Goal: Information Seeking & Learning: Check status

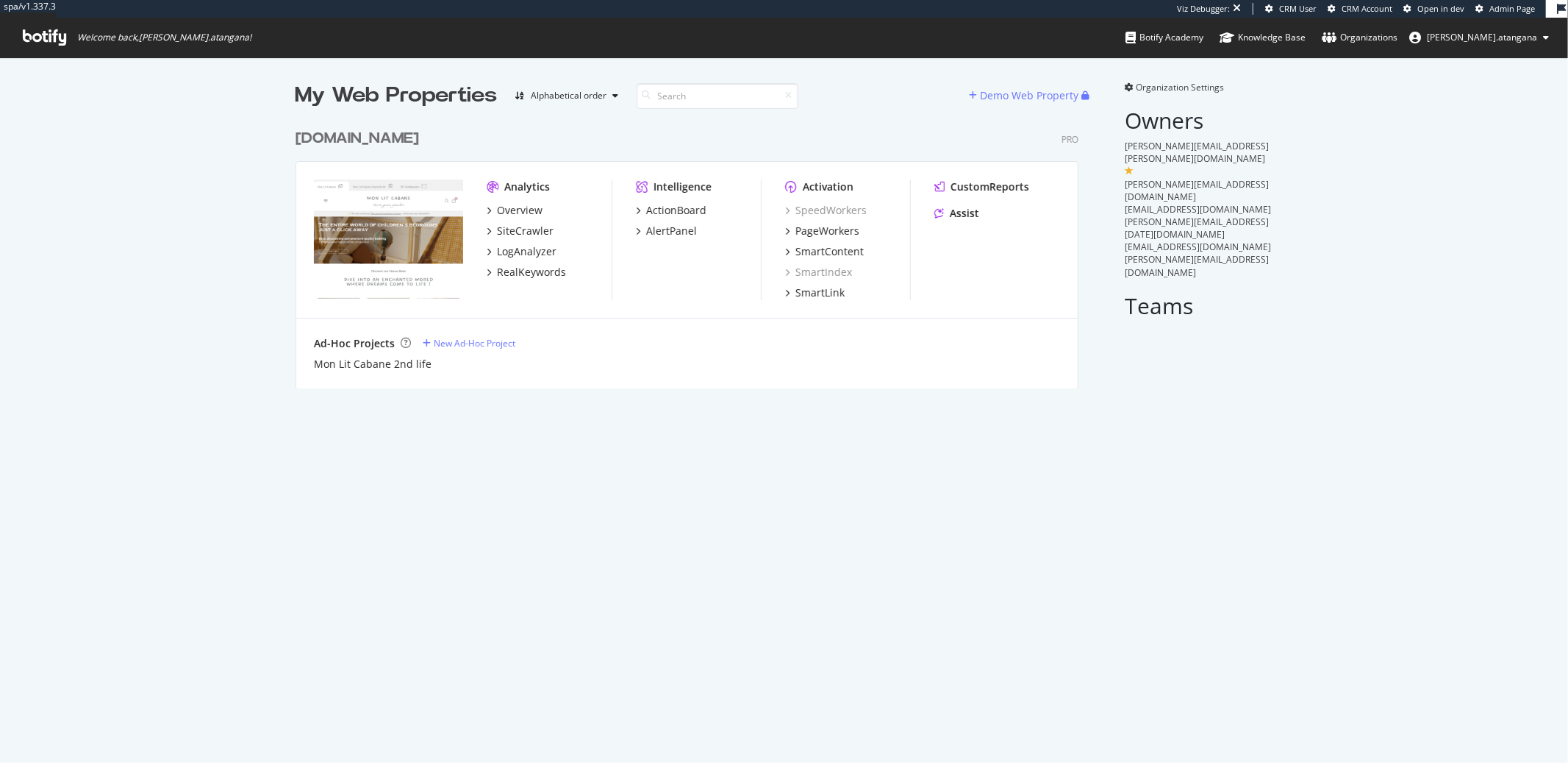
scroll to position [265, 782]
click at [819, 233] on div "PageWorkers" at bounding box center [827, 231] width 64 height 15
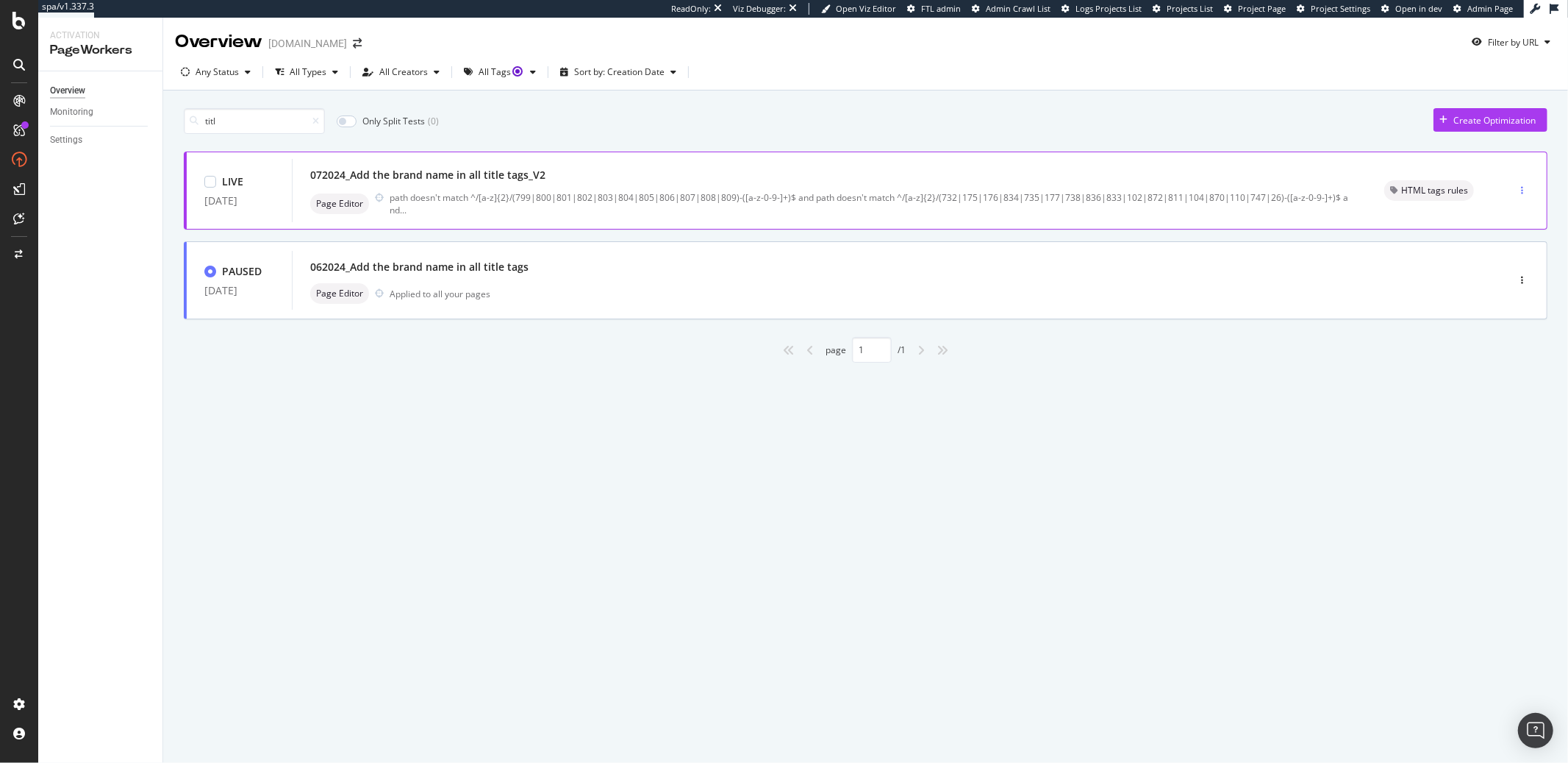
click at [1521, 193] on icon "button" at bounding box center [1522, 191] width 2 height 9
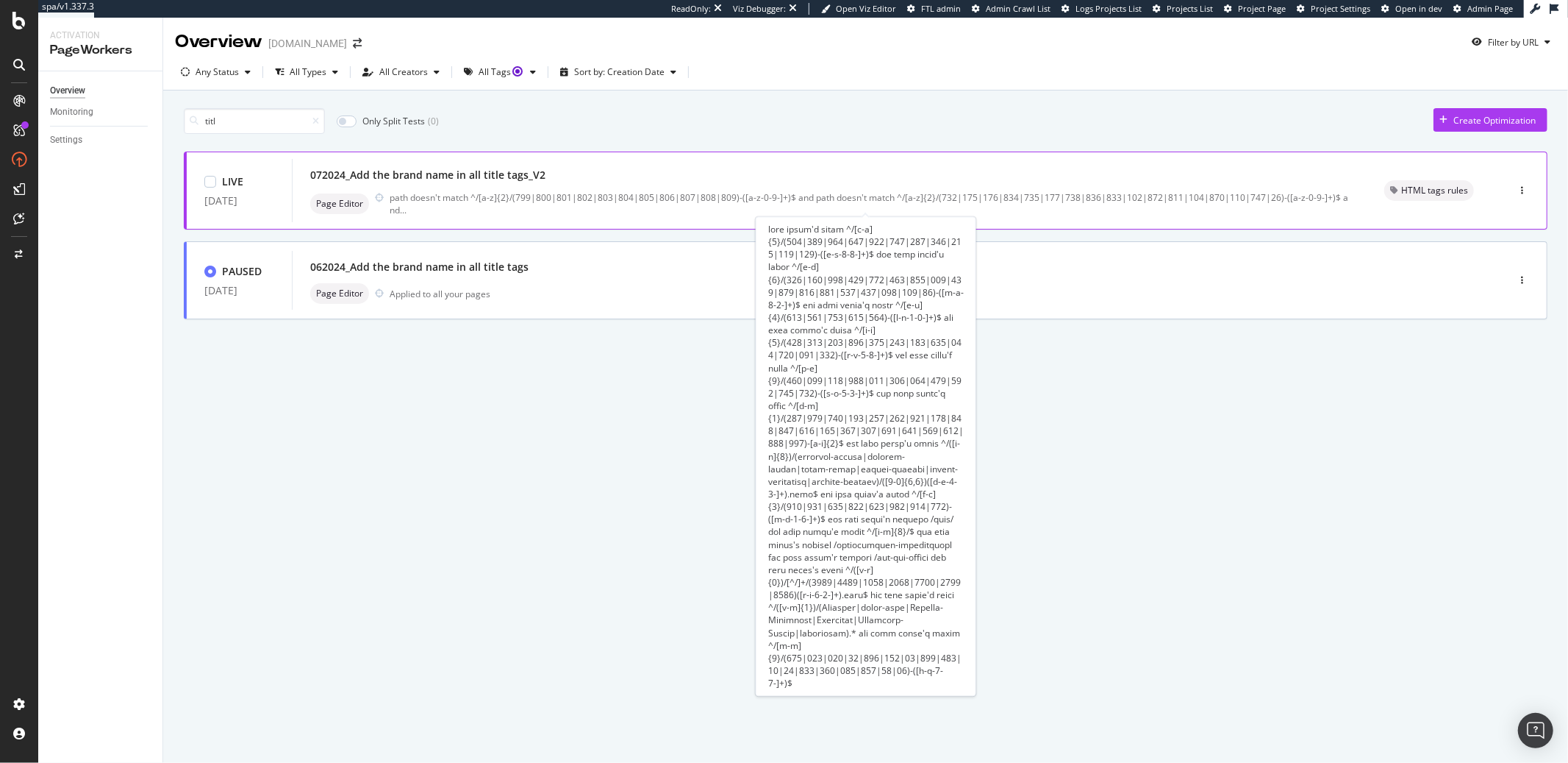
click at [394, 196] on div "path doesn't match ^/[a-z]{2}/(799|800|801|802|803|804|805|806|807|808|809)-([a…" at bounding box center [869, 204] width 960 height 25
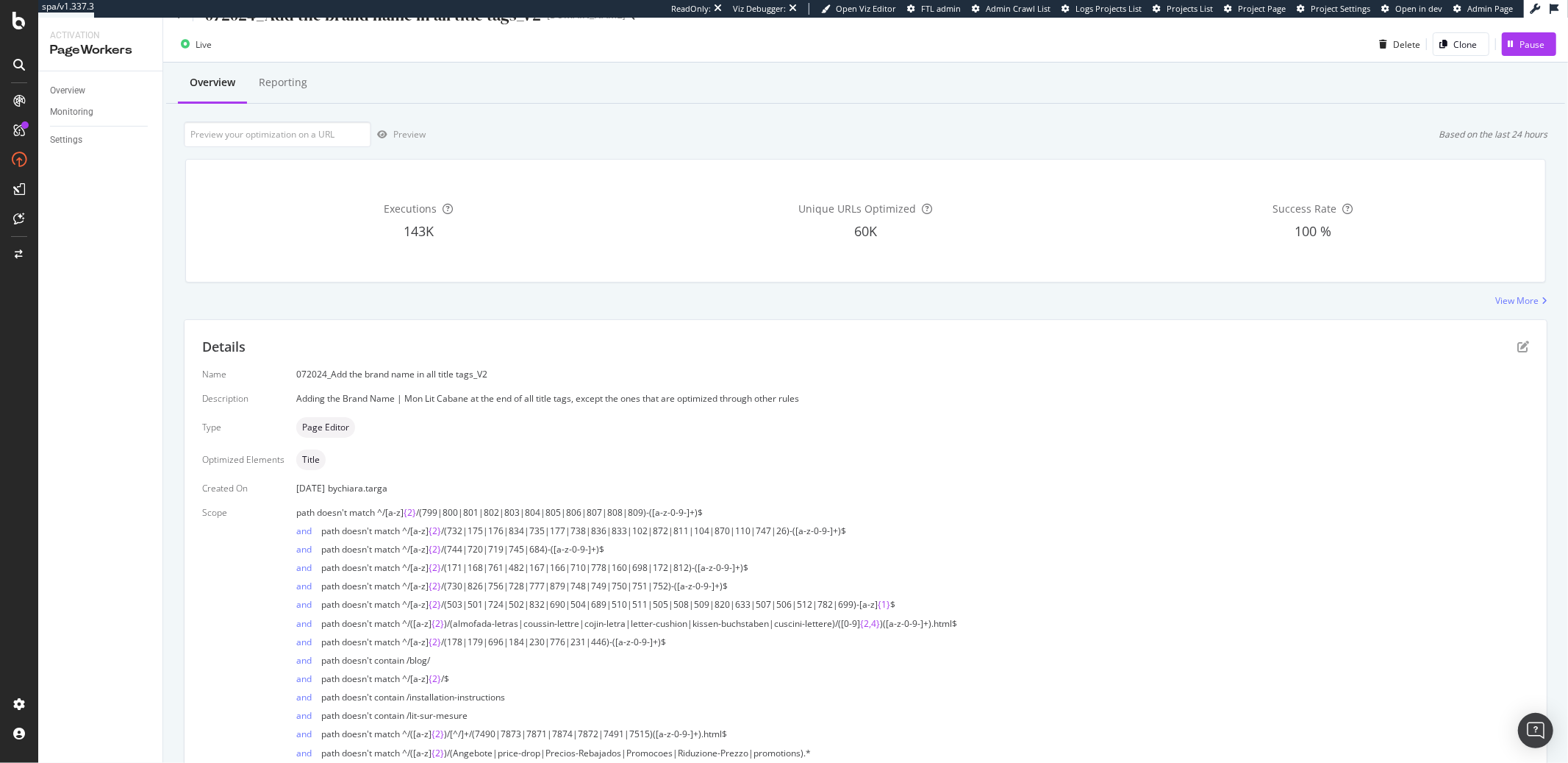
scroll to position [134, 0]
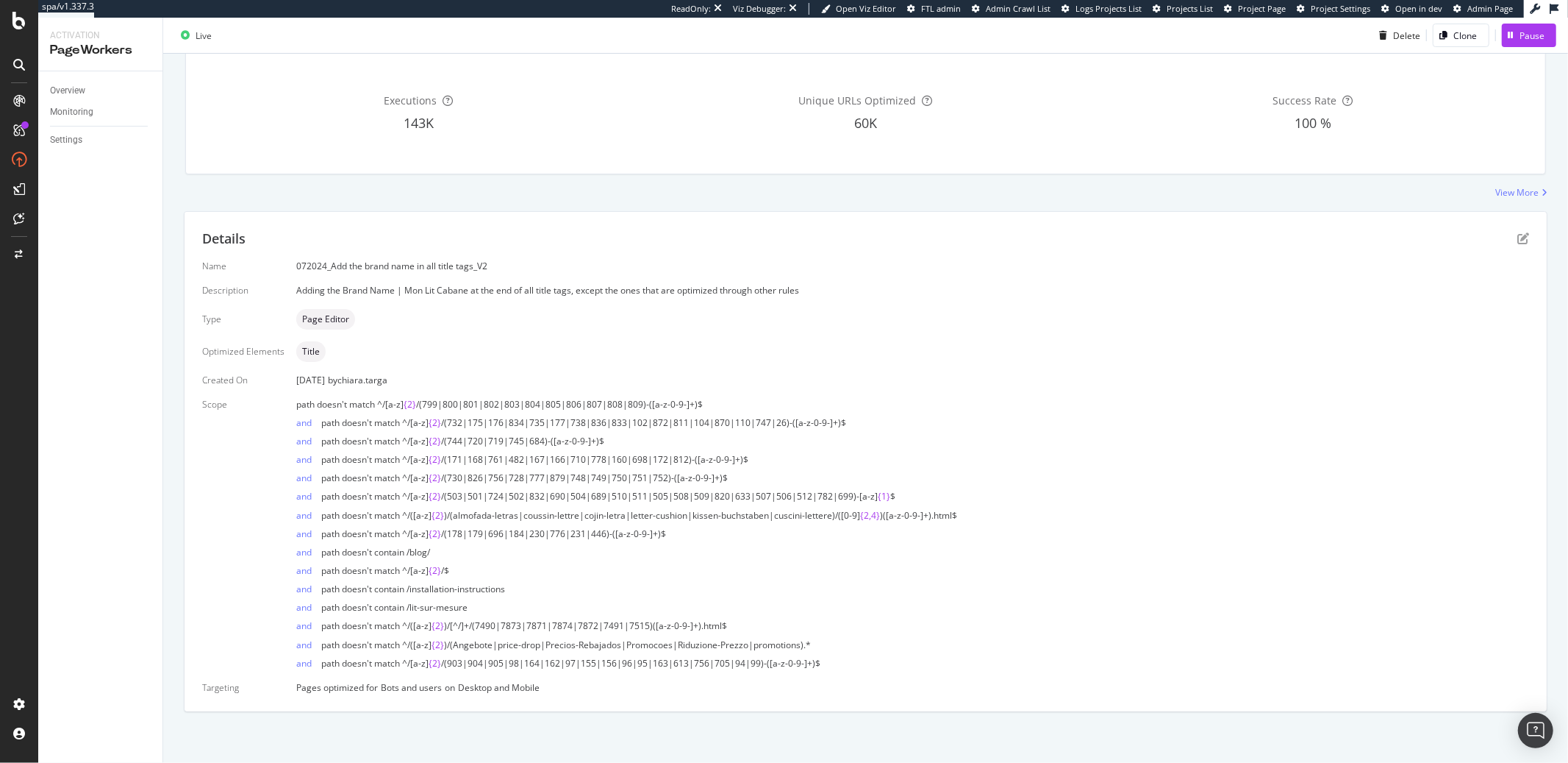
click at [1514, 278] on div "Name 072024_Add the brand name in all title tags_V2 Description Adding the Bran…" at bounding box center [866, 476] width 1327 height 434
click at [1517, 234] on icon "pen-to-square" at bounding box center [1523, 238] width 12 height 12
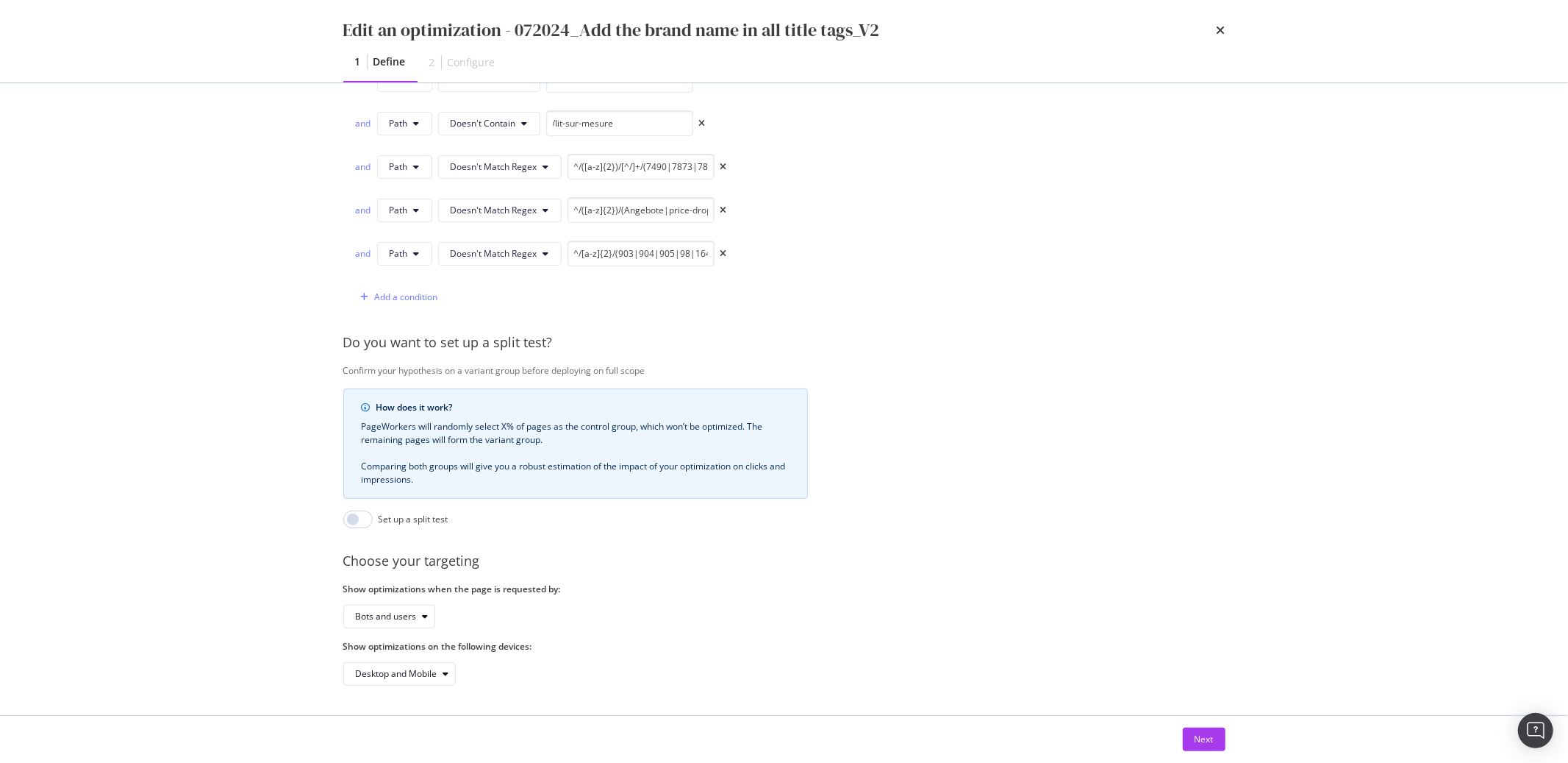
scroll to position [867, 0]
click at [1197, 746] on div "Next" at bounding box center [1204, 739] width 20 height 22
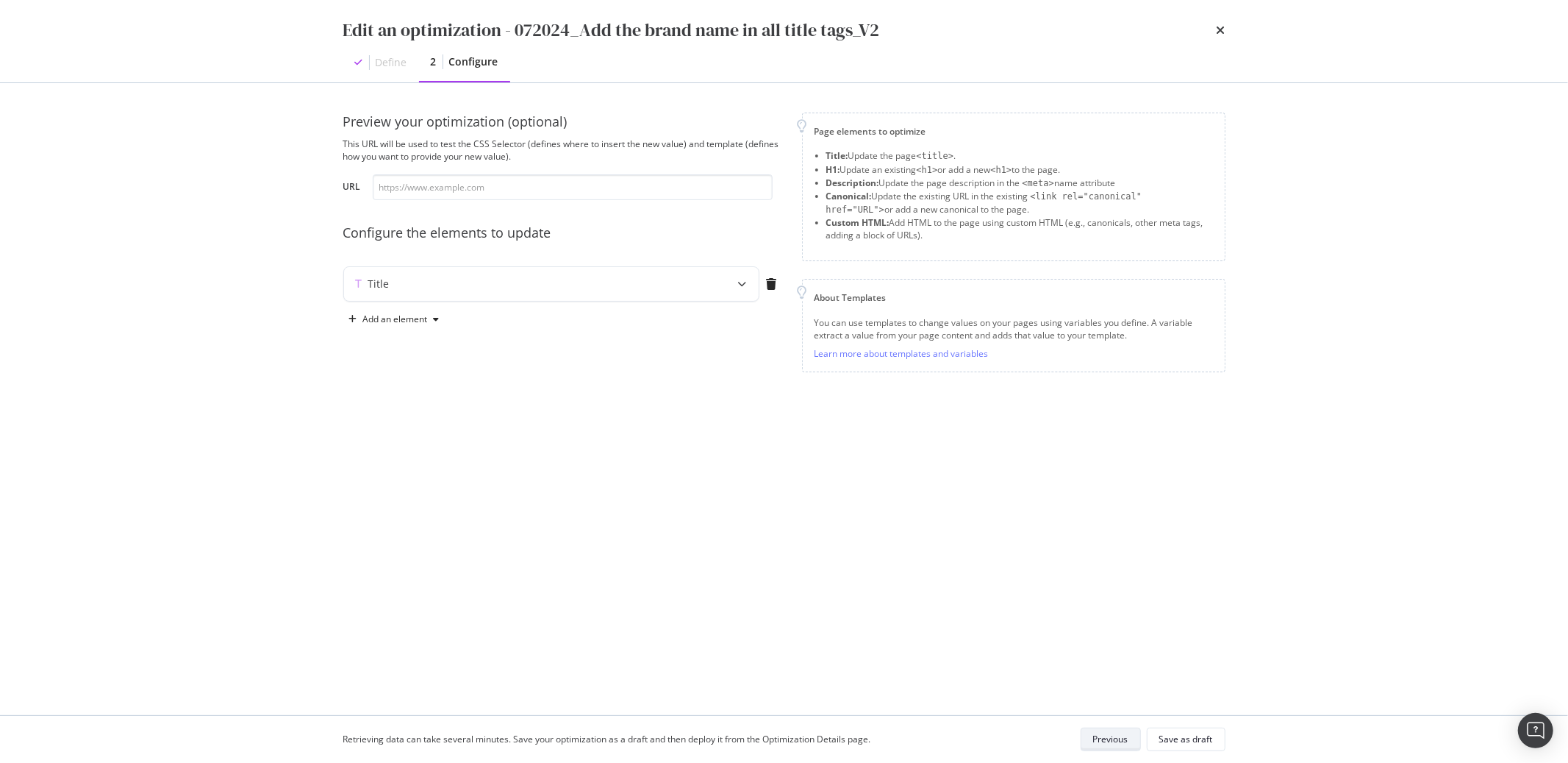
scroll to position [0, 0]
click at [743, 279] on icon "modal" at bounding box center [742, 284] width 9 height 9
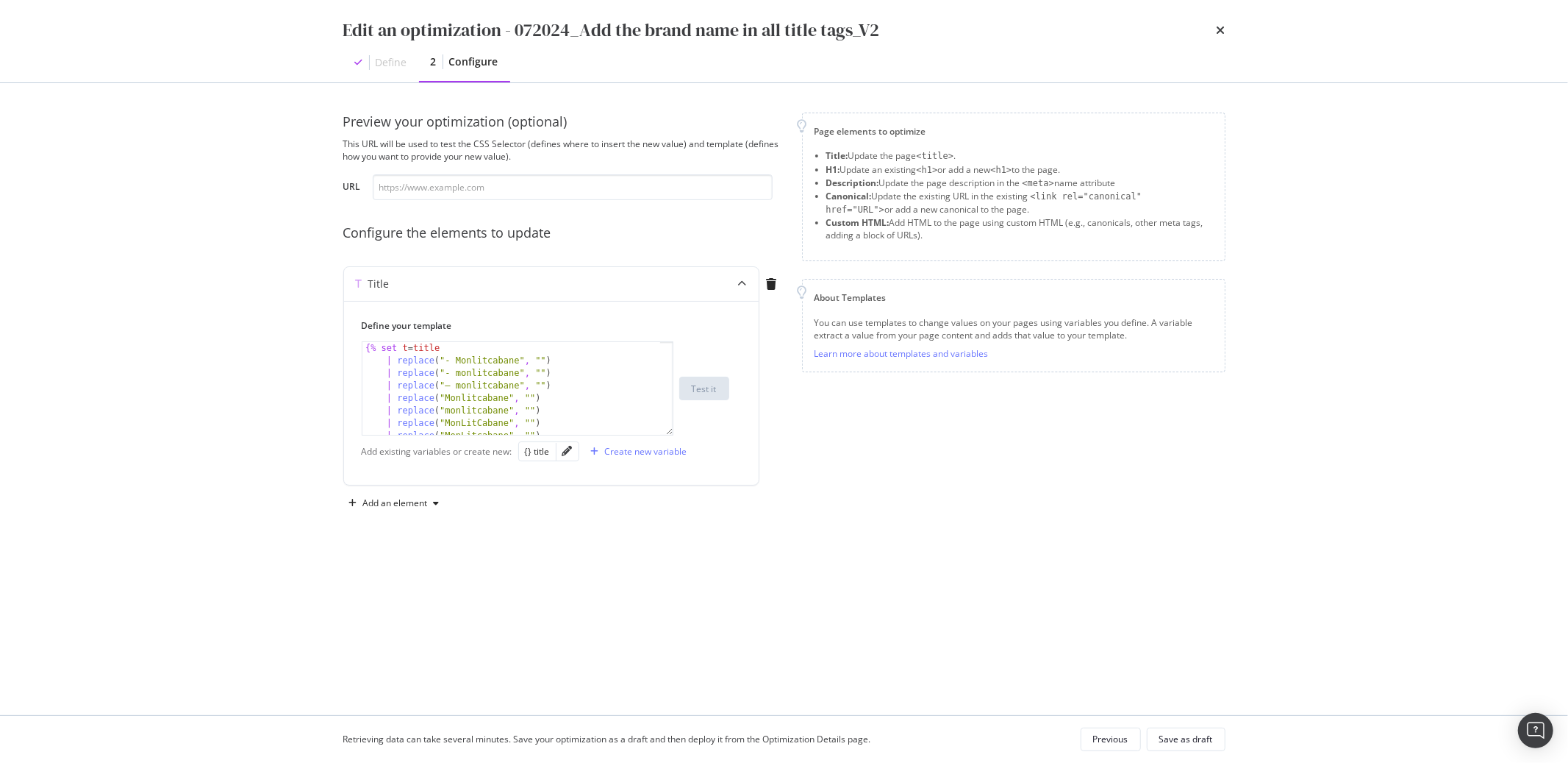
click at [388, 55] on div "Define" at bounding box center [392, 62] width 32 height 15
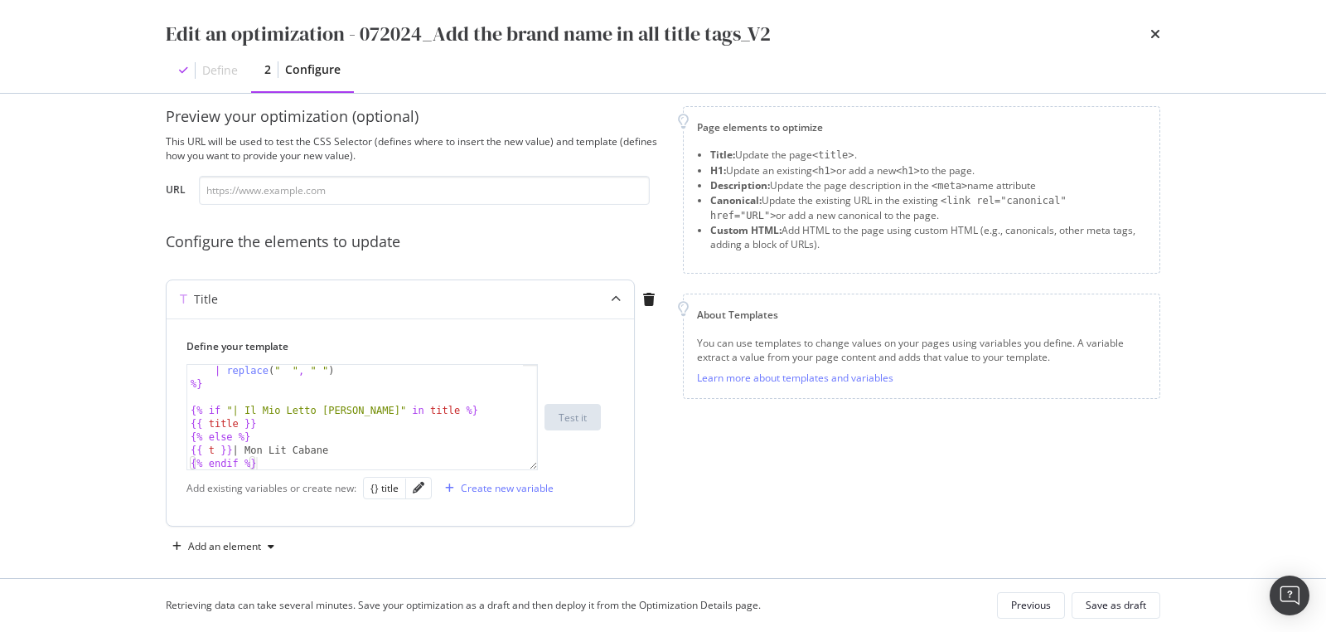
scroll to position [22, 0]
drag, startPoint x: 536, startPoint y: 464, endPoint x: 743, endPoint y: 640, distance: 271.1
click at [743, 632] on html "spa/v1.337.3 ReadOnly: Viz Debugger: Open Viz Editor FTL admin Admin Crawl List…" at bounding box center [663, 316] width 1326 height 632
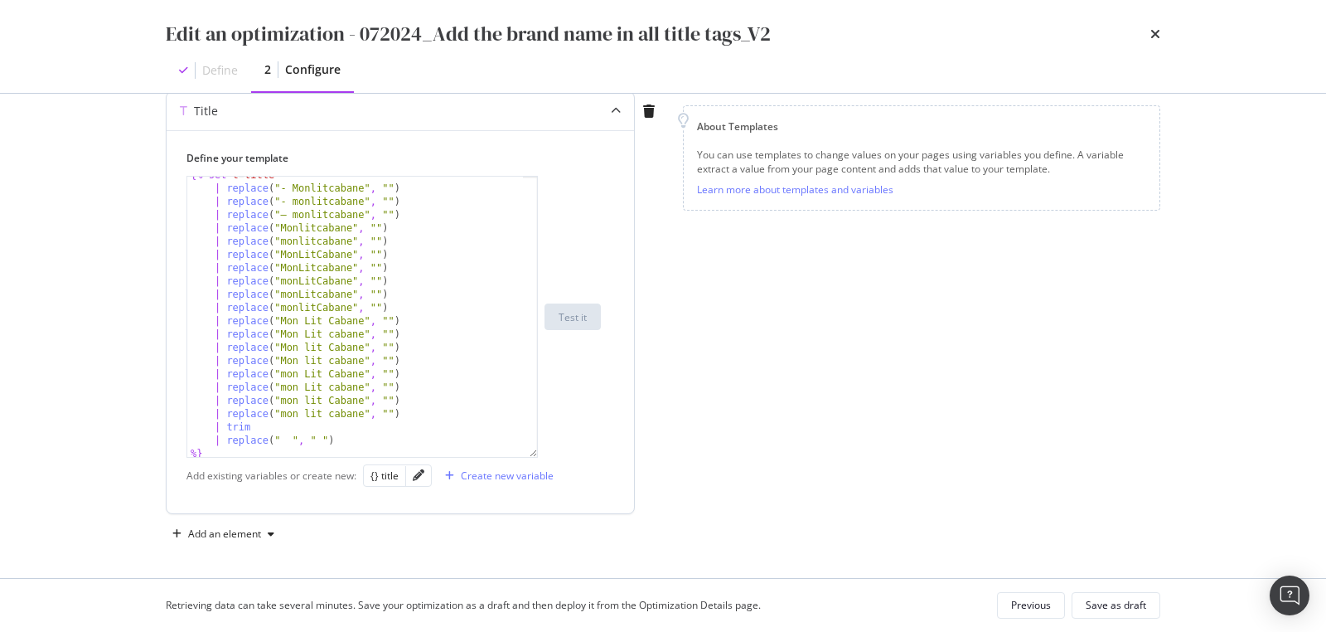
scroll to position [0, 0]
click at [1157, 41] on div "times" at bounding box center [1156, 34] width 10 height 28
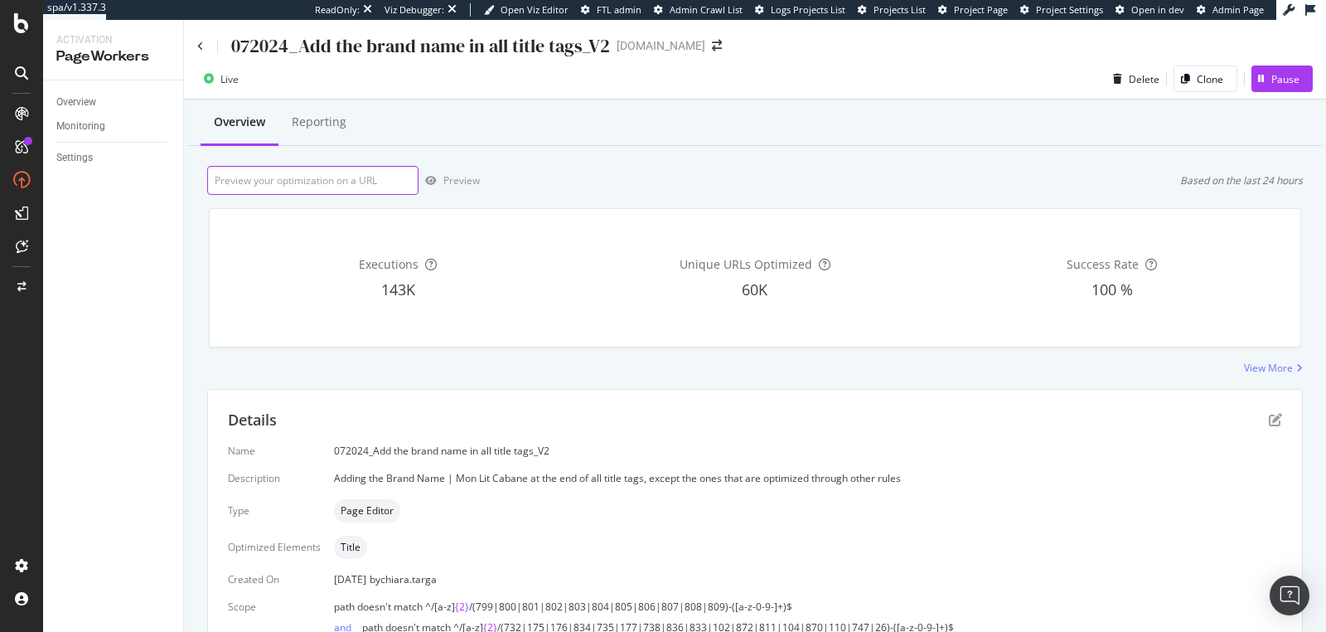
click at [315, 183] on input "url" at bounding box center [312, 180] width 211 height 29
paste input "[URL][DOMAIN_NAME]"
type input "[URL][DOMAIN_NAME]"
click at [460, 174] on div "Preview" at bounding box center [461, 180] width 36 height 14
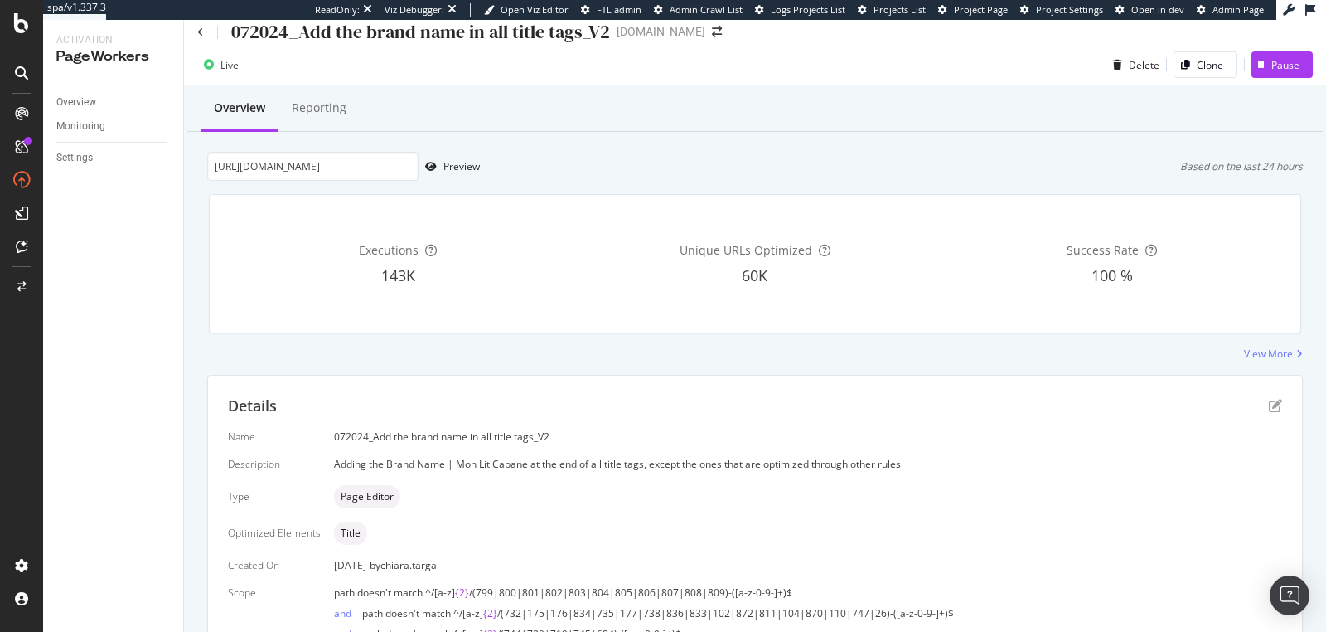
scroll to position [33, 0]
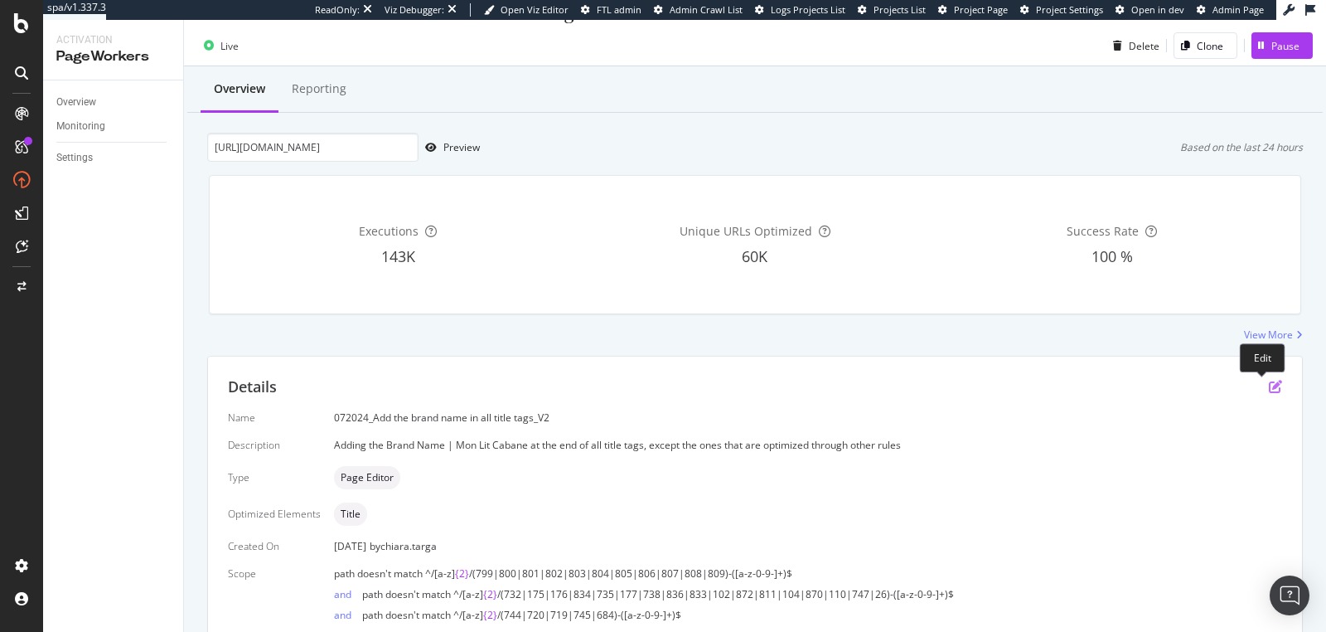
click at [1269, 385] on icon "pen-to-square" at bounding box center [1275, 386] width 13 height 13
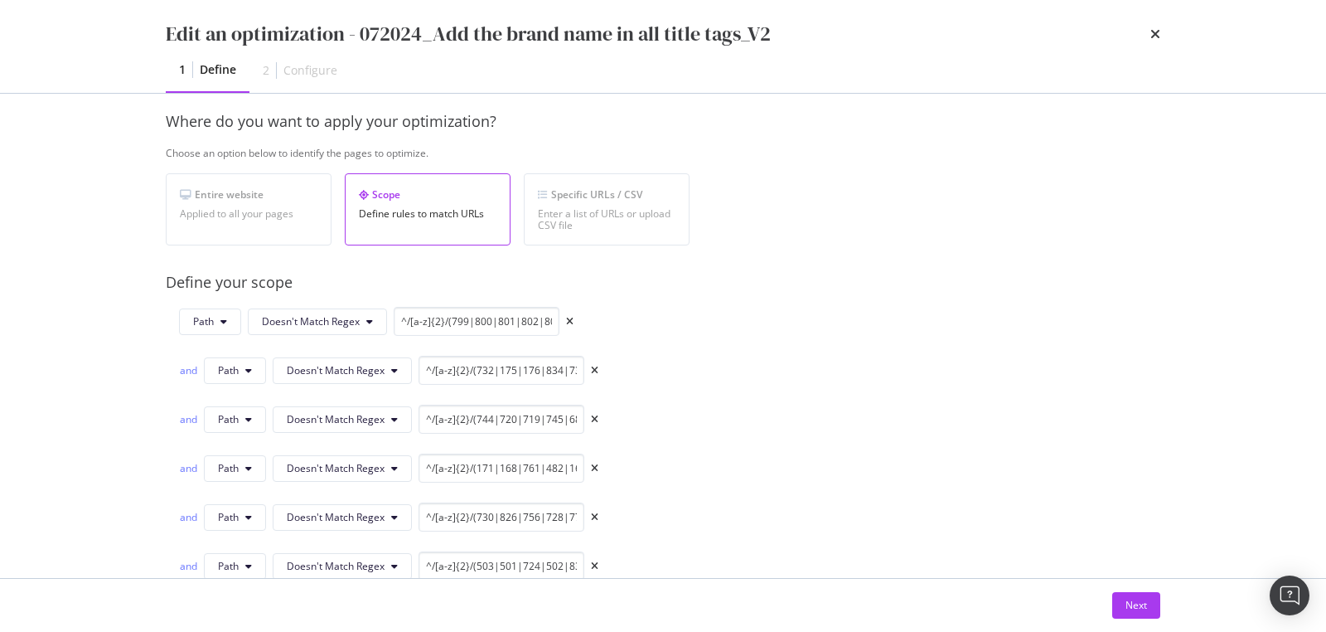
scroll to position [357, 0]
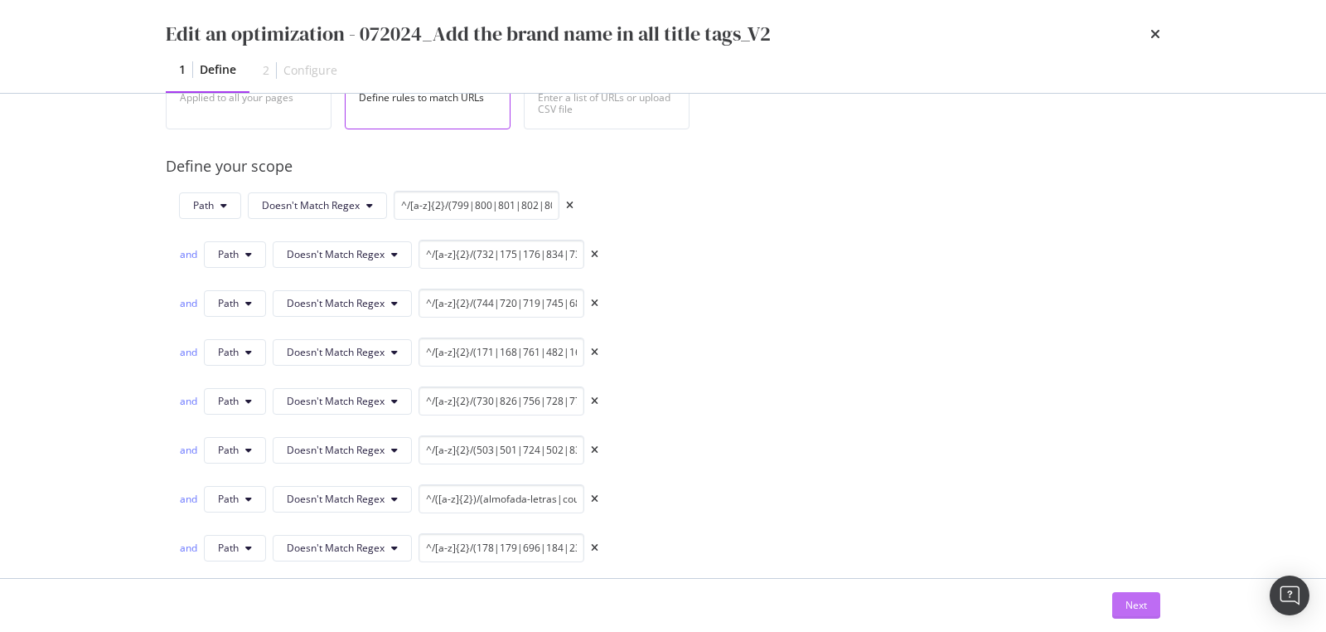
click at [1118, 603] on button "Next" at bounding box center [1136, 605] width 48 height 27
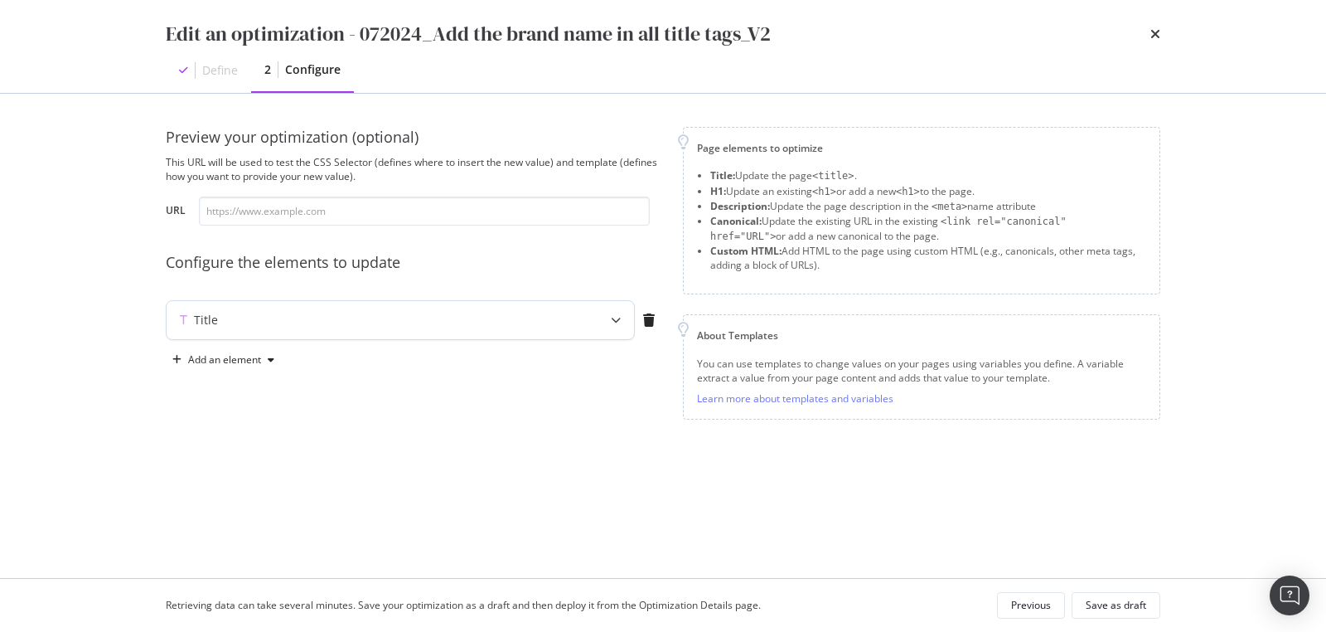
click at [623, 326] on div "modal" at bounding box center [616, 320] width 36 height 38
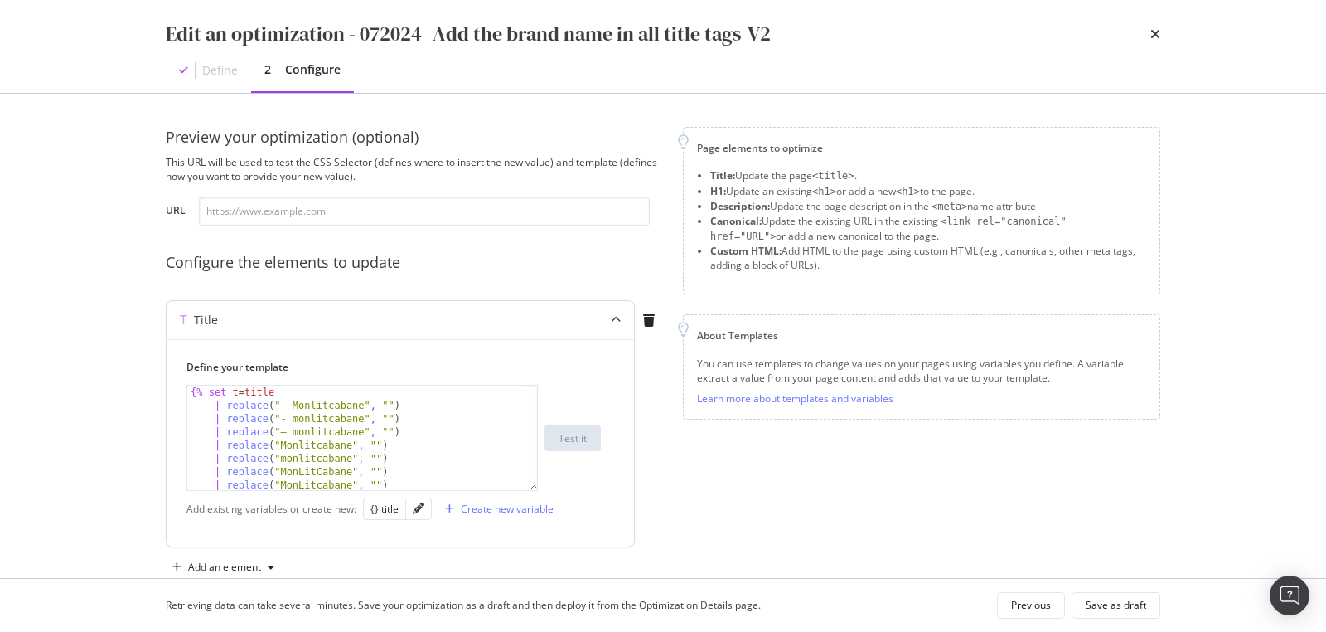
click at [439, 445] on div "{% set t = title | replace ( "- Monlitcabane" , "" ) | replace ( "- monlitcaban…" at bounding box center [356, 451] width 338 height 132
type textarea "{{ t }} | Mon Lit Cabane {% endif %}"
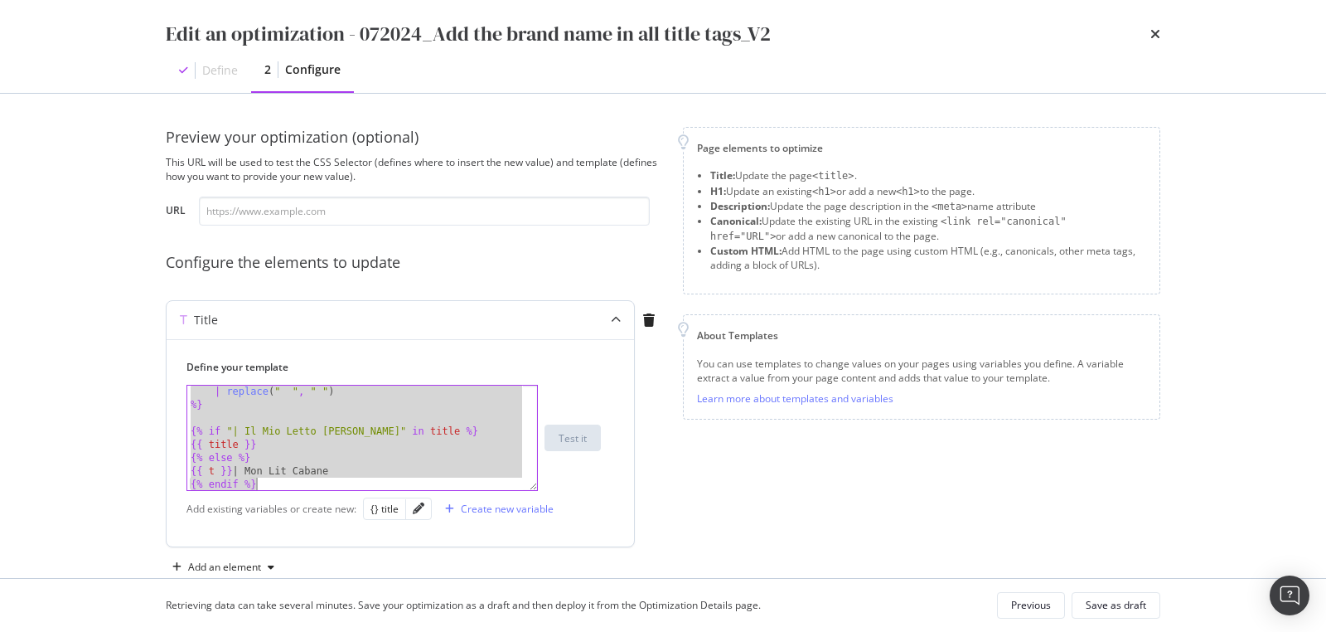
scroll to position [265, 0]
click at [334, 416] on div "| replace ( " " , " " ) %} {% if "| Il Mio Letto Capanna" in title %} {{ title …" at bounding box center [356, 451] width 338 height 132
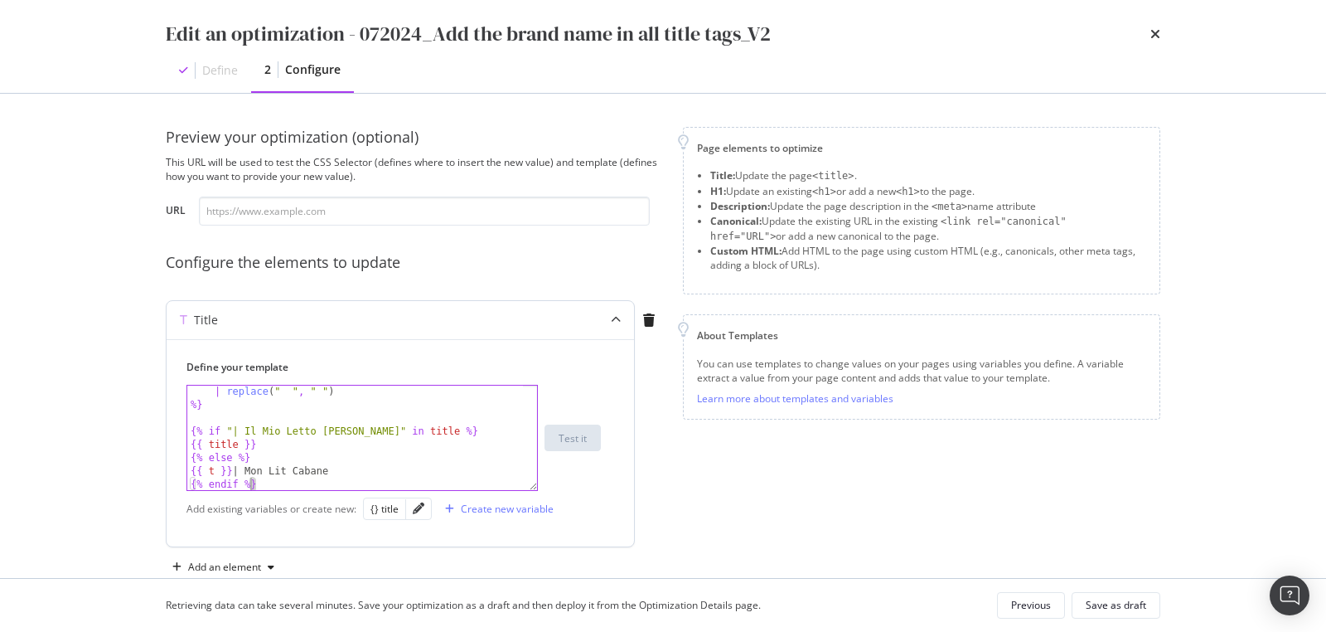
drag, startPoint x: 268, startPoint y: 485, endPoint x: 252, endPoint y: 482, distance: 15.9
click at [252, 482] on div "| replace ( " " , " " ) %} {% if "| Il Mio Letto Capanna" in title %} {{ title …" at bounding box center [356, 451] width 338 height 132
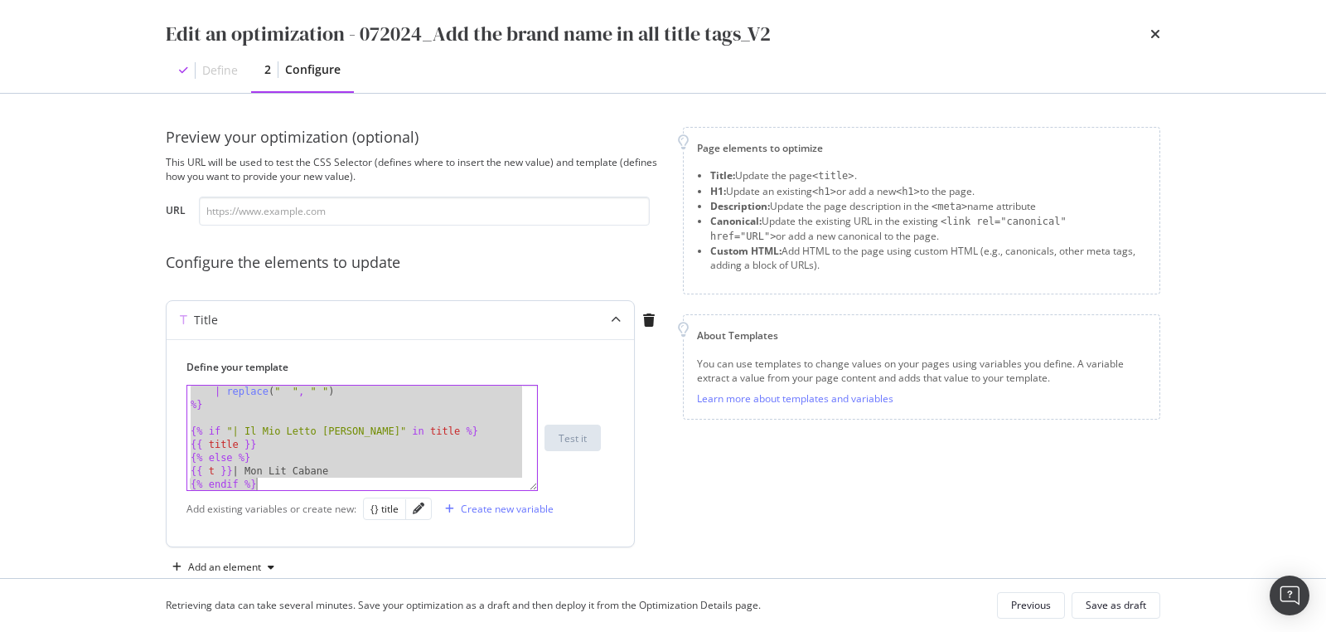
paste textarea "Cursor at row 28"
type textarea "{% endif %}"
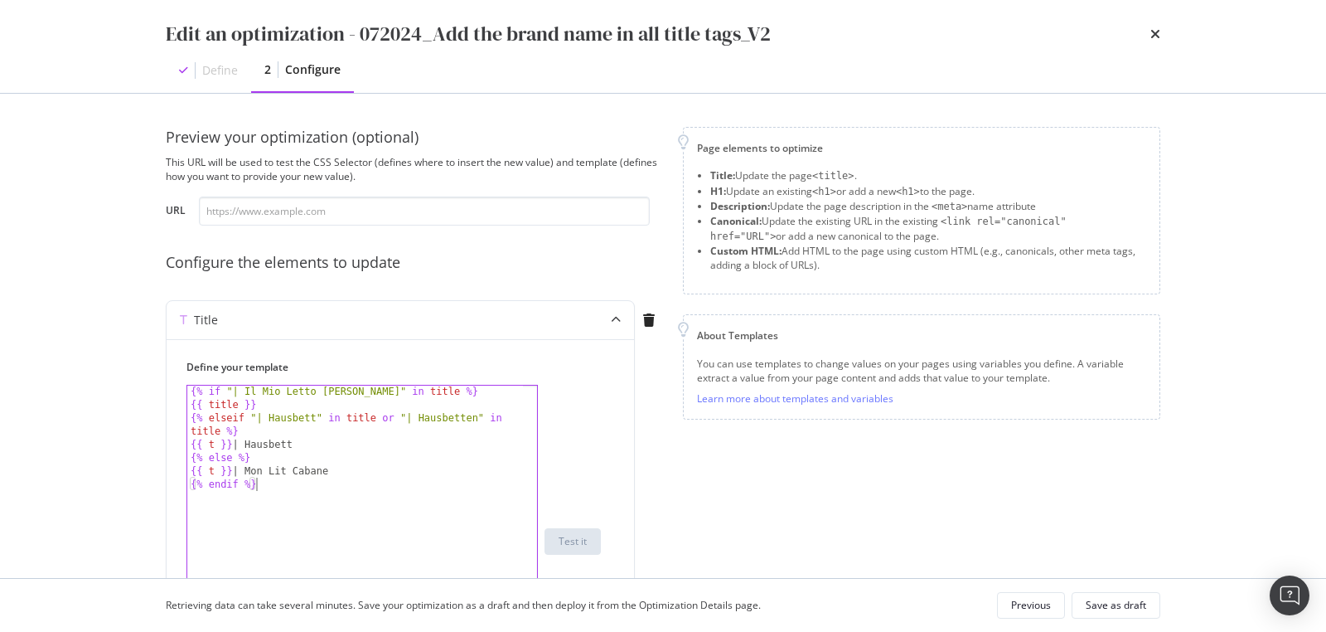
scroll to position [152, 0]
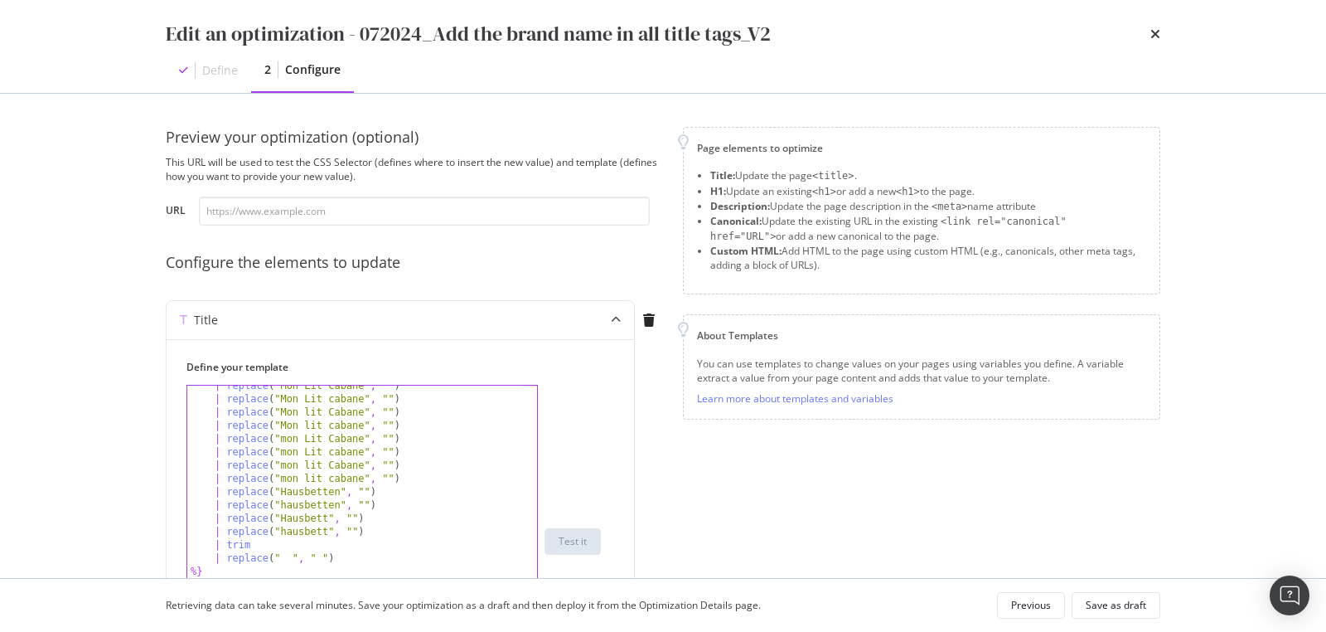
drag, startPoint x: 536, startPoint y: 487, endPoint x: 731, endPoint y: 691, distance: 282.6
click at [731, 632] on html "spa/v1.337.3 ReadOnly: Viz Debugger: Open Viz Editor FTL admin Admin Crawl List…" at bounding box center [663, 316] width 1326 height 632
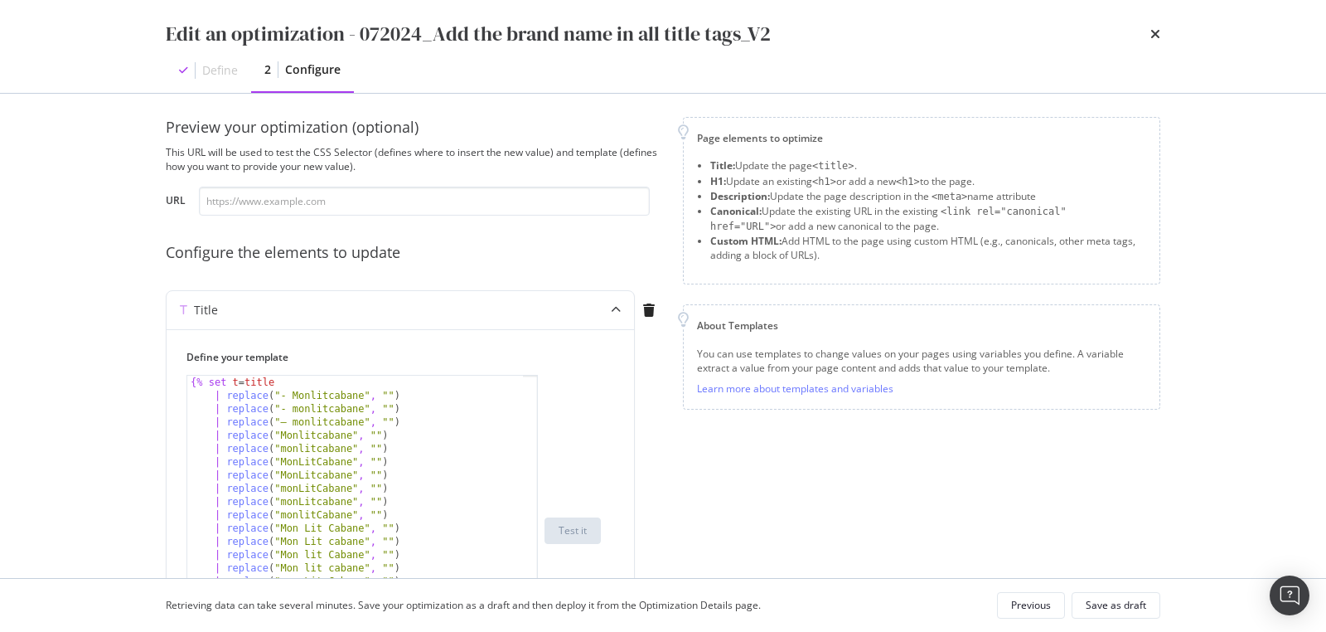
scroll to position [0, 0]
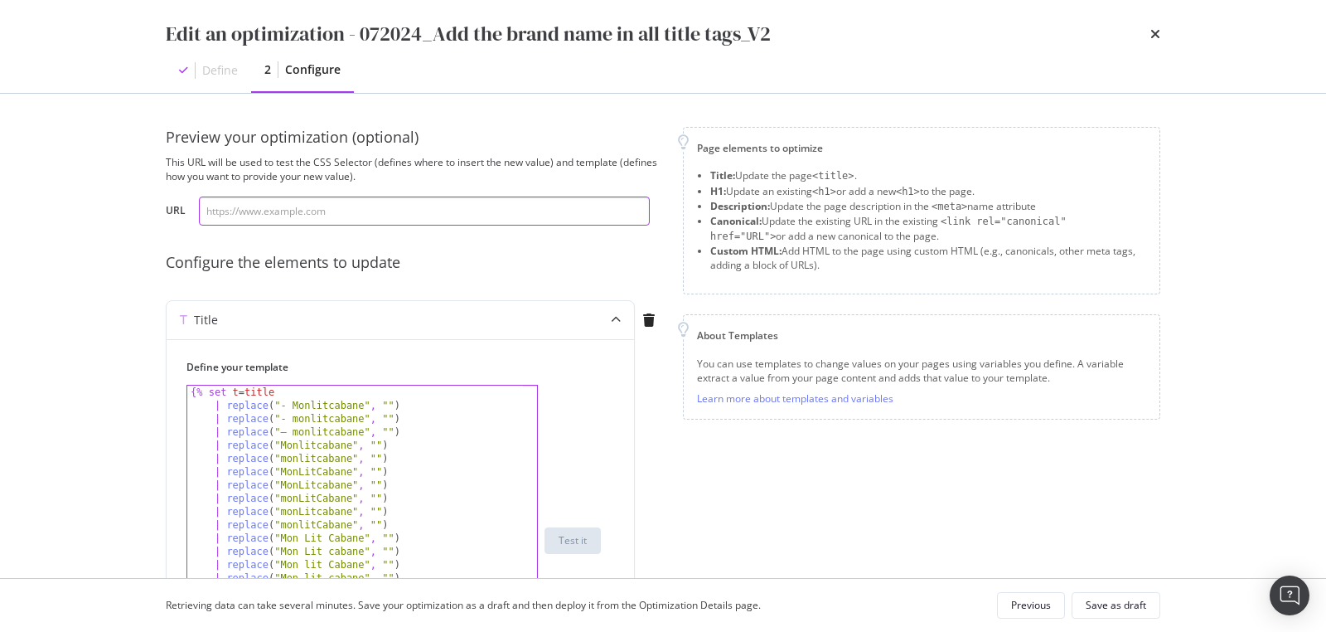
click at [295, 211] on input "modal" at bounding box center [424, 210] width 451 height 29
paste input "https://monlitcabane.com/de/13-hausbetten"
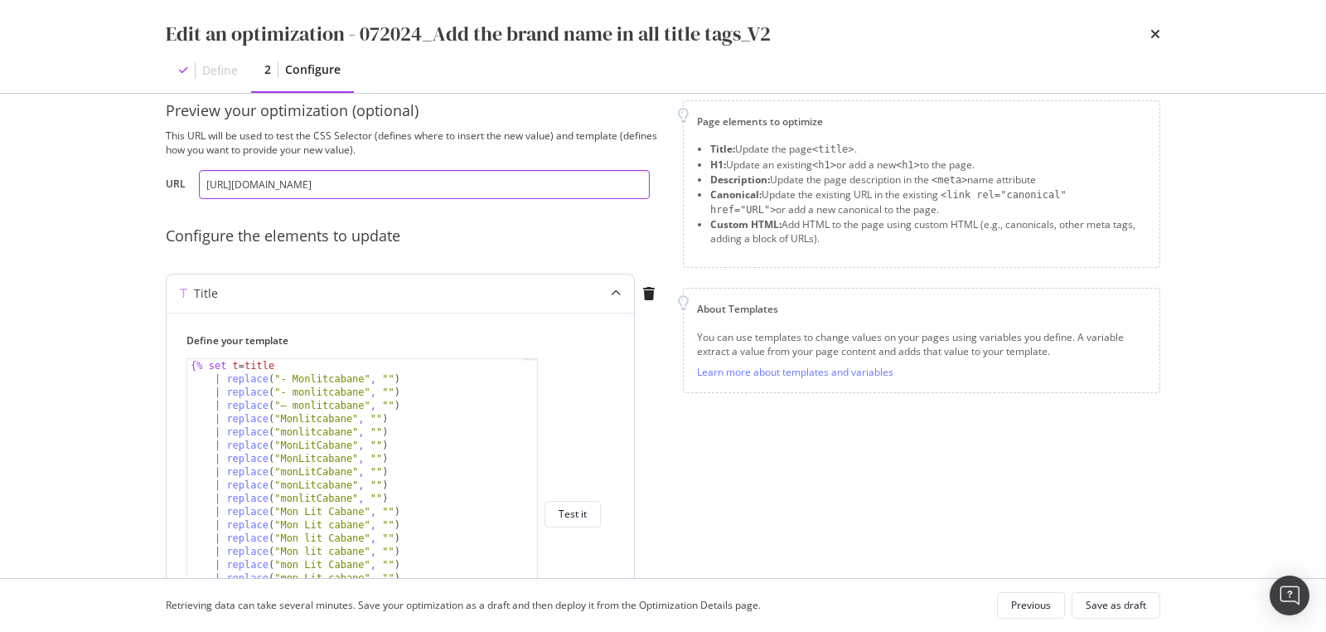
scroll to position [160, 0]
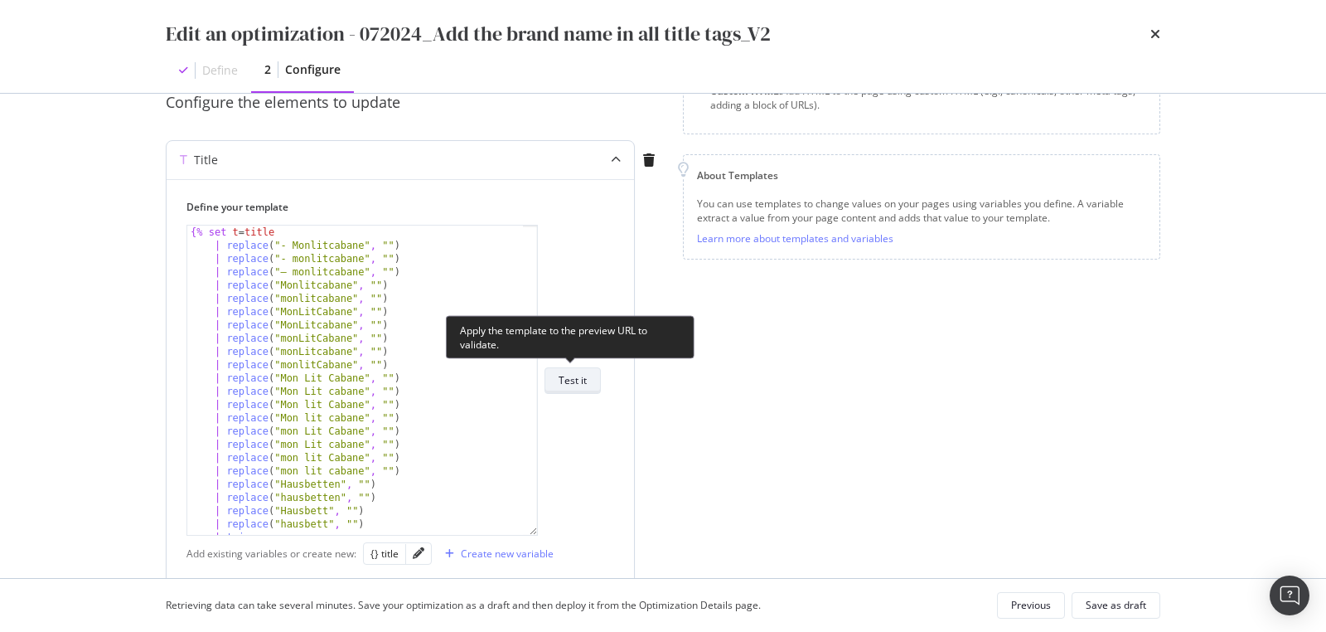
type input "https://monlitcabane.com/de/13-hausbetten"
click at [594, 381] on button "Test it" at bounding box center [573, 380] width 56 height 27
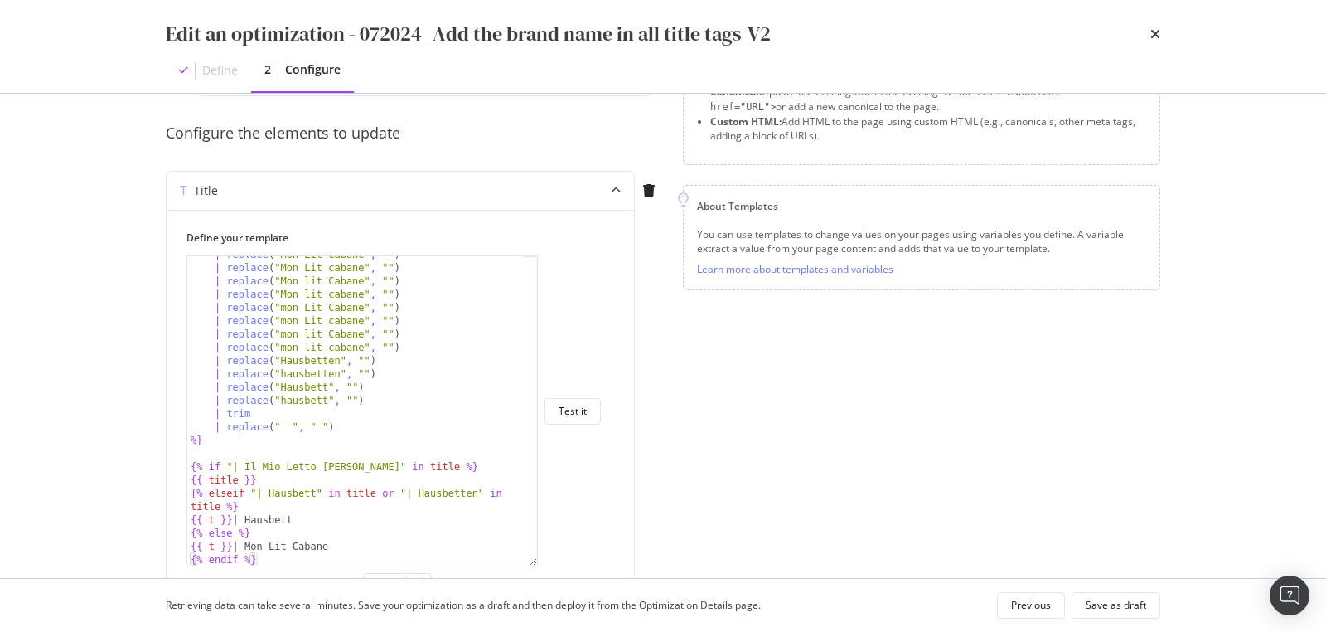
scroll to position [0, 0]
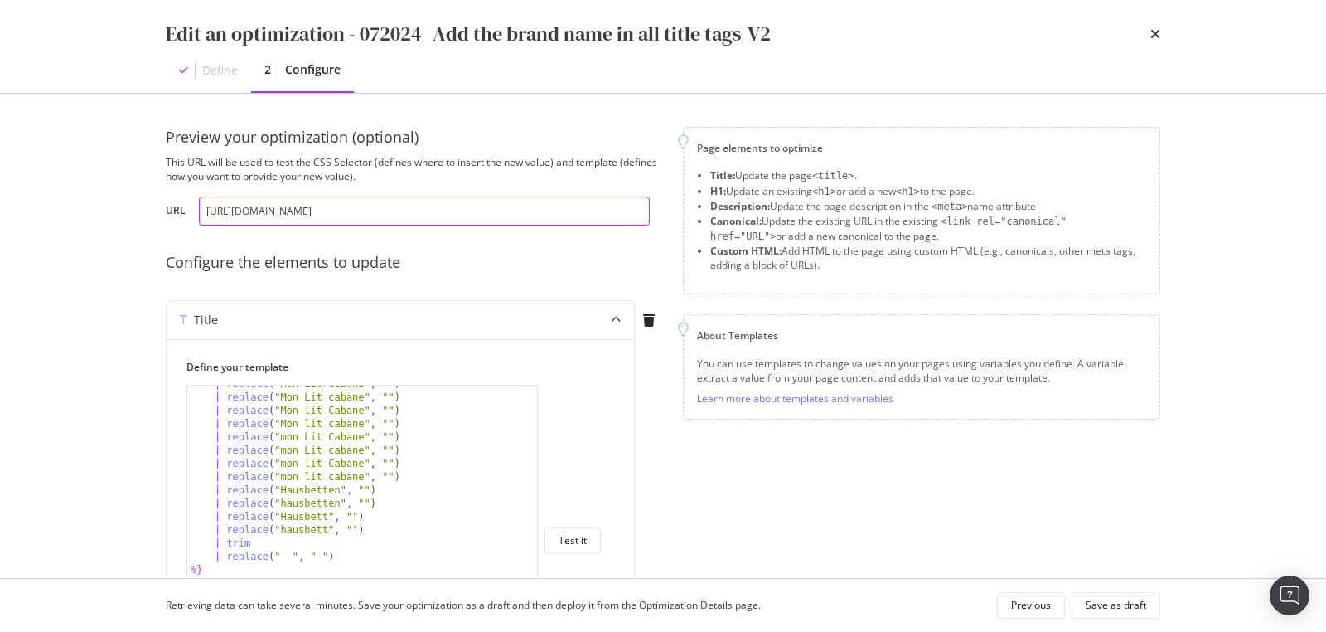
click at [417, 209] on input "https://monlitcabane.com/de/13-hausbetten" at bounding box center [424, 210] width 451 height 29
click at [413, 439] on div "| replace ( "Mon Lit Cabane" , "" ) | replace ( "Mon Lit cabane" , "" ) | repla…" at bounding box center [356, 545] width 338 height 337
type textarea "{{ t }} | Mon Lit Cabane {% endif %}"
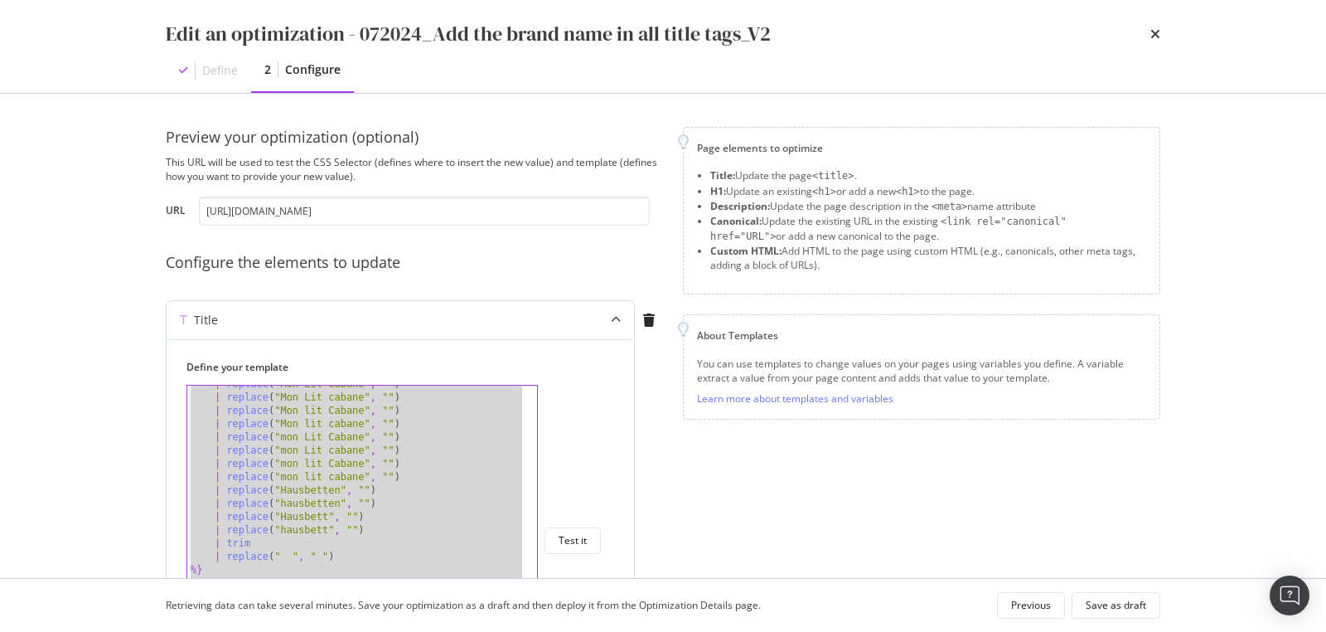
click at [618, 318] on icon "modal" at bounding box center [616, 320] width 10 height 10
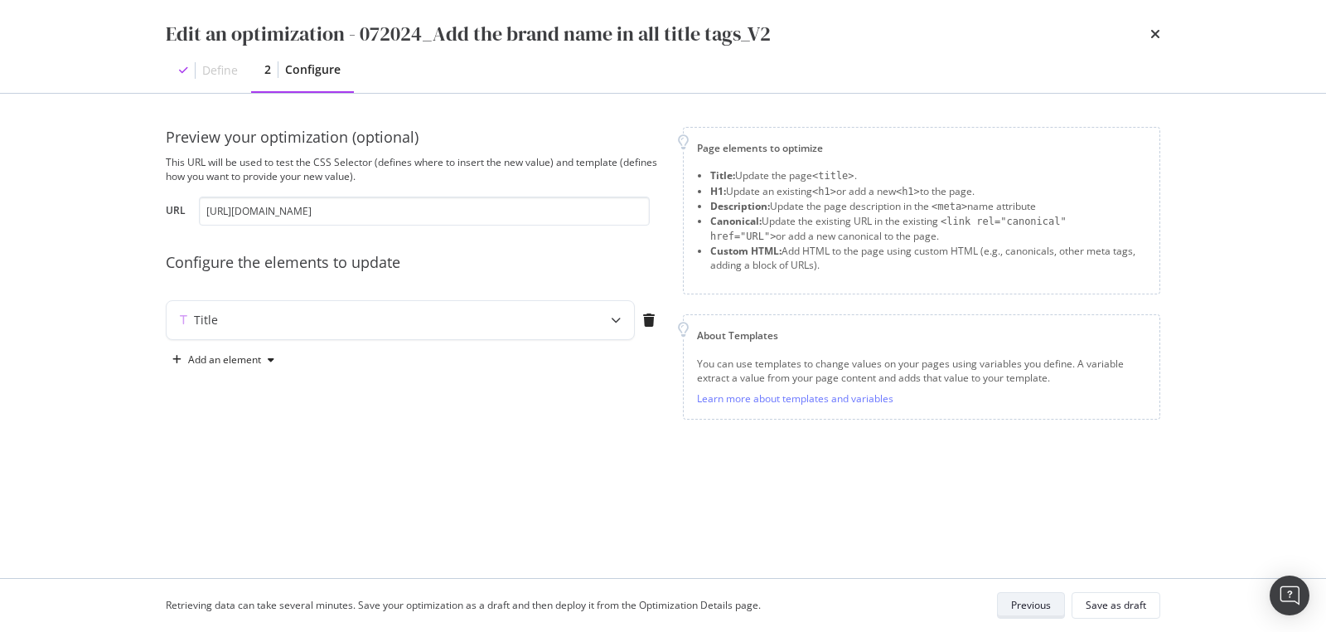
click at [1045, 597] on div "Previous" at bounding box center [1031, 605] width 40 height 23
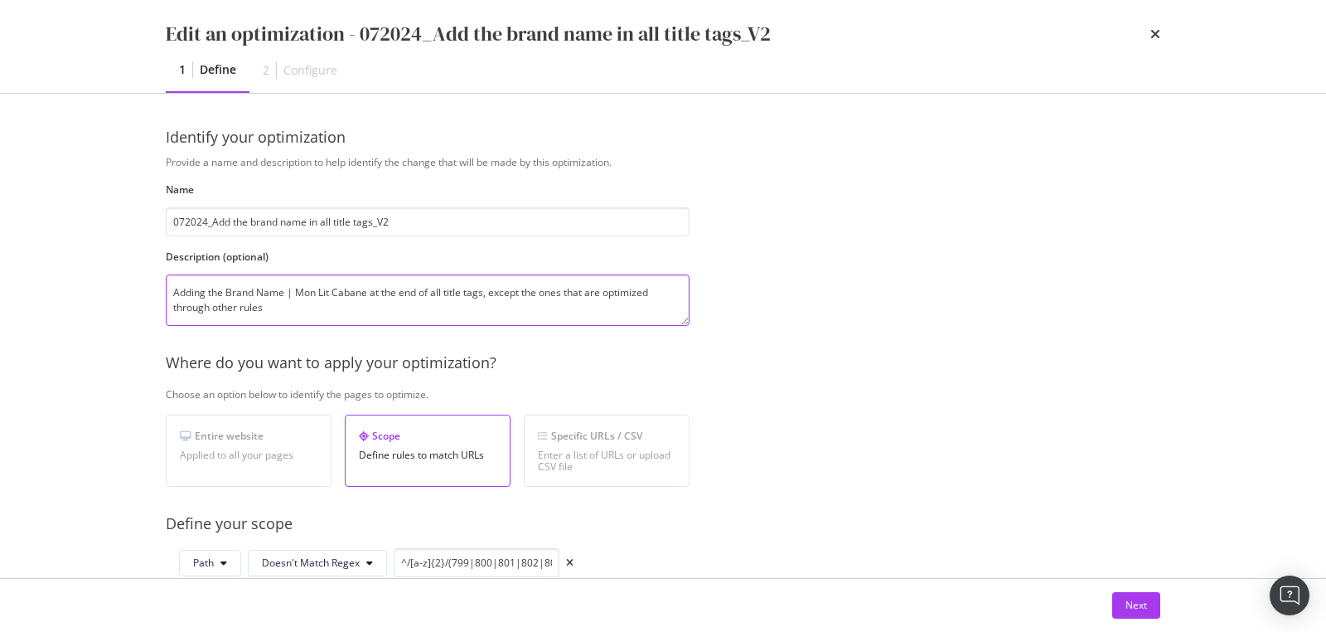
click at [315, 313] on textarea "Adding the Brand Name | Mon Lit Cabane at the end of all title tags, except the…" at bounding box center [428, 299] width 524 height 51
type textarea "Adding the Brand Name | Mon Lit Cabane at the end of all title tags, except the…"
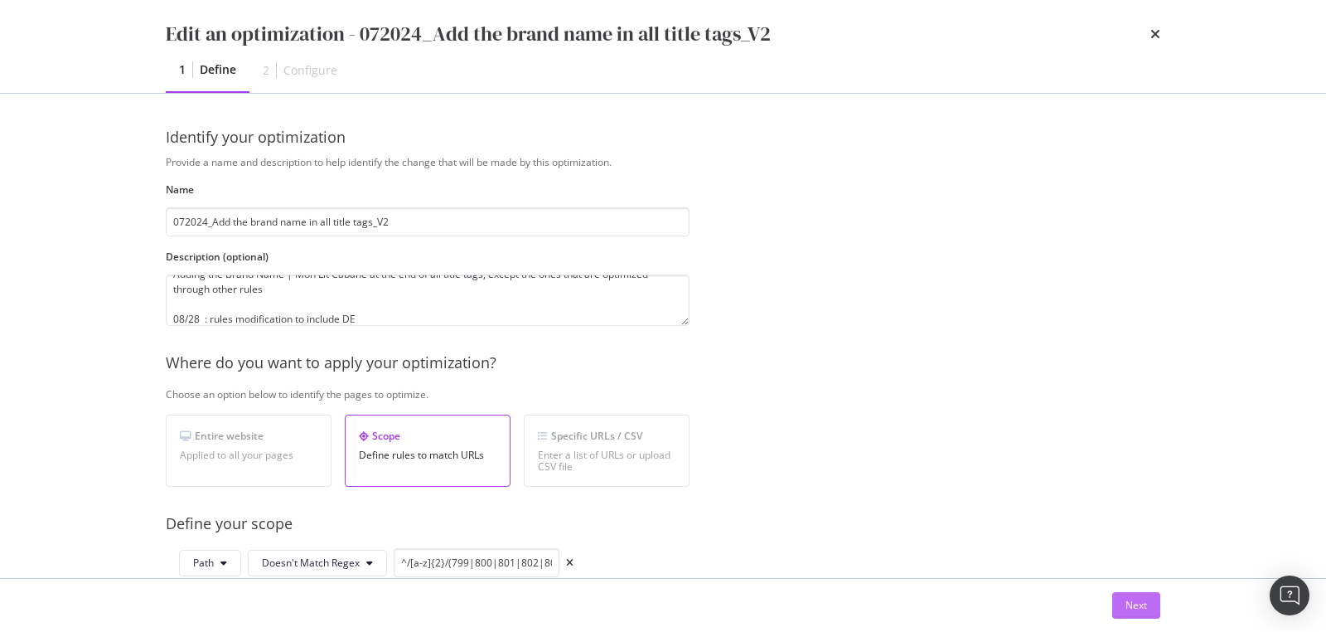
click at [1151, 605] on button "Next" at bounding box center [1136, 605] width 48 height 27
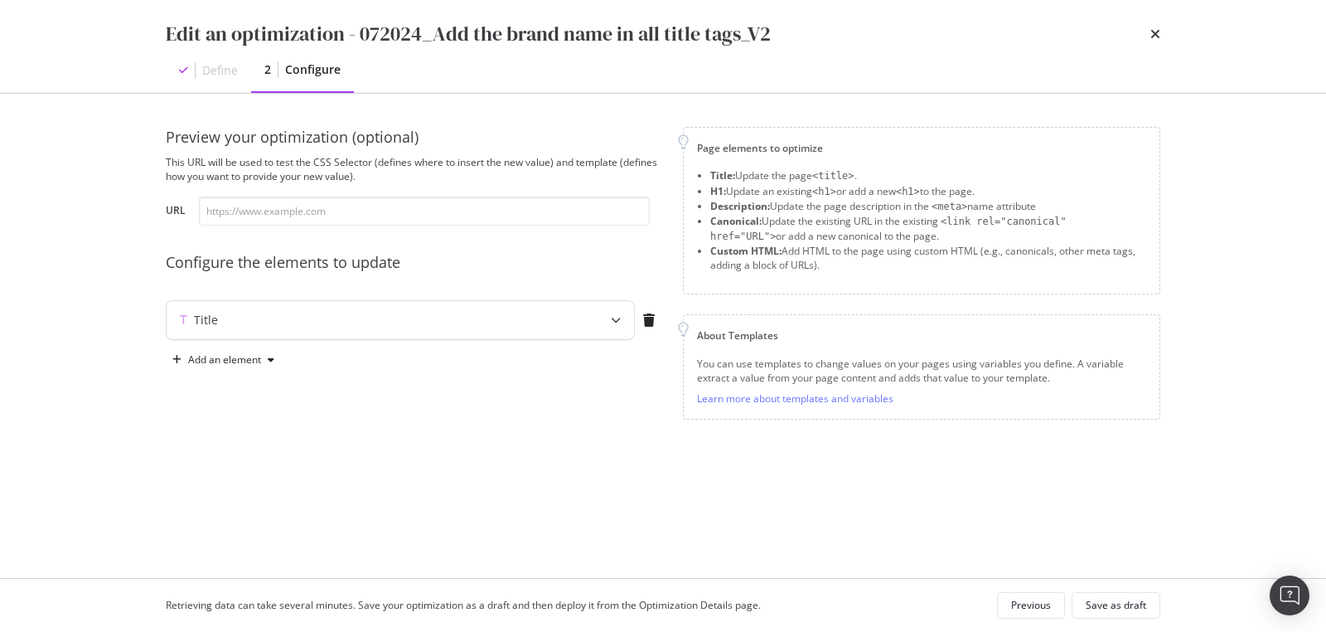
click at [624, 317] on div "modal" at bounding box center [616, 320] width 36 height 38
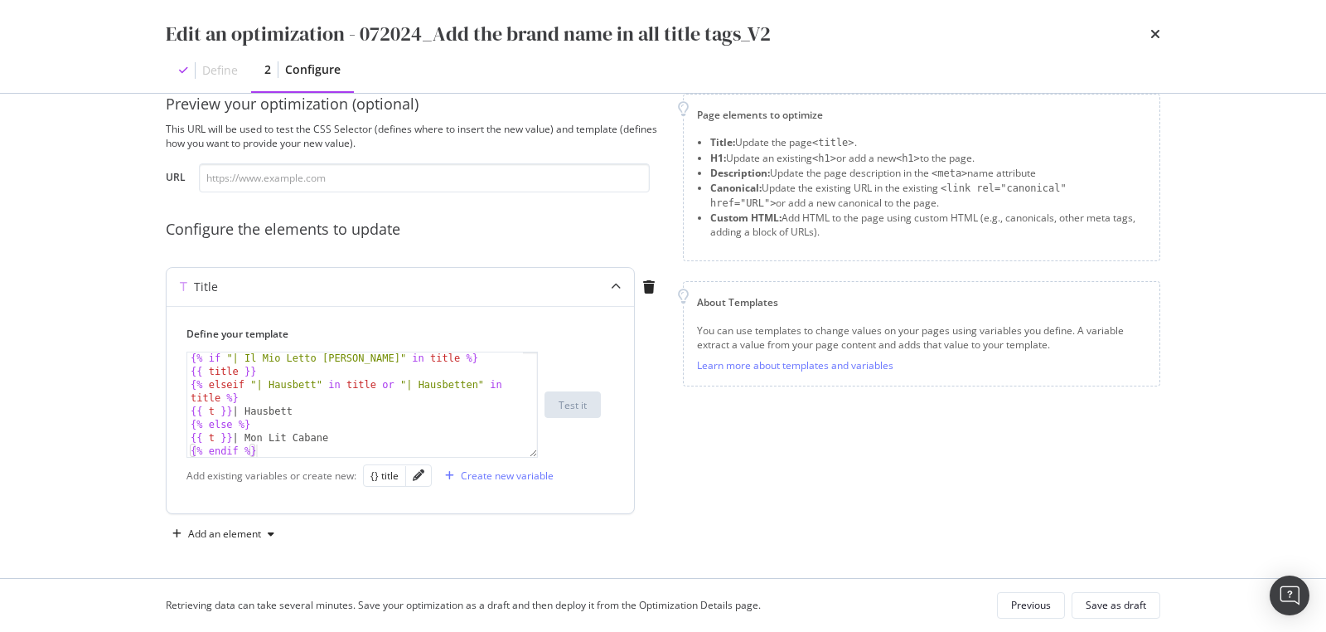
scroll to position [358, 0]
click at [1098, 596] on div "Save as draft" at bounding box center [1116, 605] width 61 height 23
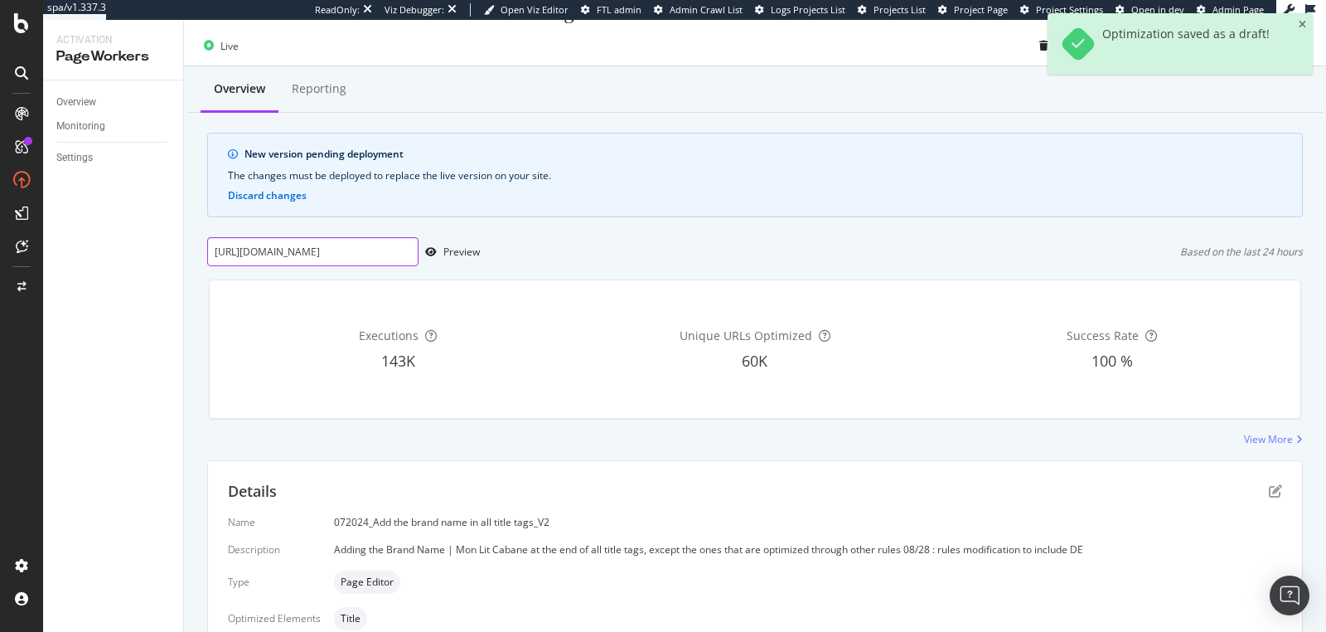
click at [373, 246] on input "https://monlitcabane.com/de/13-hausbetten" at bounding box center [312, 251] width 211 height 29
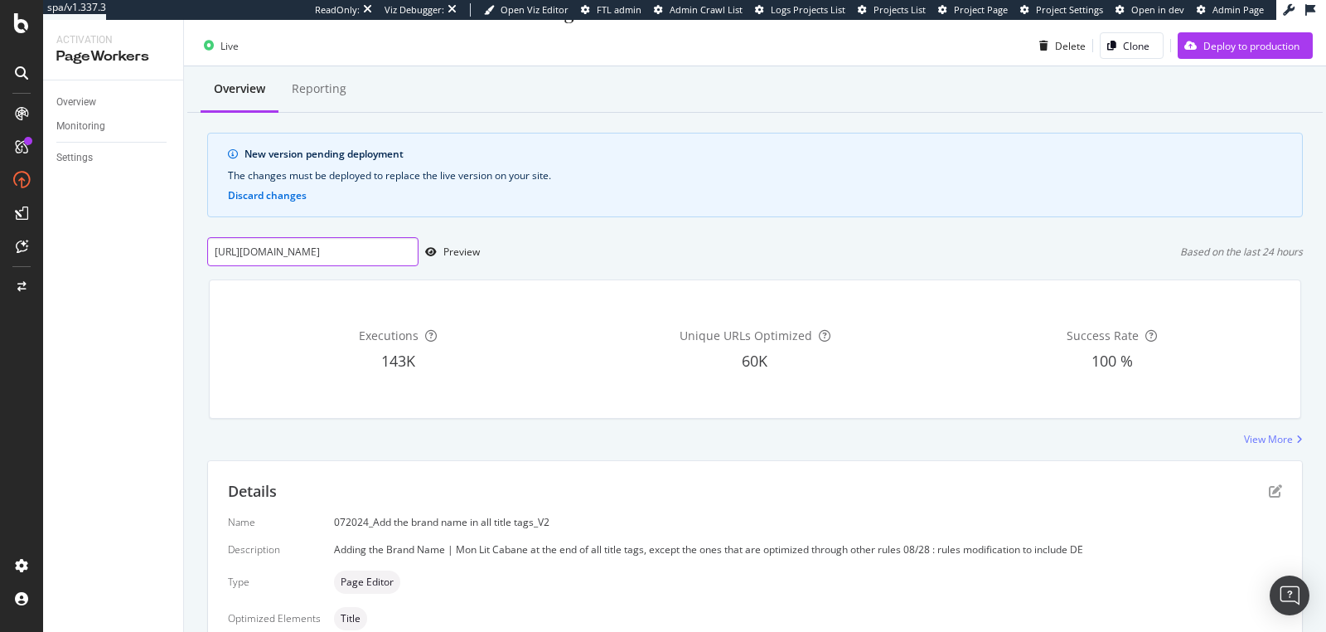
click at [274, 250] on input "https://monlitcabane.com/de/13-hausbetten" at bounding box center [312, 251] width 211 height 29
click at [365, 246] on input "https://monlitcabane.com/de/13-hausbetten" at bounding box center [312, 251] width 211 height 29
click at [440, 250] on div "button" at bounding box center [431, 252] width 25 height 10
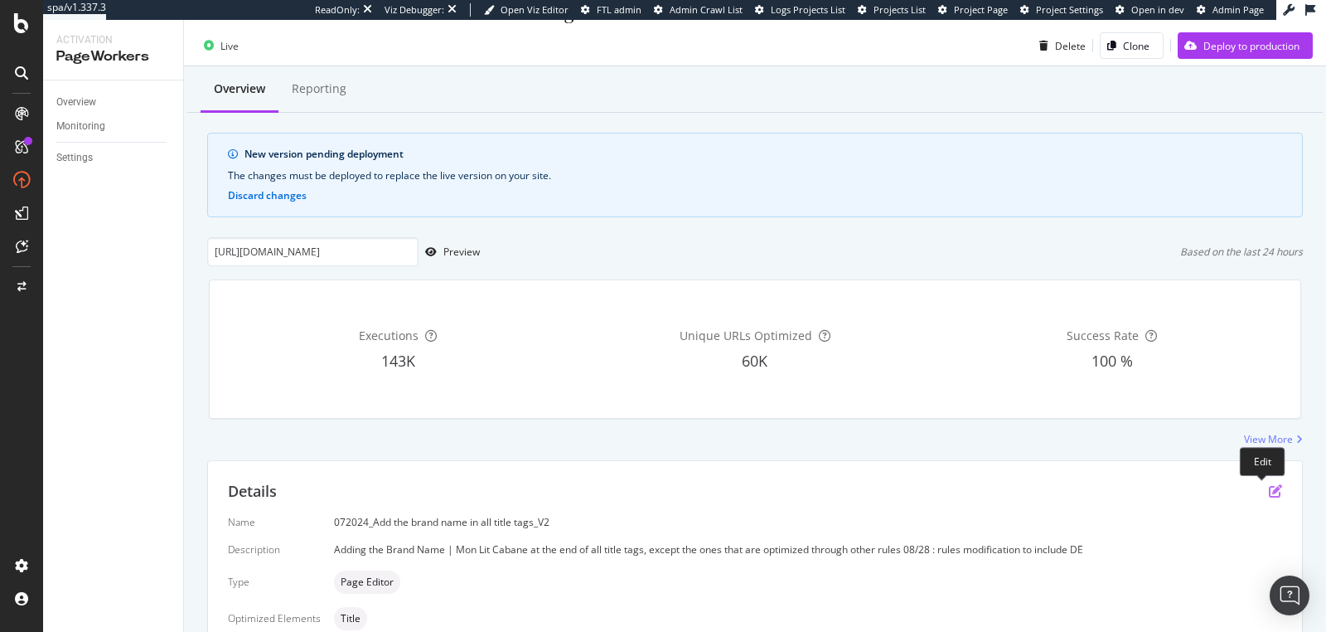
click at [1269, 488] on icon "pen-to-square" at bounding box center [1275, 490] width 13 height 13
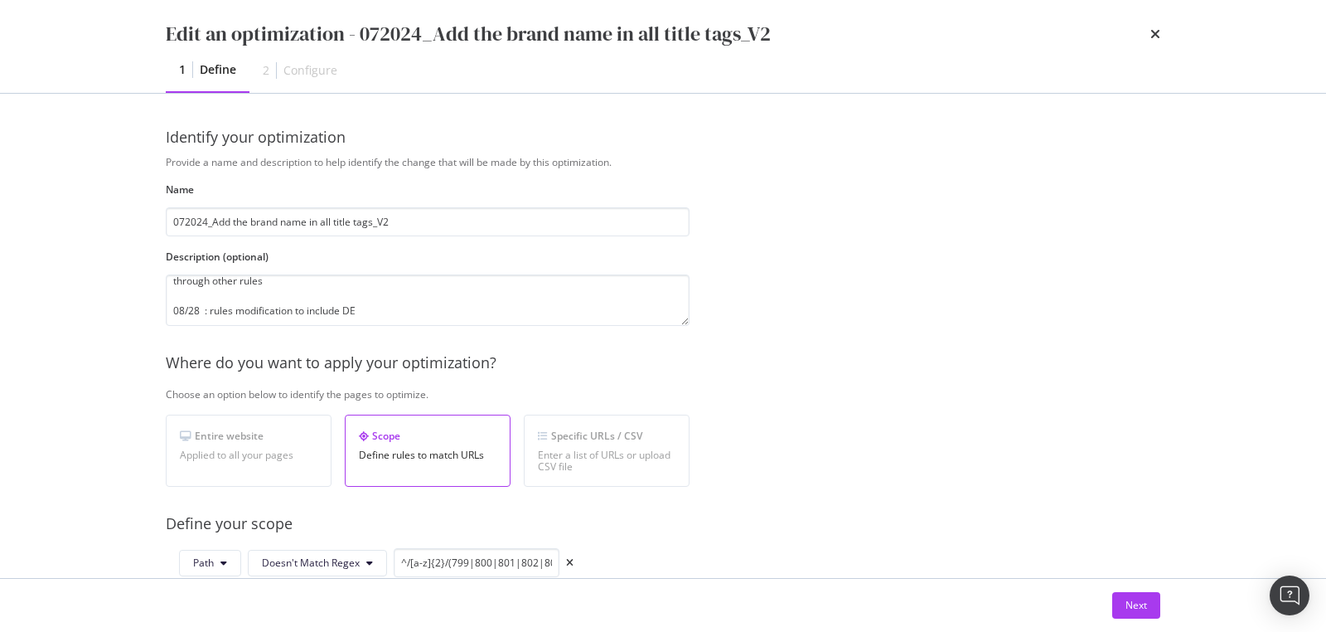
scroll to position [30, 0]
click at [1127, 608] on div "Next" at bounding box center [1137, 605] width 22 height 14
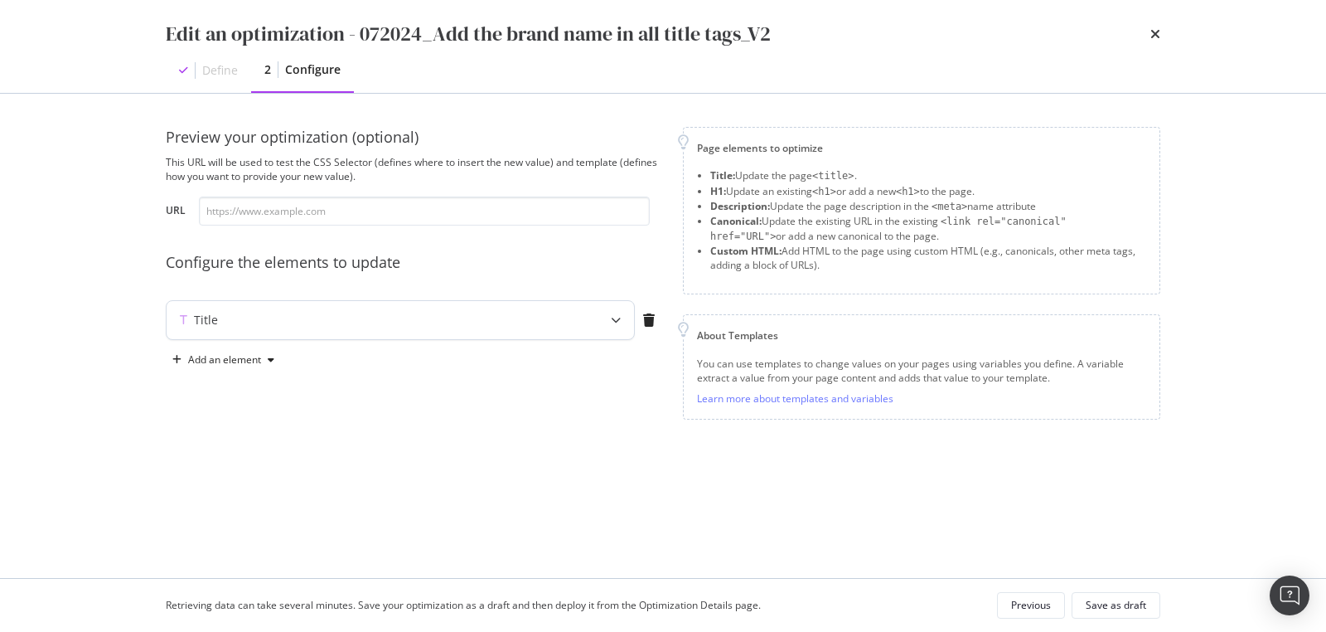
click at [608, 317] on div "modal" at bounding box center [616, 320] width 36 height 38
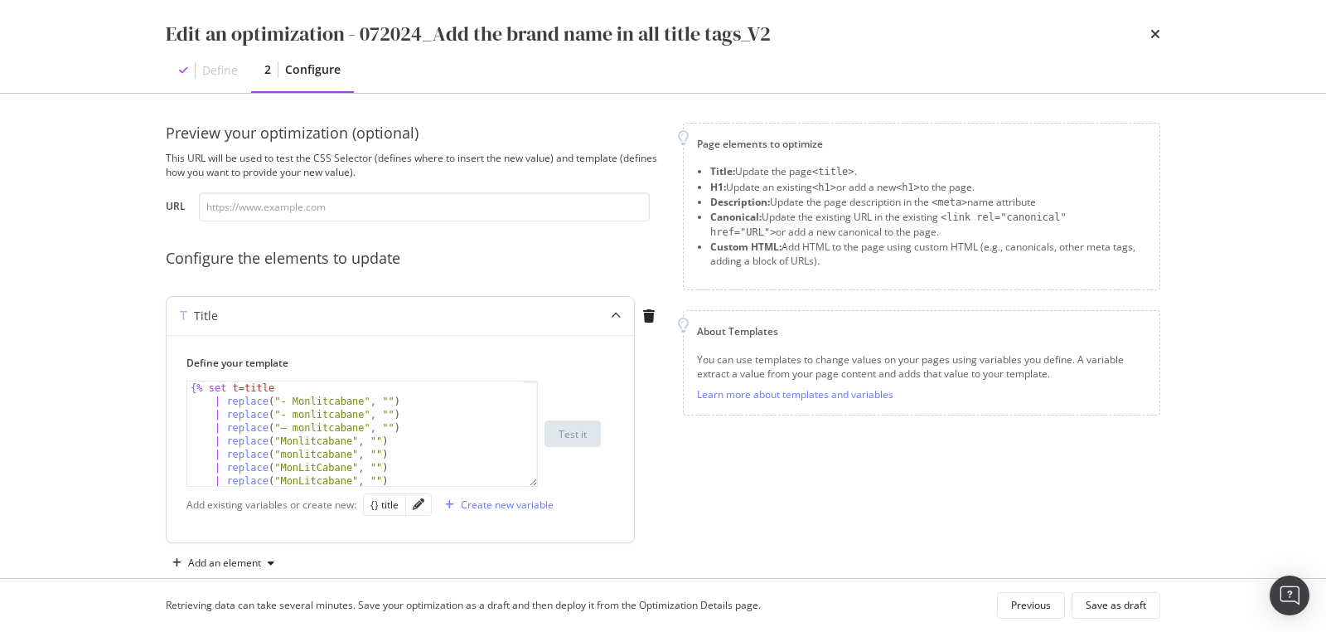
scroll to position [14, 0]
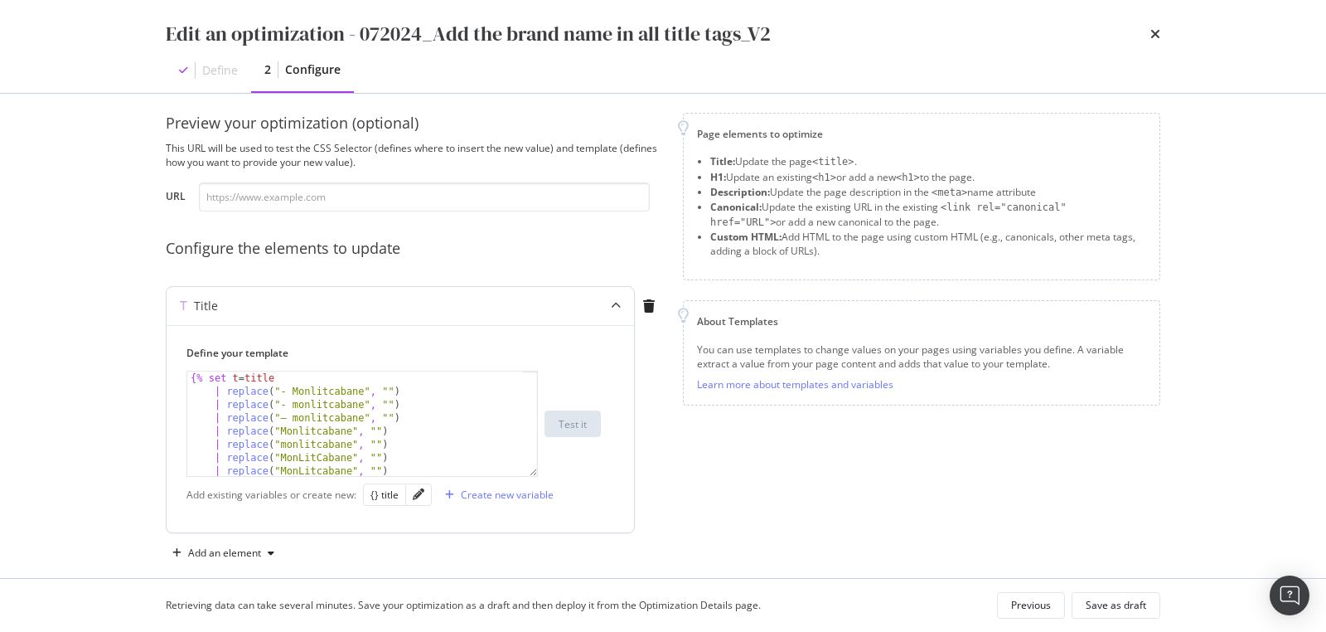
click at [327, 421] on div "{% set t = title | replace ( "- Monlitcabane" , "" ) | replace ( "- monlitcaban…" at bounding box center [356, 437] width 338 height 132
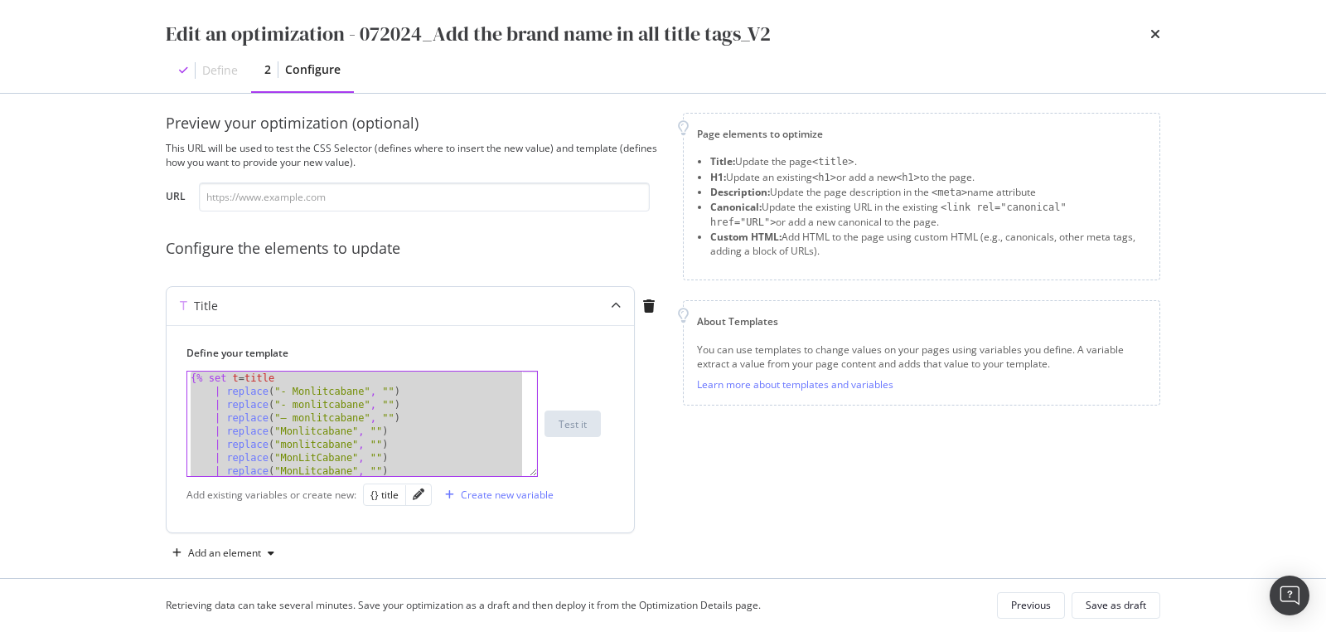
paste textarea "Cursor at row 34"
type textarea "{% endif %}"
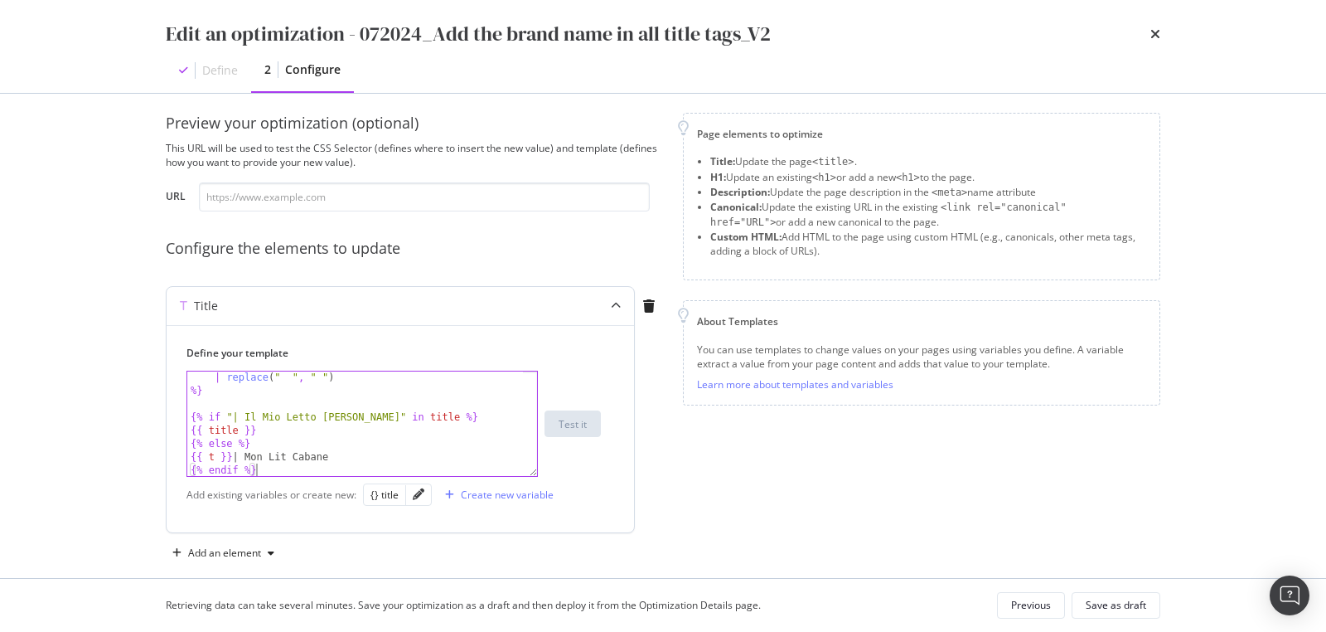
scroll to position [33, 0]
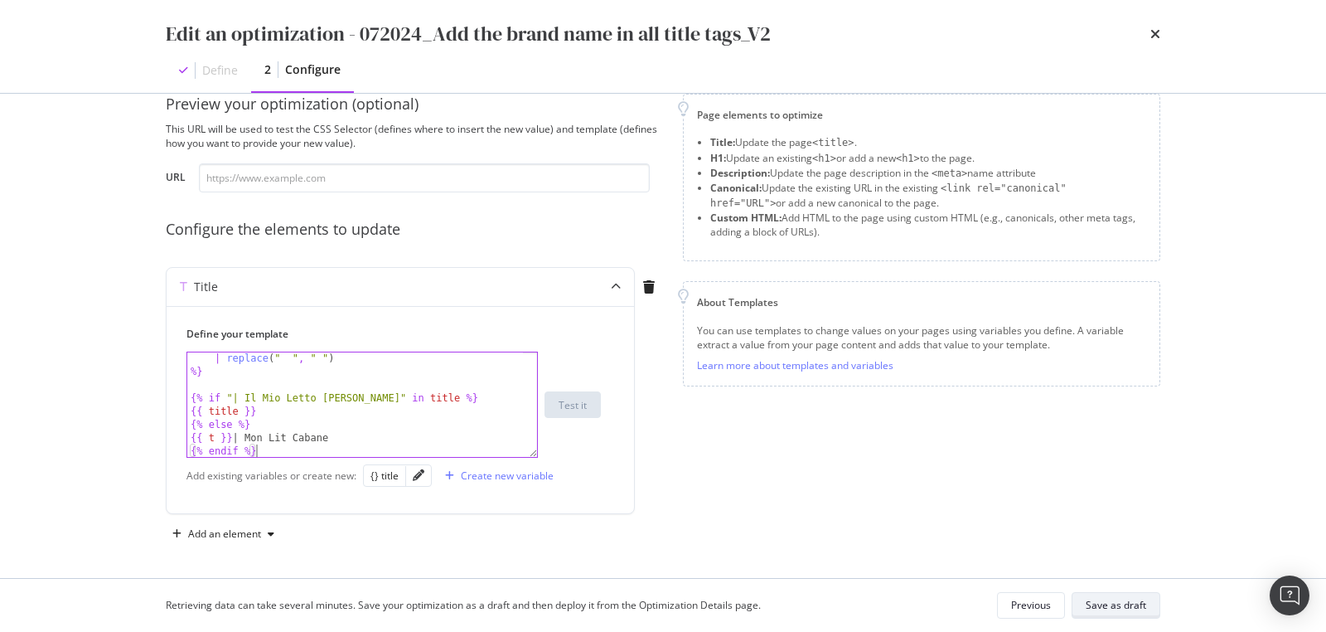
click at [1102, 594] on button "Save as draft" at bounding box center [1116, 605] width 89 height 27
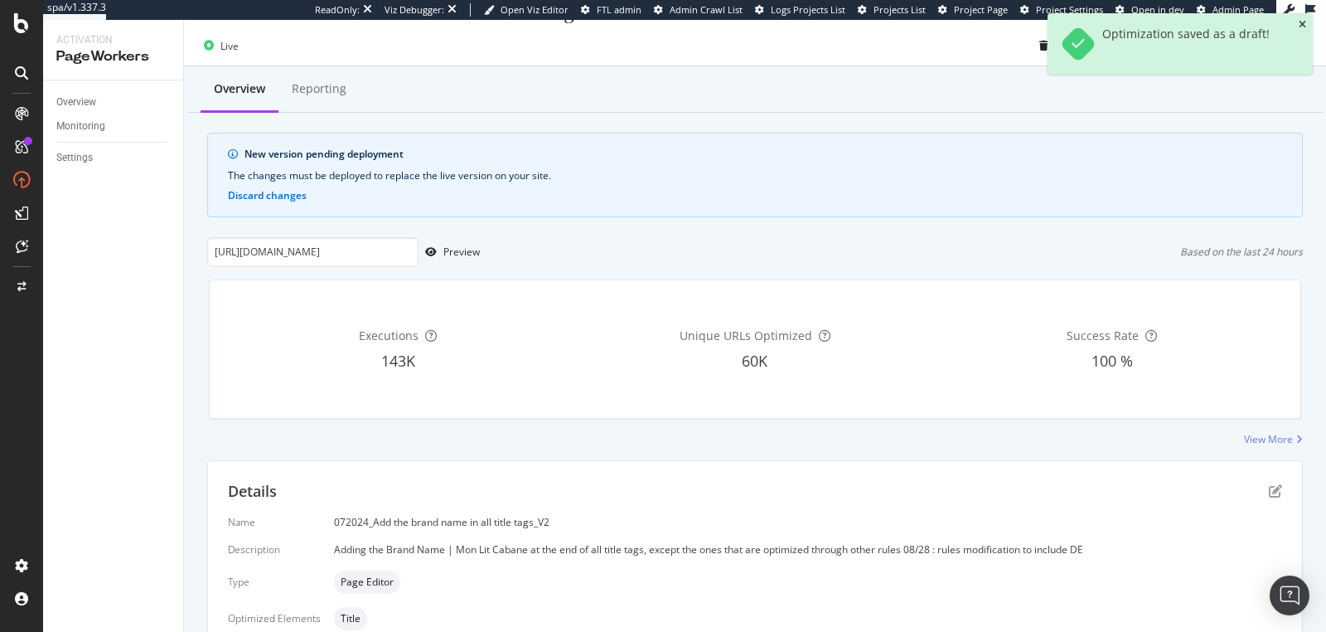
click at [1304, 22] on icon "close toast" at bounding box center [1302, 25] width 7 height 10
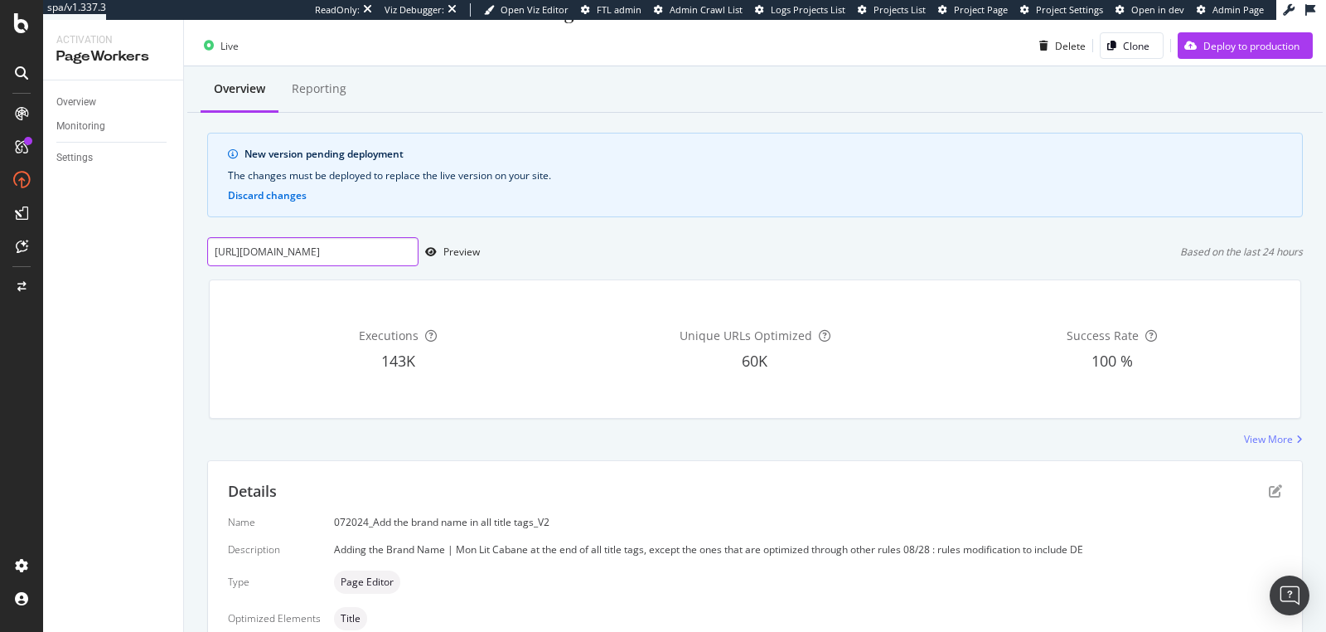
click at [377, 250] on input "https://monlitcabane.com/de/13-hausbetten" at bounding box center [312, 251] width 211 height 29
paste input "it/13-letto-a-capanna"
type input "https://monlitcabane.com/it/13-letto-a-capanna"
click at [187, 371] on div "Overview Reporting New version pending deployment The changes must be deployed …" at bounding box center [755, 574] width 1142 height 1016
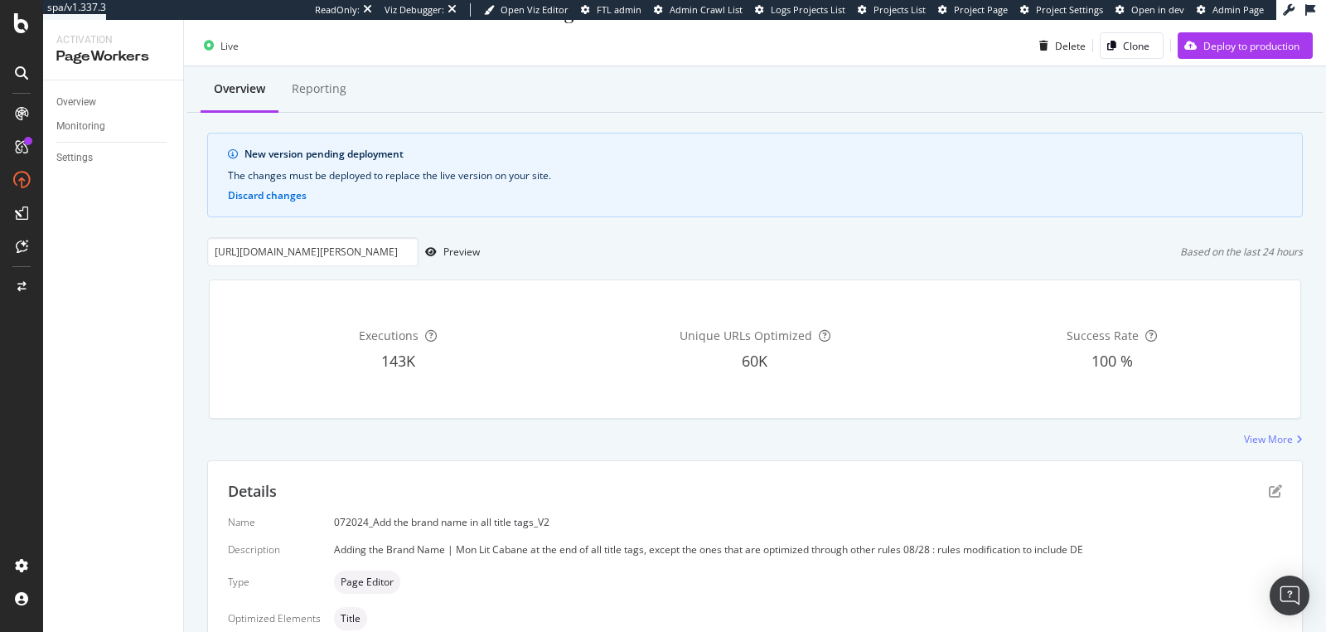
scroll to position [0, 0]
click at [454, 252] on div "Preview" at bounding box center [461, 252] width 36 height 14
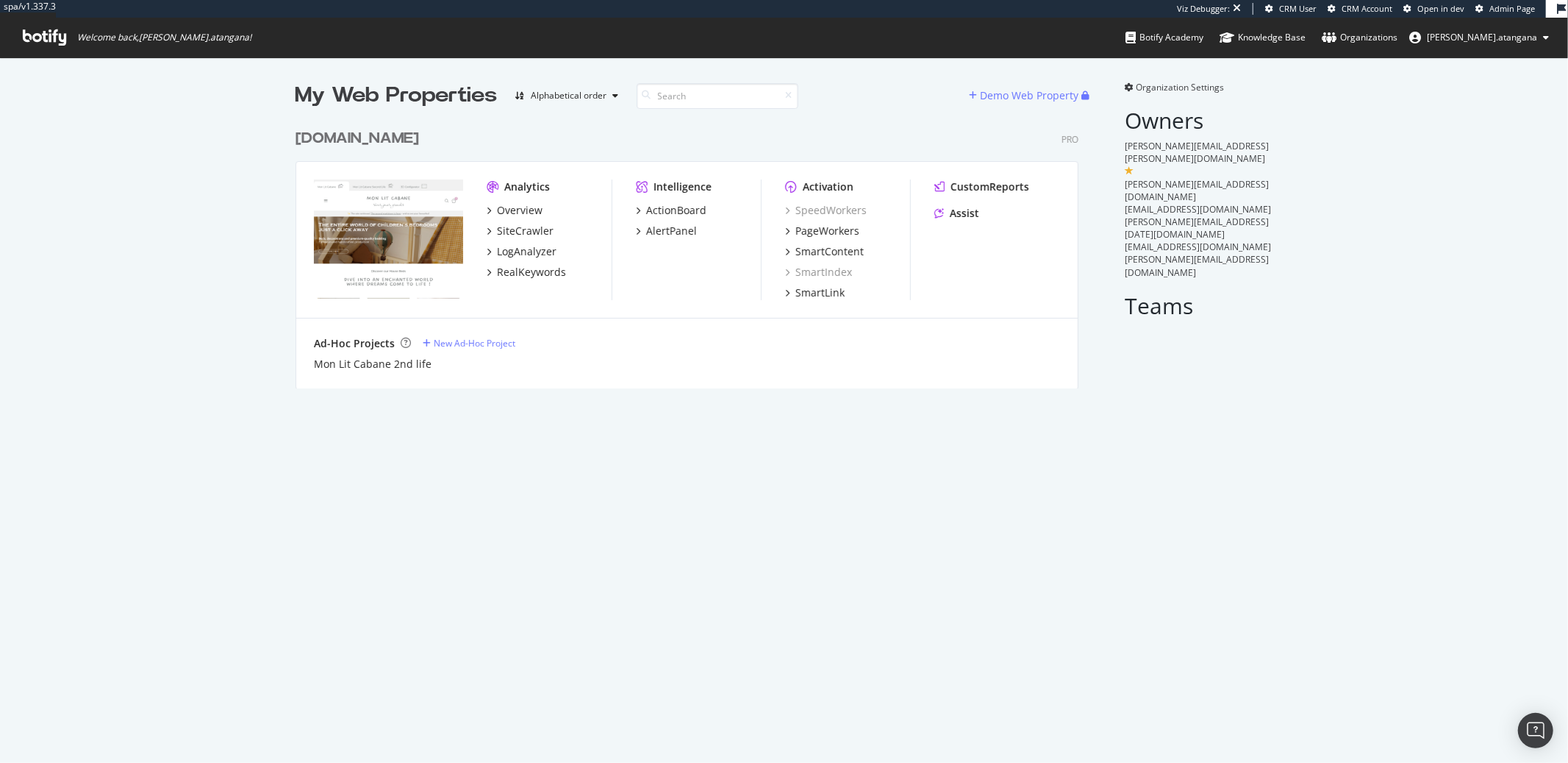
scroll to position [265, 782]
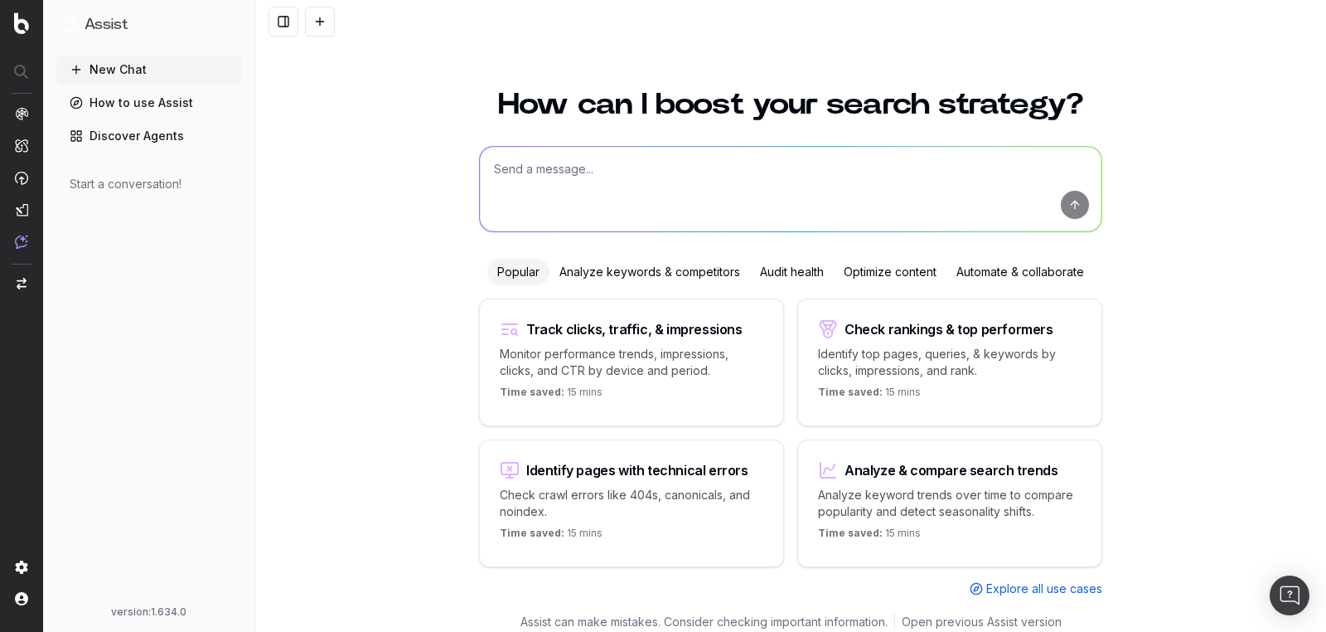
scroll to position [9, 0]
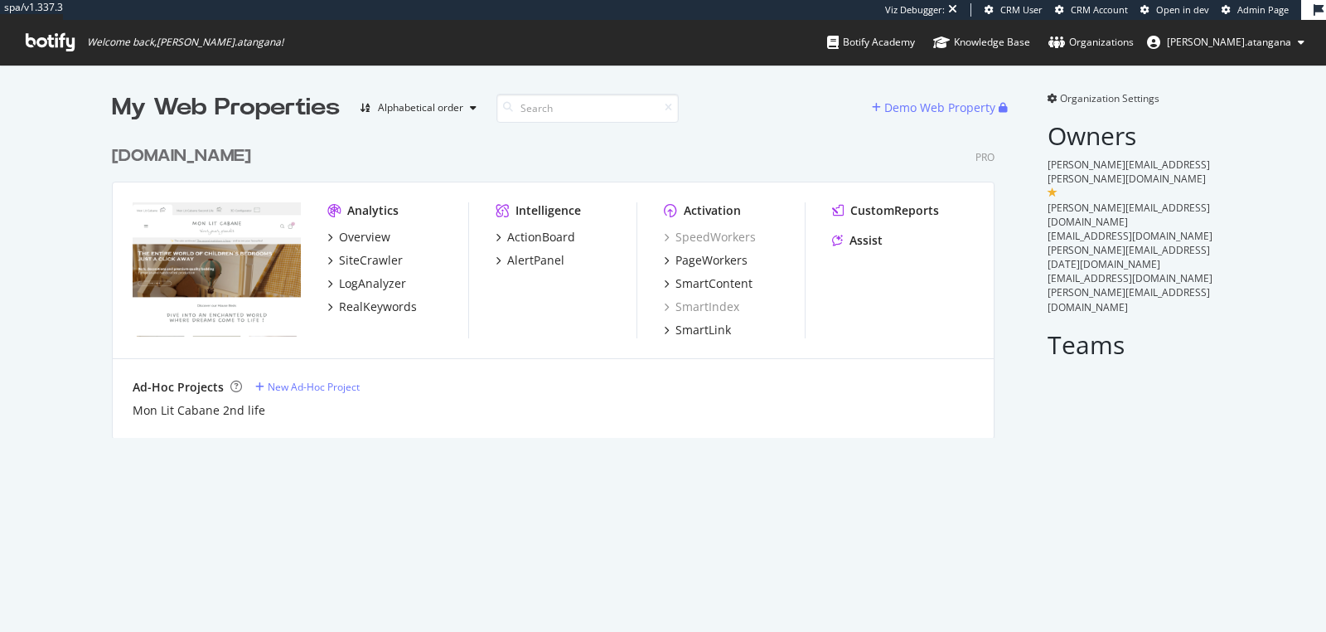
scroll to position [299, 882]
click at [733, 254] on div "PageWorkers" at bounding box center [712, 260] width 72 height 17
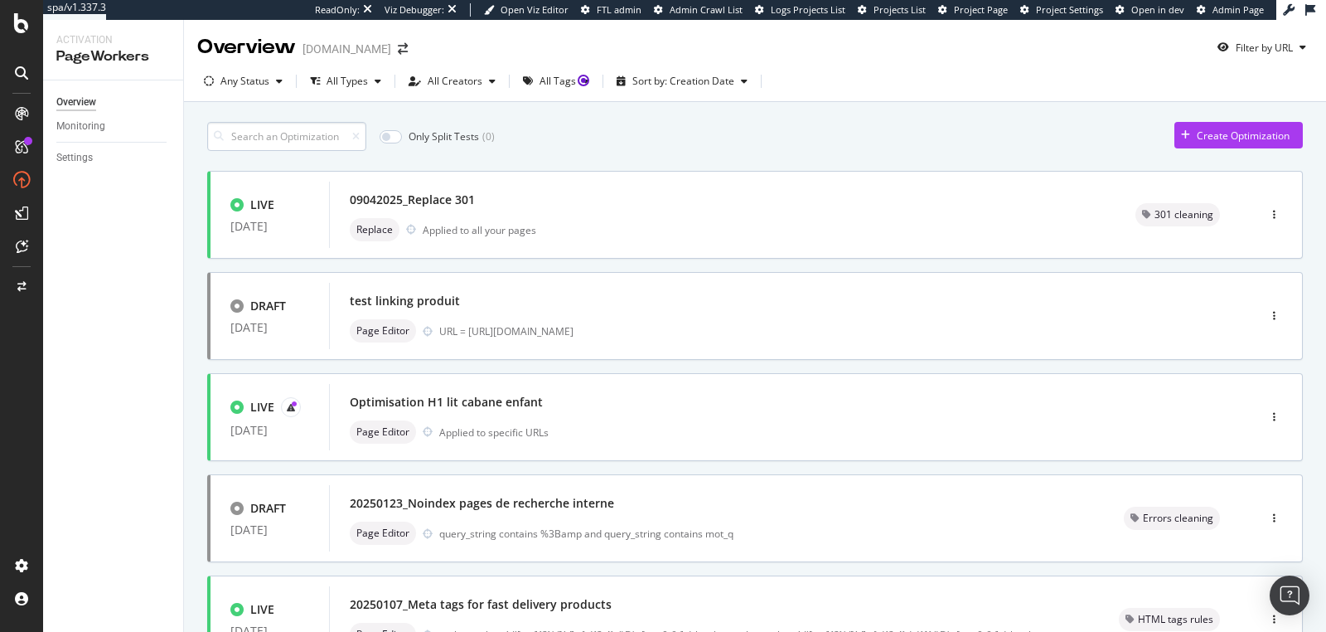
click at [331, 141] on input at bounding box center [286, 136] width 159 height 29
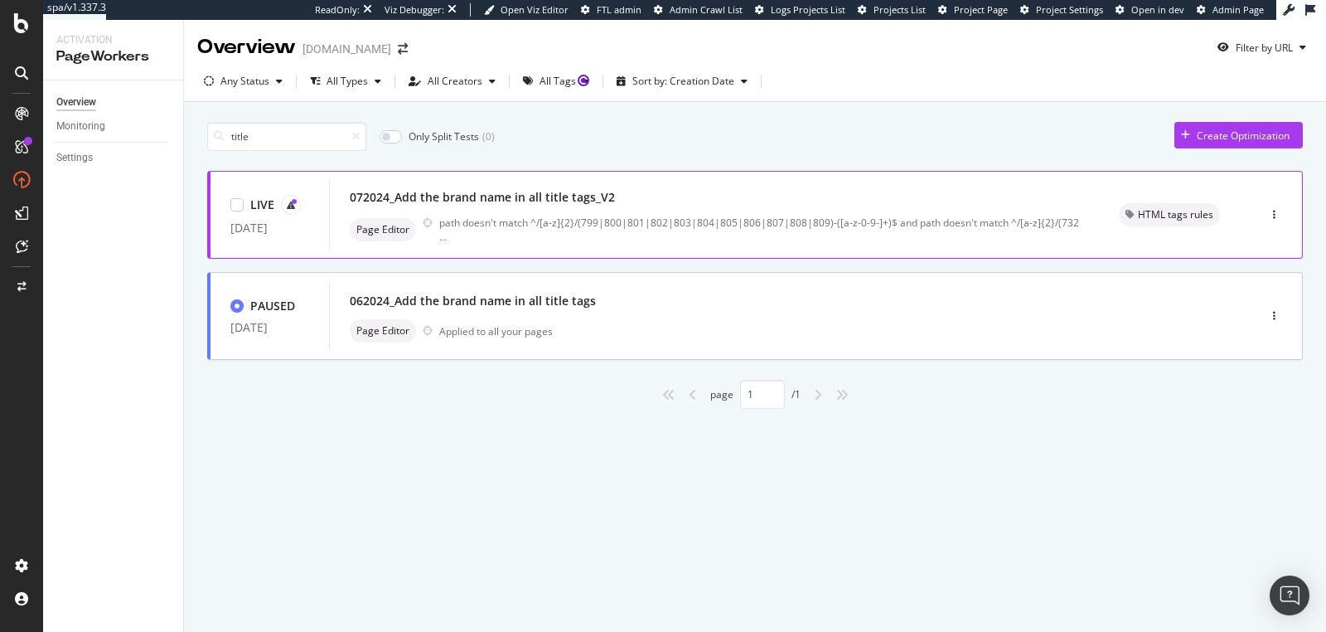
click at [914, 209] on div "072024_Add the brand name in all title tags_V2" at bounding box center [714, 197] width 729 height 23
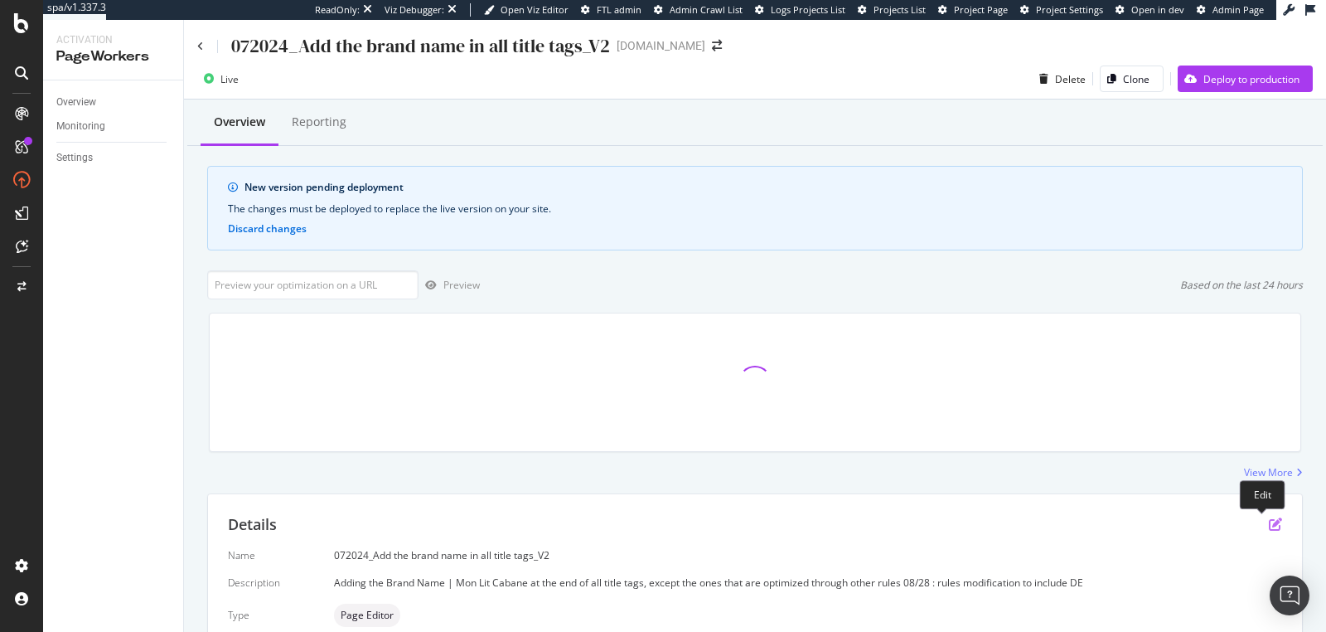
click at [1269, 518] on icon "pen-to-square" at bounding box center [1275, 523] width 13 height 13
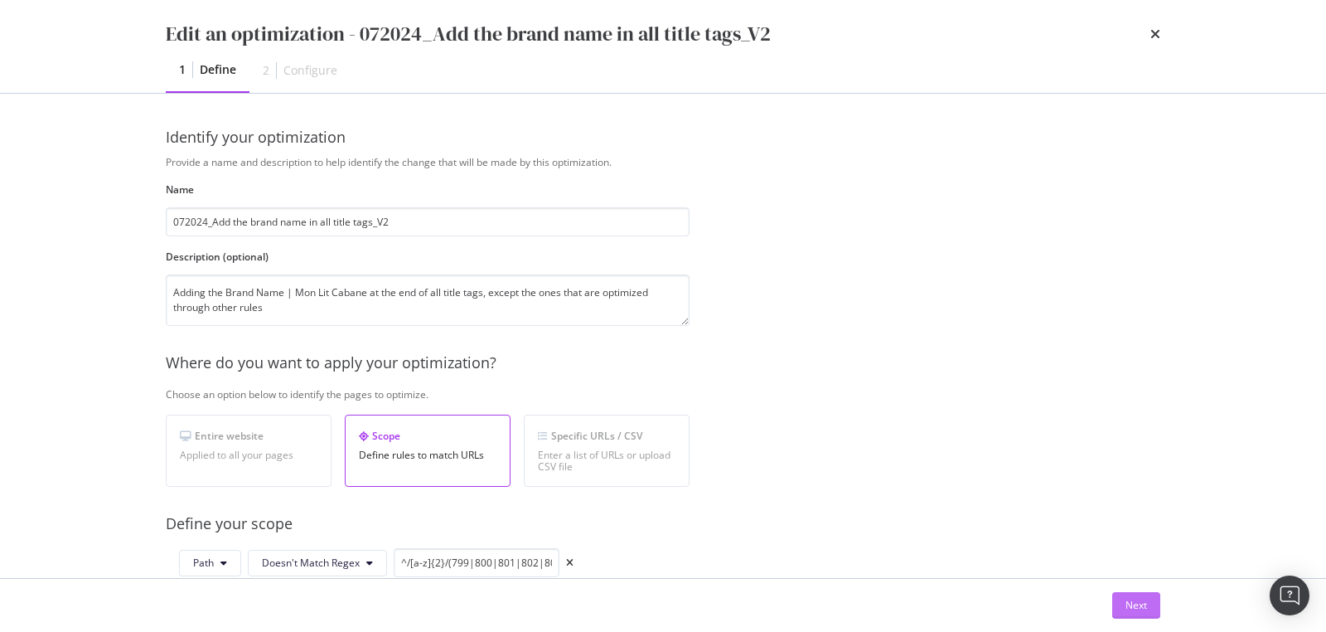
click at [1126, 608] on div "Next" at bounding box center [1137, 605] width 22 height 14
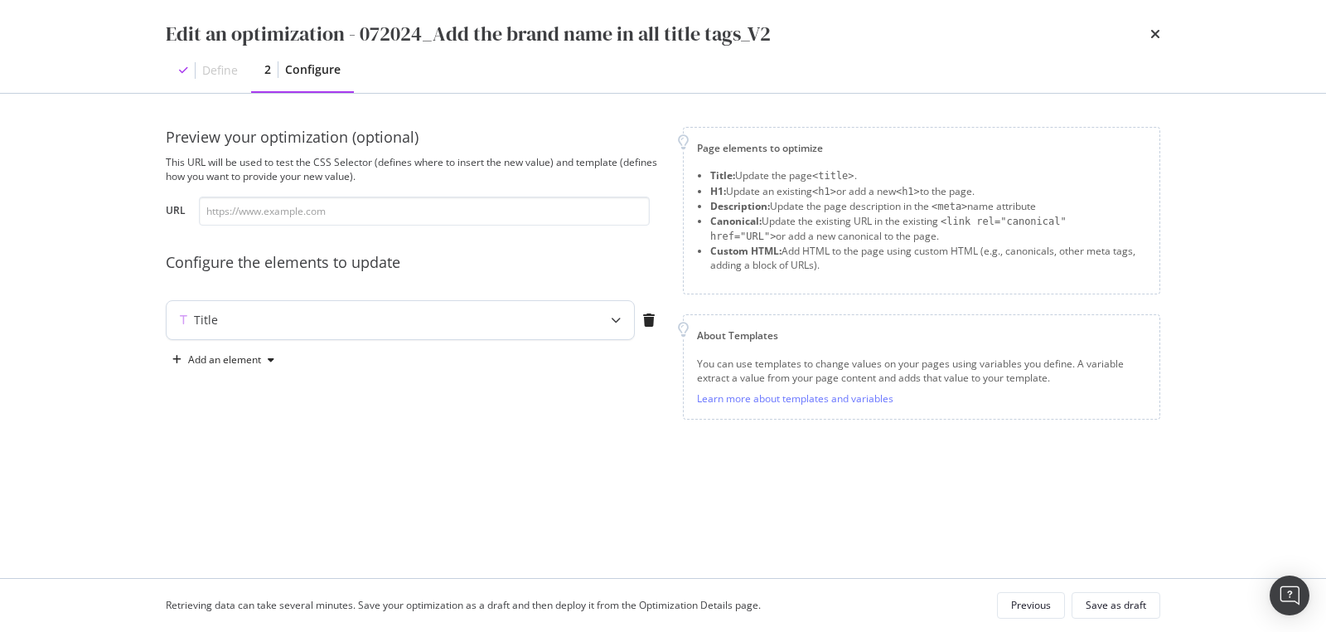
click at [538, 325] on div "Title" at bounding box center [368, 320] width 402 height 17
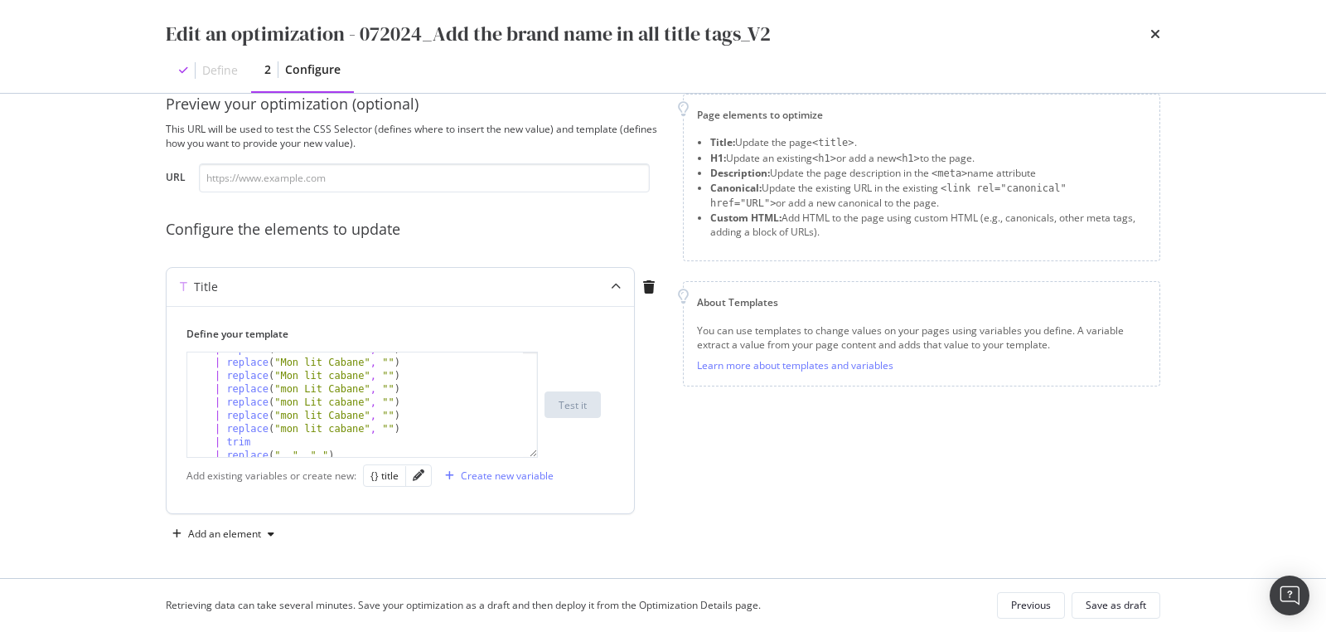
scroll to position [279, 0]
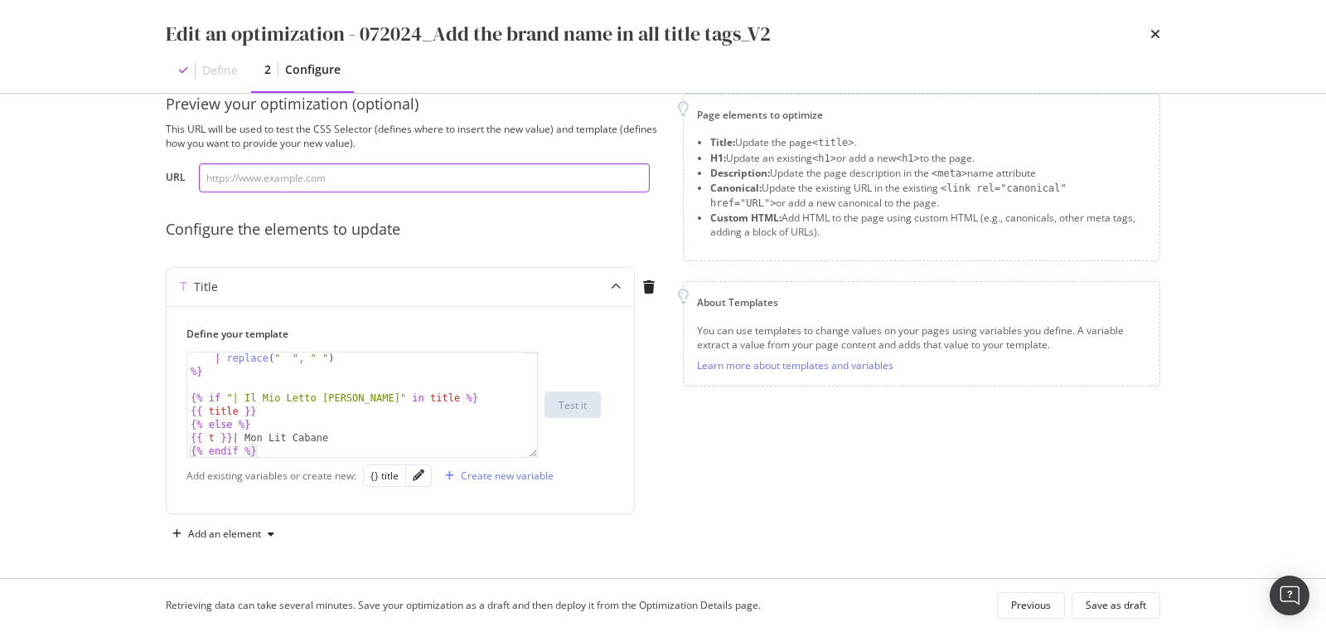
click at [289, 182] on input "modal" at bounding box center [424, 177] width 451 height 29
paste input "[URL][DOMAIN_NAME][PERSON_NAME]"
type input "[URL][DOMAIN_NAME][PERSON_NAME]"
click at [1155, 31] on icon "times" at bounding box center [1156, 33] width 10 height 13
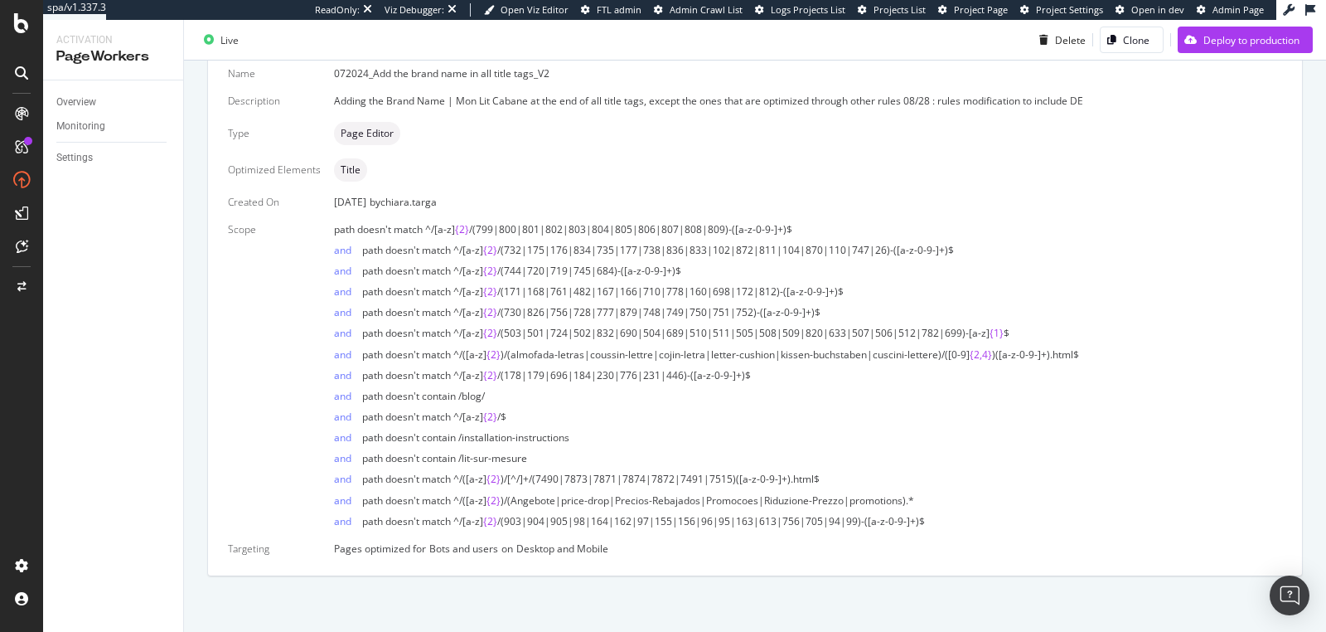
scroll to position [342, 0]
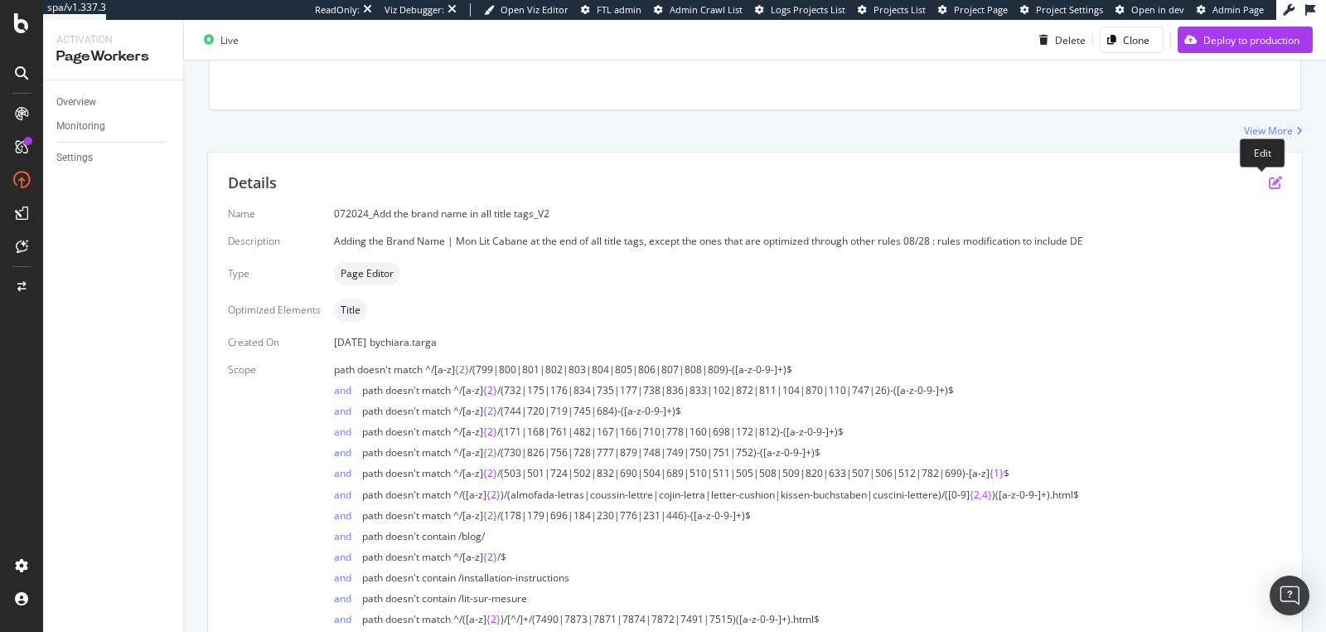
click at [1269, 182] on icon "pen-to-square" at bounding box center [1275, 182] width 13 height 13
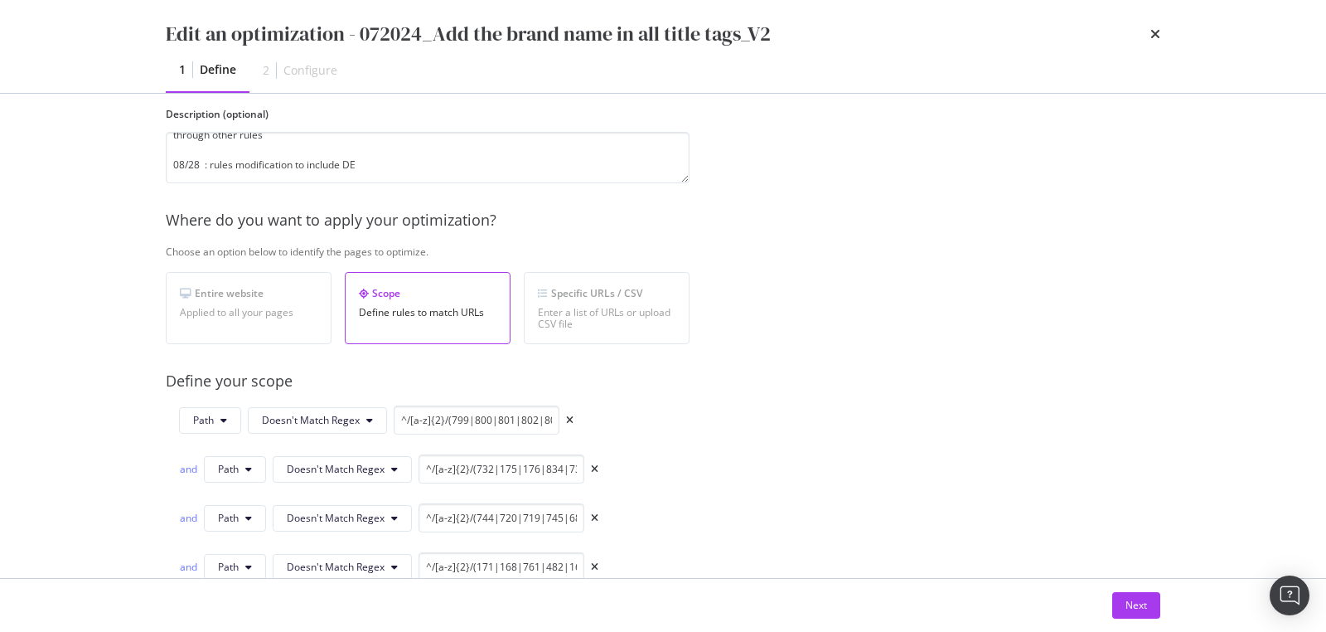
scroll to position [183, 0]
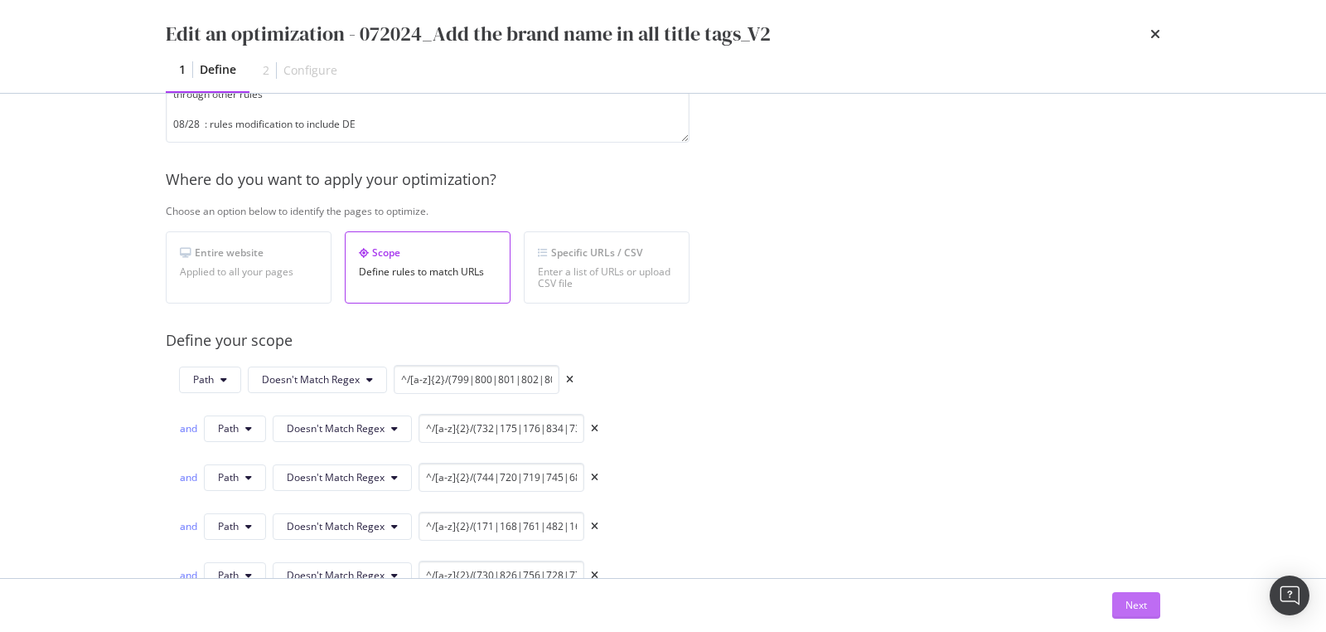
click at [1124, 599] on button "Next" at bounding box center [1136, 605] width 48 height 27
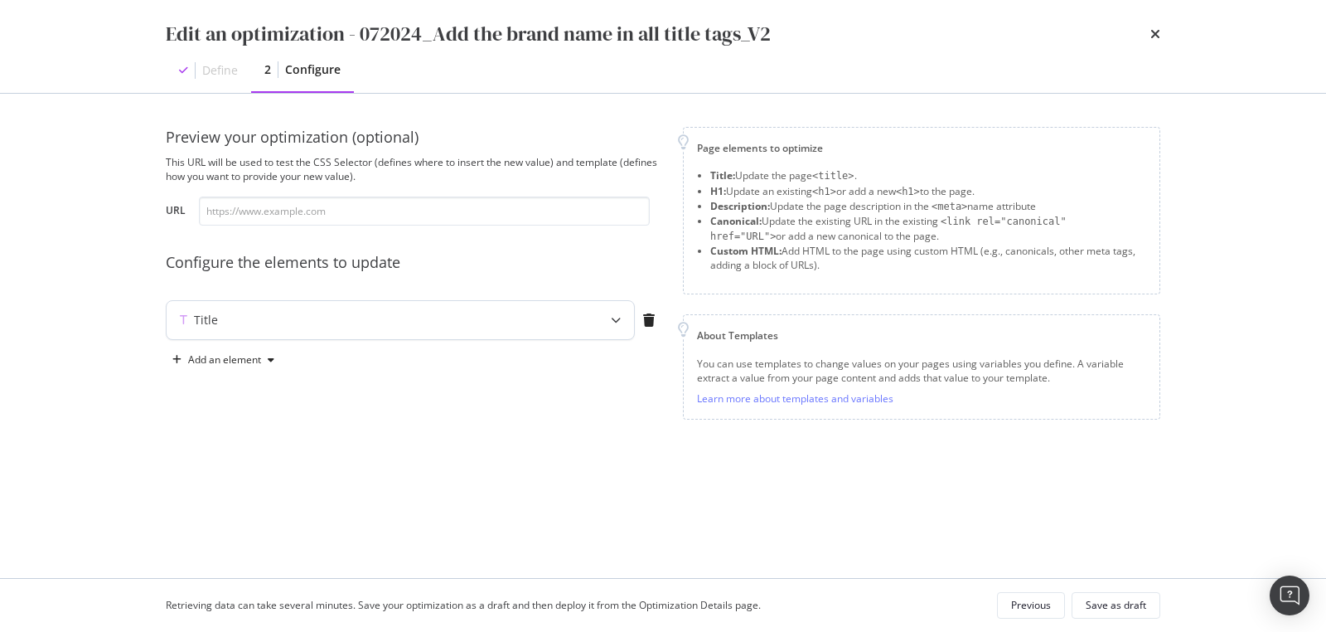
click at [610, 322] on div "modal" at bounding box center [616, 320] width 36 height 38
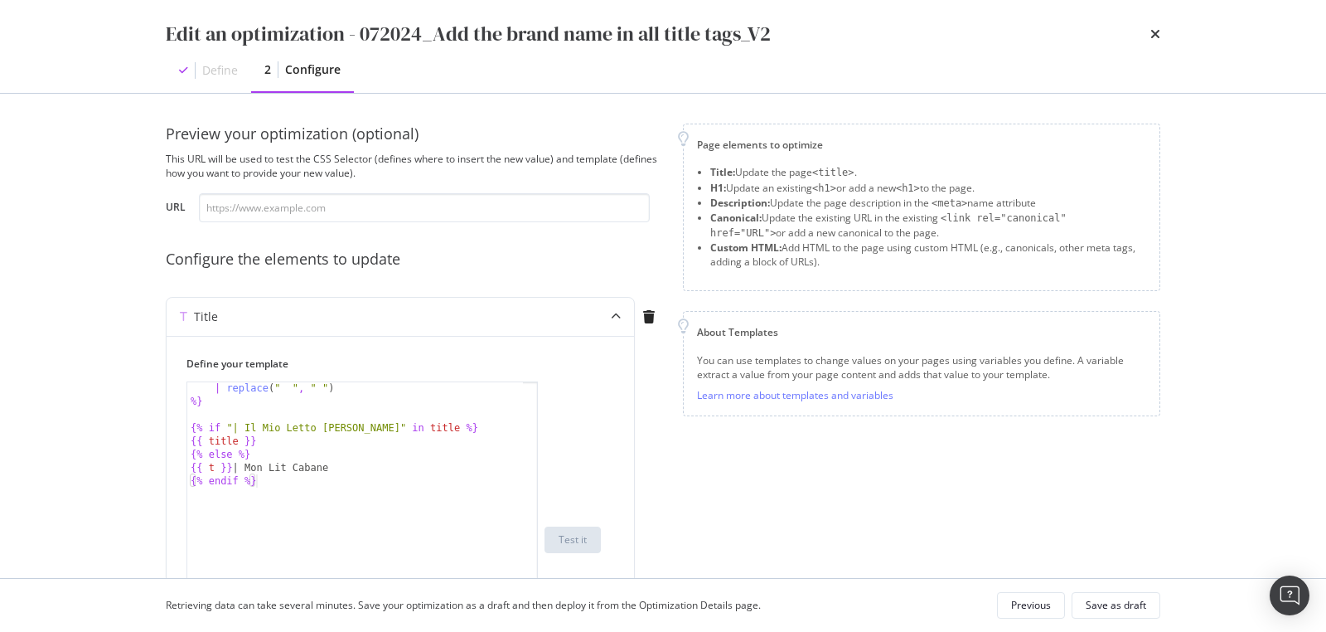
scroll to position [69, 0]
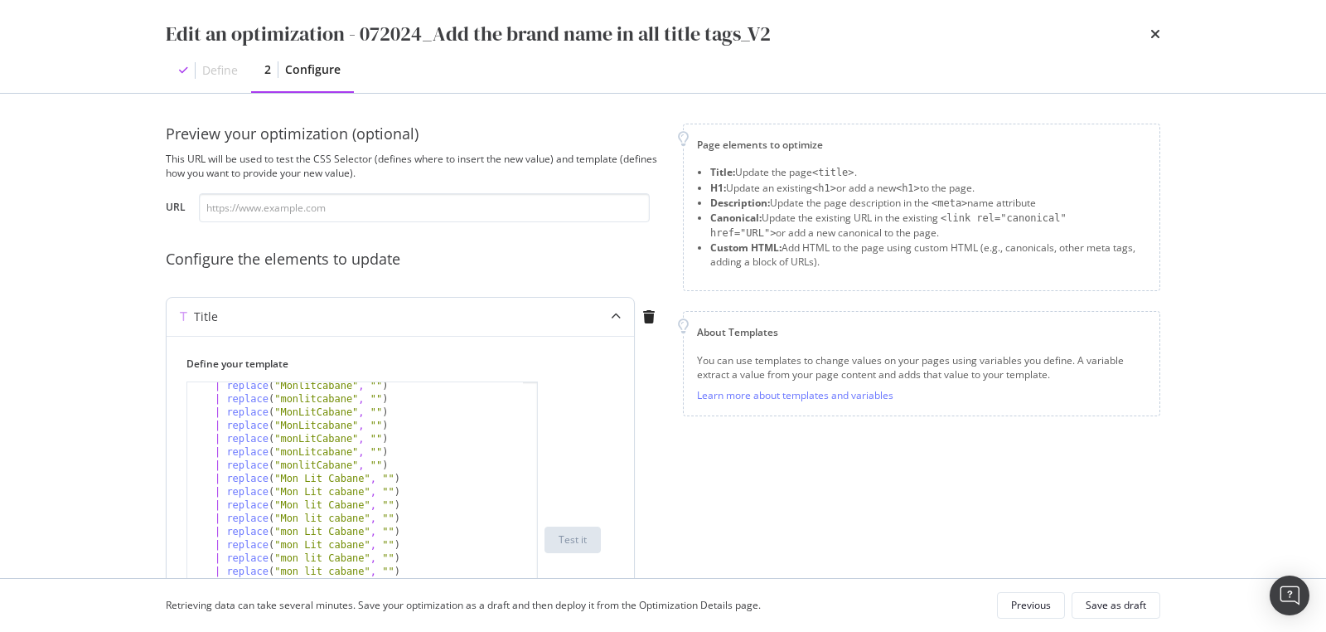
drag, startPoint x: 536, startPoint y: 484, endPoint x: 559, endPoint y: 497, distance: 26.0
click at [707, 631] on html "spa/v1.337.3 ReadOnly: Viz Debugger: Open Viz Editor FTL admin Admin Crawl List…" at bounding box center [663, 316] width 1326 height 632
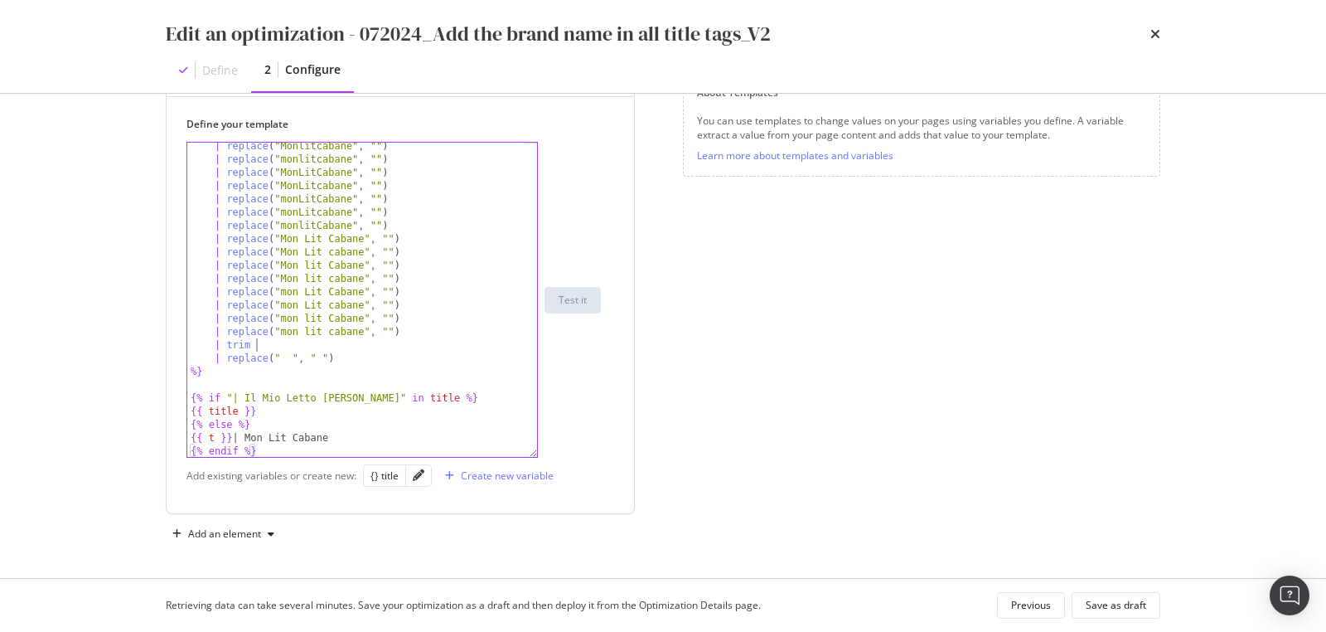
click at [376, 341] on div "| replace ( "Monlitcabane" , "" ) | replace ( "monlitcabane" , "" ) | replace (…" at bounding box center [356, 310] width 338 height 342
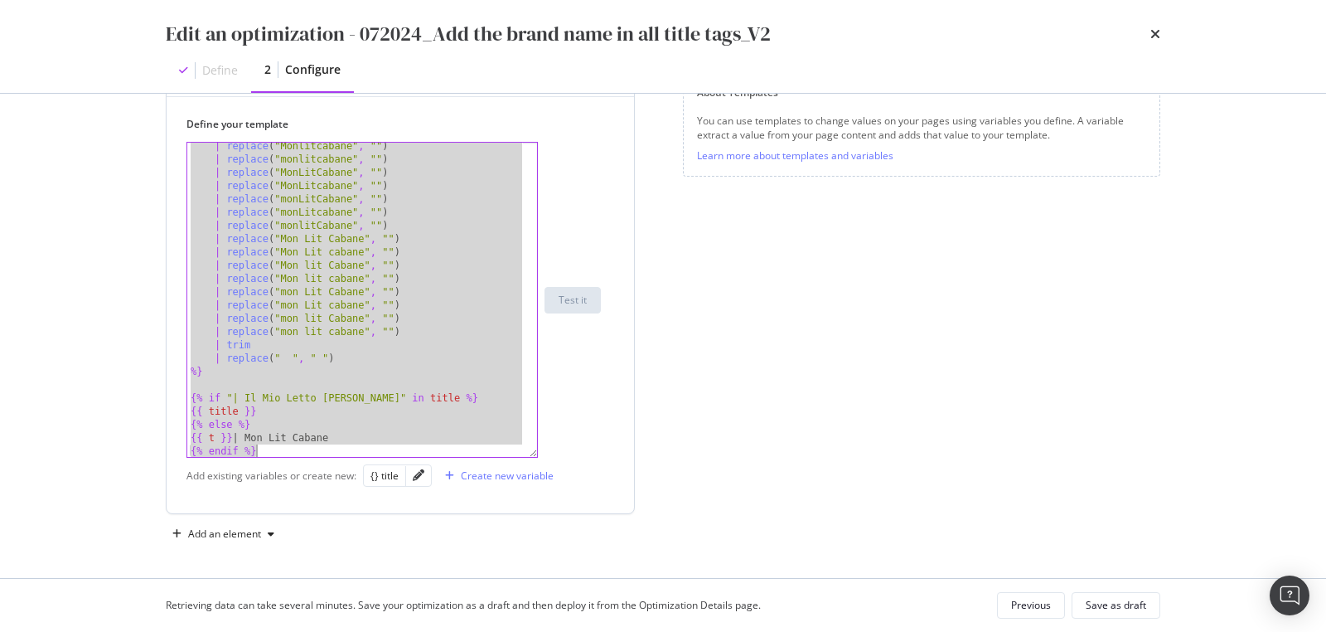
paste textarea "Cursor at row 29"
type textarea "{% endif %}"
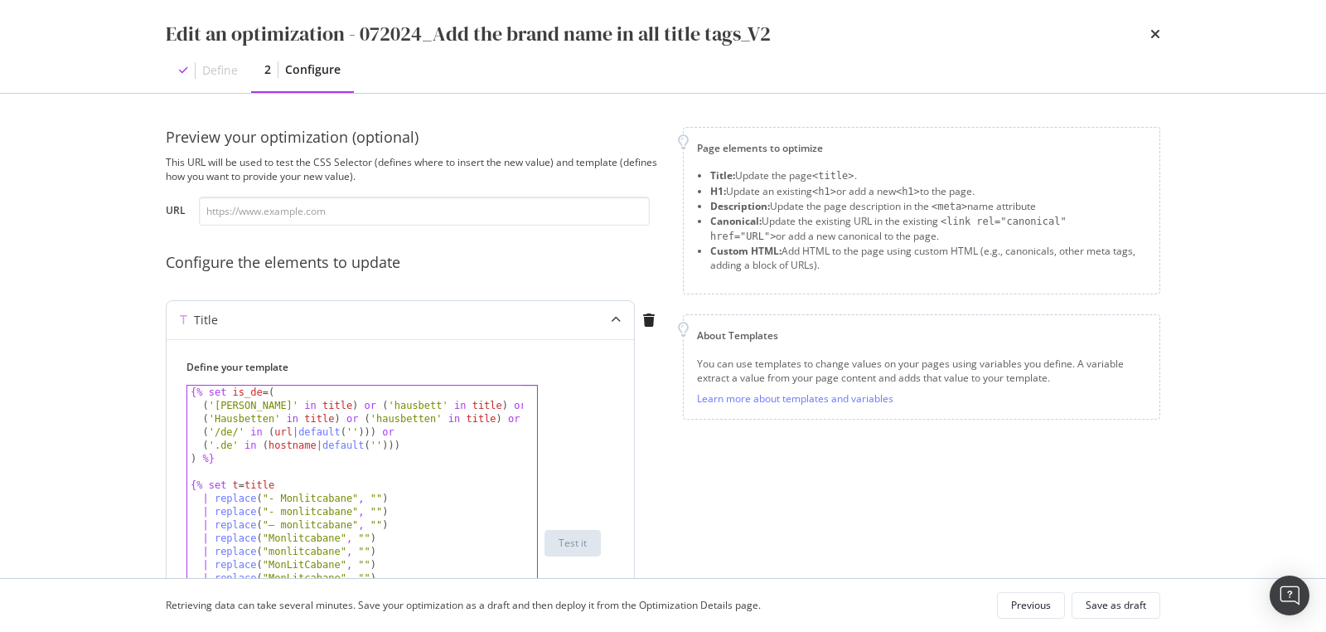
scroll to position [0, 0]
click at [224, 216] on input "modal" at bounding box center [424, 210] width 451 height 29
paste input "https://monlitcabane.com/de/13-hausbetten"
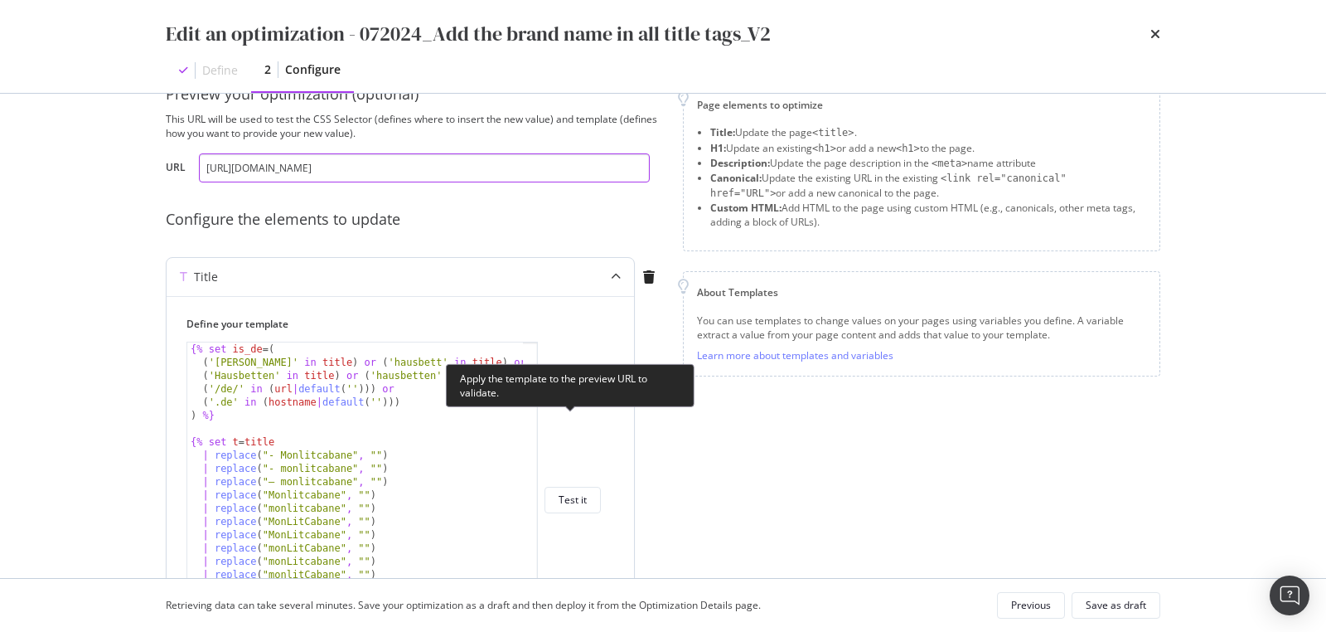
scroll to position [142, 0]
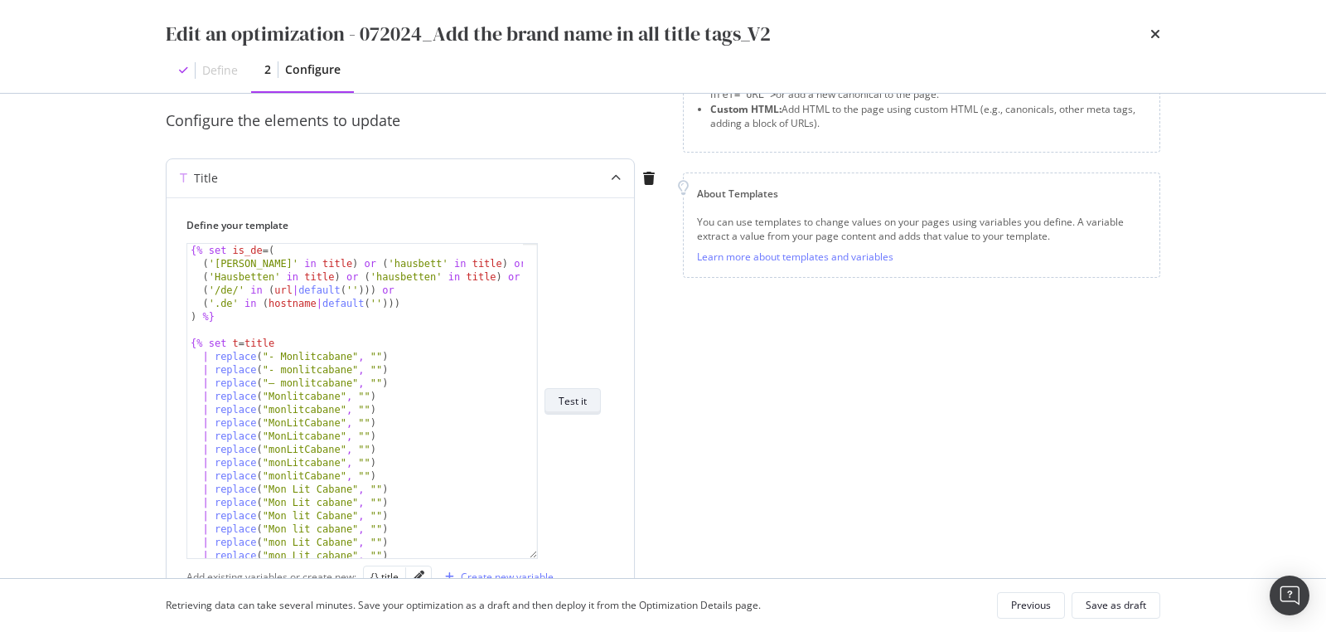
type input "https://monlitcabane.com/de/13-hausbetten"
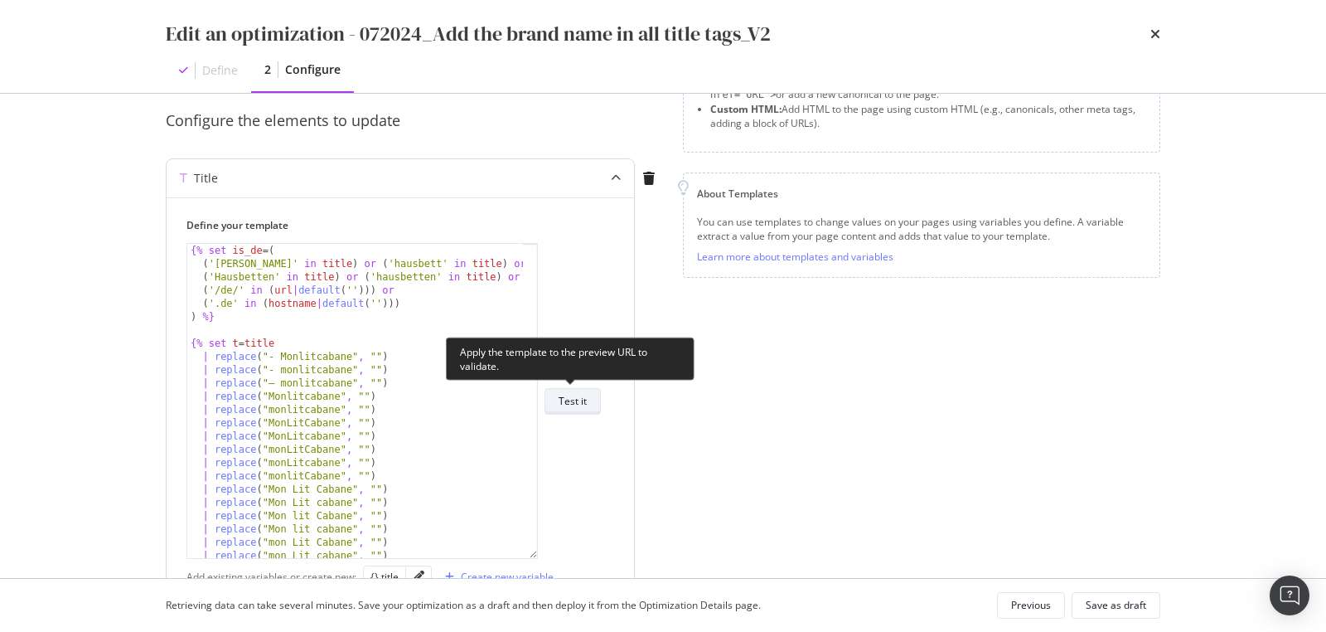
click at [574, 394] on div "Test it" at bounding box center [573, 401] width 28 height 14
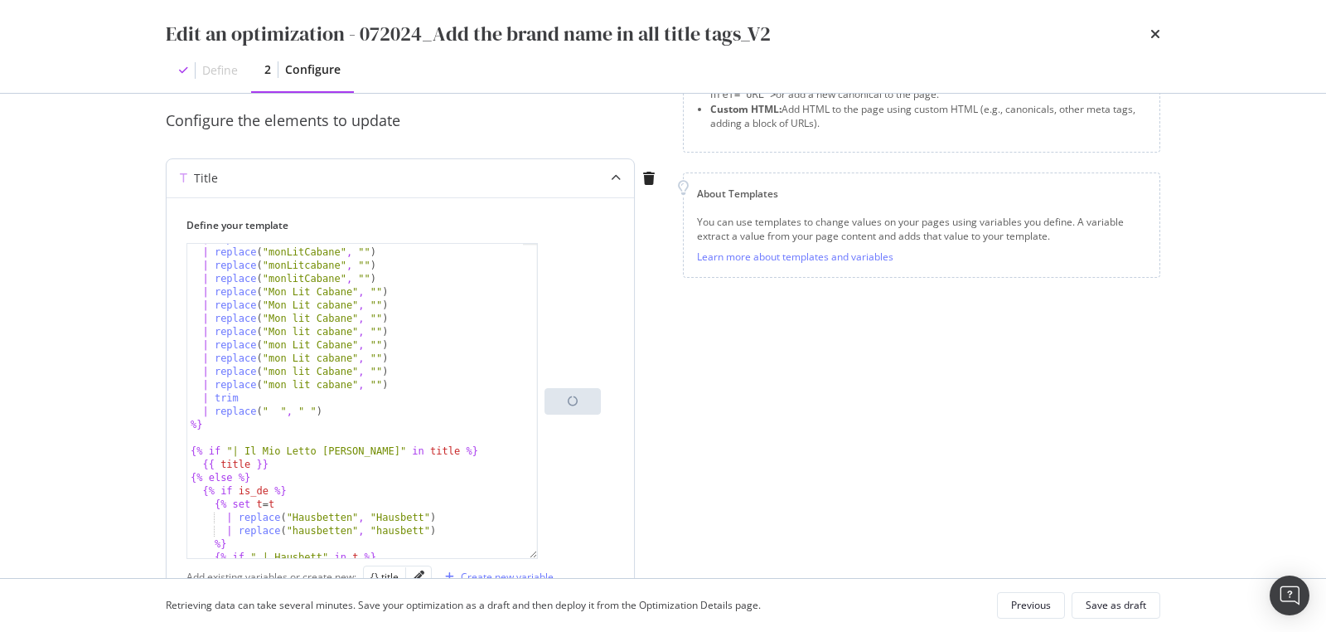
scroll to position [243, 0]
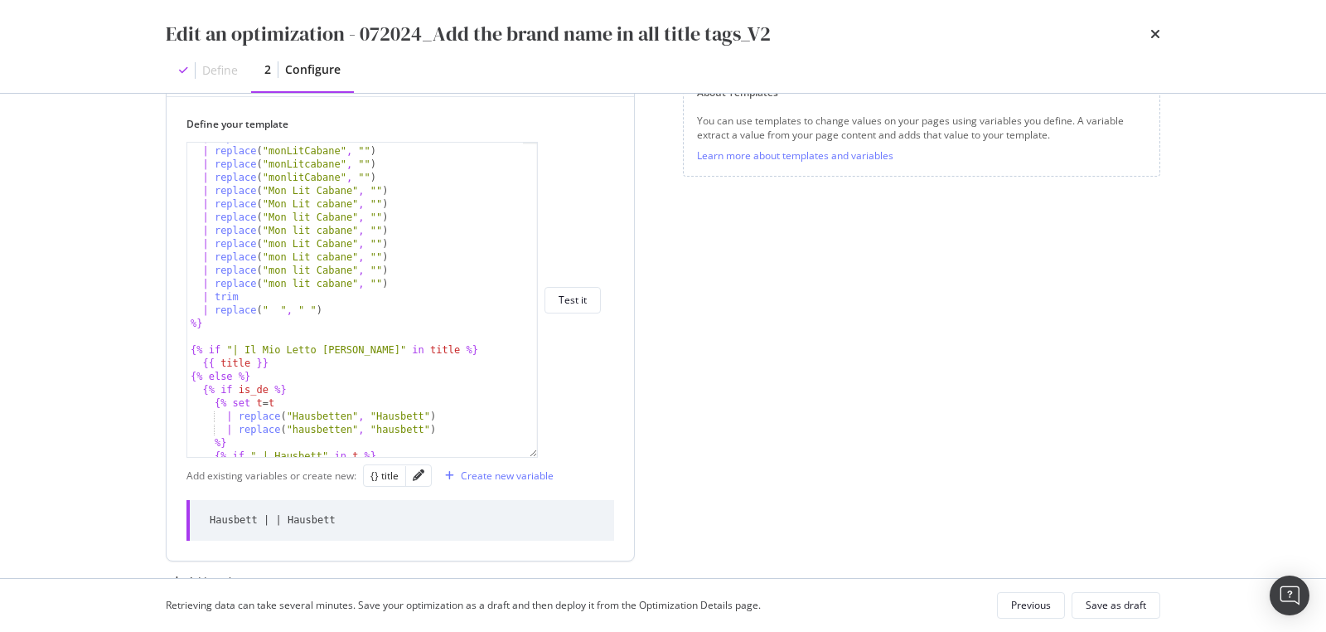
click at [348, 516] on div "Hausbett | | Hausbett" at bounding box center [401, 520] width 428 height 41
drag, startPoint x: 346, startPoint y: 522, endPoint x: 203, endPoint y: 522, distance: 142.6
click at [203, 522] on div "Hausbett | | Hausbett" at bounding box center [401, 520] width 428 height 41
copy div "Hausbett | | Hausbett"
click at [346, 381] on div "| replace ( "MonLitcabane" , "" ) | replace ( "monLitCabane" , "" ) | replace (…" at bounding box center [356, 302] width 338 height 342
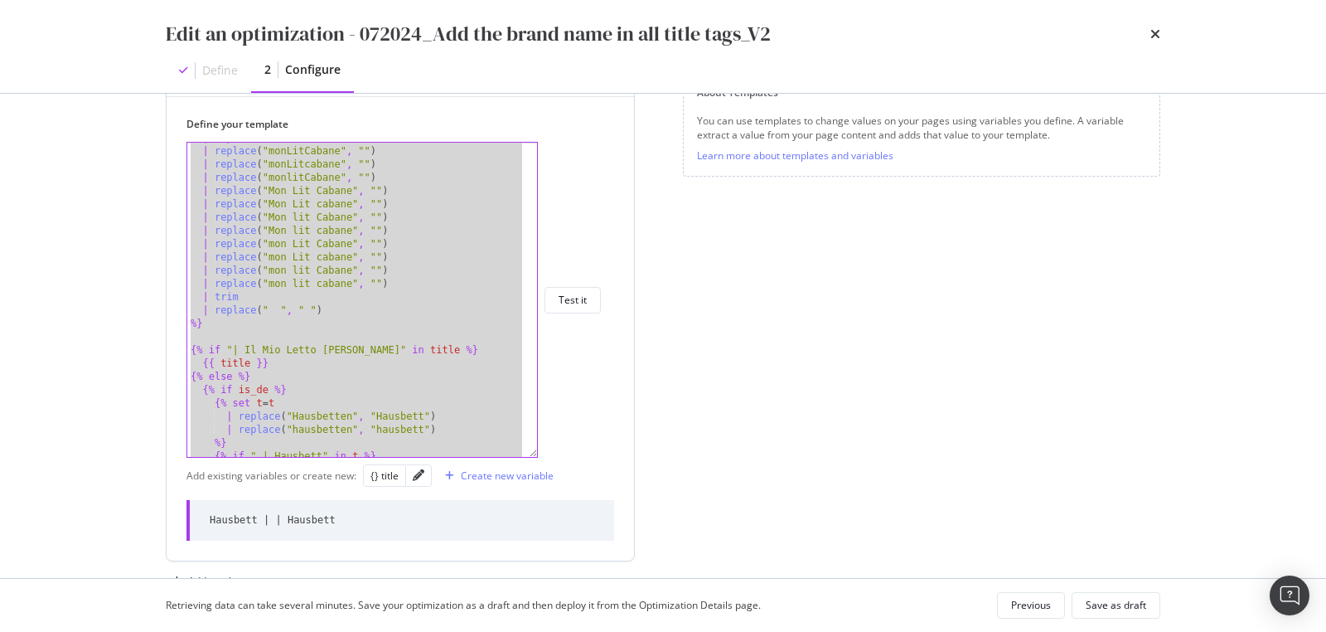
paste textarea "Cursor at row 51"
type textarea "{% endif %}"
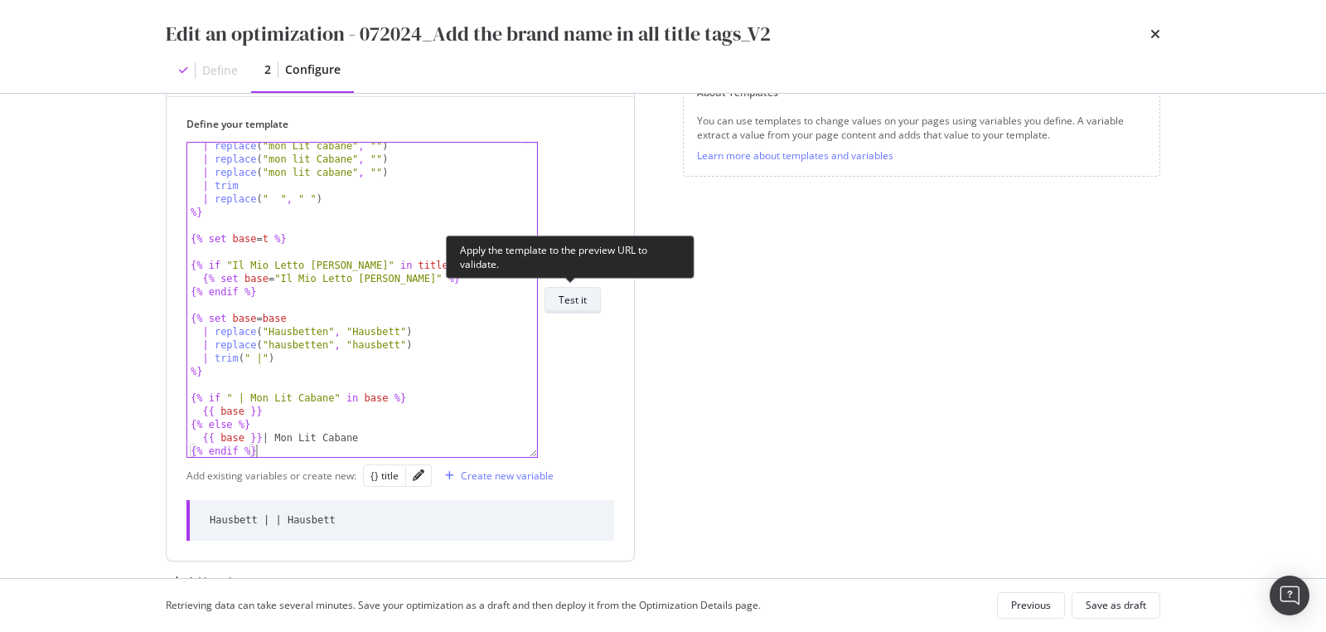
click at [577, 304] on div "Test it" at bounding box center [573, 300] width 28 height 14
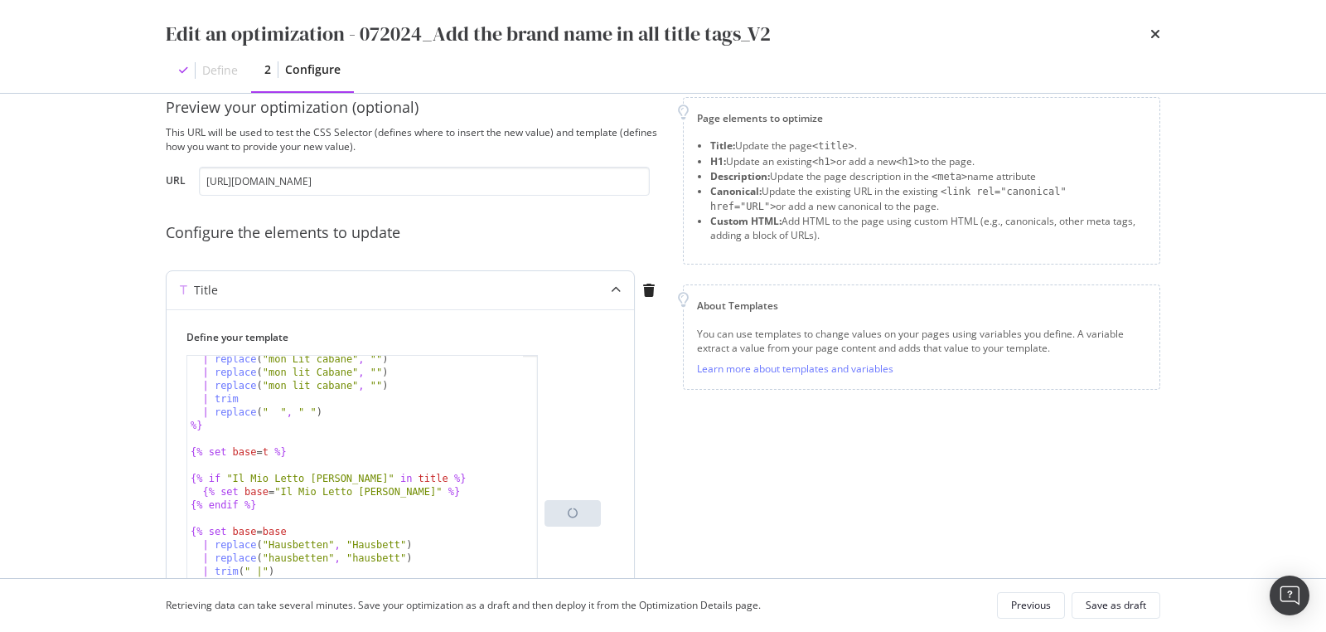
scroll to position [243, 0]
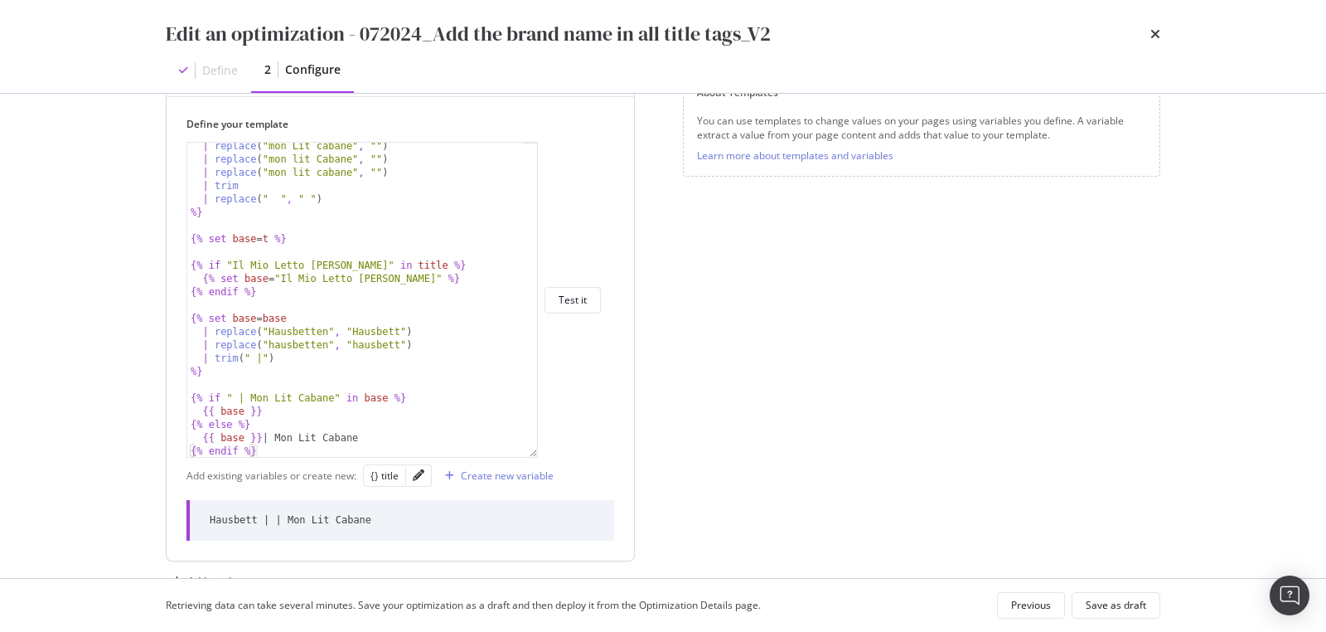
click at [347, 519] on div "Hausbett | | Mon Lit Cabane" at bounding box center [291, 520] width 162 height 14
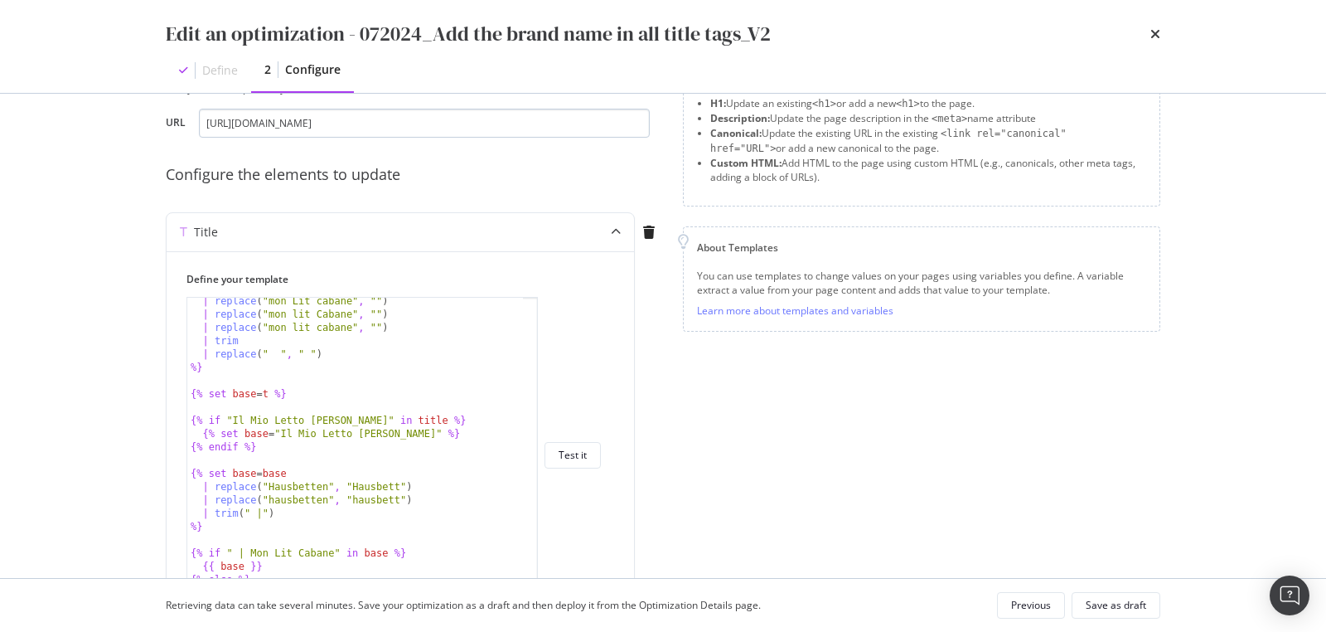
scroll to position [85, 0]
click at [249, 132] on input "https://monlitcabane.com/de/13-hausbetten" at bounding box center [424, 125] width 451 height 29
paste input "it/13-letto-a-capanna"
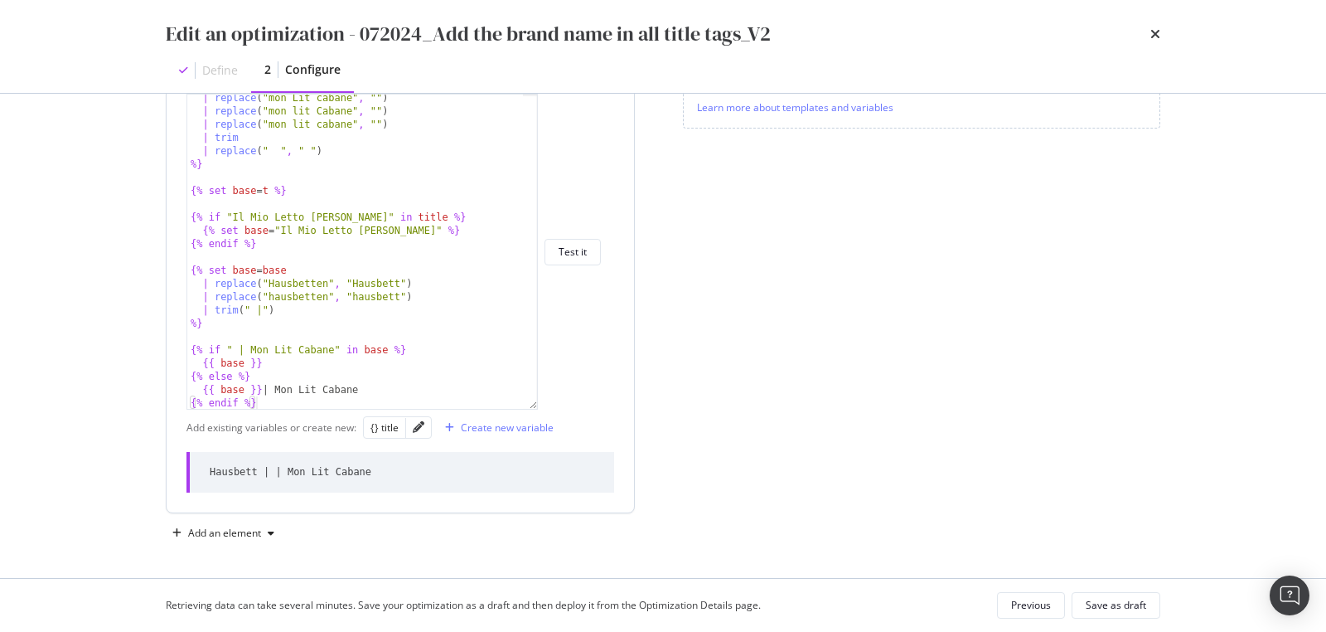
scroll to position [119, 0]
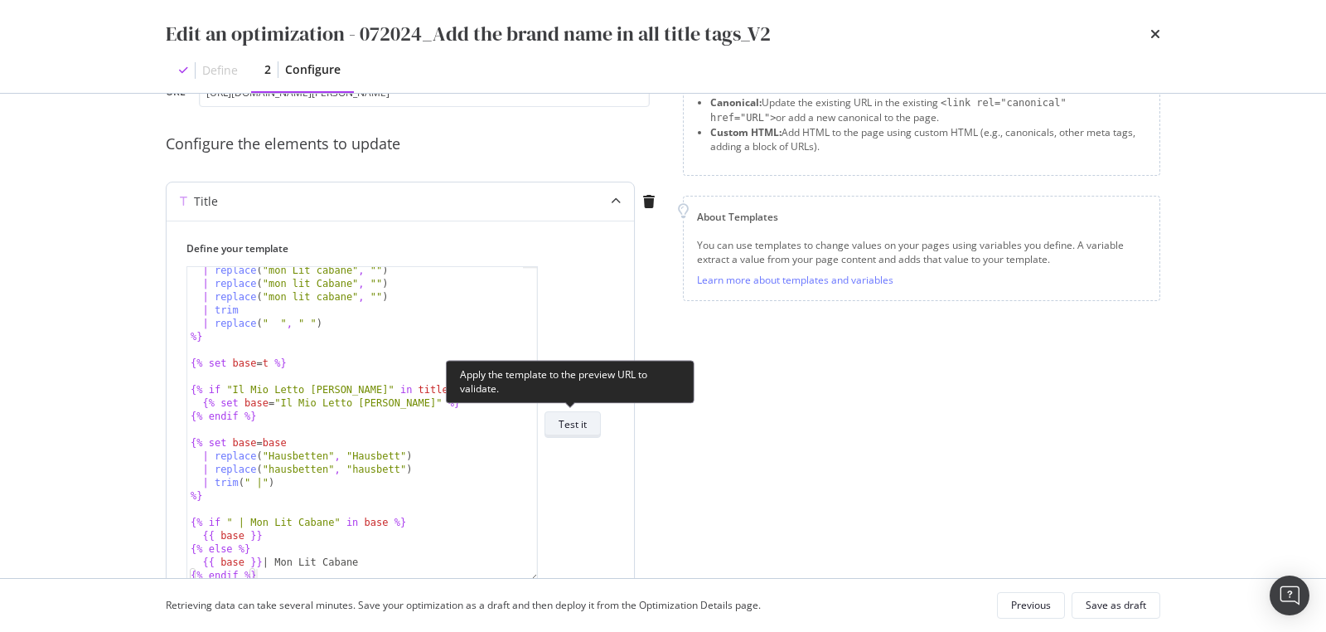
click at [577, 424] on div "Test it" at bounding box center [573, 424] width 28 height 14
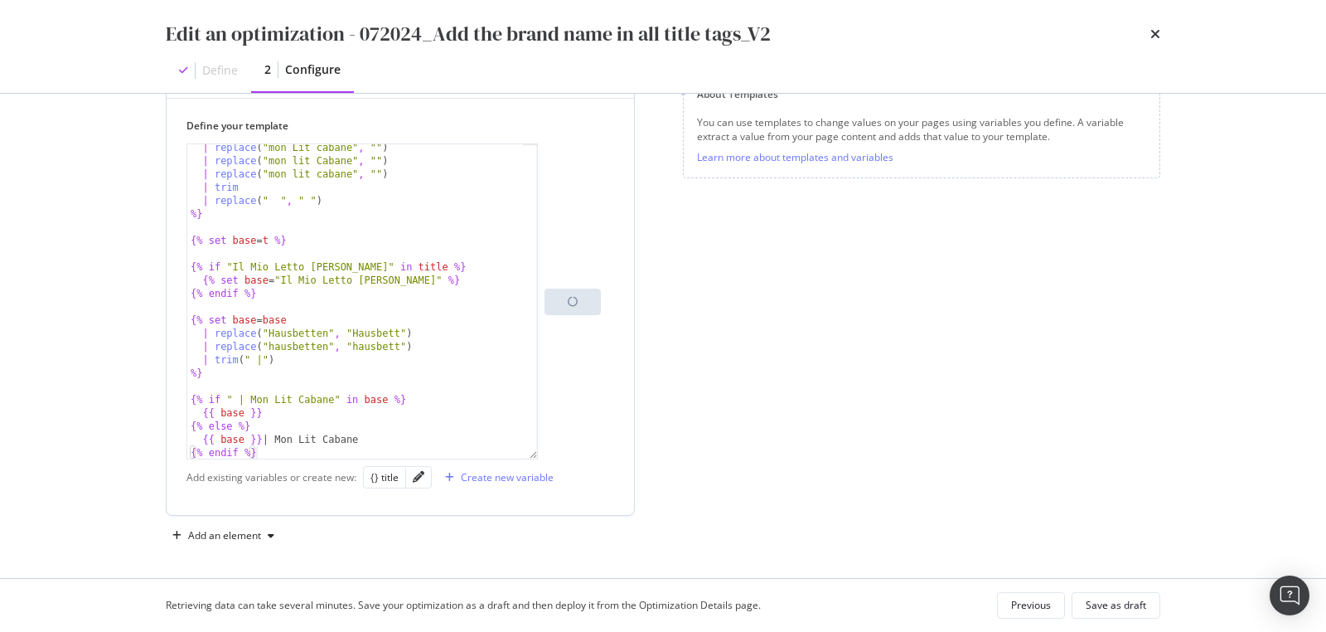
scroll to position [243, 0]
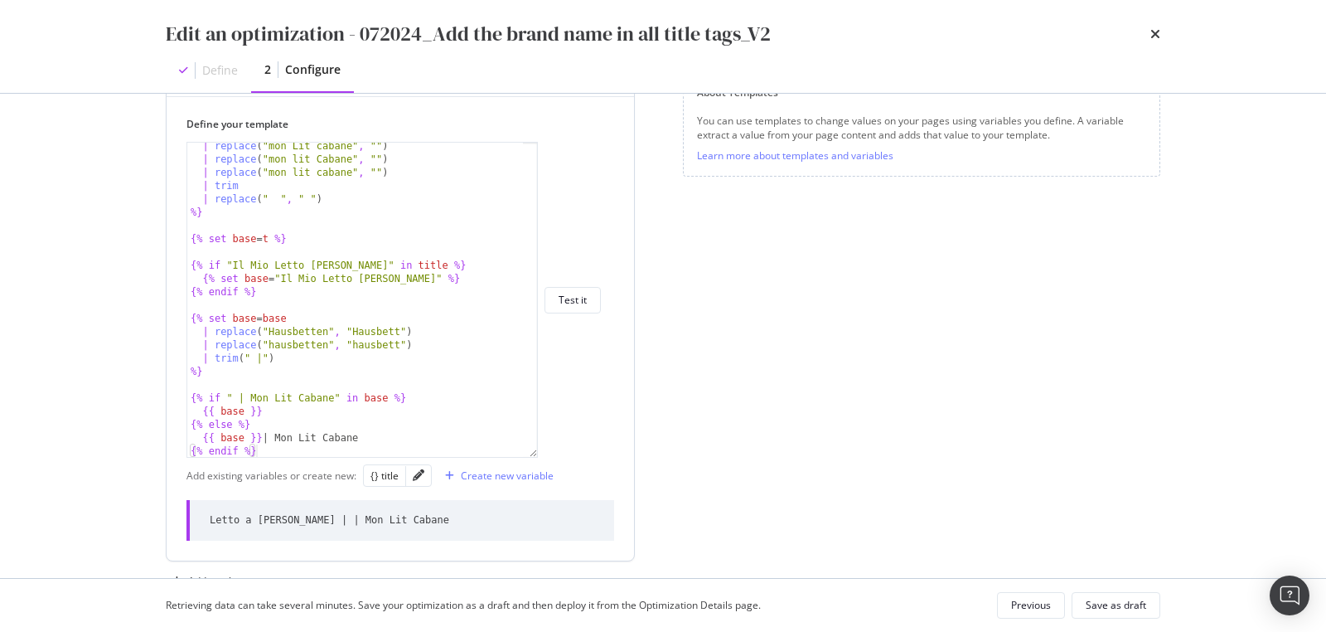
click at [230, 515] on div "Letto a Capanna | | Mon Lit Cabane" at bounding box center [330, 520] width 240 height 14
copy div "Letto a Capanna | | Mon Lit Cabane"
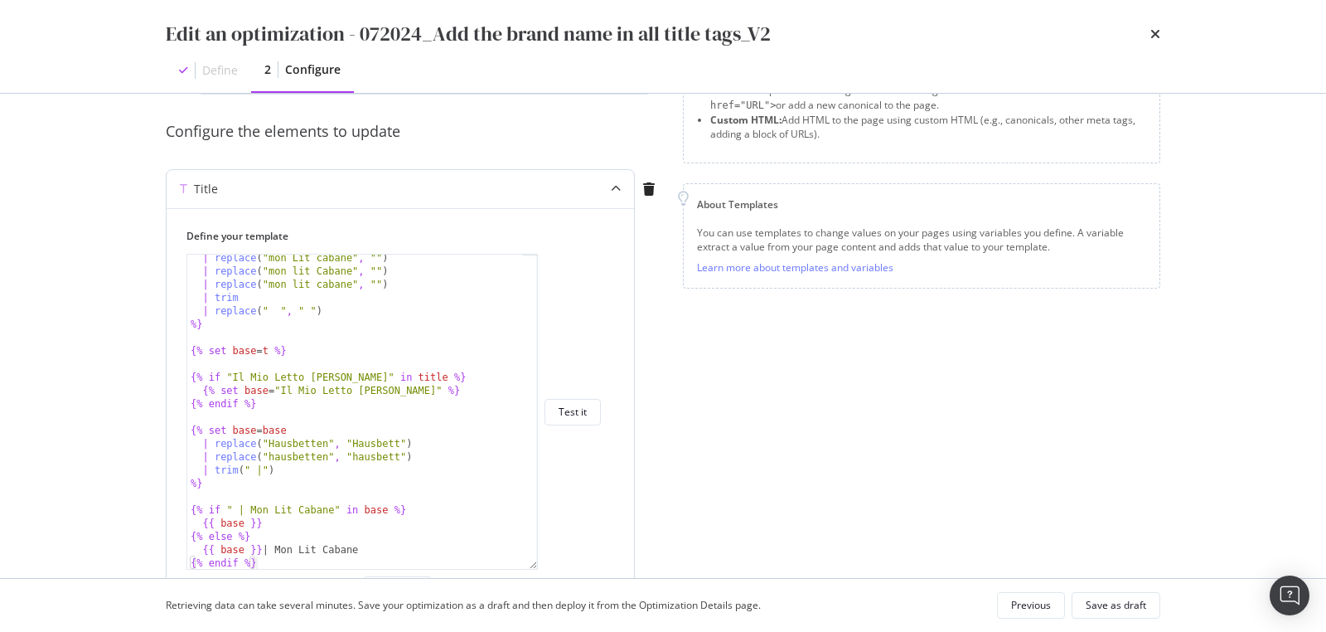
scroll to position [0, 0]
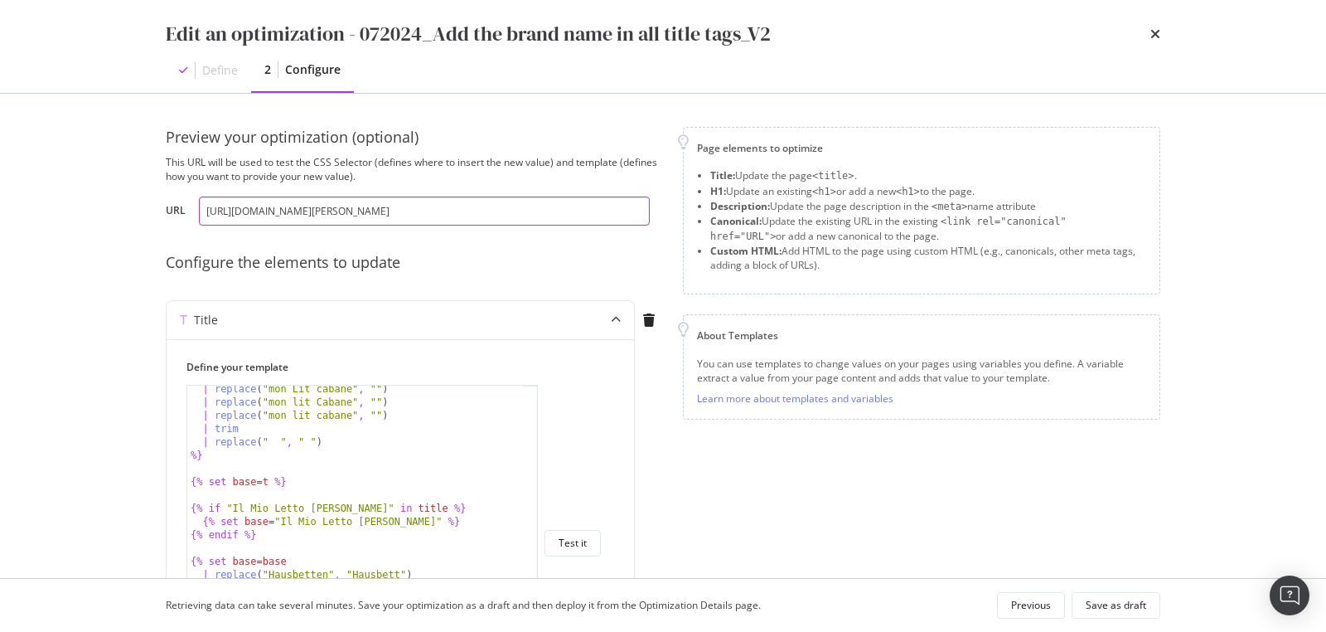
click at [260, 201] on input "https://monlitcabane.com/it/13-letto-a-capanna" at bounding box center [424, 210] width 451 height 29
paste input "de/13-hausbetten"
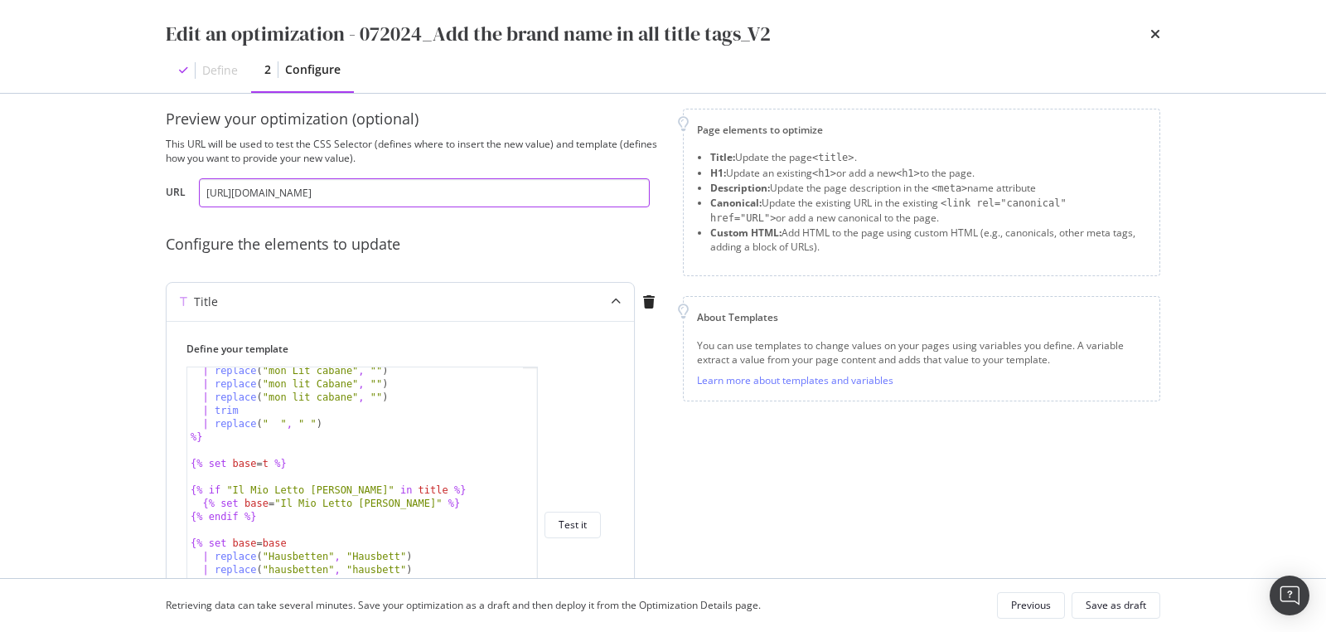
scroll to position [30, 0]
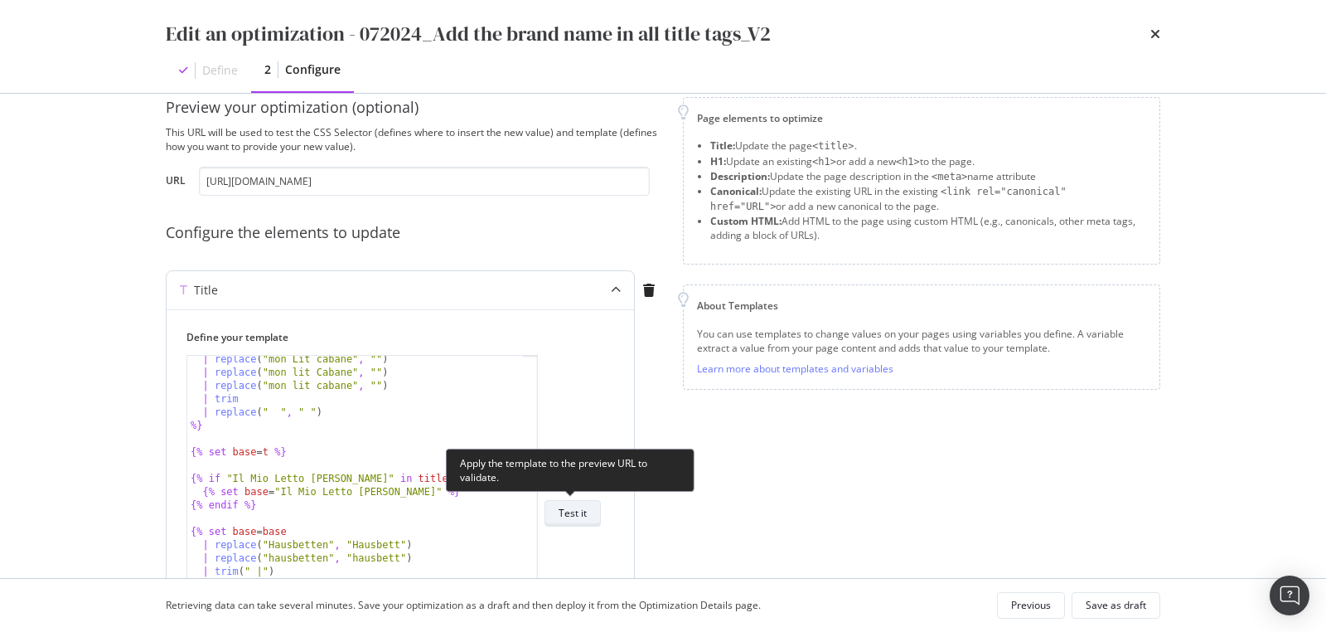
click at [575, 507] on div "Test it" at bounding box center [573, 513] width 28 height 14
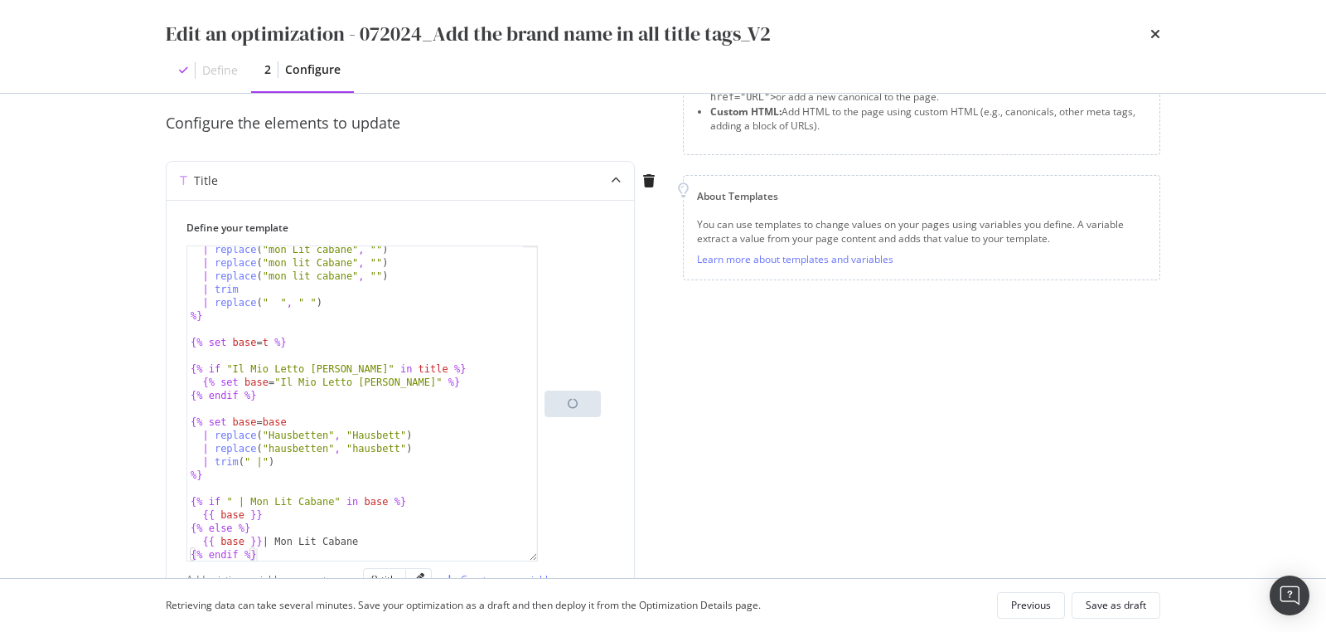
scroll to position [243, 0]
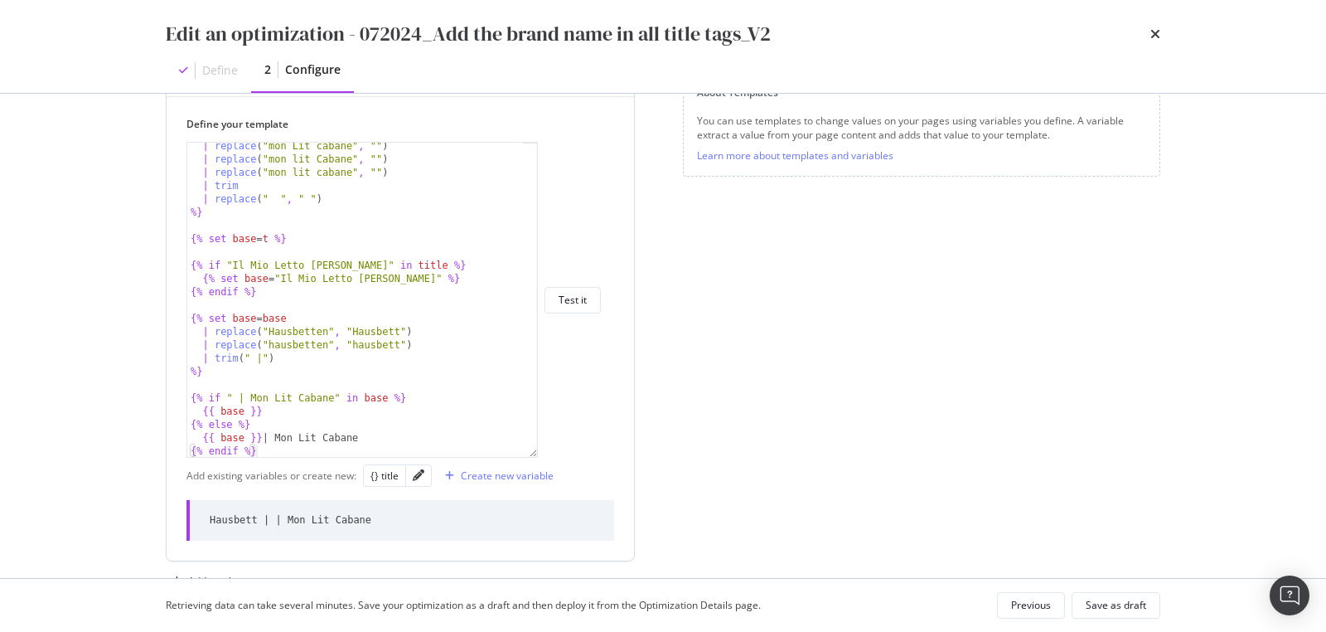
click at [379, 516] on div "Hausbett | | Mon Lit Cabane" at bounding box center [401, 520] width 428 height 41
copy div "Hausbett | | Mon Lit Cabane"
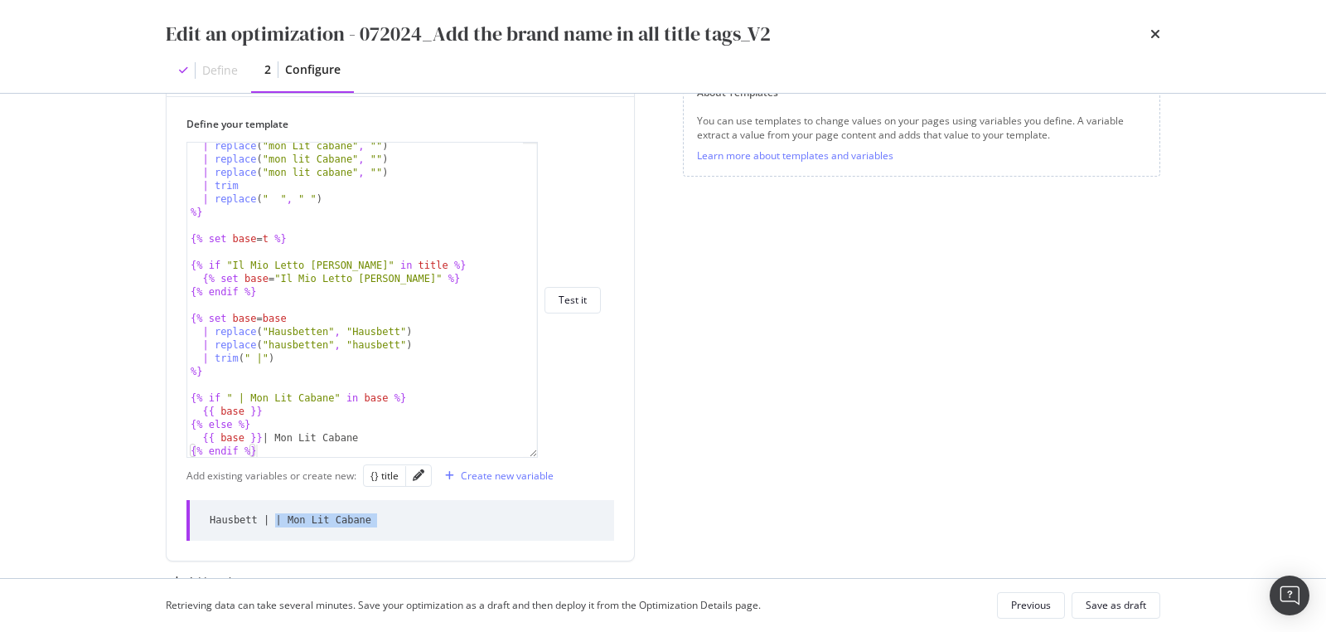
scroll to position [0, 0]
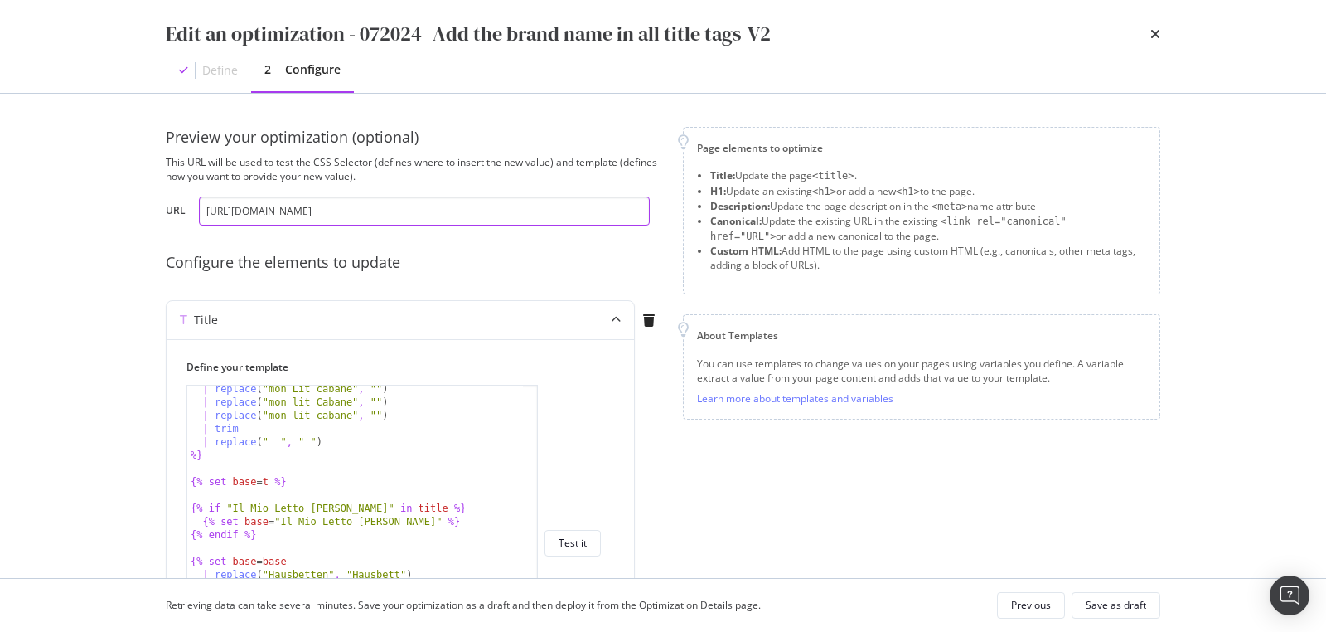
click at [244, 209] on input "https://monlitcabane.com/de/13-hausbetten" at bounding box center [424, 210] width 451 height 29
paste input "fr/13-lit-cabane"
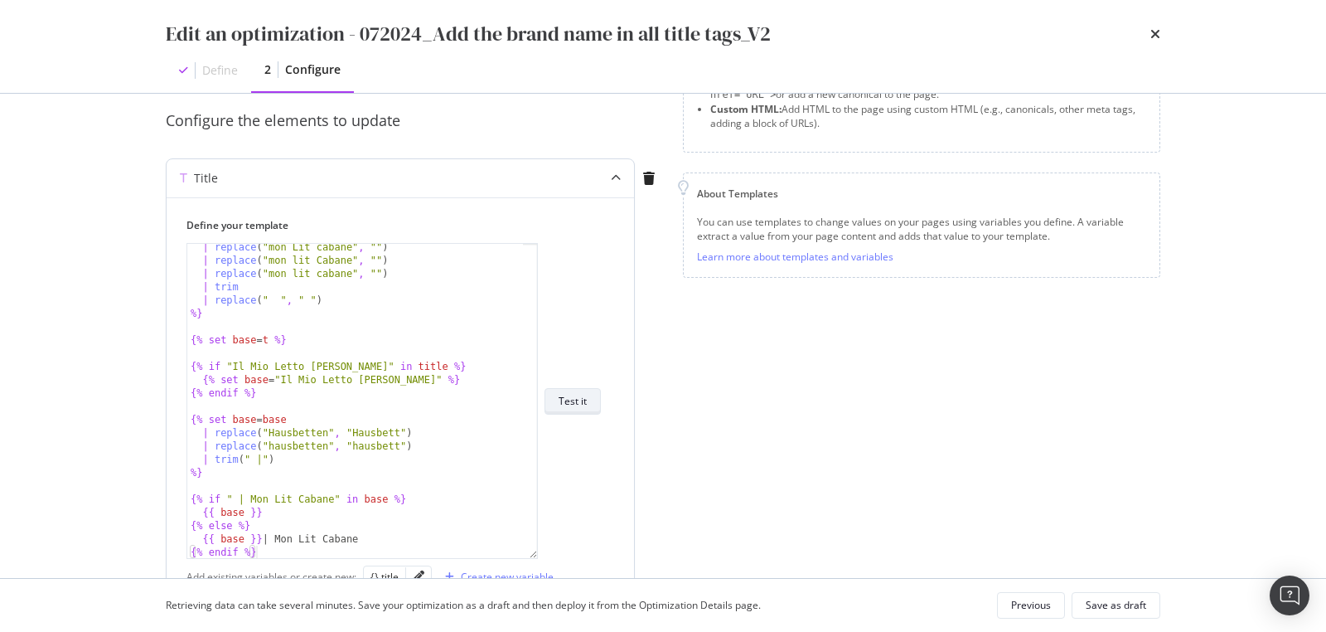
scroll to position [158, 0]
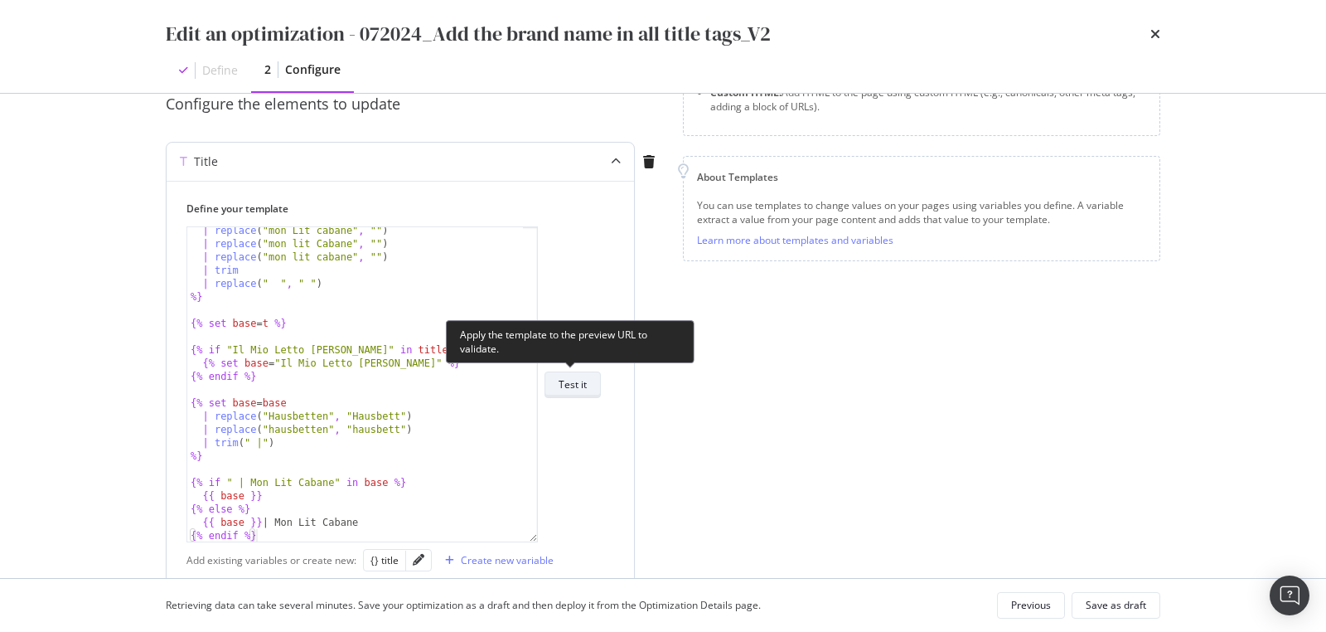
type input "https://monlitcabane.com/fr/13-lit-cabane"
click at [575, 374] on div "Test it" at bounding box center [573, 384] width 28 height 23
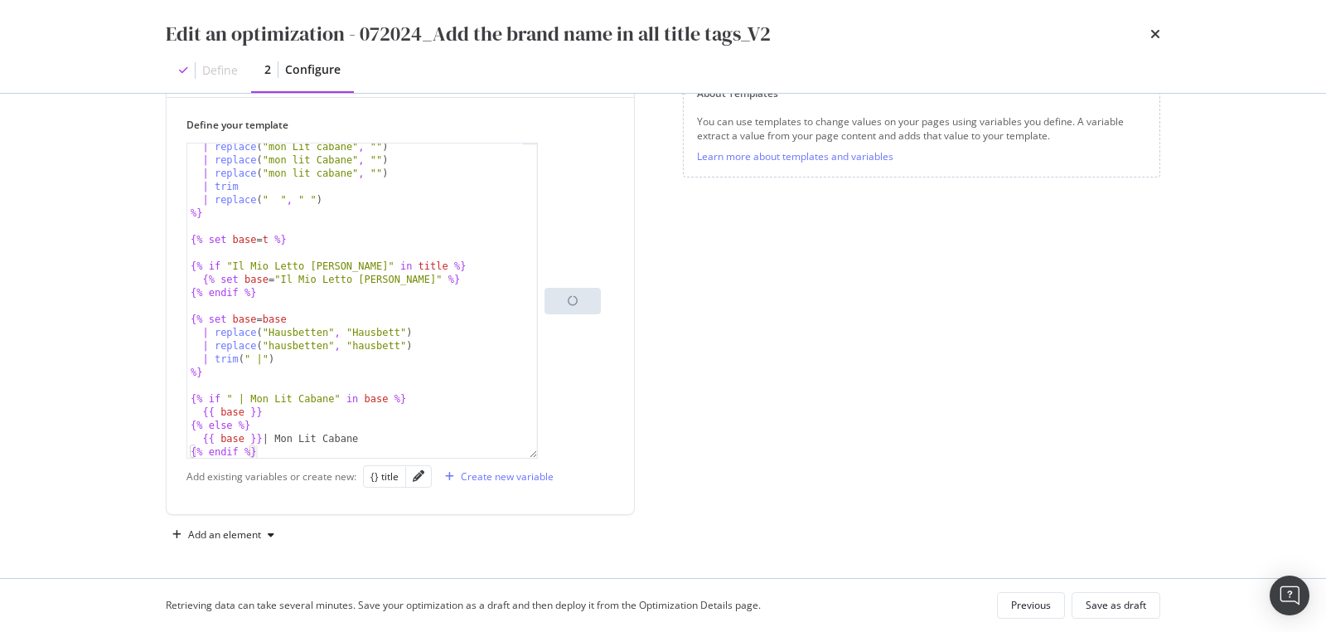
scroll to position [243, 0]
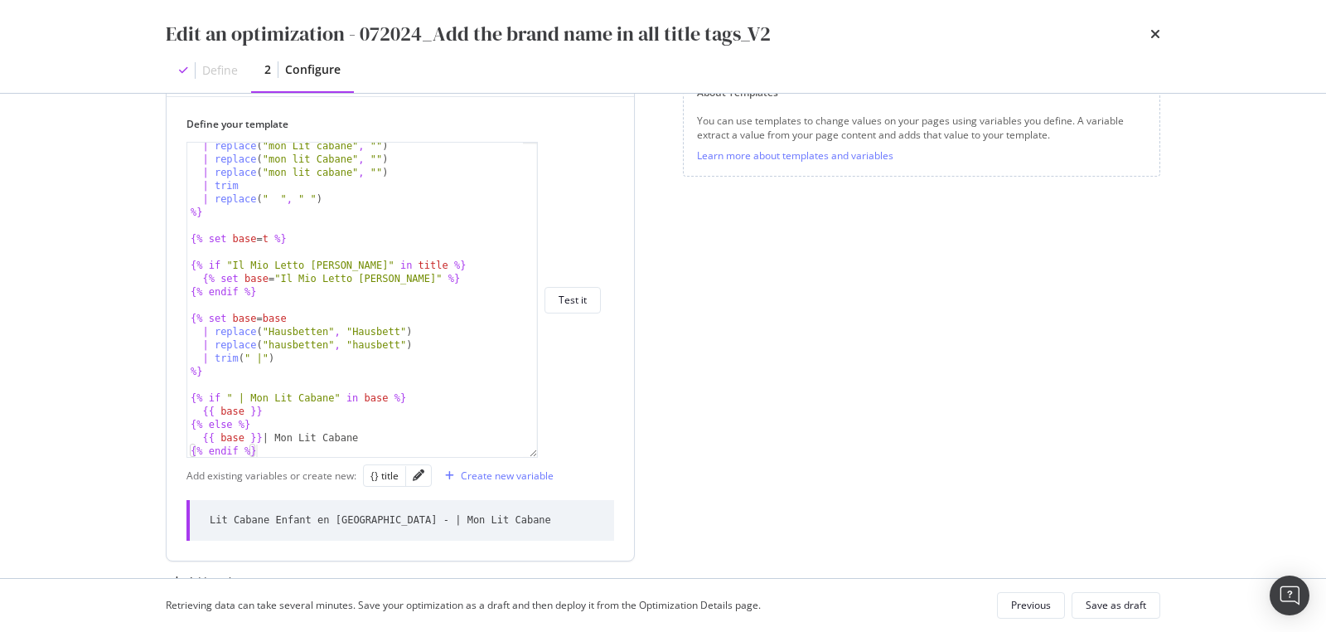
click at [477, 514] on div "Lit Cabane Enfant en Bois - | Mon Lit Cabane" at bounding box center [401, 520] width 428 height 41
click at [462, 515] on div "Lit Cabane Enfant en Bois - | Mon Lit Cabane" at bounding box center [381, 520] width 342 height 14
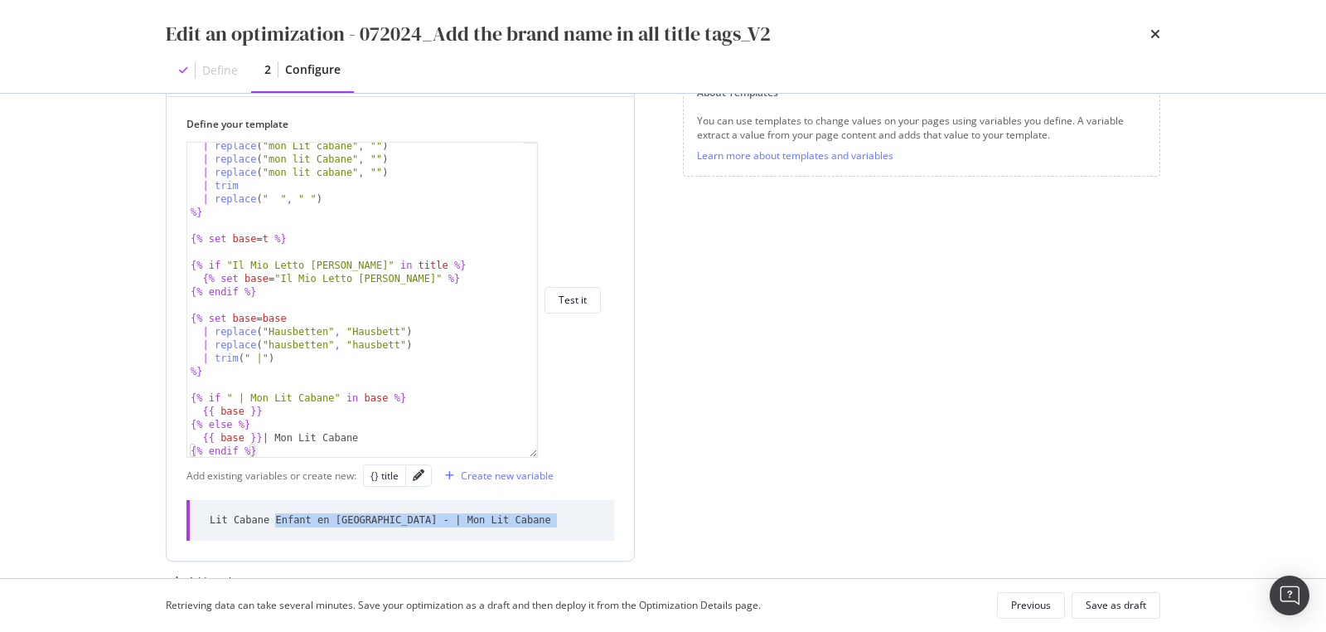
copy div "Lit Cabane Enfant en Bois - | Mon Lit Cabane"
click at [354, 346] on div "| replace ( "mon Lit cabane" , "" ) | replace ( "mon lit Cabane" , "" ) | repla…" at bounding box center [356, 310] width 338 height 342
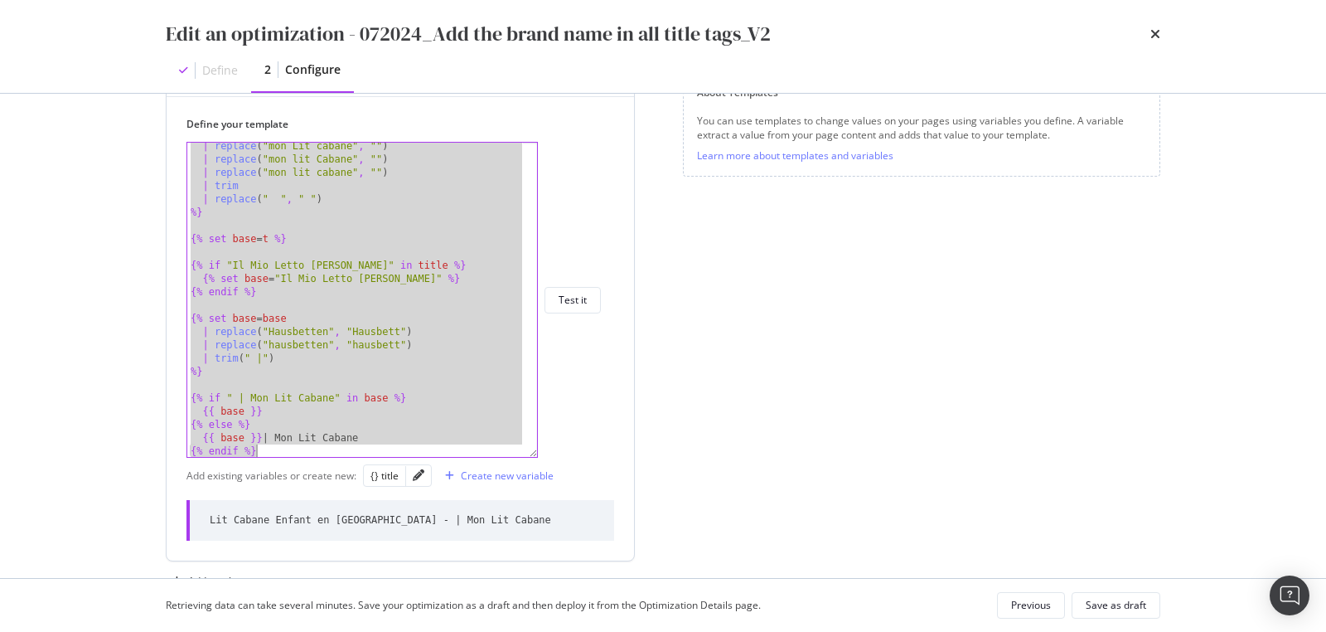
paste textarea "{{ t }} | Mon Lit Cabane"
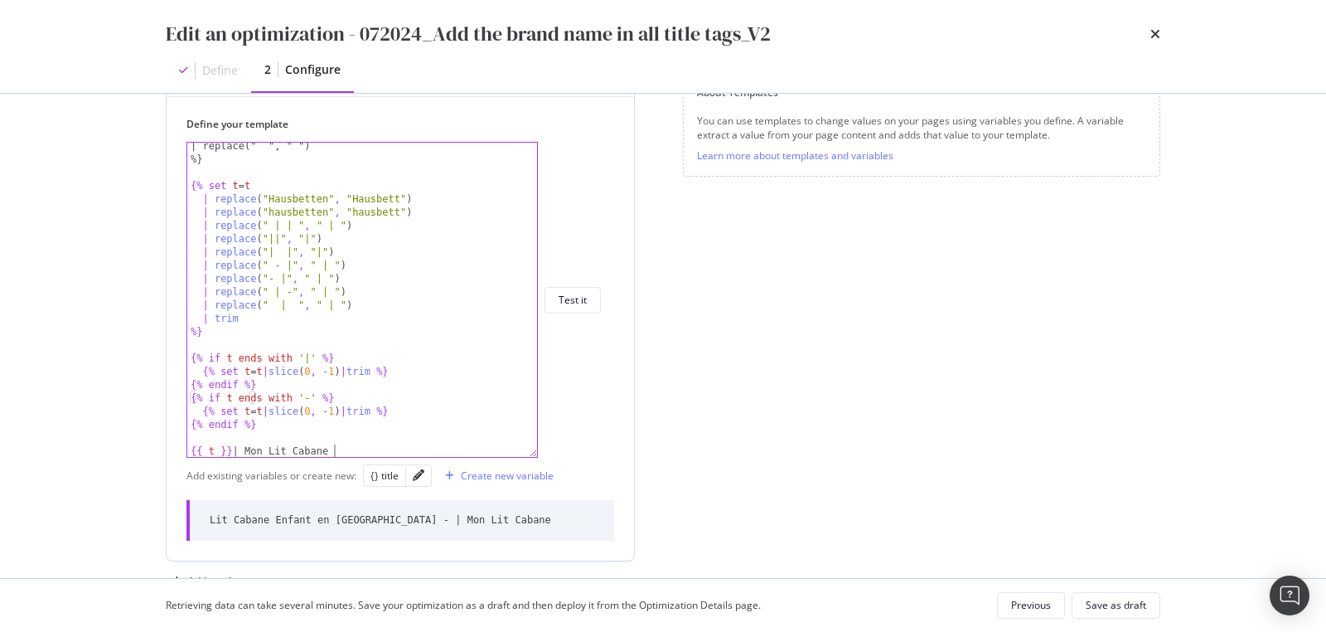
scroll to position [268, 0]
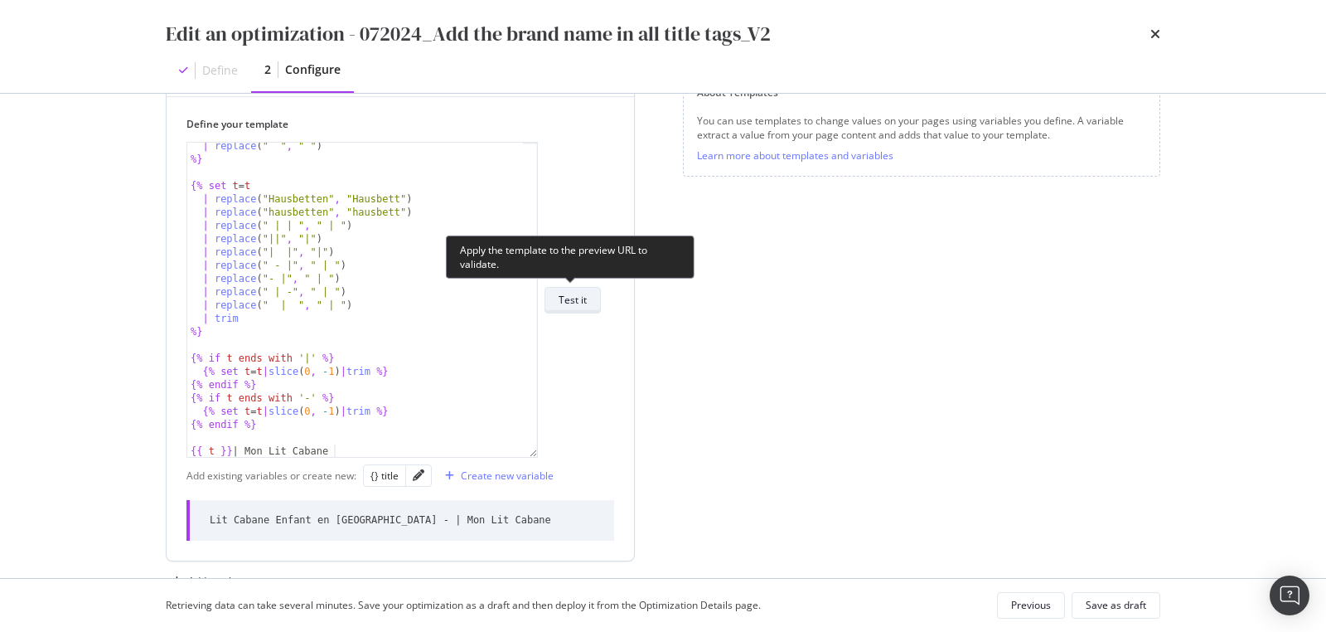
click at [579, 305] on div "Test it" at bounding box center [573, 300] width 28 height 14
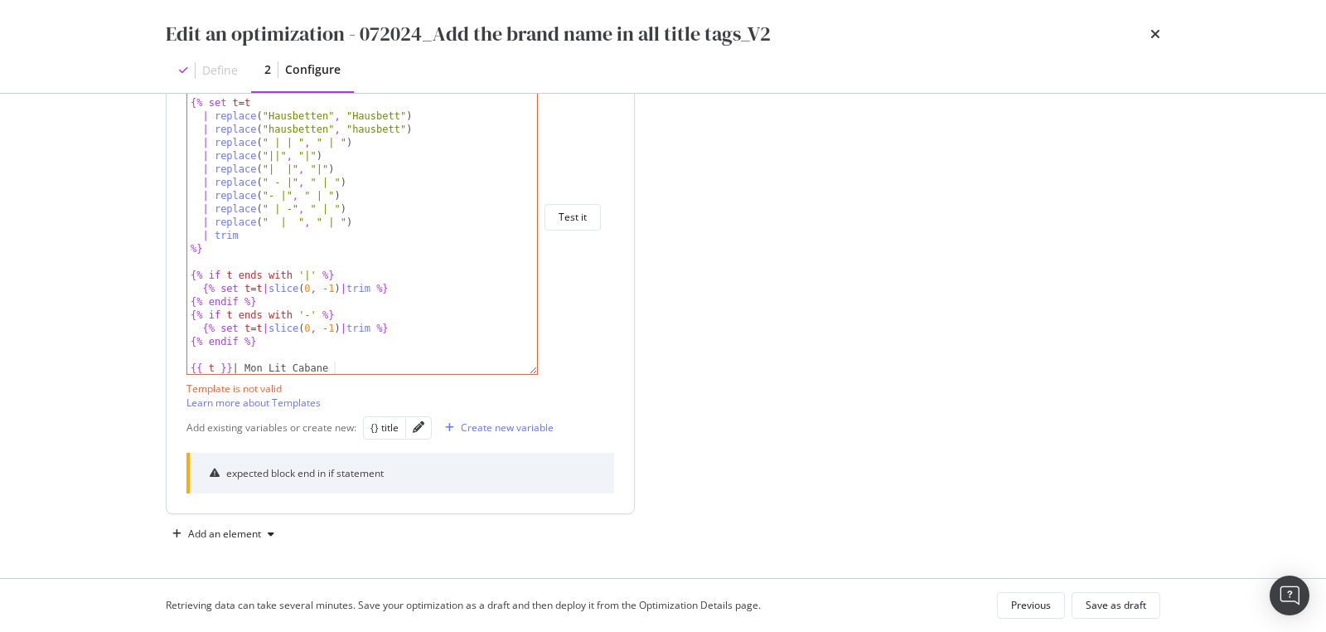
scroll to position [253, 0]
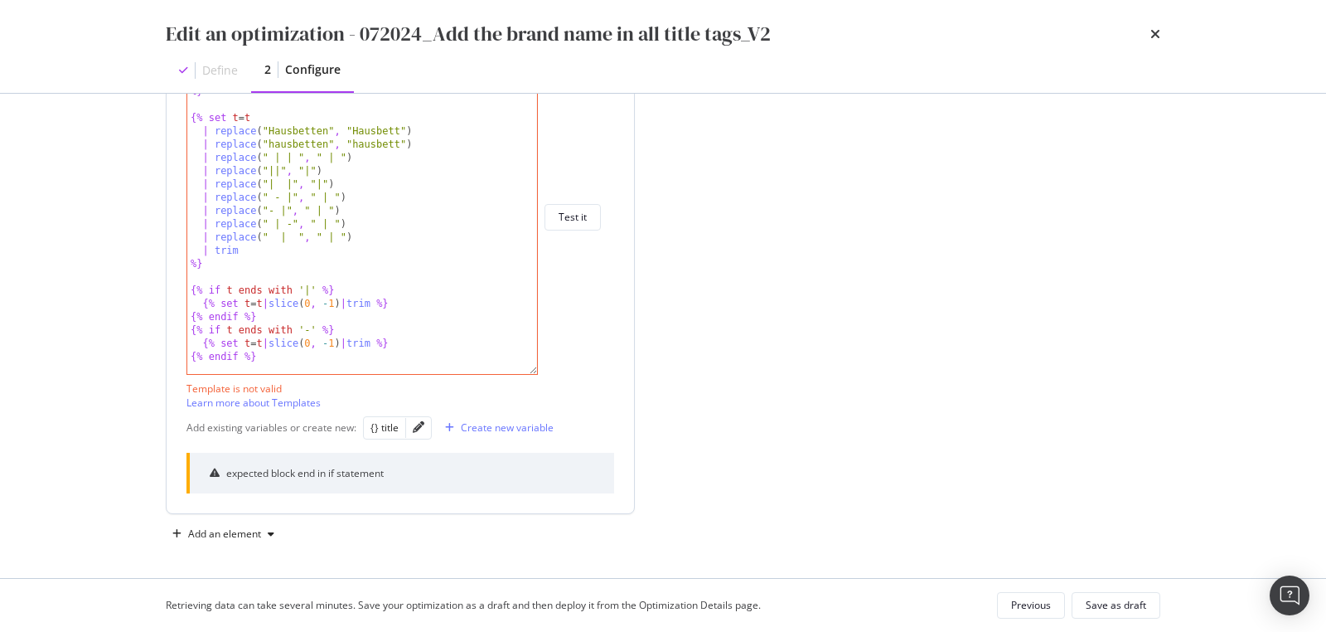
click at [350, 353] on div "| trim | replace ( " " , " " ) %} {% set t = t | replace ( "Hausbetten" , "Haus…" at bounding box center [356, 229] width 338 height 342
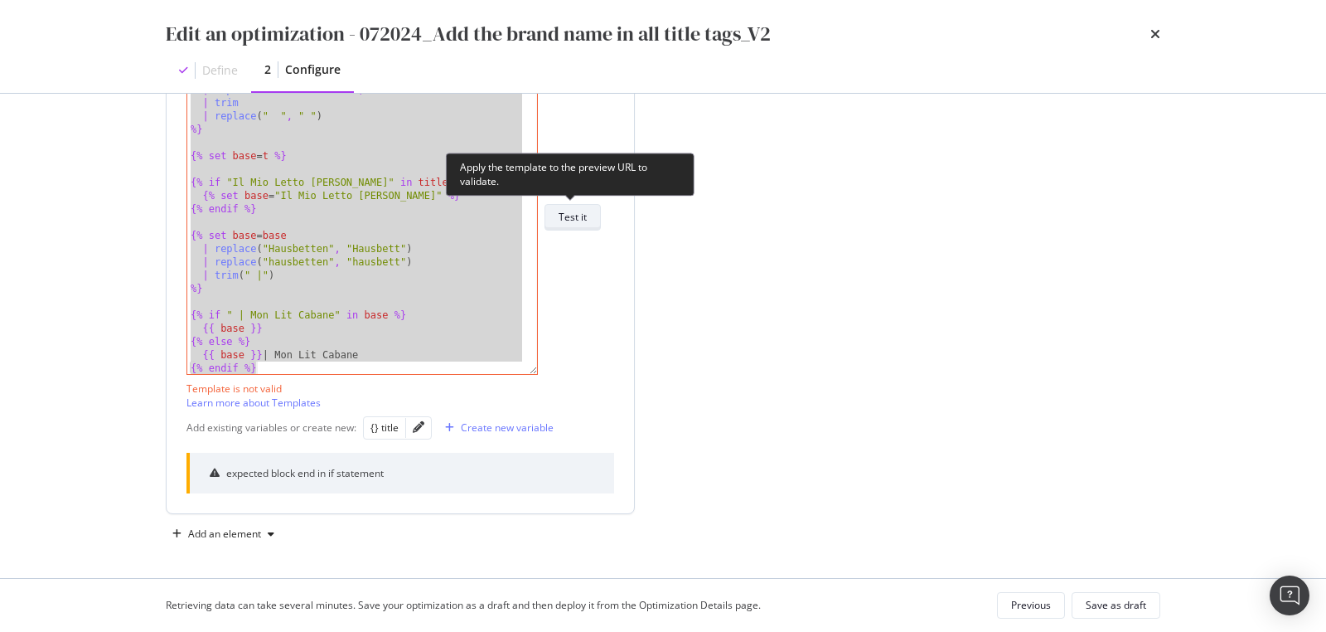
click at [583, 219] on div "Test it" at bounding box center [573, 217] width 28 height 14
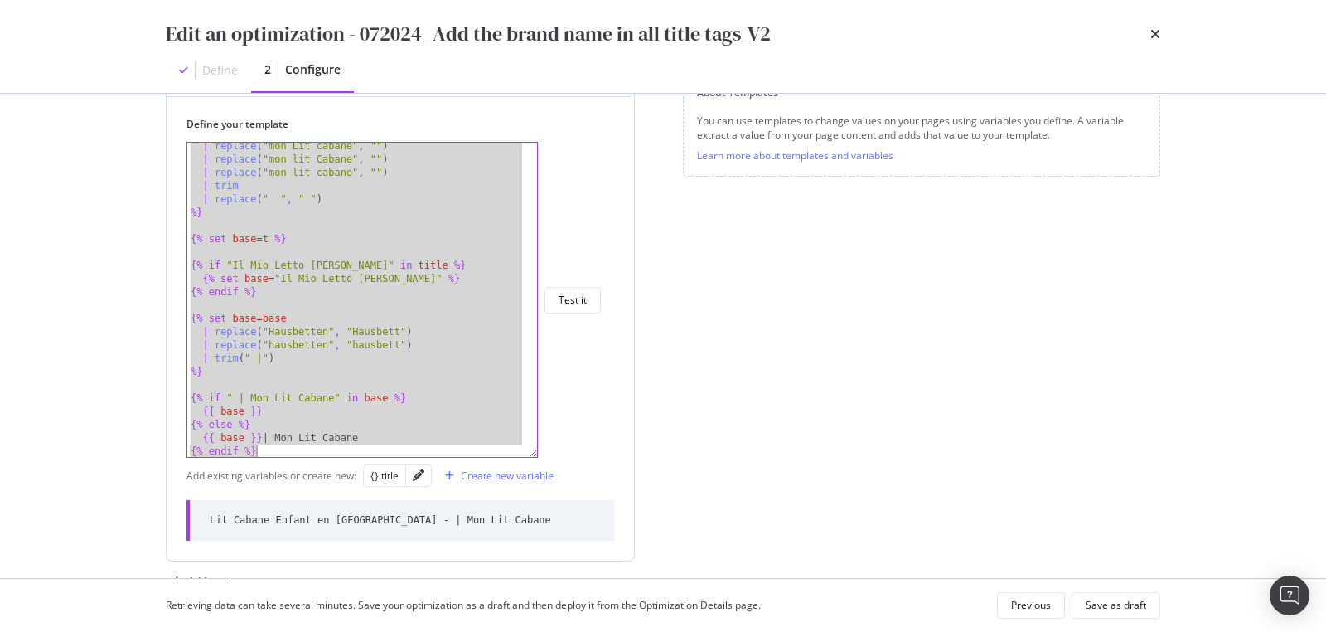
click at [453, 310] on div "| replace ( "mon Lit cabane" , "" ) | replace ( "mon lit Cabane" , "" ) | repla…" at bounding box center [356, 310] width 338 height 342
click at [327, 322] on div "| replace ( "mon Lit cabane" , "" ) | replace ( "mon lit Cabane" , "" ) | repla…" at bounding box center [356, 310] width 338 height 342
paste textarea "{{ t }} | Mon Lit Cabane"
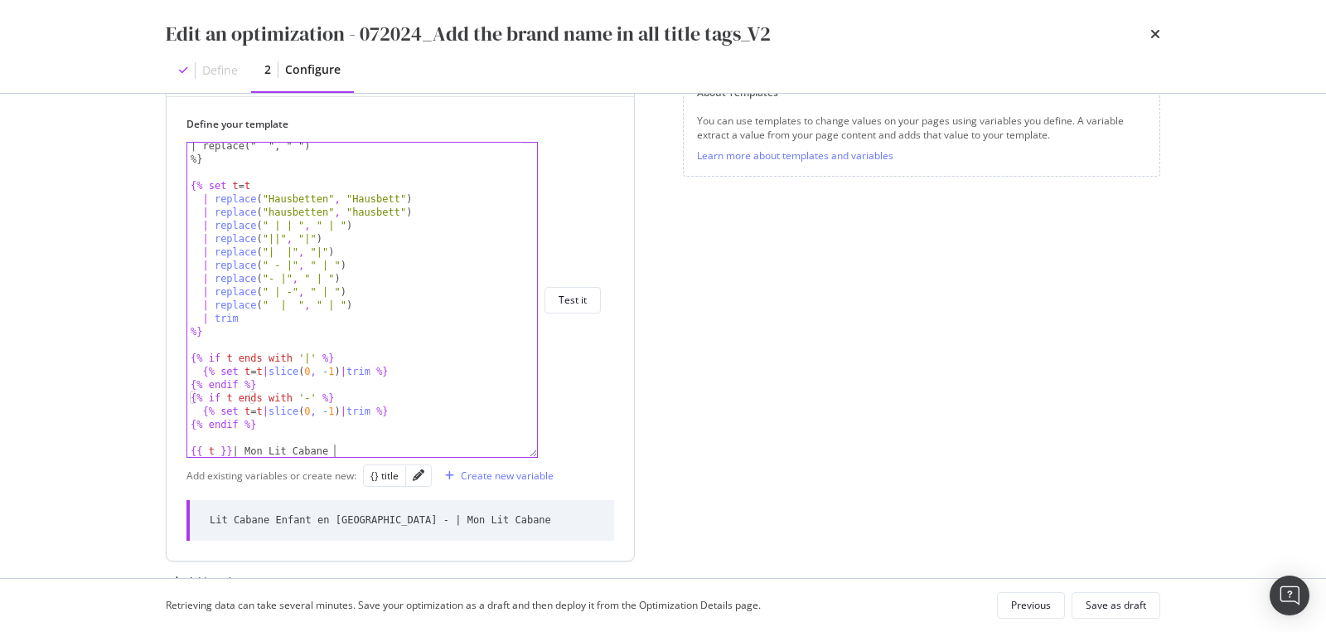
scroll to position [268, 0]
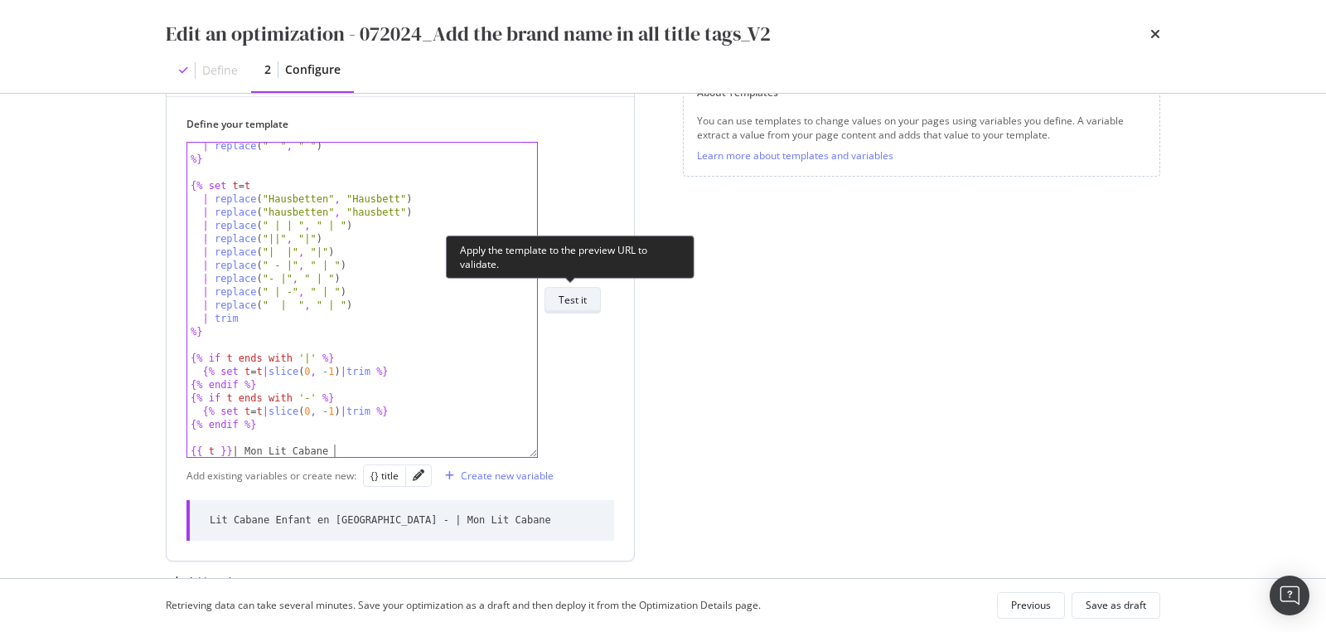
click at [590, 303] on button "Test it" at bounding box center [573, 300] width 56 height 27
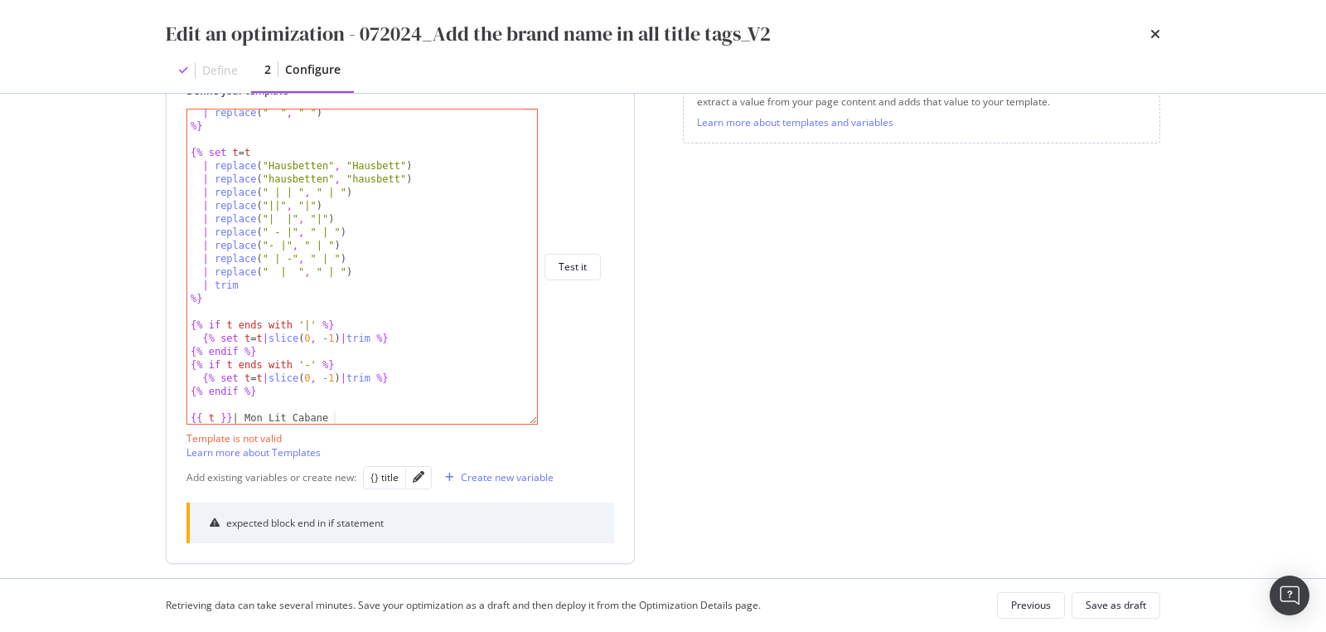
scroll to position [308, 0]
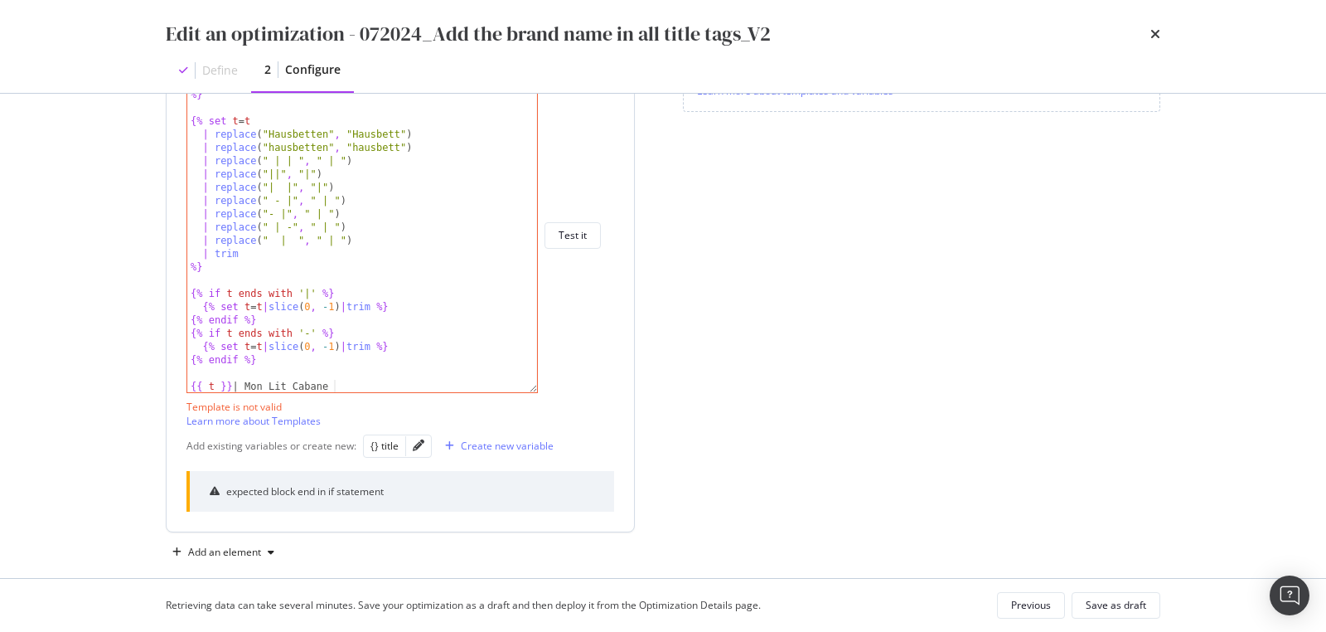
click at [356, 488] on div "expected block end in if statement" at bounding box center [305, 491] width 158 height 14
copy div "expected block end in if statement"
click at [344, 325] on div "| replace ( " " , " " ) %} {% set t = t | replace ( "Hausbetten" , "Hausbett" )…" at bounding box center [356, 246] width 338 height 342
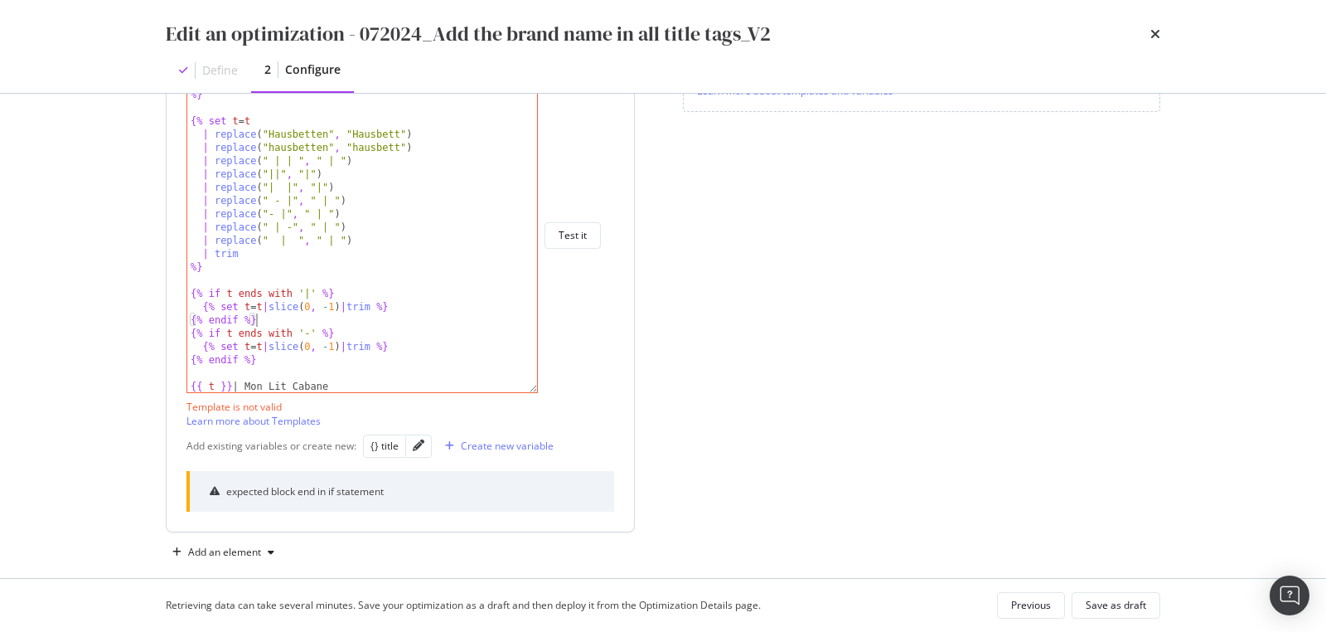
scroll to position [216, 0]
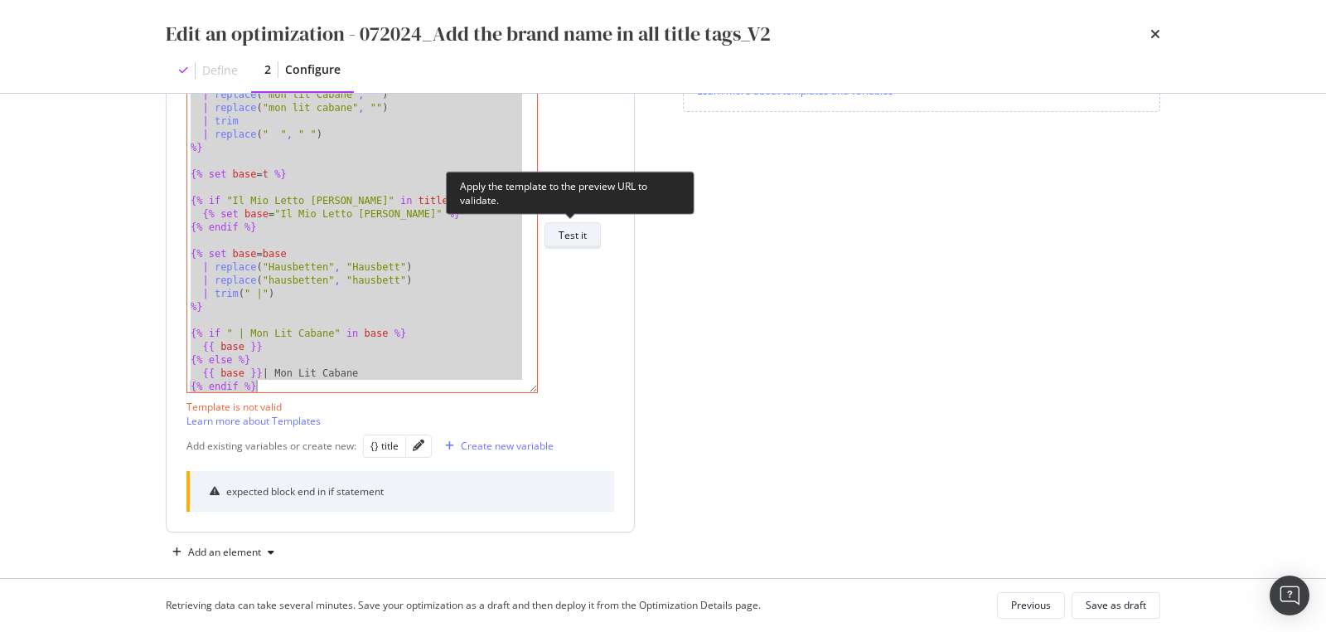
click at [586, 240] on div "Test it" at bounding box center [573, 235] width 28 height 14
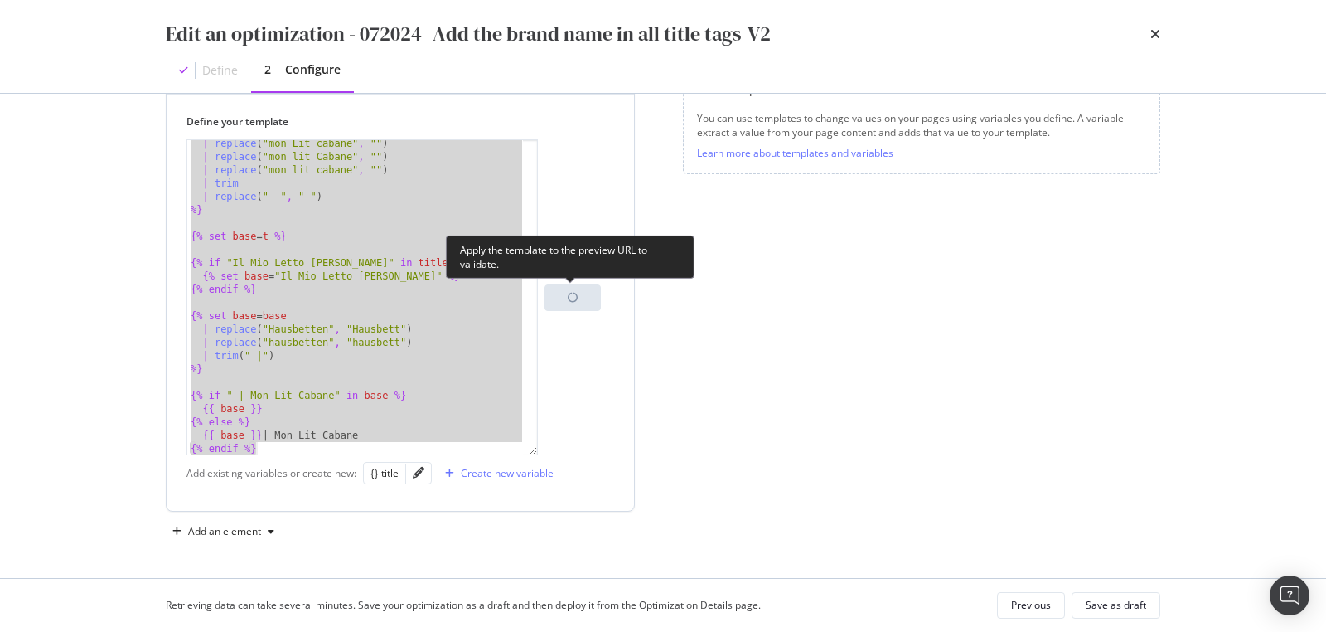
scroll to position [243, 0]
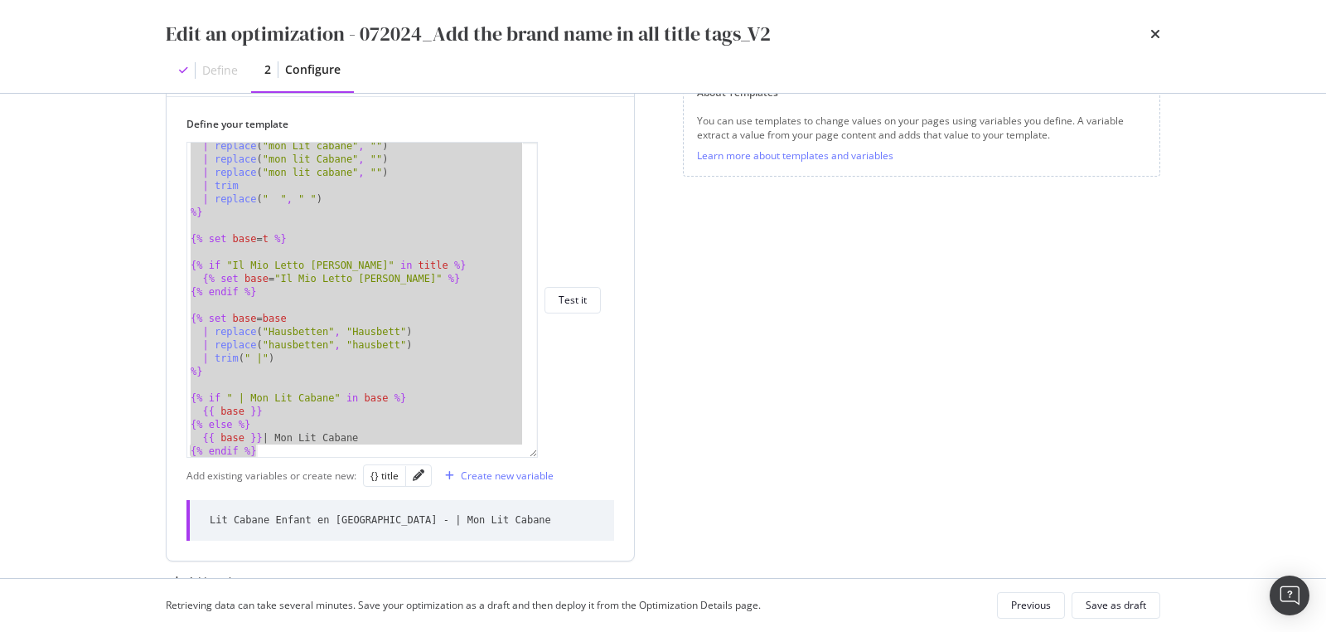
click at [382, 352] on div "| replace ( "mon Lit cabane" , "" ) | replace ( "mon lit Cabane" , "" ) | repla…" at bounding box center [356, 310] width 338 height 342
paste textarea "{{ t }} | Mon Lit Cabane"
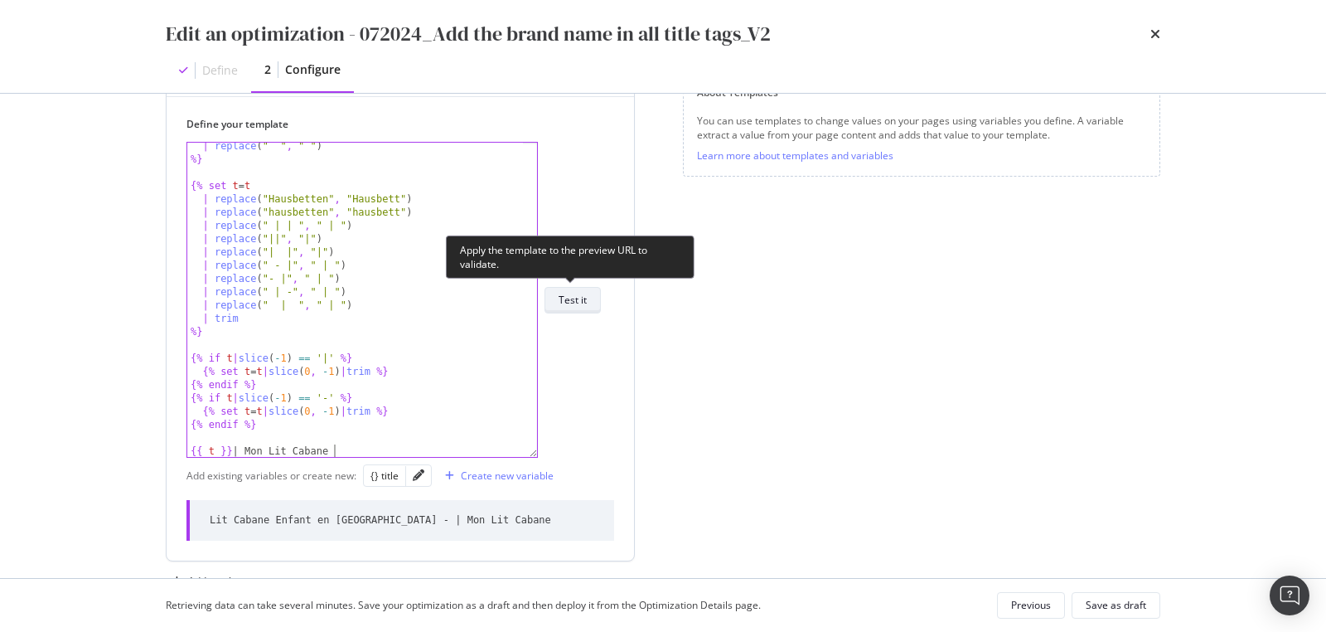
click at [573, 306] on div "Test it" at bounding box center [573, 299] width 28 height 23
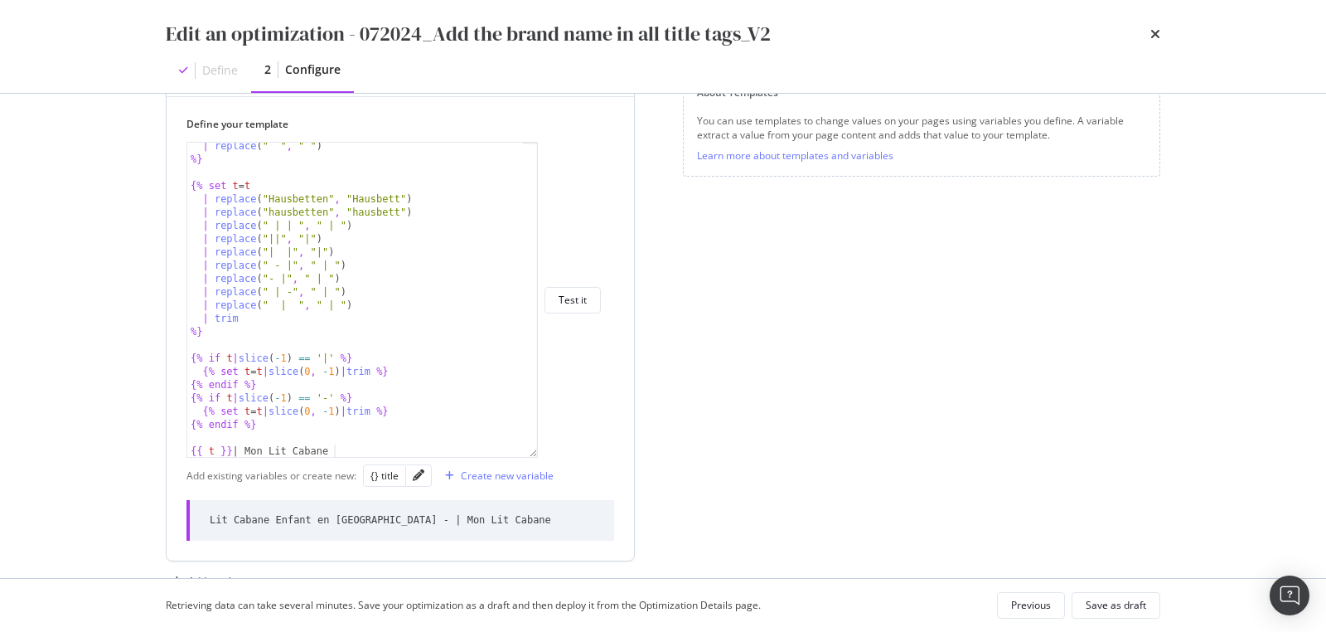
click at [425, 351] on div "| replace ( " " , " " ) %} {% set t = t | replace ( "Hausbetten" , "Hausbett" )…" at bounding box center [356, 310] width 338 height 342
type textarea "{{ t }} | Mon Lit Cabane"
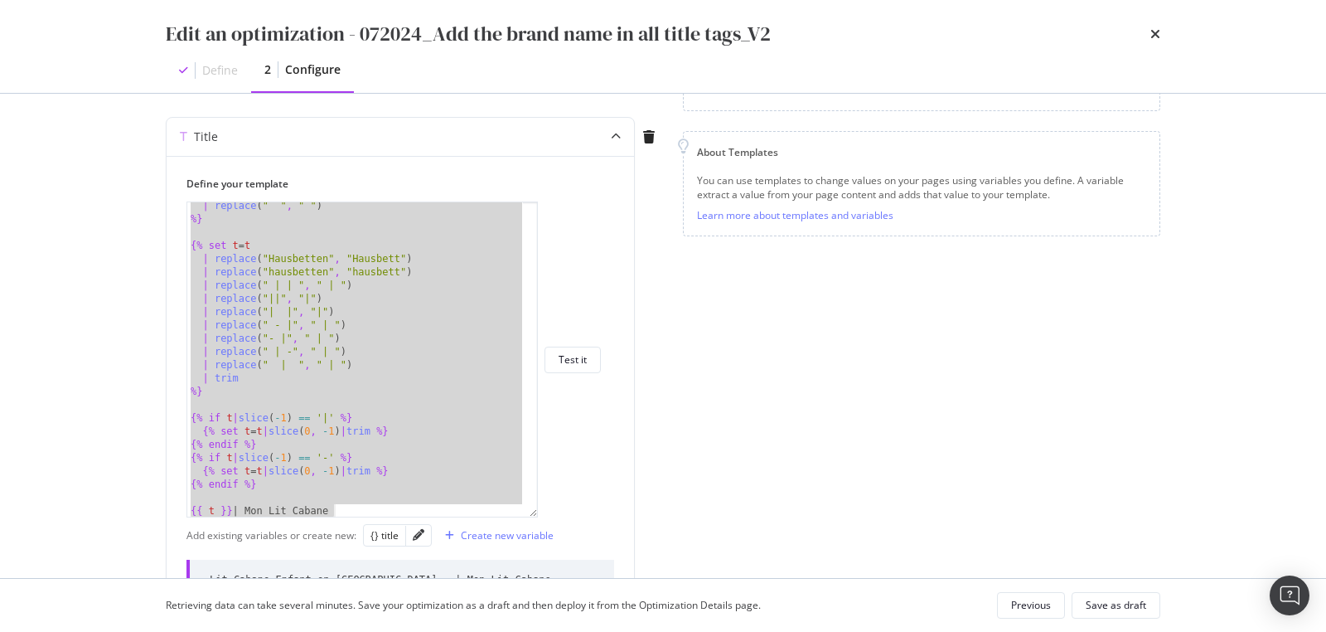
scroll to position [0, 0]
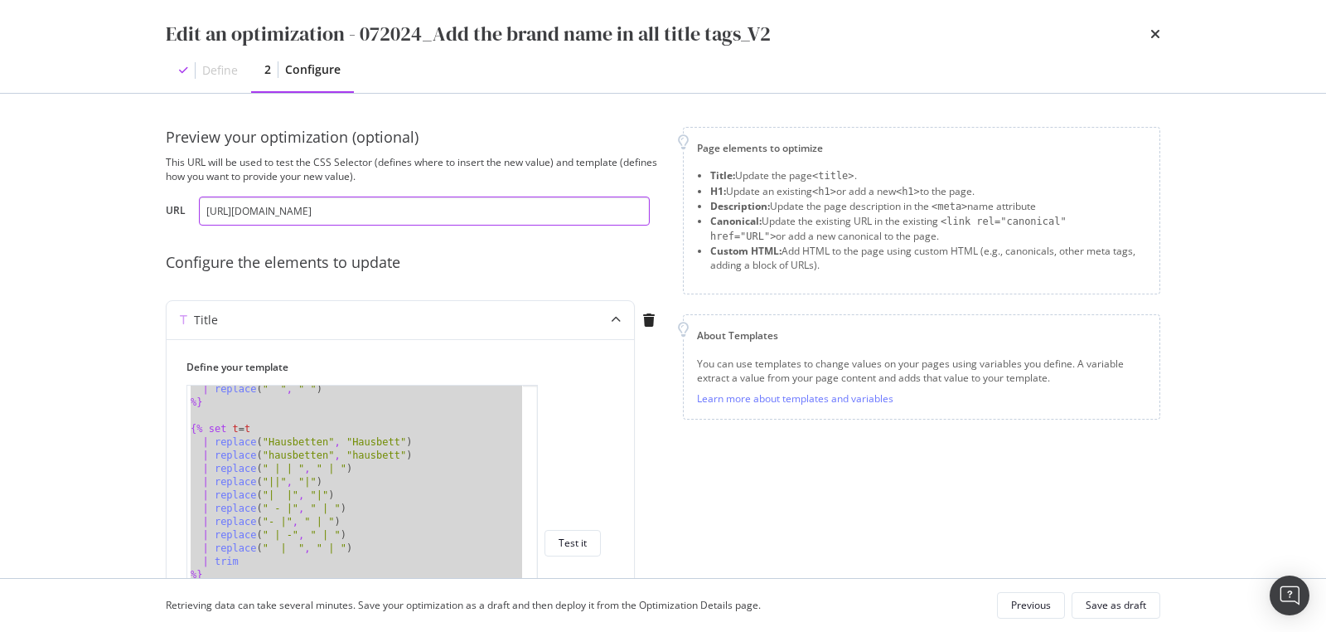
click at [268, 211] on input "https://monlitcabane.com/fr/13-lit-cabane" at bounding box center [424, 210] width 451 height 29
paste input "{% set t = title | replace("- Monlitcabane", "") | replace("- monlitcabane", ""…"
click at [269, 214] on input "https://monlitcabane.com/fr/13-lit-cabane" at bounding box center [424, 210] width 451 height 29
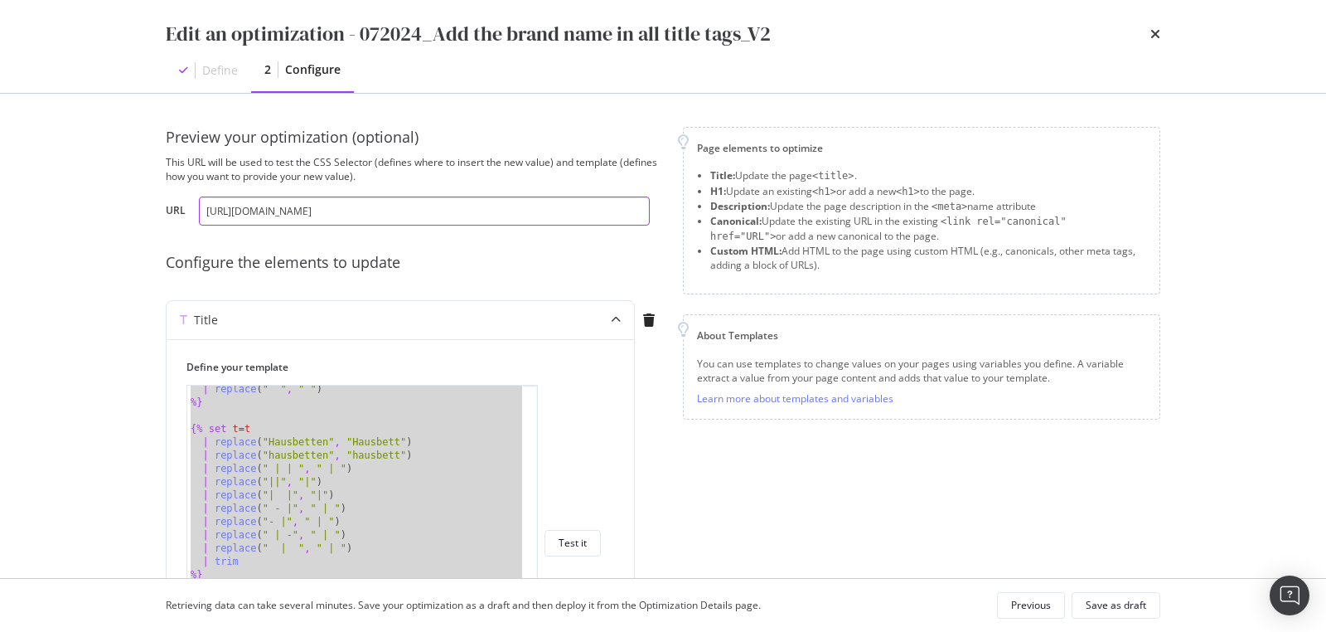
paste input "de/13-hausbetten"
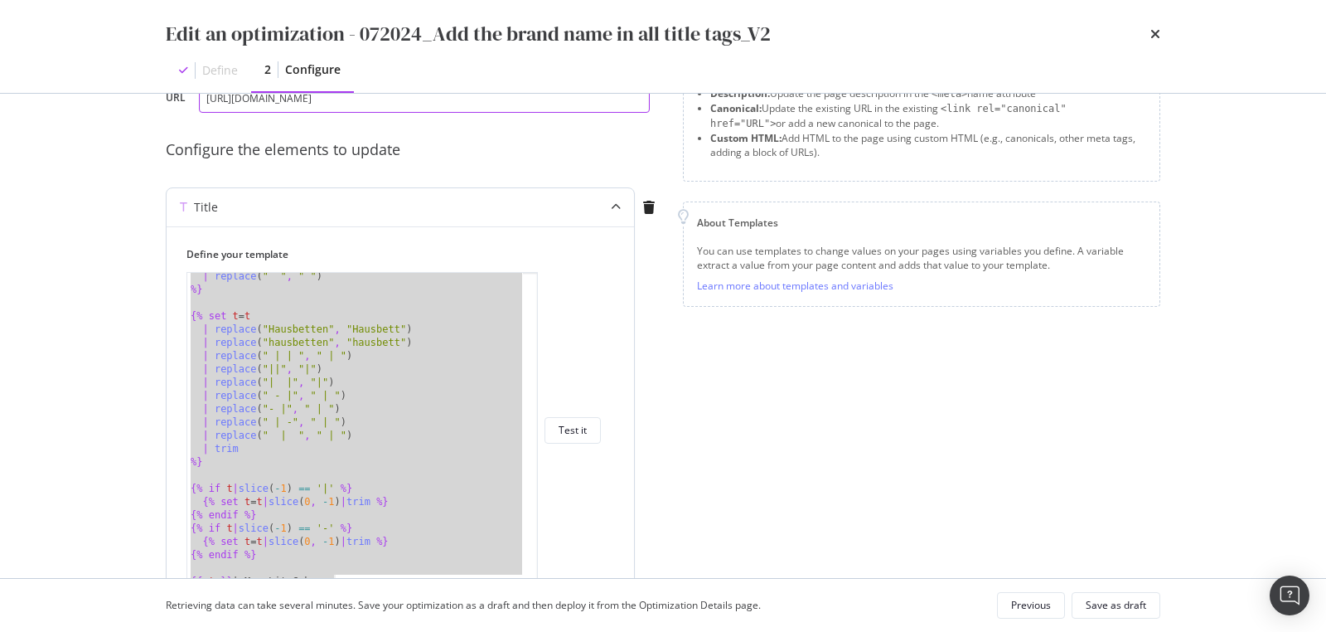
scroll to position [158, 0]
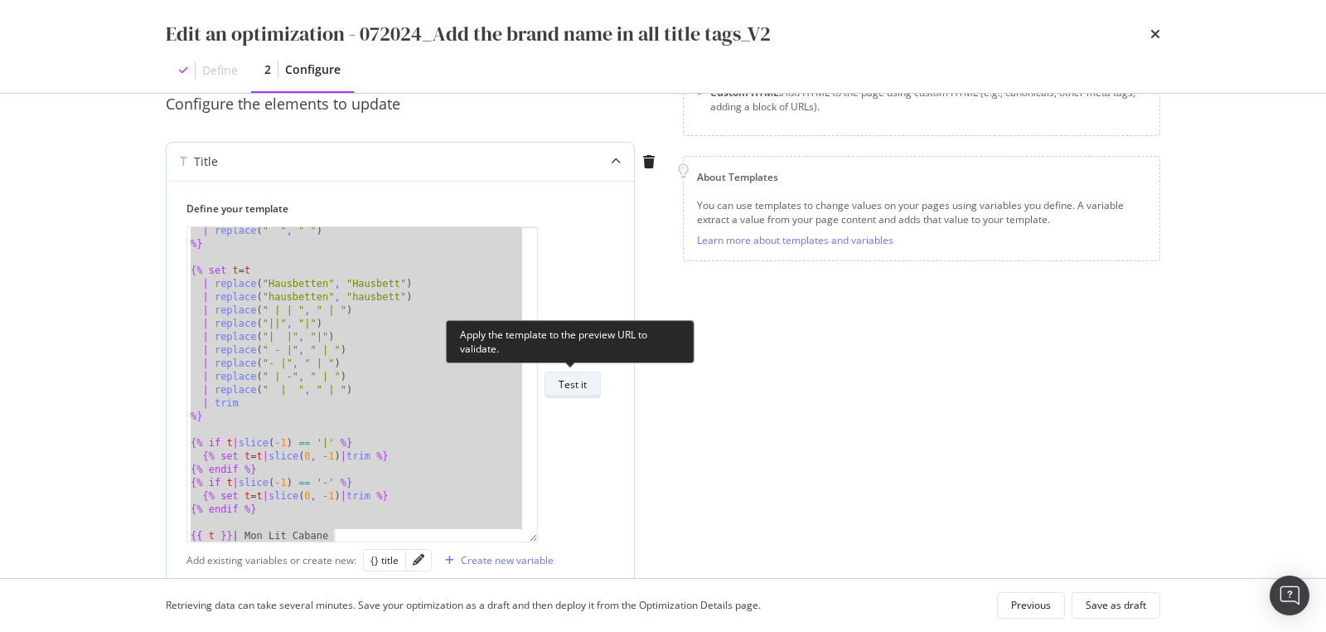
click at [574, 384] on div "Test it" at bounding box center [573, 384] width 28 height 14
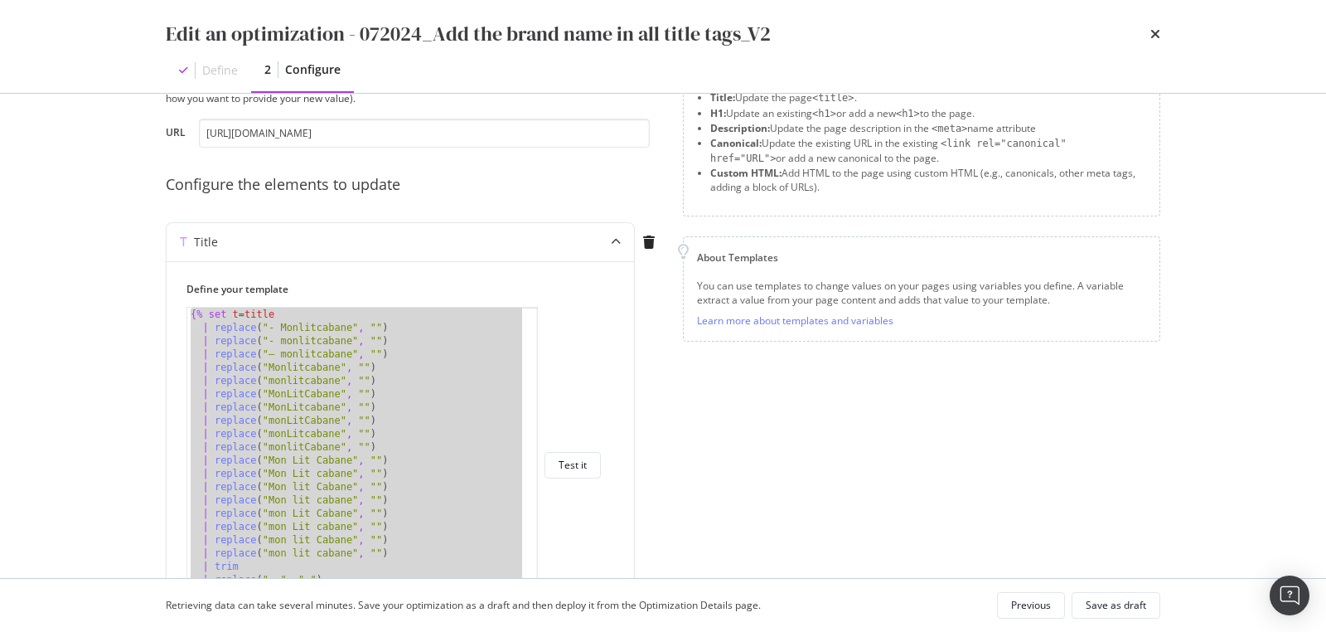
scroll to position [0, 0]
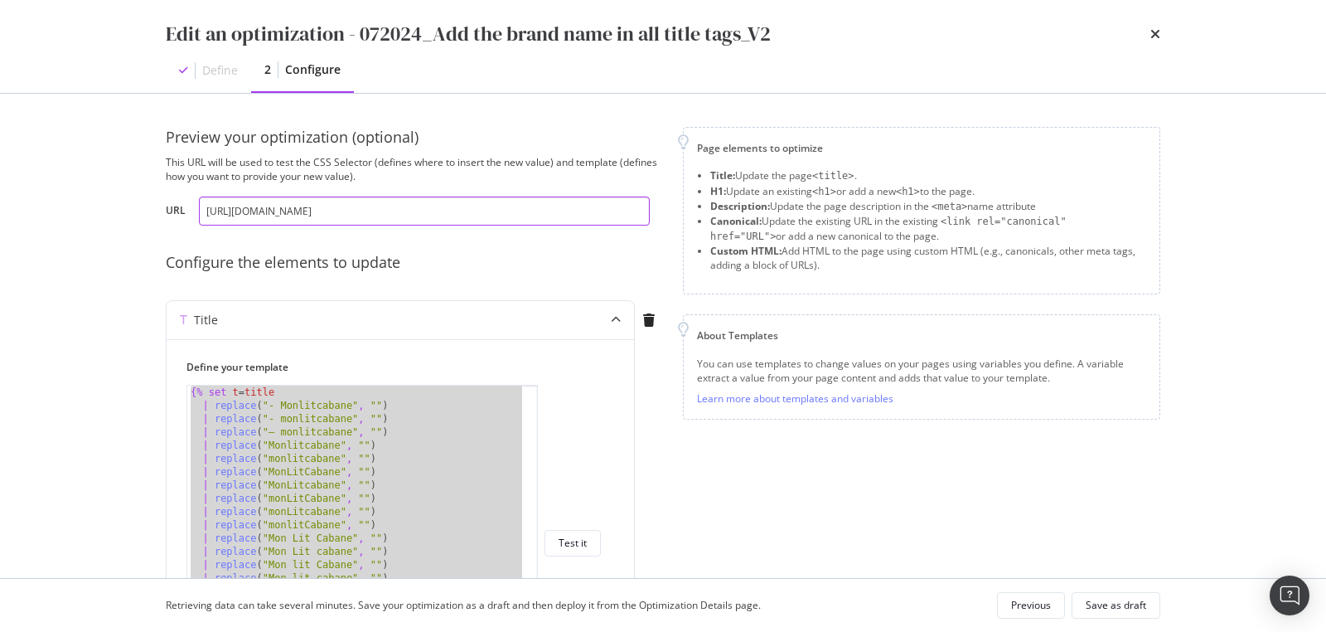
click at [260, 210] on input "https://monlitcabane.com/de/13-hausbetten" at bounding box center [424, 210] width 451 height 29
paste input "it/13-letto-a-capanna"
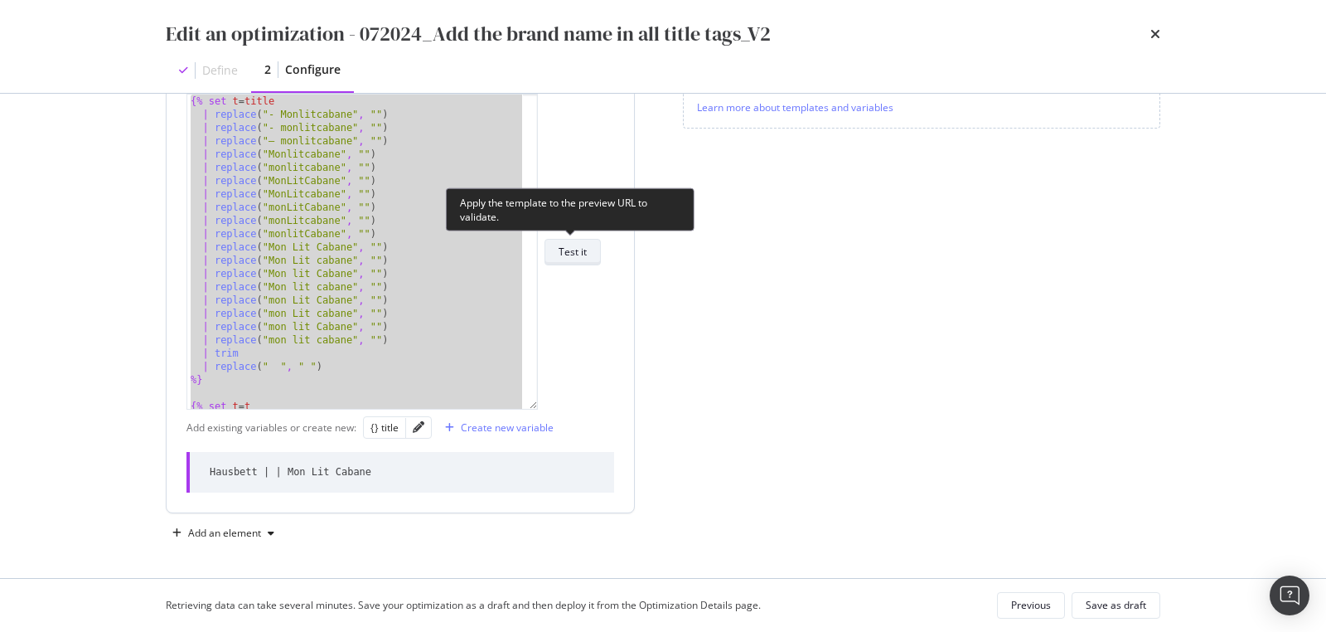
type input "https://monlitcabane.com/it/13-letto-a-capanna"
click at [578, 253] on div "Test it" at bounding box center [573, 252] width 28 height 14
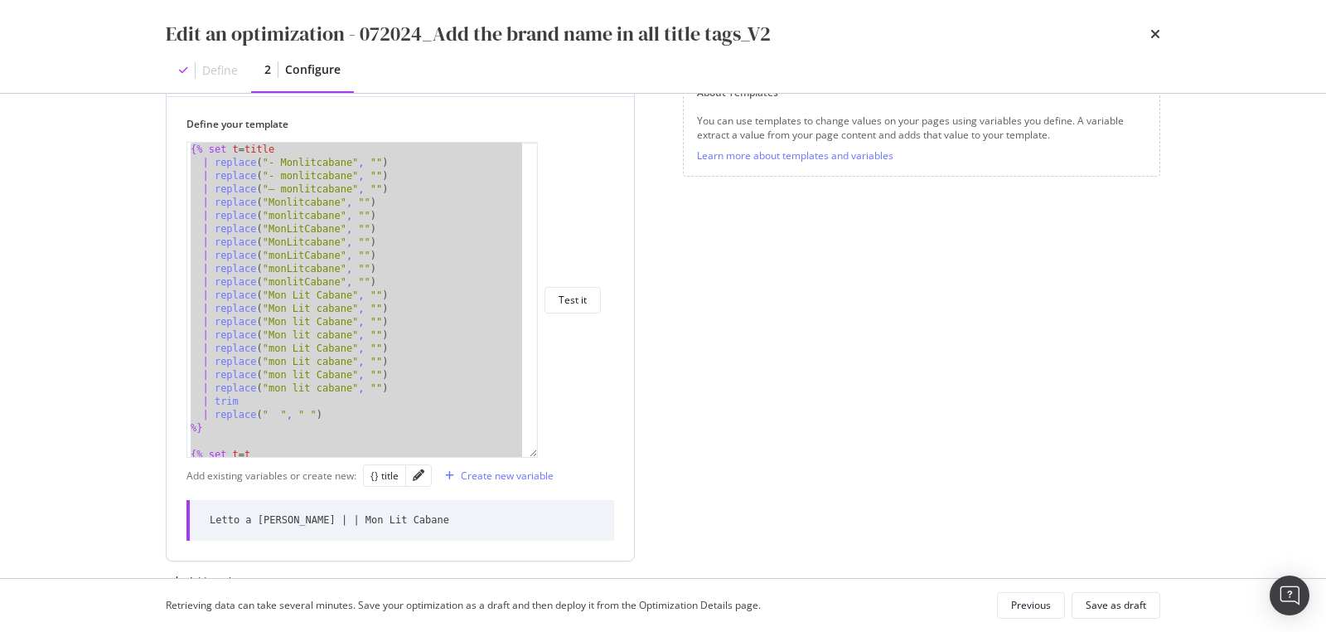
scroll to position [268, 0]
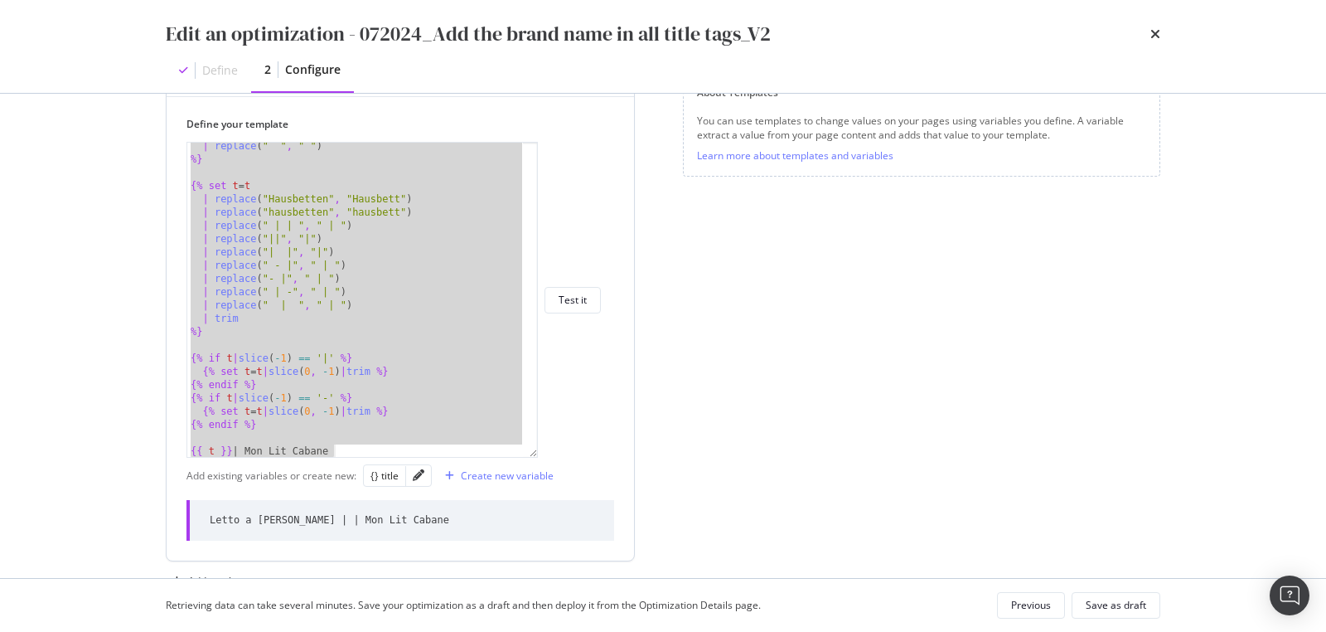
click at [510, 337] on div "| replace ( " " , " " ) %} {% set t = t | replace ( "Hausbetten" , "Hausbett" )…" at bounding box center [356, 310] width 338 height 342
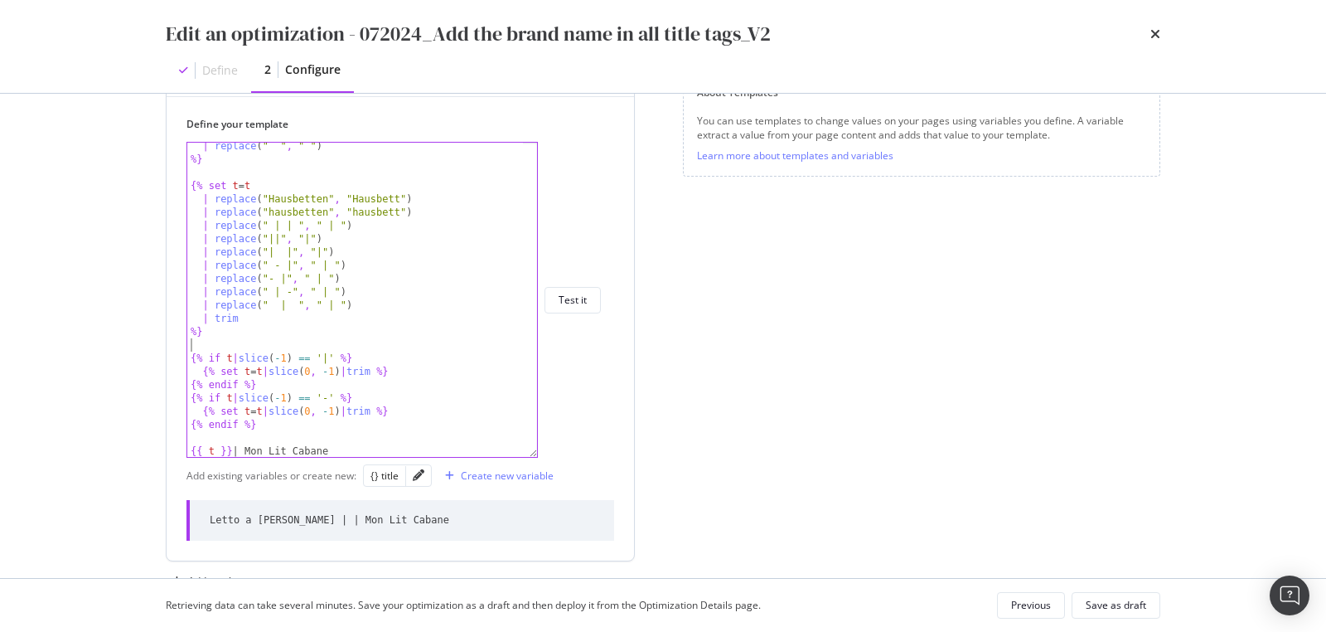
click at [364, 513] on div "Letto a Capanna | | Mon Lit Cabane" at bounding box center [330, 520] width 240 height 14
click at [364, 516] on div "Letto a Capanna | | Mon Lit Cabane" at bounding box center [330, 520] width 240 height 14
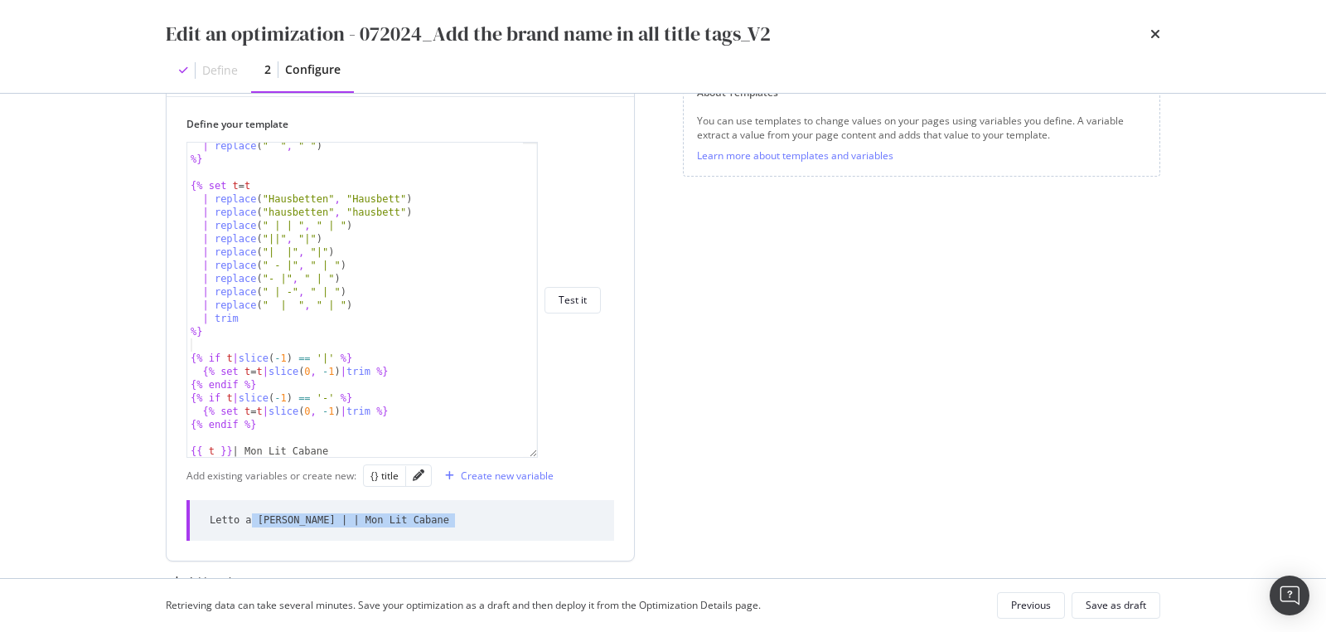
click at [364, 516] on div "Letto a Capanna | | Mon Lit Cabane" at bounding box center [330, 520] width 240 height 14
click at [329, 378] on div "| replace ( " " , " " ) %} {% set t = t | replace ( "Hausbetten" , "Hausbett" )…" at bounding box center [356, 310] width 338 height 342
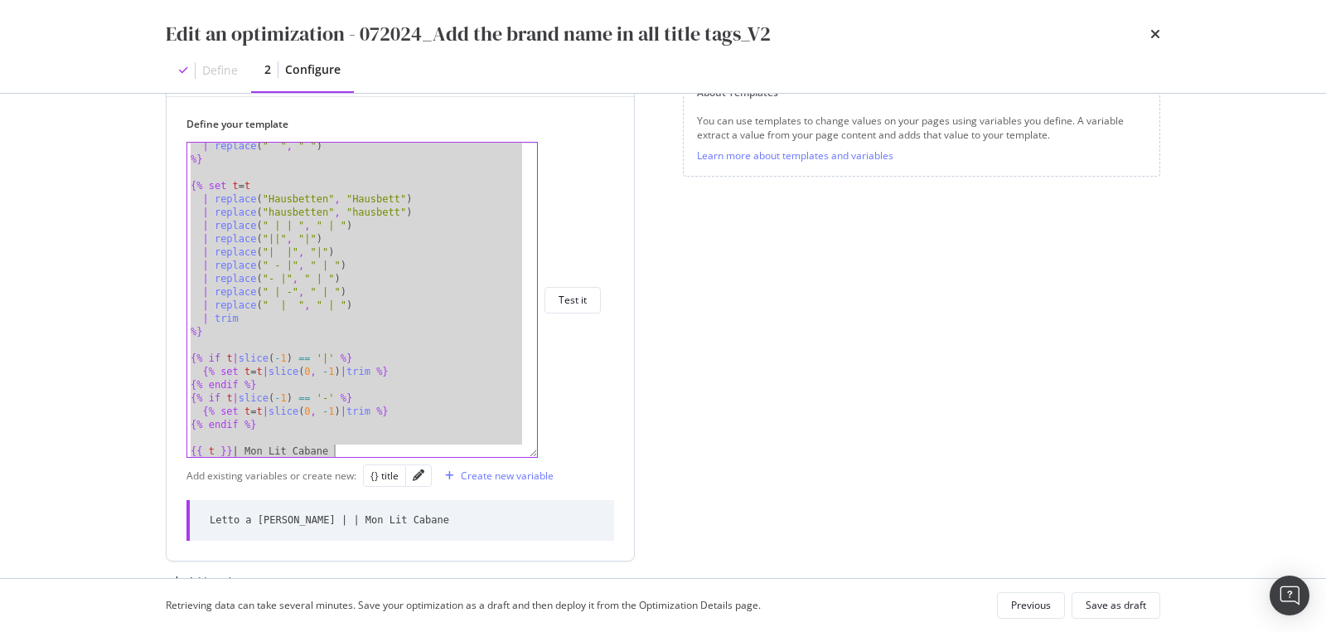
paste textarea "Cursor at row 44"
type textarea "{{ t }} | Mon Lit Cabane"
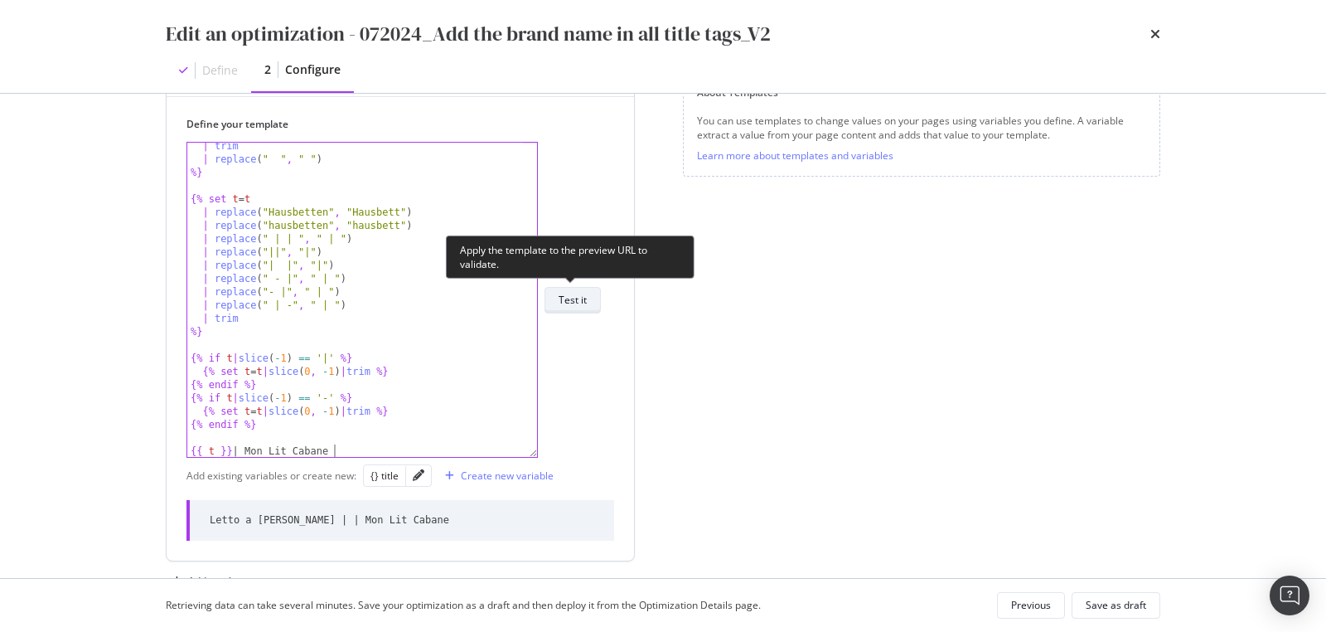
click at [566, 303] on div "Test it" at bounding box center [573, 300] width 28 height 14
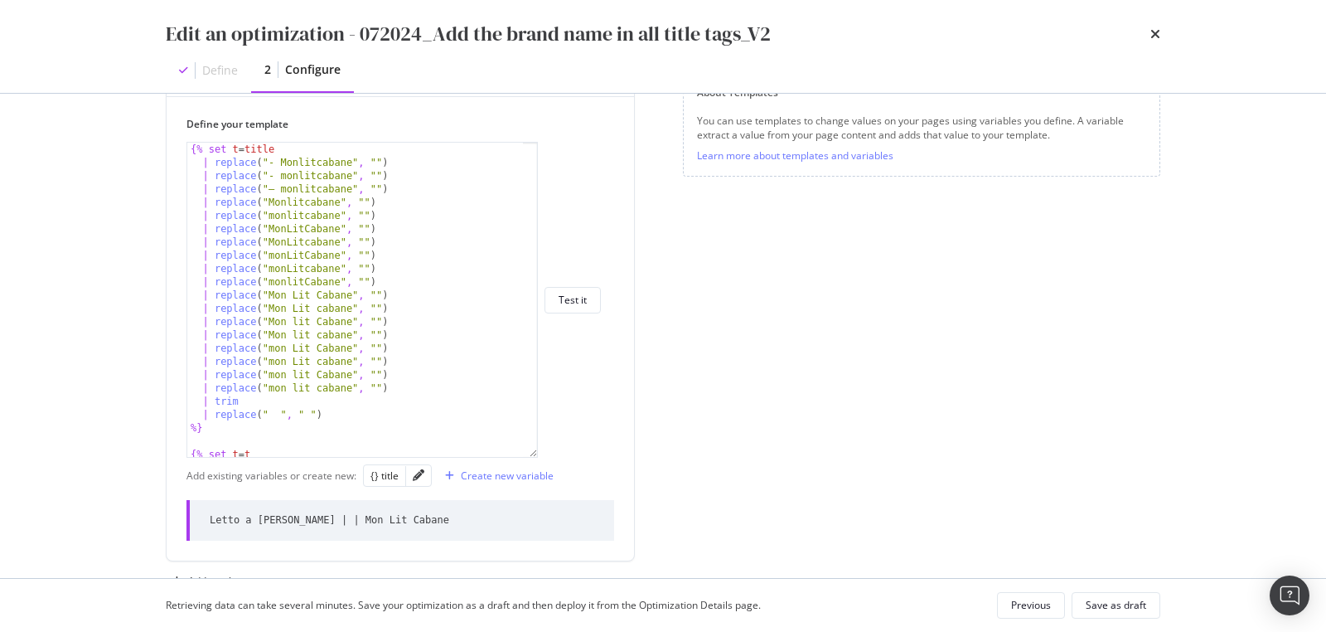
scroll to position [52, 0]
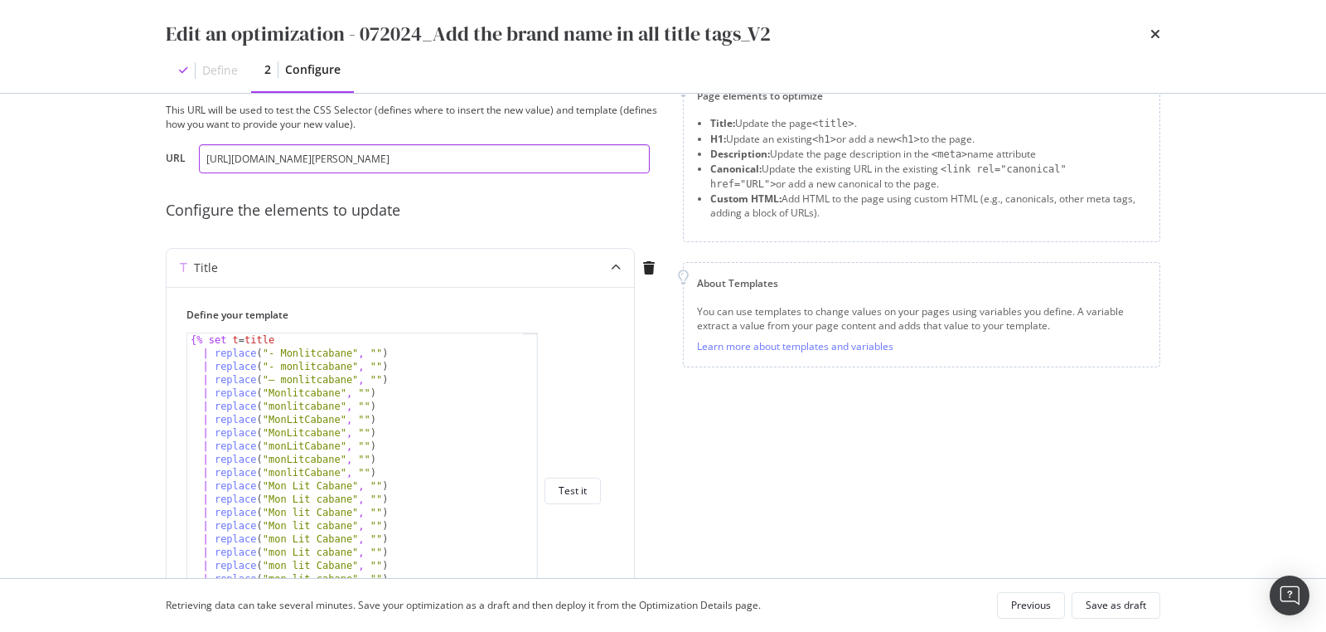
click at [246, 156] on input "https://monlitcabane.com/it/13-letto-a-capanna" at bounding box center [424, 158] width 451 height 29
paste input "fr/13-lit-cabane"
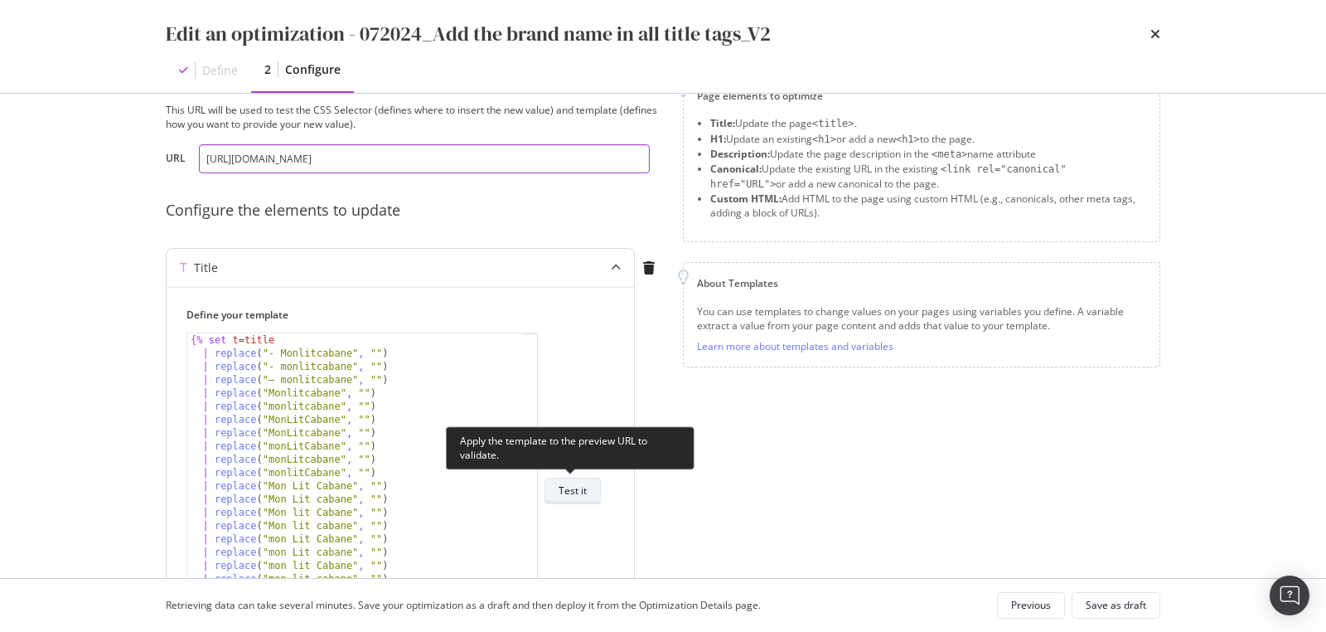
type input "https://monlitcabane.com/fr/13-lit-cabane"
click at [562, 482] on div "Test it" at bounding box center [573, 490] width 28 height 23
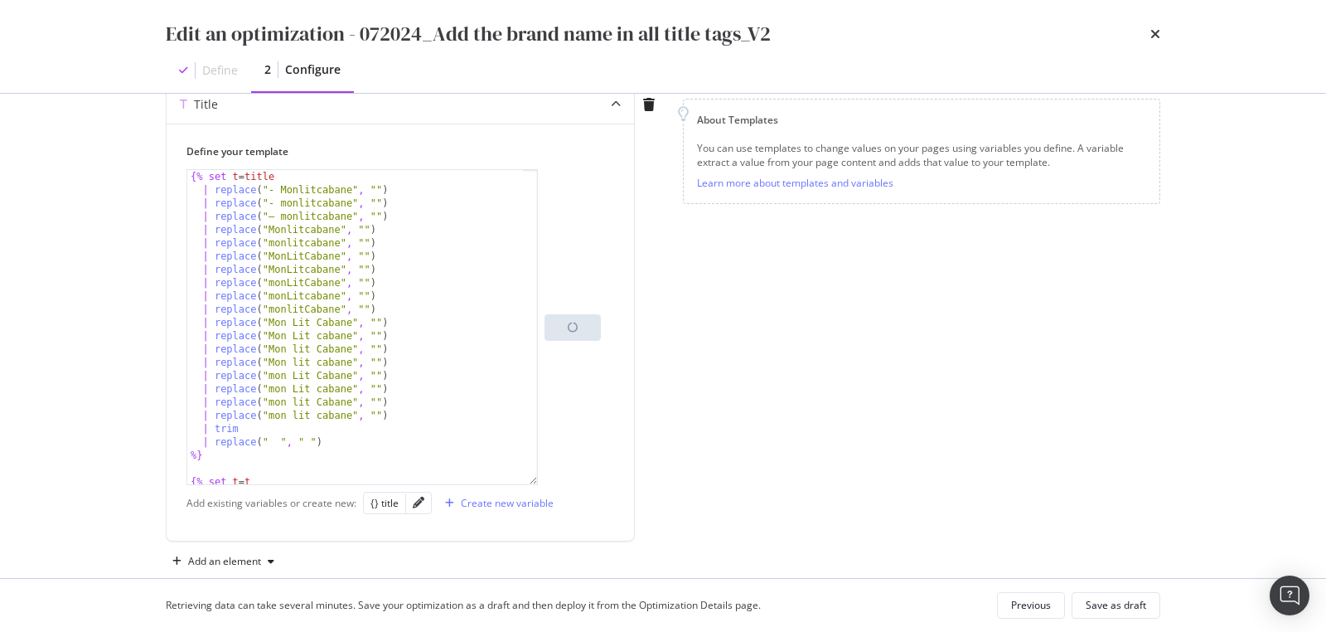
scroll to position [243, 0]
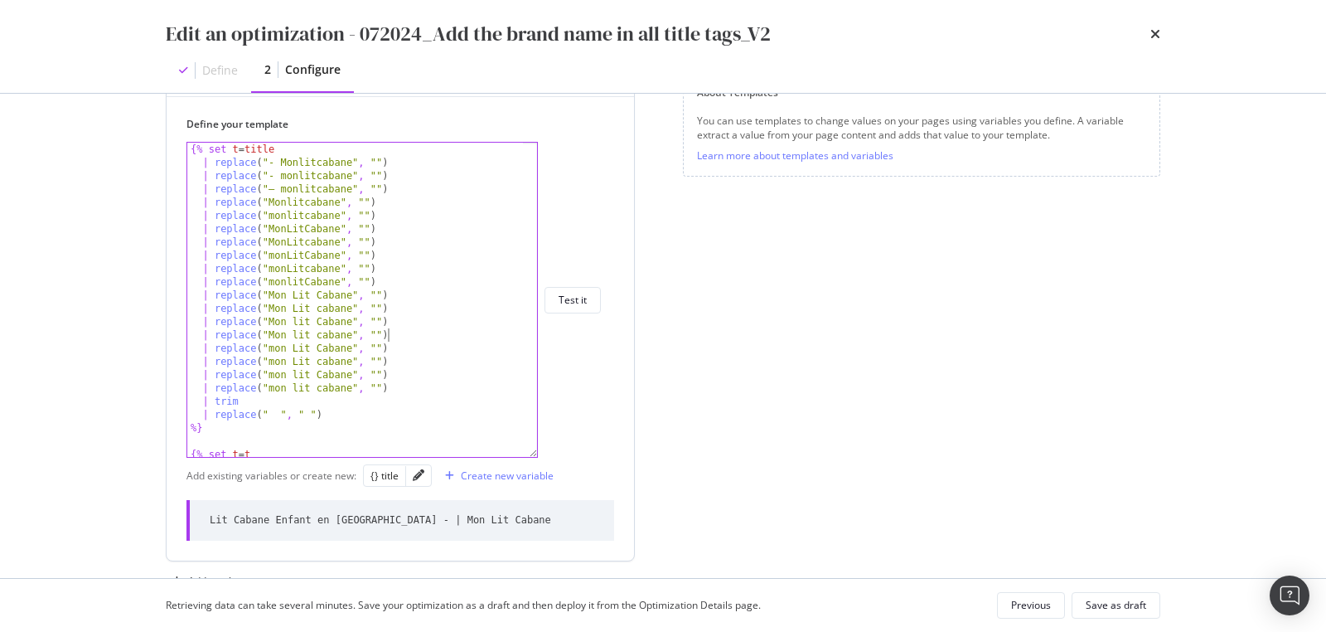
click at [415, 337] on div "{% set t = title | replace ( "- Monlitcabane" , "" ) | replace ( "- monlitcaban…" at bounding box center [356, 314] width 338 height 342
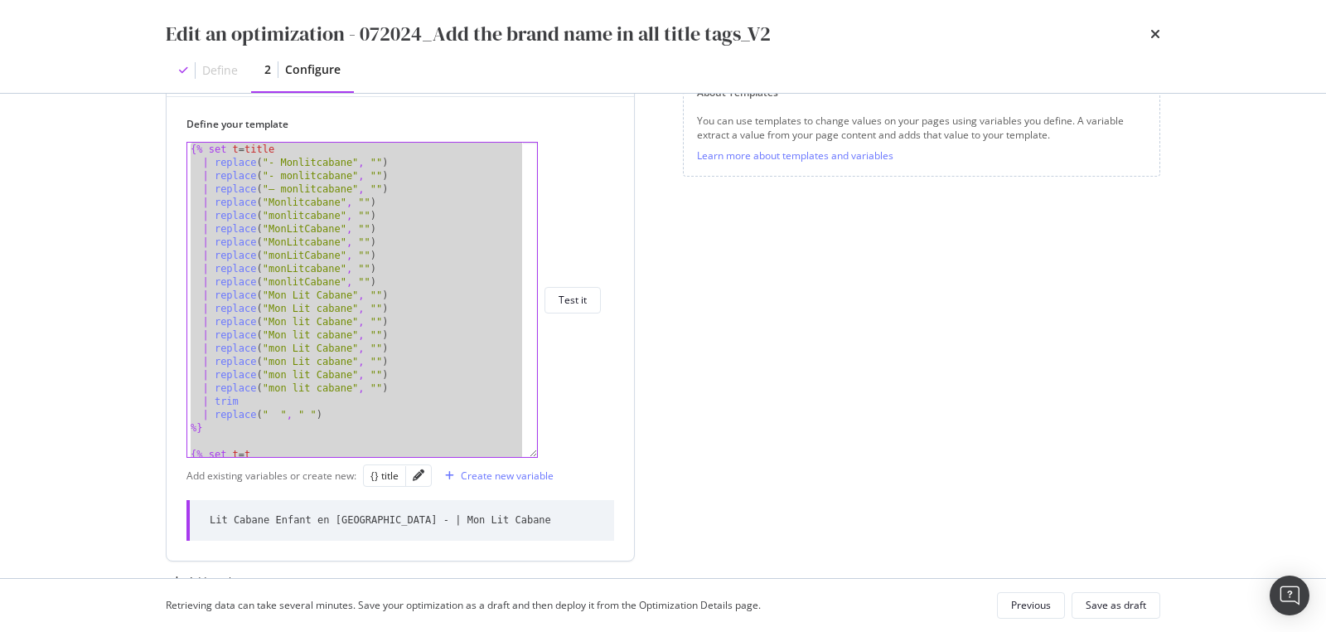
paste textarea "{% endif %}"
type textarea "{% endif %}"
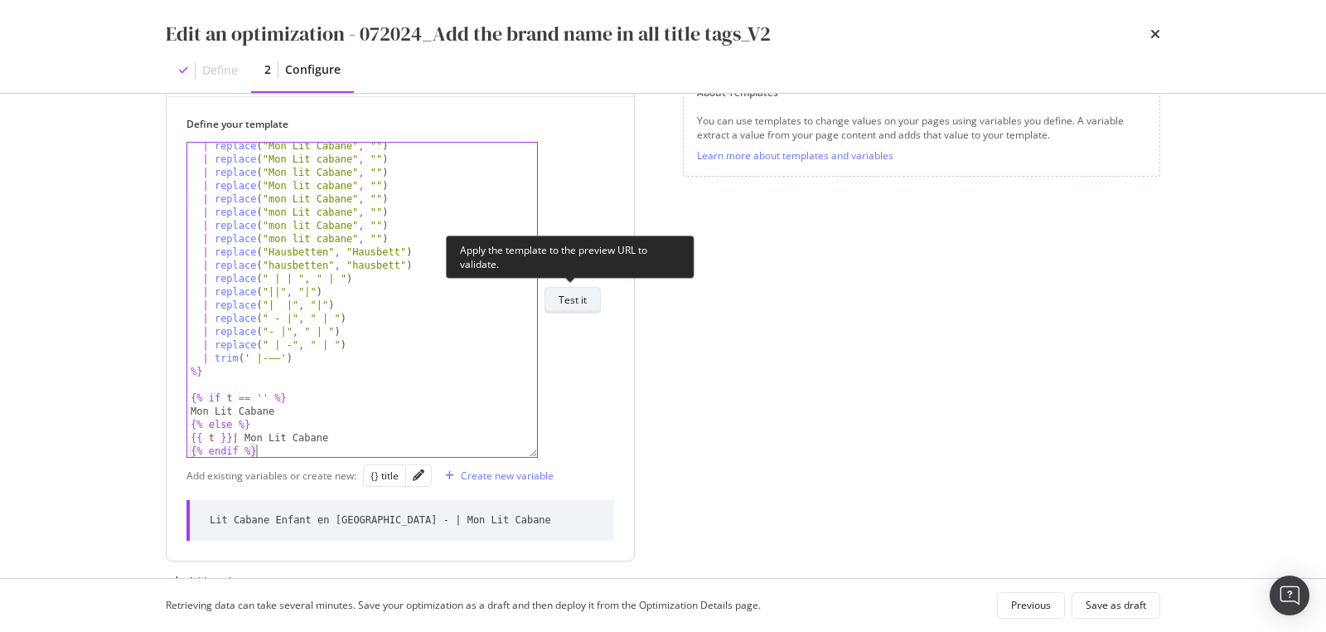
click at [569, 304] on div "Test it" at bounding box center [573, 300] width 28 height 14
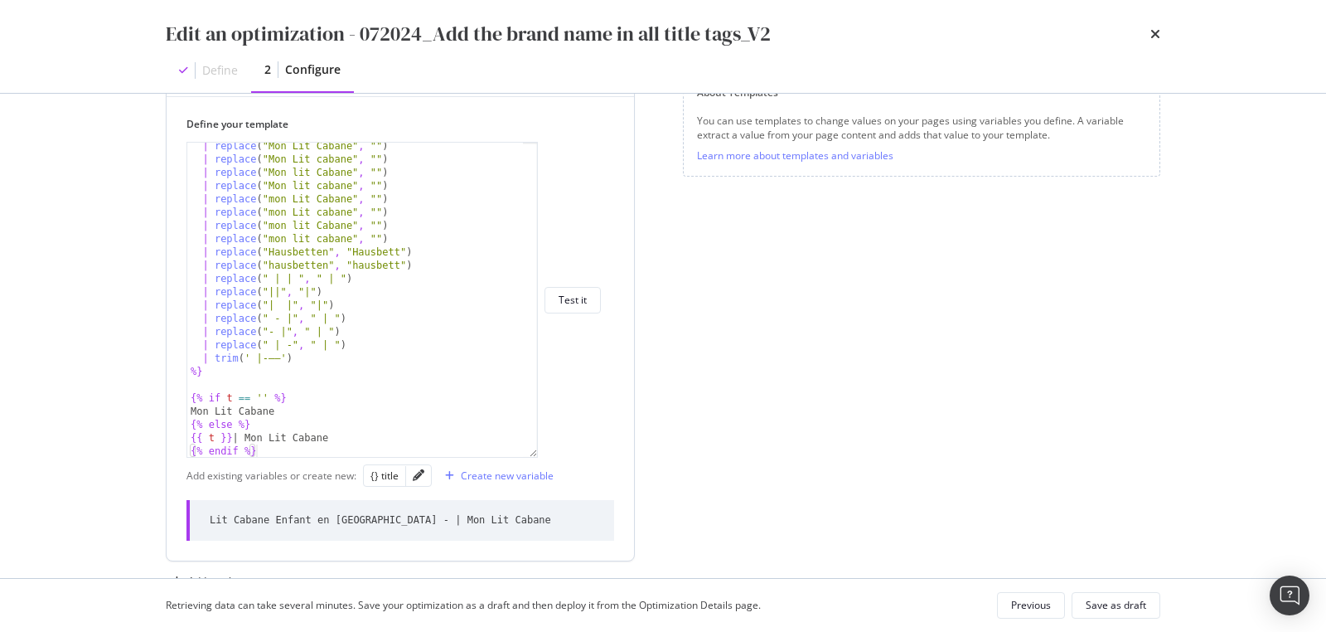
click at [363, 524] on div "Lit Cabane Enfant en Bois - | Mon Lit Cabane" at bounding box center [381, 520] width 342 height 14
click at [361, 522] on div "Lit Cabane Enfant en Bois - | Mon Lit Cabane" at bounding box center [381, 520] width 342 height 14
copy div "Lit Cabane Enfant en Bois - | Mon Lit Cabane"
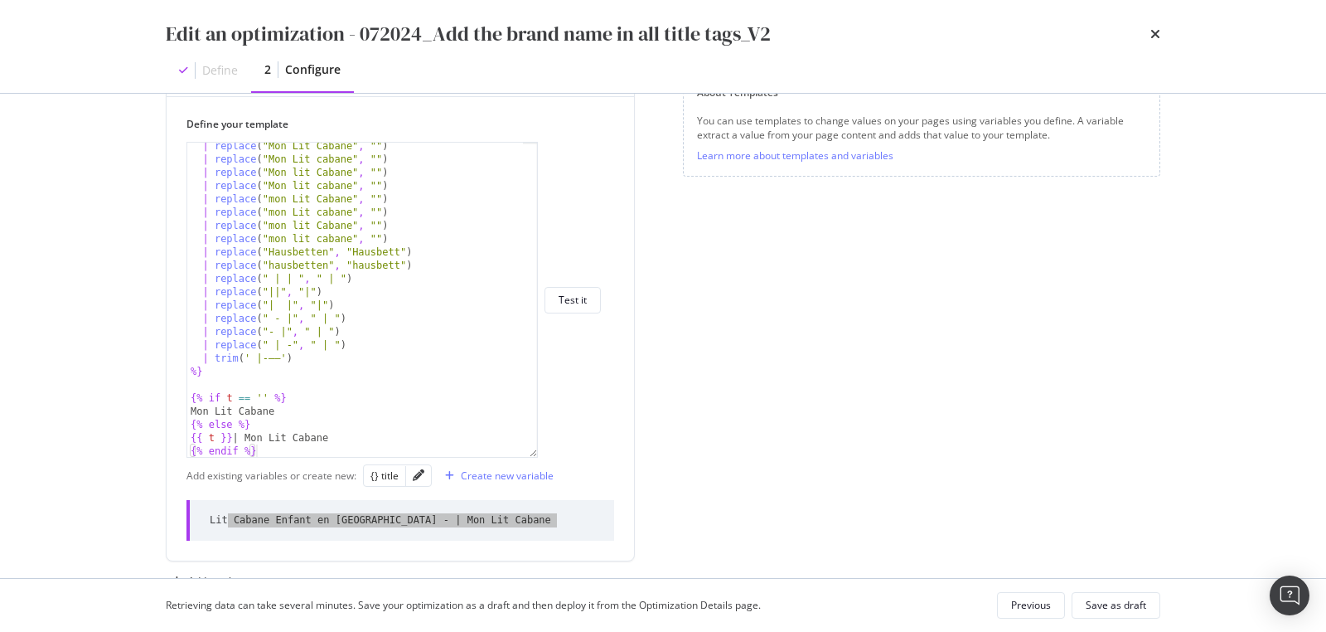
scroll to position [0, 0]
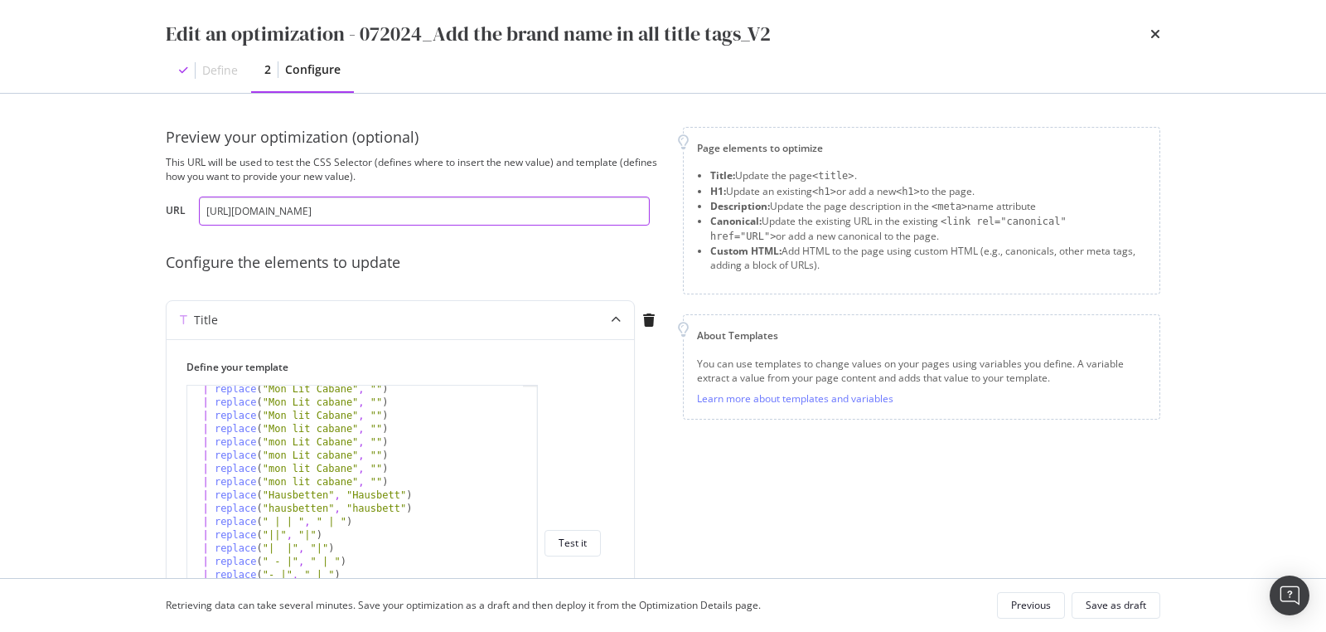
click at [362, 216] on input "https://monlitcabane.com/fr/13-lit-cabane" at bounding box center [424, 210] width 451 height 29
paste input "de/13-hausbetten"
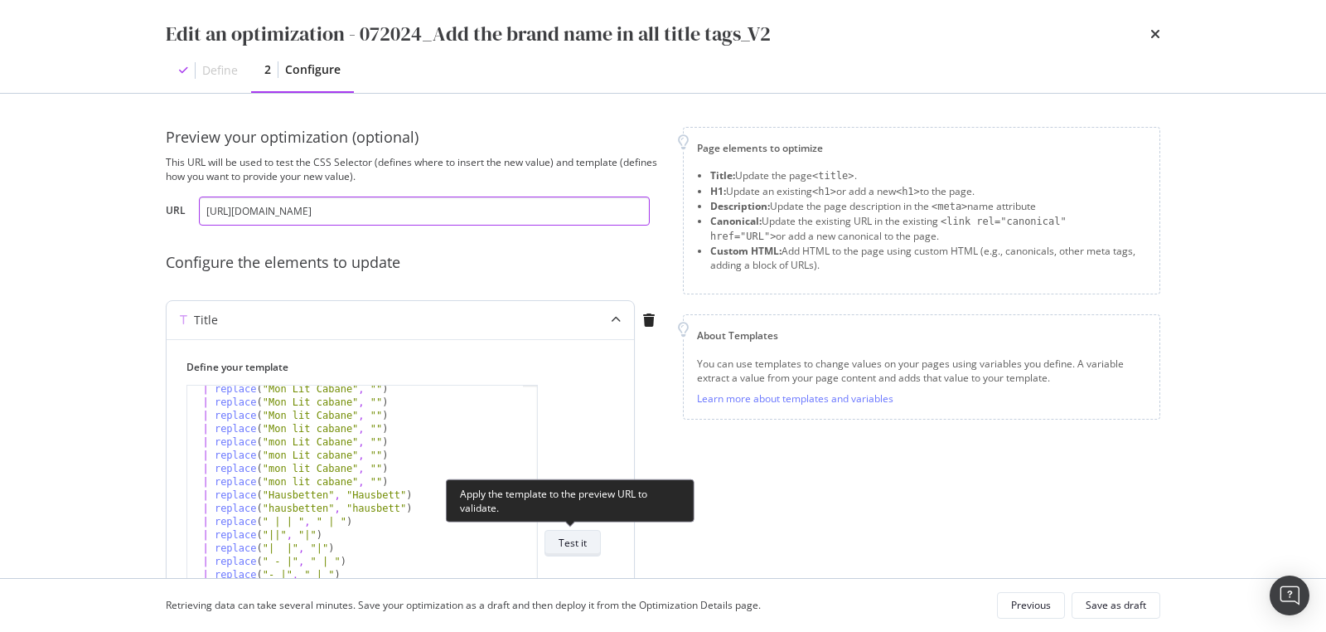
type input "https://monlitcabane.com/de/13-hausbetten"
click at [564, 539] on div "Test it" at bounding box center [573, 543] width 28 height 14
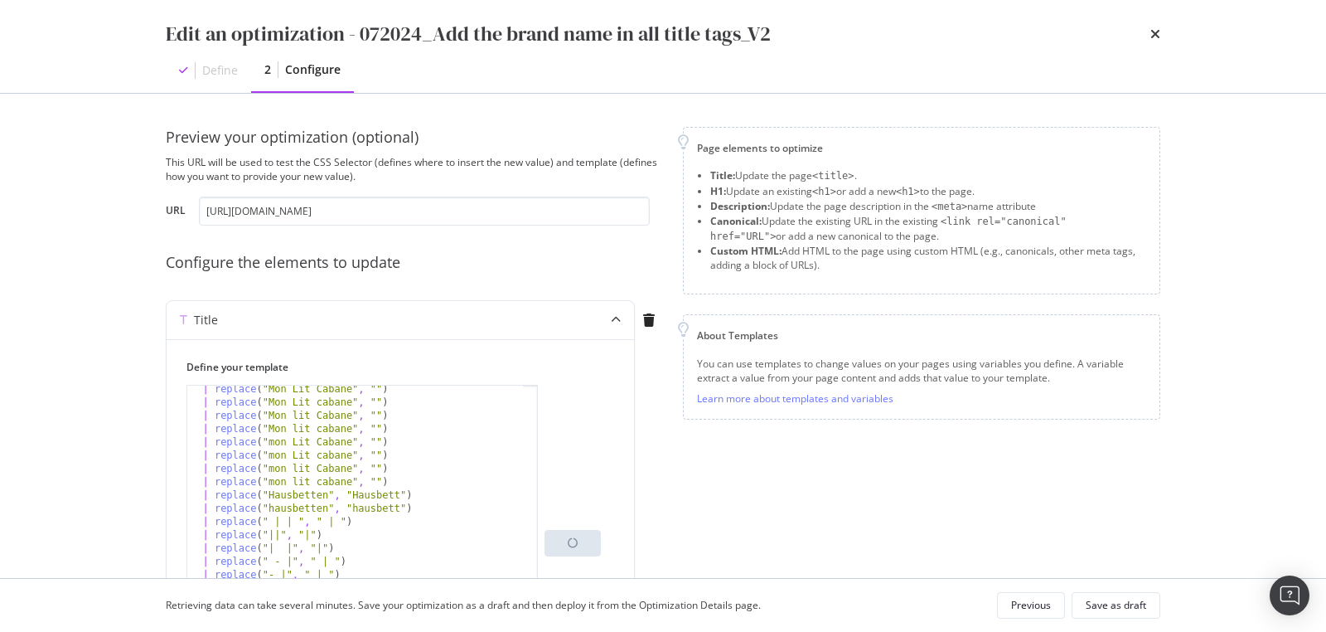
scroll to position [243, 0]
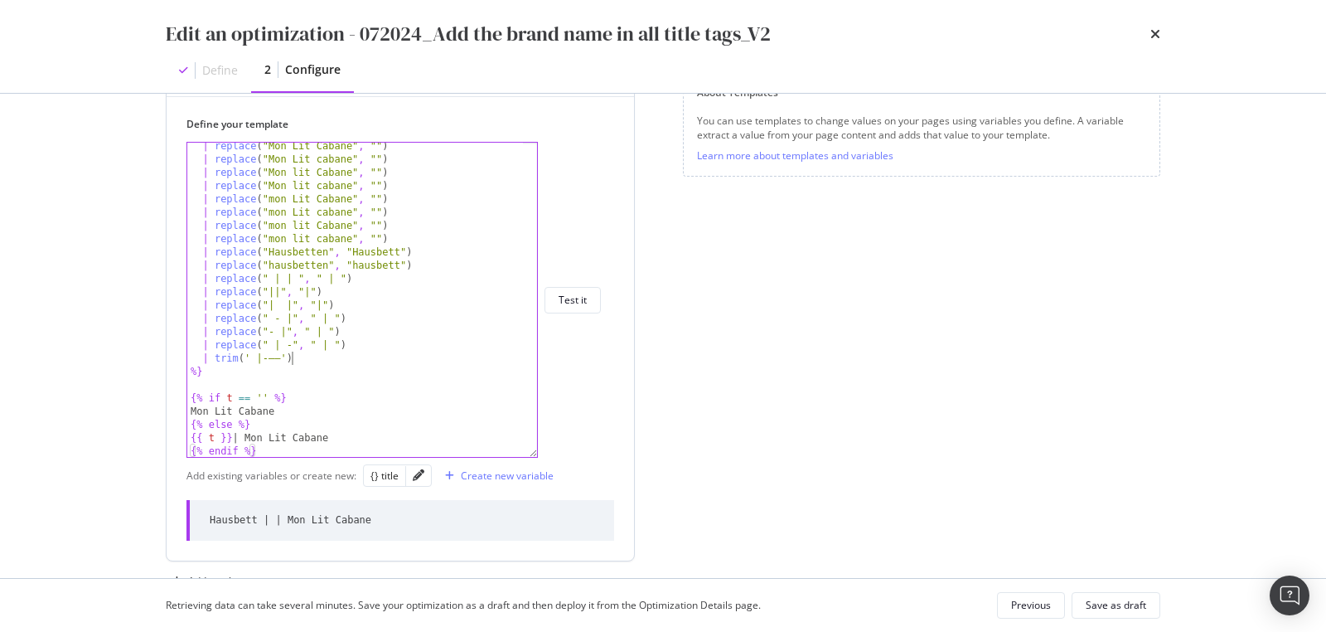
click at [351, 351] on div "| replace ( "Mon Lit Cabane" , "" ) | replace ( "Mon Lit cabane" , "" ) | repla…" at bounding box center [356, 310] width 338 height 342
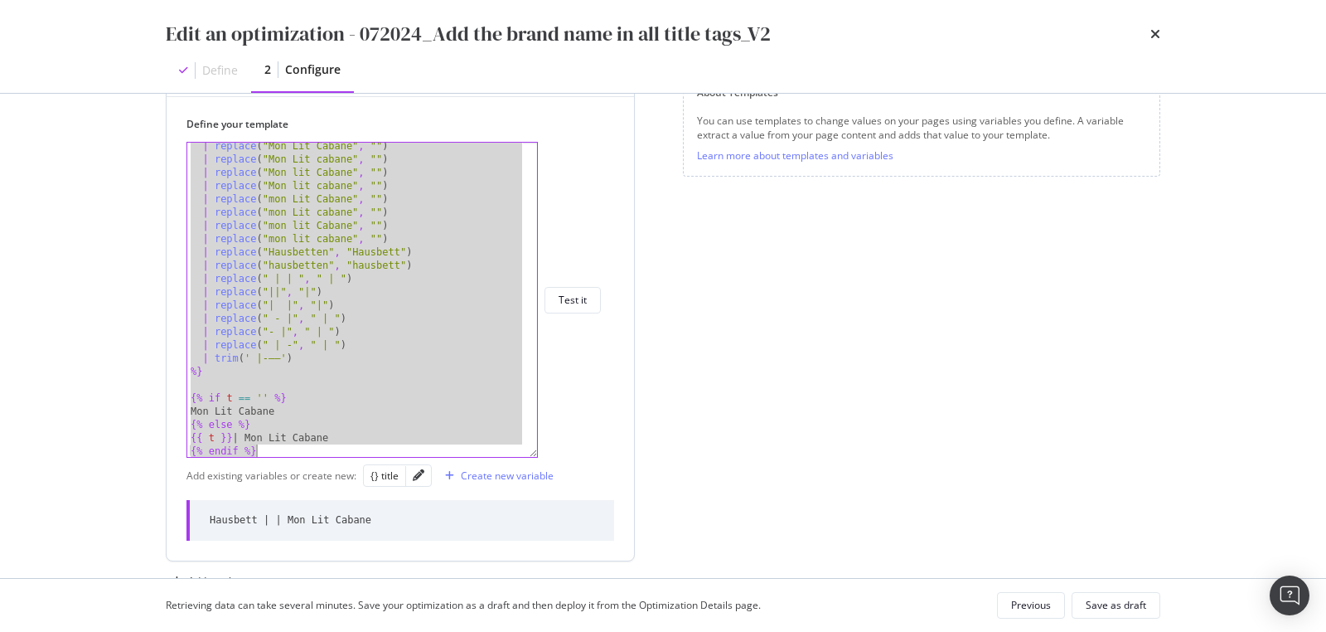
paste textarea "Cursor at row 35"
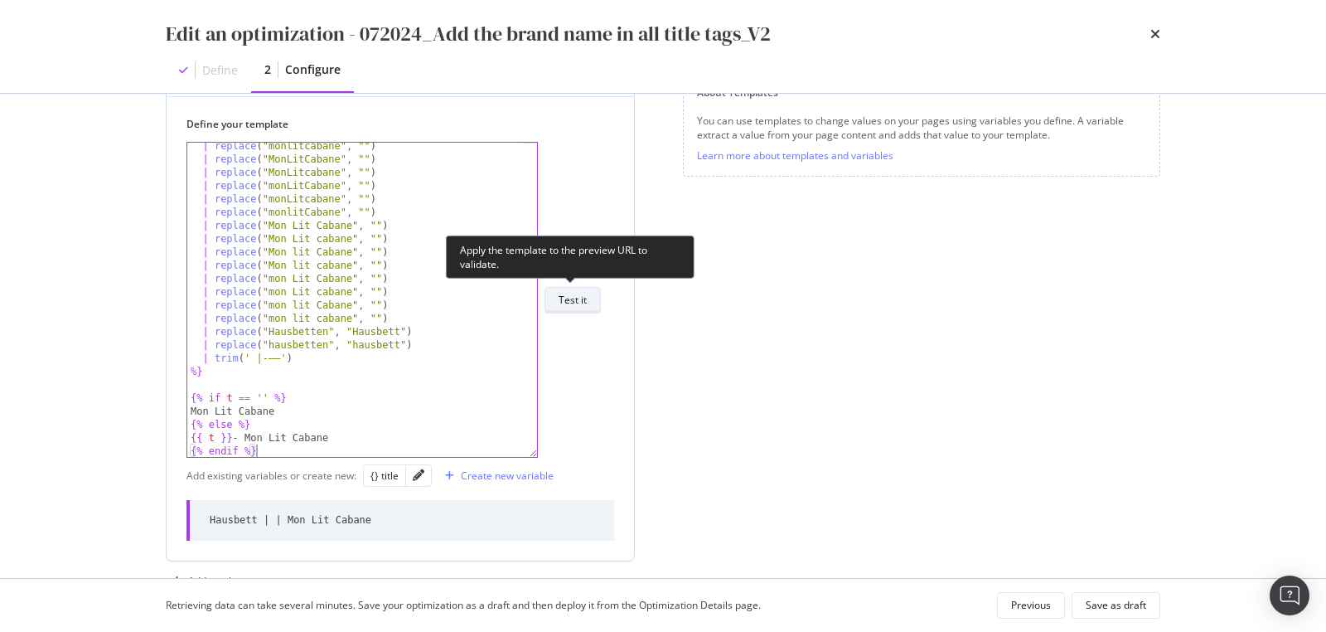
click at [577, 306] on div "Test it" at bounding box center [573, 299] width 28 height 23
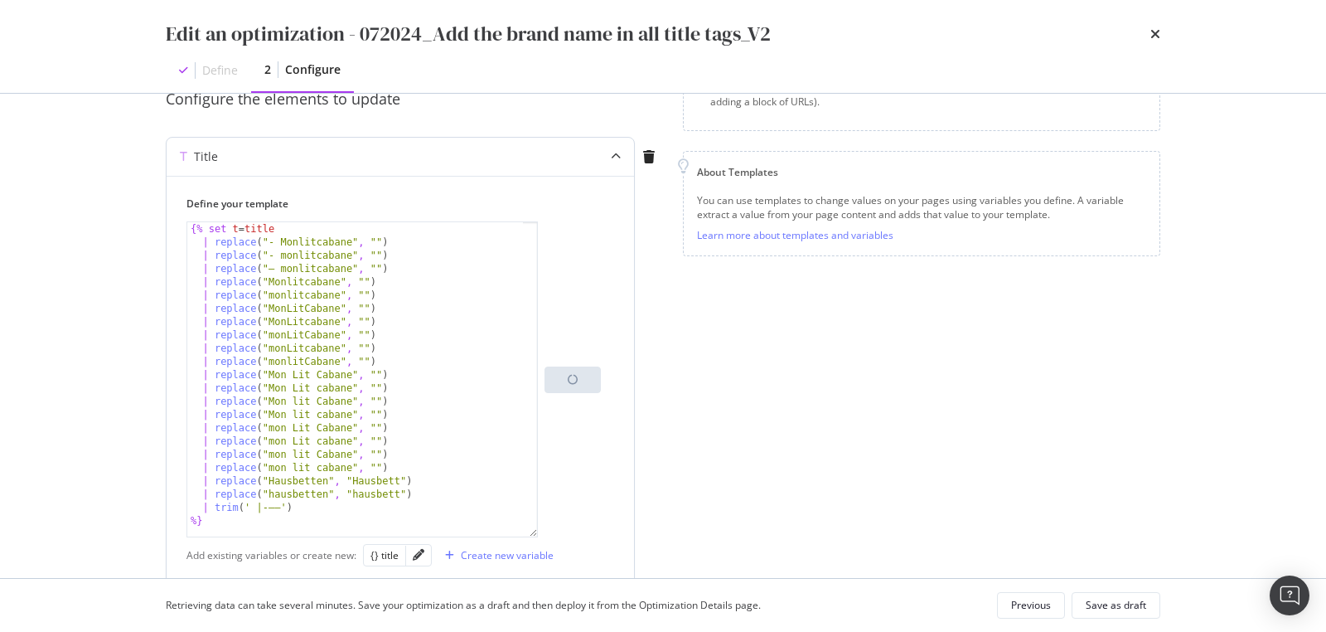
scroll to position [243, 0]
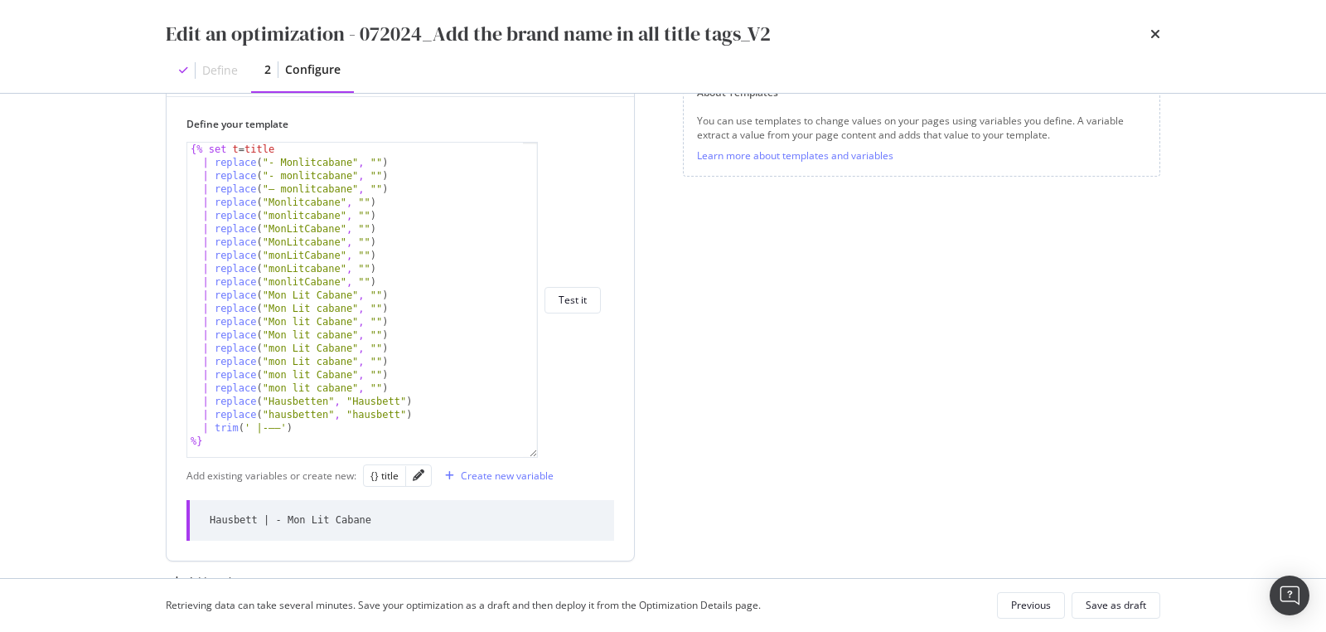
click at [230, 516] on div "Hausbett | - Mon Lit Cabane" at bounding box center [291, 520] width 162 height 14
copy div "Hausbett | - Mon Lit Cabane"
click at [306, 487] on div "Add existing variables or create new: {} title Create new variable" at bounding box center [401, 475] width 428 height 29
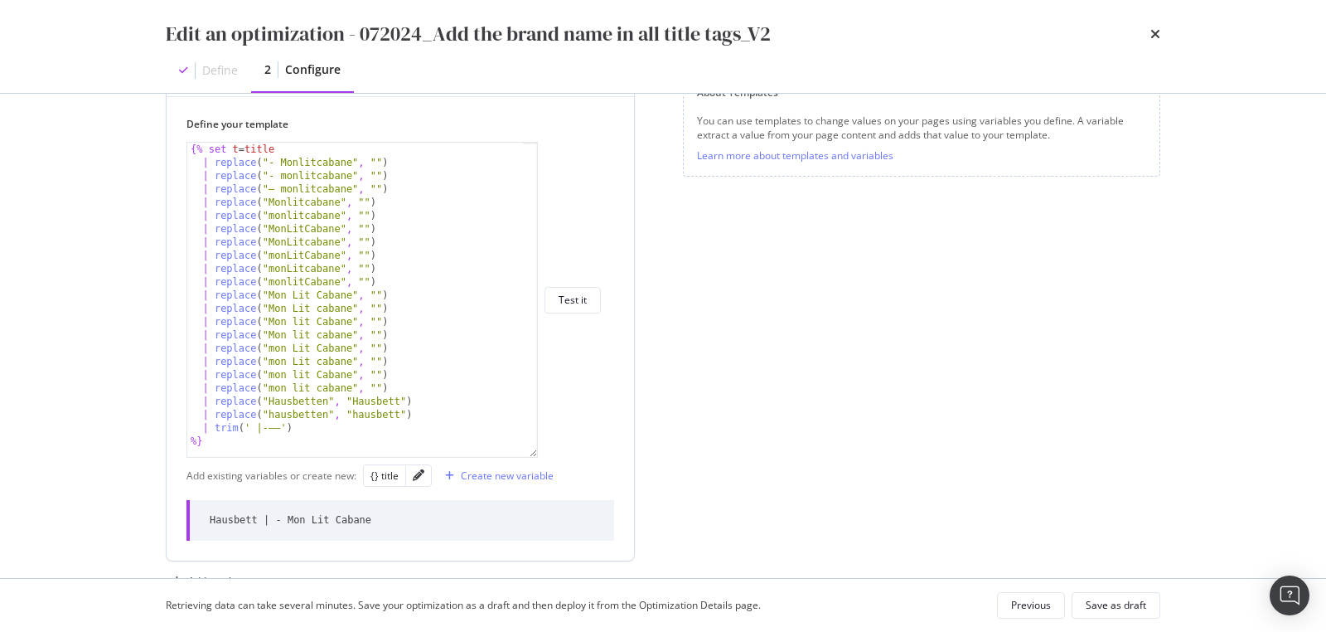
click at [303, 384] on div "{% set t = title | replace ( "- Monlitcabane" , "" ) | replace ( "- monlitcaban…" at bounding box center [356, 314] width 338 height 342
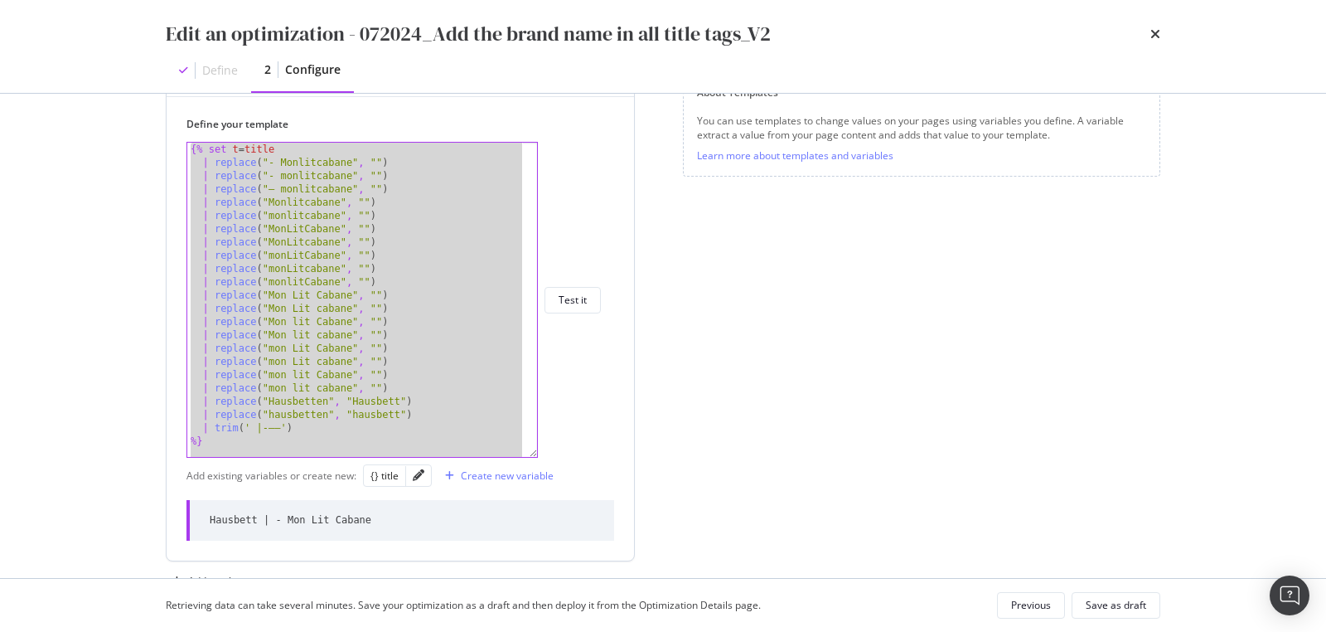
paste textarea "Cursor at row 29"
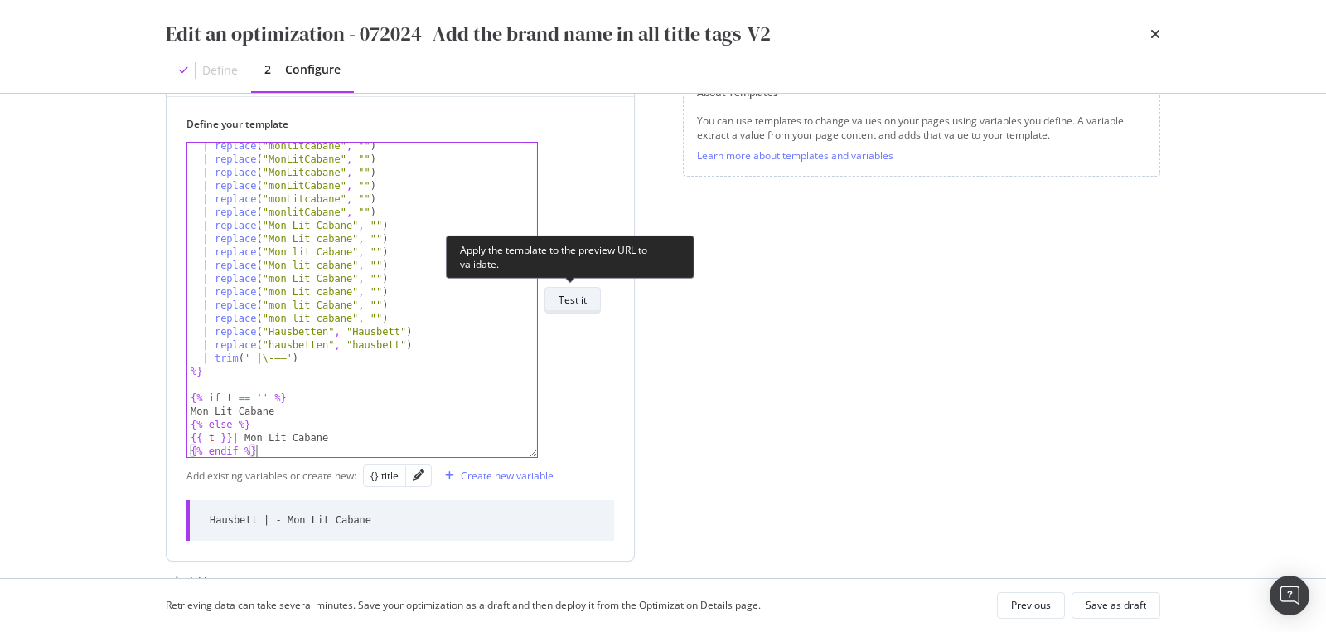
click at [575, 298] on div "Test it" at bounding box center [573, 300] width 28 height 14
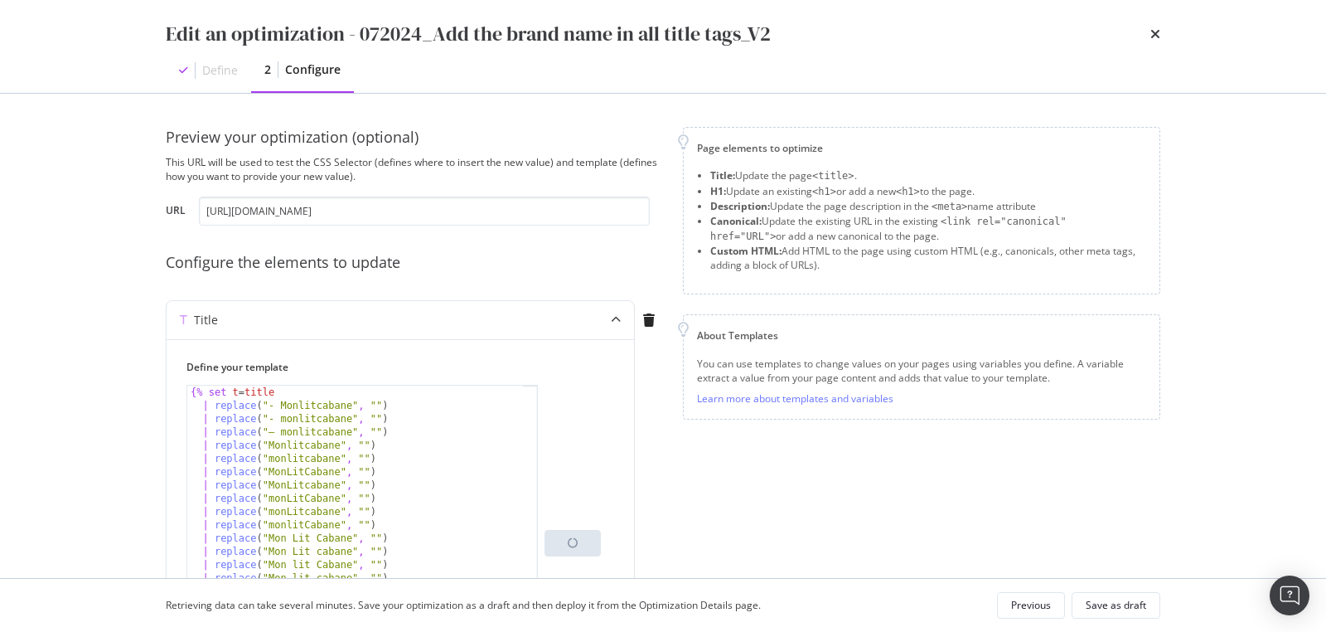
scroll to position [243, 0]
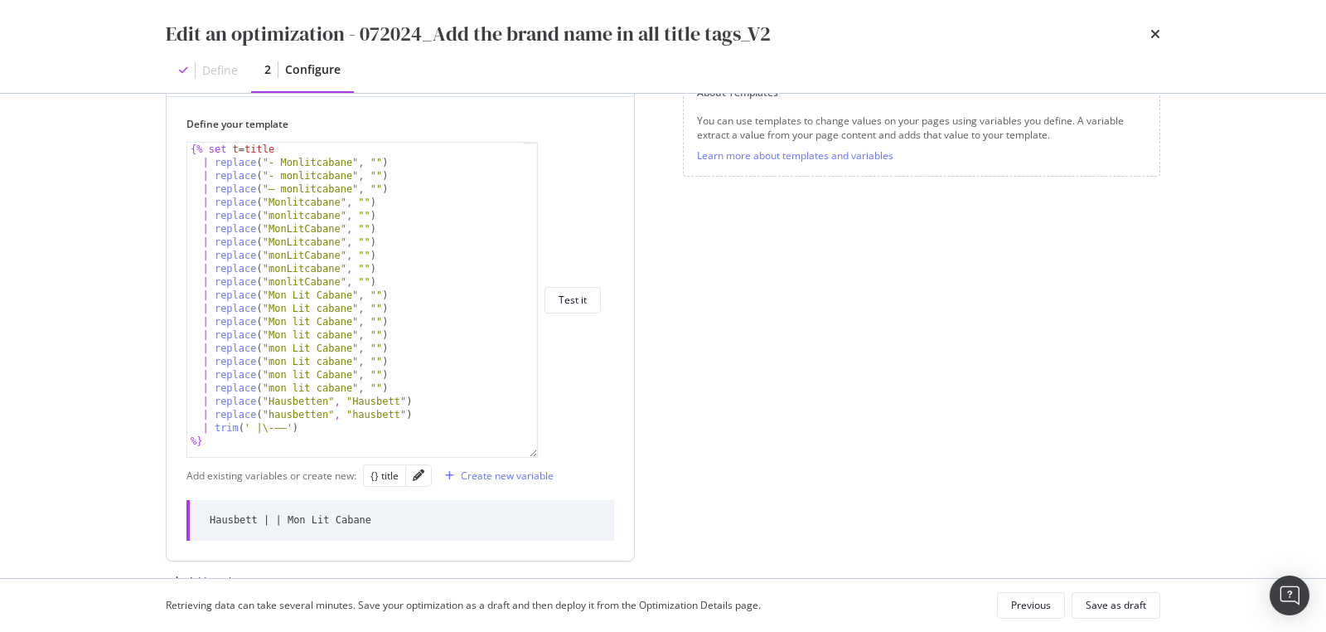
click at [329, 526] on div "Hausbett | | Mon Lit Cabane" at bounding box center [401, 520] width 428 height 41
click at [329, 523] on div "Hausbett | | Mon Lit Cabane" at bounding box center [291, 520] width 162 height 14
click at [328, 521] on div "Hausbett | | Mon Lit Cabane" at bounding box center [291, 520] width 162 height 14
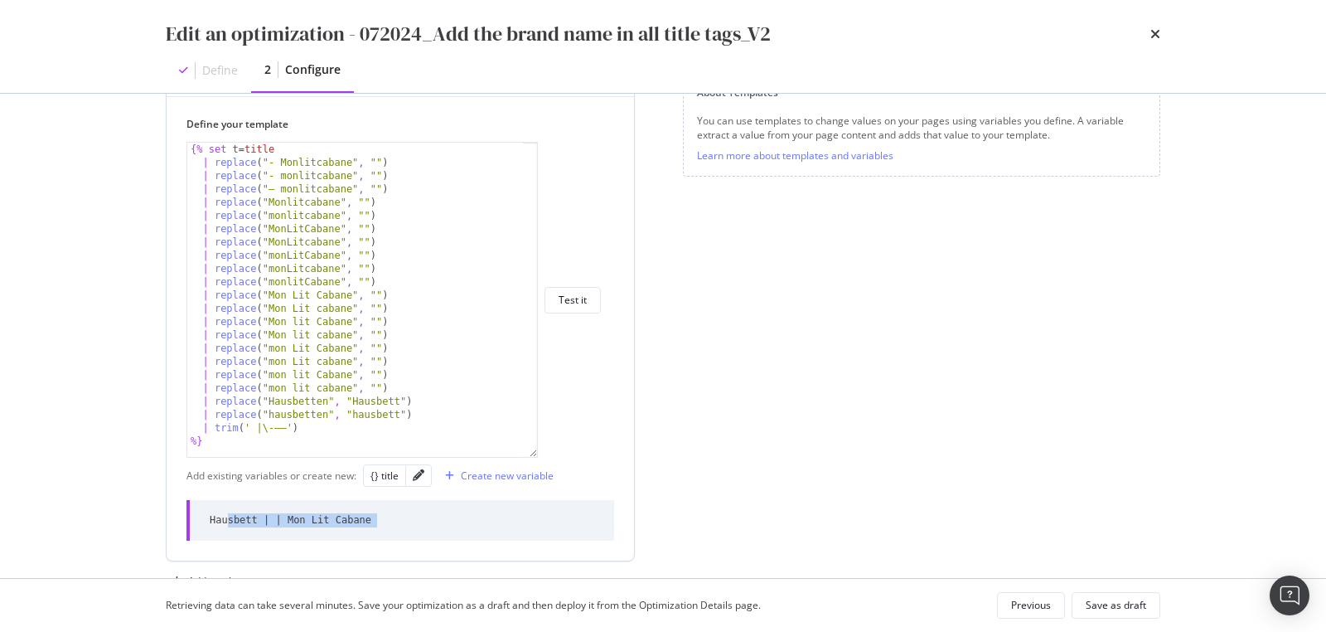
click at [328, 521] on div "Hausbett | | Mon Lit Cabane" at bounding box center [291, 520] width 162 height 14
copy div "Hausbett | | Mon Lit Cabane"
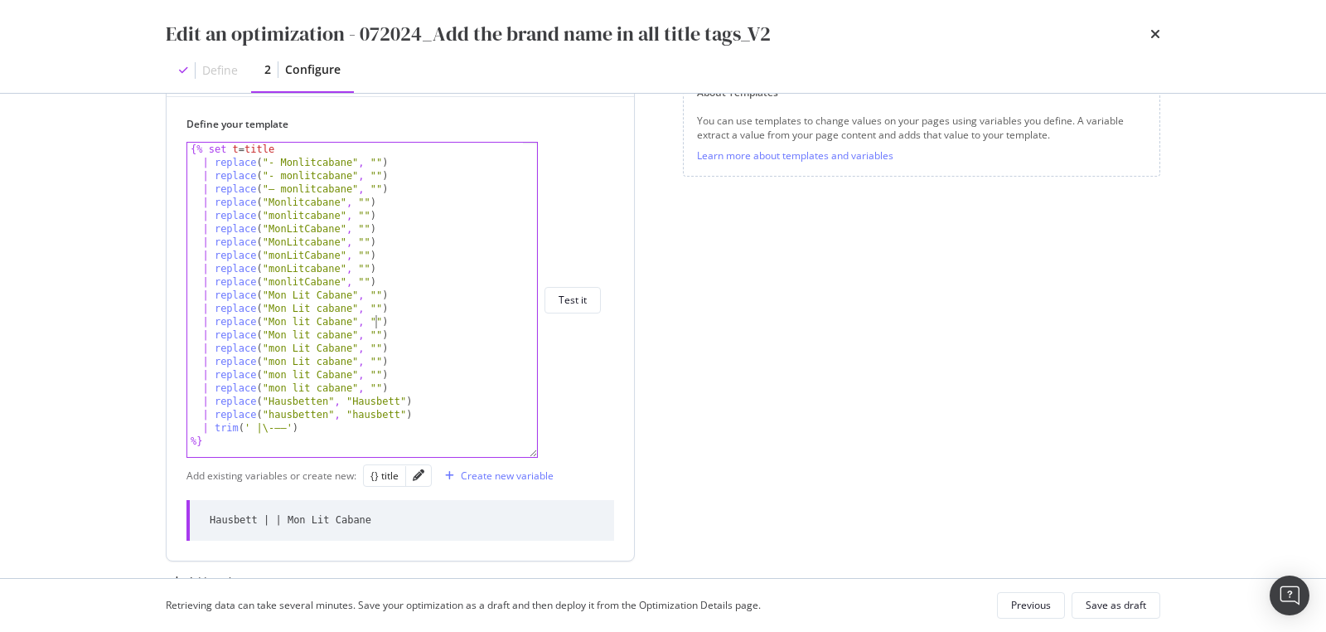
click at [376, 324] on div "{% set t = title | replace ( "- Monlitcabane" , "" ) | replace ( "- monlitcaban…" at bounding box center [356, 314] width 338 height 342
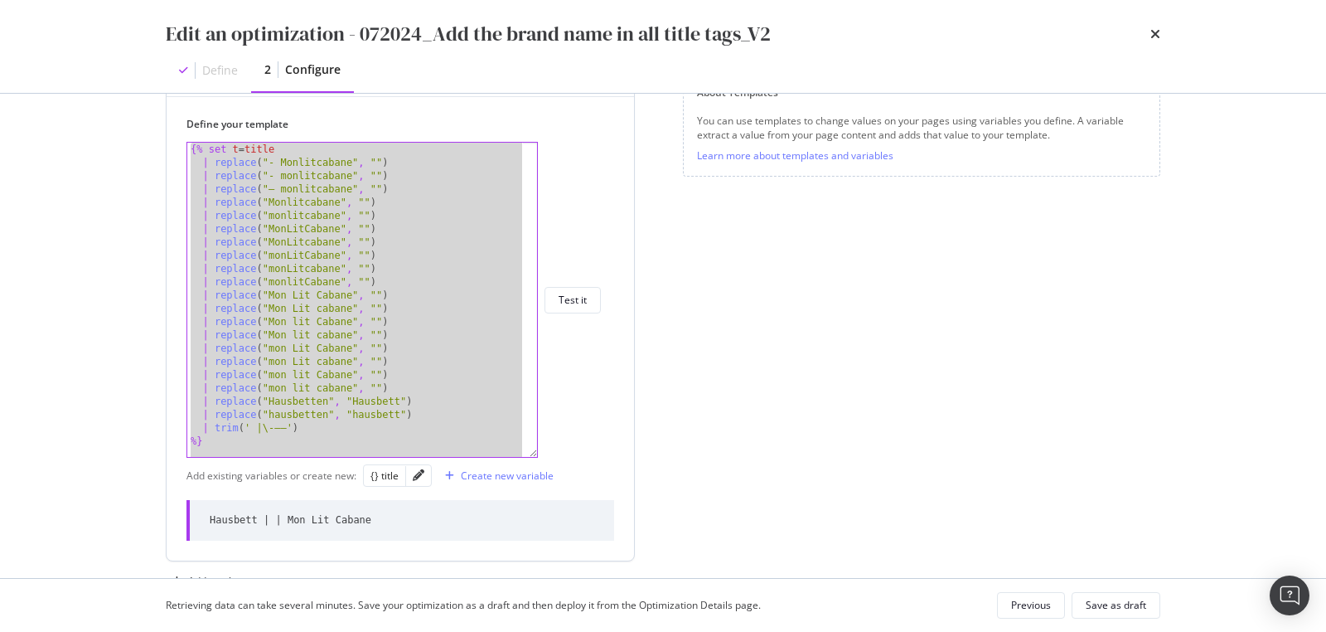
paste textarea "Cursor at row 29"
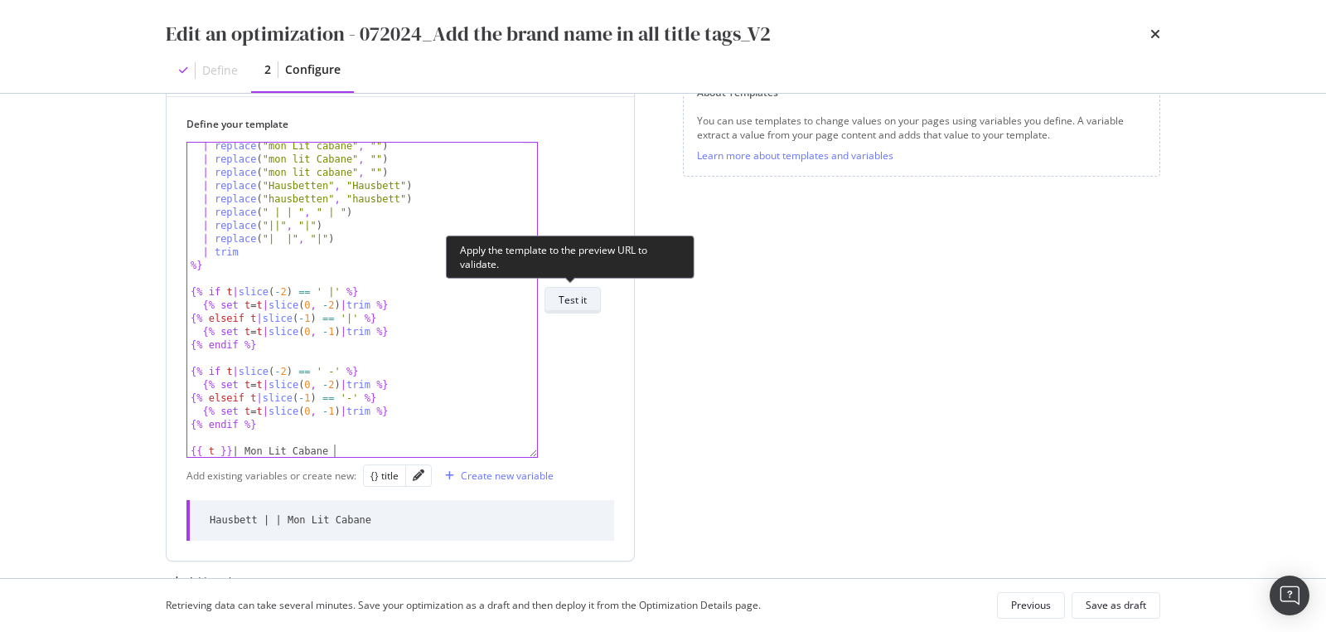
click at [565, 306] on div "Test it" at bounding box center [573, 299] width 28 height 23
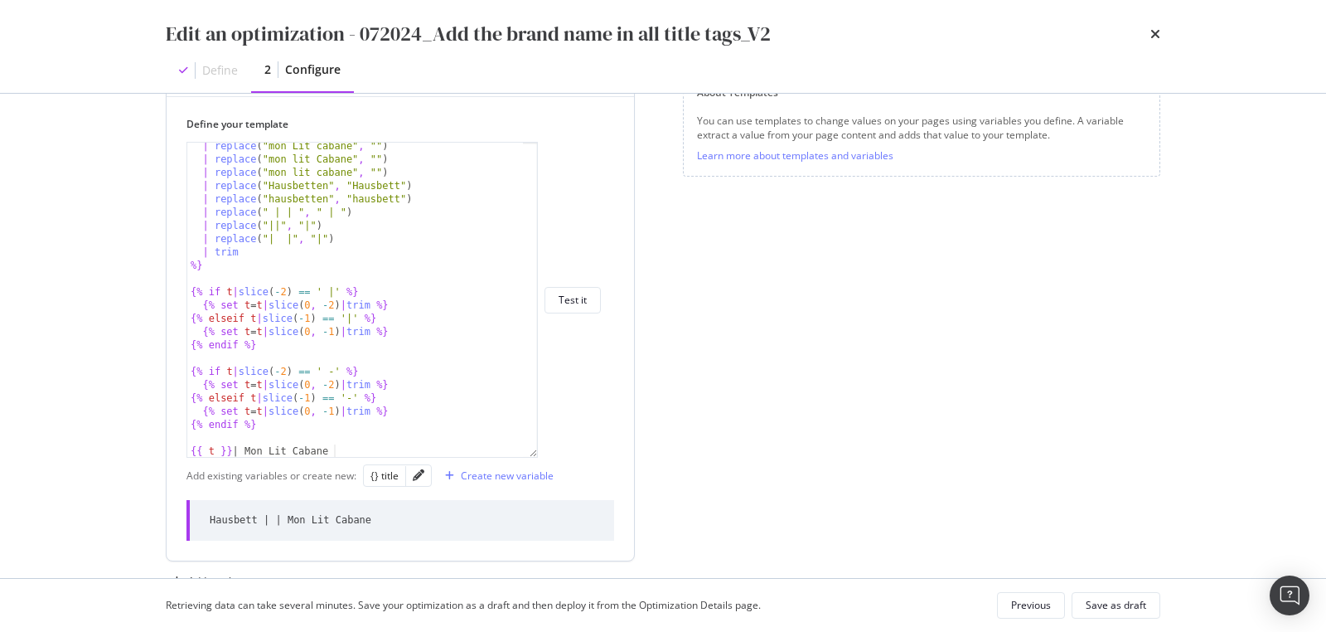
click at [402, 341] on div "| replace ( "mon Lit cabane" , "" ) | replace ( "mon lit Cabane" , "" ) | repla…" at bounding box center [356, 310] width 338 height 342
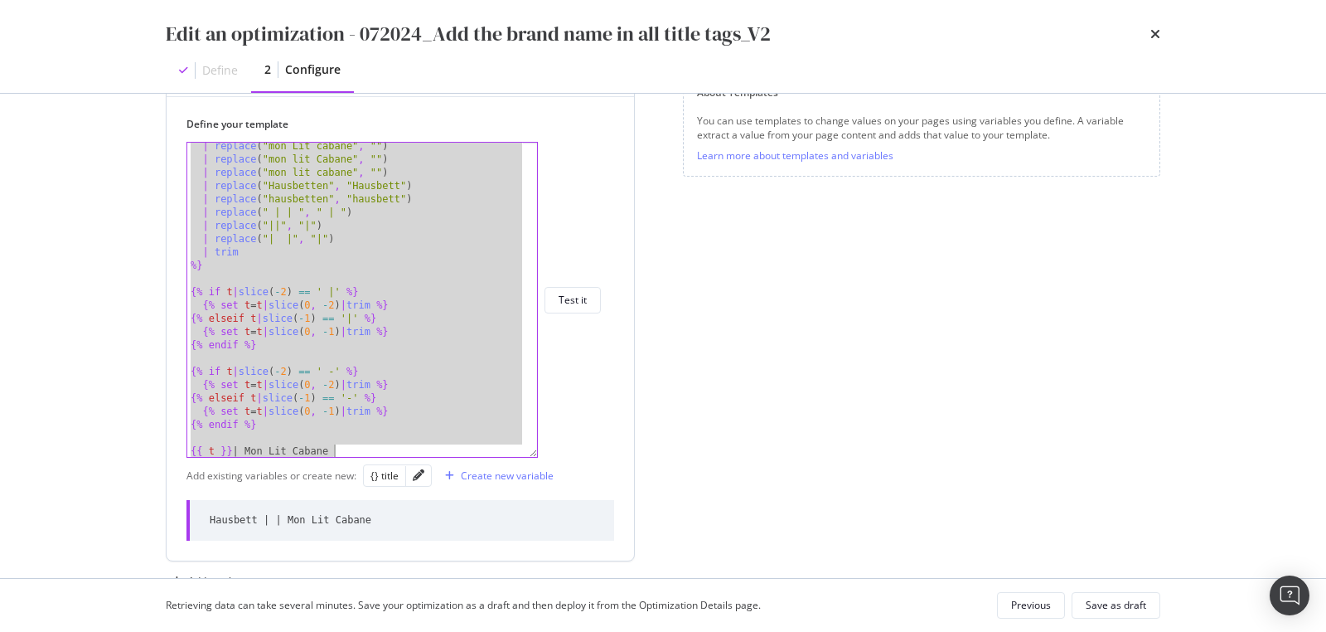
paste textarea "{% endif %}"
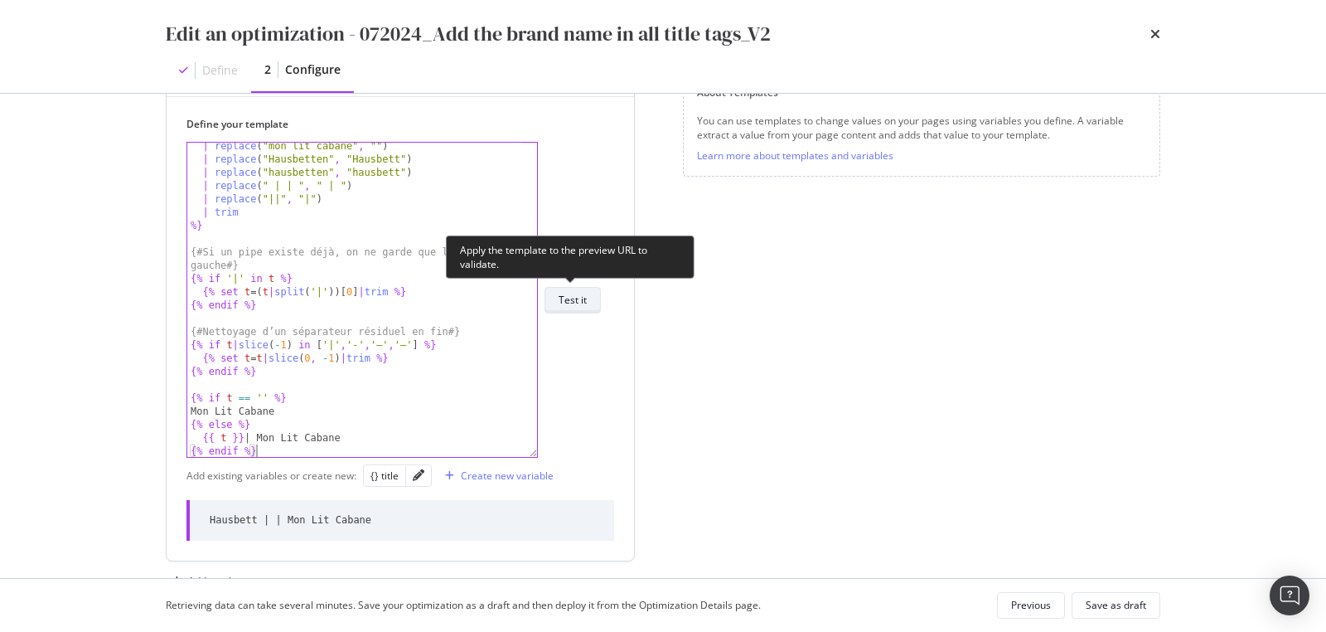
click at [561, 302] on div "Test it" at bounding box center [573, 300] width 28 height 14
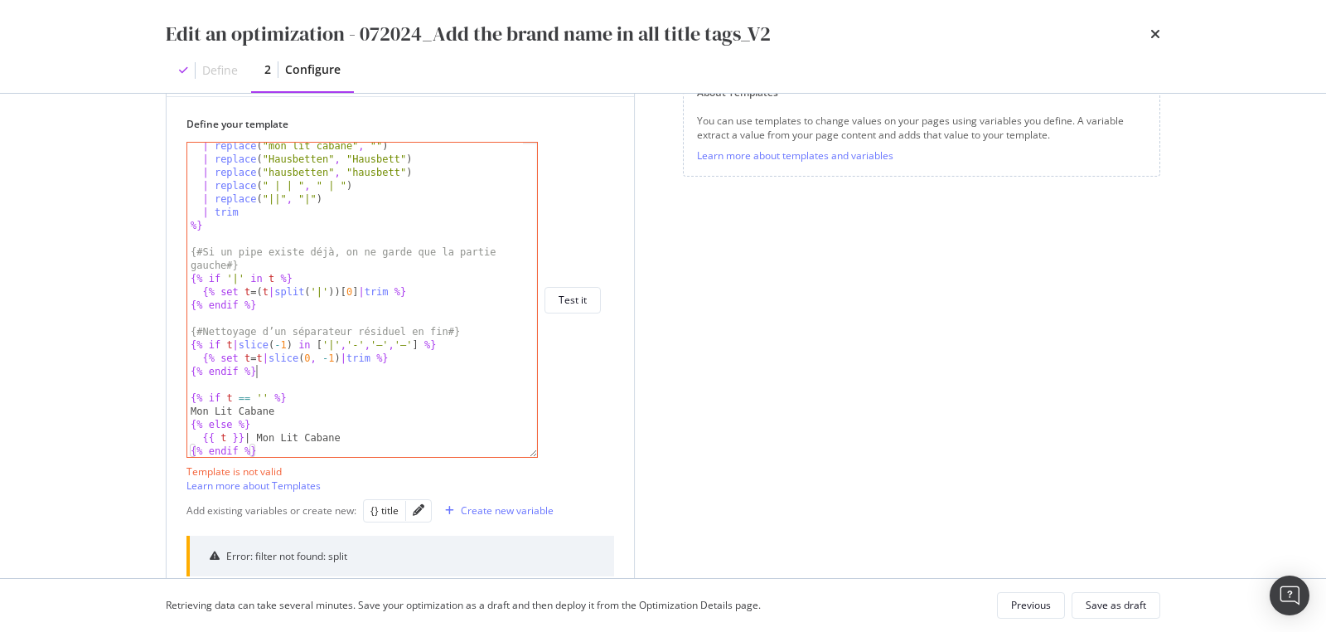
click at [428, 369] on div "| replace ( "mon lit cabane" , "" ) | replace ( "Hausbetten" , "Hausbett" ) | r…" at bounding box center [356, 310] width 338 height 342
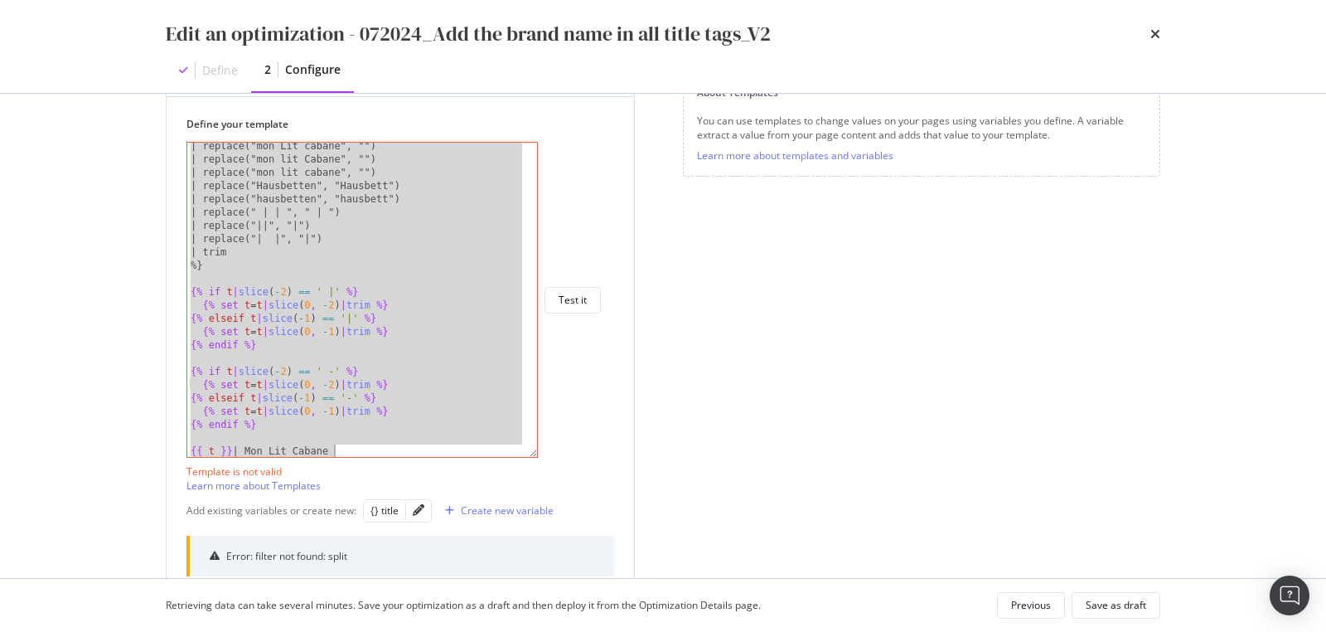
scroll to position [216, 0]
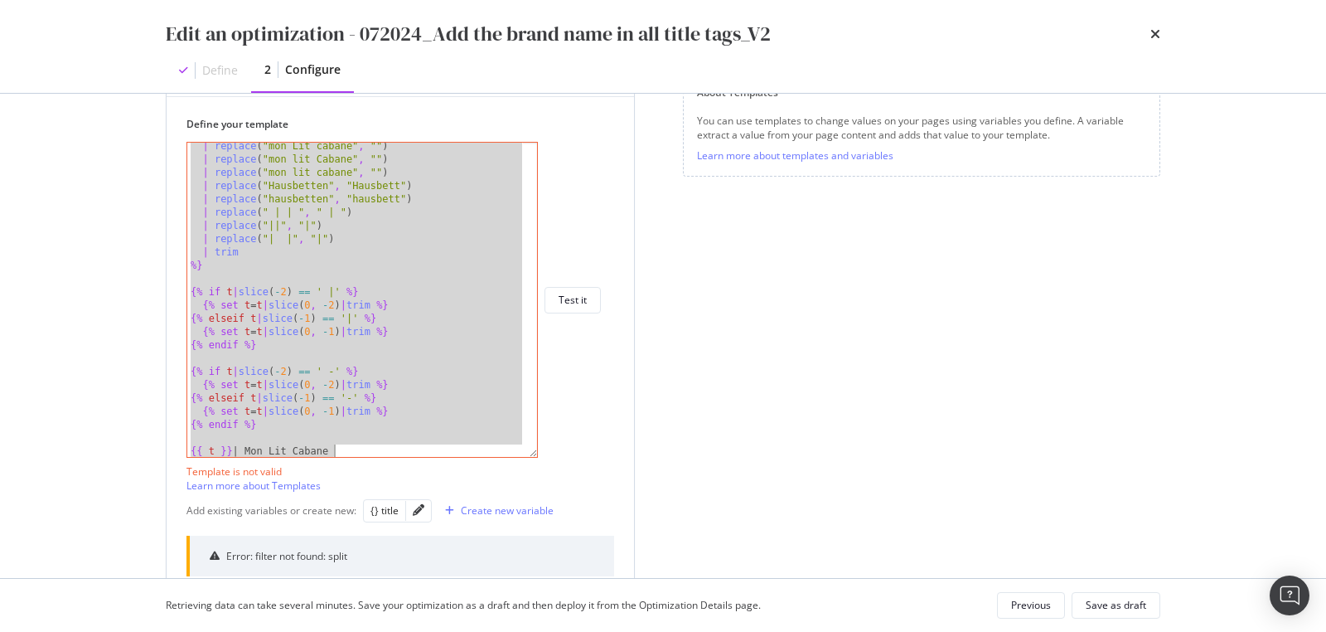
click at [439, 298] on div "| replace ( "mon Lit cabane" , "" ) | replace ( "mon lit Cabane" , "" ) | repla…" at bounding box center [356, 310] width 338 height 342
paste textarea "{% endif %}"
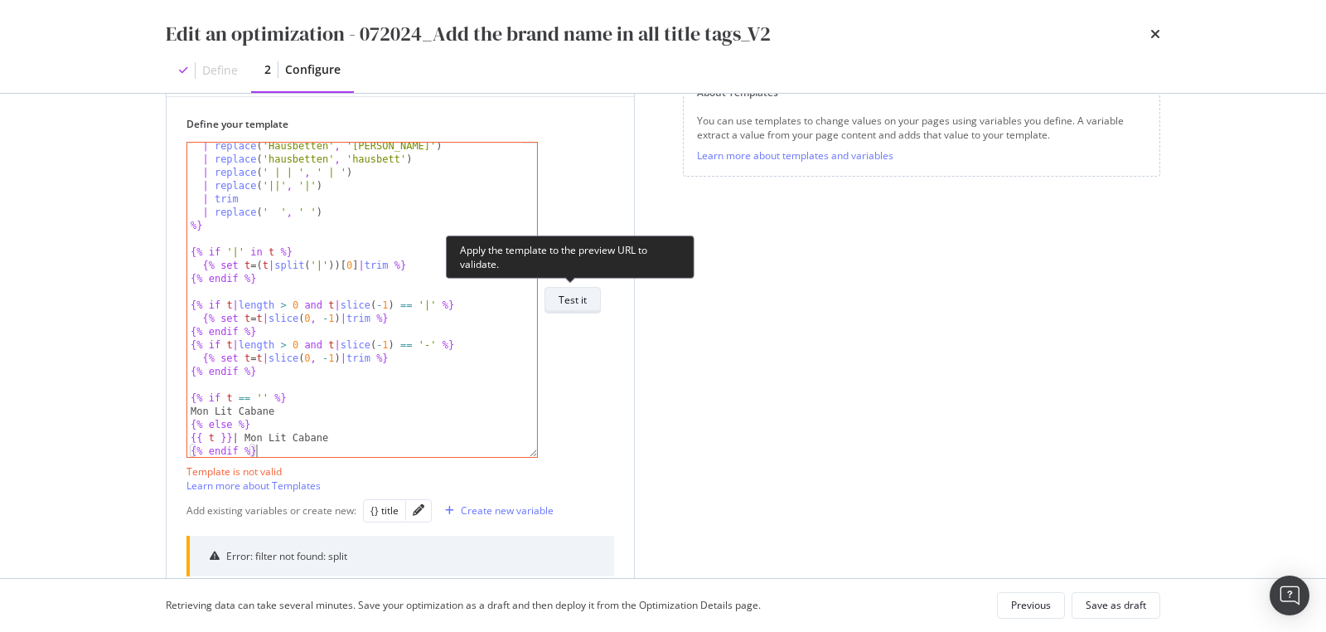
click at [573, 306] on div "Test it" at bounding box center [573, 299] width 28 height 23
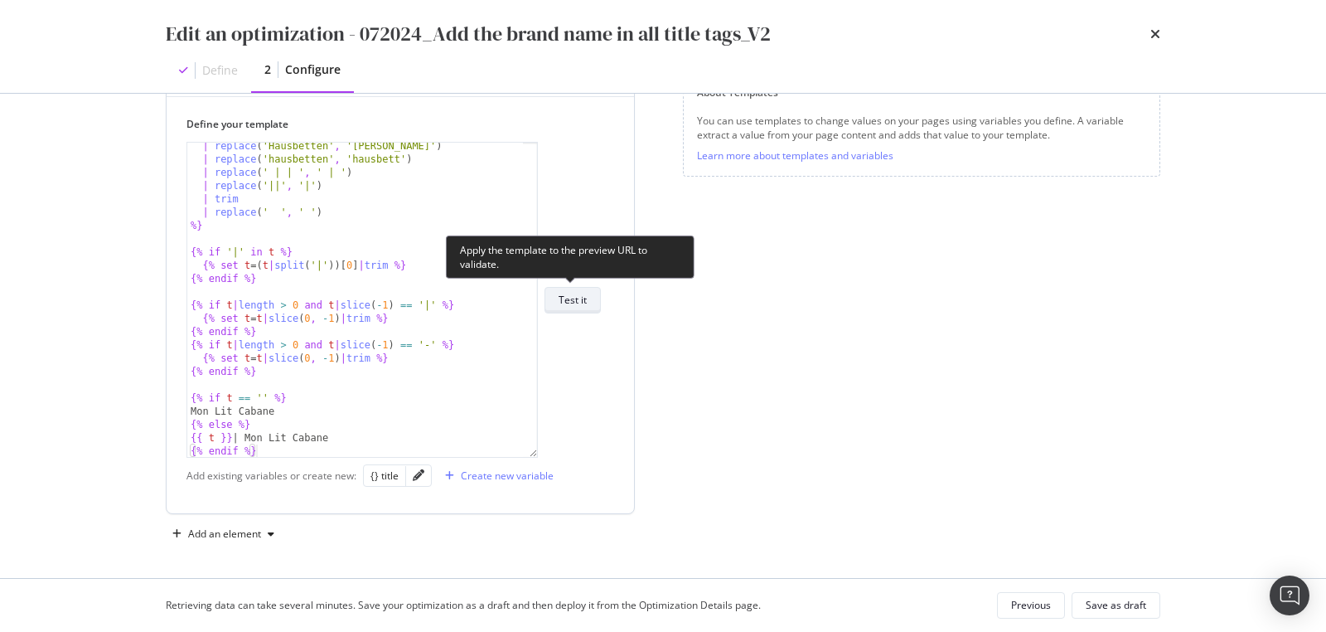
click at [571, 302] on div "Test it" at bounding box center [573, 300] width 28 height 14
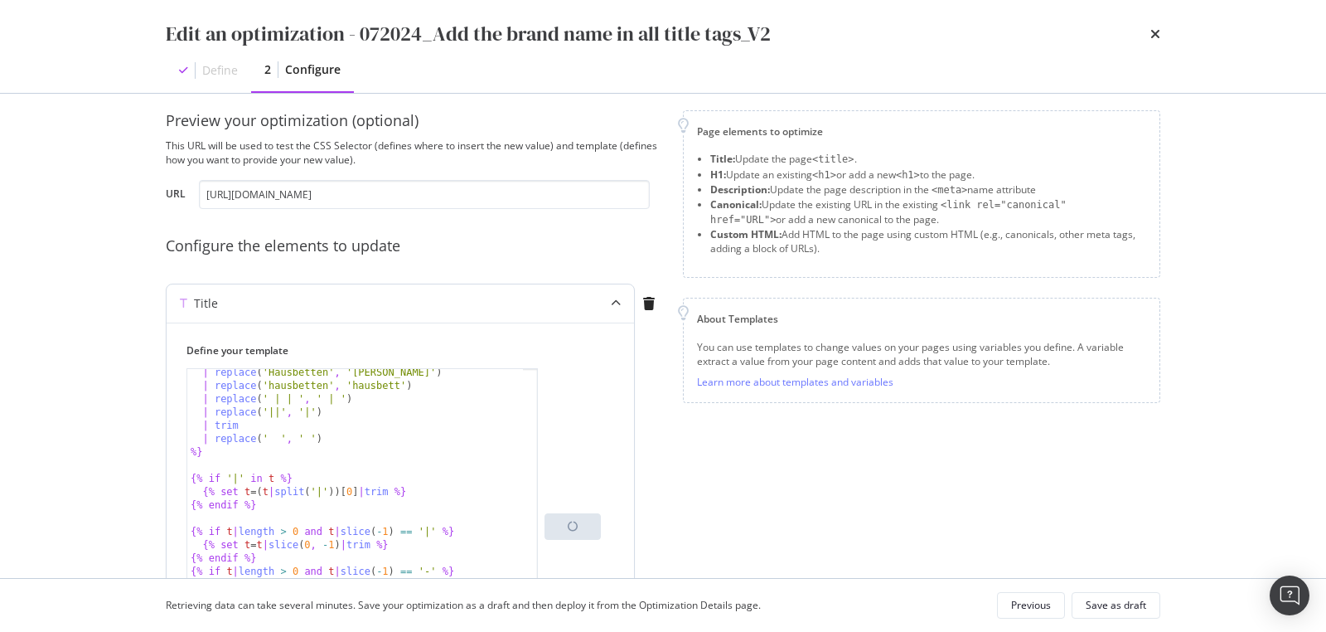
scroll to position [243, 0]
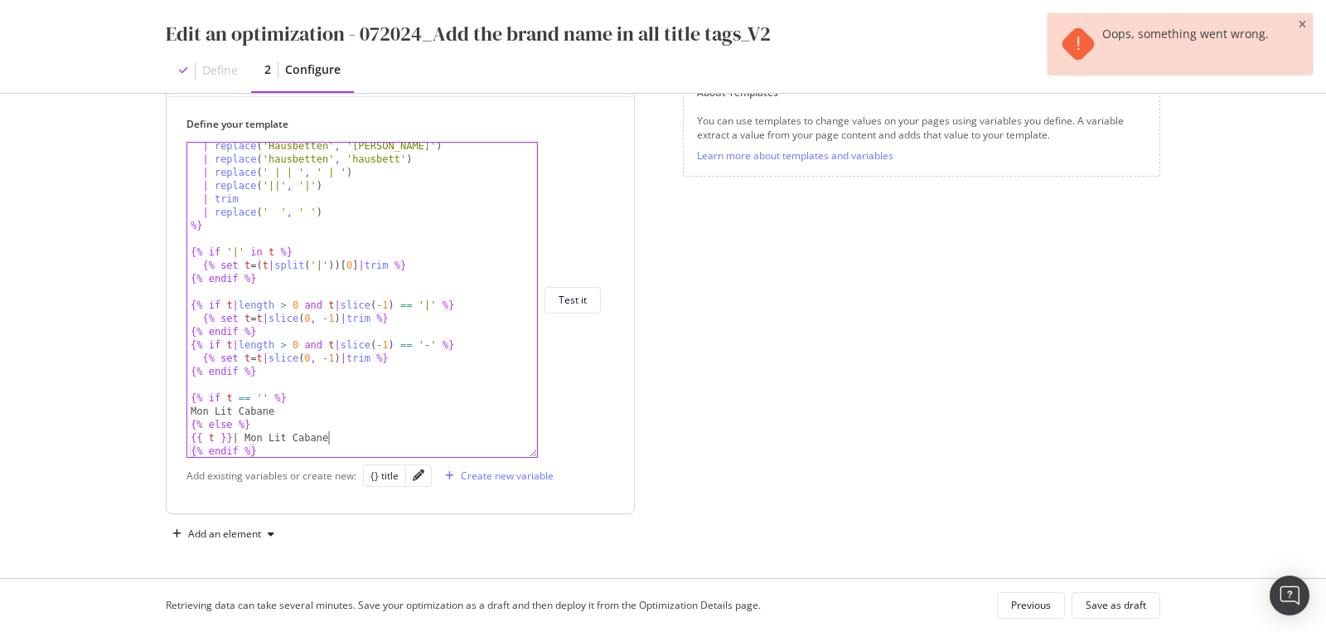
click at [330, 438] on div "| replace ( 'Hausbetten' , 'Hausbett' ) | replace ( 'hausbetten' , 'hausbett' )…" at bounding box center [356, 310] width 338 height 342
click at [329, 434] on div "| replace ( 'Hausbetten' , 'Hausbett' ) | replace ( 'hausbetten' , 'hausbett' )…" at bounding box center [356, 310] width 338 height 342
click at [319, 409] on div "| replace ( 'Hausbetten' , 'Hausbett' ) | replace ( 'hausbetten' , 'hausbett' )…" at bounding box center [356, 310] width 338 height 342
type textarea "{{ t }} | Mon Lit Cabane"
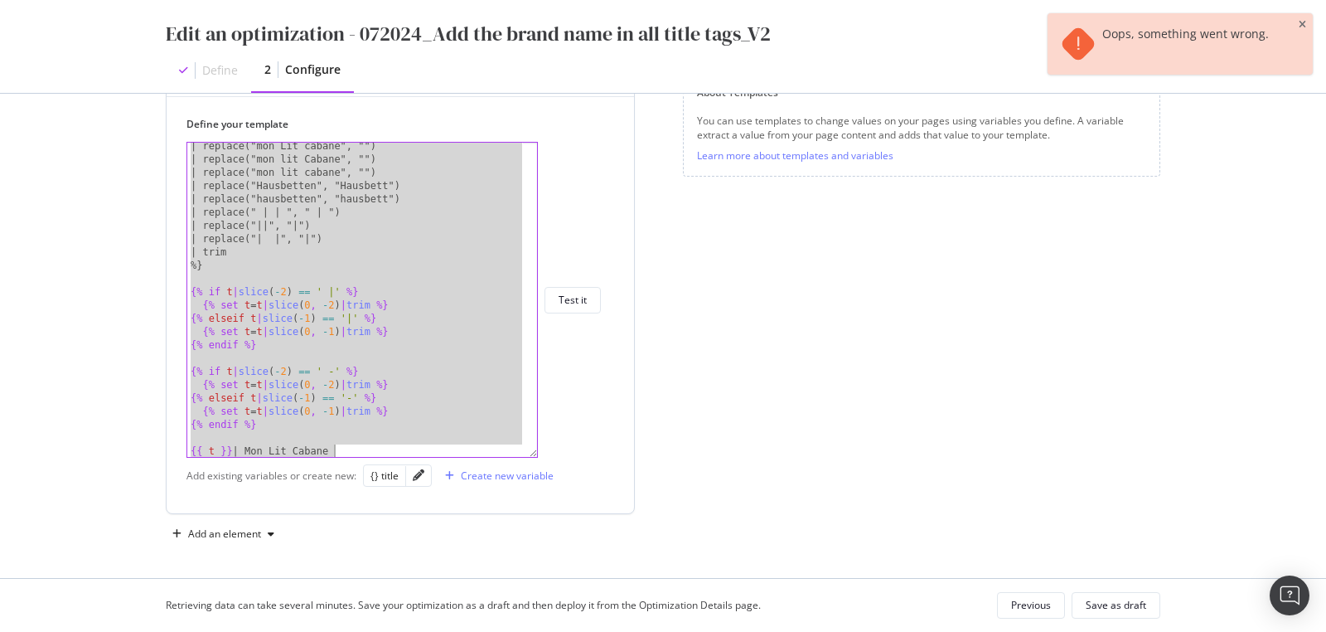
scroll to position [216, 0]
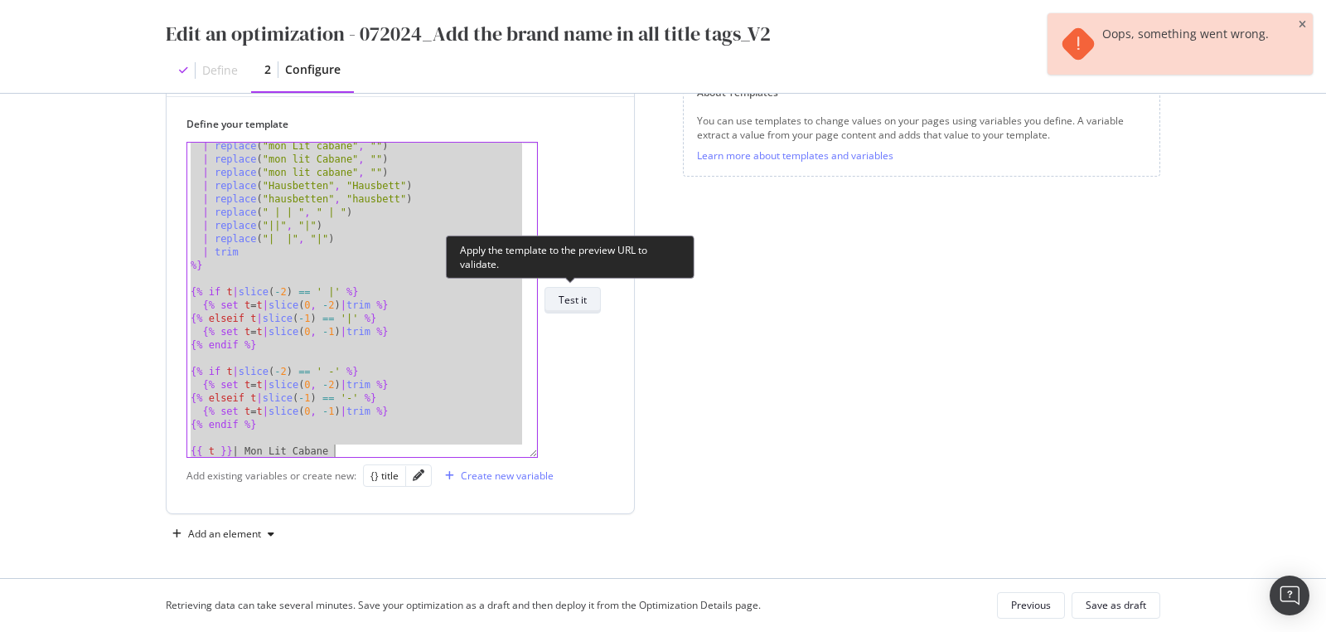
click at [565, 293] on div "Test it" at bounding box center [573, 300] width 28 height 14
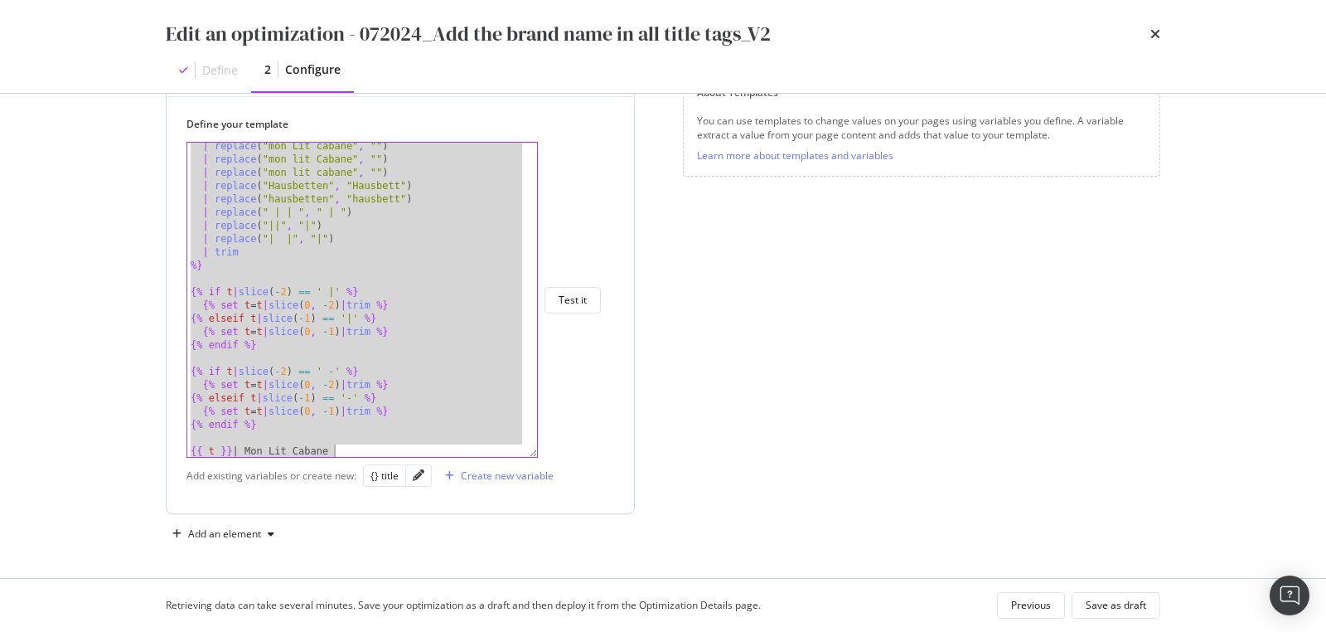
click at [361, 350] on div "| replace ( "mon Lit cabane" , "" ) | replace ( "mon lit Cabane" , "" ) | repla…" at bounding box center [356, 310] width 338 height 342
paste textarea "{% endif %}"
type textarea "{% endif %}"
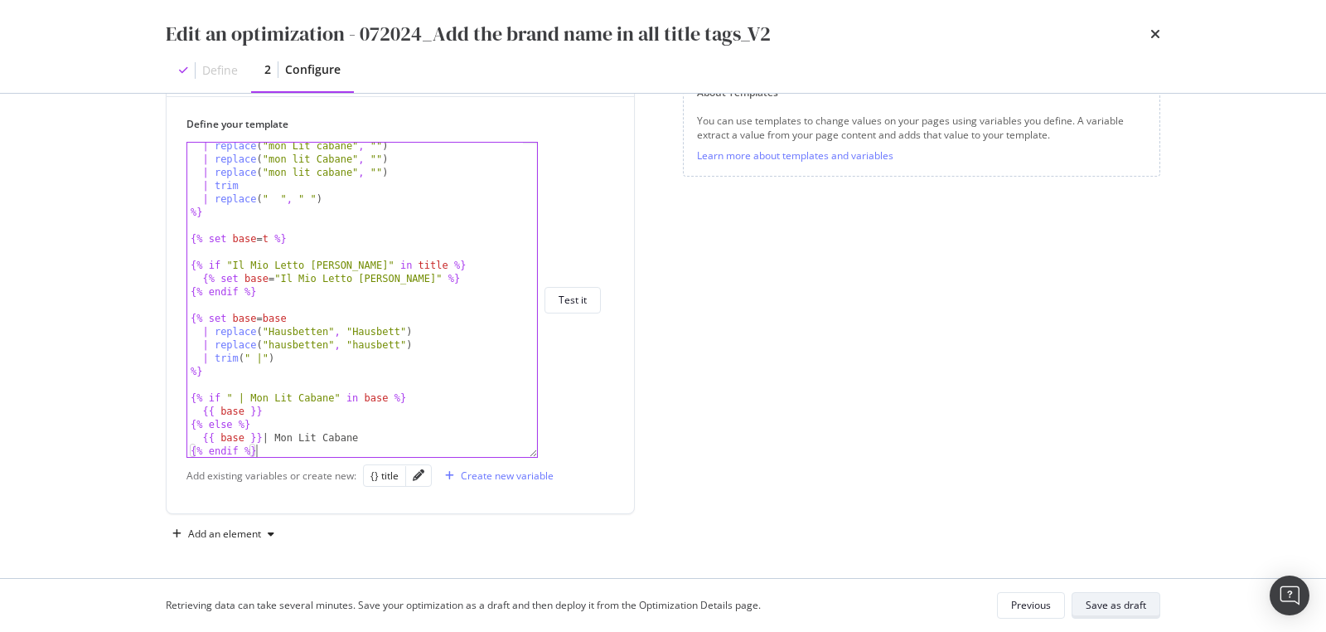
click at [1116, 597] on div "Save as draft" at bounding box center [1116, 605] width 61 height 23
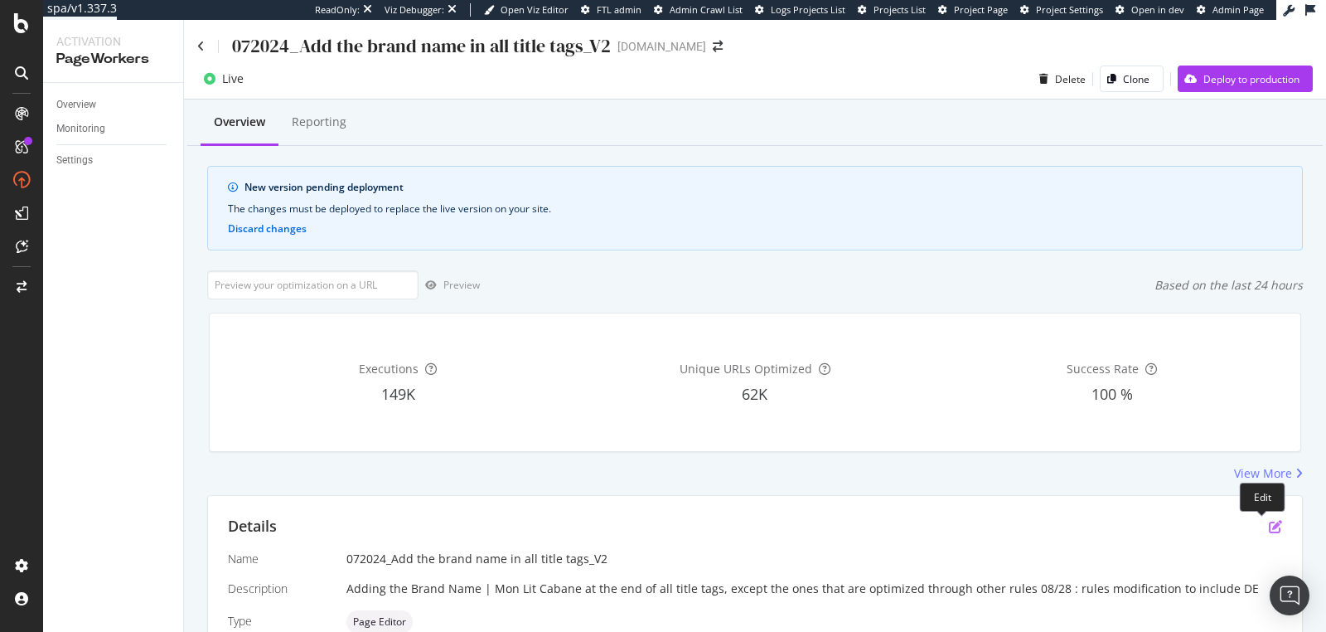
click at [1269, 526] on icon "pen-to-square" at bounding box center [1275, 526] width 13 height 13
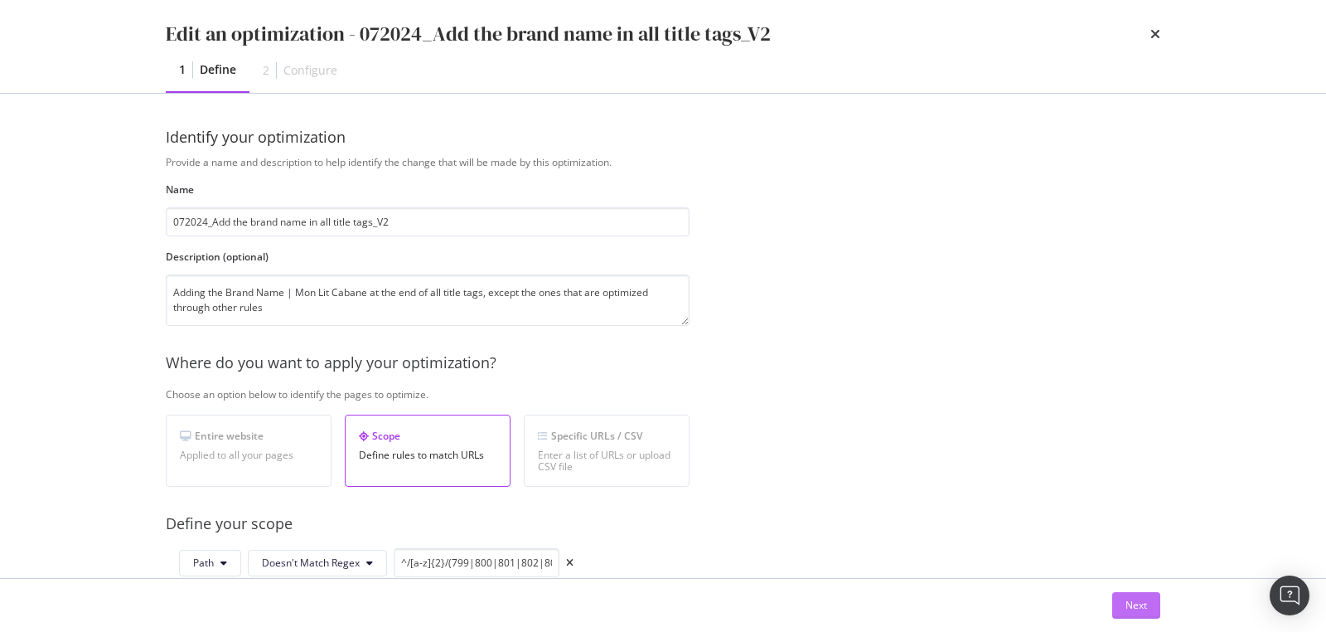
click at [1135, 599] on div "Next" at bounding box center [1137, 605] width 22 height 14
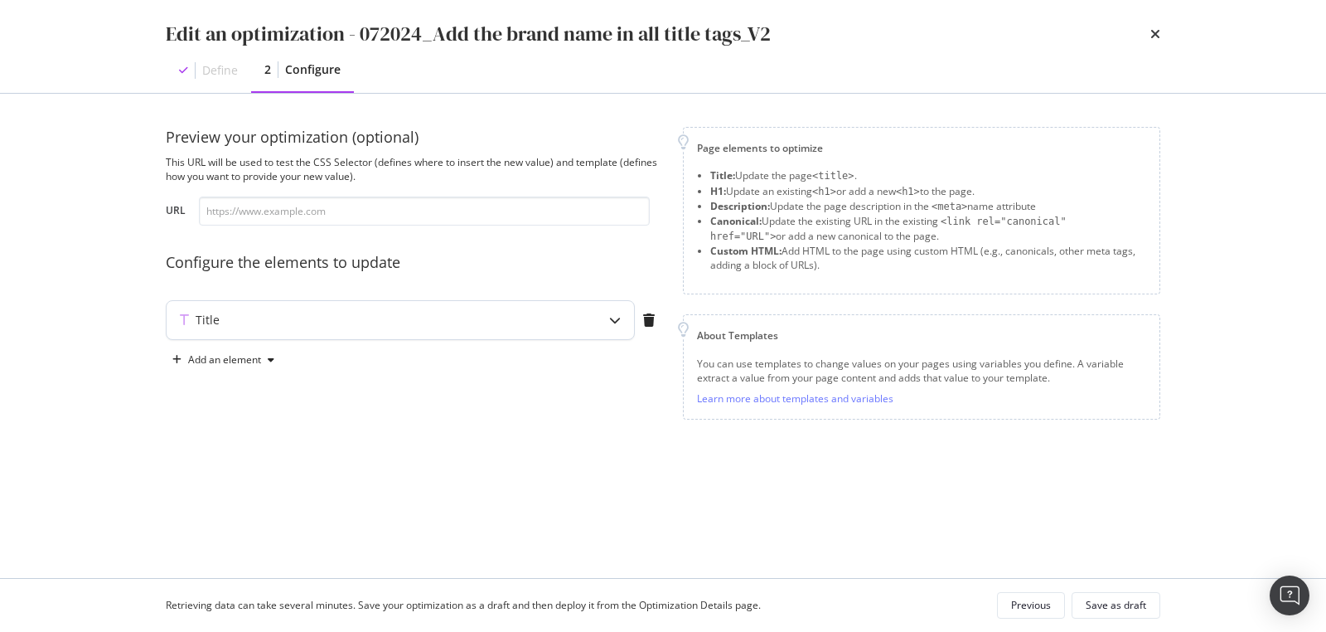
click at [623, 324] on div "modal" at bounding box center [615, 320] width 38 height 38
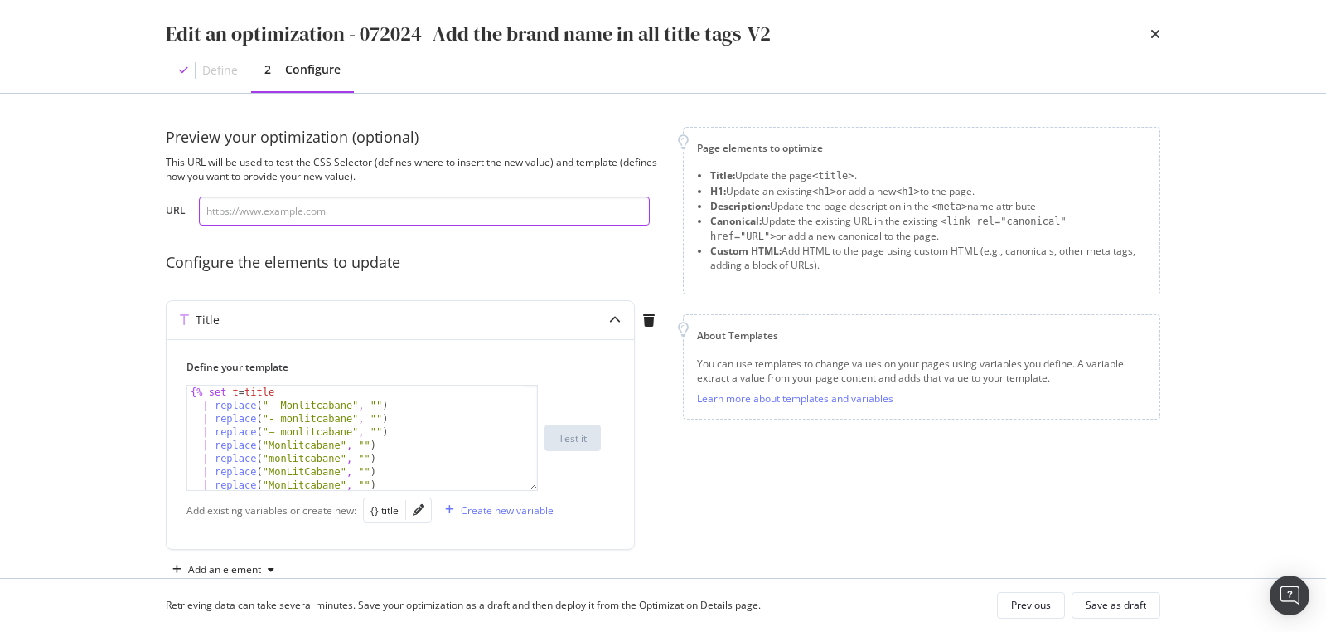
click at [259, 209] on input "modal" at bounding box center [424, 210] width 451 height 29
paste input "[URL][DOMAIN_NAME]"
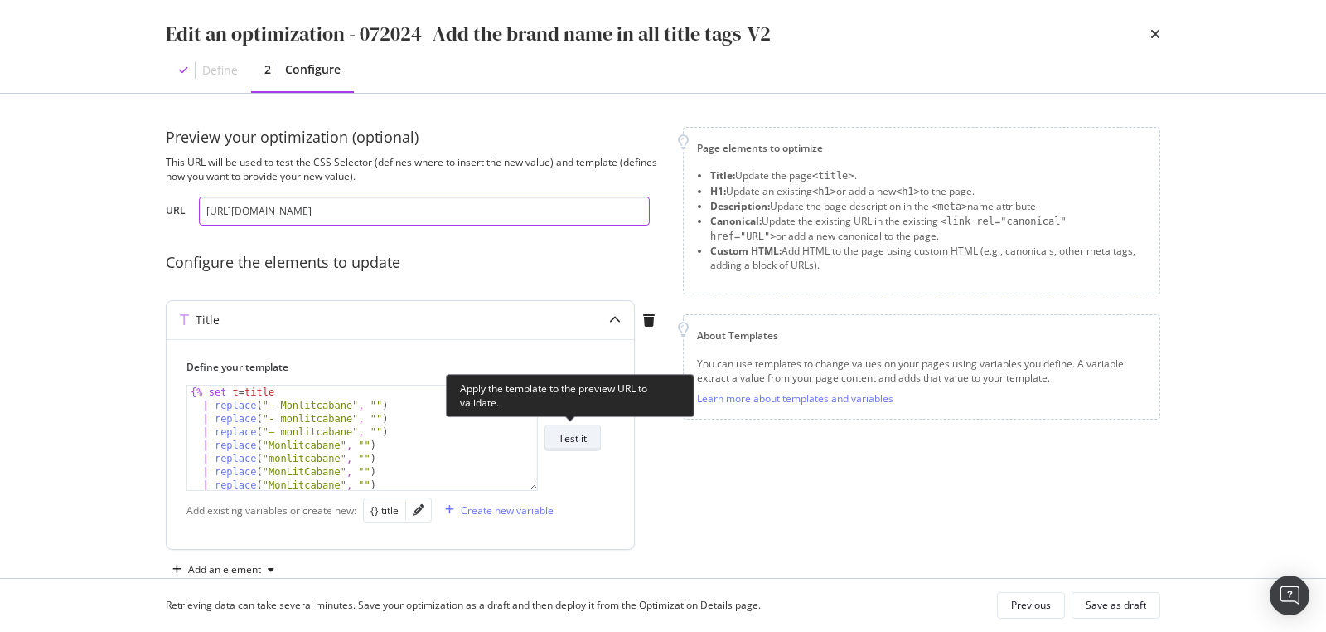
type input "[URL][DOMAIN_NAME]"
click at [569, 445] on div "Test it" at bounding box center [573, 437] width 28 height 23
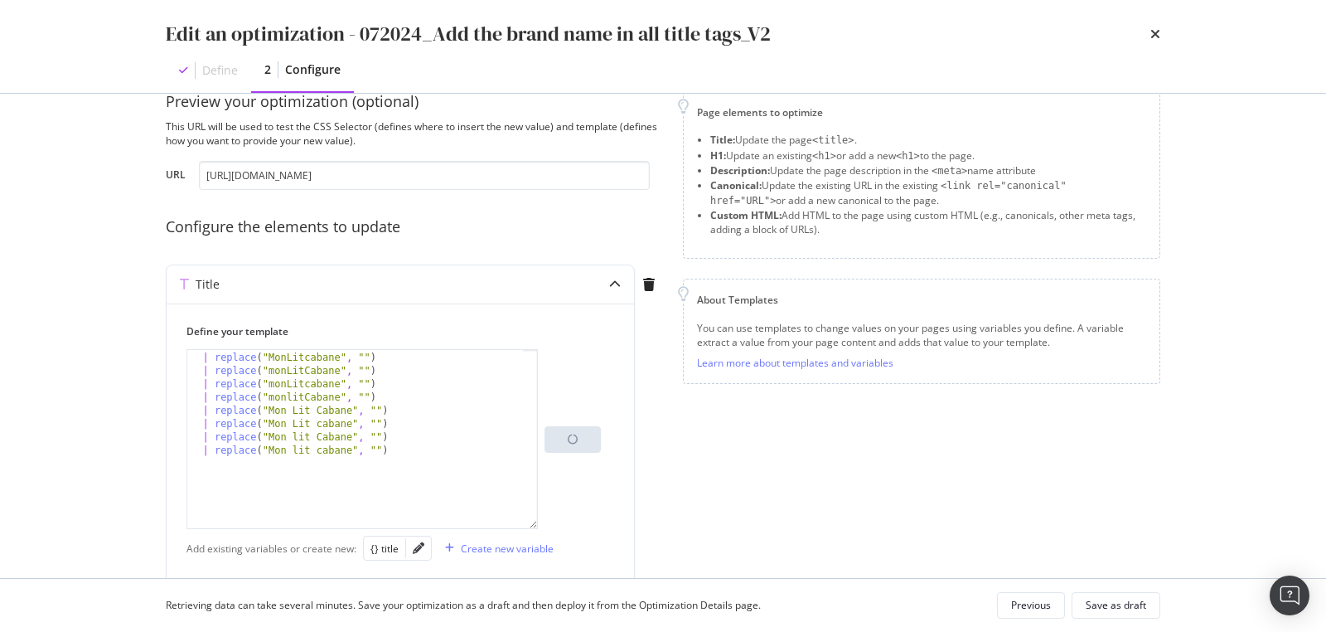
scroll to position [123, 0]
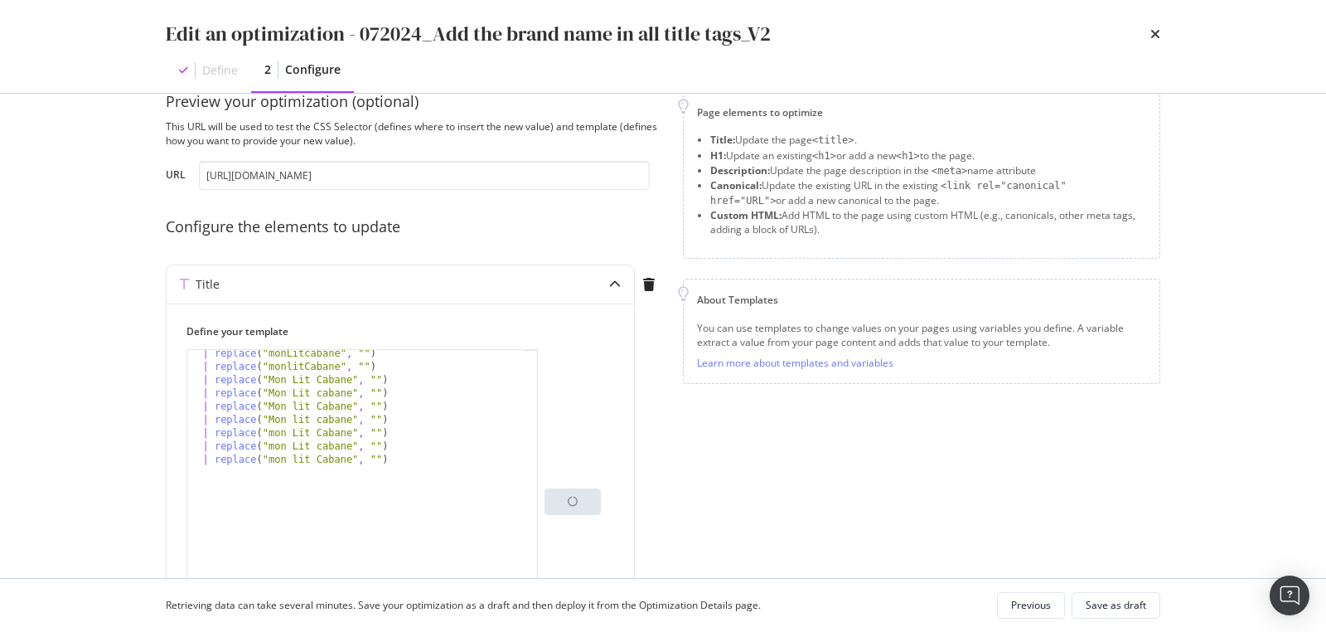
drag, startPoint x: 536, startPoint y: 450, endPoint x: 666, endPoint y: 661, distance: 248.0
click at [666, 631] on html "spa/v1.337.3 ReadOnly: Viz Debugger: Open Viz Editor FTL admin Admin Crawl List…" at bounding box center [663, 316] width 1326 height 632
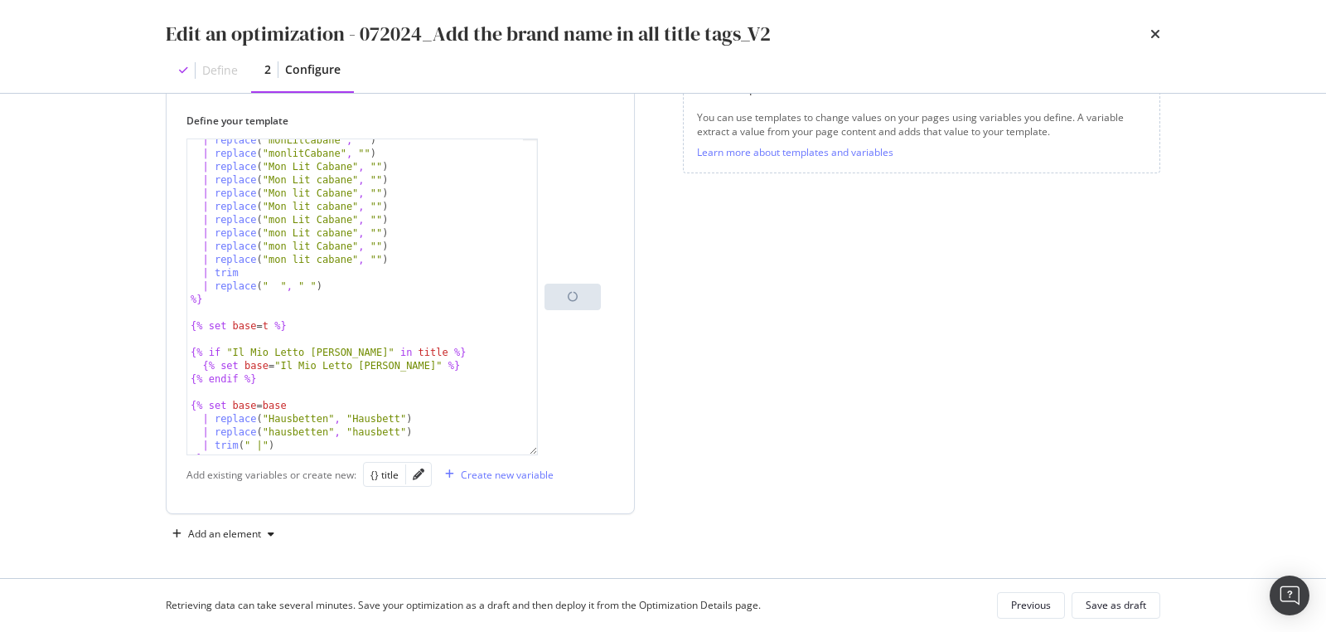
scroll to position [214, 0]
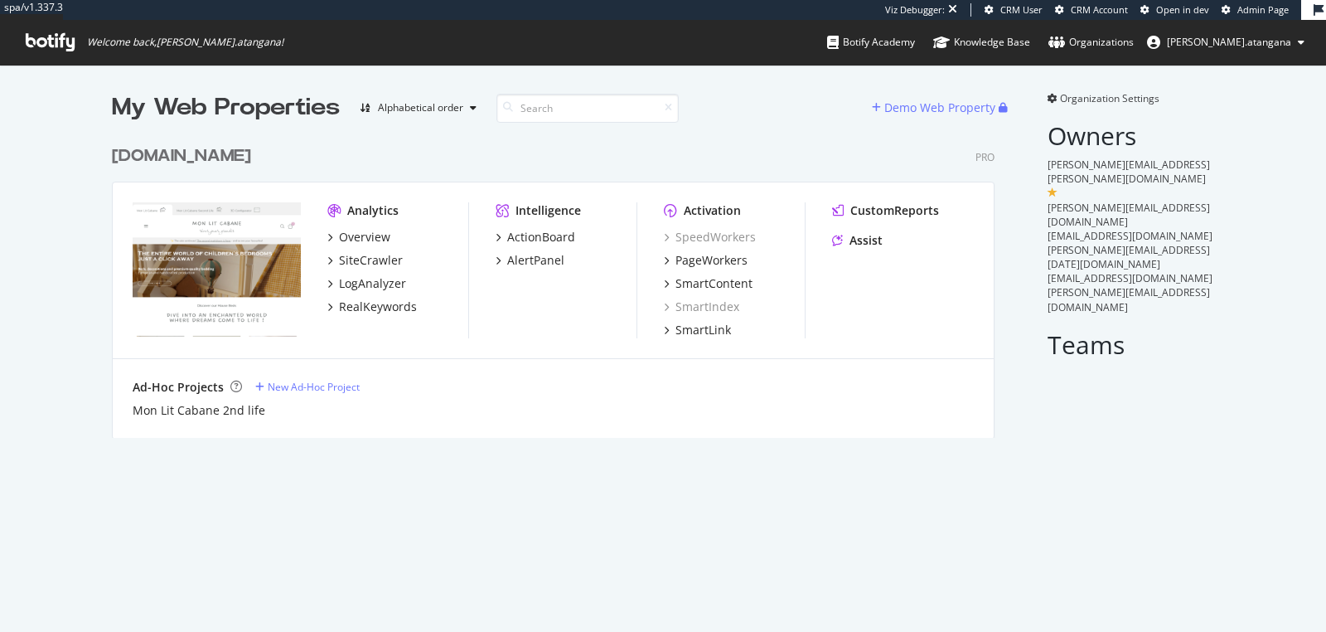
scroll to position [299, 882]
click at [693, 257] on div "PageWorkers" at bounding box center [712, 260] width 72 height 17
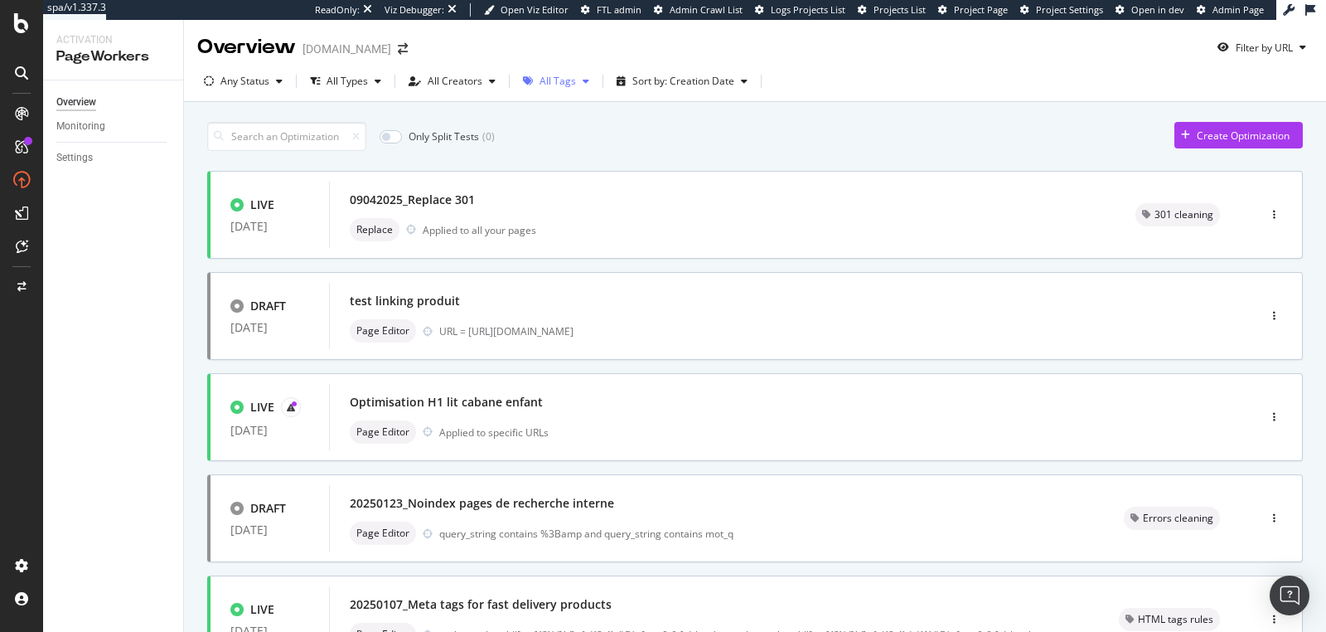
click at [583, 85] on icon "button" at bounding box center [586, 81] width 7 height 10
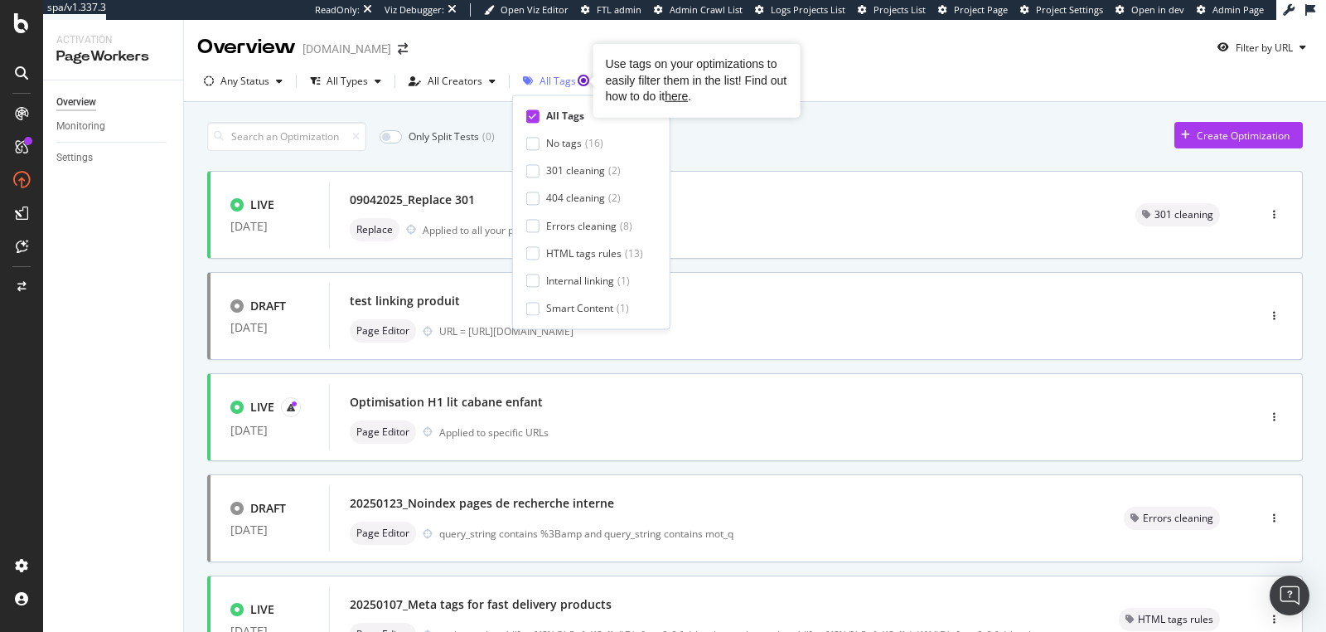
click at [580, 85] on circle "Tooltip anchor" at bounding box center [584, 80] width 10 height 10
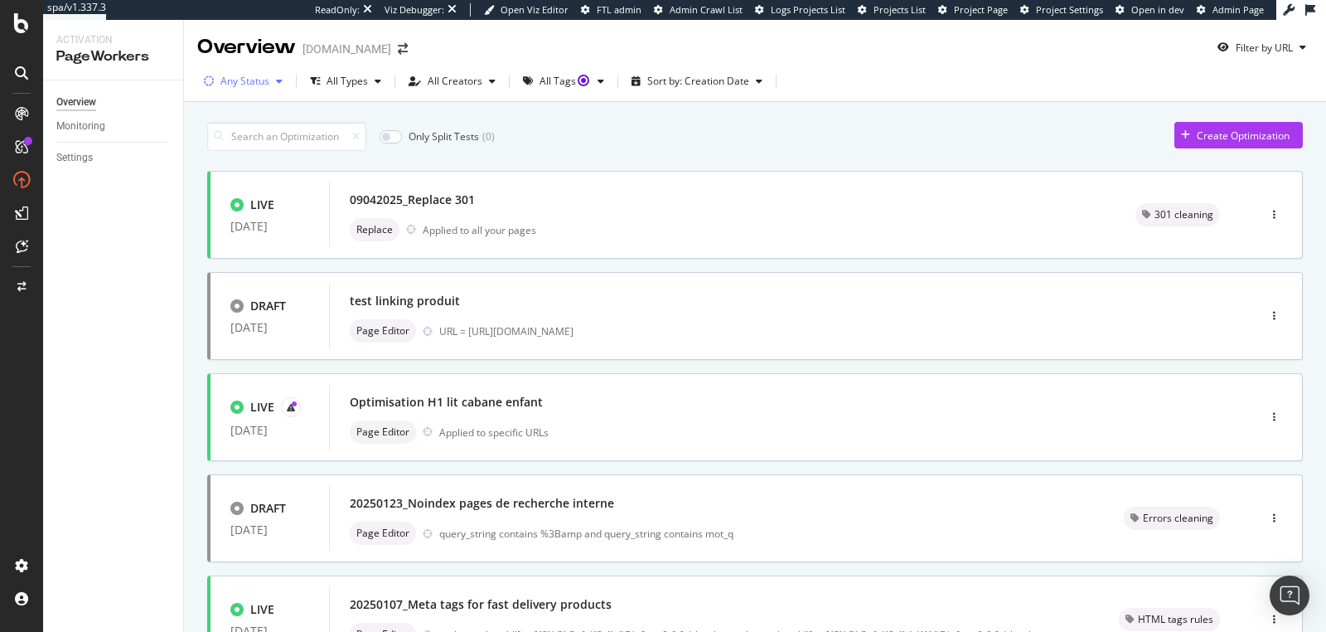
click at [281, 84] on icon "button" at bounding box center [279, 81] width 7 height 10
click at [334, 134] on input at bounding box center [286, 136] width 159 height 29
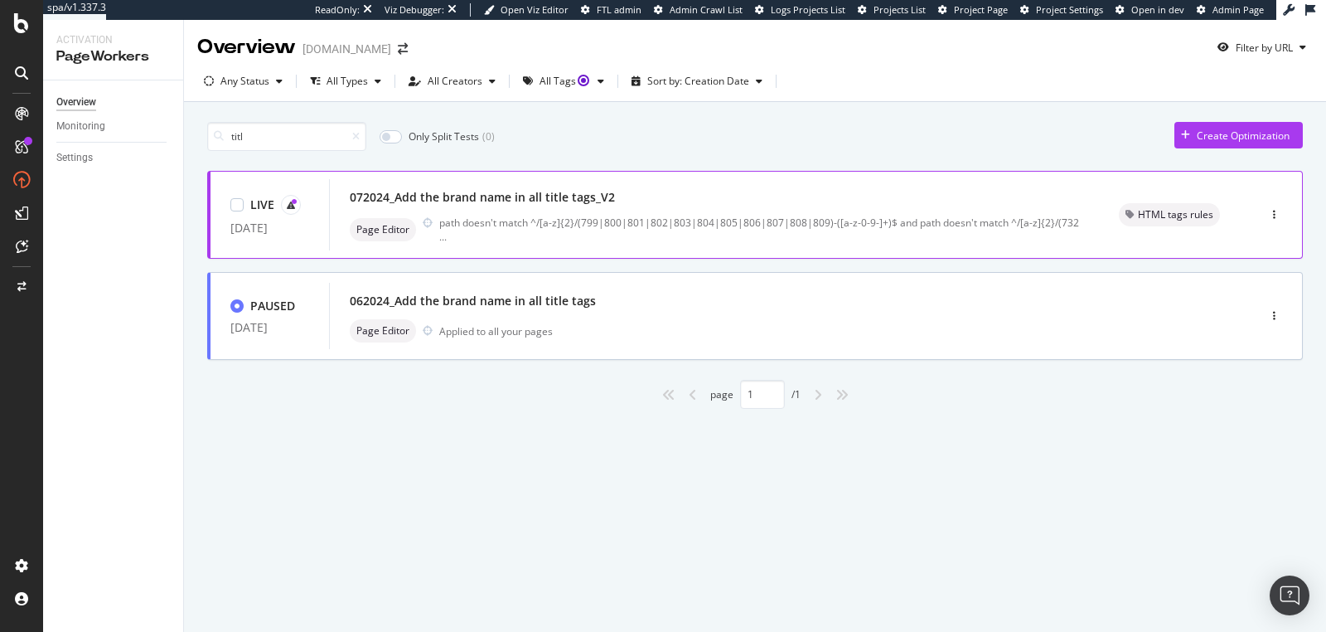
click at [890, 205] on div "072024_Add the brand name in all title tags_V2" at bounding box center [714, 197] width 729 height 23
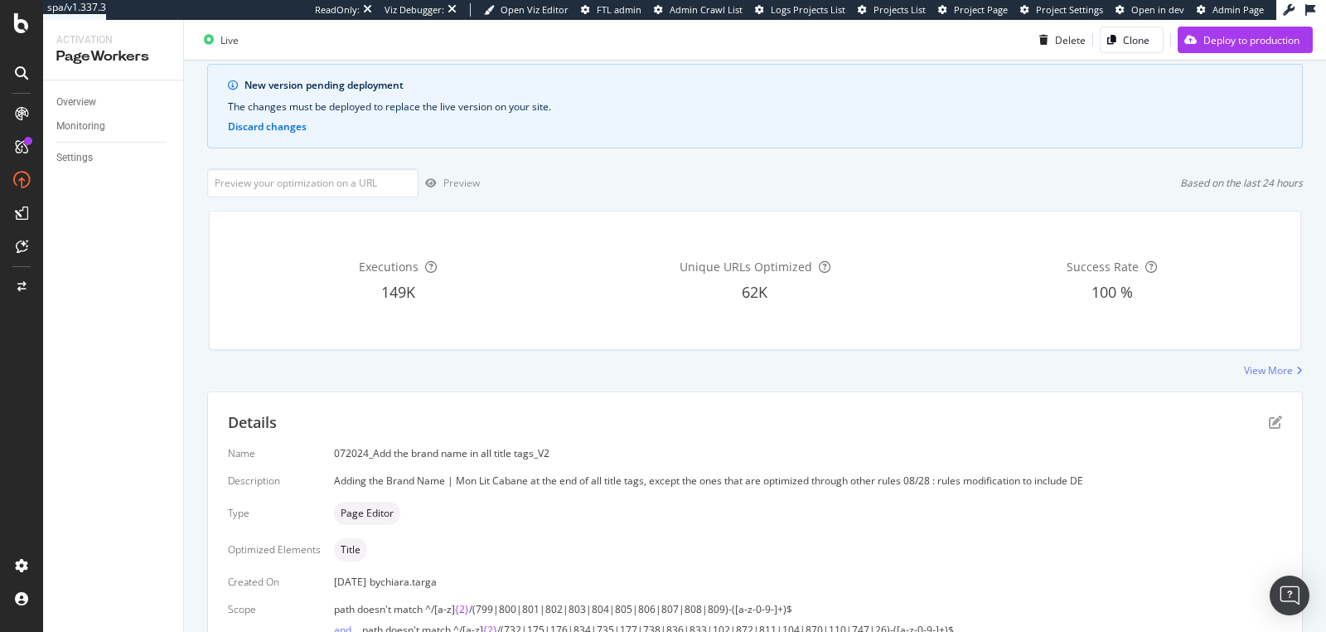
scroll to position [313, 0]
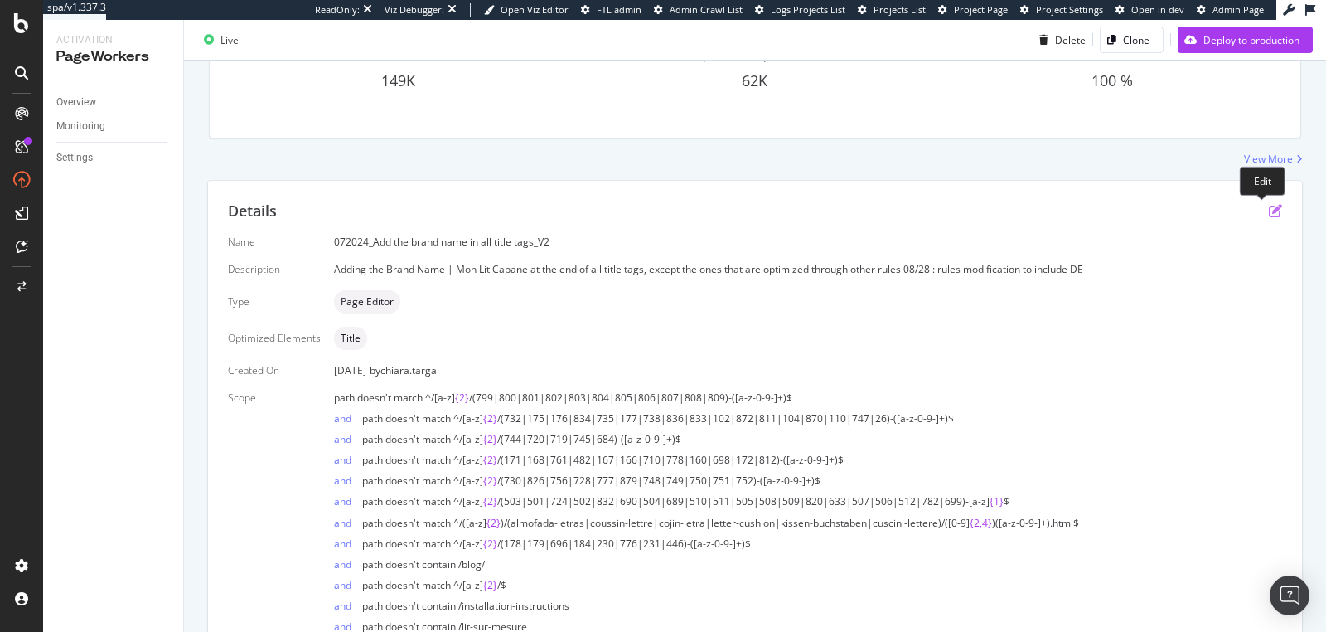
click at [1269, 213] on icon "pen-to-square" at bounding box center [1275, 210] width 13 height 13
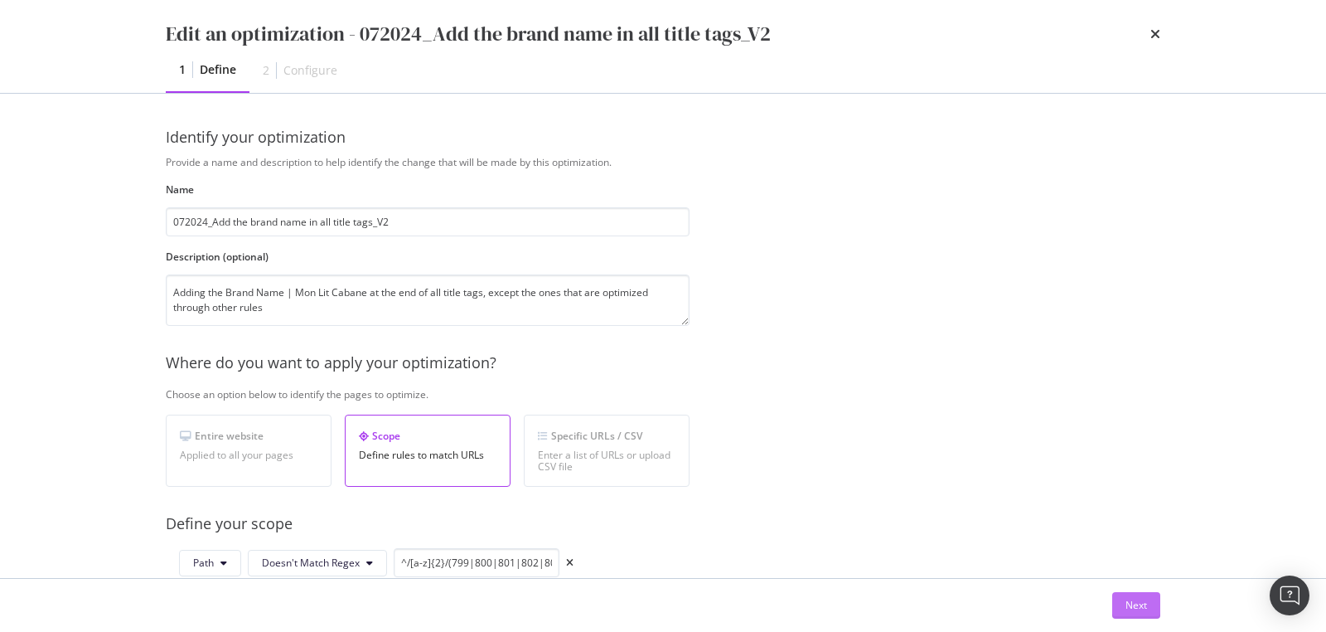
click at [1121, 599] on button "Next" at bounding box center [1136, 605] width 48 height 27
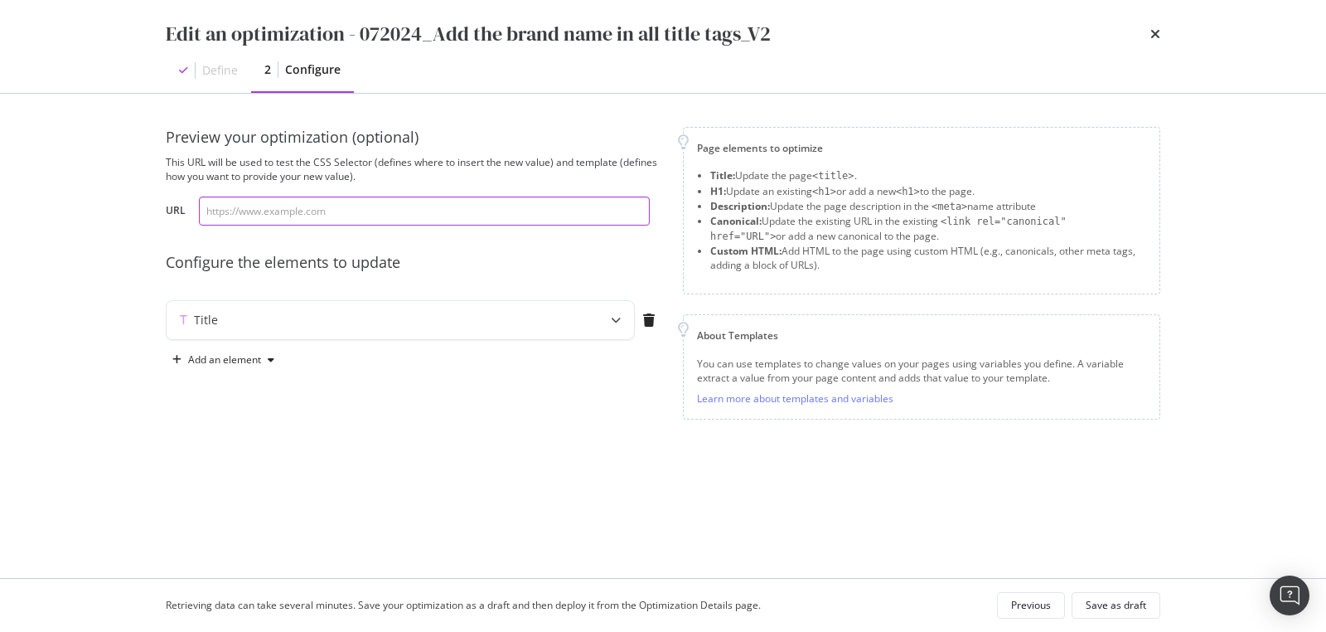
click at [334, 211] on input "modal" at bounding box center [424, 210] width 451 height 29
paste input "https://monlitcabane.com/de/13-hausbetten"
type input "https://monlitcabane.com/de/13-hausbetten"
click at [614, 315] on icon "modal" at bounding box center [616, 320] width 10 height 10
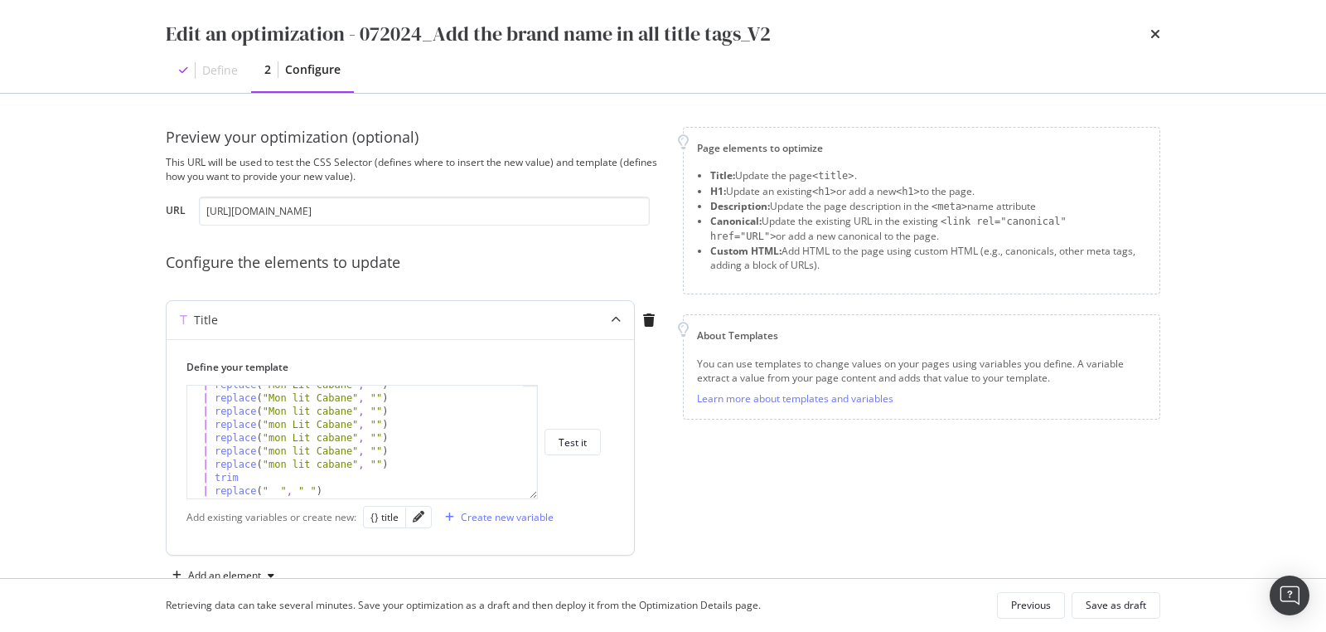
scroll to position [167, 0]
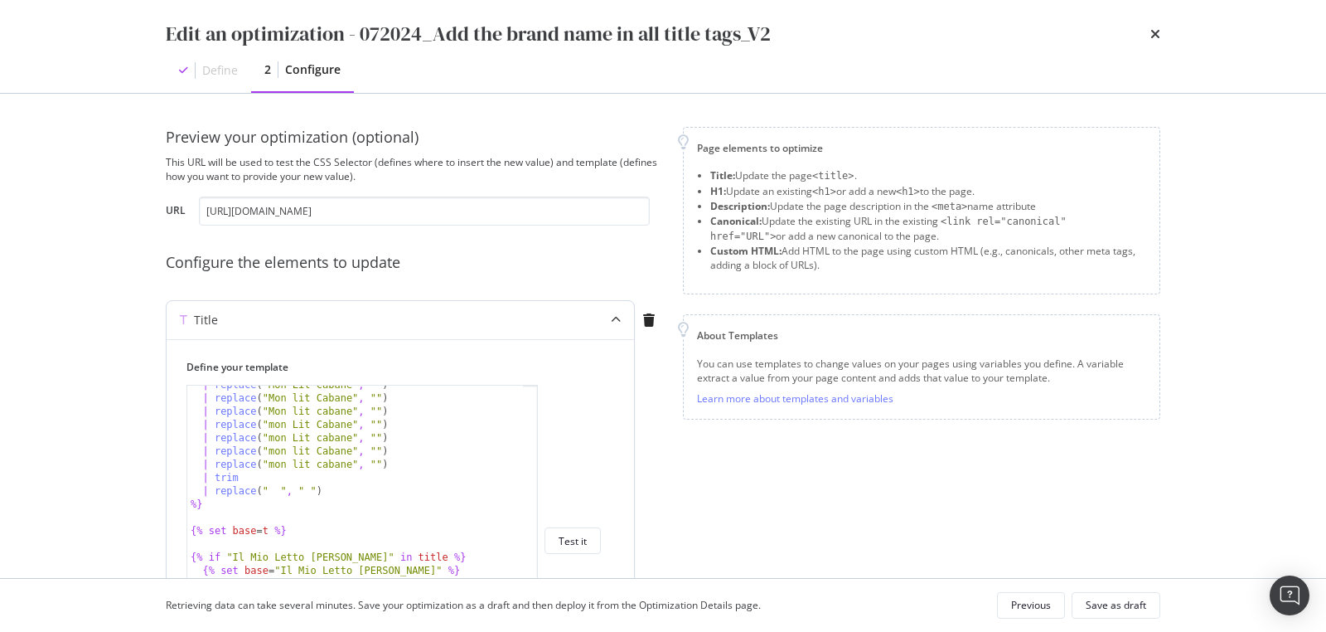
drag, startPoint x: 536, startPoint y: 488, endPoint x: 564, endPoint y: 468, distance: 34.3
click at [690, 631] on html "spa/v1.337.3 ReadOnly: Viz Debugger: Open Viz Editor FTL admin Admin Crawl List…" at bounding box center [663, 316] width 1326 height 632
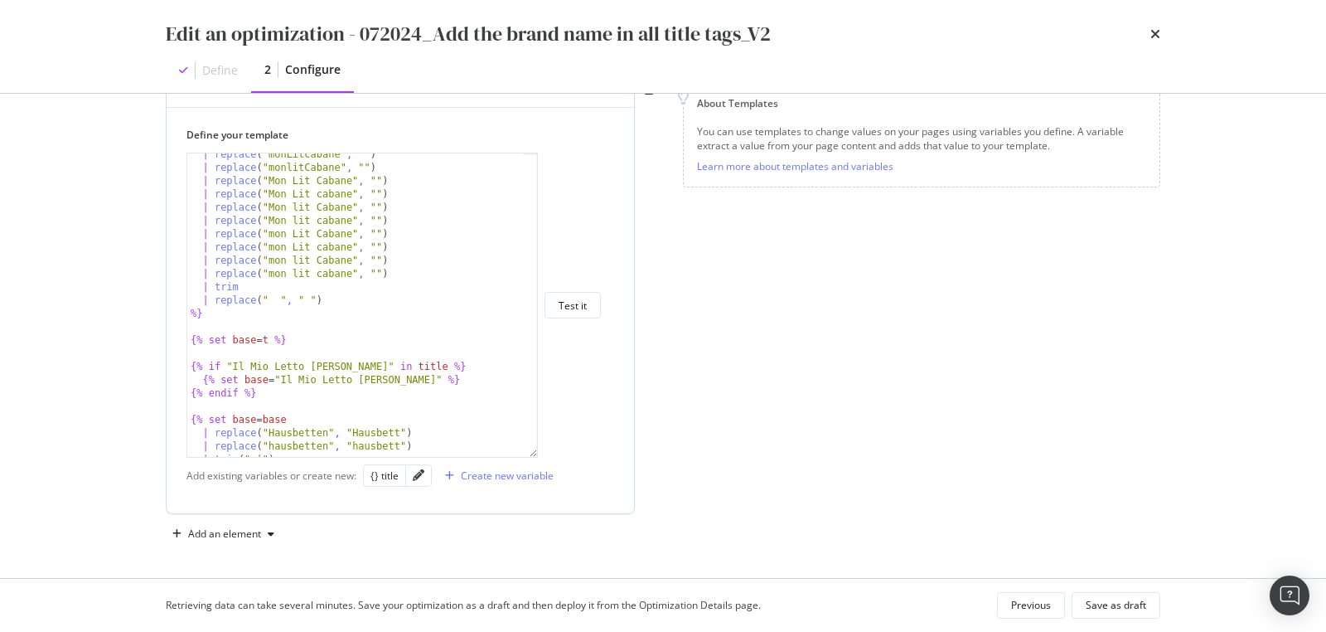
scroll to position [125, 0]
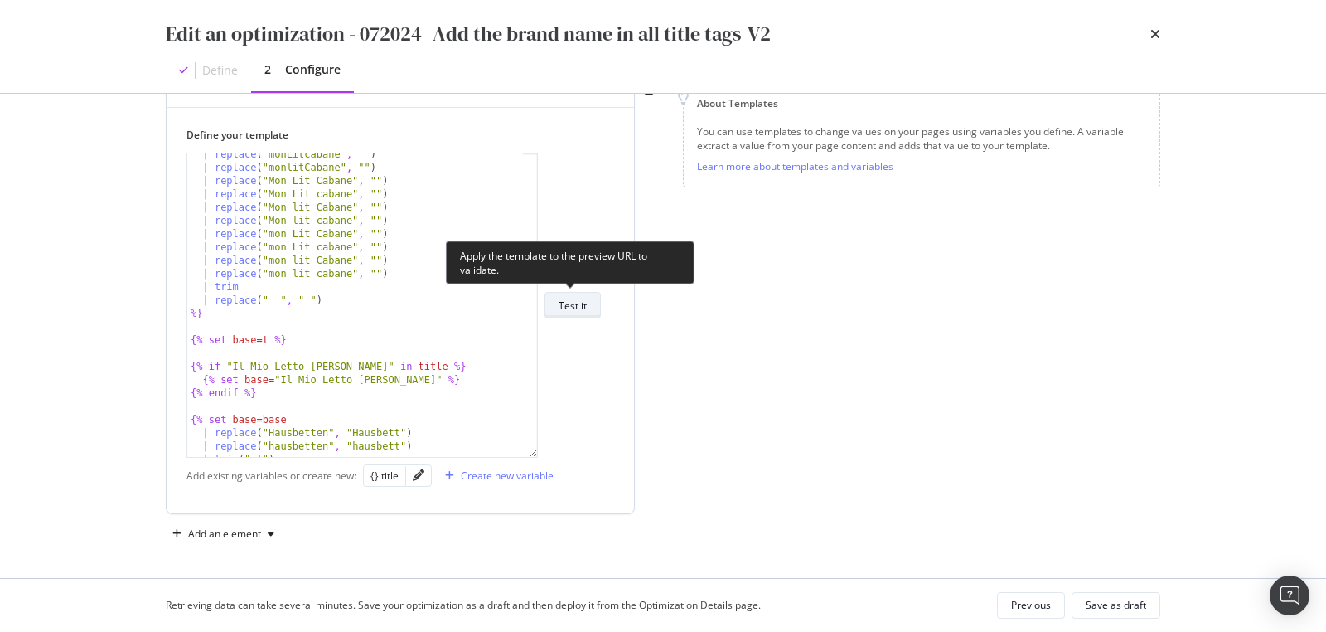
click at [569, 312] on div "Test it" at bounding box center [573, 304] width 28 height 23
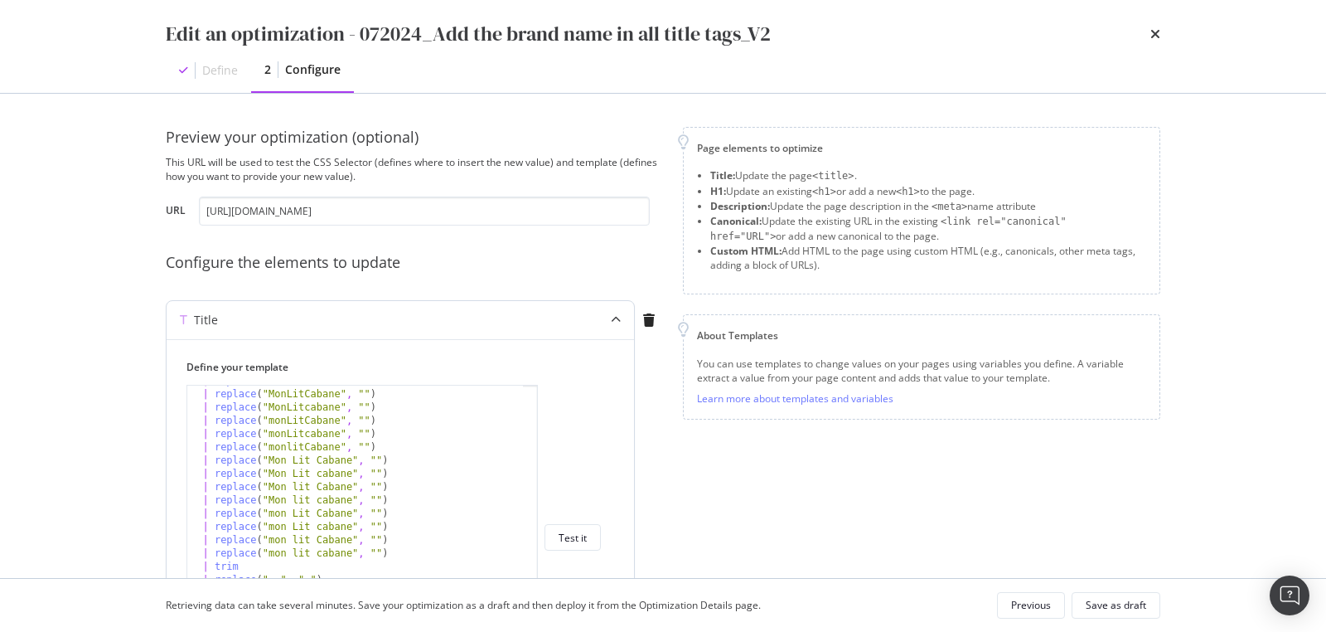
scroll to position [77, 0]
click at [569, 521] on div "| replace ( "monlitcabane" , "" ) | replace ( "MonLitCabane" , "" ) | replace (…" at bounding box center [394, 537] width 414 height 305
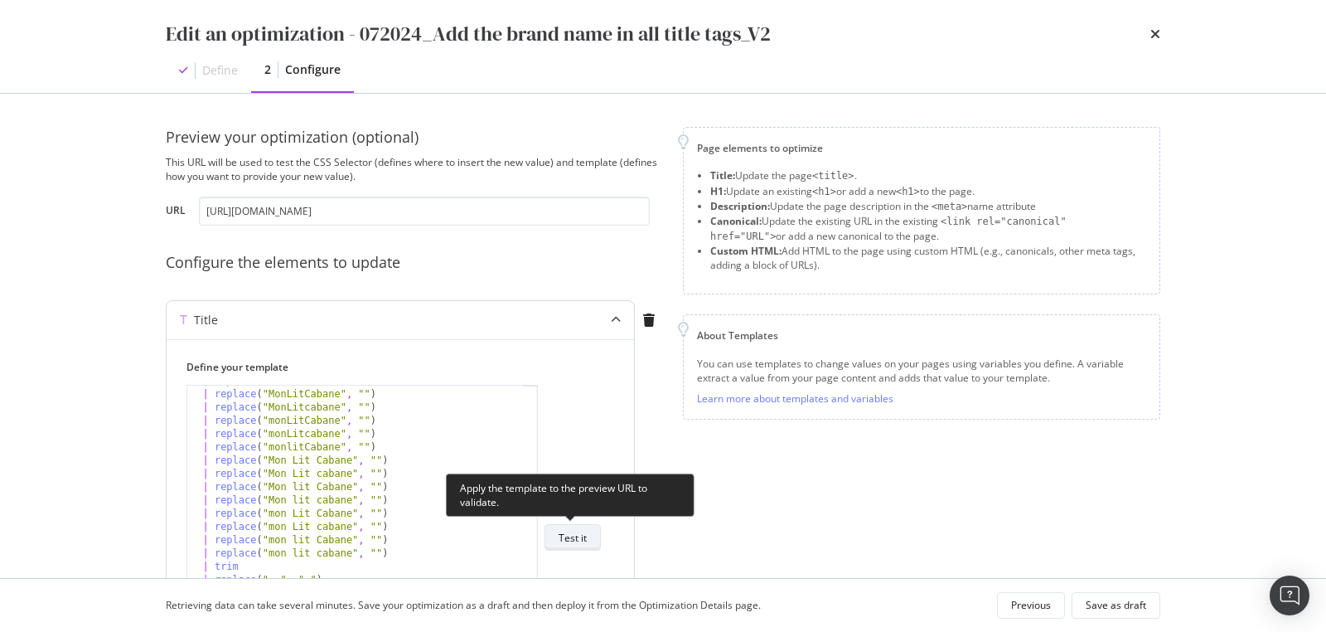
click at [571, 531] on div "Test it" at bounding box center [573, 538] width 28 height 14
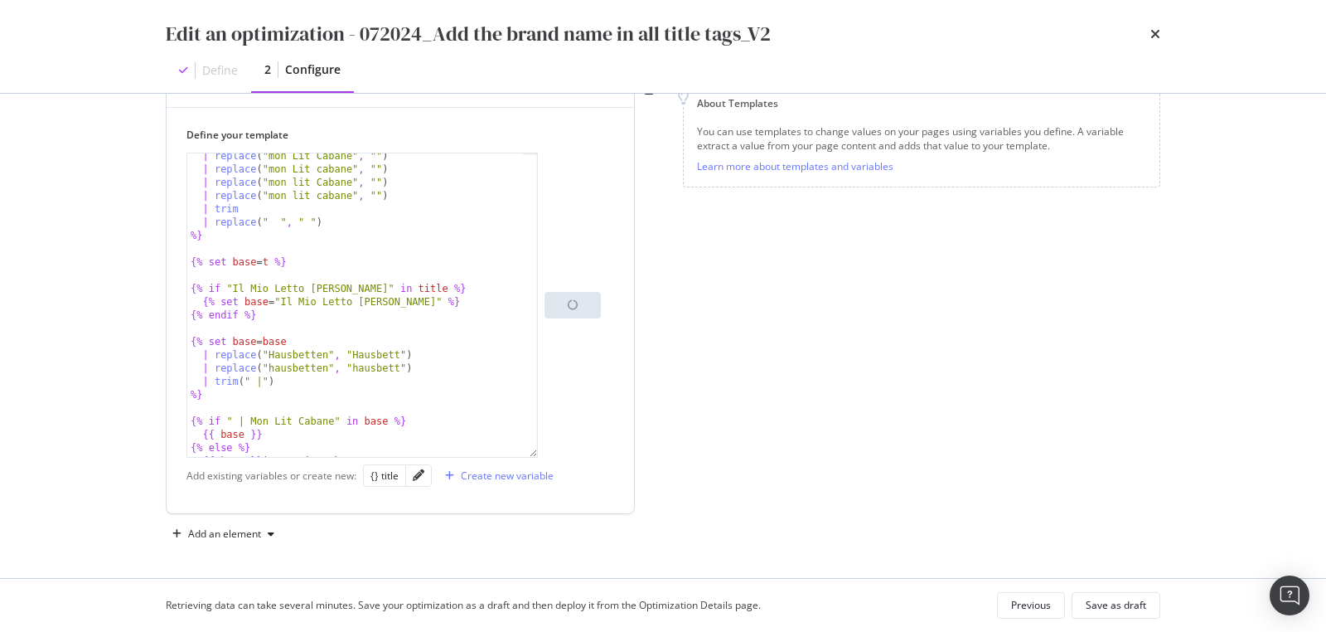
scroll to position [225, 0]
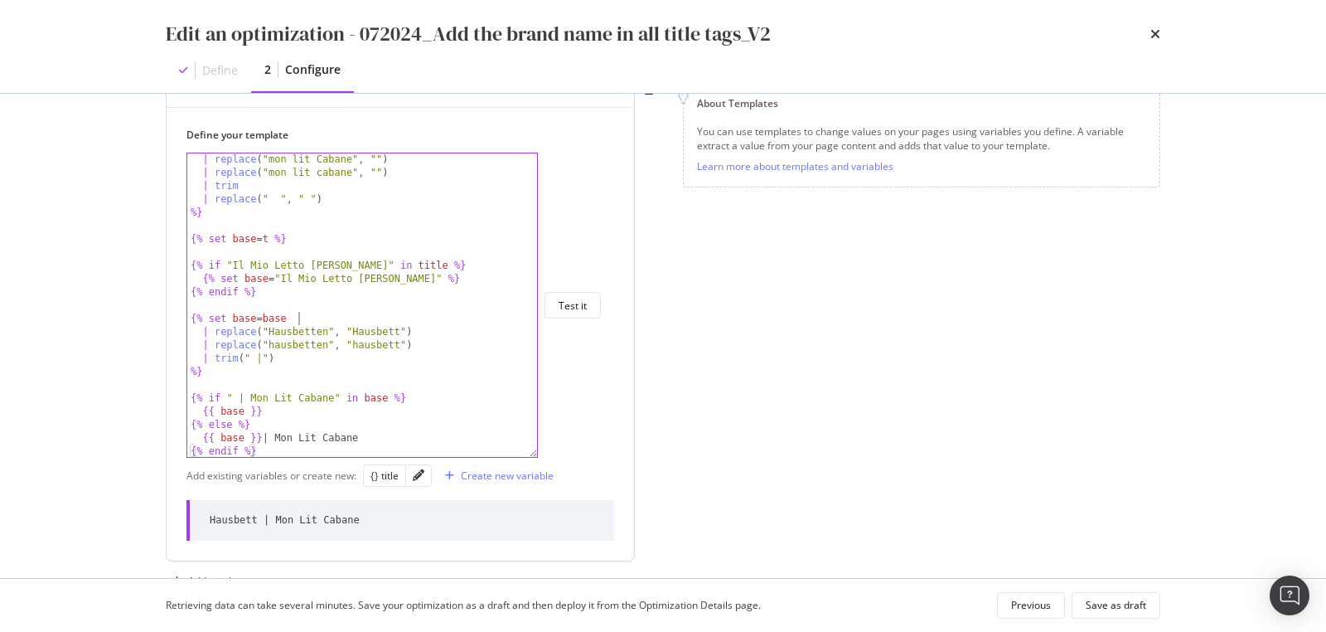
click at [366, 311] on div "| replace ( "mon lit Cabane" , "" ) | replace ( "mon lit cabane" , "" ) | trim …" at bounding box center [356, 318] width 338 height 331
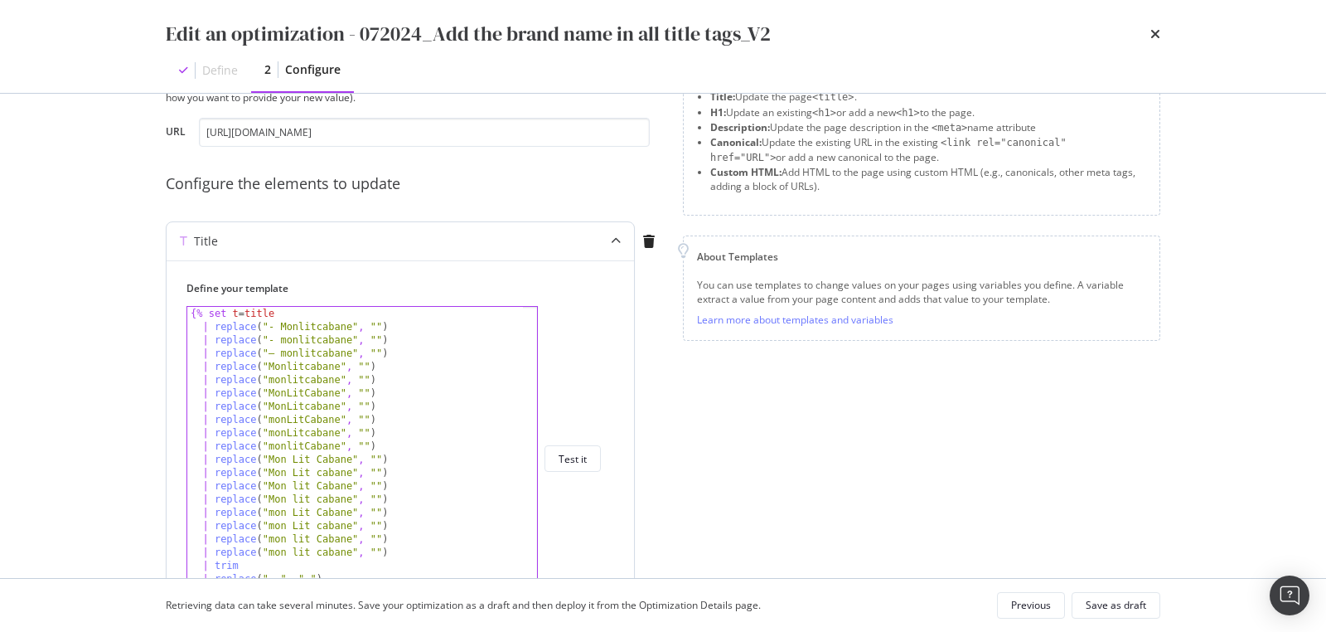
scroll to position [77, 0]
click at [426, 436] on div "{% set t = title | replace ( "- Monlitcabane" , "" ) | replace ( "- monlitcaban…" at bounding box center [356, 473] width 338 height 331
type textarea "{{ base }} | Mon Lit Cabane {% endif %}"
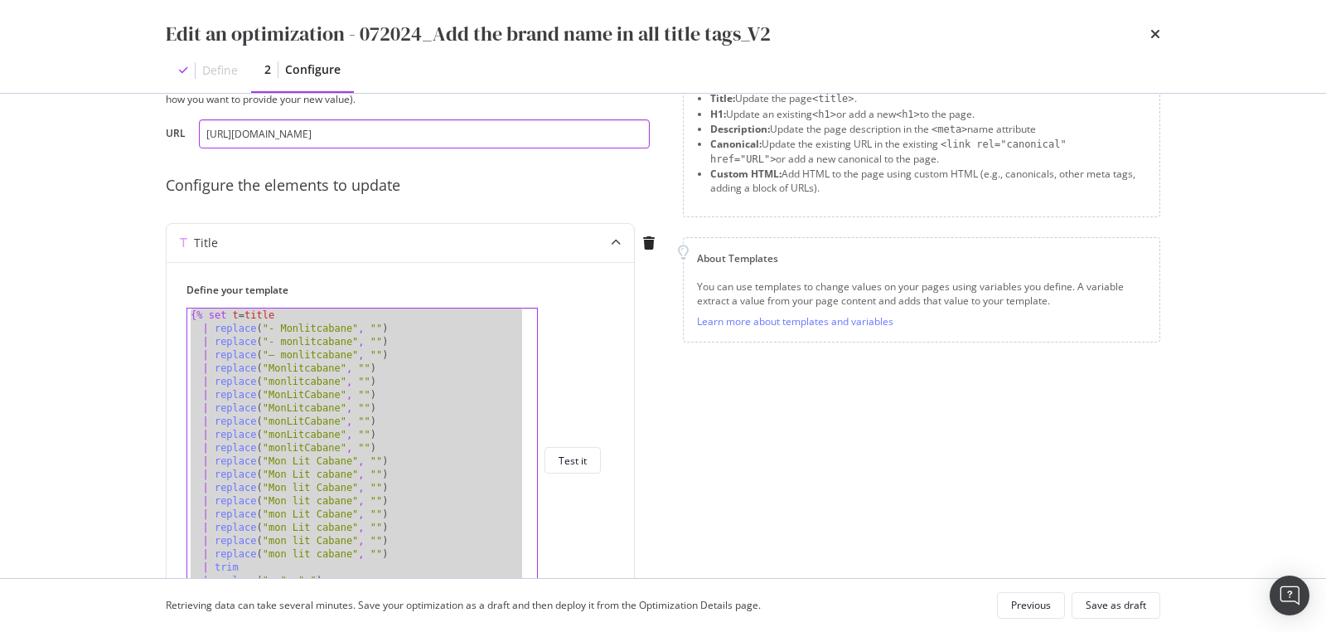
click at [333, 135] on input "https://monlitcabane.com/de/13-hausbetten" at bounding box center [424, 133] width 451 height 29
paste input "it/13-letto-a-capanna"
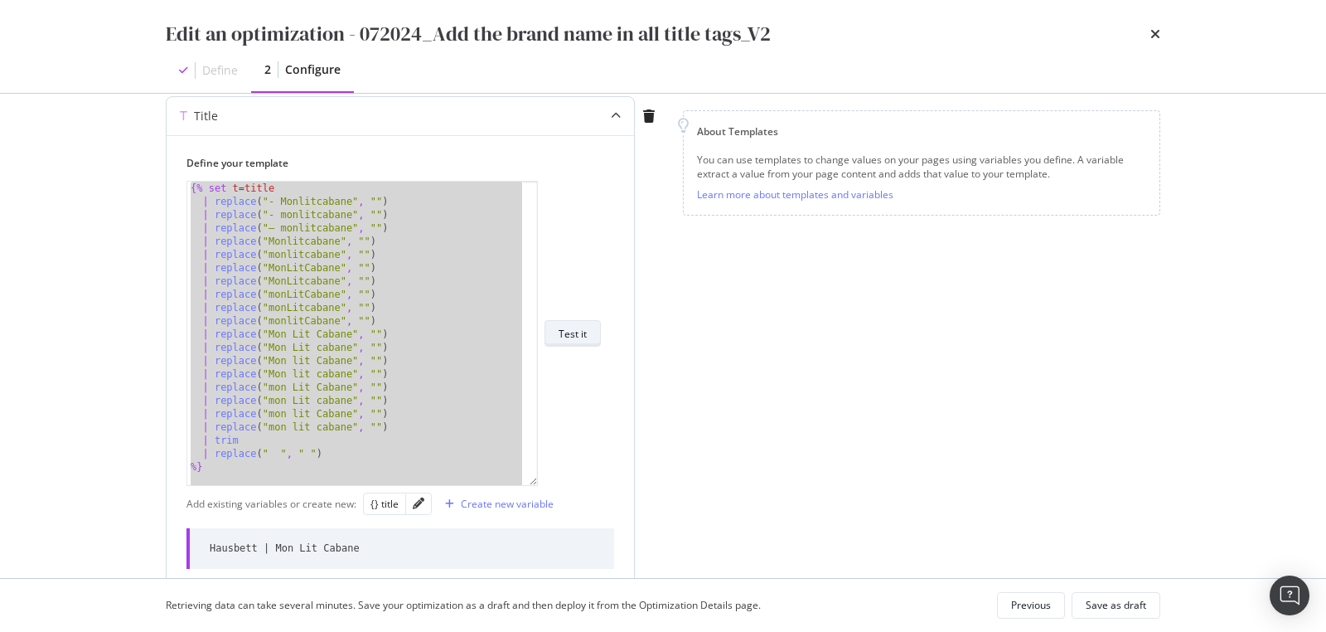
type input "https://monlitcabane.com/it/13-letto-a-capanna"
click at [575, 336] on div "Test it" at bounding box center [573, 334] width 28 height 14
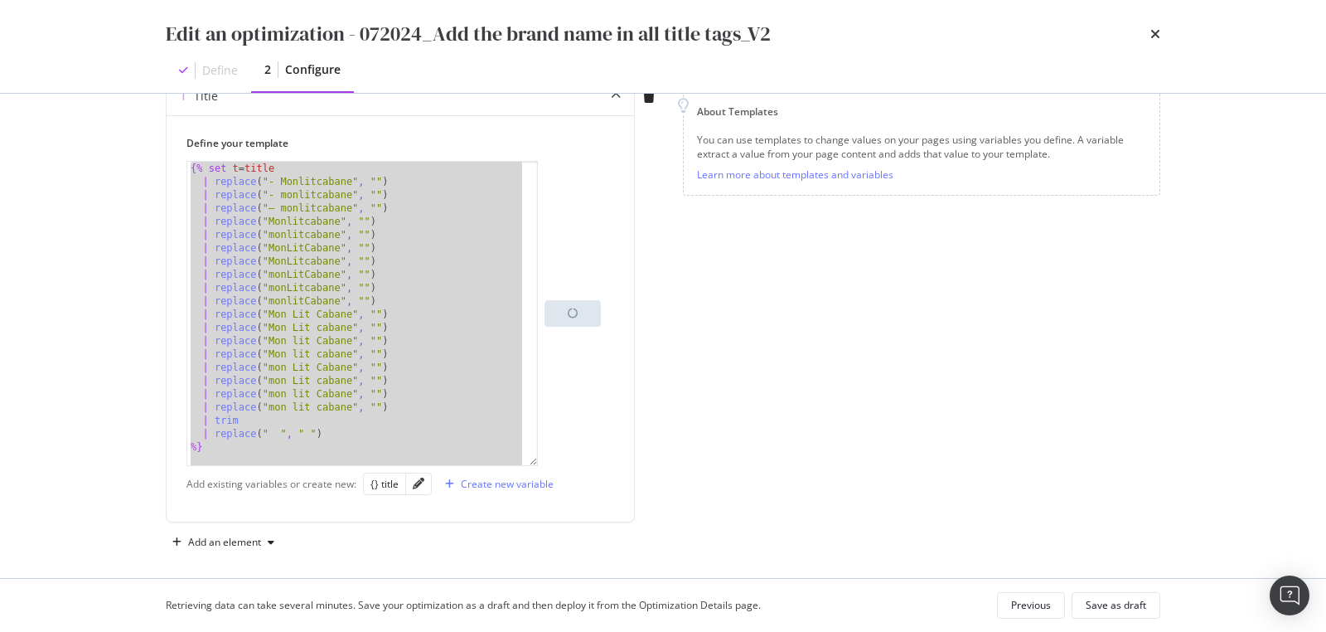
scroll to position [232, 0]
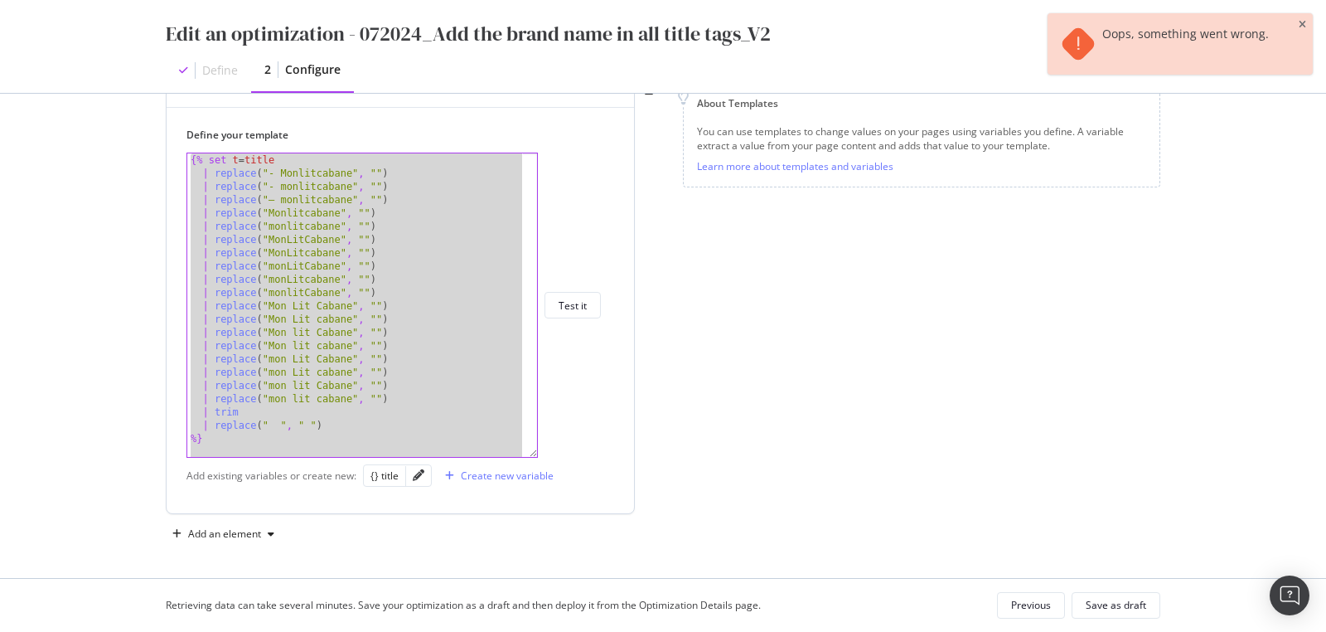
click at [376, 402] on div "{% set t = title | replace ( "- Monlitcabane" , "" ) | replace ( "- monlitcaban…" at bounding box center [356, 318] width 338 height 331
type textarea "| replace("mon lit cabane", "")"
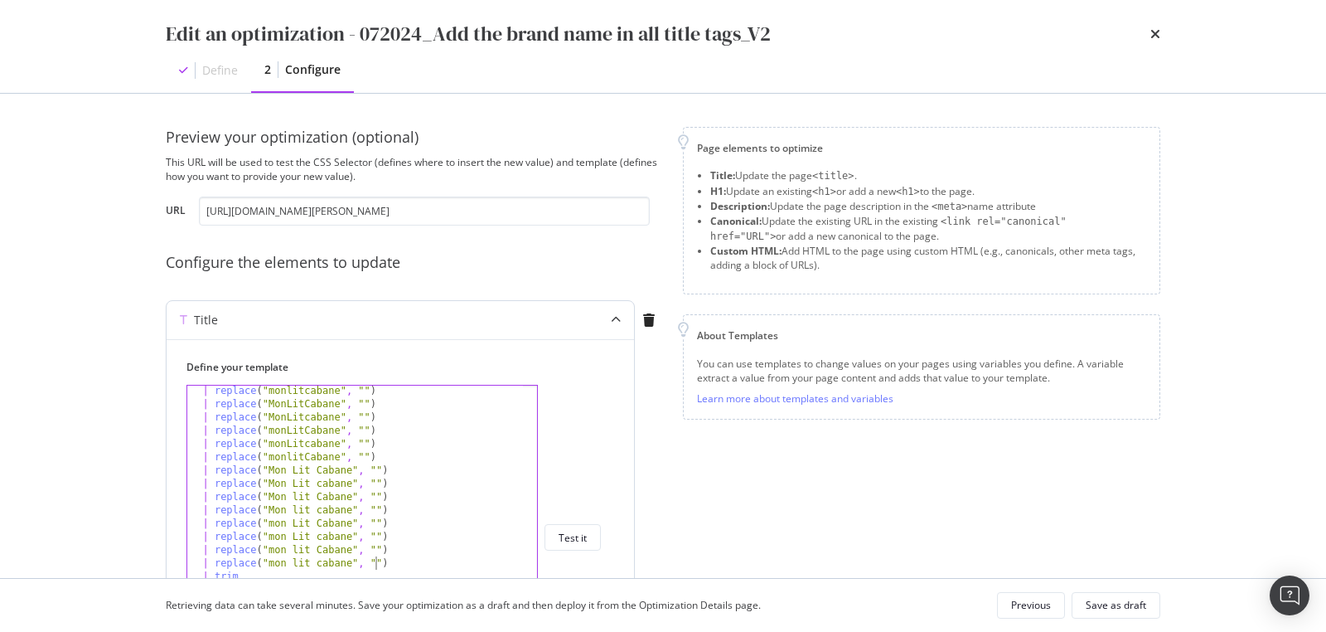
scroll to position [67, 0]
click at [294, 208] on input "https://monlitcabane.com/it/13-letto-a-capanna" at bounding box center [424, 210] width 451 height 29
paste input "fr/13-lit-cabane"
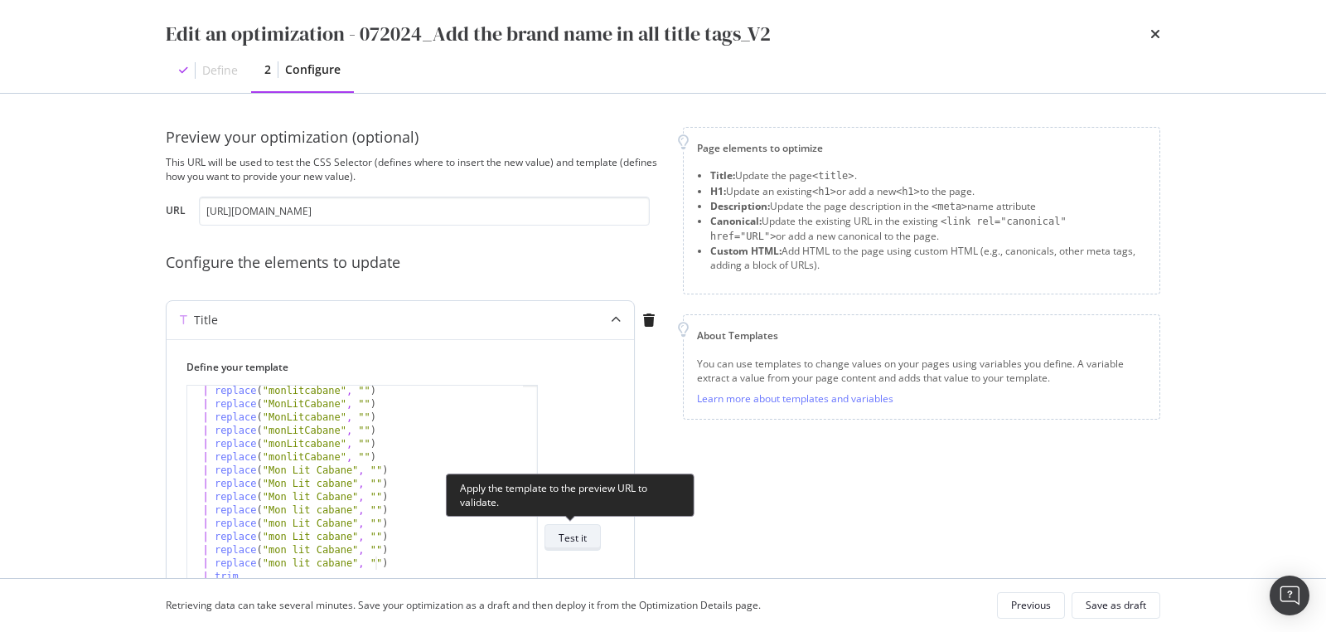
click at [594, 545] on button "Test it" at bounding box center [573, 537] width 56 height 27
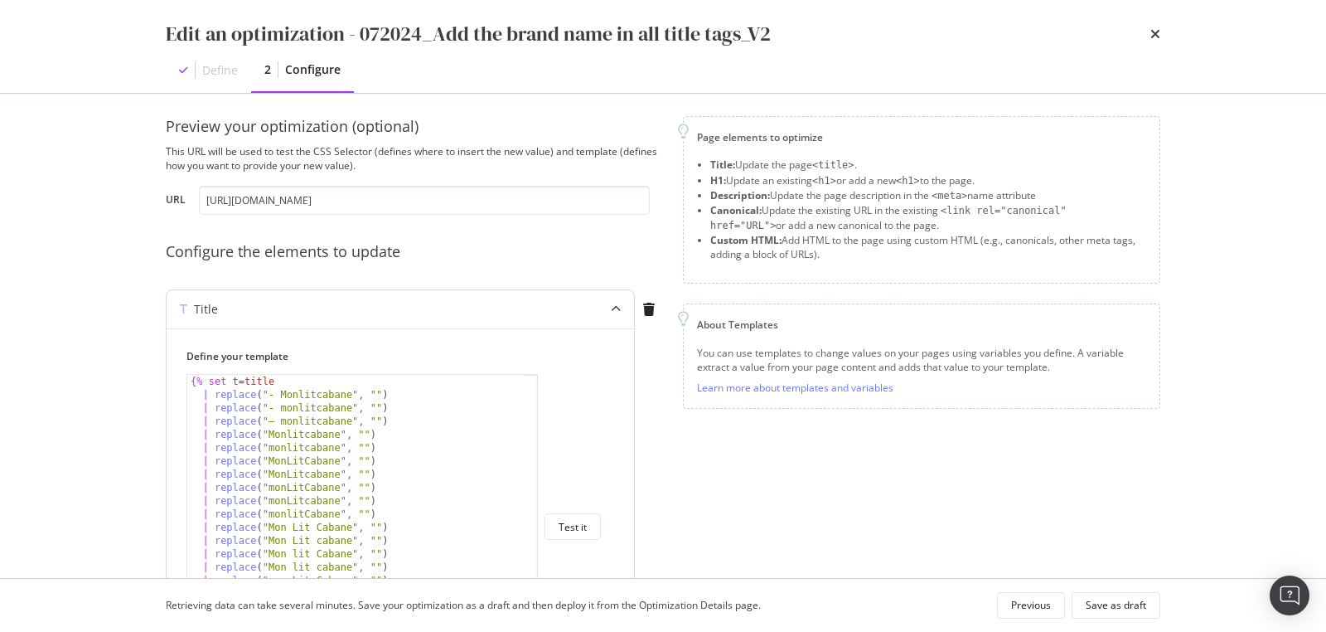
scroll to position [0, 0]
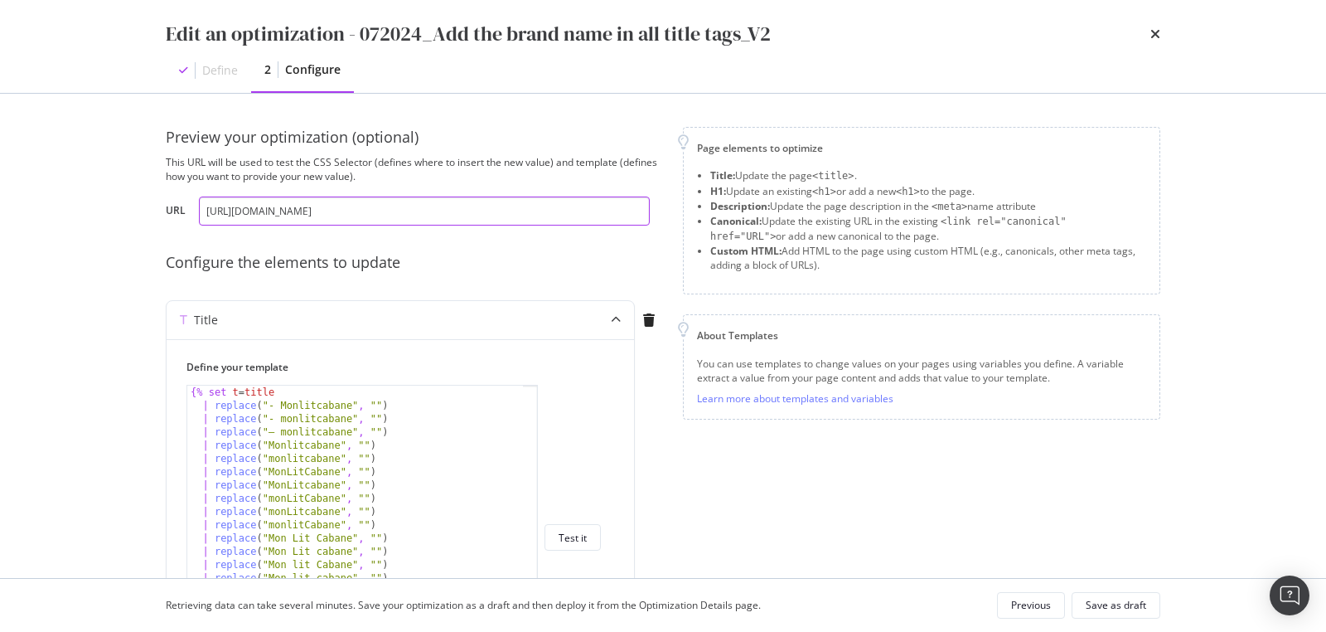
click at [340, 221] on input "https://monlitcabane.com/fr/13-lit-cabane" at bounding box center [424, 210] width 451 height 29
paste input "it/13-letto-a-capanna"
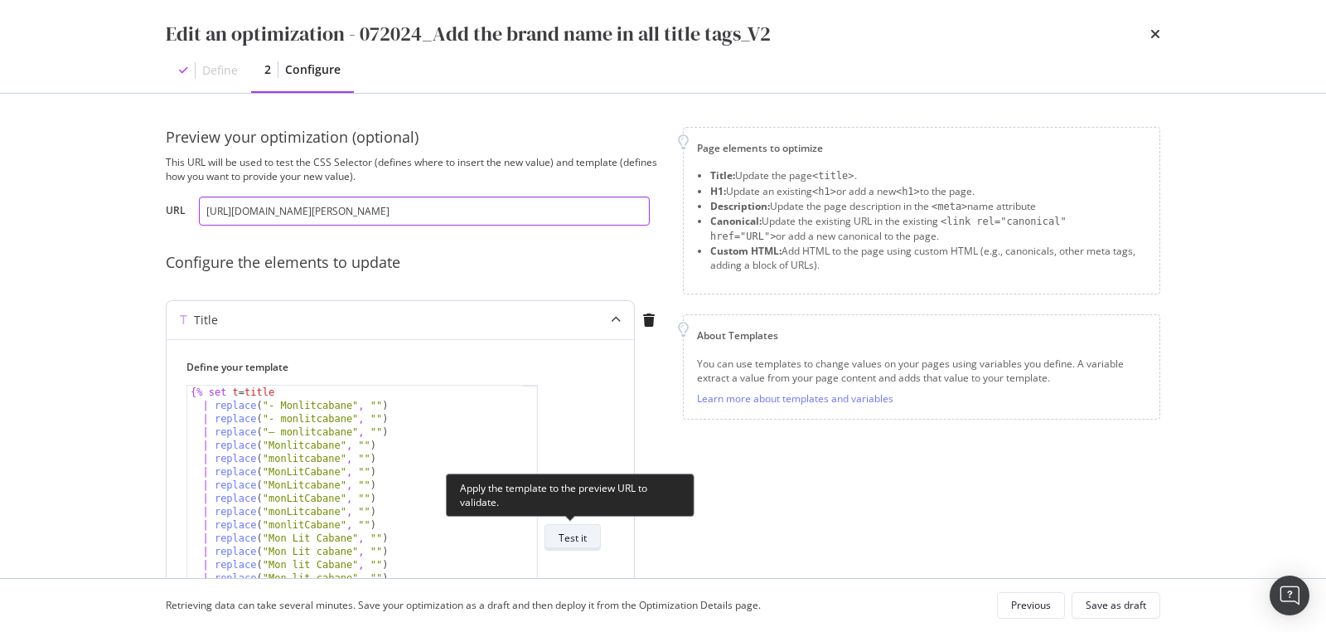
type input "https://monlitcabane.com/it/13-letto-a-capanna"
click at [589, 531] on button "Test it" at bounding box center [573, 537] width 56 height 27
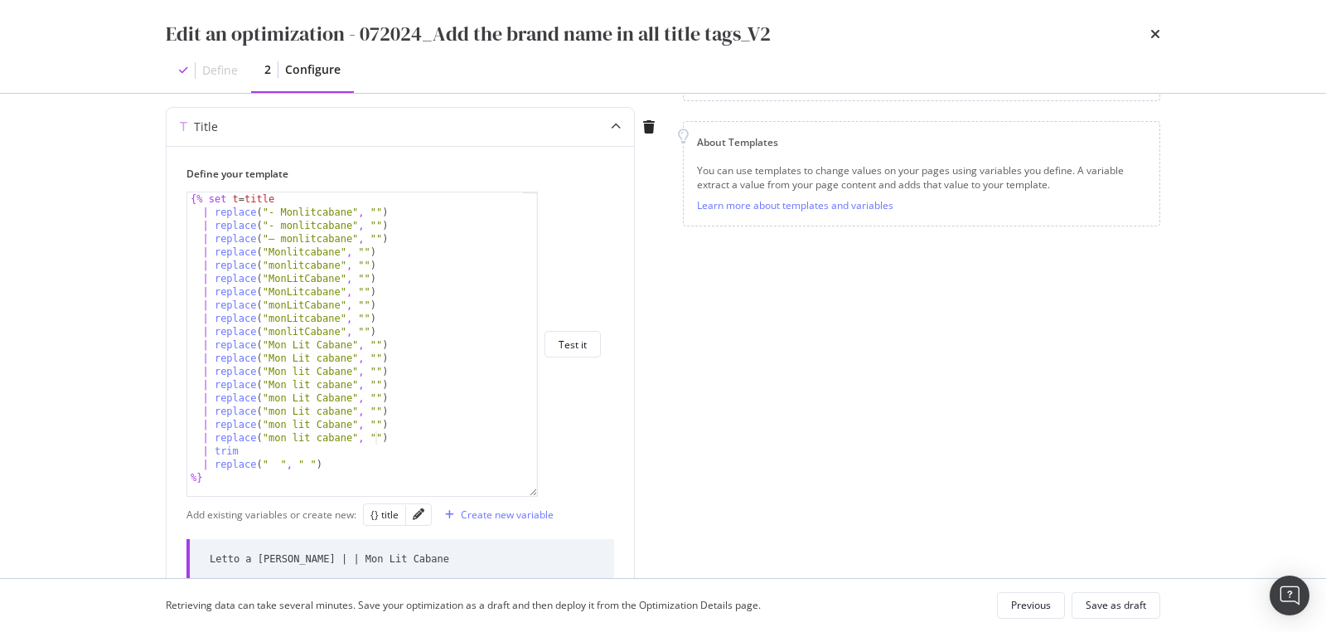
scroll to position [279, 0]
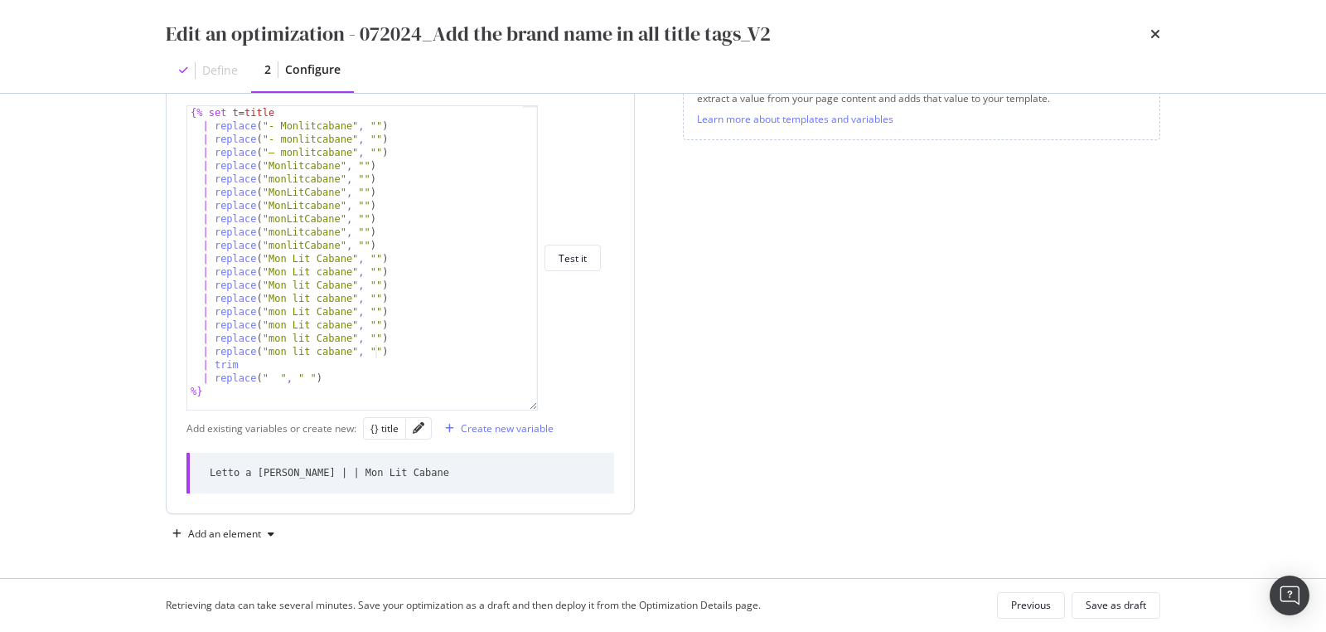
click at [419, 465] on div "Letto a Capanna | | Mon Lit Cabane" at bounding box center [401, 473] width 428 height 41
click at [400, 322] on div "{% set t = title | replace ( "- Monlitcabane" , "" ) | replace ( "- monlitcaban…" at bounding box center [356, 271] width 338 height 331
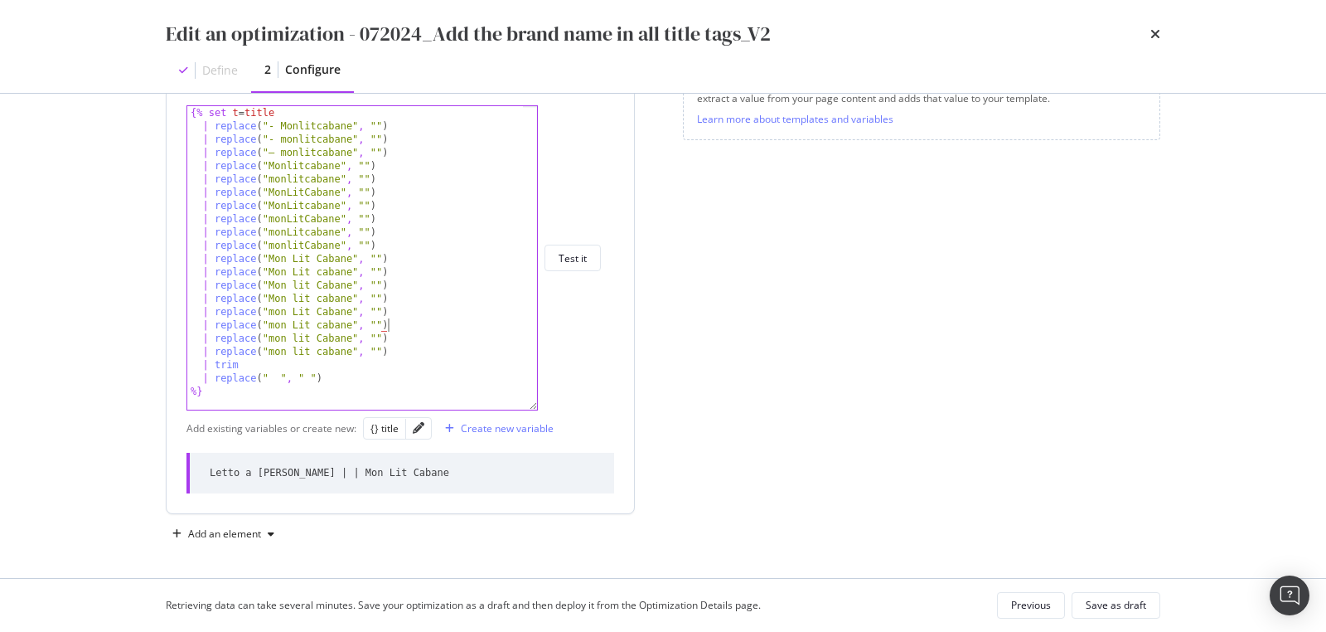
click at [400, 322] on div "{% set t = title | replace ( "- Monlitcabane" , "" ) | replace ( "- monlitcaban…" at bounding box center [356, 271] width 338 height 331
type textarea "{{ base }} | Mon Lit Cabane {% endif %}"
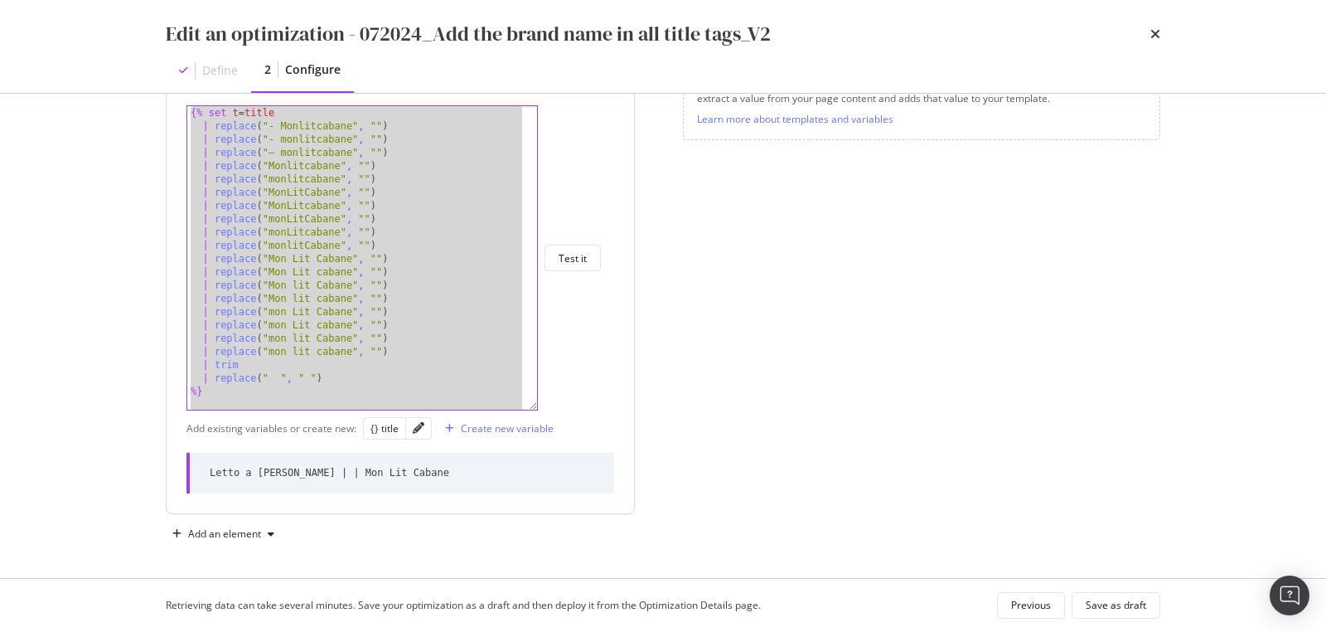
click at [243, 471] on div "Letto a Capanna | | Mon Lit Cabane" at bounding box center [330, 473] width 240 height 14
copy div "Letto a Capanna | | Mon Lit Cabane"
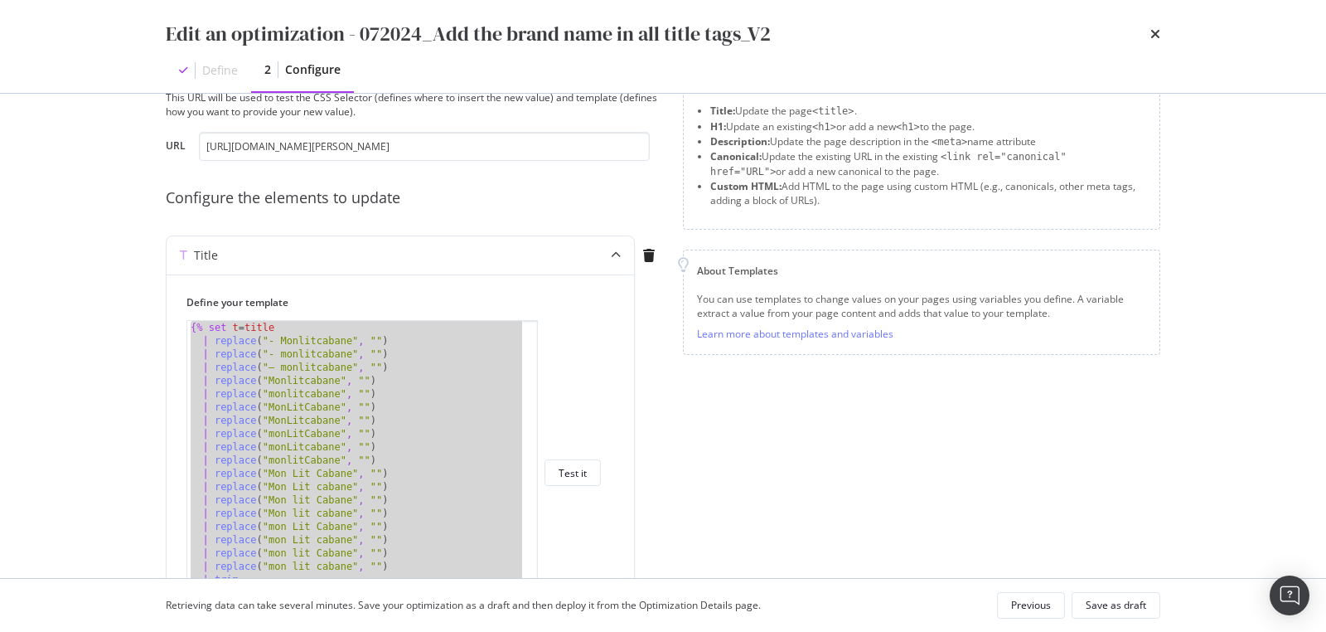
scroll to position [0, 0]
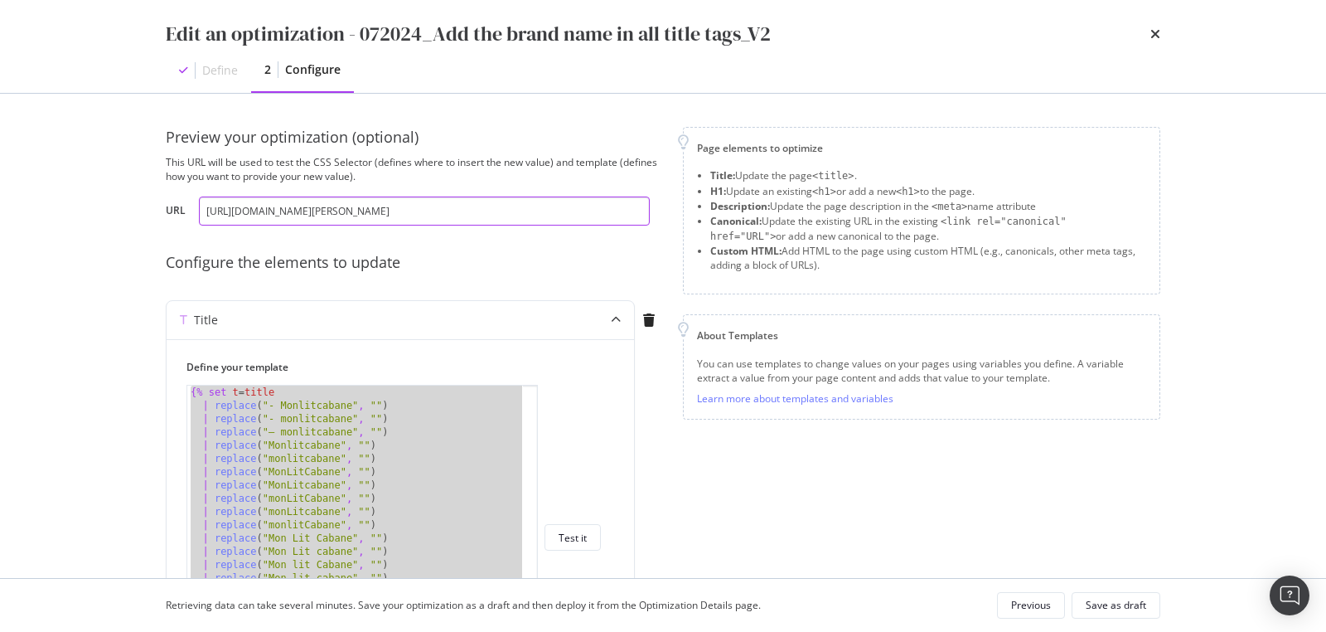
click at [273, 212] on input "https://monlitcabane.com/it/13-letto-a-capanna" at bounding box center [424, 210] width 451 height 29
paste input "de/13-hausbetten"
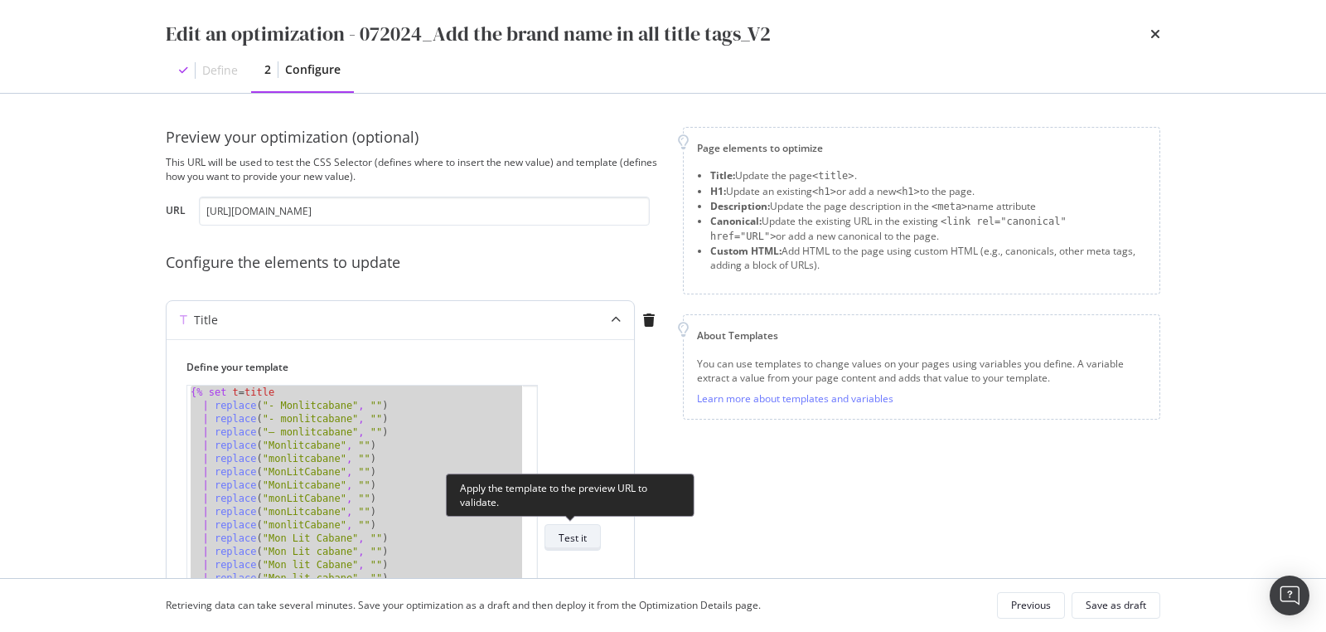
click at [575, 535] on div "Test it" at bounding box center [573, 538] width 28 height 14
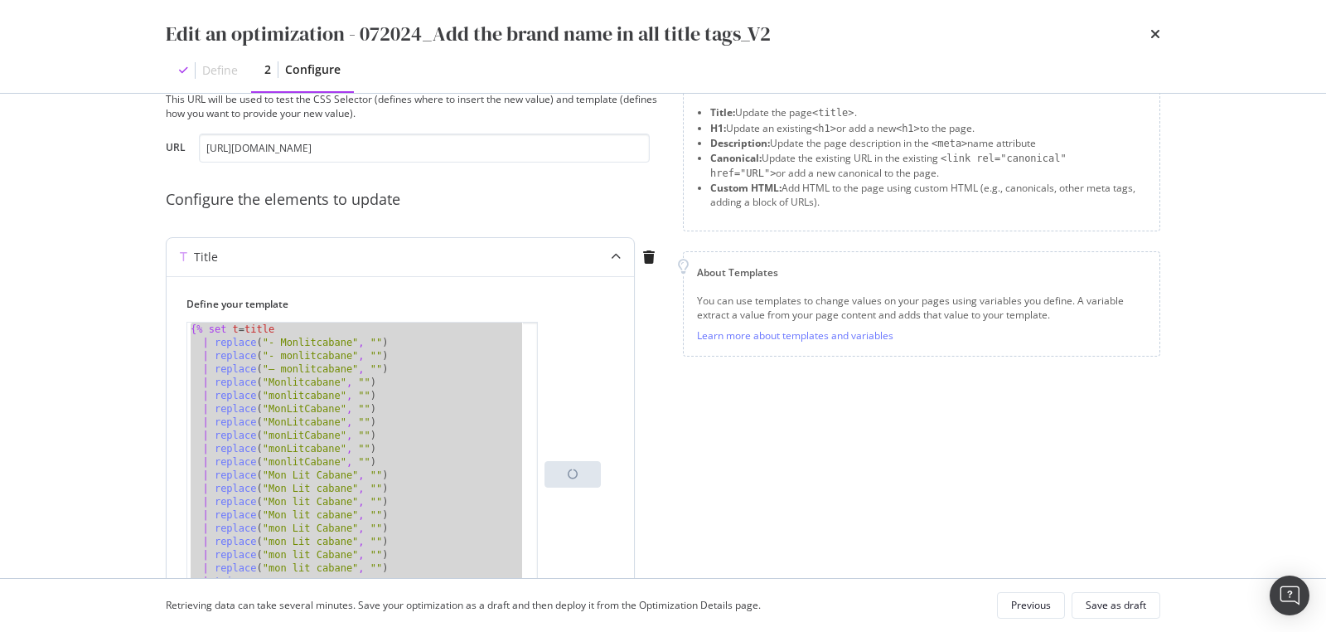
scroll to position [232, 0]
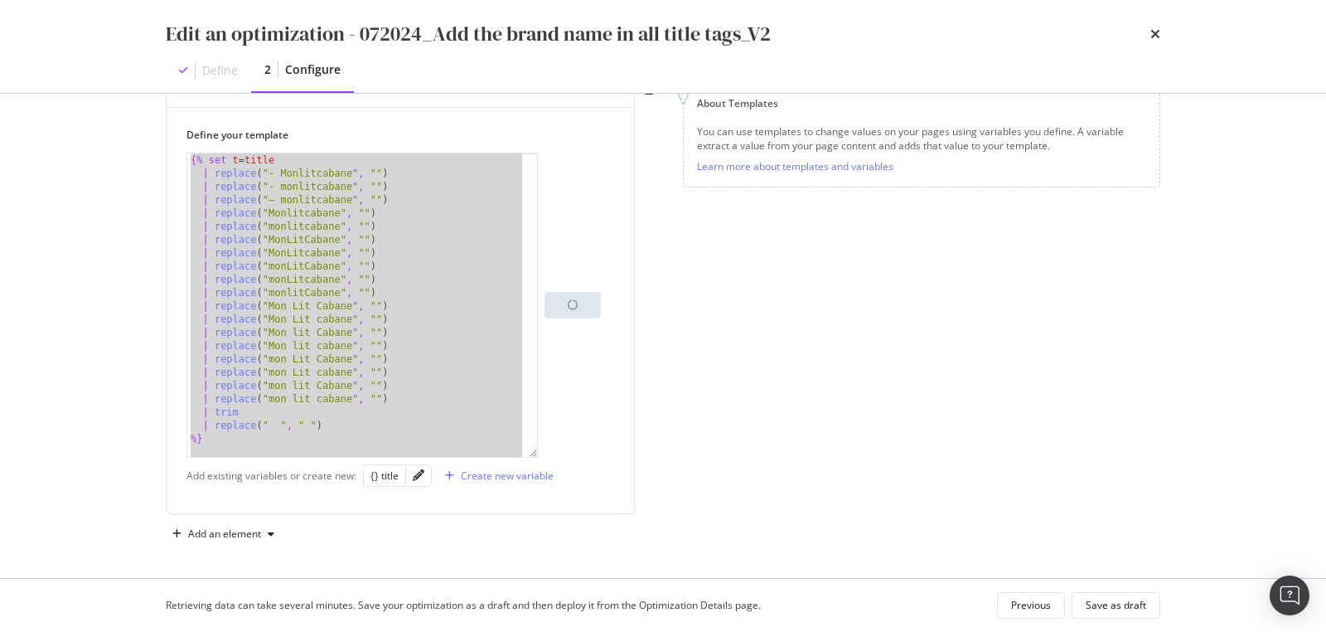
click at [157, 308] on div "Preview your optimization (optional) This URL will be used to test the CSS Sele…" at bounding box center [663, 336] width 1061 height 484
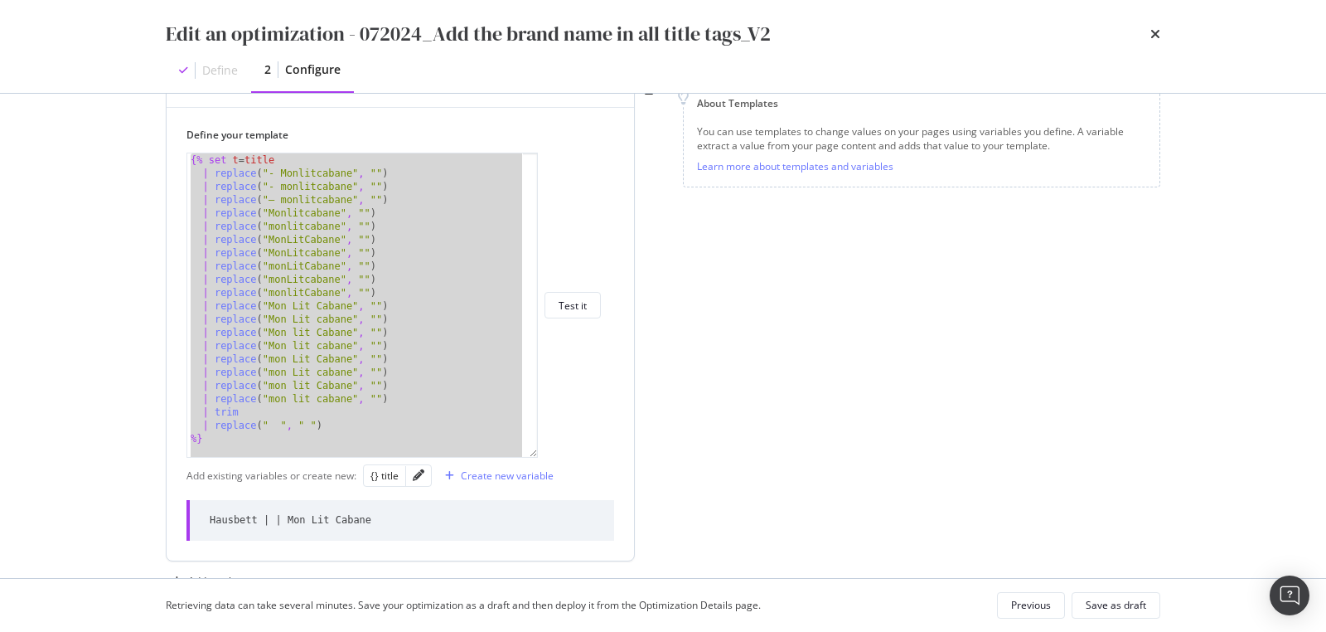
click at [274, 509] on div "Hausbett | | Mon Lit Cabane" at bounding box center [401, 520] width 428 height 41
click at [276, 513] on div "Hausbett | | Mon Lit Cabane" at bounding box center [291, 520] width 162 height 14
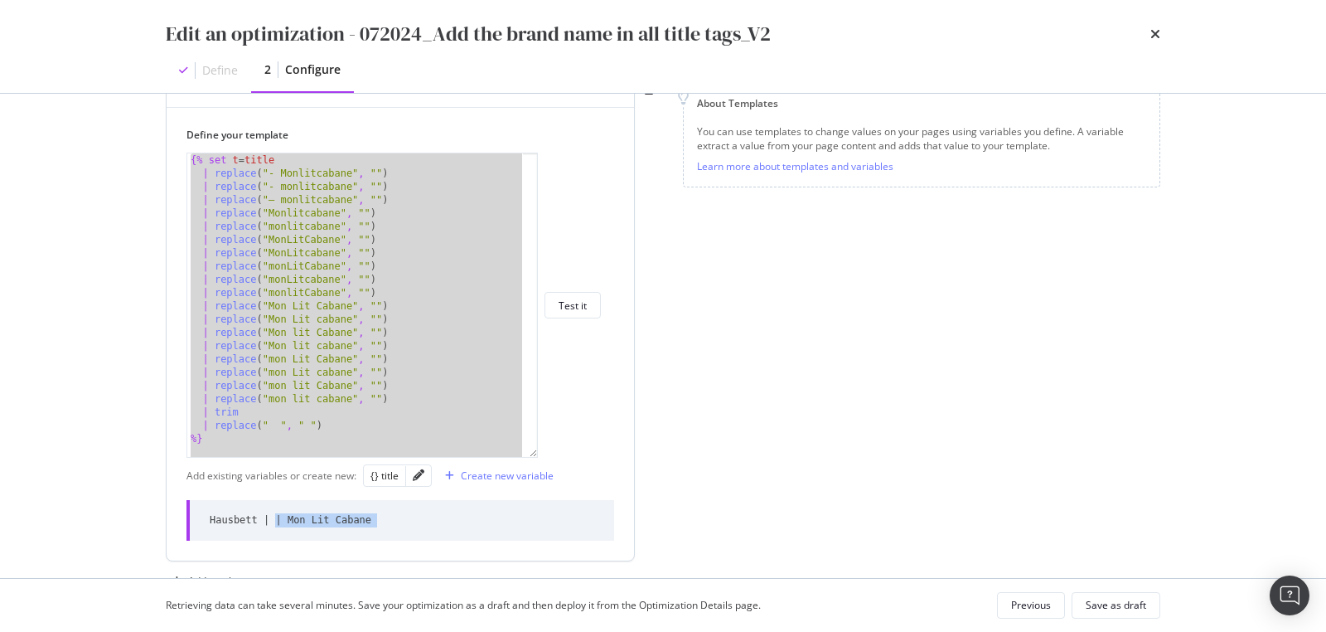
copy div "Hausbett | | Mon Lit Cabane"
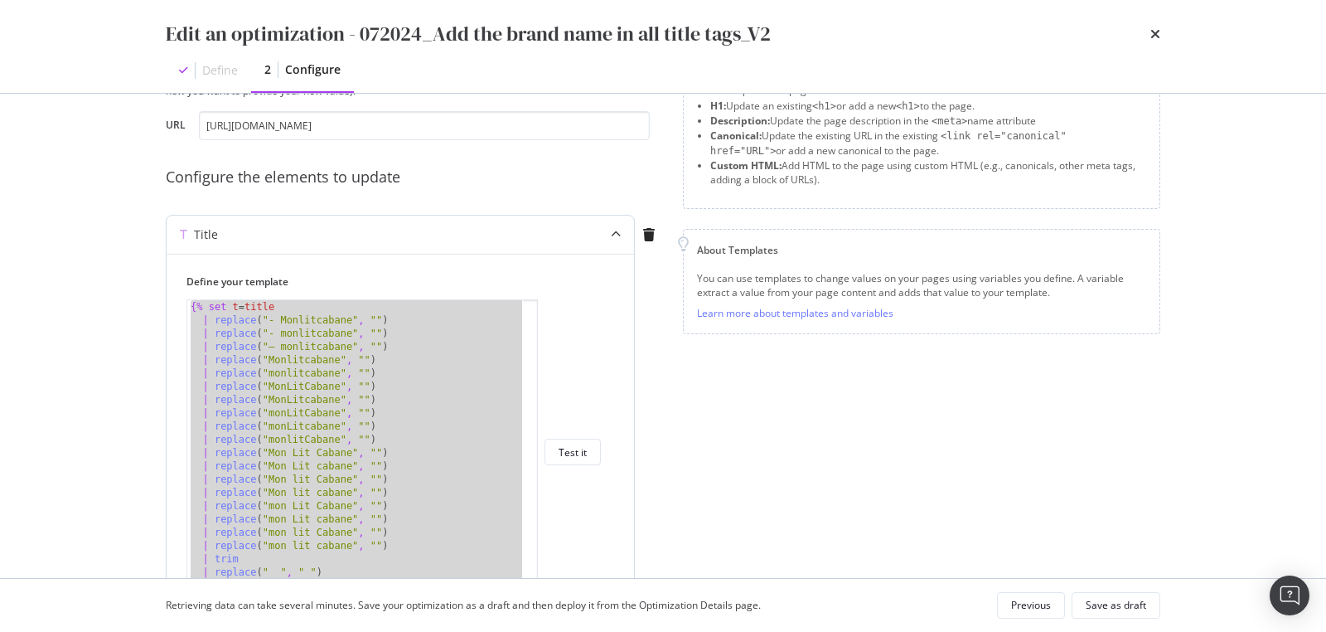
scroll to position [0, 0]
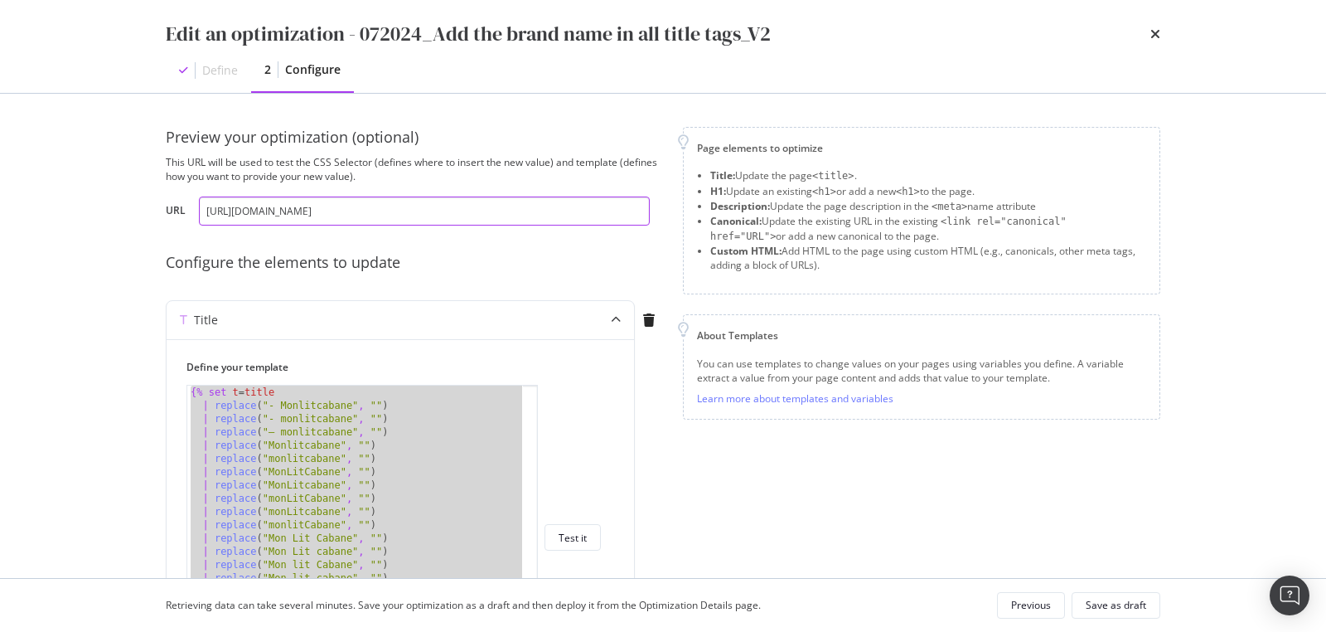
click at [269, 216] on input "https://monlitcabane.com/de/13-hausbetten" at bounding box center [424, 210] width 451 height 29
paste input "fr/13-lit-cabane"
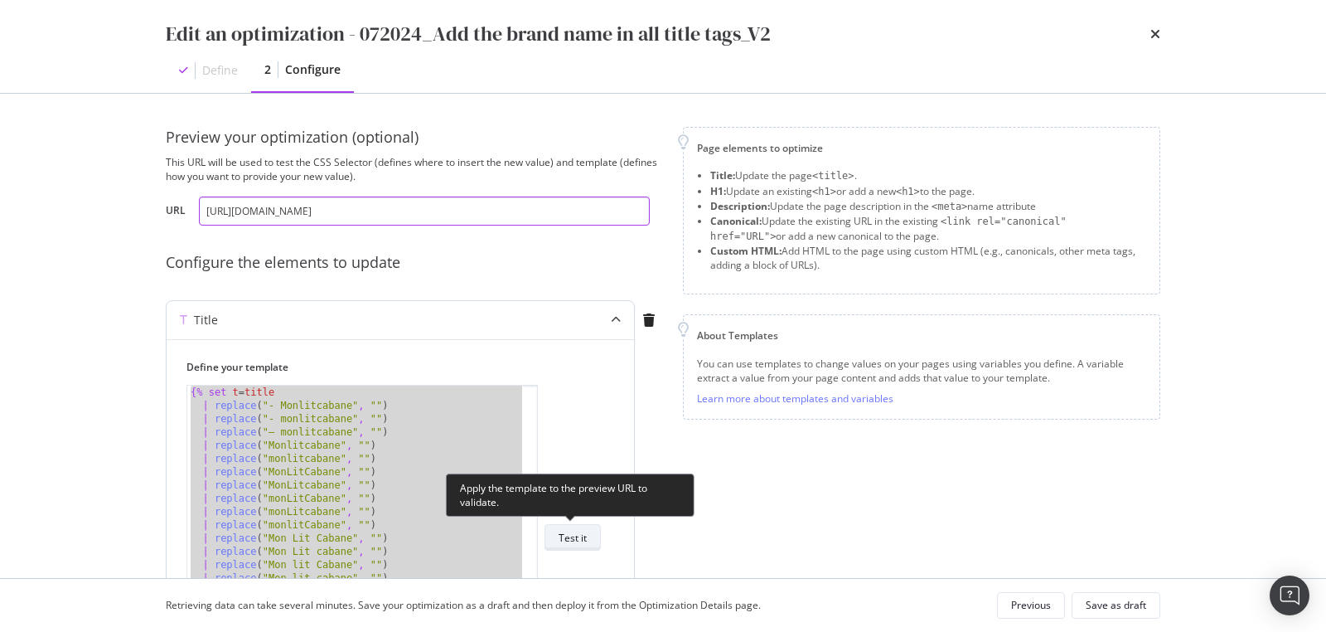
type input "https://monlitcabane.com/fr/13-lit-cabane"
click at [579, 531] on div "Test it" at bounding box center [573, 538] width 28 height 14
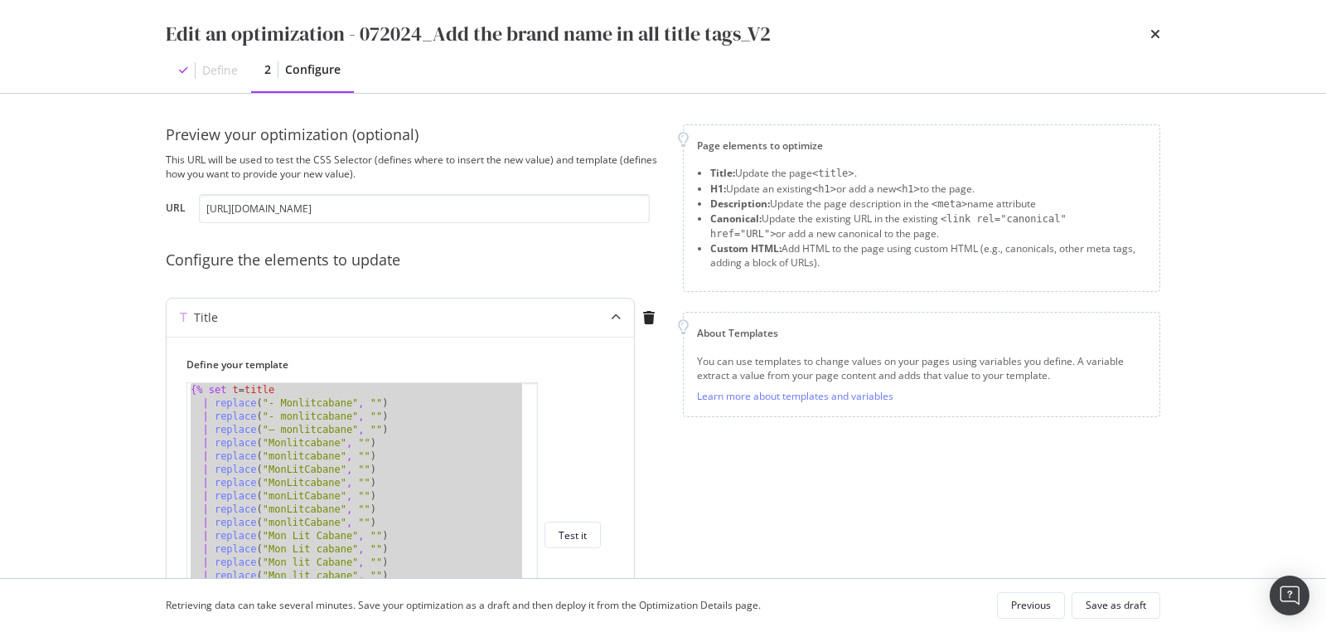
scroll to position [279, 0]
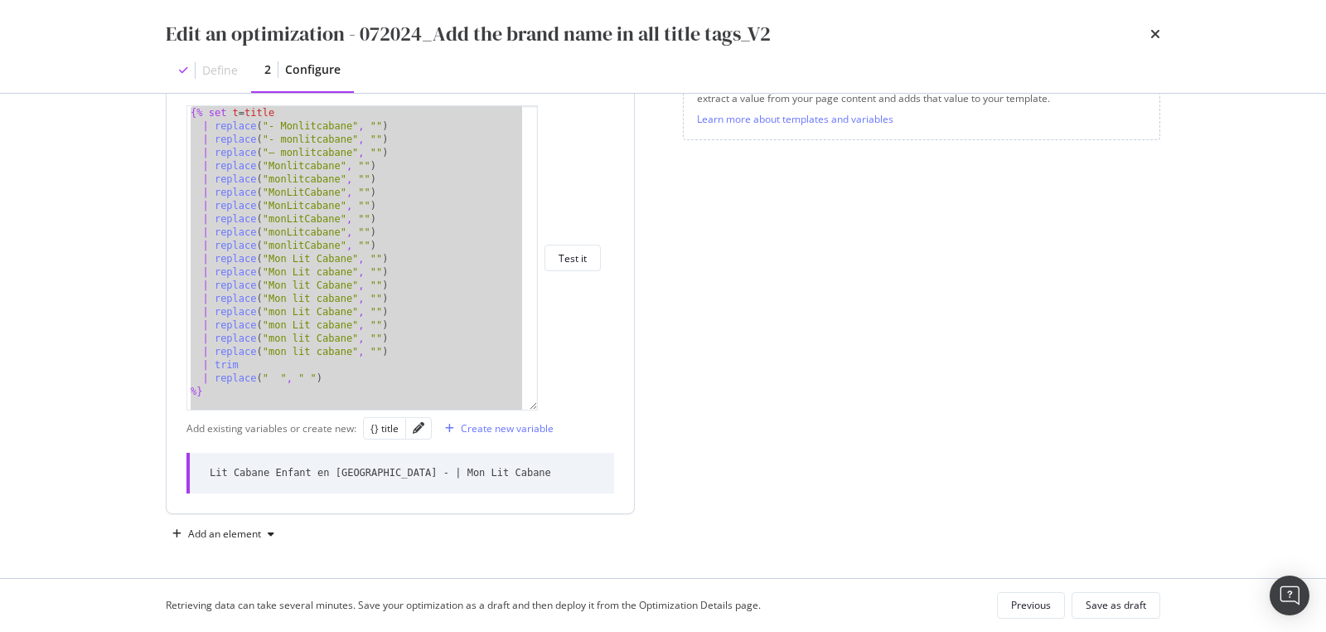
click at [532, 470] on div "Lit Cabane Enfant en Bois - | Mon Lit Cabane" at bounding box center [401, 473] width 428 height 41
copy div "Lit Cabane Enfant en Bois - | Mon Lit Cabane"
click at [347, 331] on div "{% set t = title | replace ( "- Monlitcabane" , "" ) | replace ( "- monlitcaban…" at bounding box center [356, 271] width 338 height 331
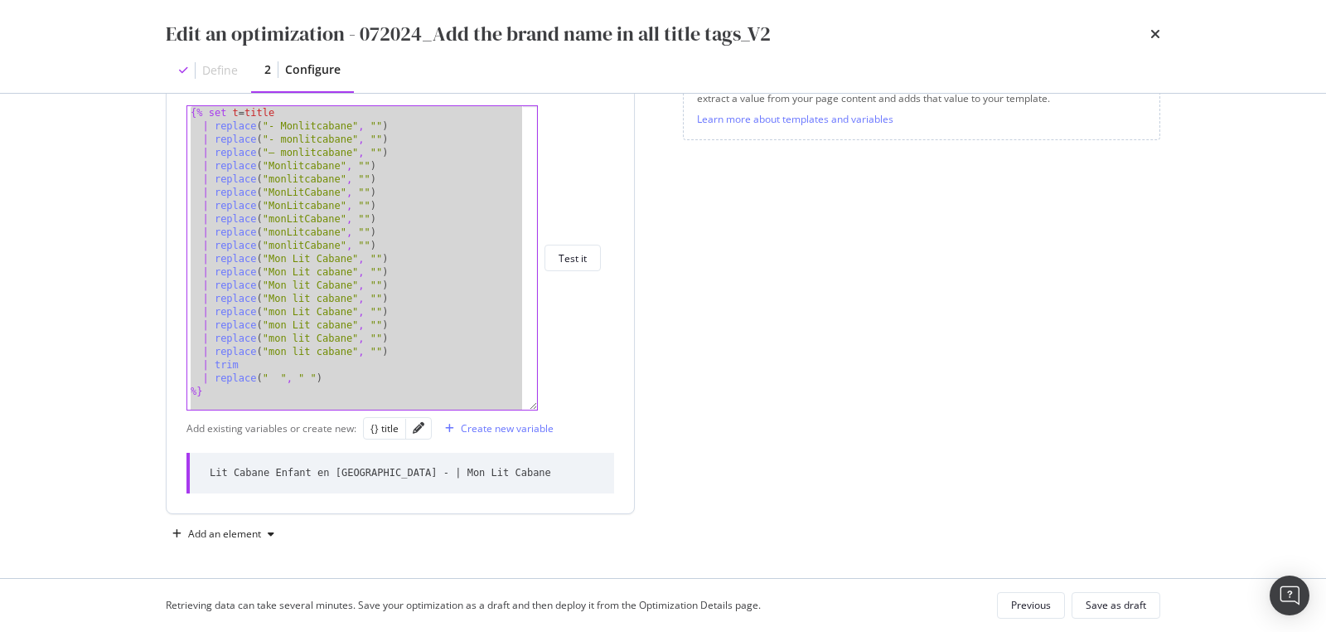
paste textarea "Cursor at row 40"
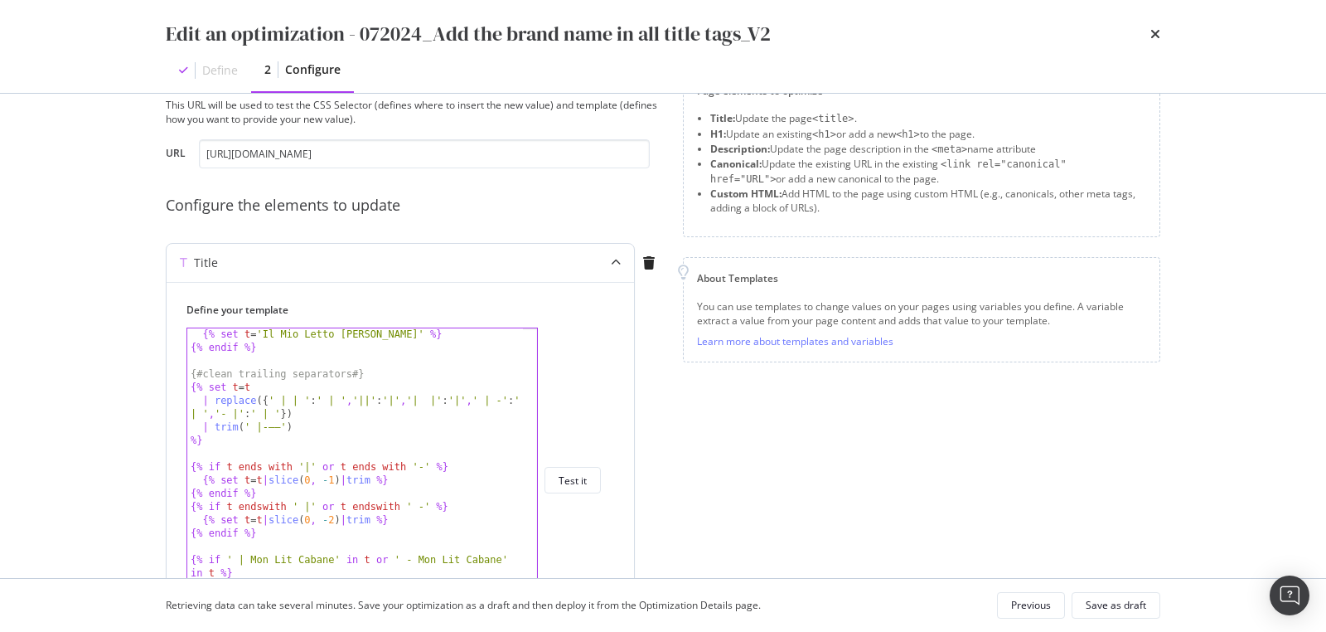
scroll to position [162, 0]
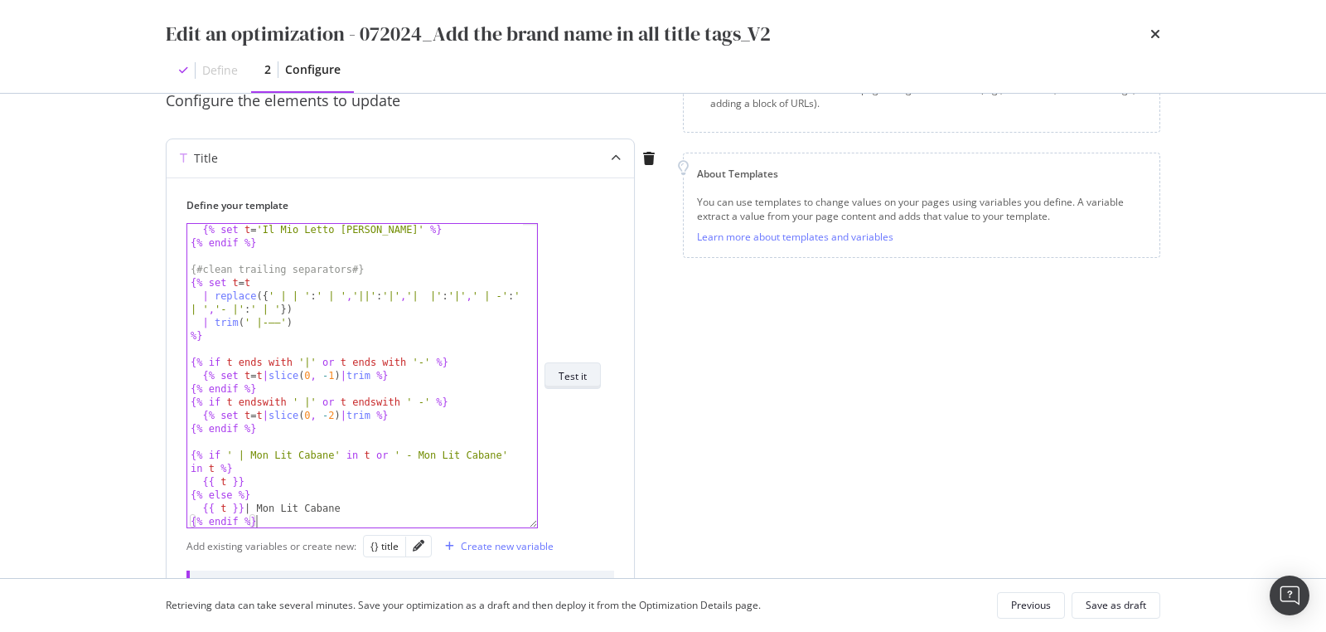
click at [579, 380] on div "Test it" at bounding box center [573, 376] width 28 height 14
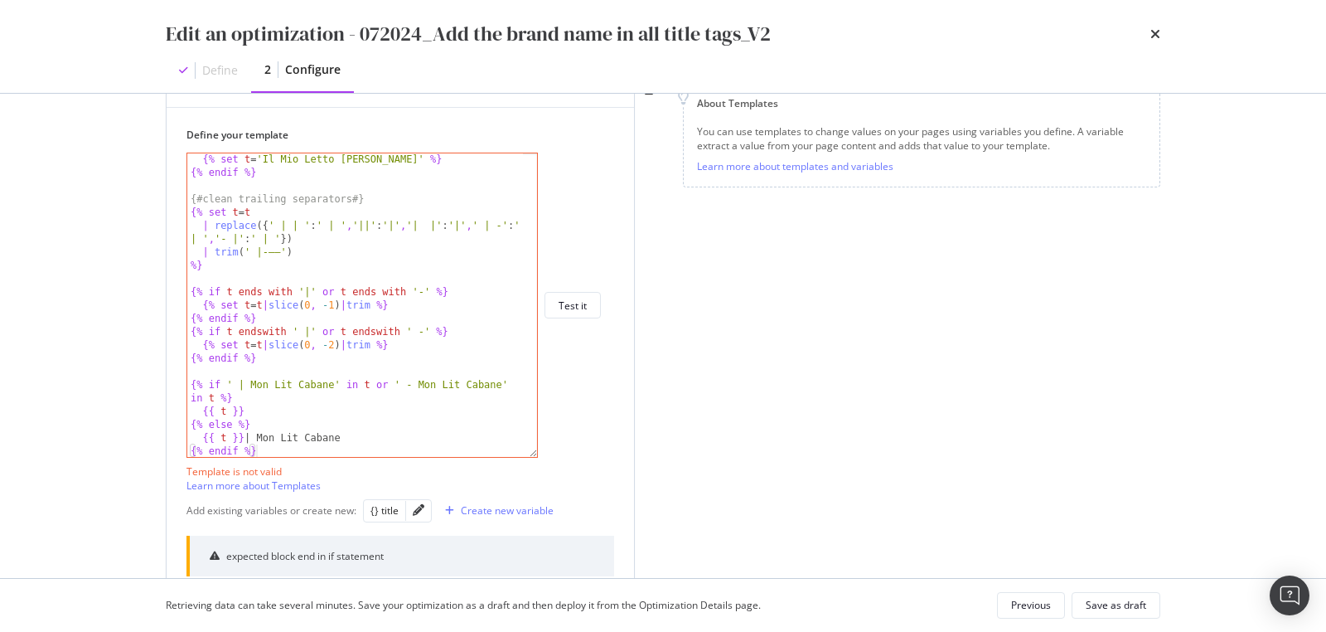
scroll to position [315, 0]
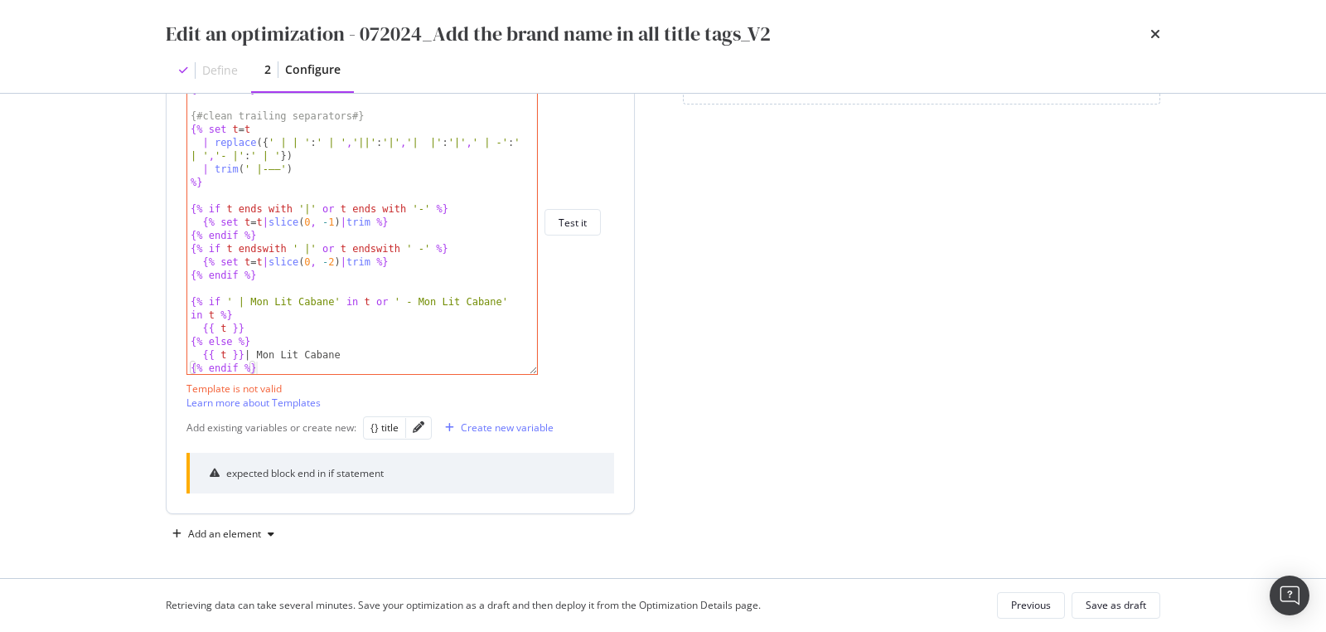
click at [366, 299] on div "{% set t = 'Il Mio Letto Capanna' %} {% endif %} {# clean trailing separators #…" at bounding box center [356, 235] width 338 height 331
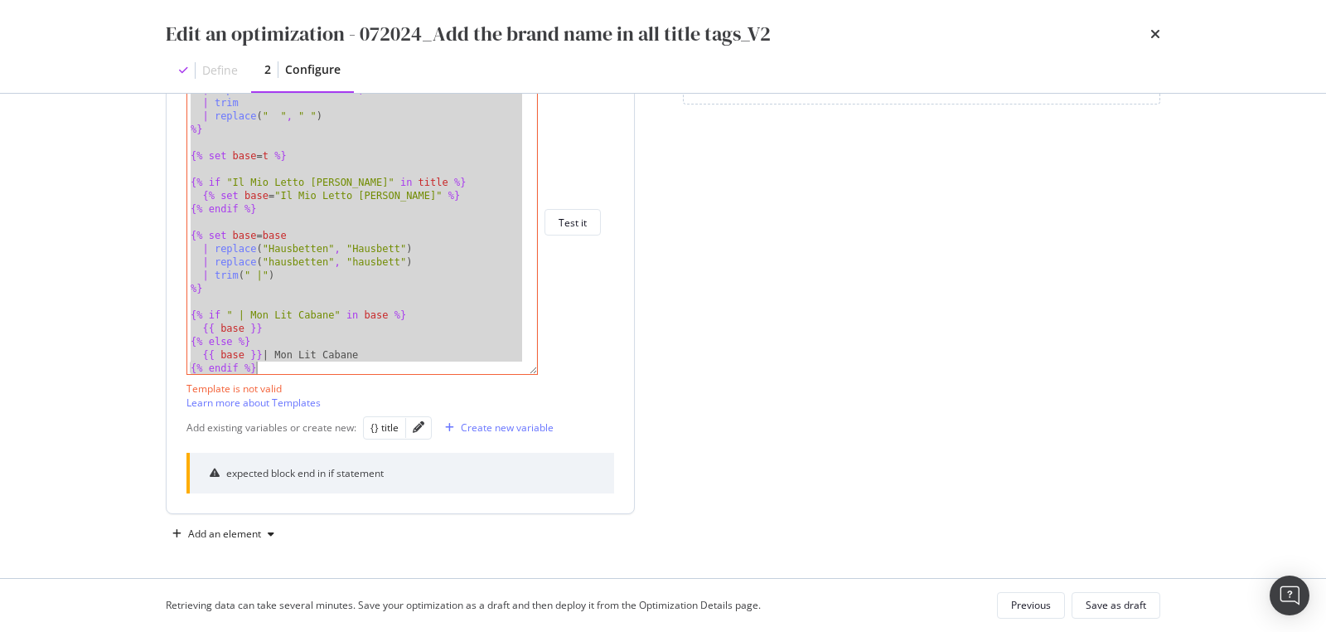
click at [362, 315] on div "| replace ( "mon lit Cabane" , "" ) | replace ( "mon lit cabane" , "" ) | trim …" at bounding box center [356, 235] width 338 height 331
paste textarea "Cursor at row 40"
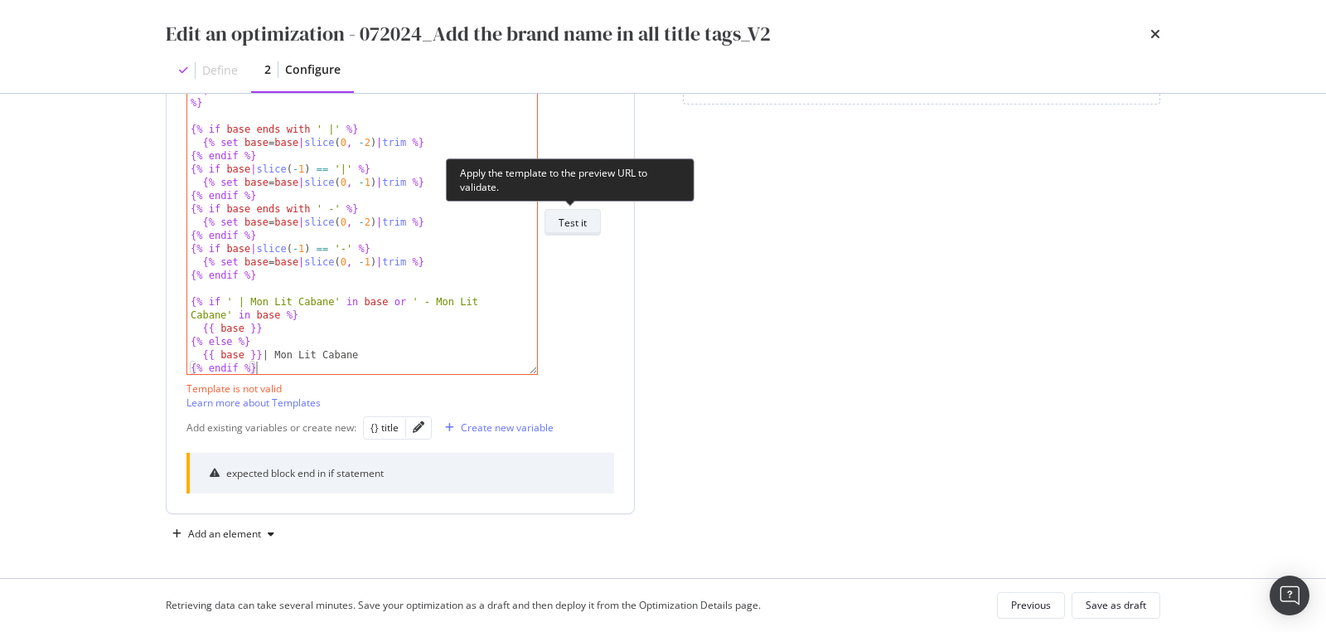
click at [581, 225] on div "Test it" at bounding box center [573, 223] width 28 height 14
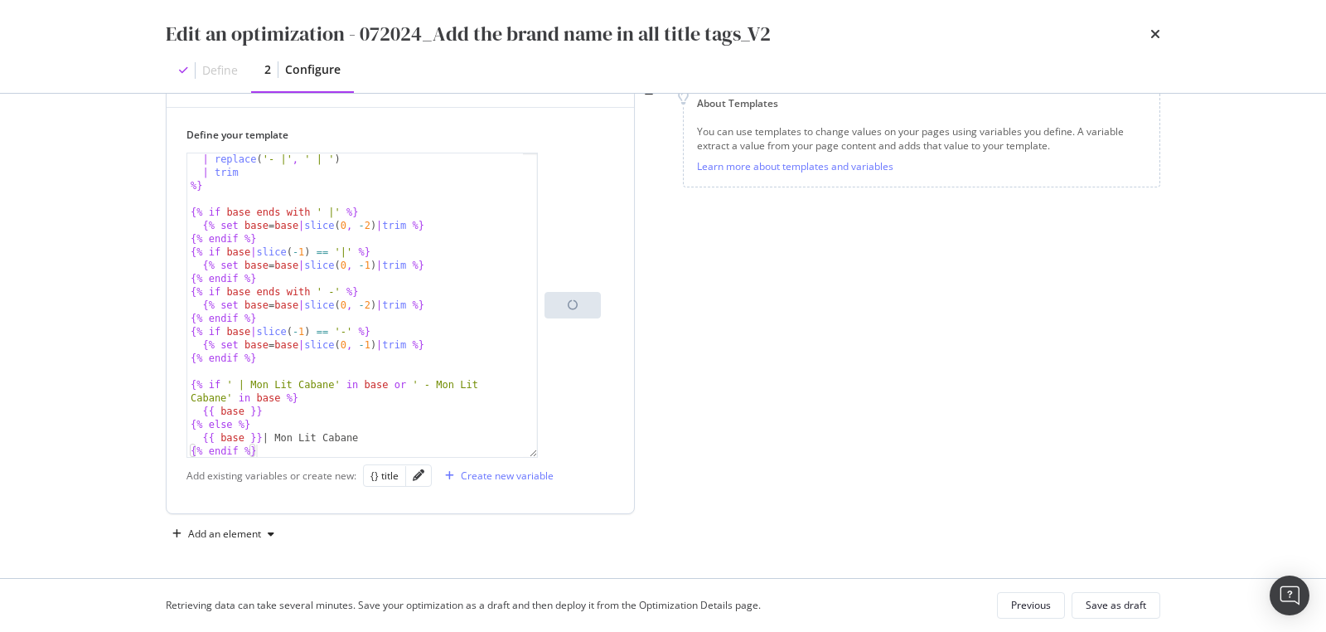
scroll to position [315, 0]
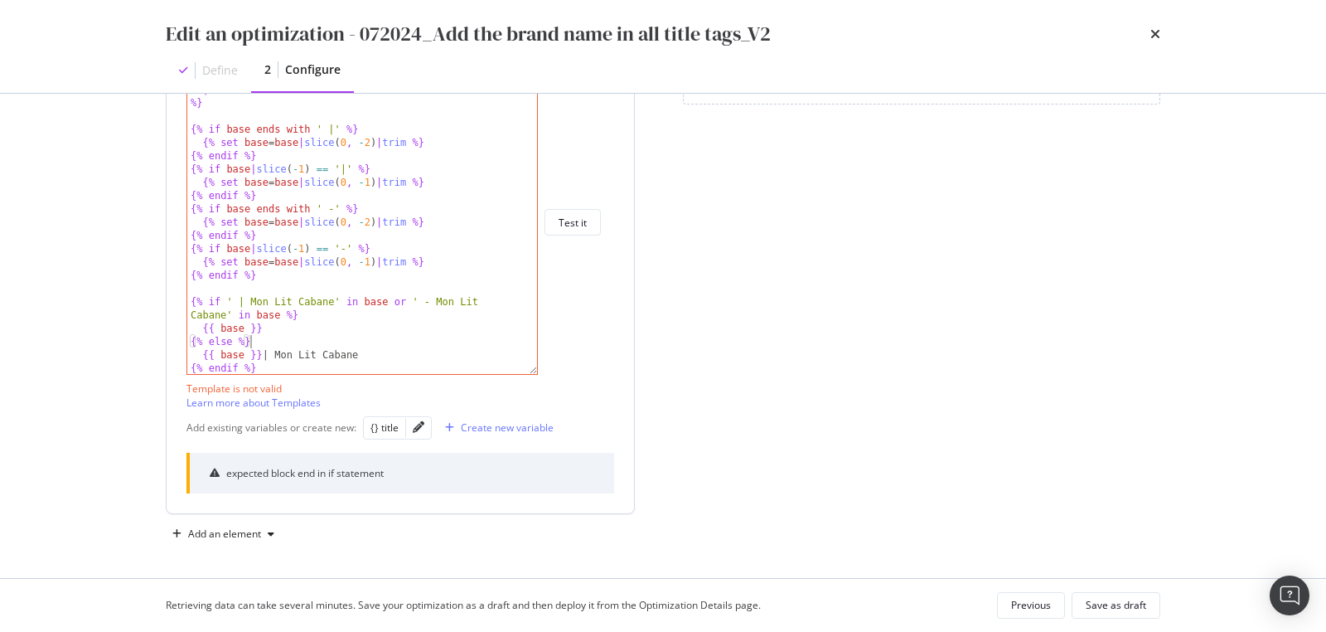
click at [272, 336] on div "| replace ( '- |' , ' | ' ) | trim %} {% if base ends with ' |' %} {% set base …" at bounding box center [356, 235] width 338 height 331
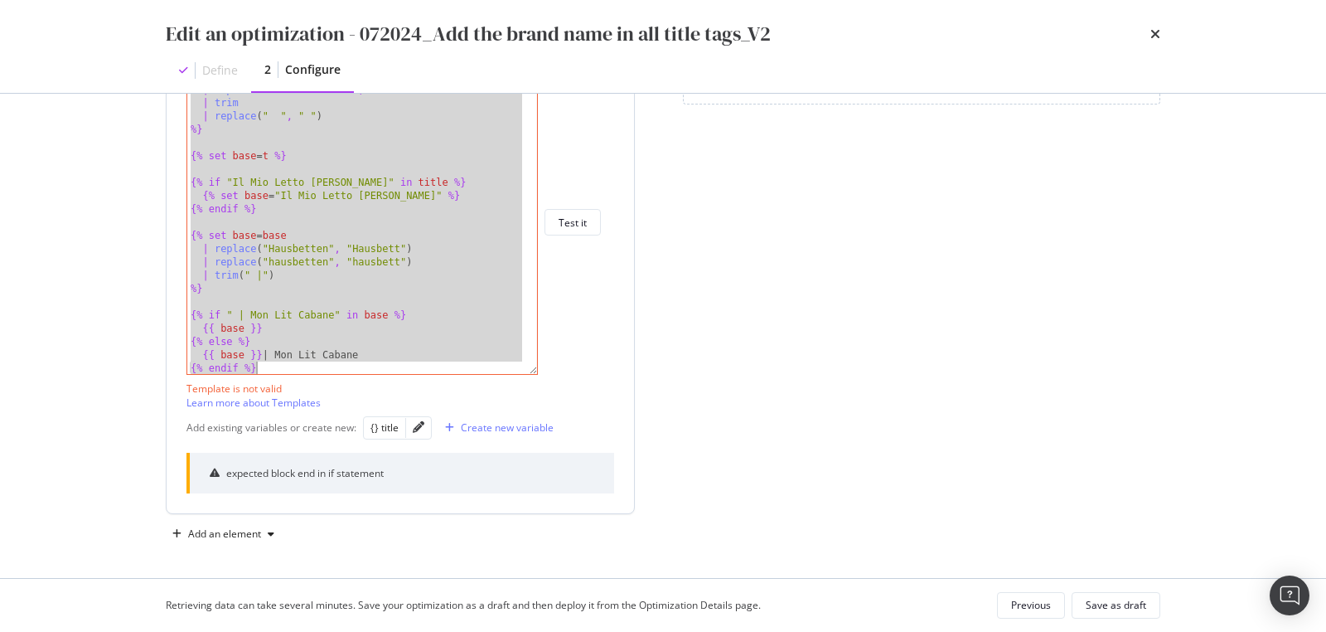
scroll to position [0, 0]
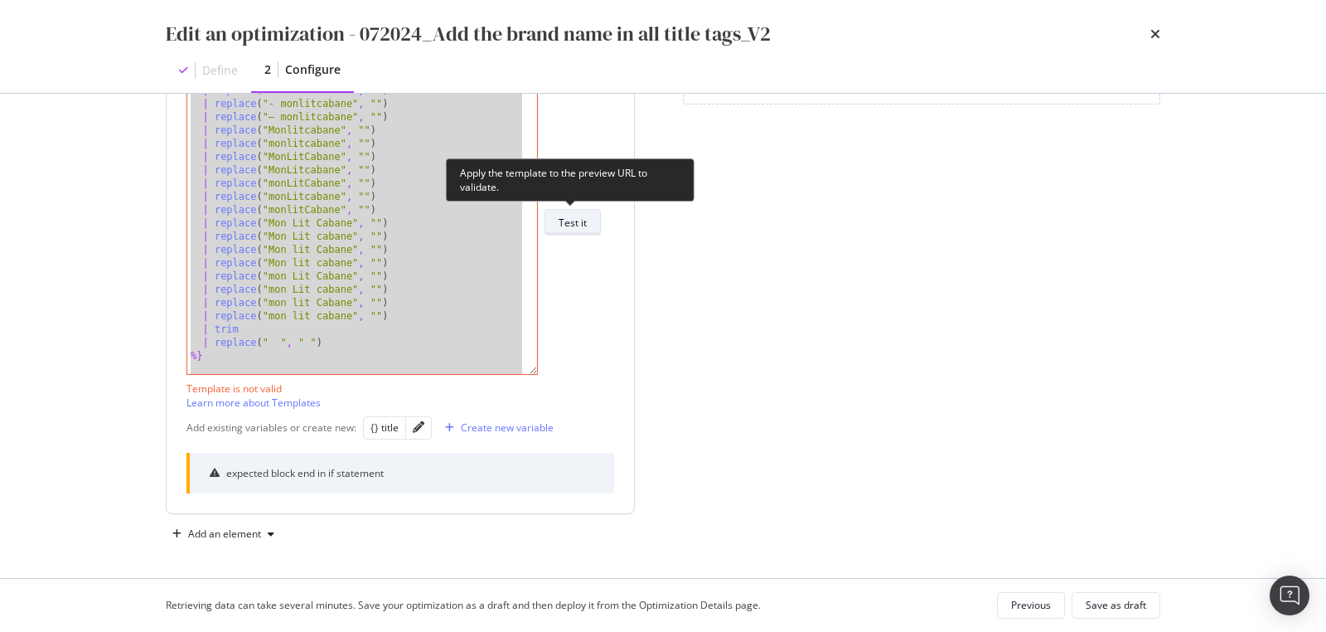
click at [562, 223] on div "Test it" at bounding box center [573, 223] width 28 height 14
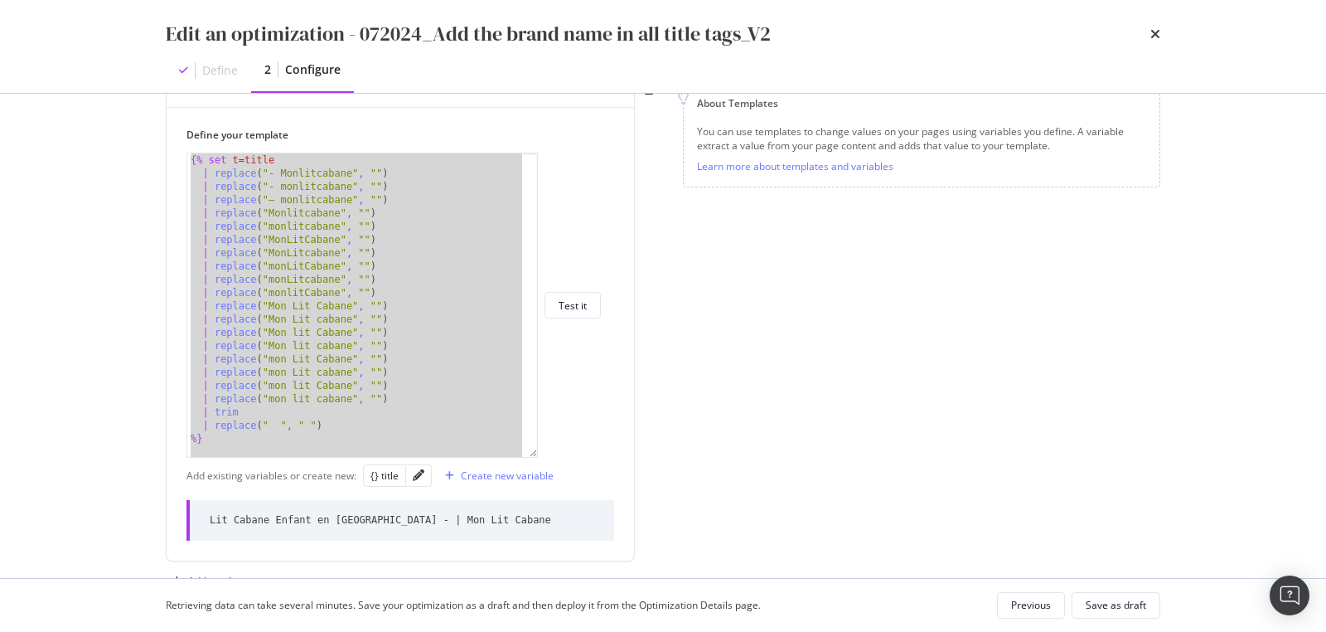
scroll to position [279, 0]
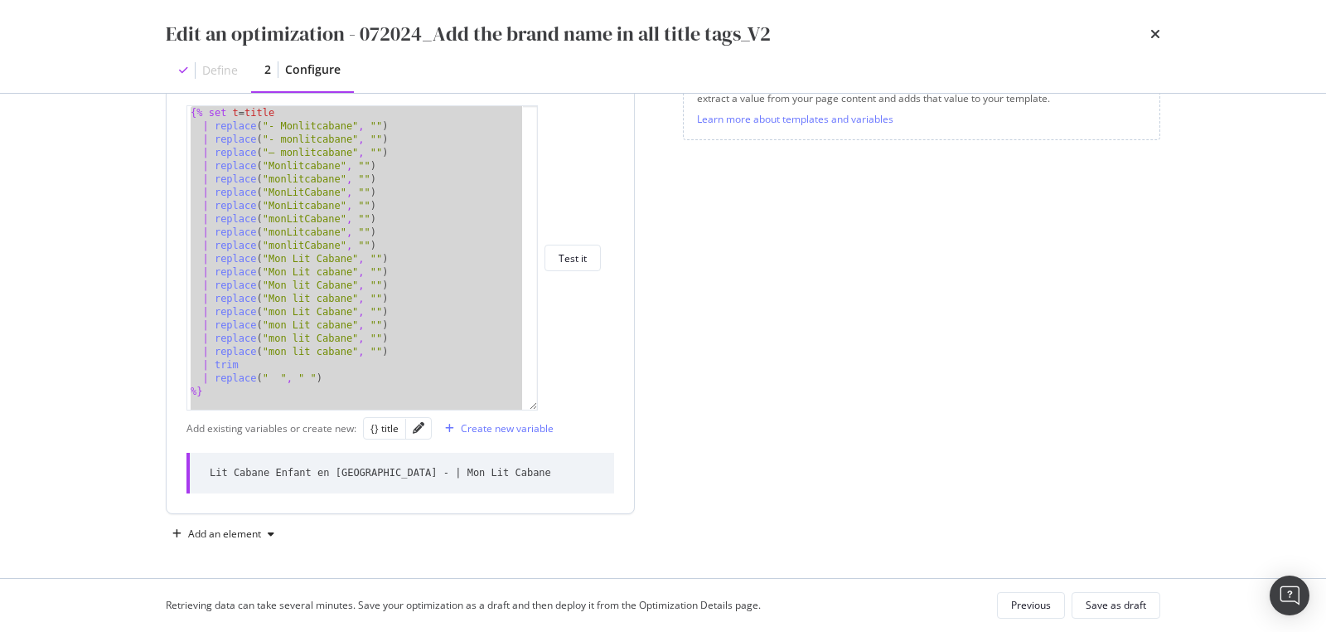
click at [292, 382] on div "{% set t = title | replace ( "- Monlitcabane" , "" ) | replace ( "- monlitcaban…" at bounding box center [356, 271] width 338 height 331
click at [369, 357] on div "{% set t = title | replace ( "- Monlitcabane" , "" ) | replace ( "- monlitcaban…" at bounding box center [356, 271] width 338 height 331
paste textarea "Cursor at row 40"
type textarea "{% endif %}"
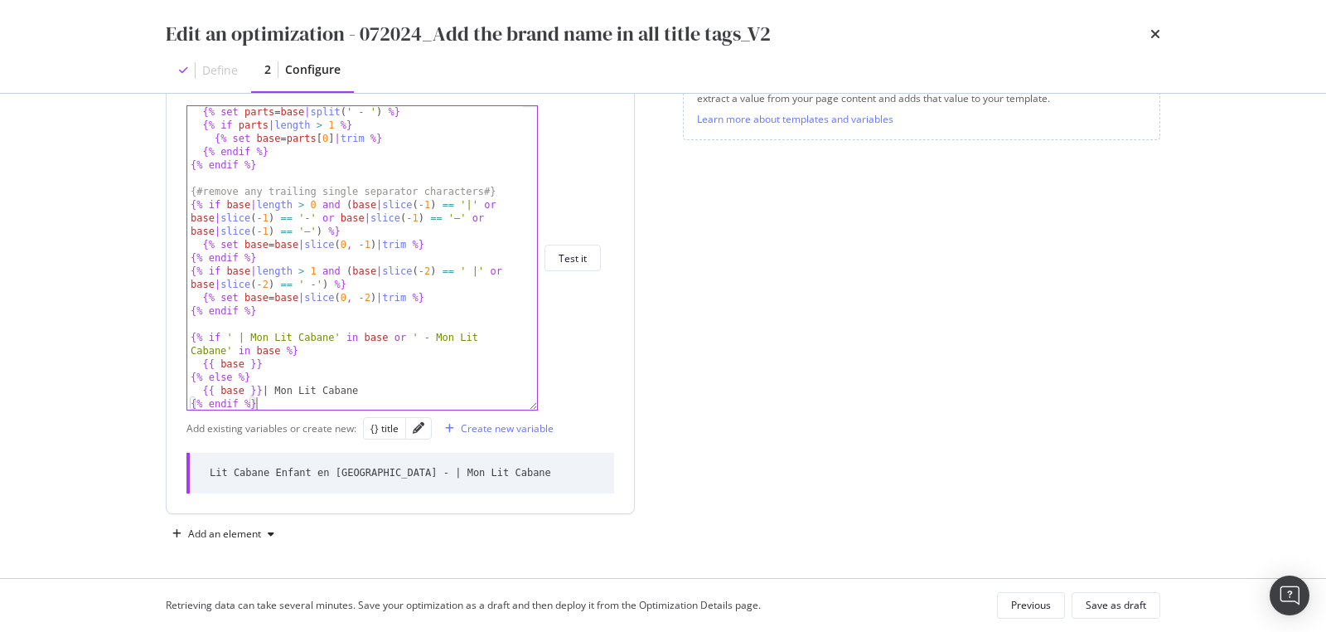
scroll to position [637, 0]
click at [577, 265] on div "Test it" at bounding box center [573, 257] width 28 height 23
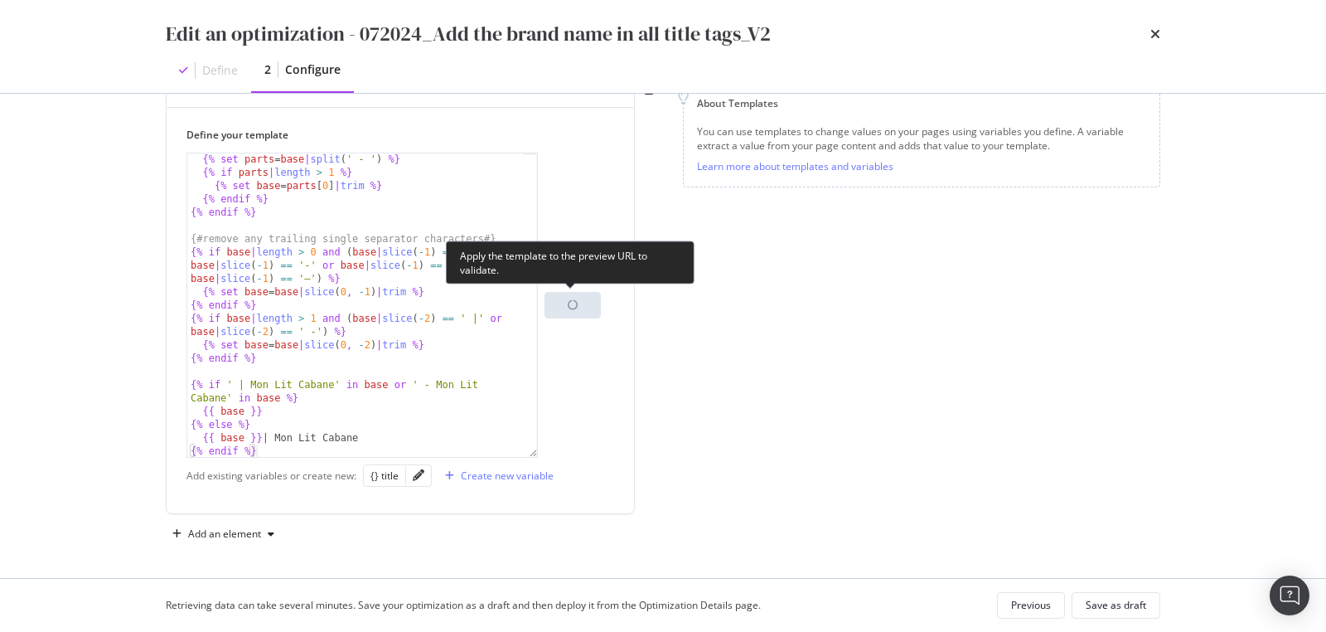
scroll to position [279, 0]
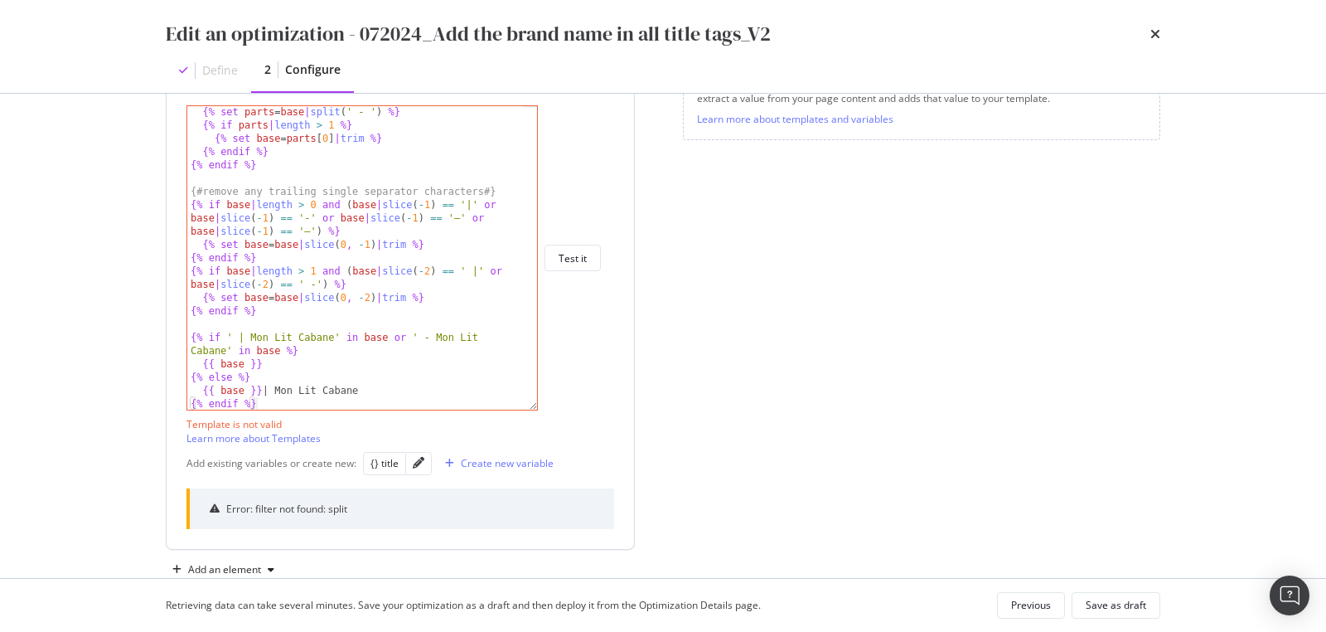
click at [429, 318] on div "{% set parts = base | split ( ' - ' ) %} {% if parts | length > 1 %} {% set bas…" at bounding box center [356, 270] width 338 height 331
type textarea "{{ base }} | Mon Lit Cabane {% endif %}"
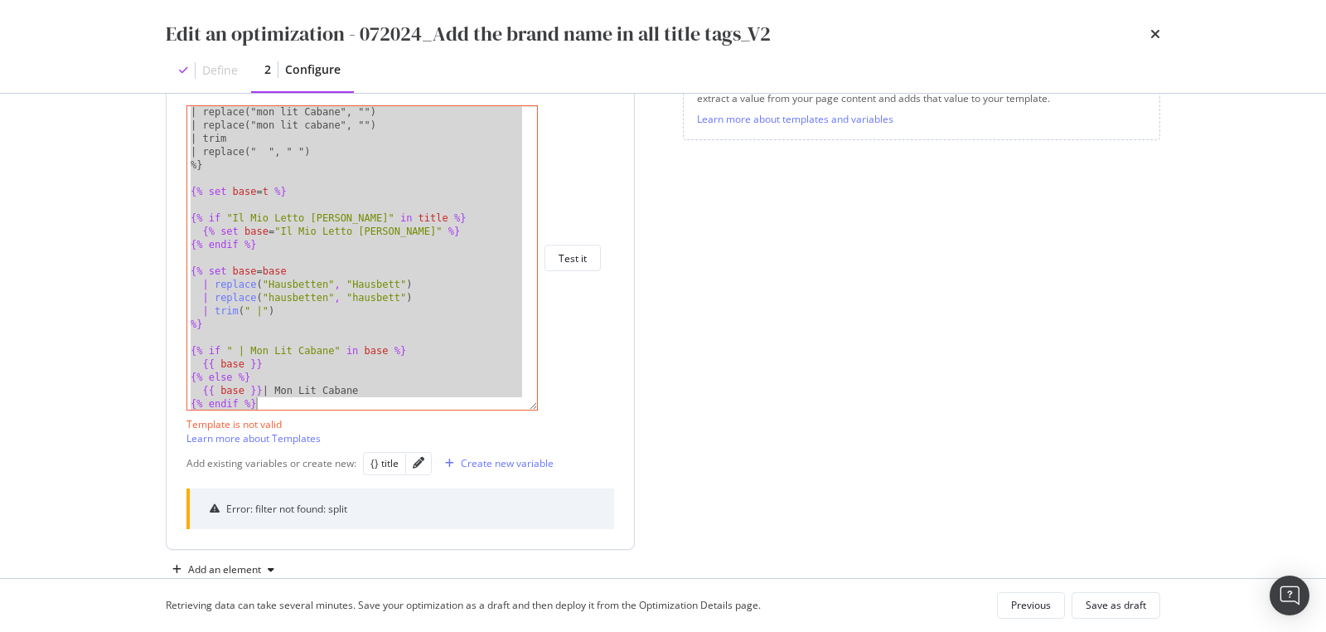
scroll to position [225, 0]
click at [587, 256] on div "Test it" at bounding box center [573, 258] width 28 height 14
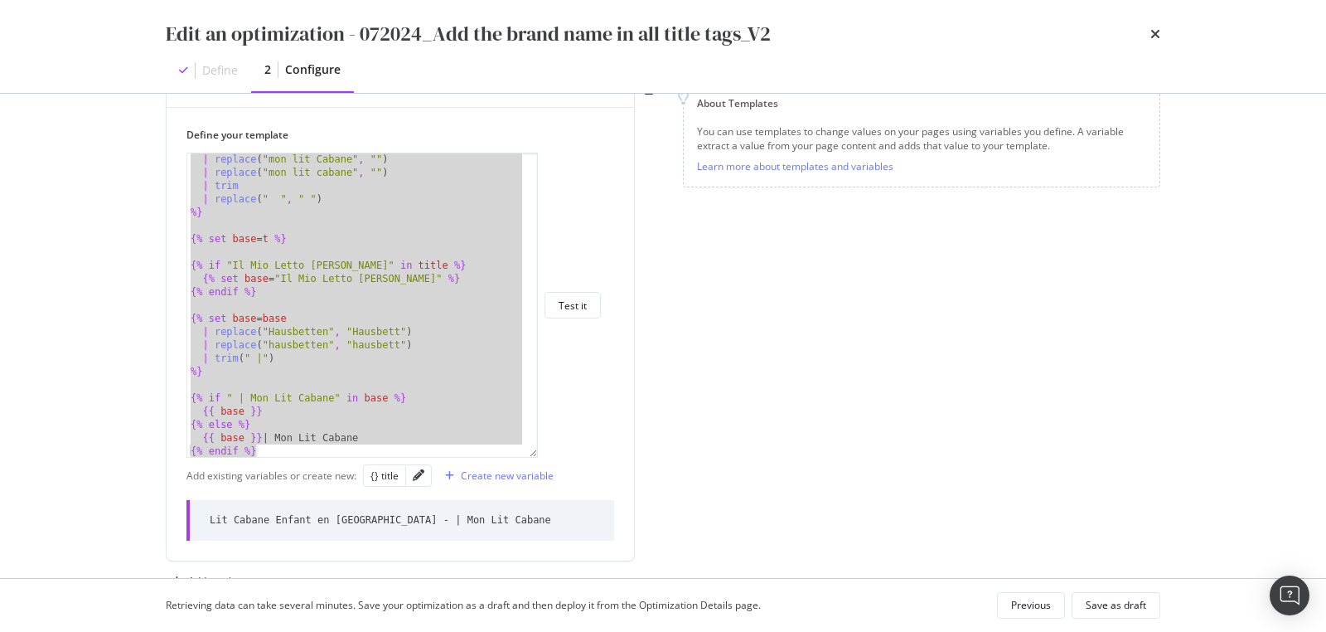
scroll to position [279, 0]
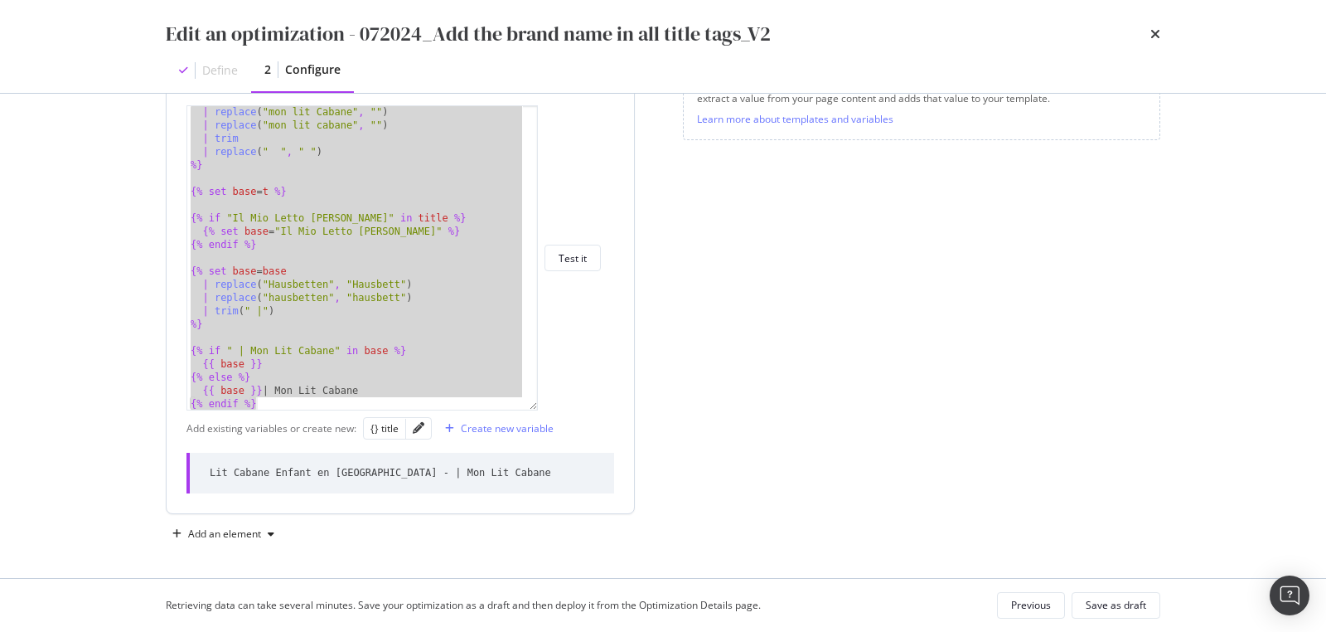
click at [371, 473] on div "Lit Cabane Enfant en Bois - | Mon Lit Cabane" at bounding box center [381, 473] width 342 height 14
copy div "Lit Cabane Enfant en Bois - | Mon Lit Cabane"
click at [394, 330] on div "| replace ( "mon lit Cabane" , "" ) | replace ( "mon lit cabane" , "" ) | trim …" at bounding box center [356, 270] width 338 height 331
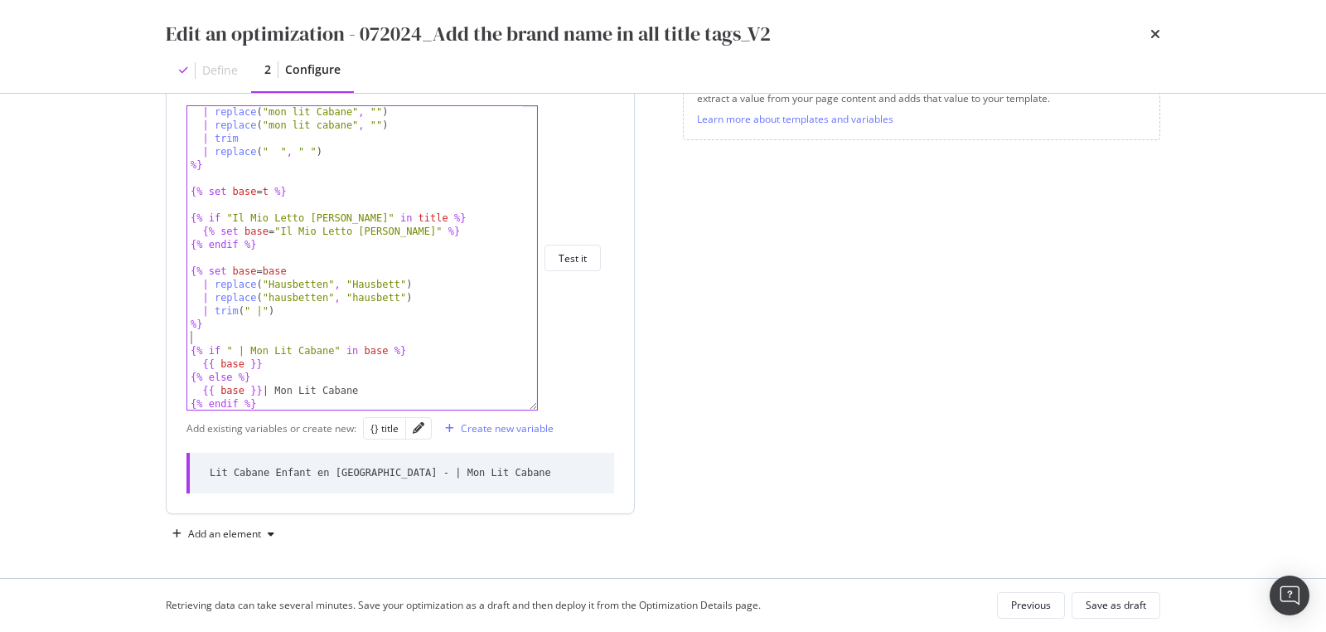
type textarea "{{ base }} | Mon Lit Cabane {% endif %}"
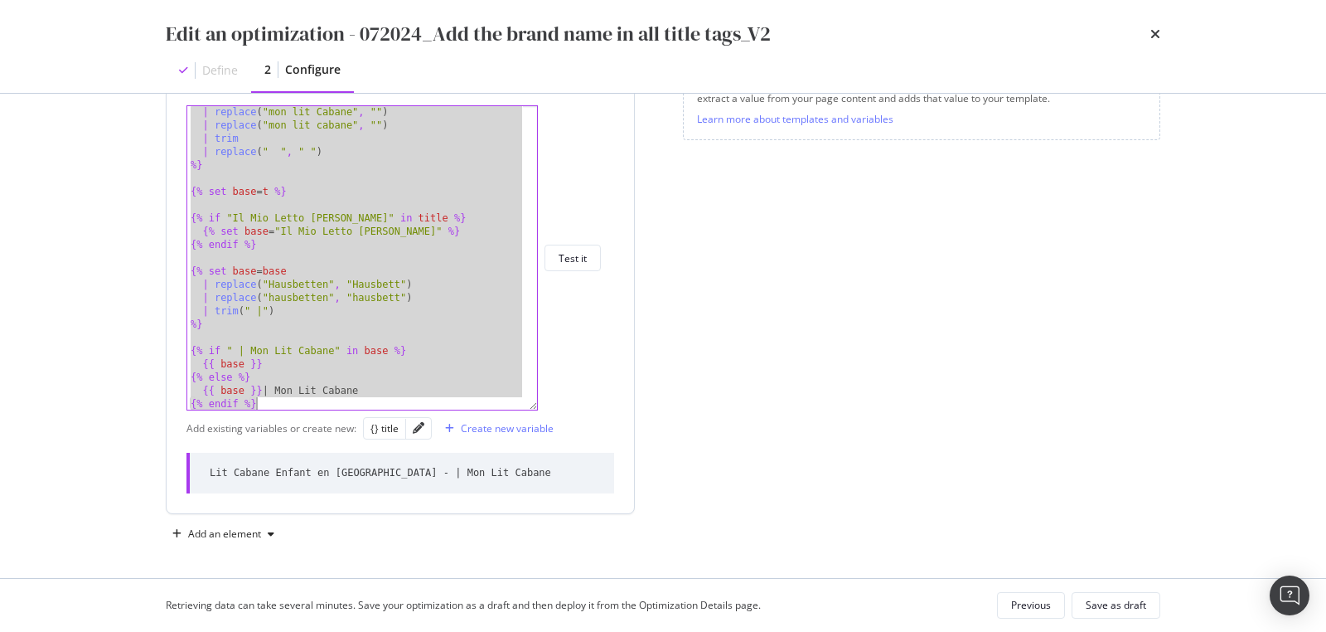
click at [395, 329] on div "| replace ( "mon lit Cabane" , "" ) | replace ( "mon lit cabane" , "" ) | trim …" at bounding box center [356, 270] width 338 height 331
paste textarea "Cursor at row 40"
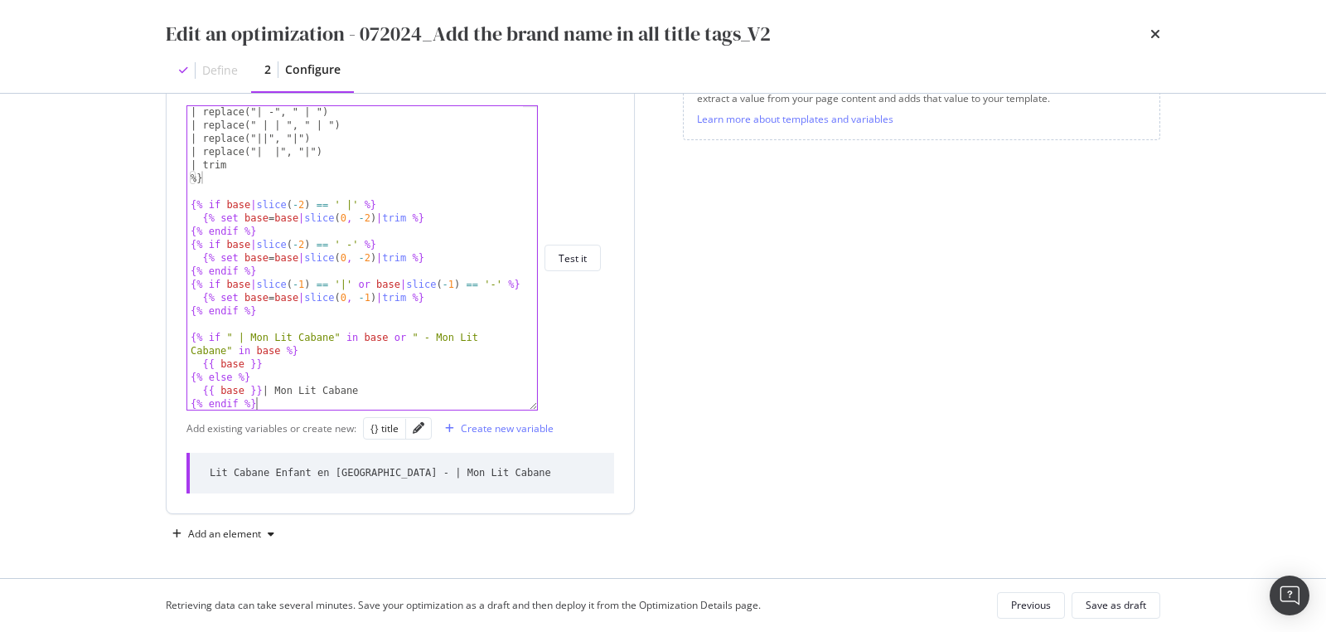
scroll to position [452, 0]
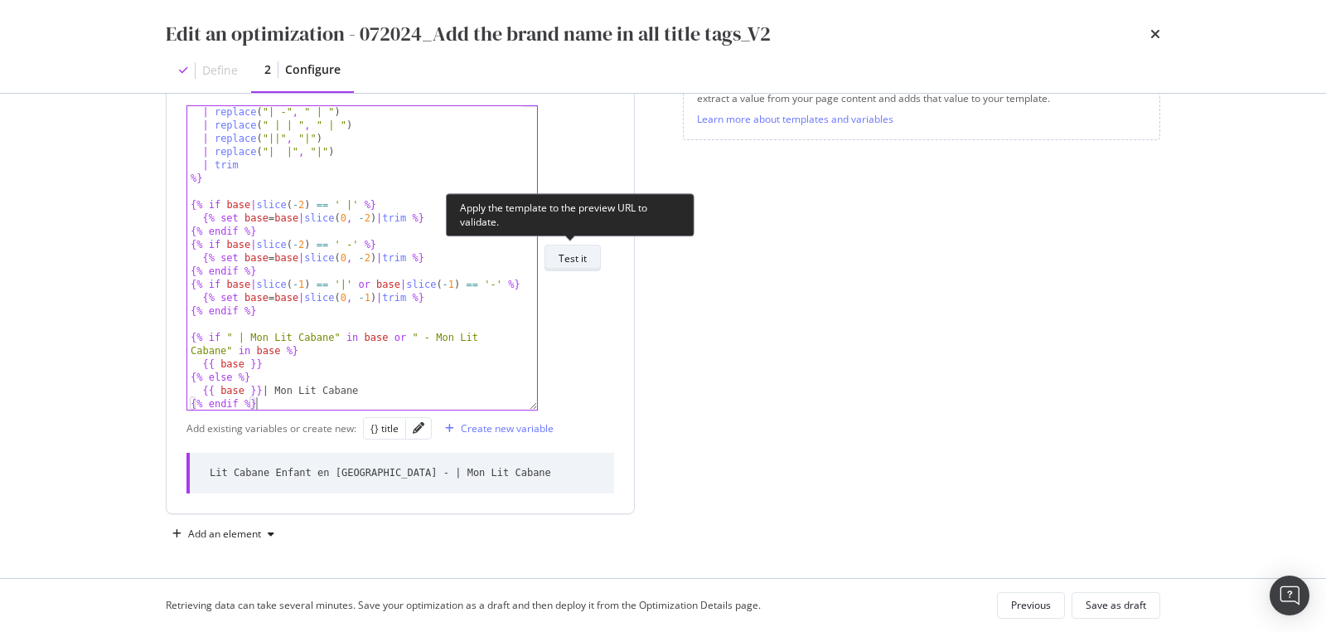
click at [570, 264] on div "Test it" at bounding box center [573, 257] width 28 height 23
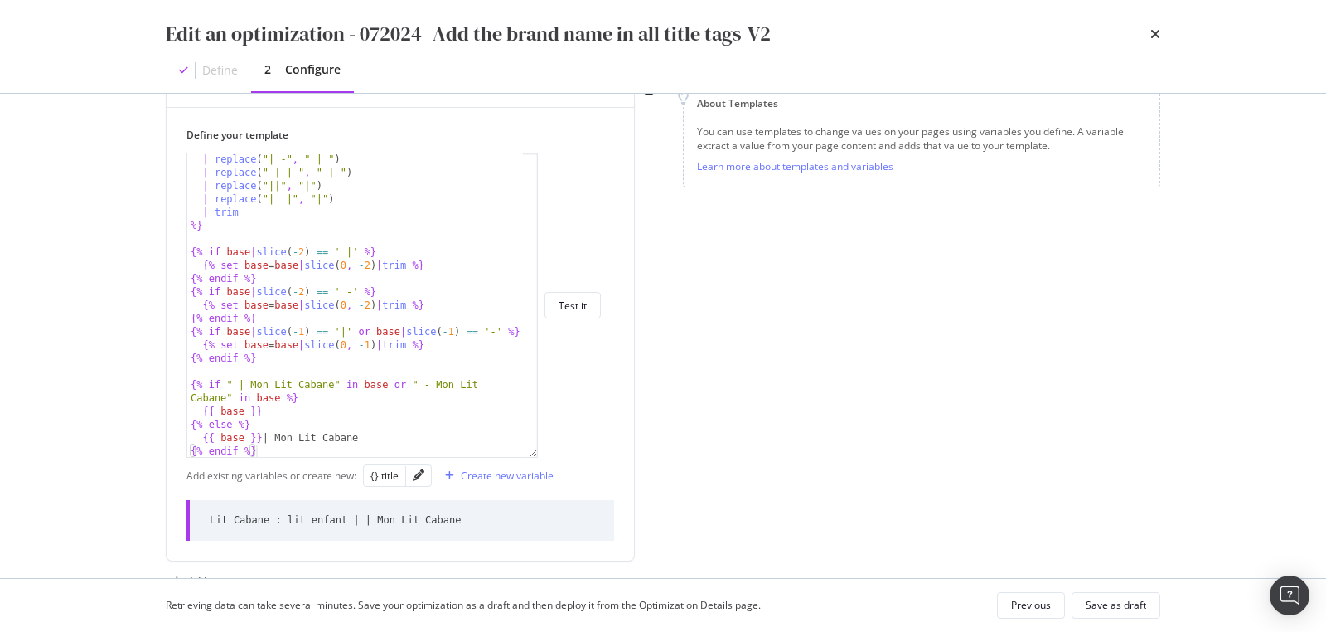
scroll to position [279, 0]
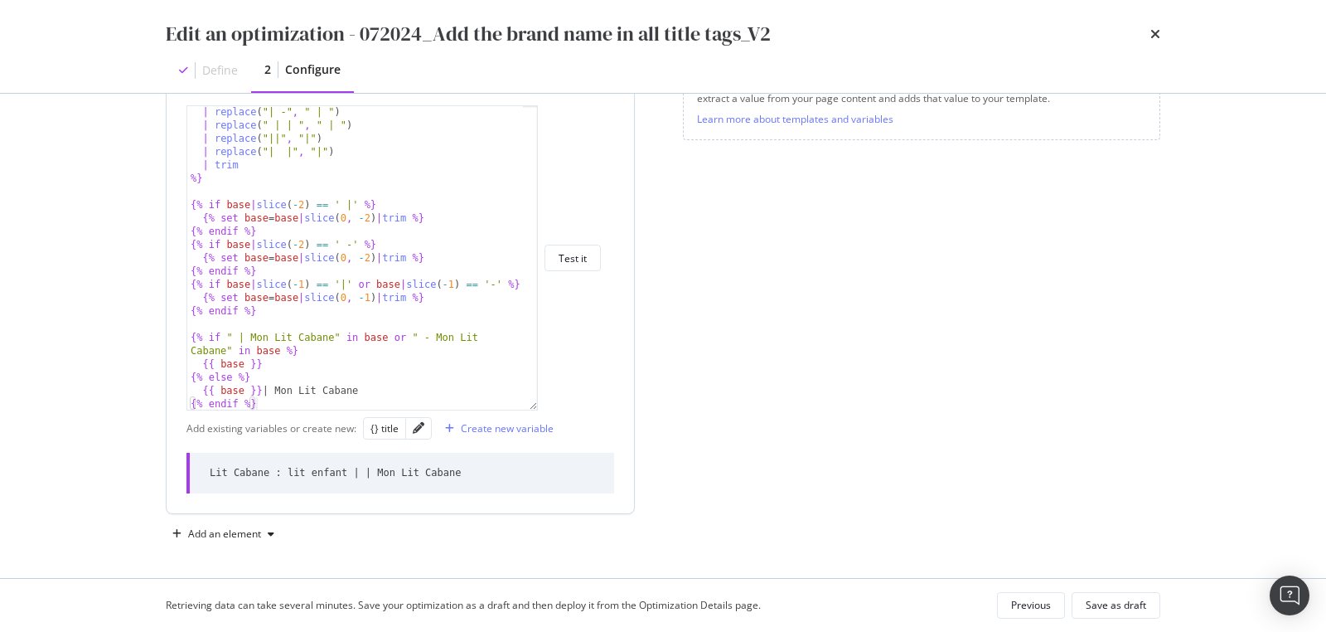
click at [363, 473] on div "Lit Cabane : lit enfant | | Mon Lit Cabane" at bounding box center [335, 473] width 251 height 14
copy div "Lit Cabane : lit enfant | | Mon Lit Cabane"
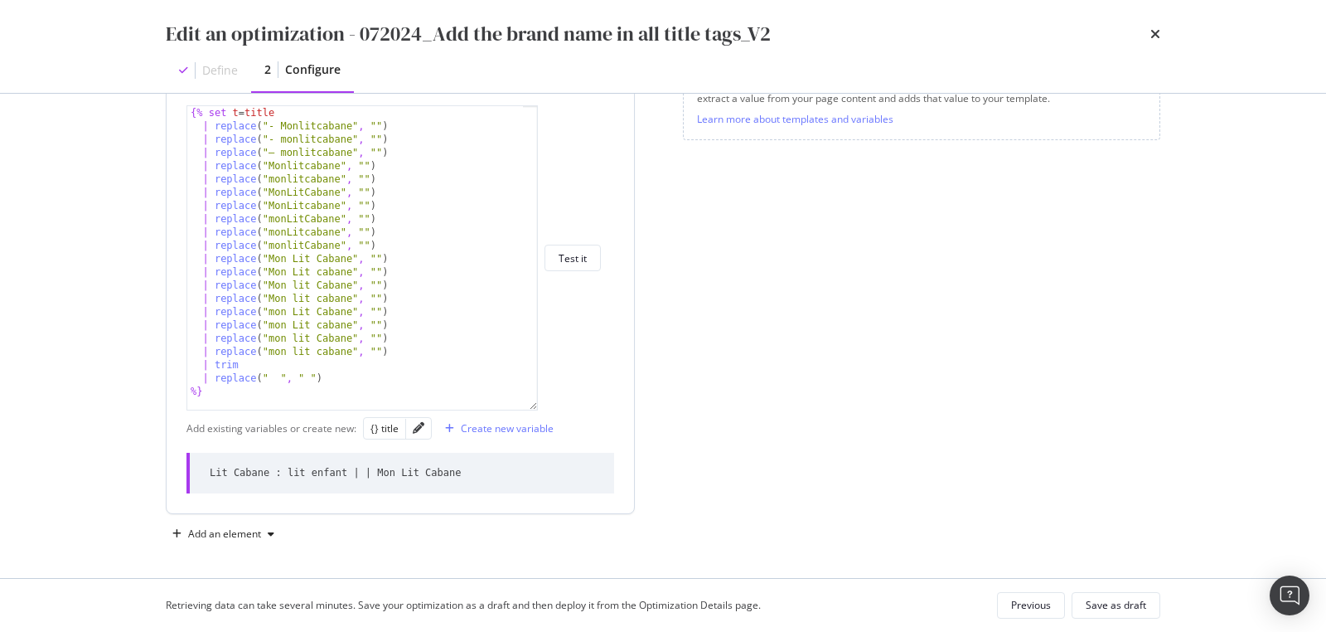
click at [412, 382] on div "{% set t = title | replace ( "- Monlitcabane" , "" ) | replace ( "- monlitcaban…" at bounding box center [356, 271] width 338 height 331
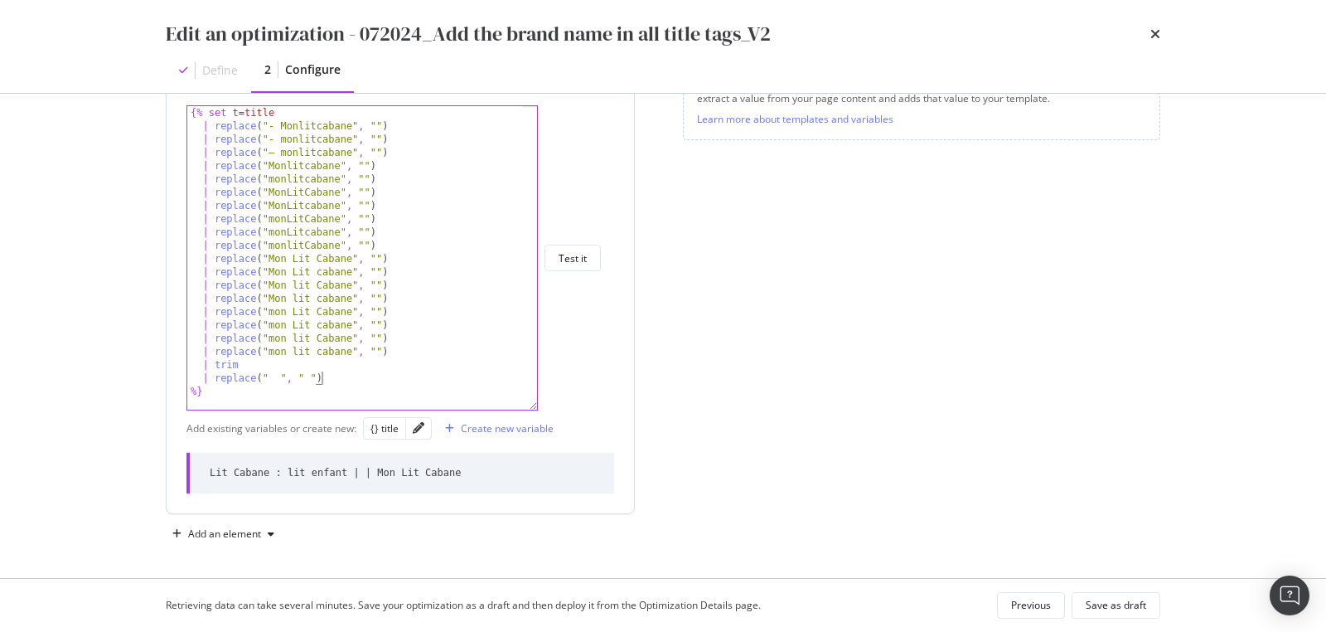
click at [399, 370] on div "{% set t = title | replace ( "- Monlitcabane" , "" ) | replace ( "- monlitcaban…" at bounding box center [356, 271] width 338 height 331
type textarea "{{ base }} | Mon Lit Cabane {% endif %}"
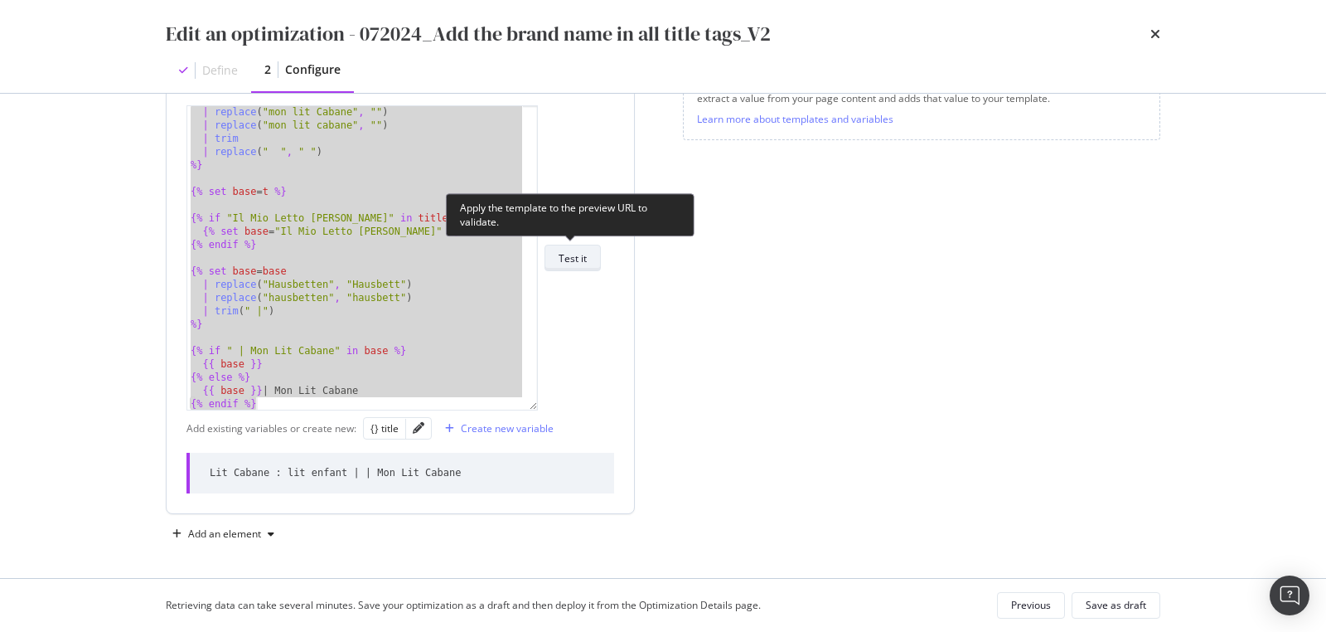
click at [578, 259] on div "Test it" at bounding box center [573, 258] width 28 height 14
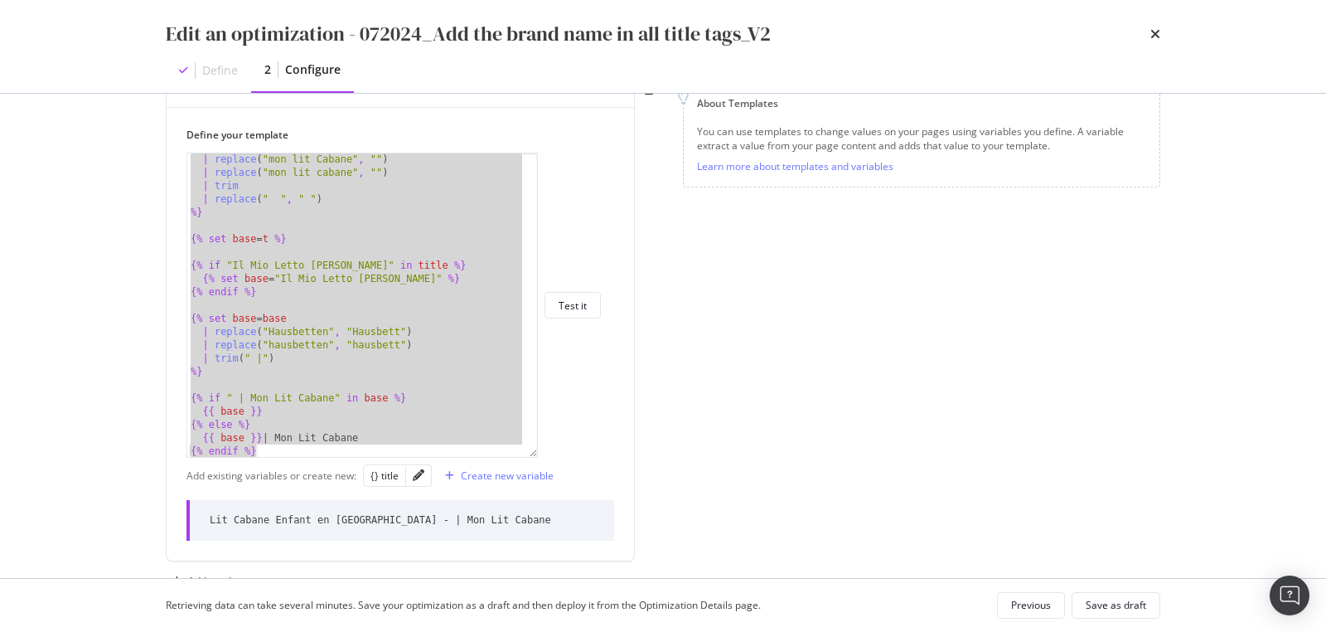
scroll to position [279, 0]
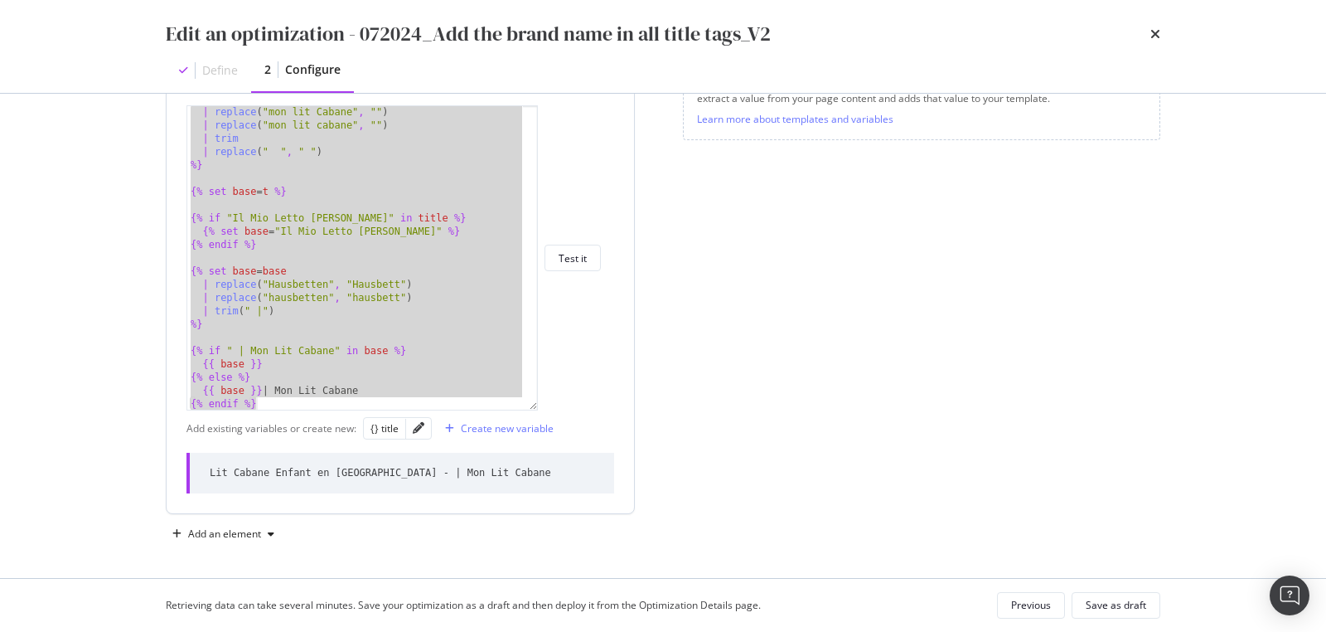
click at [357, 341] on div "| replace ( "mon lit Cabane" , "" ) | replace ( "mon lit cabane" , "" ) | trim …" at bounding box center [356, 270] width 338 height 331
paste textarea "{{ base }} | Mon Lit Cabane"
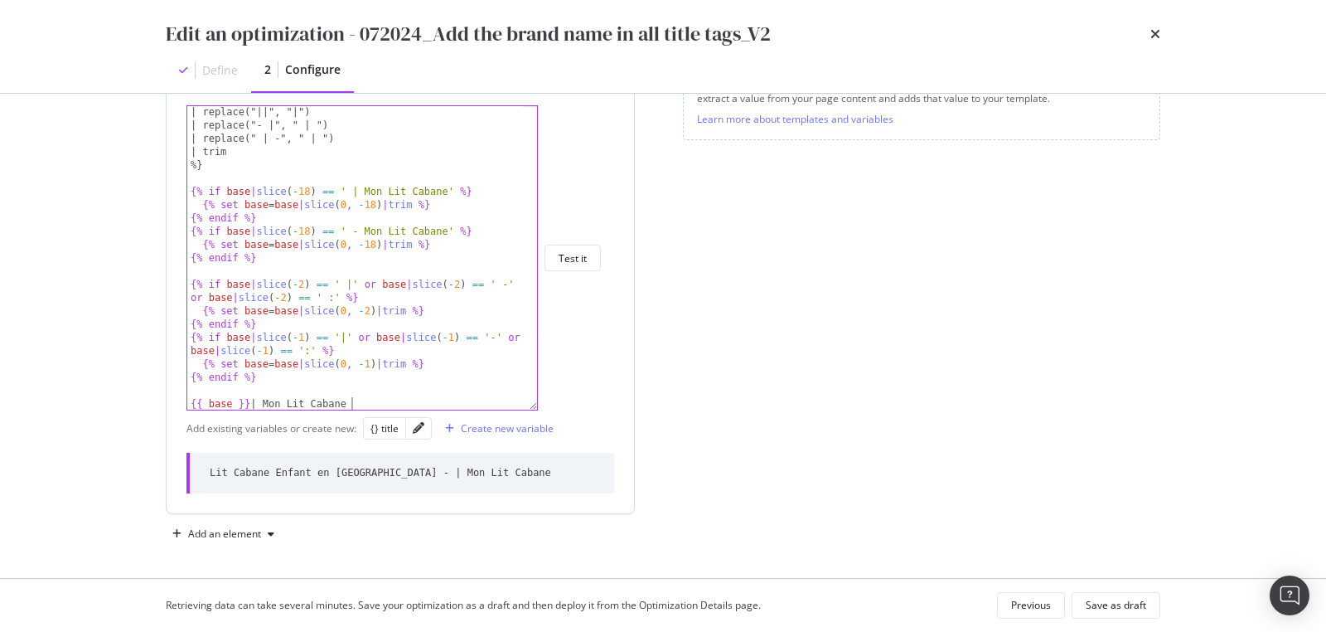
scroll to position [504, 0]
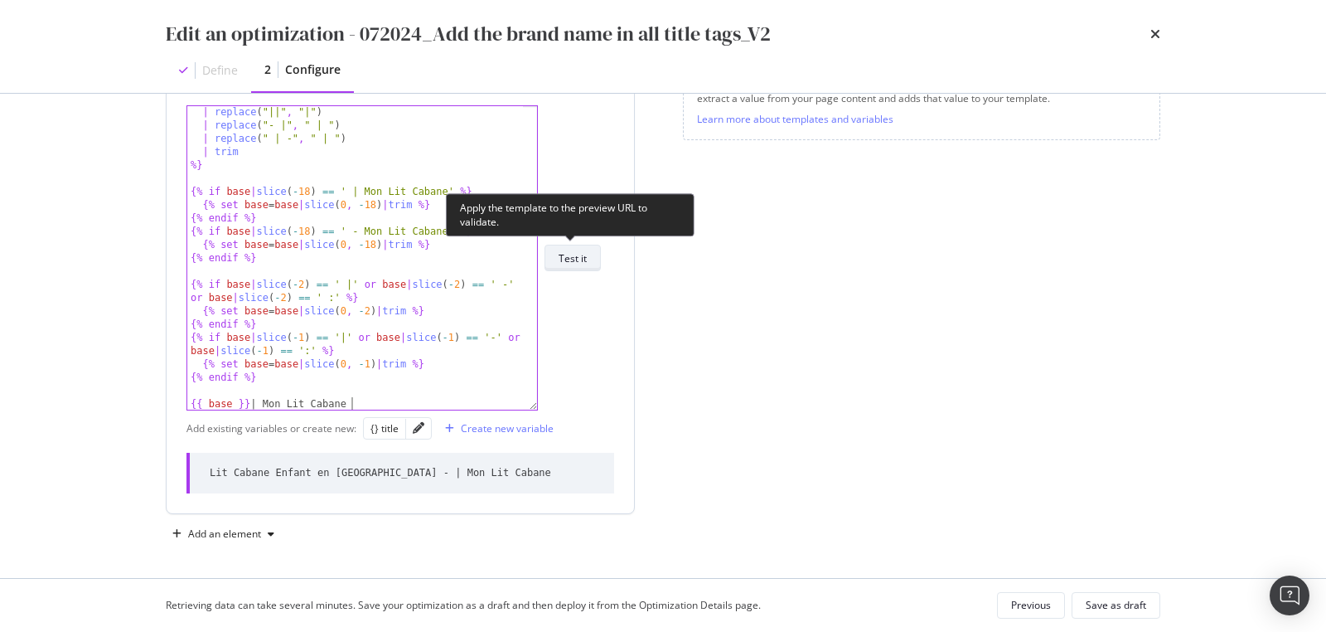
click at [569, 262] on div "Test it" at bounding box center [573, 258] width 28 height 14
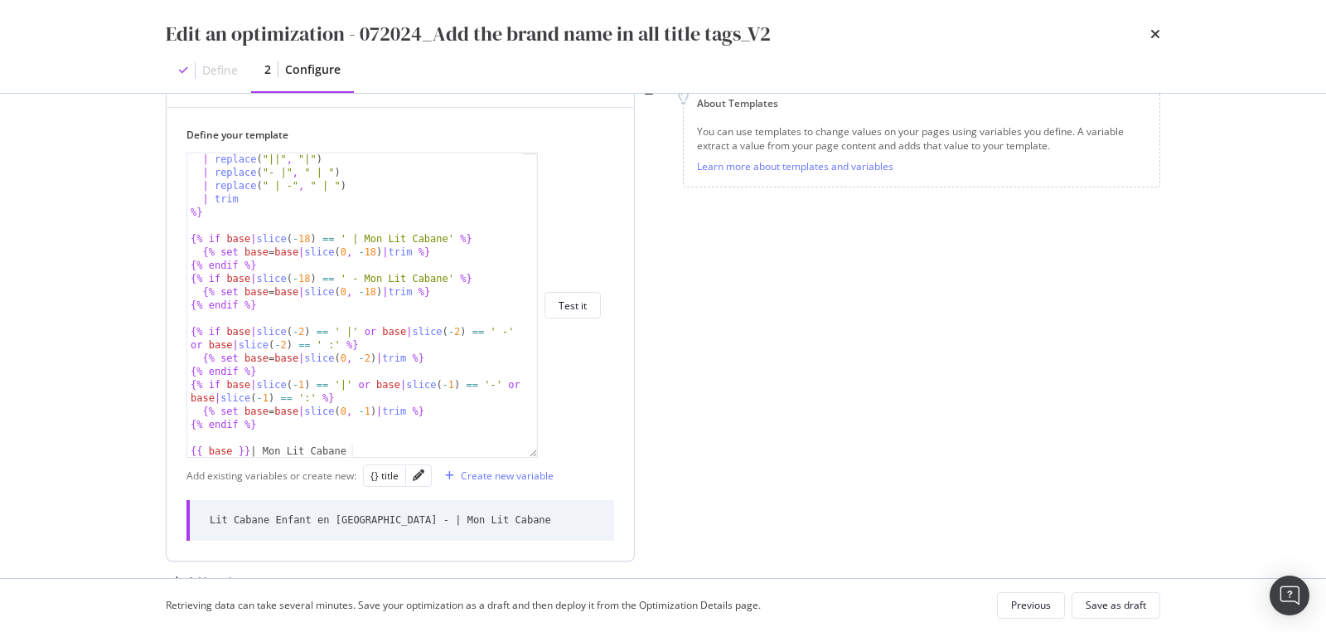
scroll to position [279, 0]
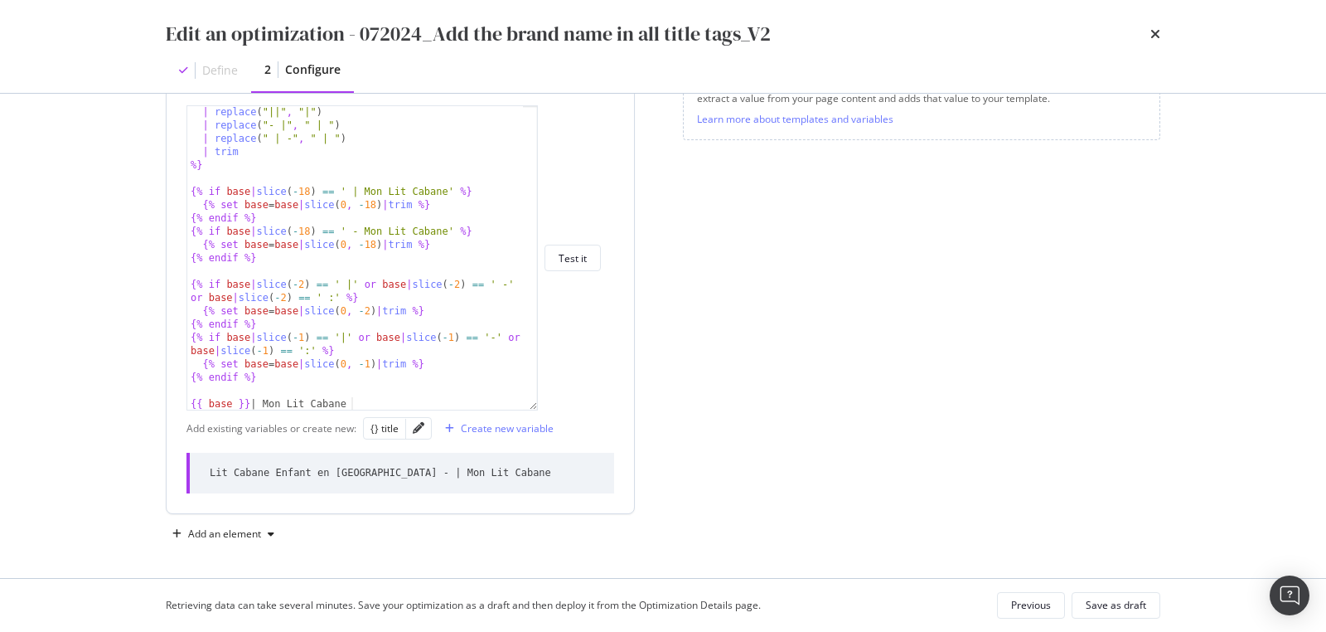
click at [390, 466] on div "Lit Cabane Enfant en Bois - | Mon Lit Cabane" at bounding box center [381, 473] width 342 height 14
copy div "Lit Cabane Enfant en Bois - | Mon Lit Cabane"
click at [299, 339] on div "| replace ( "||" , "|" ) | replace ( "- |" , " | " ) | replace ( " | -" , " | "…" at bounding box center [356, 270] width 338 height 331
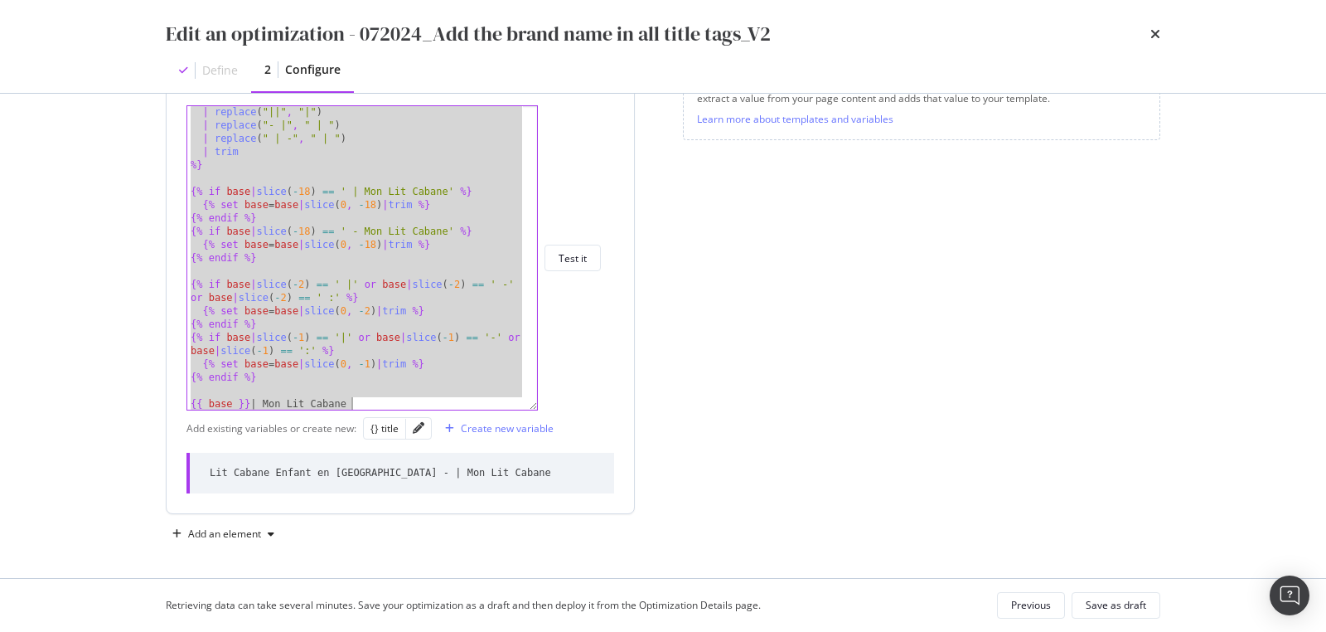
paste textarea "{% endif %}"
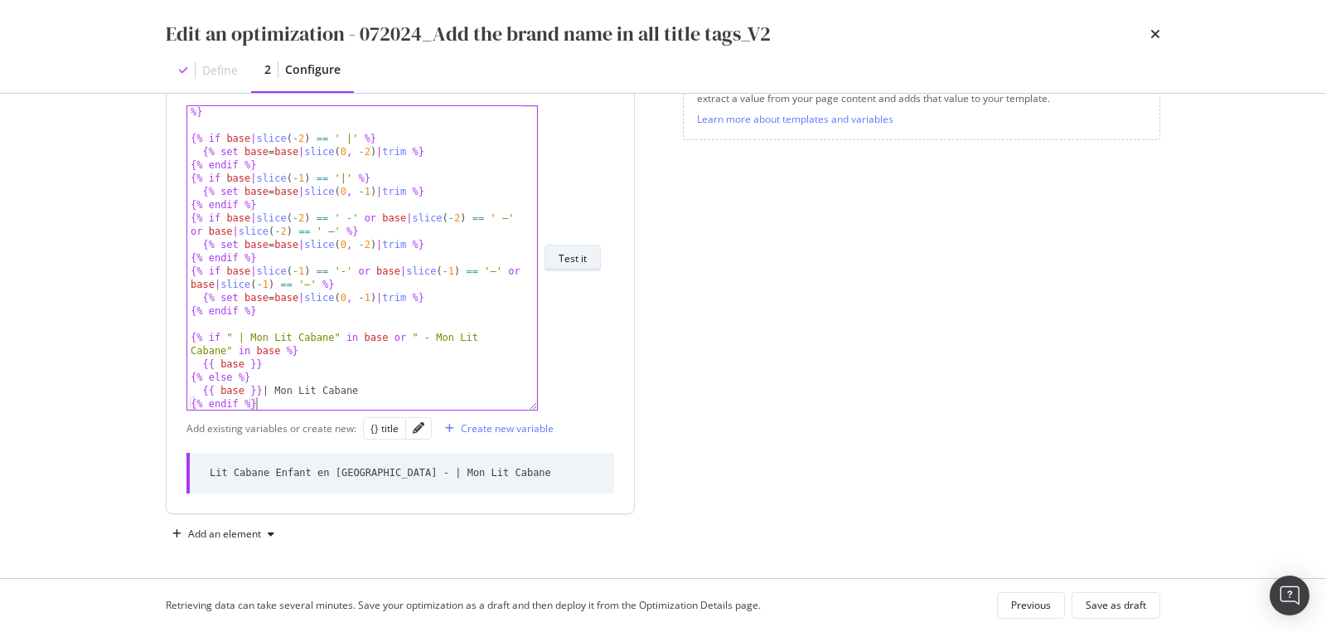
click at [565, 261] on div "Test it" at bounding box center [573, 258] width 28 height 14
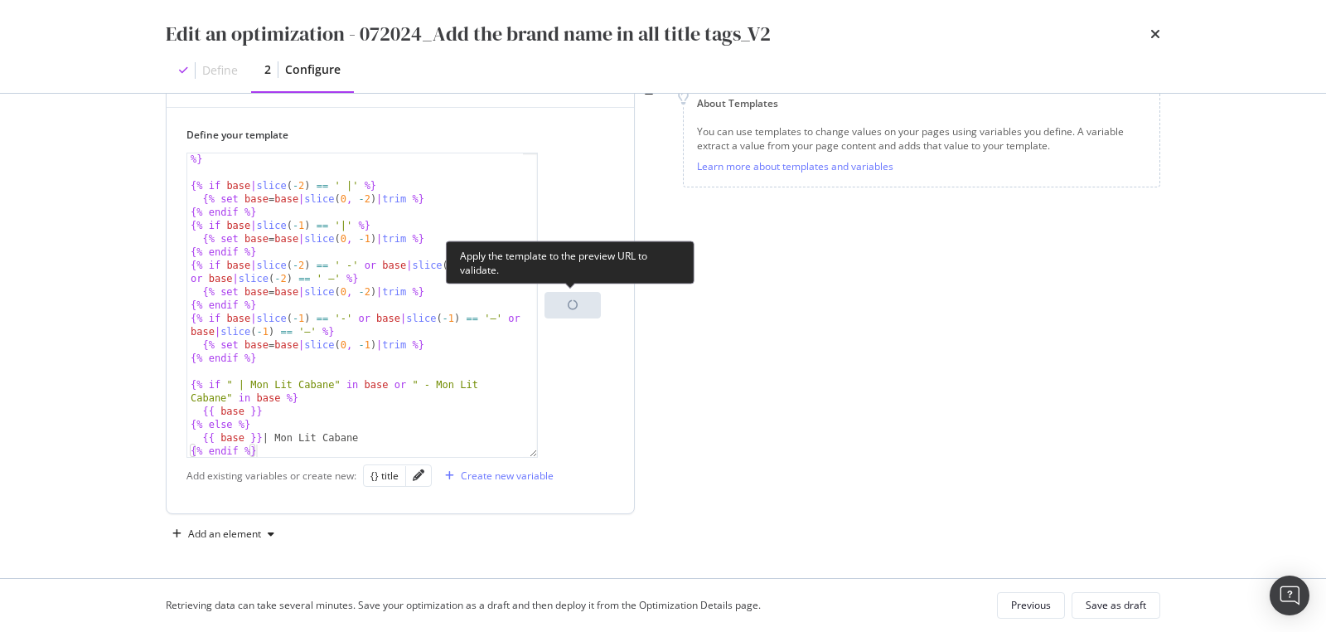
scroll to position [279, 0]
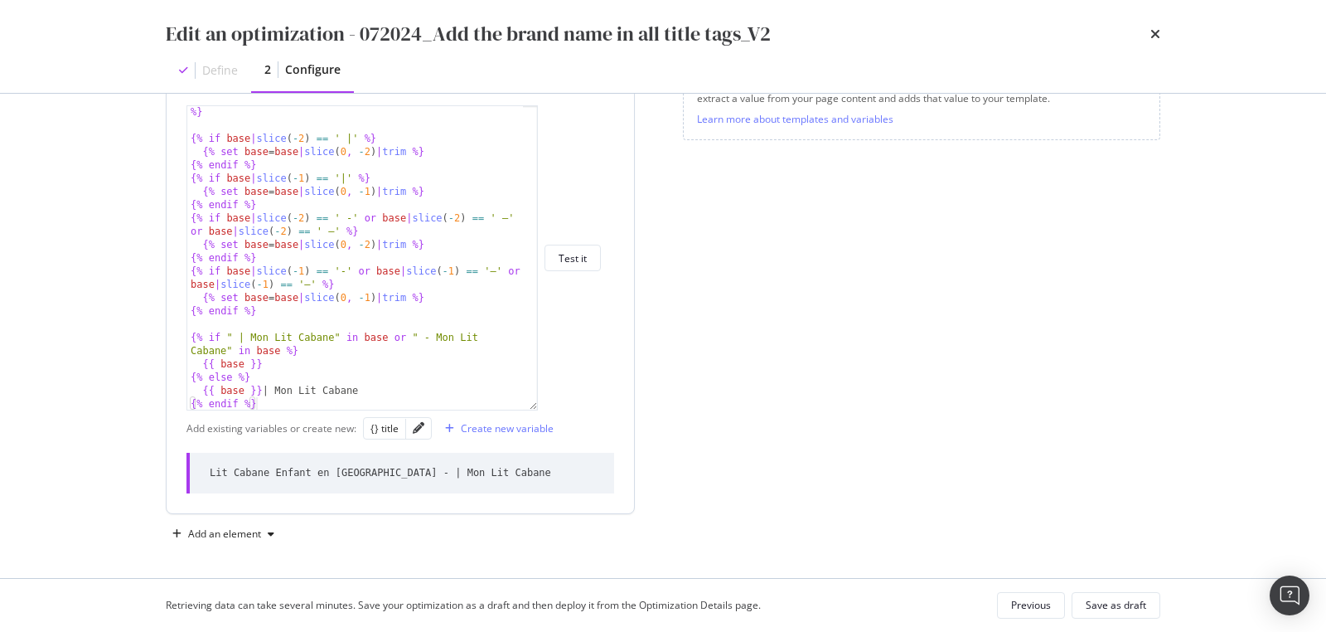
click at [410, 299] on div "%} {% if base | slice ( - 2 ) == ' |' %} {% set base = base | slice ( 0 , - 2 )…" at bounding box center [356, 270] width 338 height 331
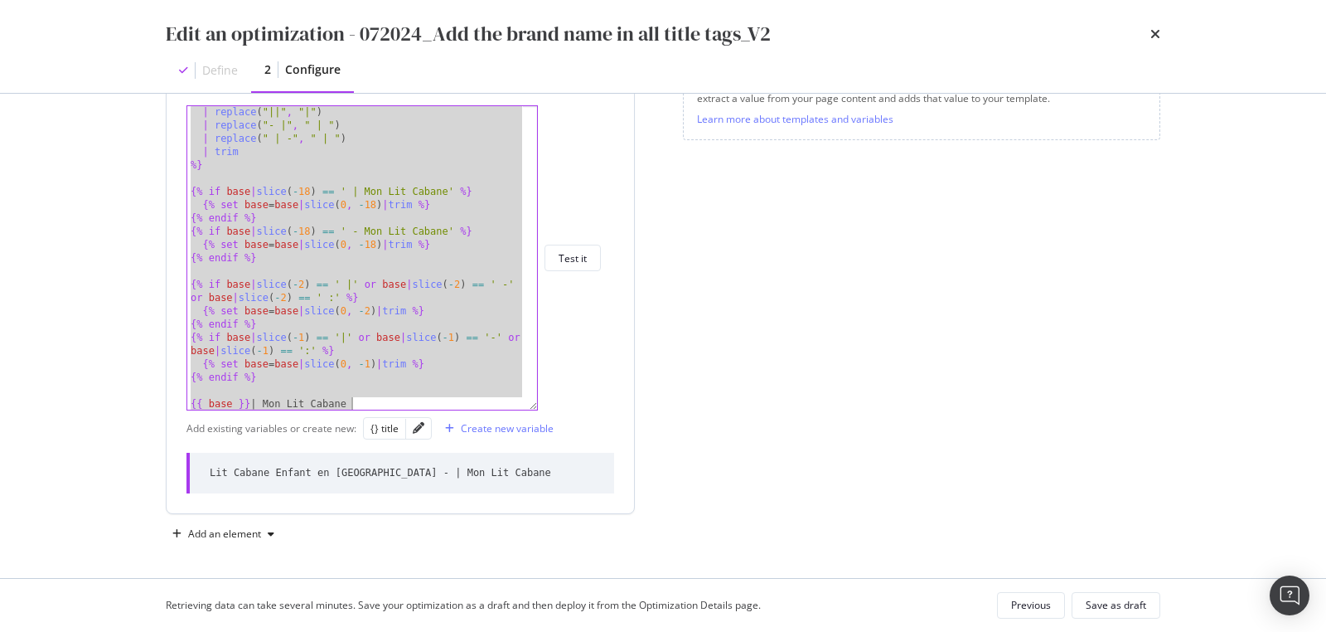
click at [391, 365] on div "| replace ( "||" , "|" ) | replace ( "- |" , " | " ) | replace ( " | -" , " | "…" at bounding box center [356, 270] width 338 height 331
paste textarea "{% endif %}"
type textarea "{% endif %}"
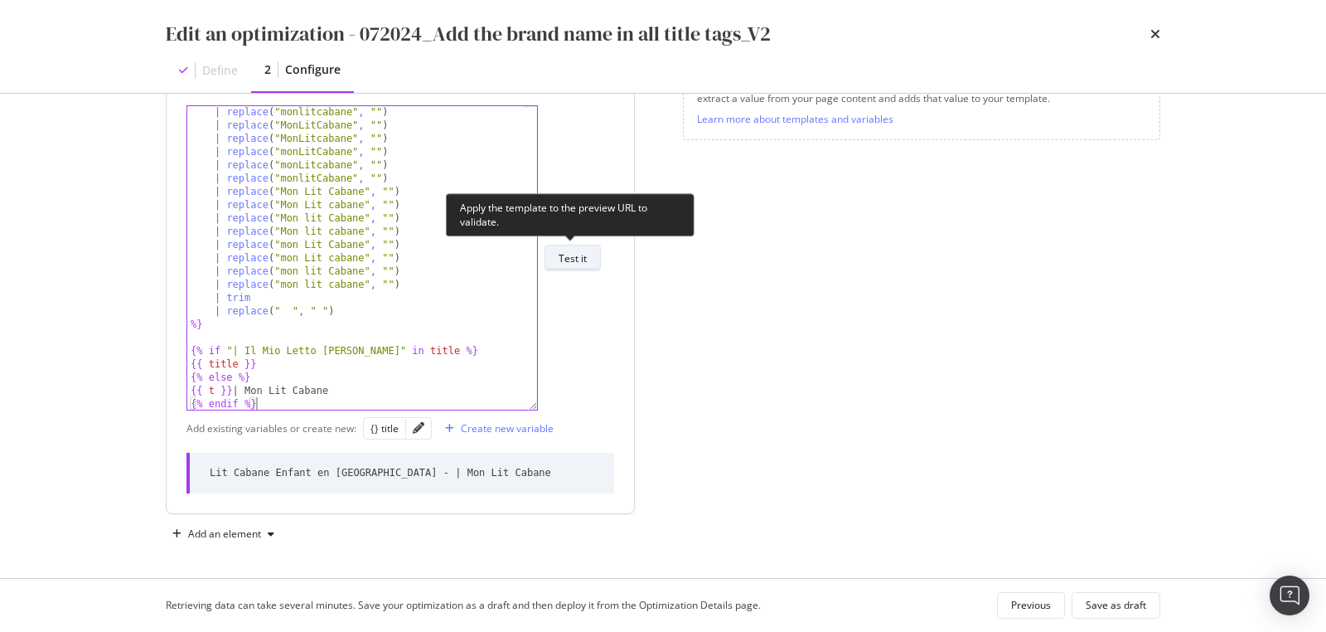
click at [584, 262] on div "Test it" at bounding box center [573, 258] width 28 height 14
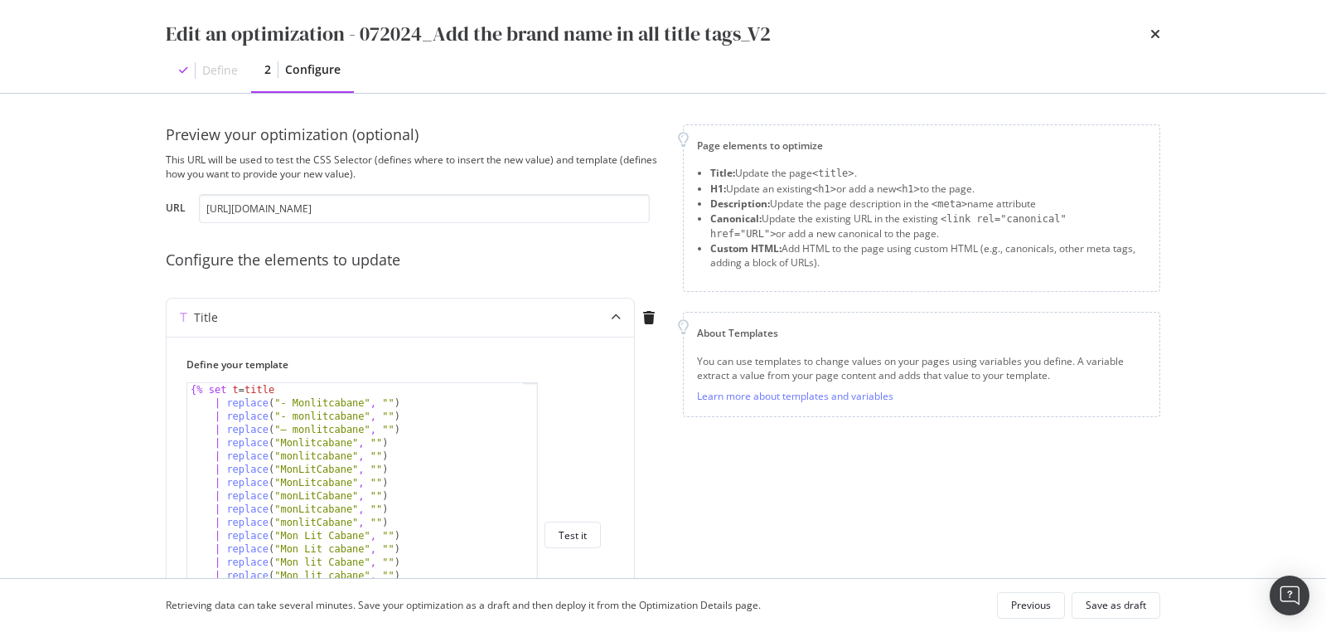
scroll to position [0, 0]
click at [274, 206] on input "https://monlitcabane.com/fr/13-lit-cabane" at bounding box center [424, 210] width 451 height 29
paste input "de/13-hausbetten"
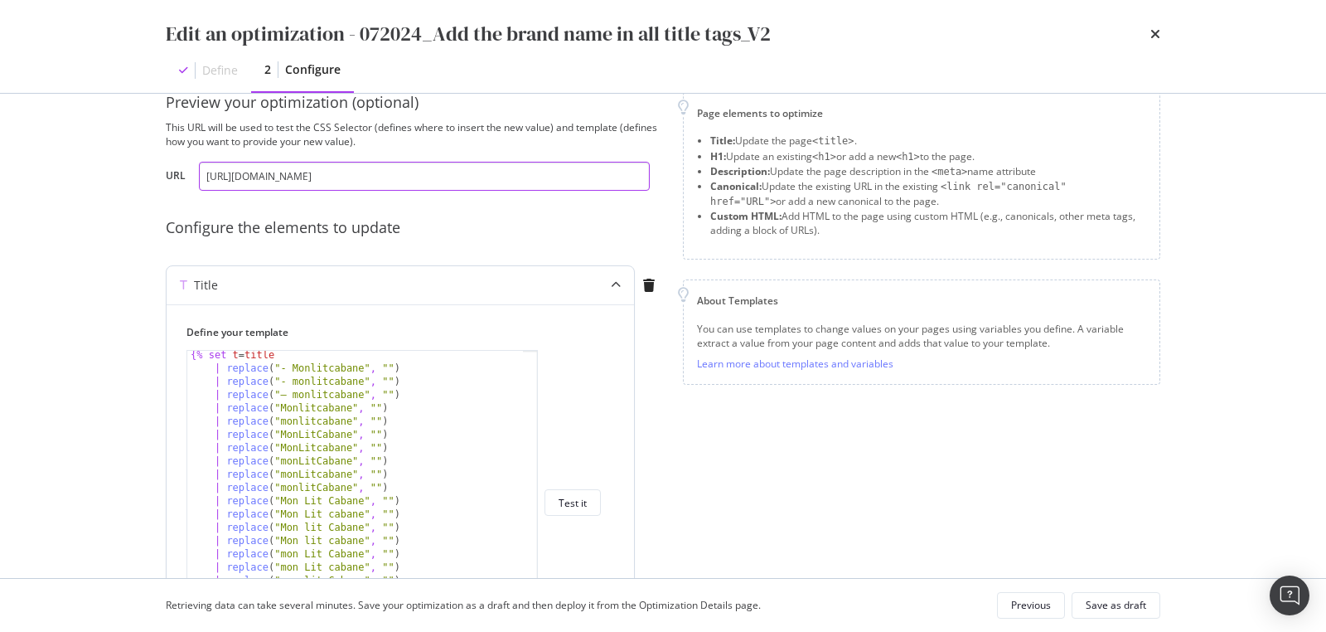
scroll to position [66, 0]
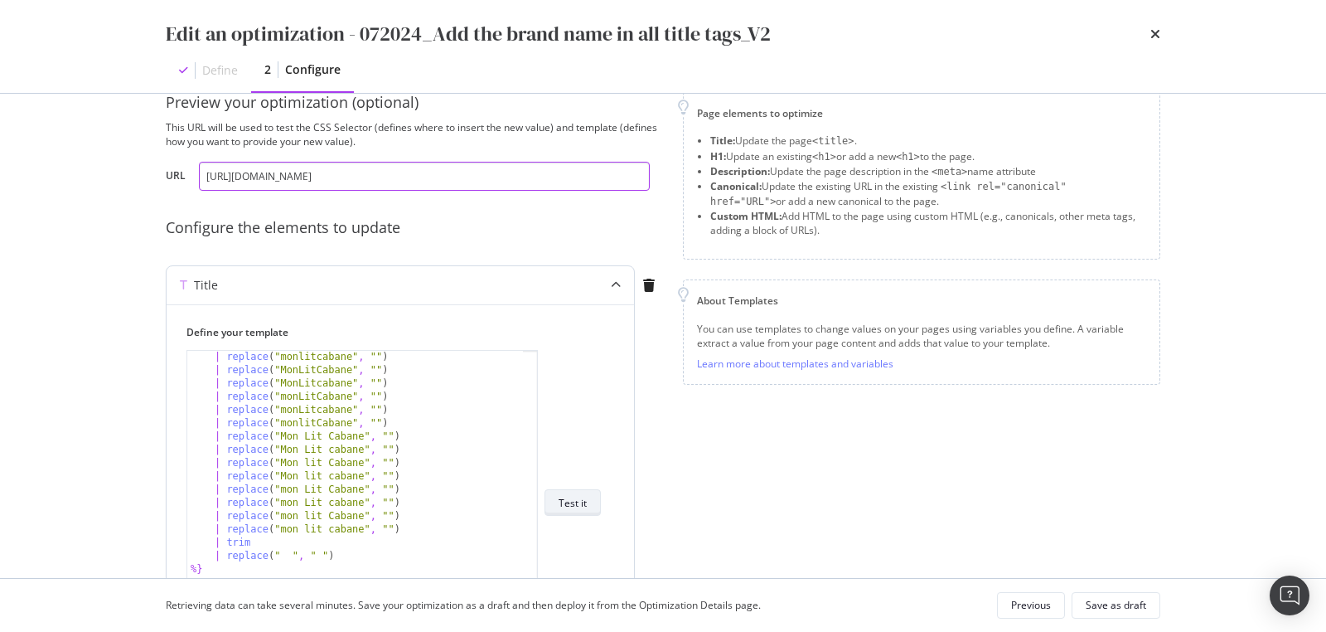
type input "https://monlitcabane.com/de/13-hausbetten"
click at [565, 491] on div "Test it" at bounding box center [573, 502] width 28 height 23
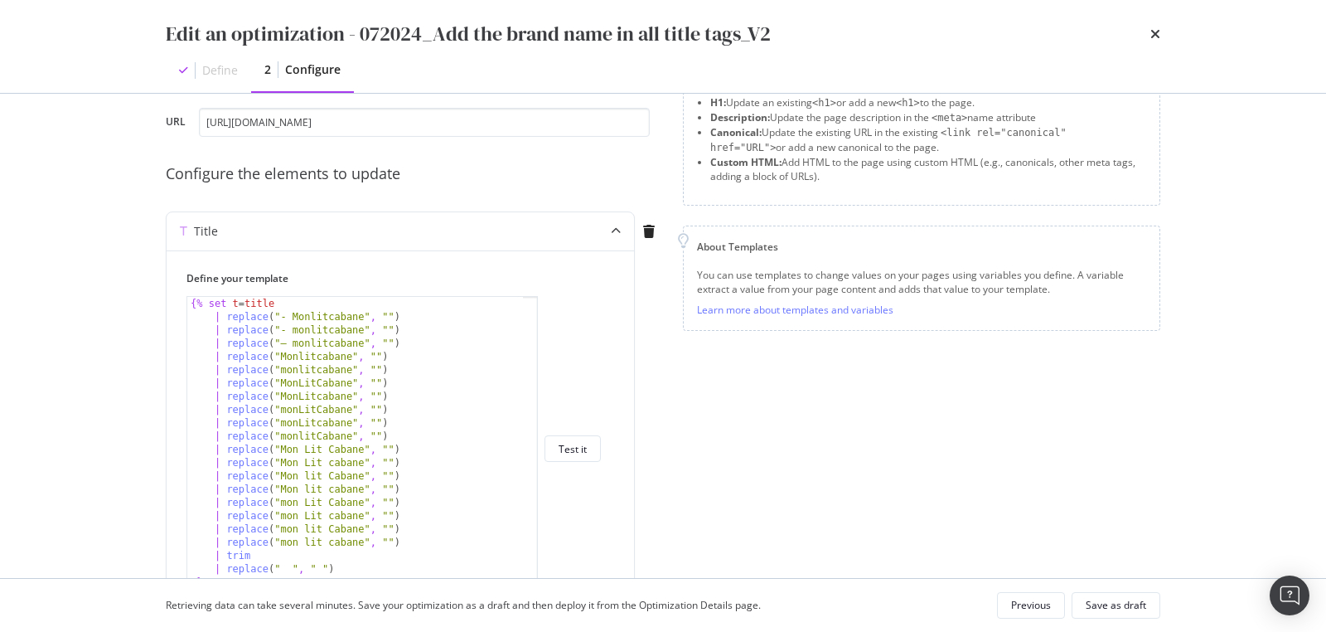
scroll to position [240, 0]
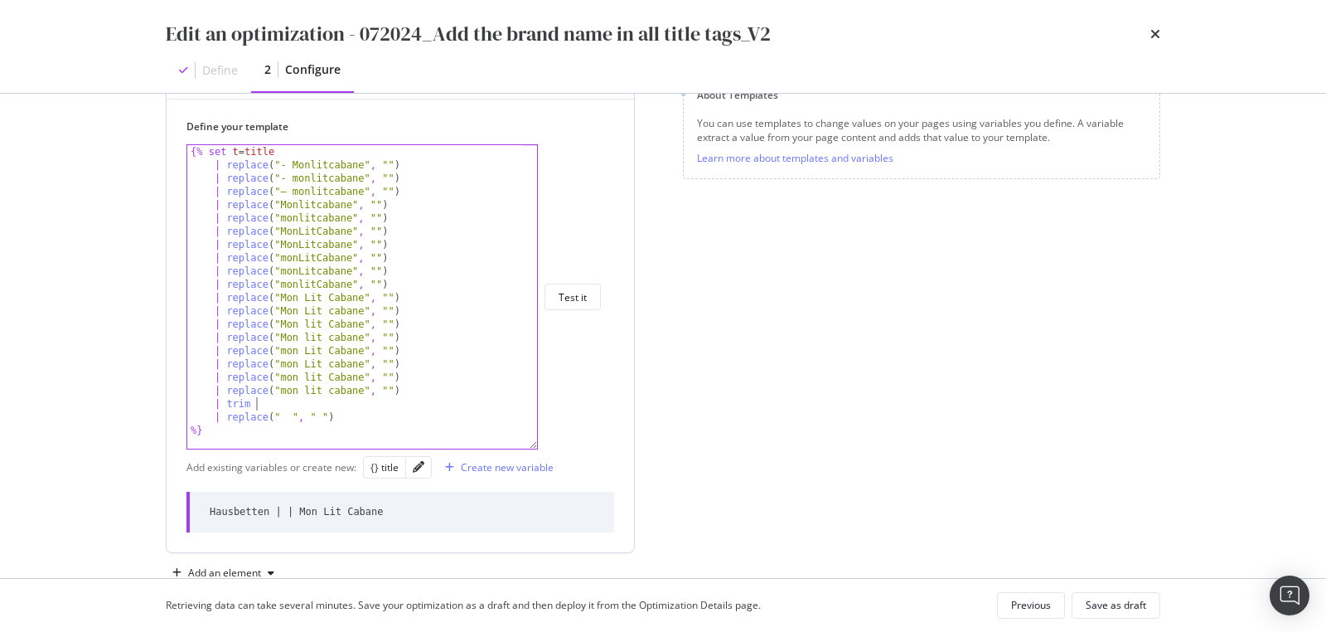
click at [324, 402] on div "{% set t = title | replace ( "- Monlitcabane" , "" ) | replace ( "- monlitcaban…" at bounding box center [356, 310] width 338 height 331
type textarea "{{ base }} | Mon Lit Cabane"
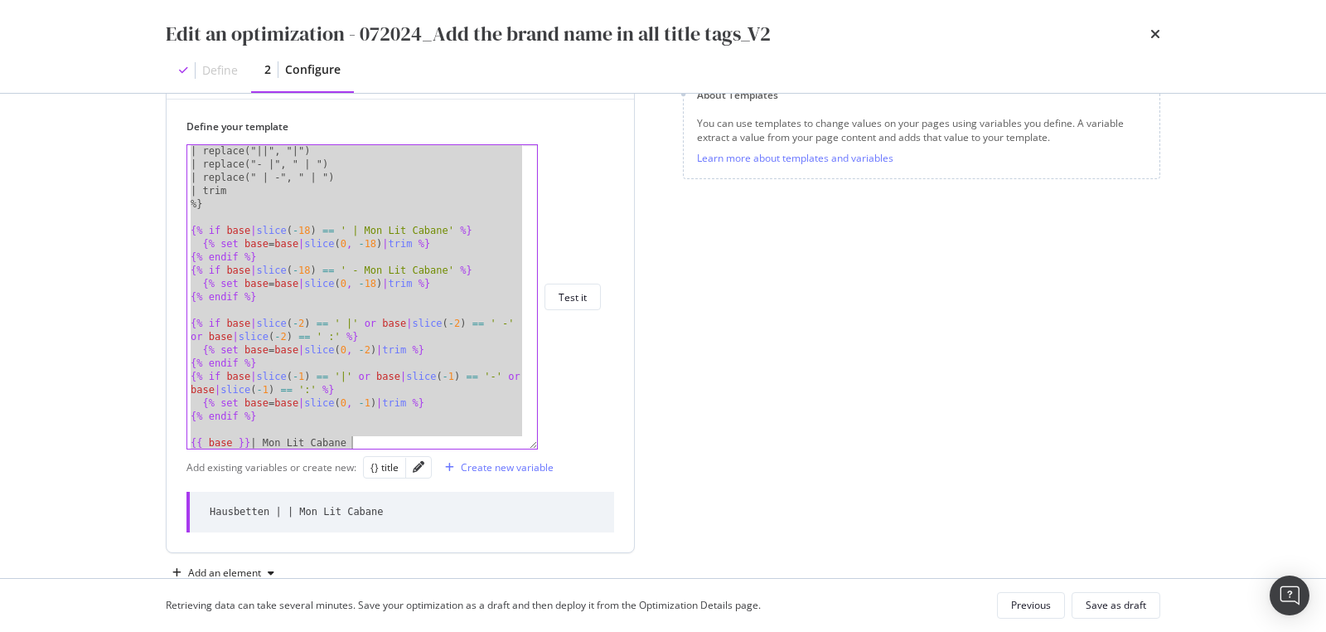
scroll to position [504, 0]
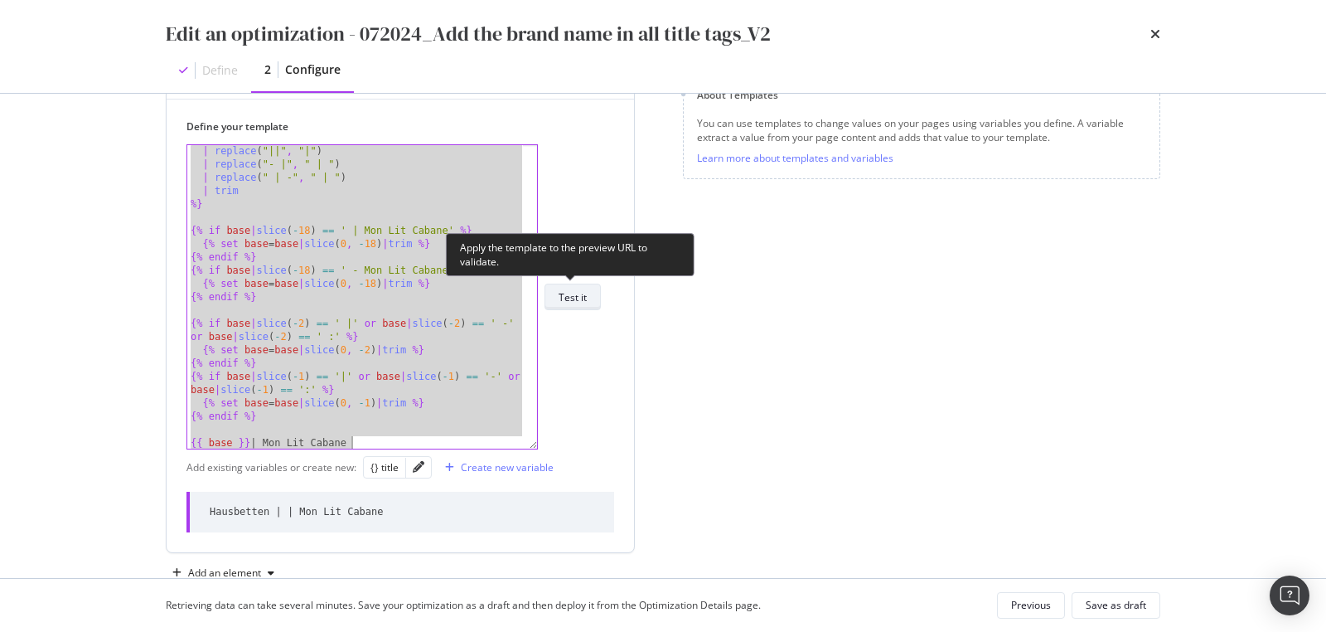
click at [564, 307] on div "Test it" at bounding box center [573, 296] width 28 height 23
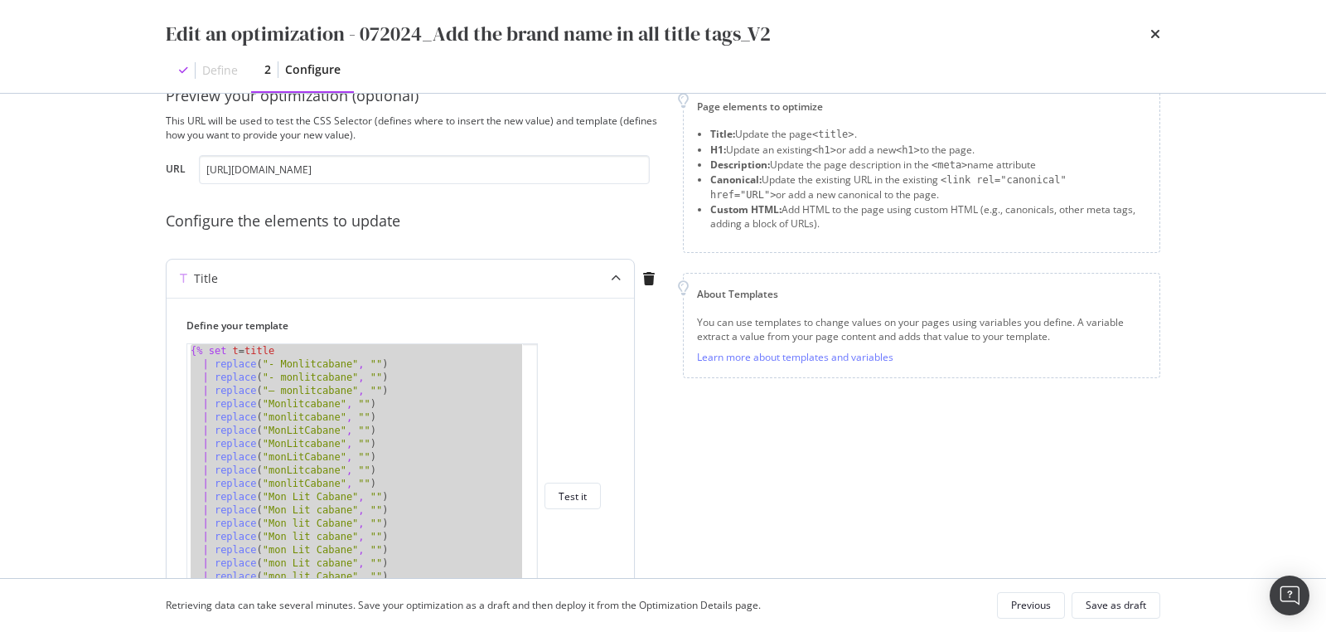
scroll to position [6, 0]
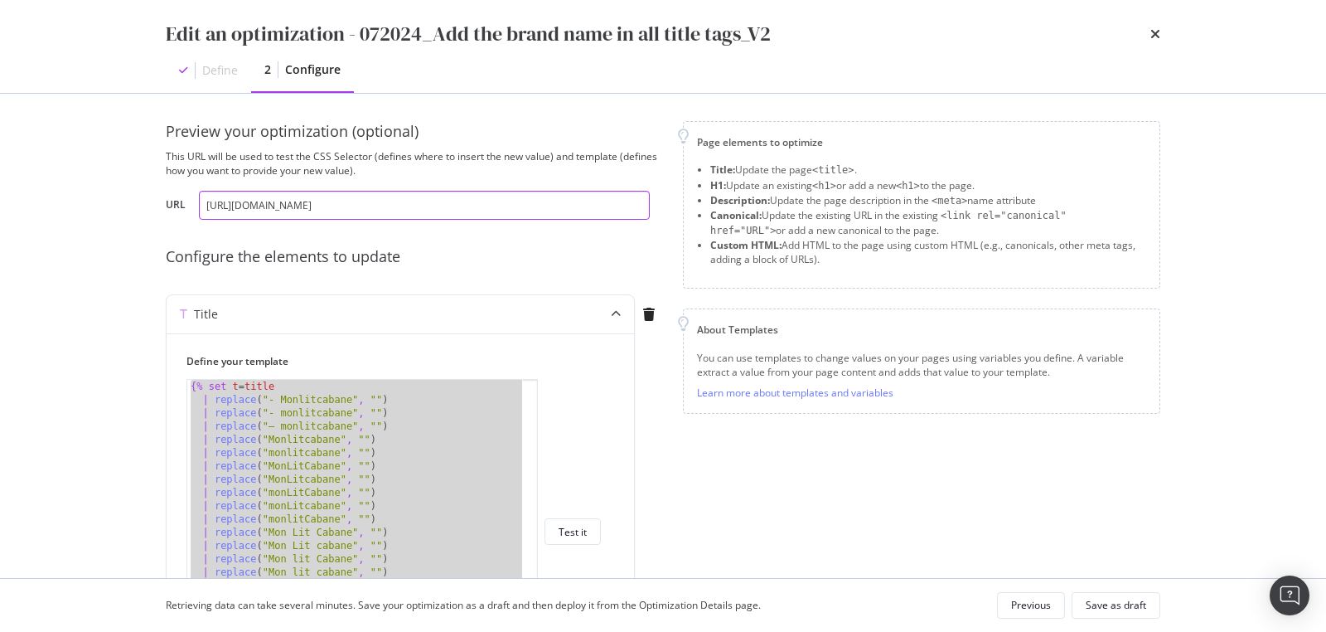
click at [388, 201] on input "https://monlitcabane.com/de/13-hausbetten" at bounding box center [424, 205] width 451 height 29
paste input "fr/13-lit-cabane"
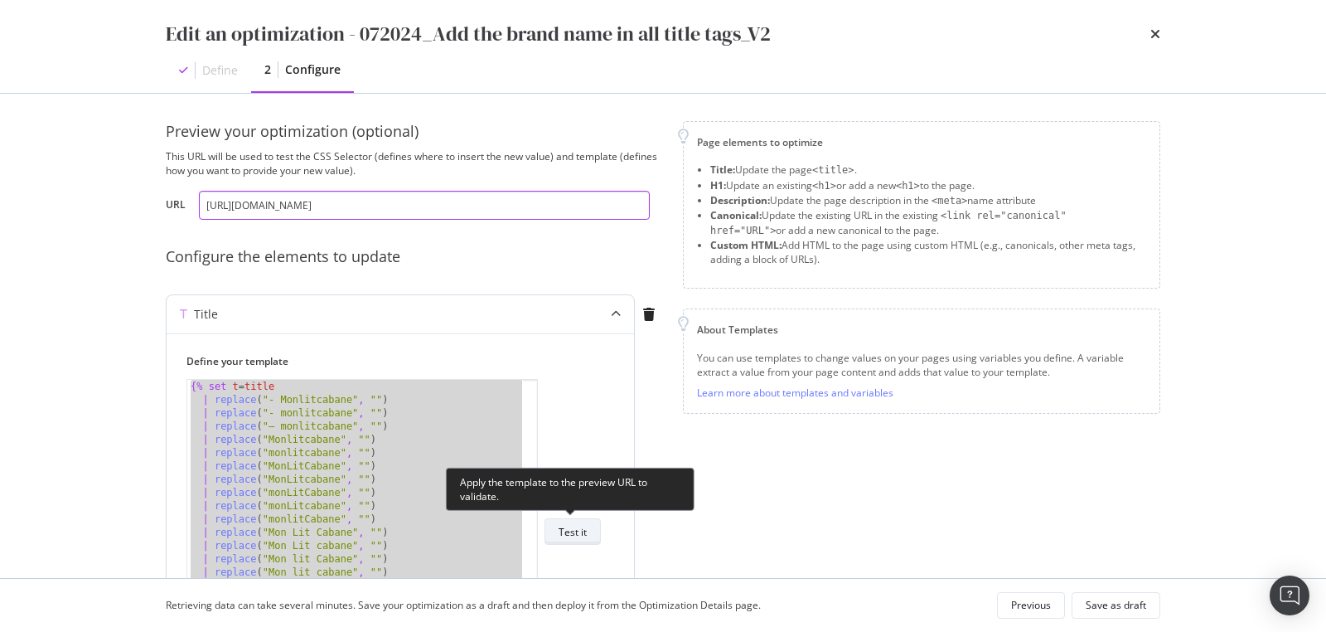
type input "https://monlitcabane.com/fr/13-lit-cabane"
click at [572, 535] on div "Test it" at bounding box center [573, 532] width 28 height 14
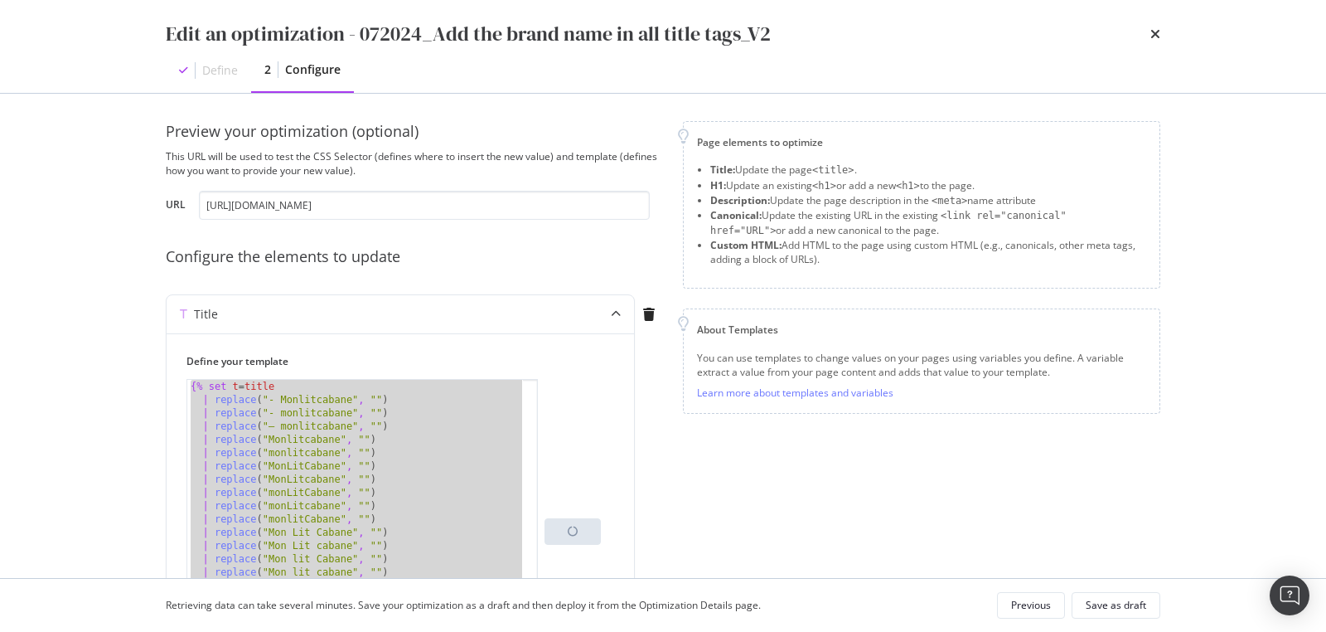
click at [659, 443] on div "Title Define your template {{ base }} | Mon Lit Cabane {% set t = title | repla…" at bounding box center [414, 520] width 497 height 453
click at [425, 456] on div "{% set t = title | replace ( "- Monlitcabane" , "" ) | replace ( "- monlitcaban…" at bounding box center [356, 545] width 338 height 331
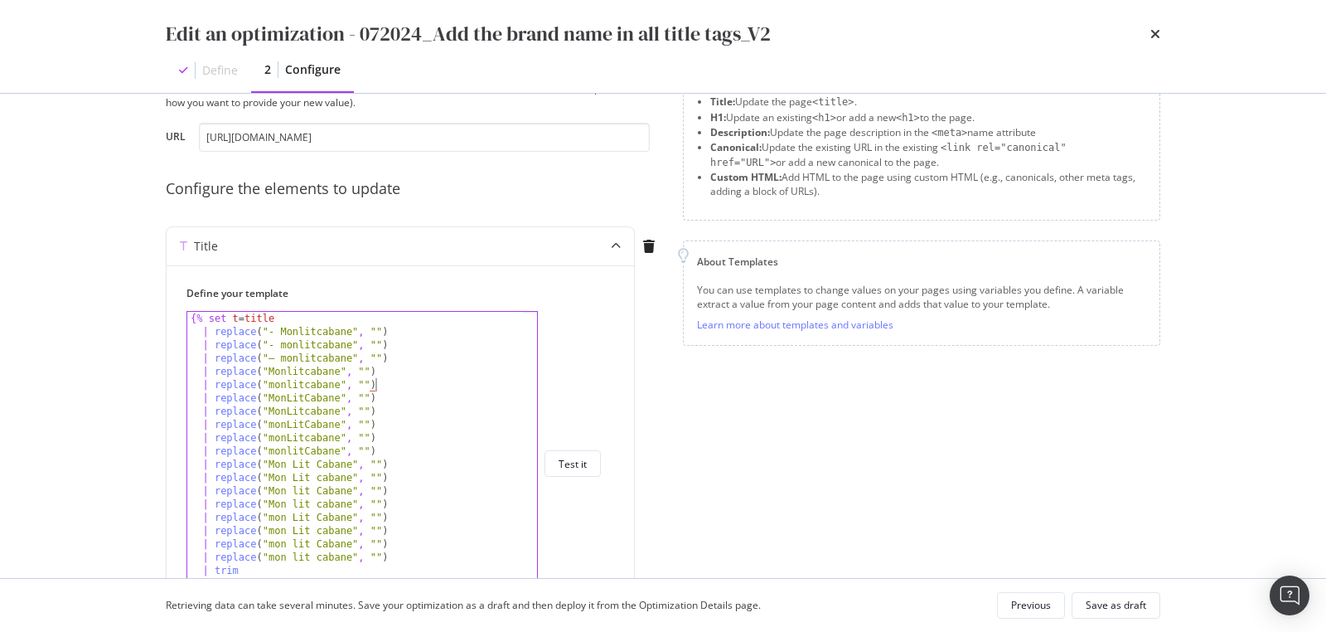
scroll to position [279, 0]
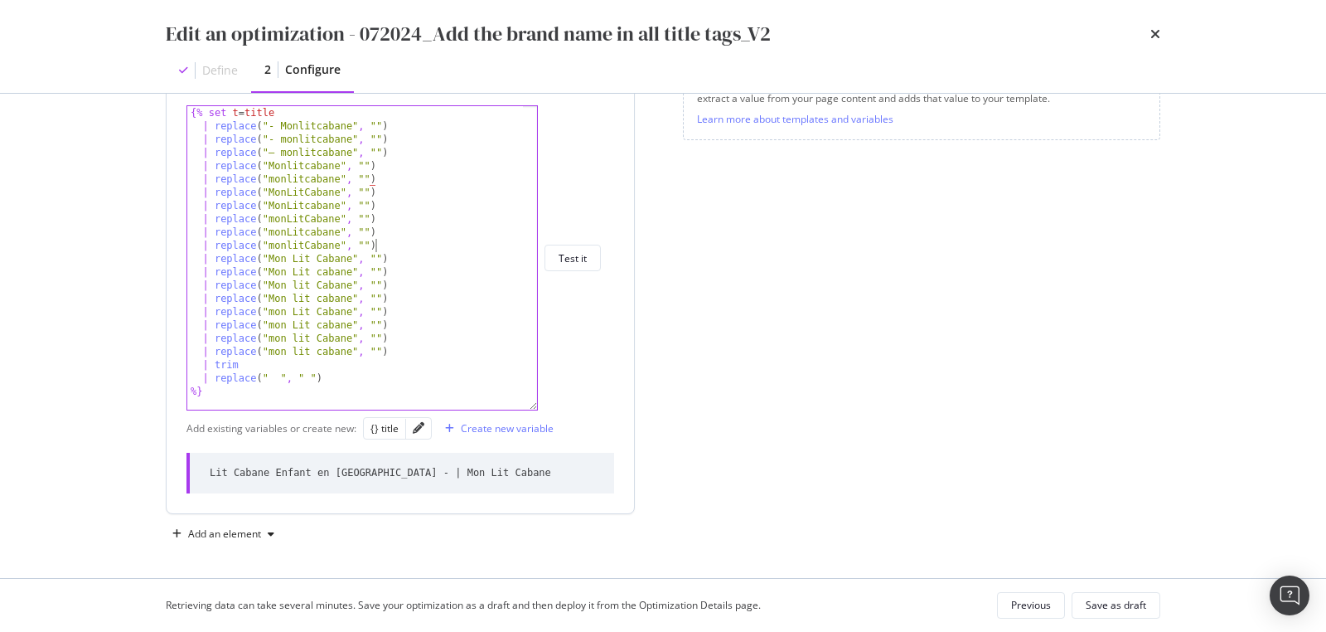
click at [454, 247] on div "{% set t = title | replace ( "- Monlitcabane" , "" ) | replace ( "- monlitcaban…" at bounding box center [356, 271] width 338 height 331
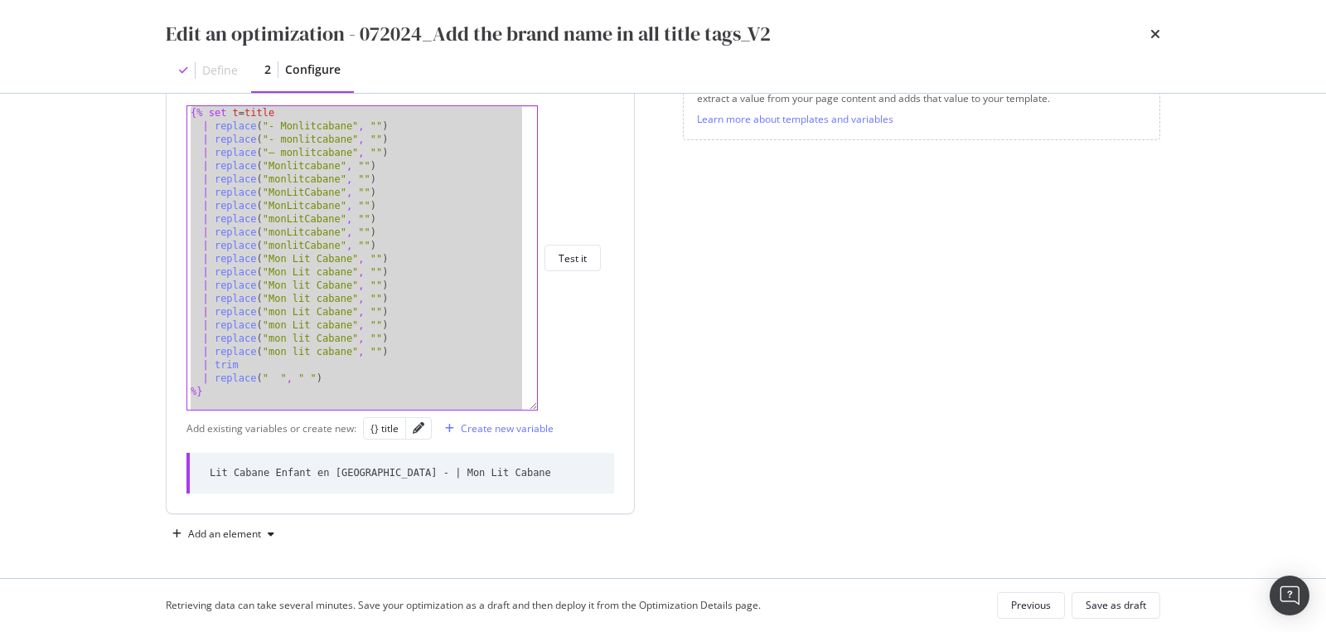
paste textarea "{% endif %}"
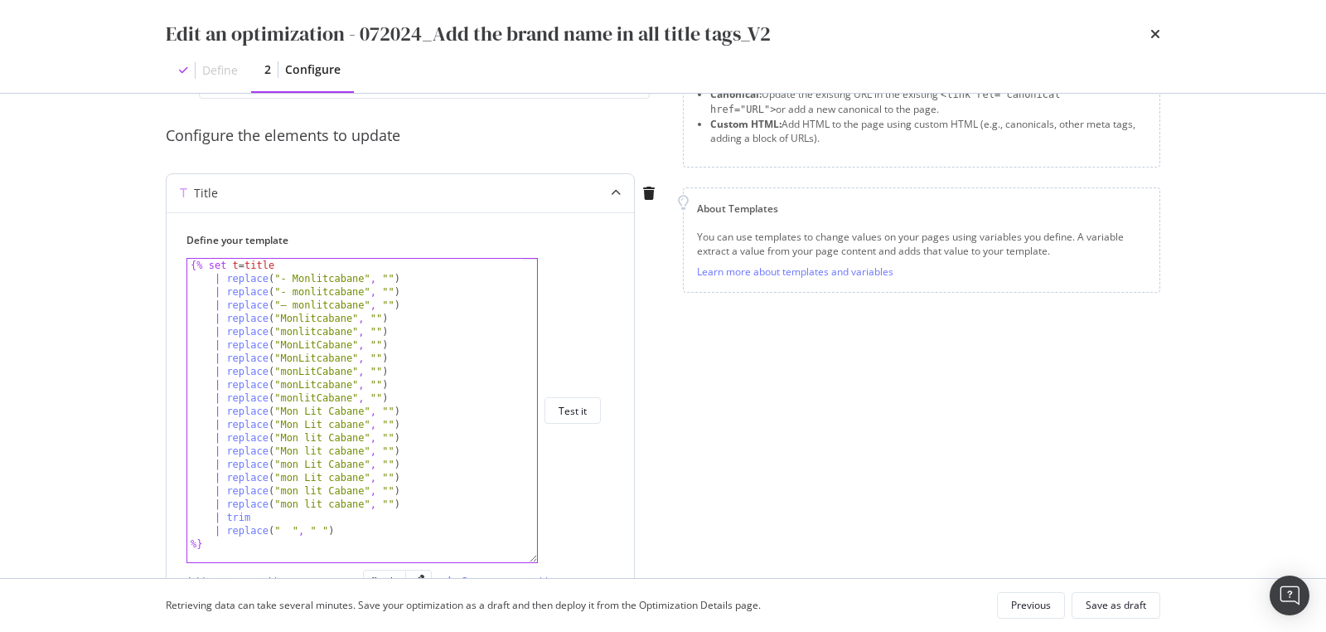
scroll to position [188, 0]
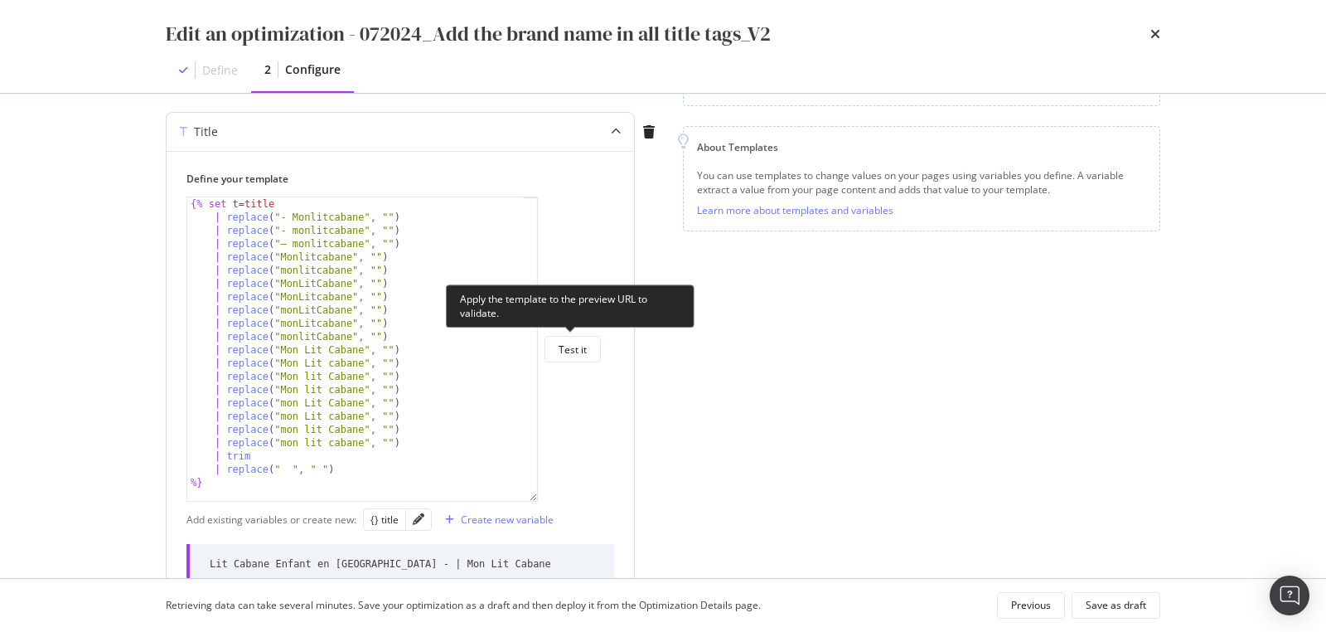
drag, startPoint x: 579, startPoint y: 351, endPoint x: 473, endPoint y: 366, distance: 107.1
click at [579, 351] on div "Test it" at bounding box center [573, 349] width 28 height 14
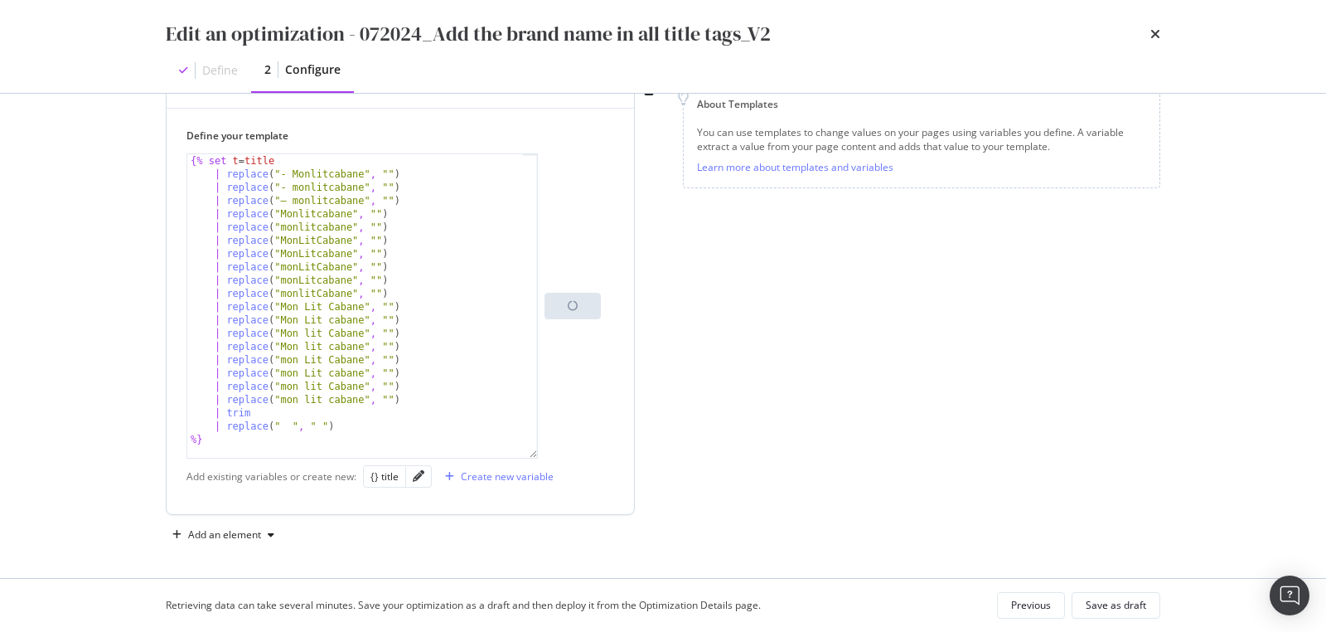
scroll to position [232, 0]
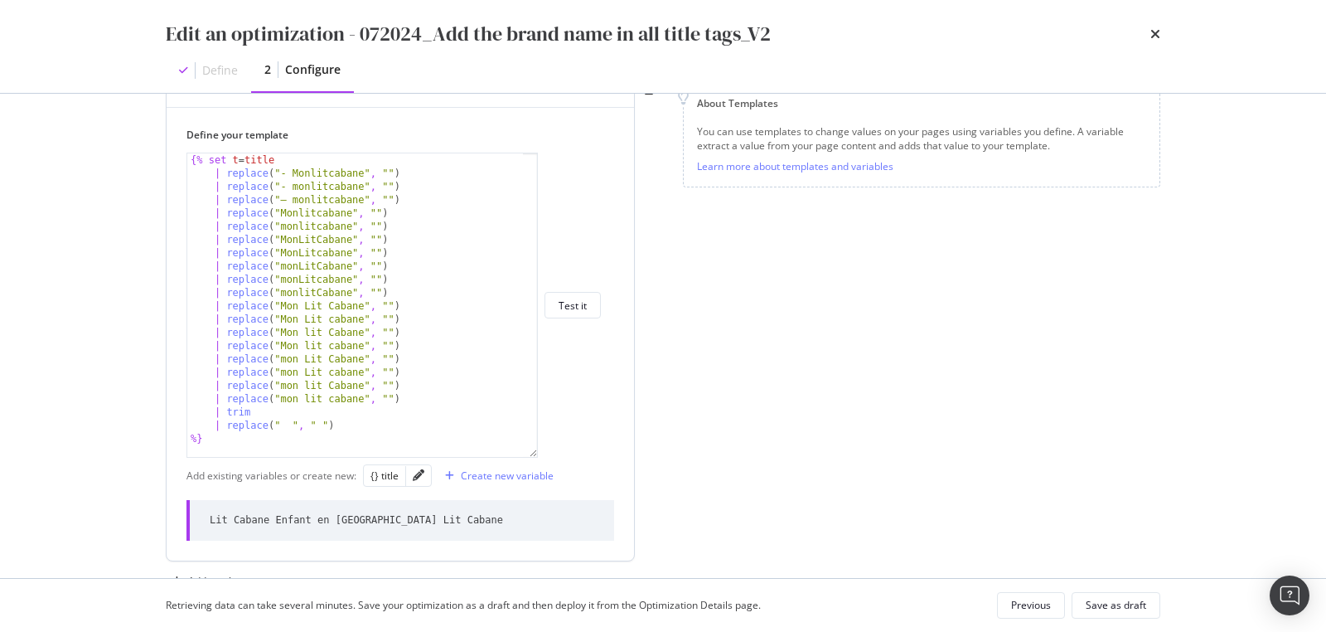
click at [233, 375] on div "{% set t = title | replace ( "- Monlitcabane" , "" ) | replace ( "- monlitcaban…" at bounding box center [356, 318] width 338 height 331
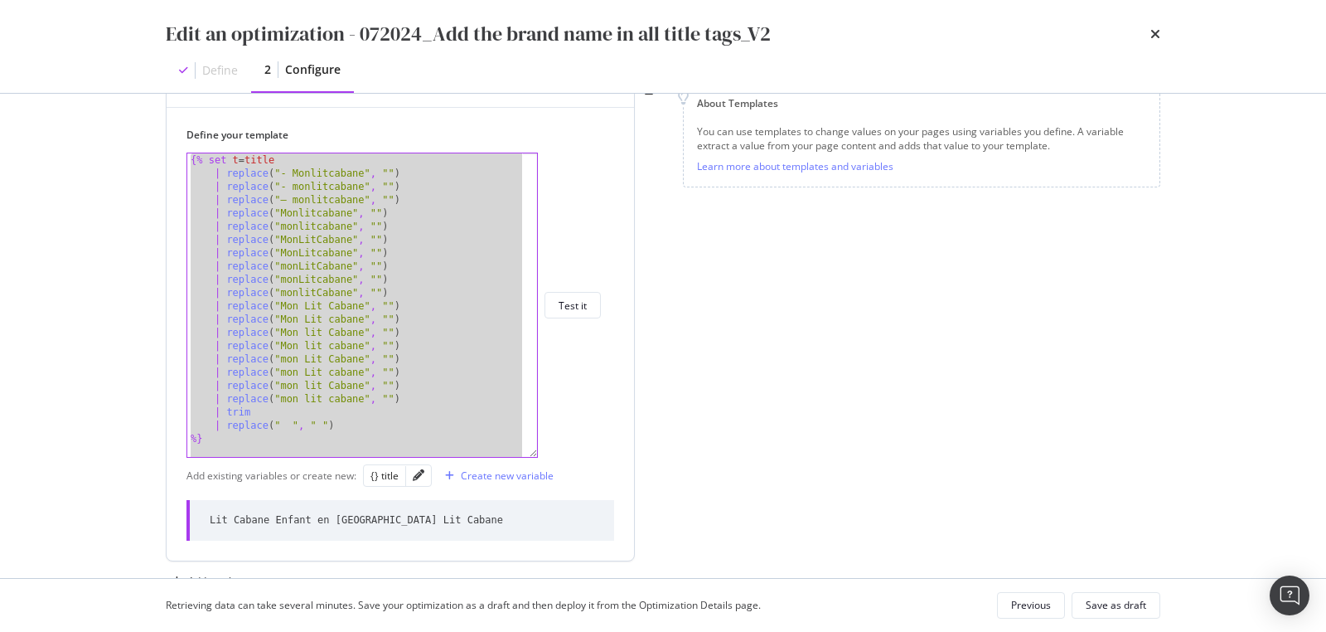
click at [423, 345] on div "{% set t = title | replace ( "- Monlitcabane" , "" ) | replace ( "- monlitcaban…" at bounding box center [356, 318] width 338 height 331
paste textarea "Cursor at row 28"
type textarea "{% endif %}"
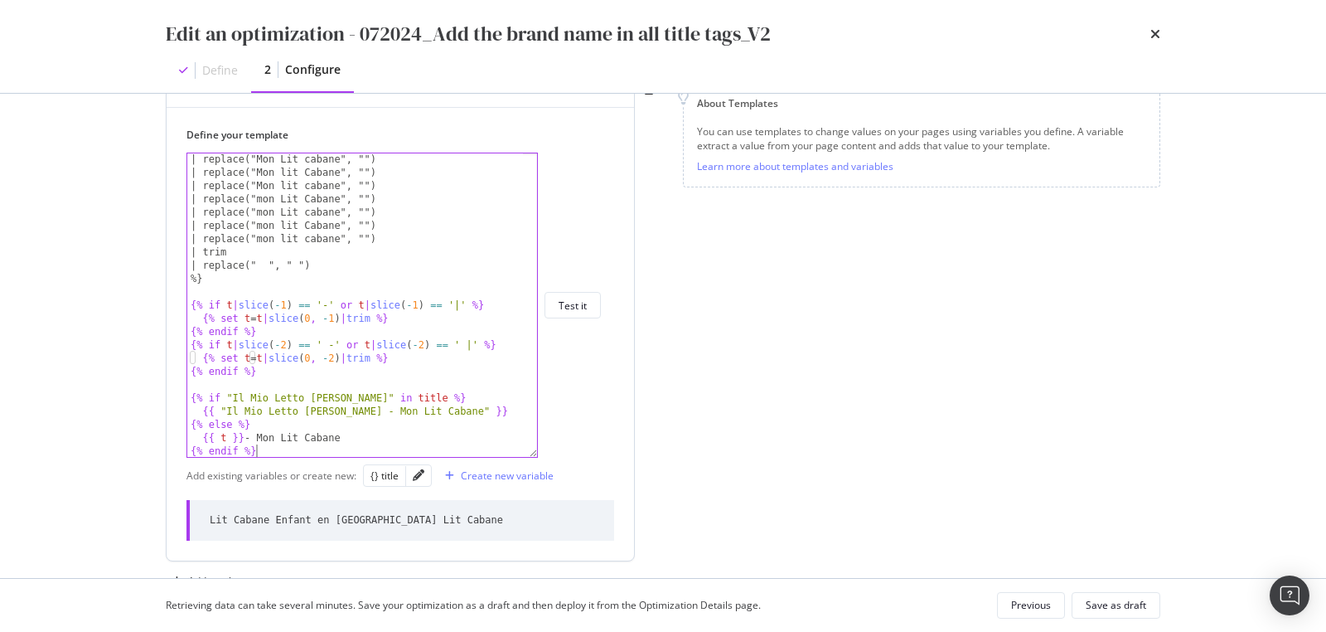
scroll to position [159, 0]
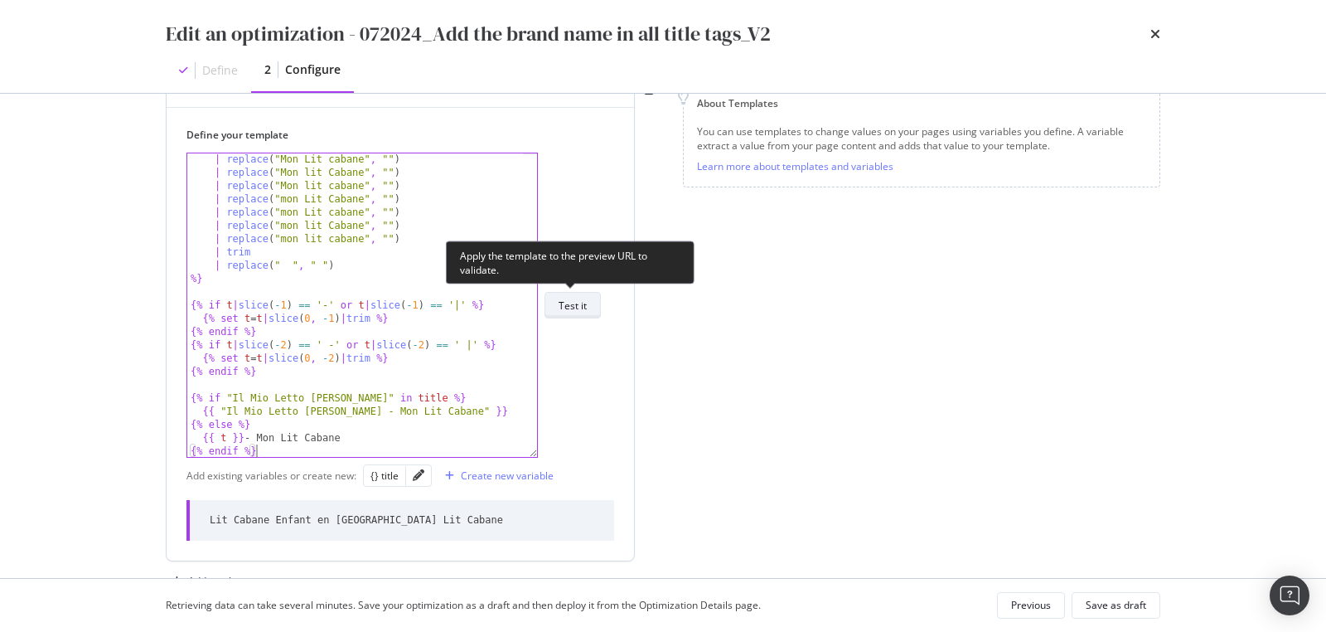
click at [581, 299] on div "Test it" at bounding box center [573, 305] width 28 height 14
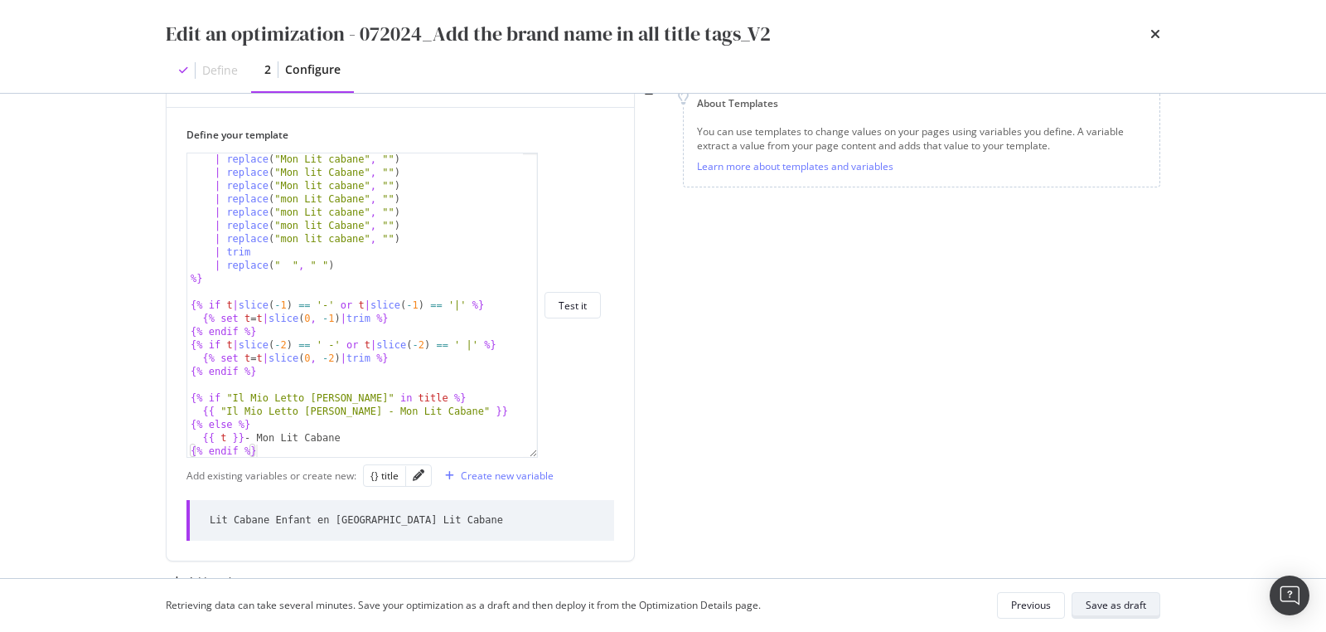
click at [1117, 608] on div "Save as draft" at bounding box center [1116, 605] width 61 height 14
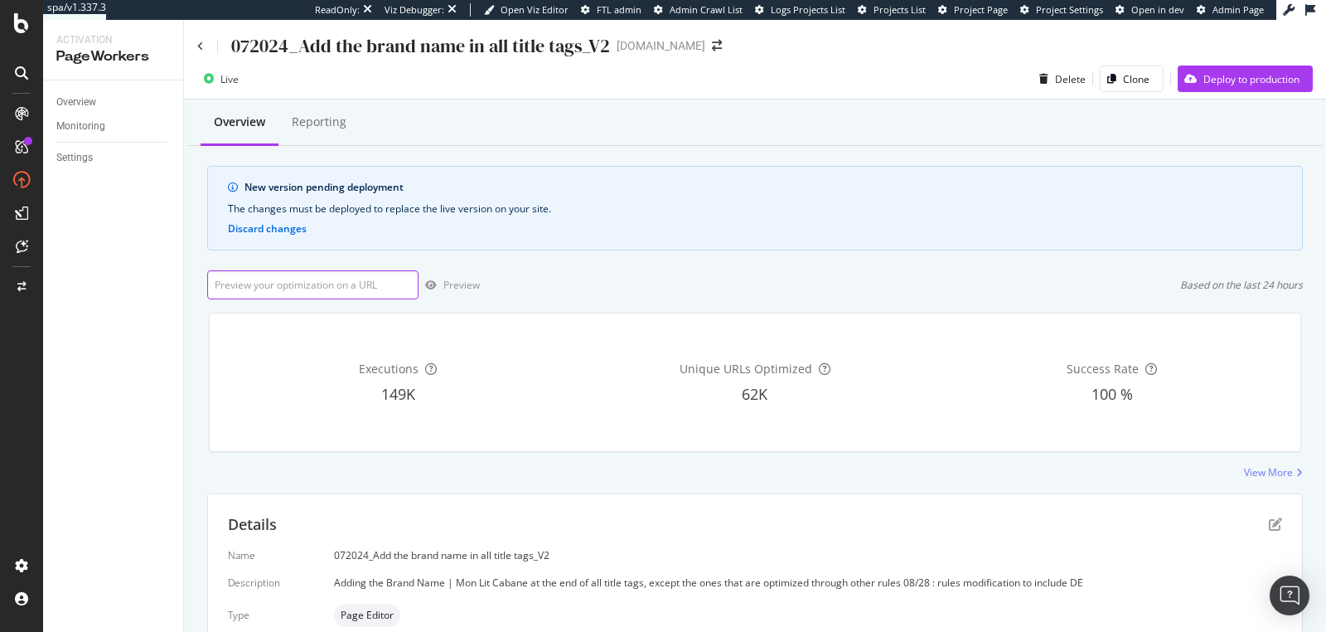
click at [317, 283] on input "url" at bounding box center [312, 284] width 211 height 29
paste input "https://monlitcabane.com/fr/13-lit-cabane"
click at [458, 282] on div "Preview" at bounding box center [461, 285] width 36 height 14
click at [319, 284] on input "https://monlitcabane.com/fr/13-lit-cabane" at bounding box center [312, 284] width 211 height 29
paste input "it/13-letto-a-capanna"
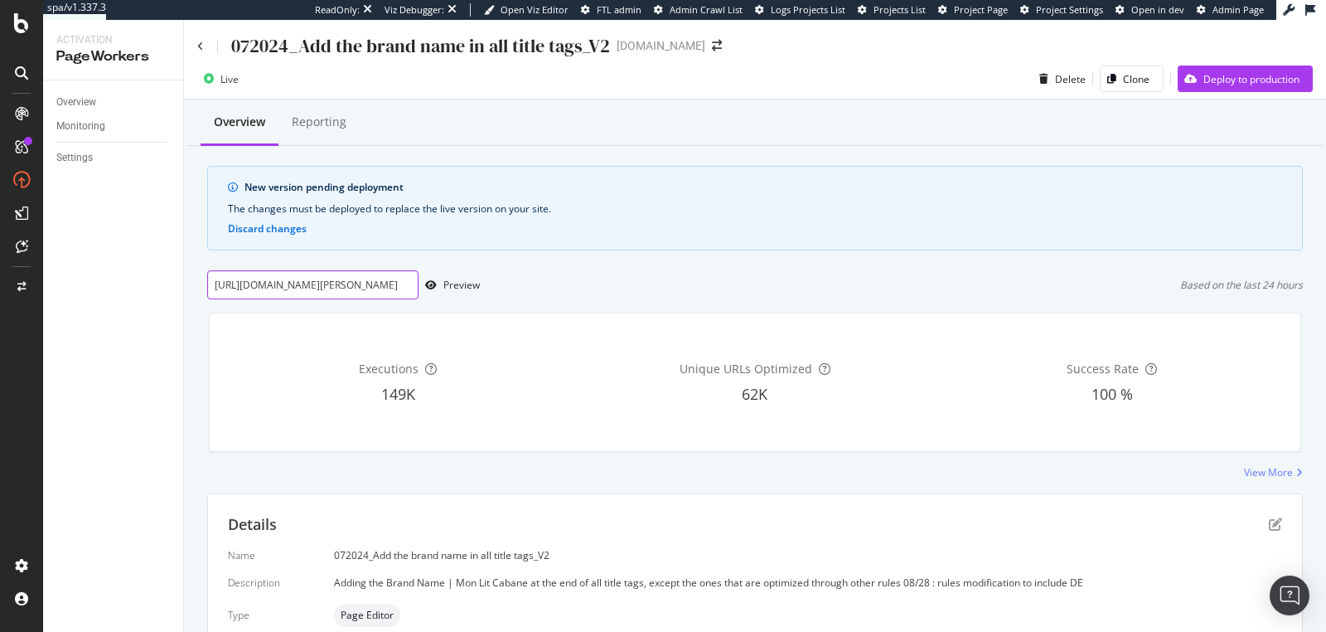
scroll to position [0, 22]
type input "https://monlitcabane.com/it/13-letto-a-capanna"
click at [462, 286] on div "Preview" at bounding box center [461, 285] width 36 height 14
click at [1269, 517] on icon "pen-to-square" at bounding box center [1275, 523] width 13 height 13
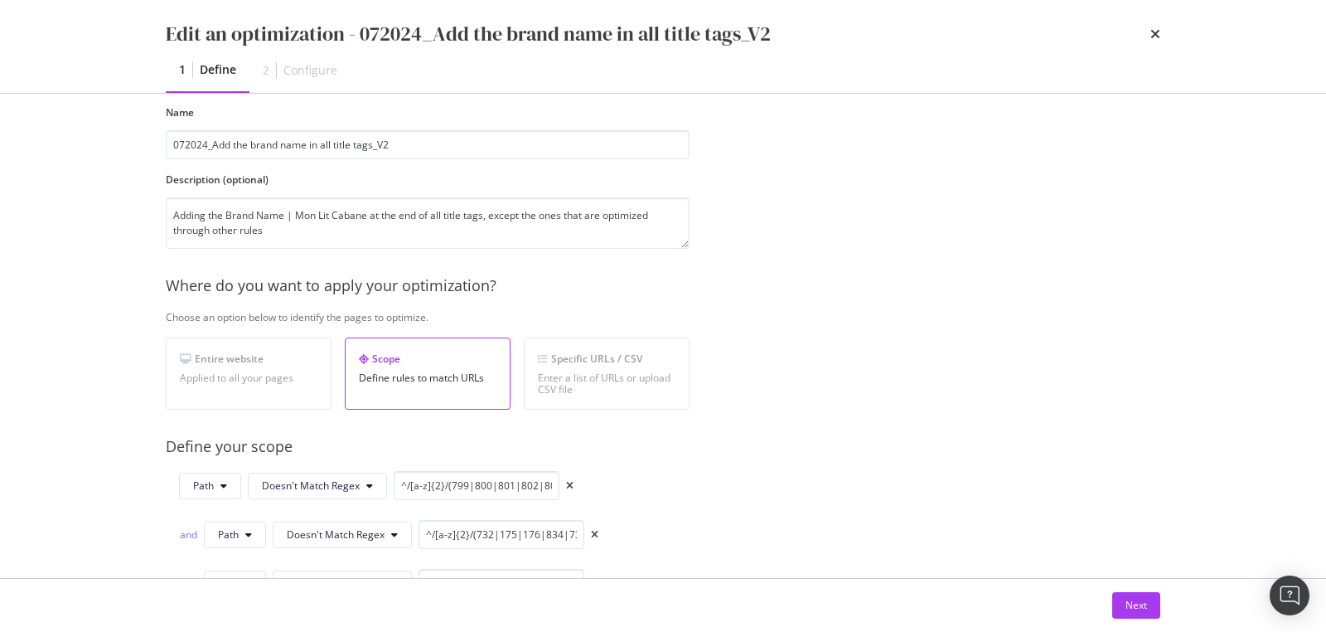
scroll to position [157, 0]
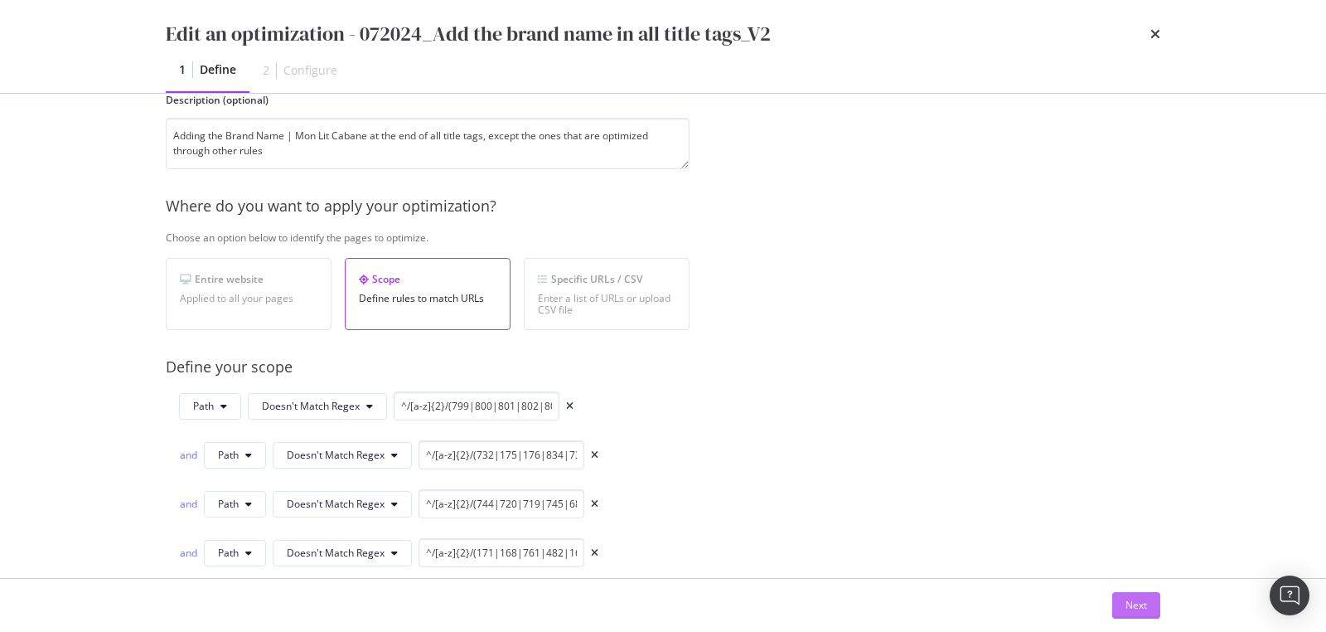
click at [1128, 599] on div "Next" at bounding box center [1137, 605] width 22 height 14
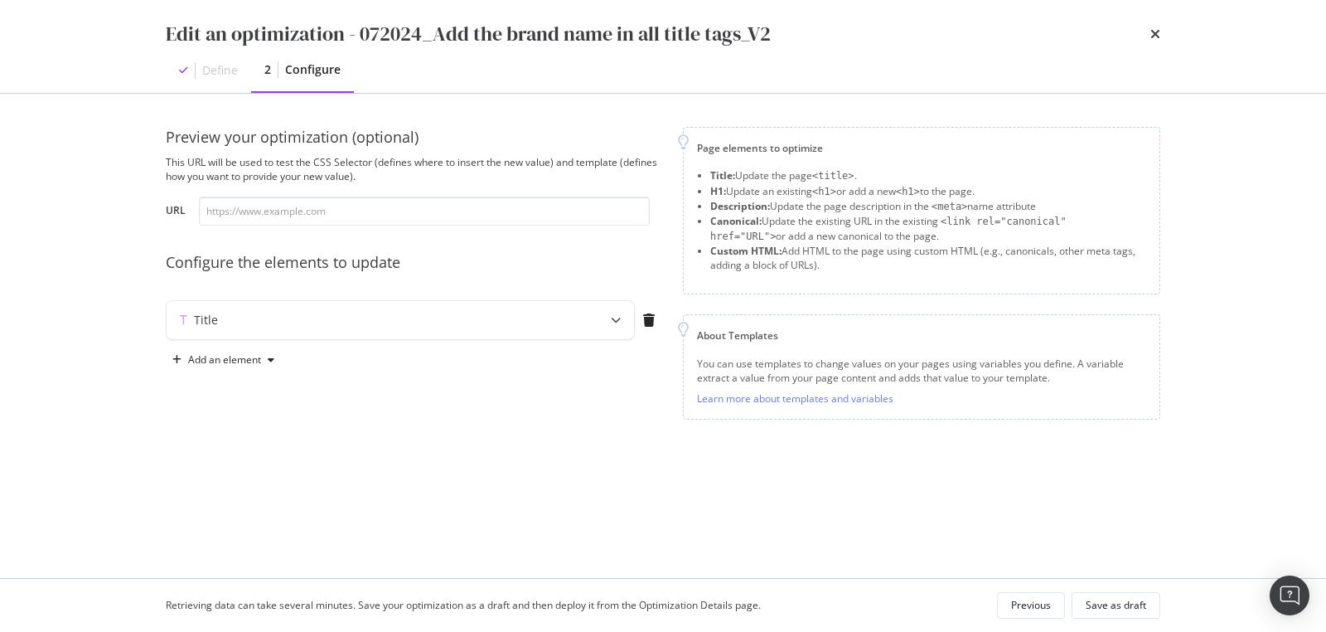
scroll to position [0, 0]
click at [562, 315] on div "Title" at bounding box center [368, 320] width 402 height 17
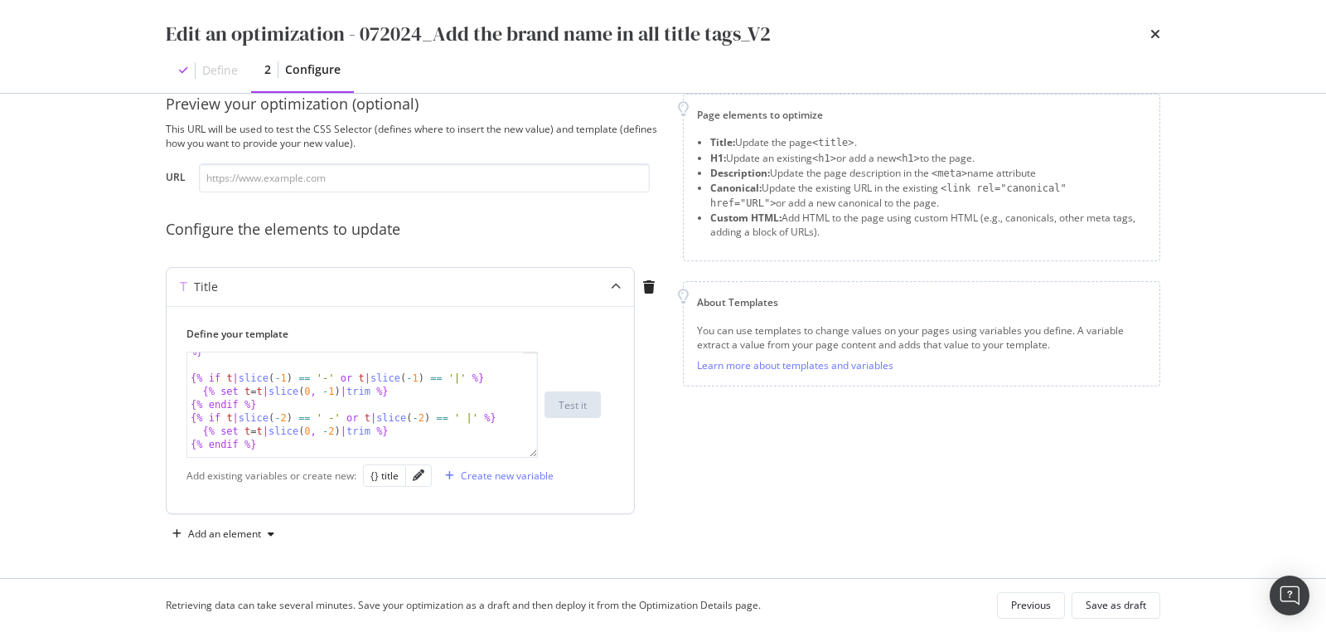
scroll to position [358, 0]
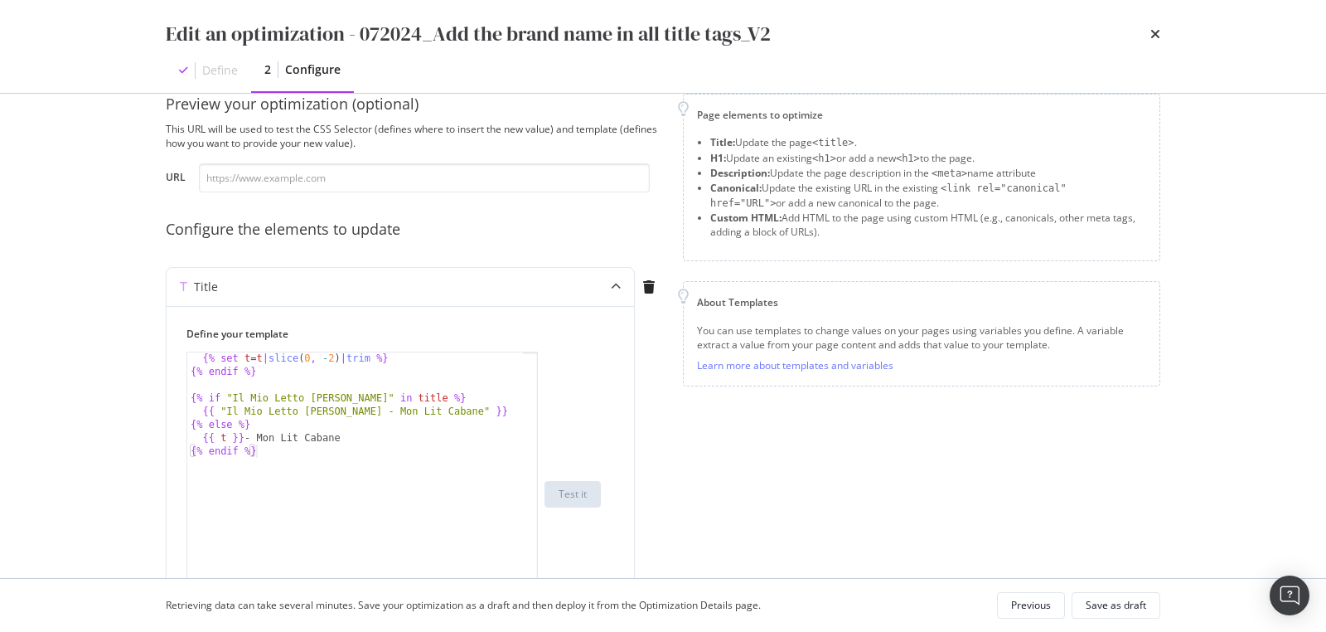
drag, startPoint x: 536, startPoint y: 454, endPoint x: 614, endPoint y: 643, distance: 204.4
click at [614, 631] on html "spa/v1.337.3 ReadOnly: Viz Debugger: Open Viz Editor FTL admin Admin Crawl List…" at bounding box center [663, 316] width 1326 height 632
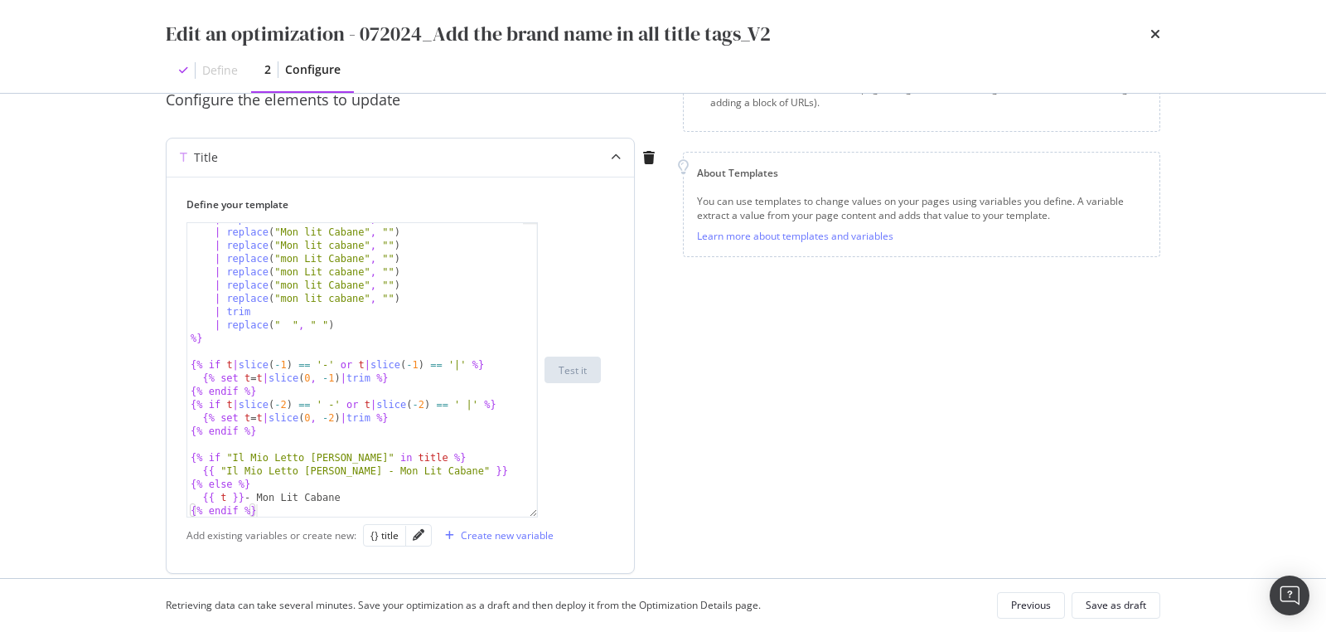
scroll to position [211, 0]
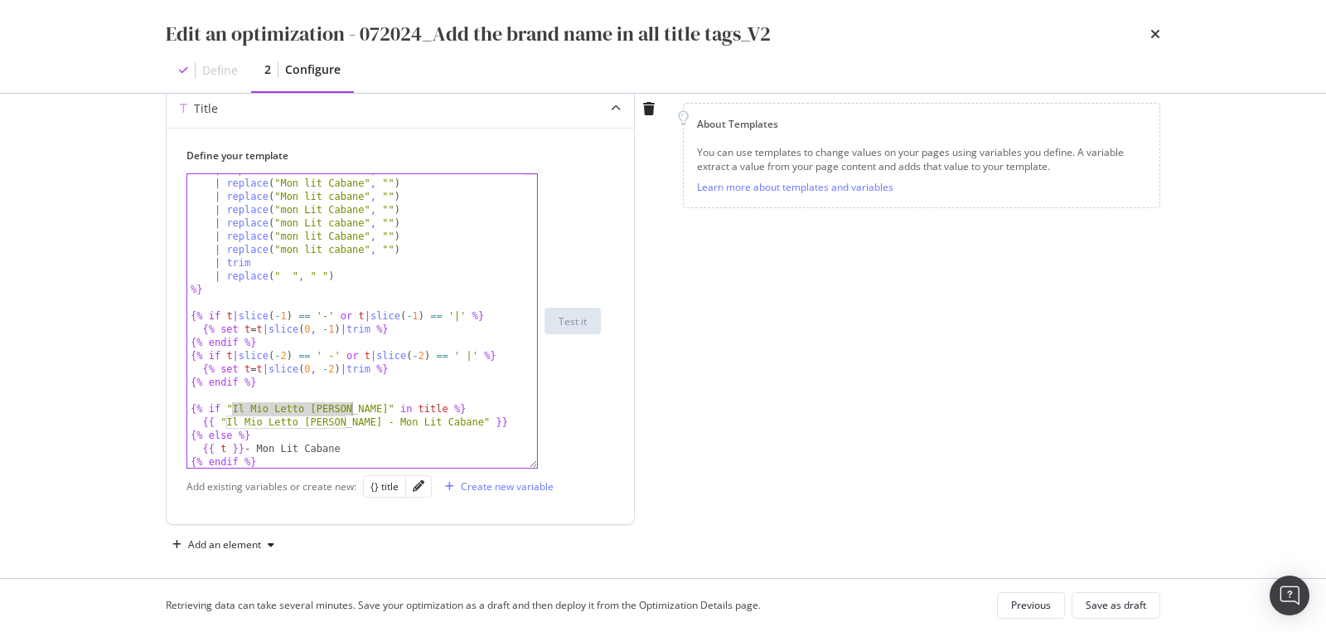
drag, startPoint x: 233, startPoint y: 408, endPoint x: 349, endPoint y: 407, distance: 116.1
click at [349, 407] on div "| replace ( "Mon Lit cabane" , "" ) | replace ( "Mon lit Cabane" , "" ) | repla…" at bounding box center [356, 323] width 338 height 321
click at [292, 432] on div "| replace ( "Mon Lit cabane" , "" ) | replace ( "Mon lit Cabane" , "" ) | repla…" at bounding box center [356, 323] width 338 height 321
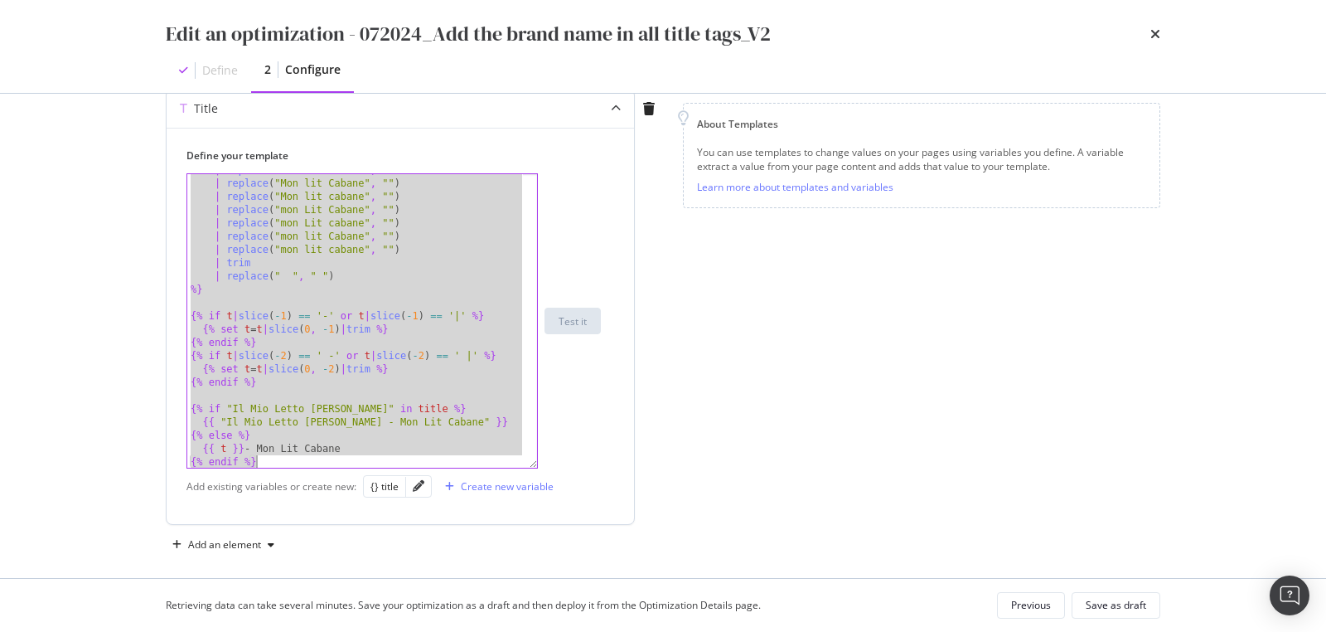
click at [391, 424] on div "| replace ( "Mon Lit cabane" , "" ) | replace ( "Mon lit Cabane" , "" ) | repla…" at bounding box center [356, 323] width 338 height 321
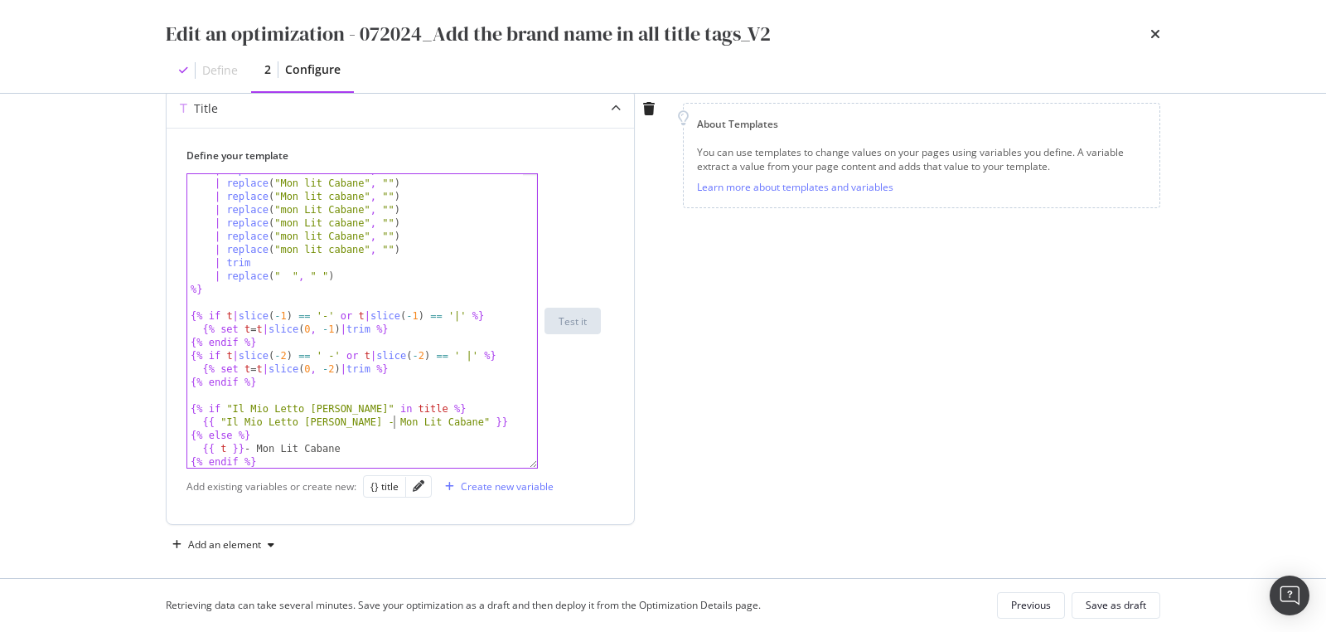
click at [334, 346] on div "| replace ( "Mon Lit cabane" , "" ) | replace ( "Mon lit Cabane" , "" ) | repla…" at bounding box center [356, 323] width 338 height 321
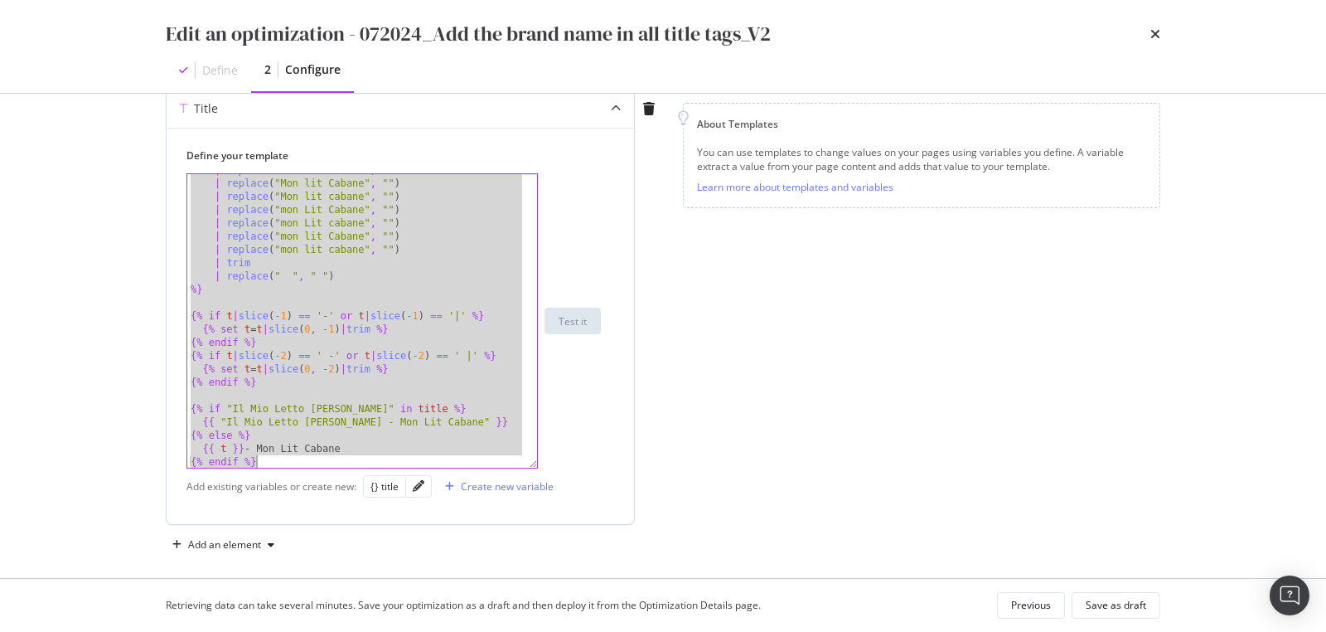
click at [429, 325] on div "| replace ( "Mon Lit cabane" , "" ) | replace ( "Mon lit Cabane" , "" ) | repla…" at bounding box center [356, 323] width 338 height 321
click at [403, 361] on div "| replace ( "Mon Lit cabane" , "" ) | replace ( "Mon lit Cabane" , "" ) | repla…" at bounding box center [356, 323] width 338 height 321
paste textarea "Cursor at row 35"
type textarea "{% endif %}"
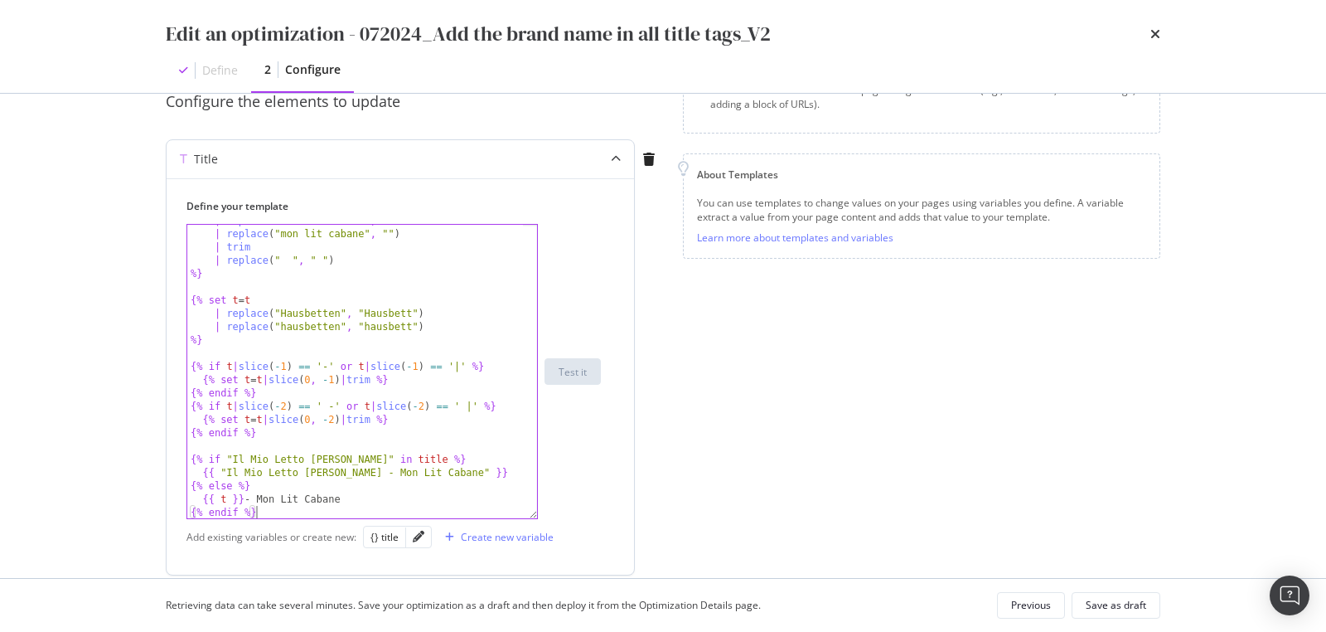
scroll to position [0, 0]
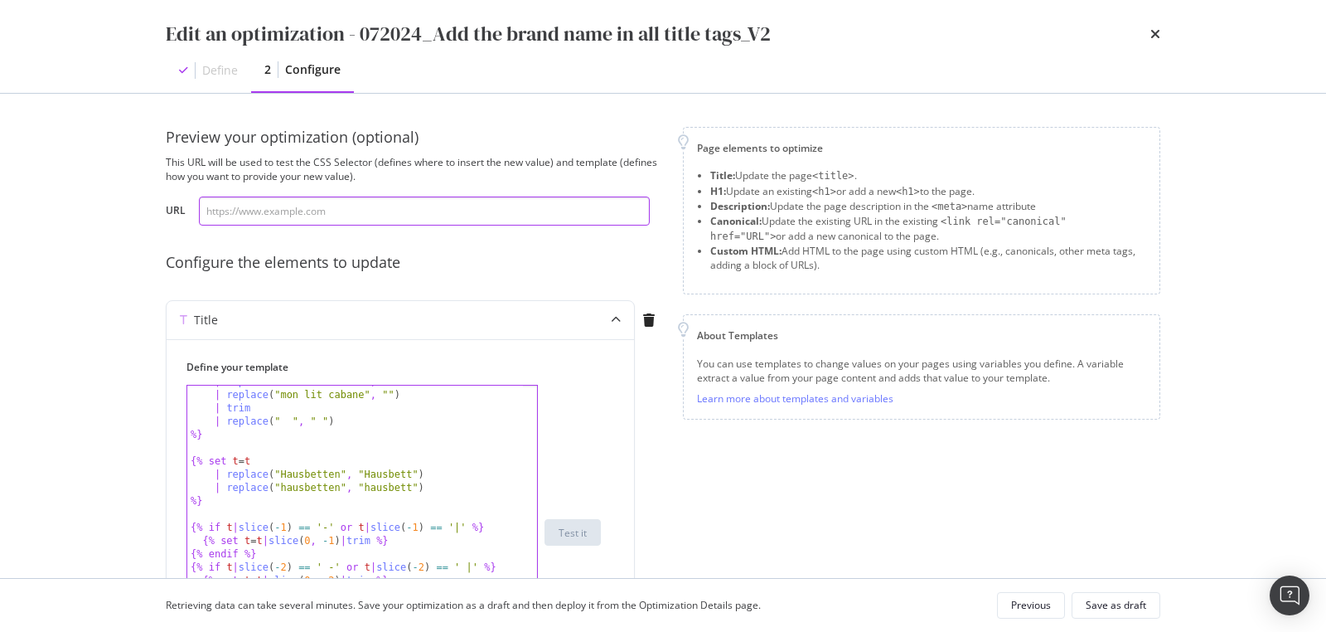
click at [257, 216] on input "modal" at bounding box center [424, 210] width 451 height 29
click at [389, 211] on input "modal" at bounding box center [424, 210] width 451 height 29
paste input "https://monlitcabane.com/de/13-hausbetten"
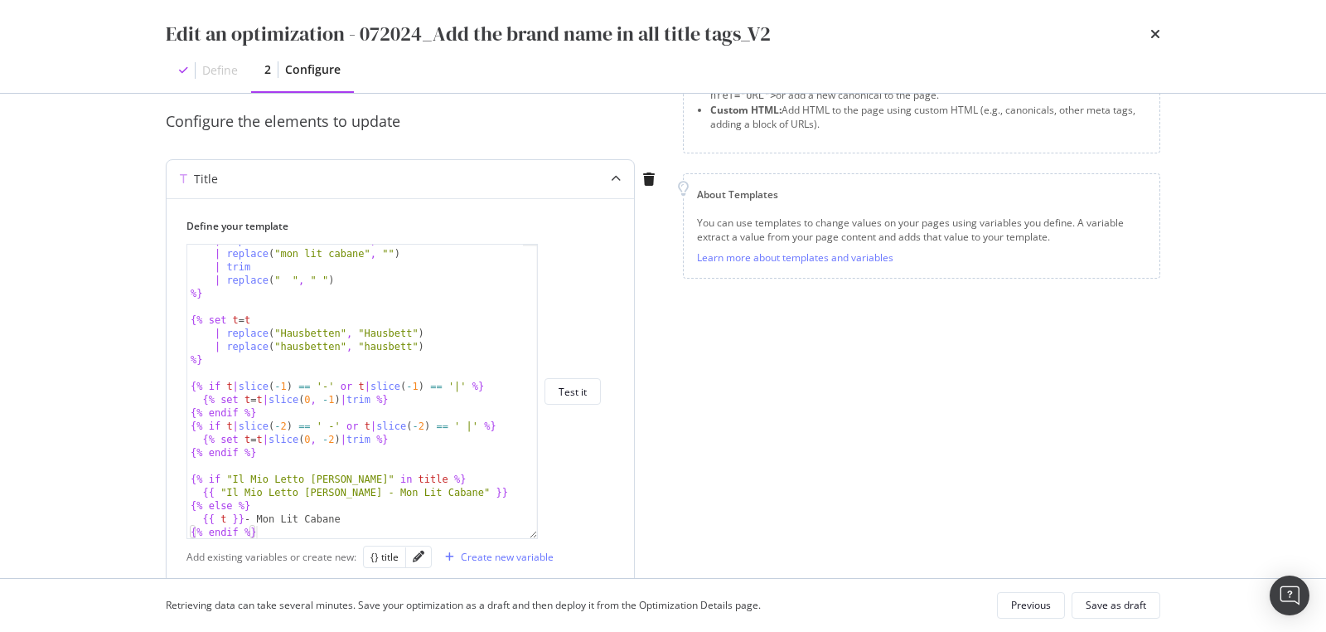
scroll to position [162, 0]
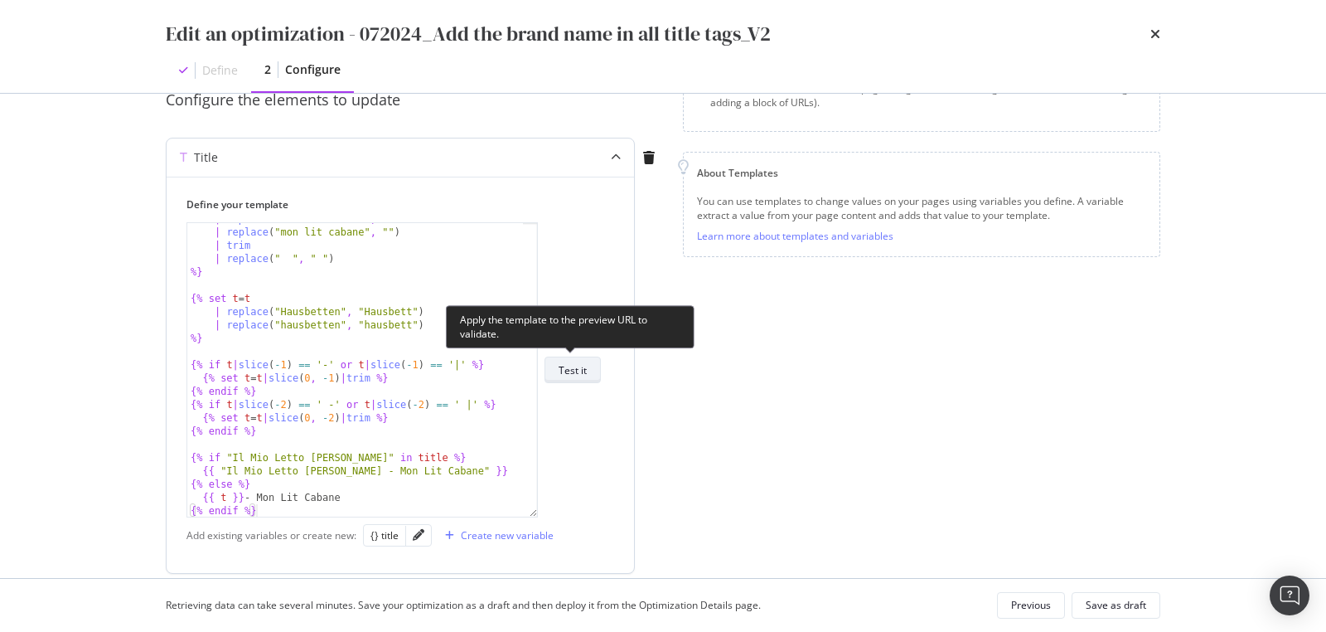
type input "https://monlitcabane.com/de/13-hausbetten"
click at [573, 371] on div "Test it" at bounding box center [573, 370] width 28 height 14
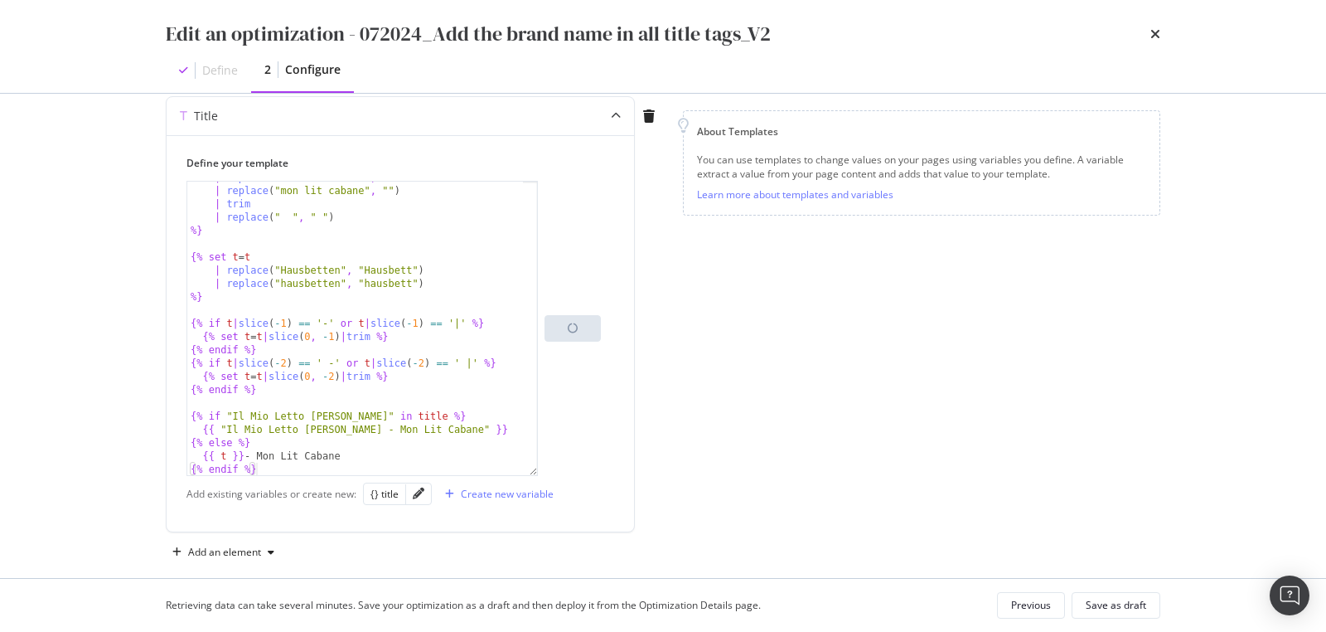
scroll to position [222, 0]
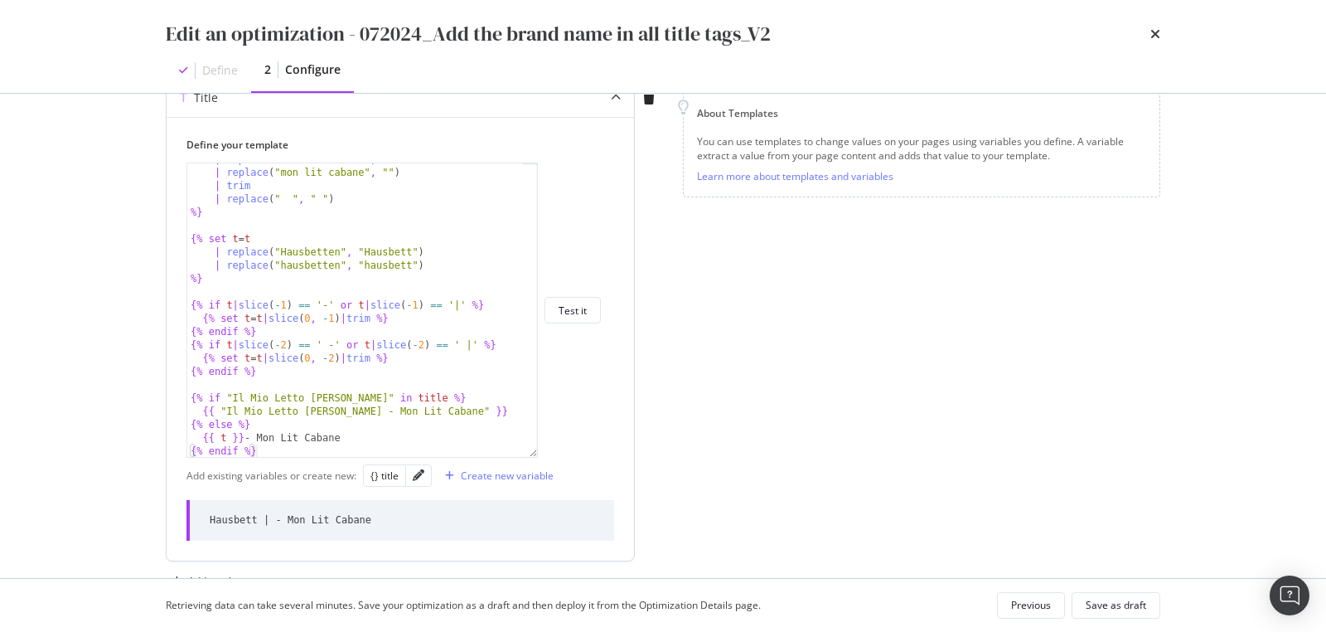
click at [335, 513] on div "Hausbett | - Mon Lit Cabane" at bounding box center [291, 520] width 162 height 14
copy div "Hausbett | - Mon Lit Cabane"
click at [1103, 599] on div "Save as draft" at bounding box center [1116, 605] width 61 height 14
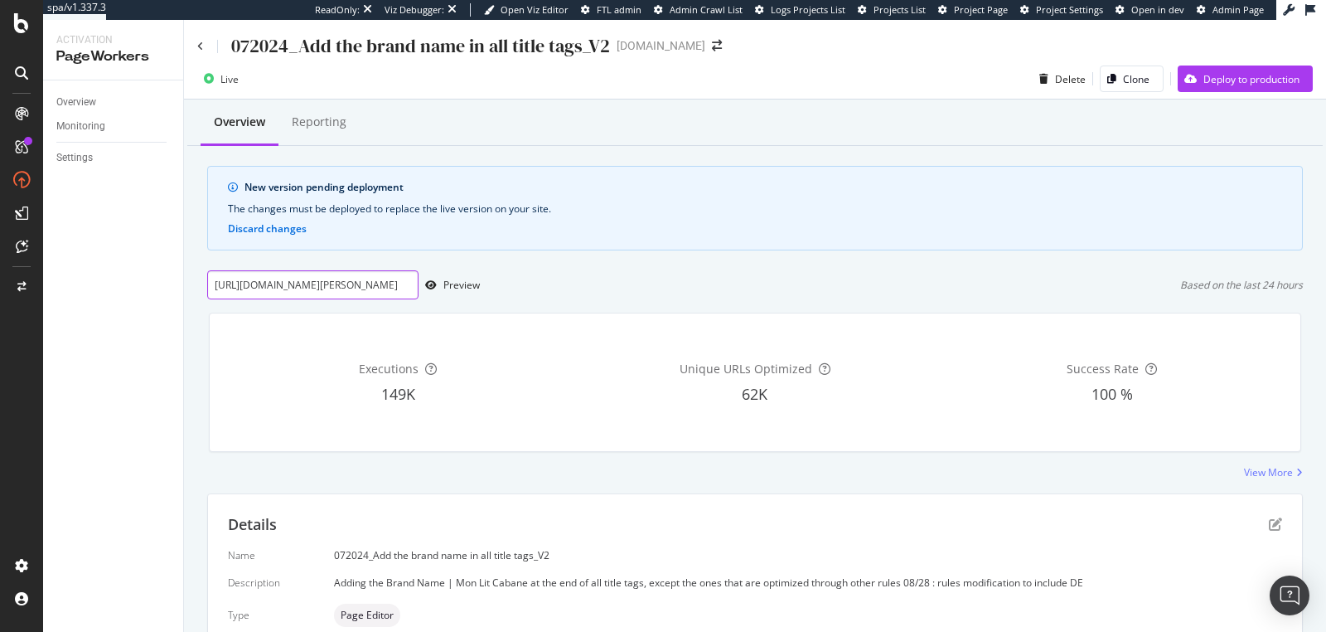
click at [367, 284] on input "https://monlitcabane.com/it/13-letto-a-capanna" at bounding box center [312, 284] width 211 height 29
paste input "de/13-hausbetten"
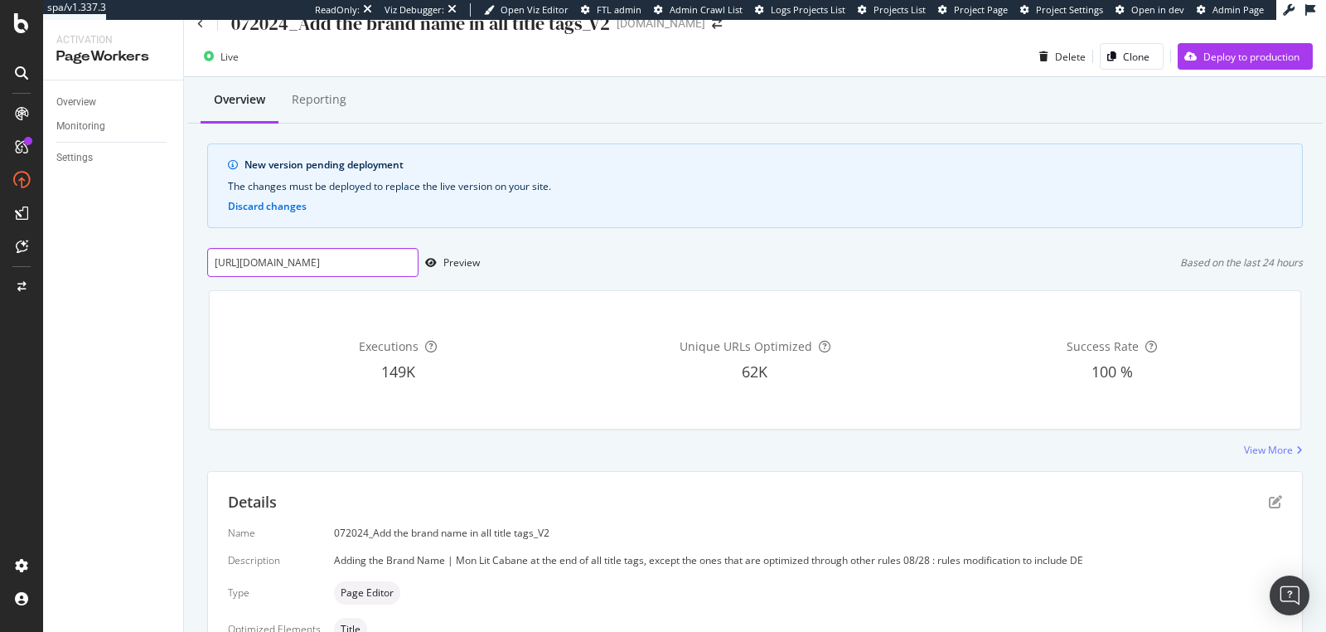
scroll to position [22, 0]
type input "https://monlitcabane.com/de/13-hausbetten"
click at [453, 268] on div "Preview" at bounding box center [449, 262] width 61 height 25
click at [1269, 501] on icon "pen-to-square" at bounding box center [1275, 501] width 13 height 13
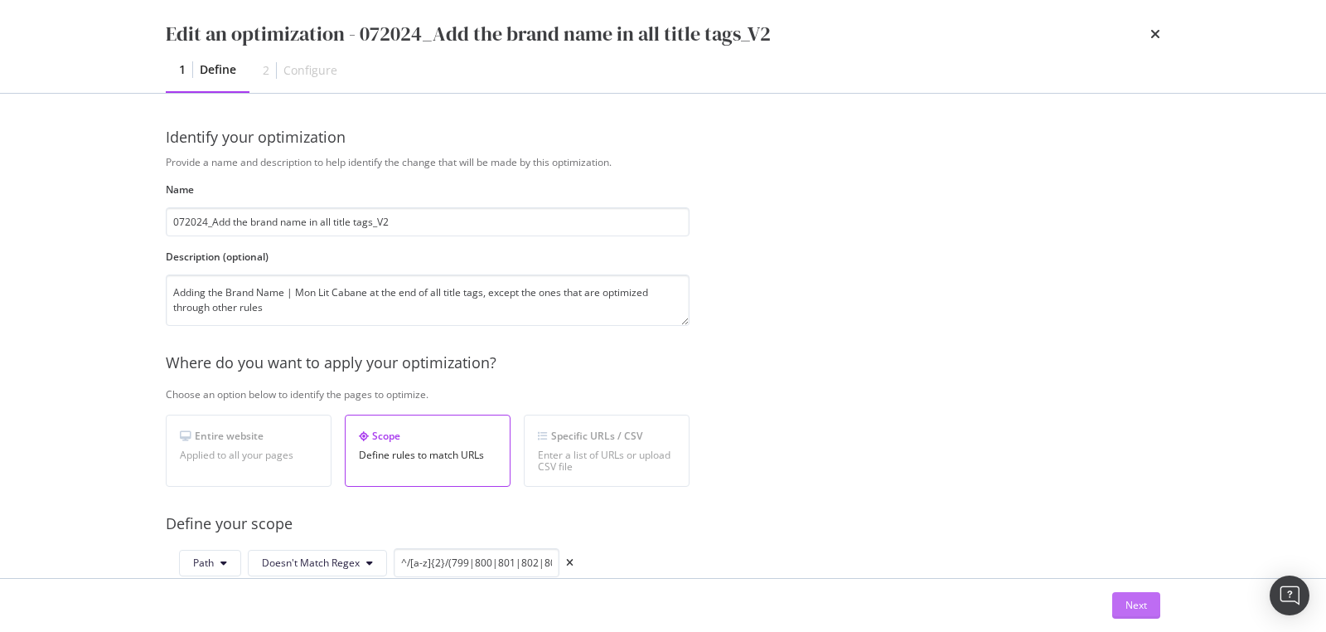
click at [1123, 613] on button "Next" at bounding box center [1136, 605] width 48 height 27
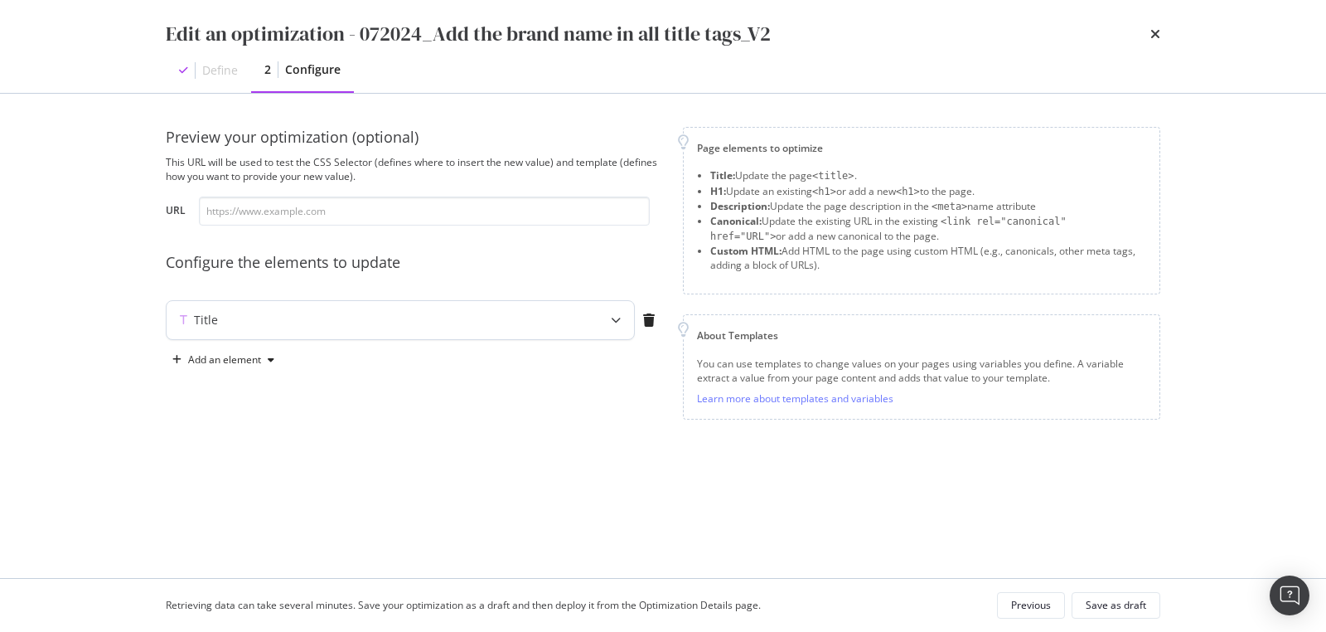
click at [614, 322] on icon "modal" at bounding box center [616, 320] width 10 height 10
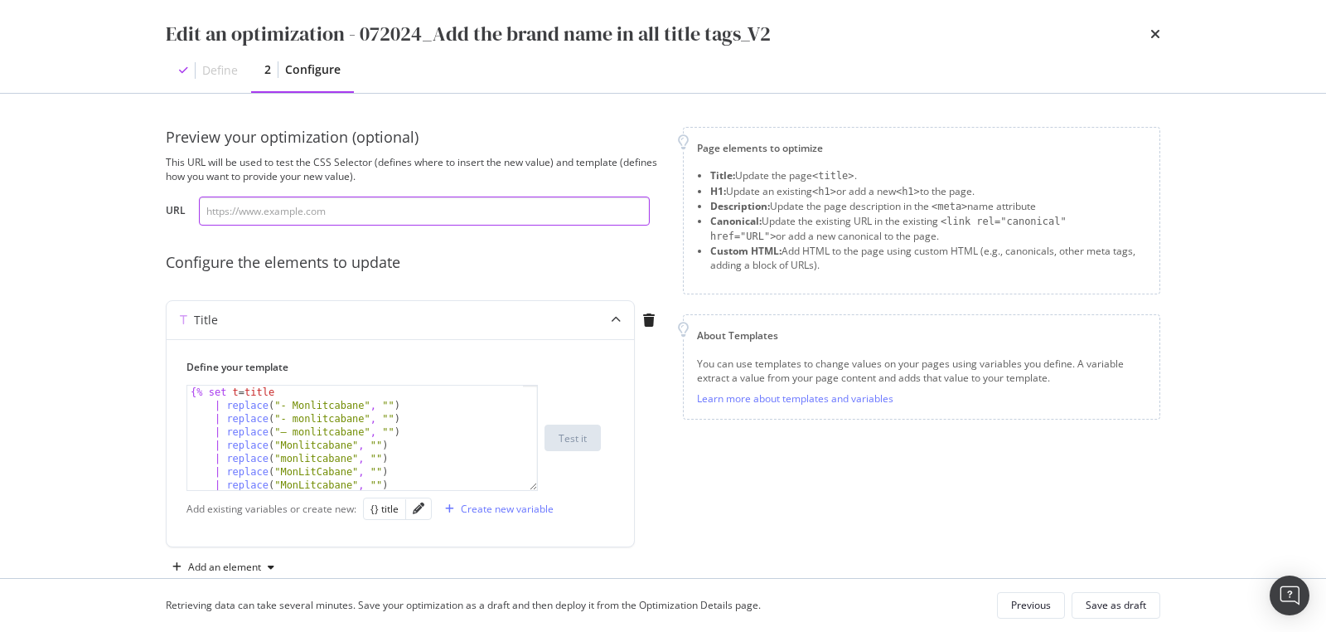
click at [424, 201] on input "modal" at bounding box center [424, 210] width 451 height 29
paste input "https://monlitcabane.com/de/13-hausbetten"
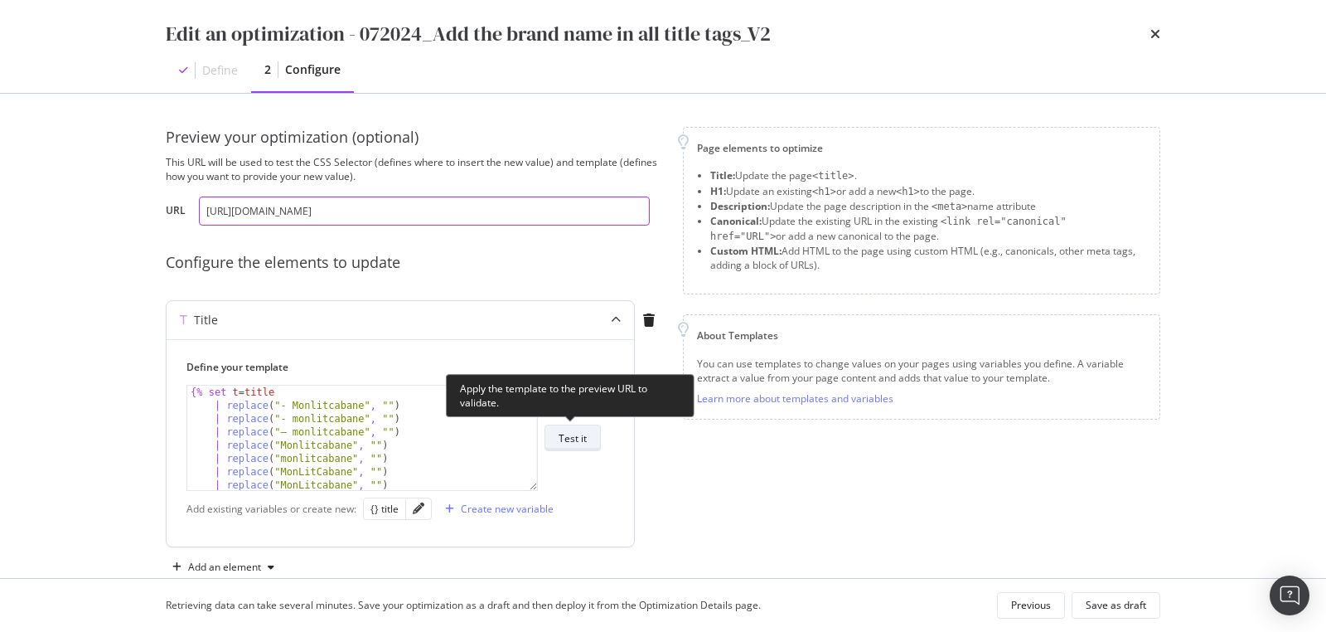
type input "https://monlitcabane.com/de/13-hausbetten"
click at [573, 436] on div "Test it" at bounding box center [573, 438] width 28 height 14
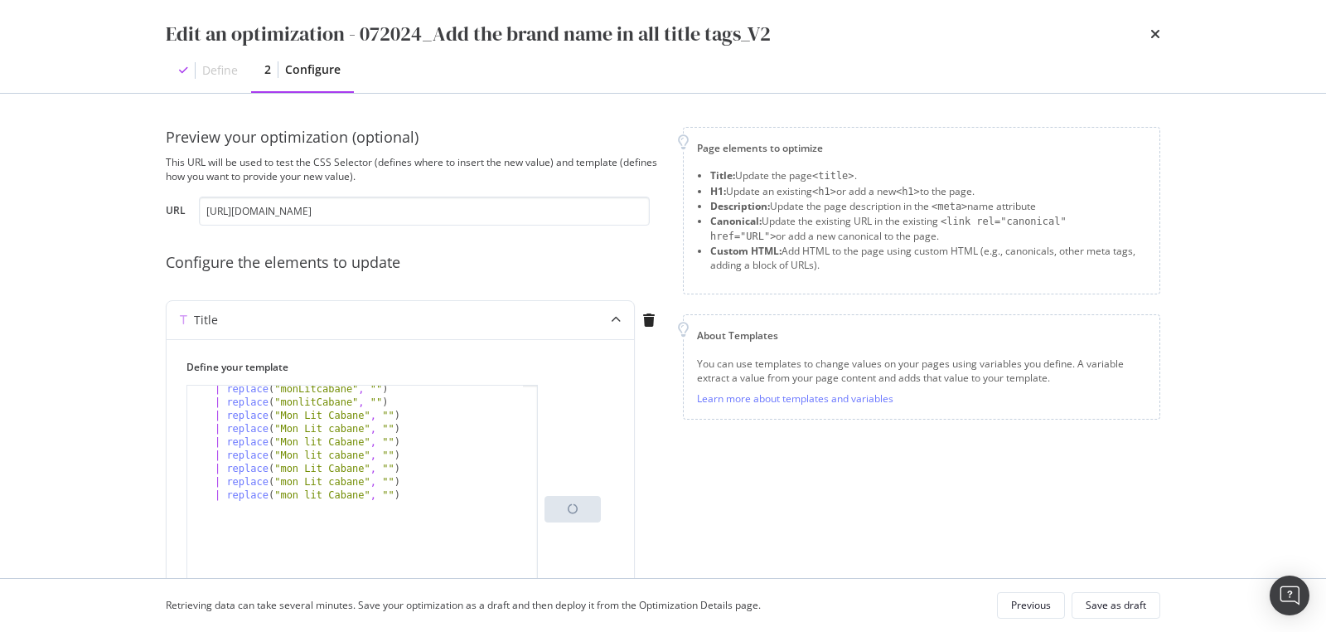
scroll to position [123, 0]
drag, startPoint x: 533, startPoint y: 485, endPoint x: 729, endPoint y: 694, distance: 286.8
click at [729, 631] on html "spa/v1.337.3 ReadOnly: Viz Debugger: Open Viz Editor FTL admin Admin Crawl List…" at bounding box center [663, 316] width 1326 height 632
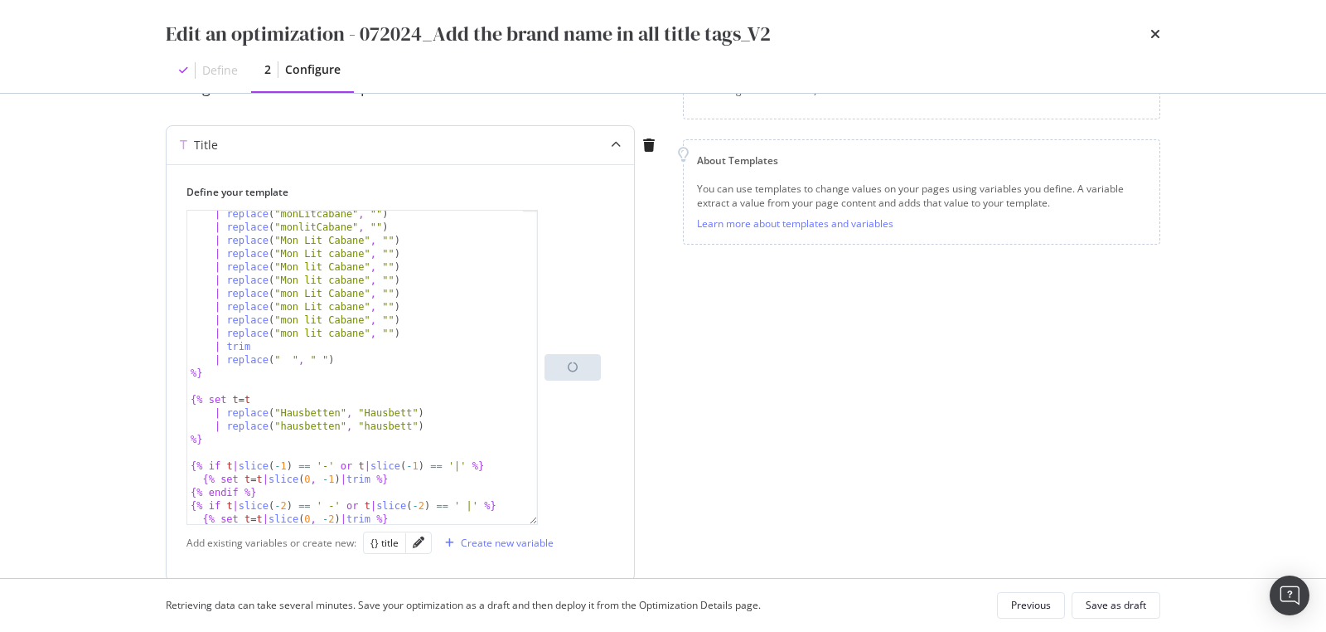
scroll to position [242, 0]
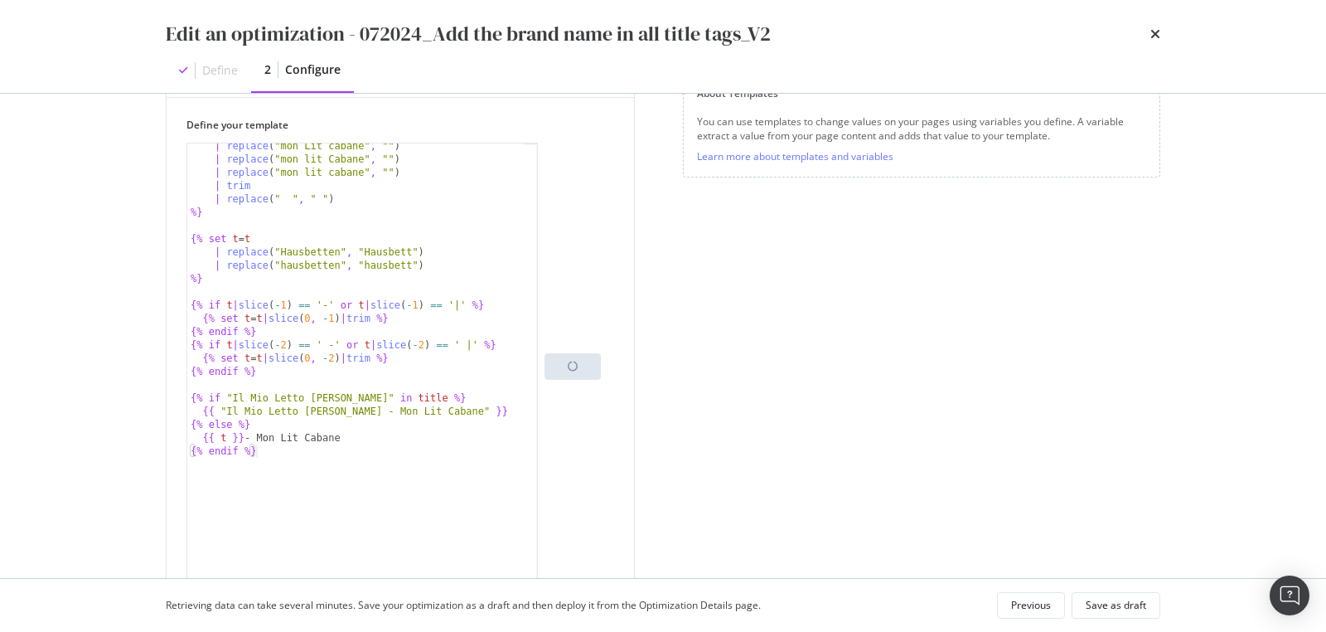
drag, startPoint x: 536, startPoint y: 453, endPoint x: 594, endPoint y: 585, distance: 145.1
click at [594, 585] on div "Edit an optimization - 072024_Add the brand name in all title tags_V2 Define 2 …" at bounding box center [663, 316] width 1326 height 632
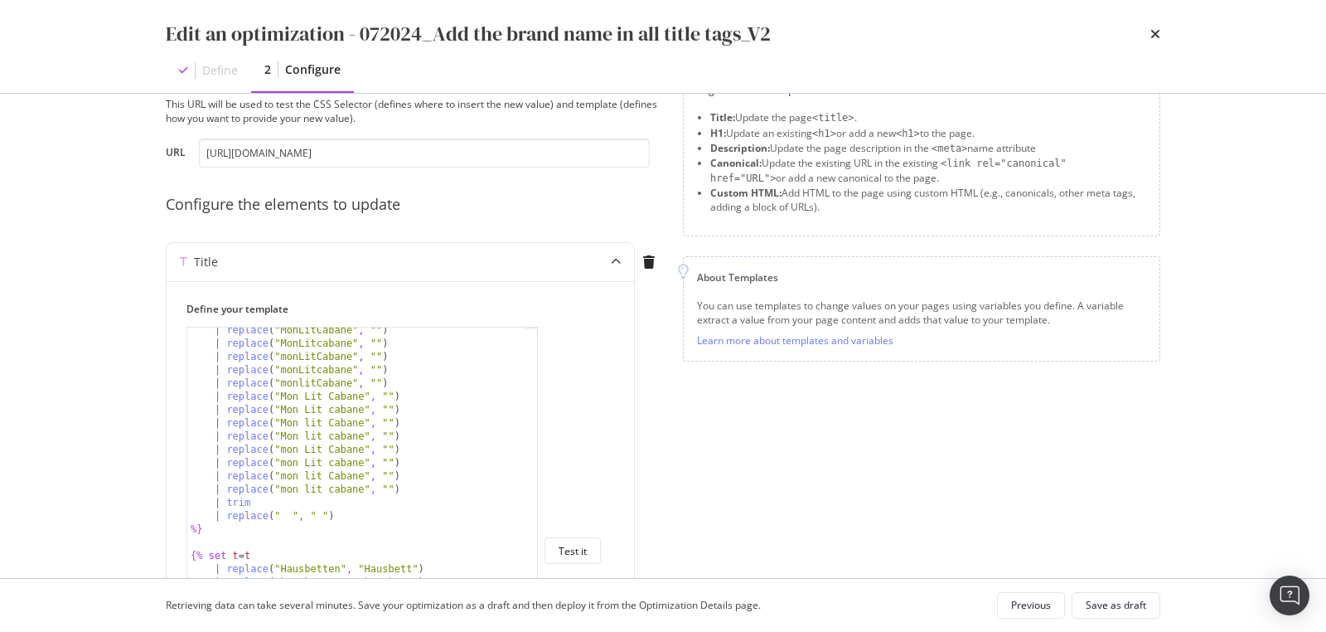
scroll to position [46, 0]
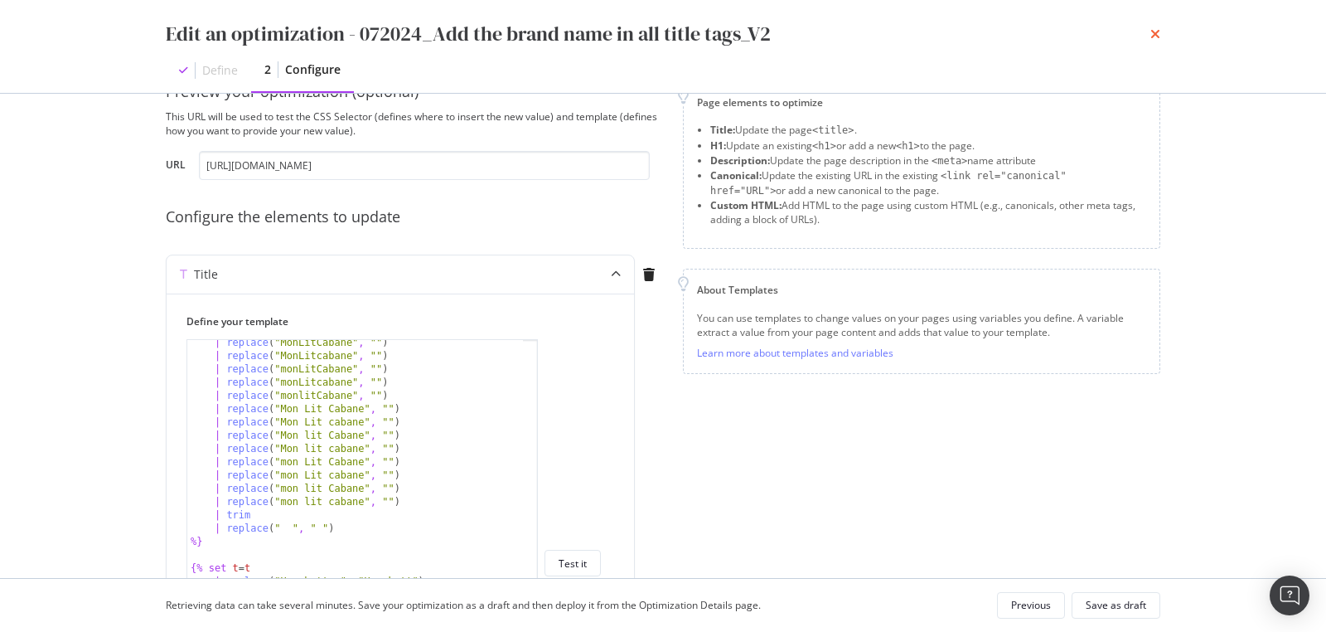
click at [1152, 36] on icon "times" at bounding box center [1156, 33] width 10 height 13
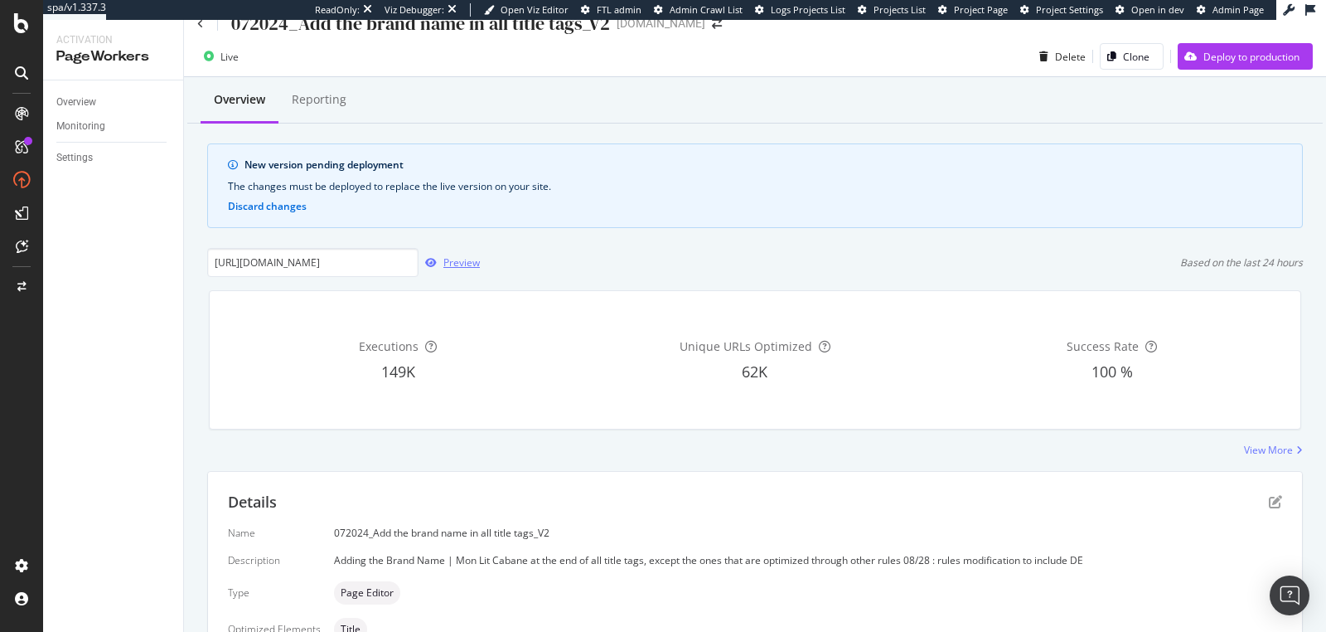
click at [466, 266] on div "Preview" at bounding box center [461, 262] width 36 height 14
click at [331, 261] on input "https://monlitcabane.com/de/13-hausbetten" at bounding box center [312, 262] width 211 height 29
paste input "it/13-letto-a-capanna"
click at [458, 255] on div "Preview" at bounding box center [461, 262] width 36 height 14
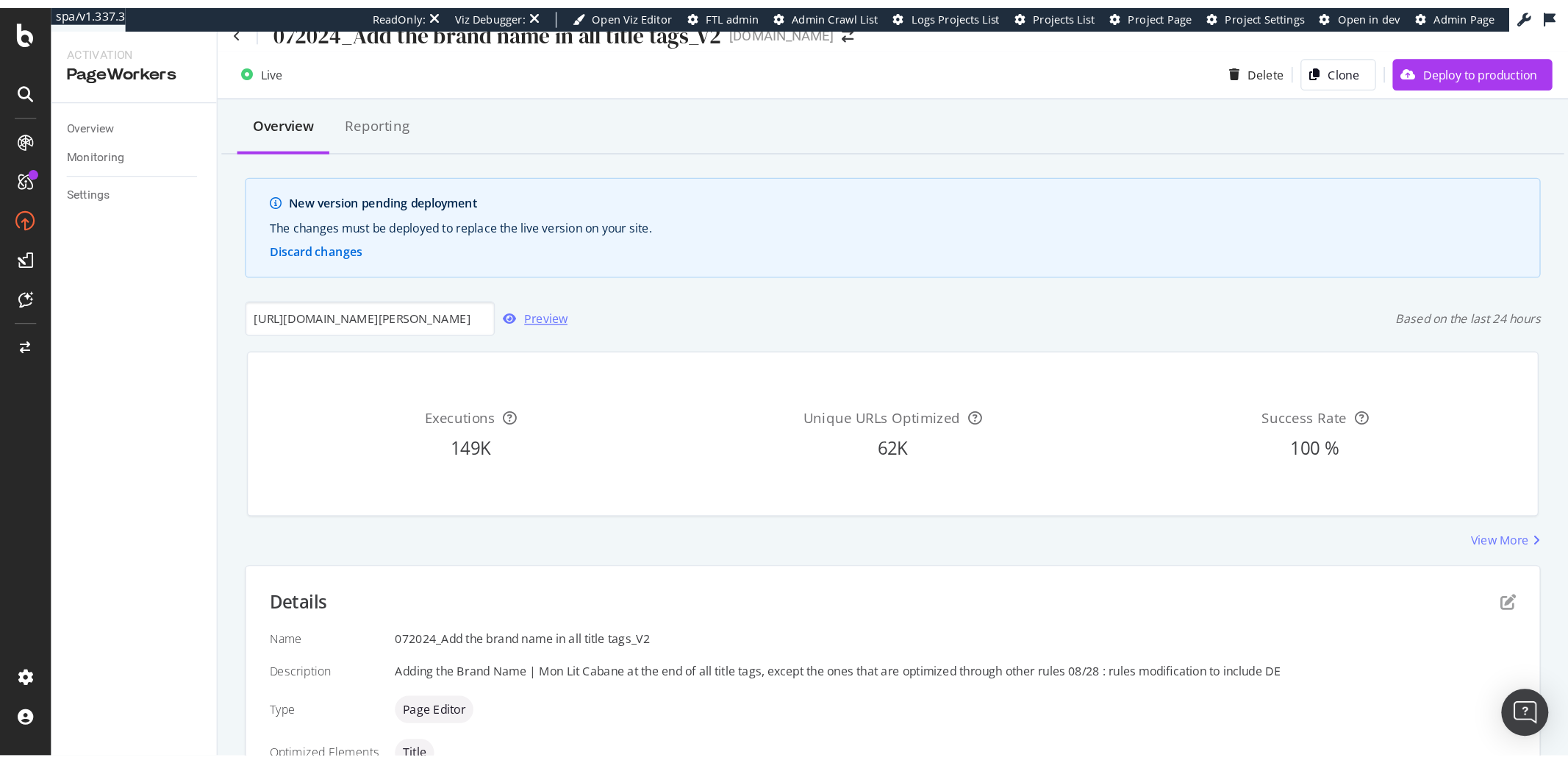
scroll to position [0, 0]
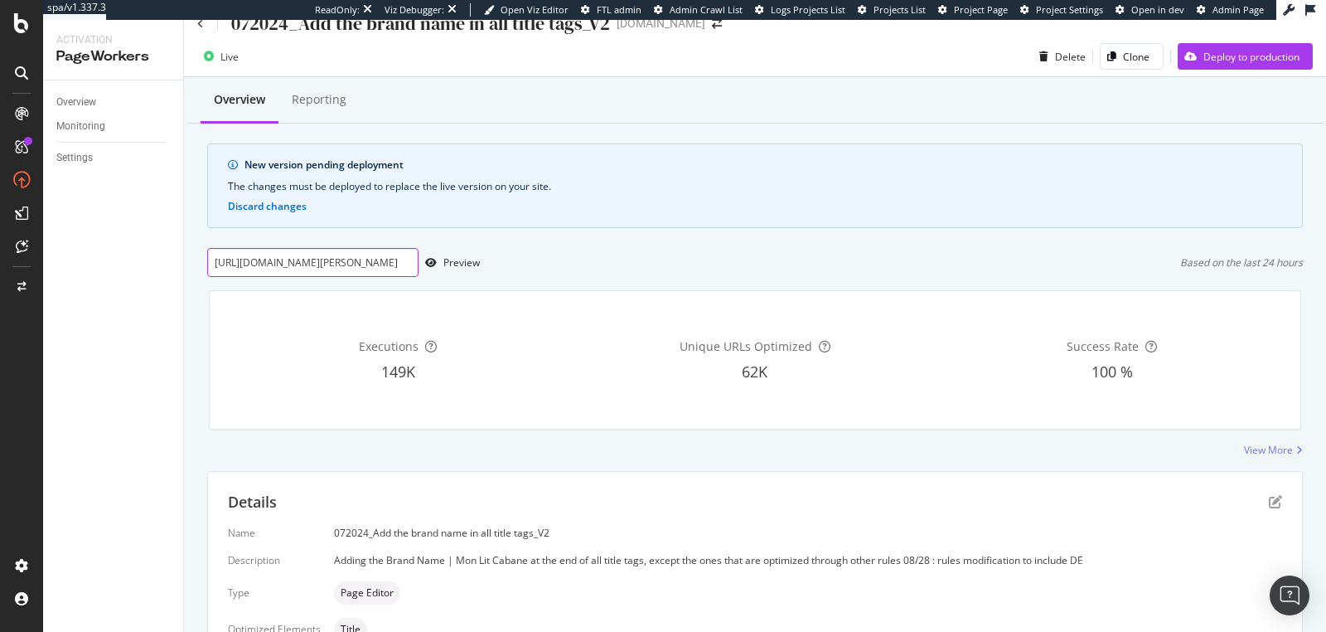
drag, startPoint x: 335, startPoint y: 248, endPoint x: 339, endPoint y: 255, distance: 8.5
click at [335, 249] on input "https://monlitcabane.com/it/13-letto-a-capanna" at bounding box center [312, 262] width 211 height 29
paste input "fr/13-lit-cabane"
type input "https://monlitcabane.com/fr/13-lit-cabane"
click at [451, 268] on div "Preview" at bounding box center [449, 262] width 61 height 25
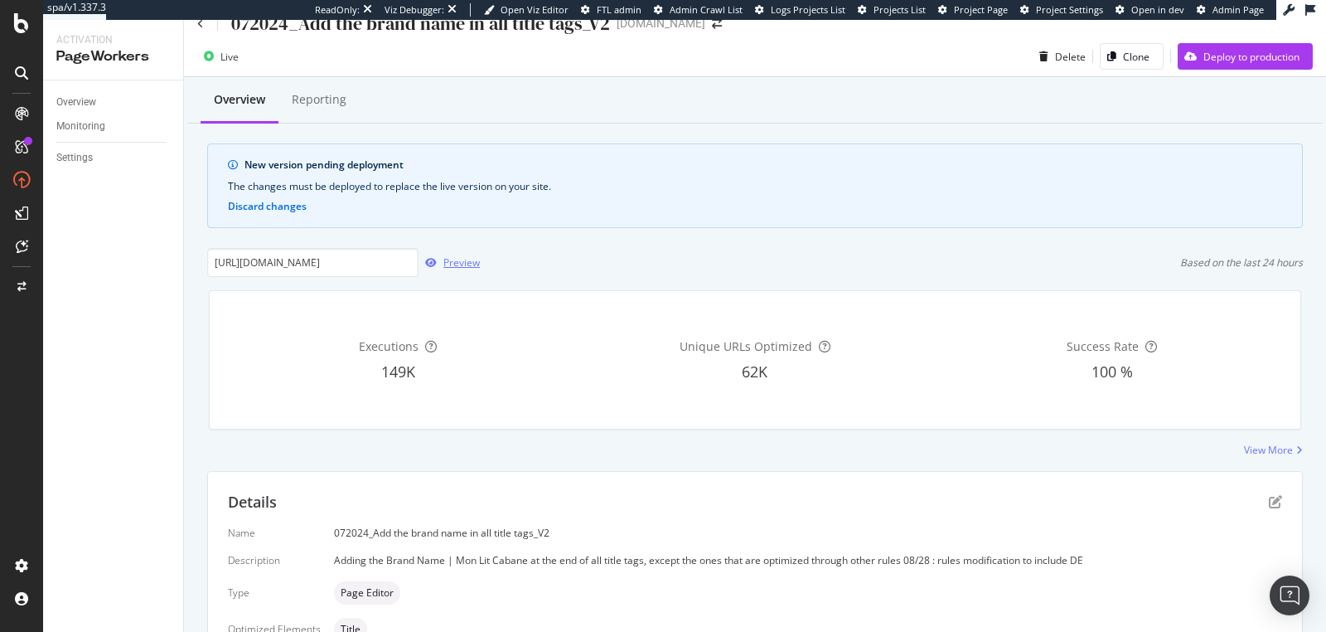
click at [445, 264] on div "Preview" at bounding box center [461, 262] width 36 height 14
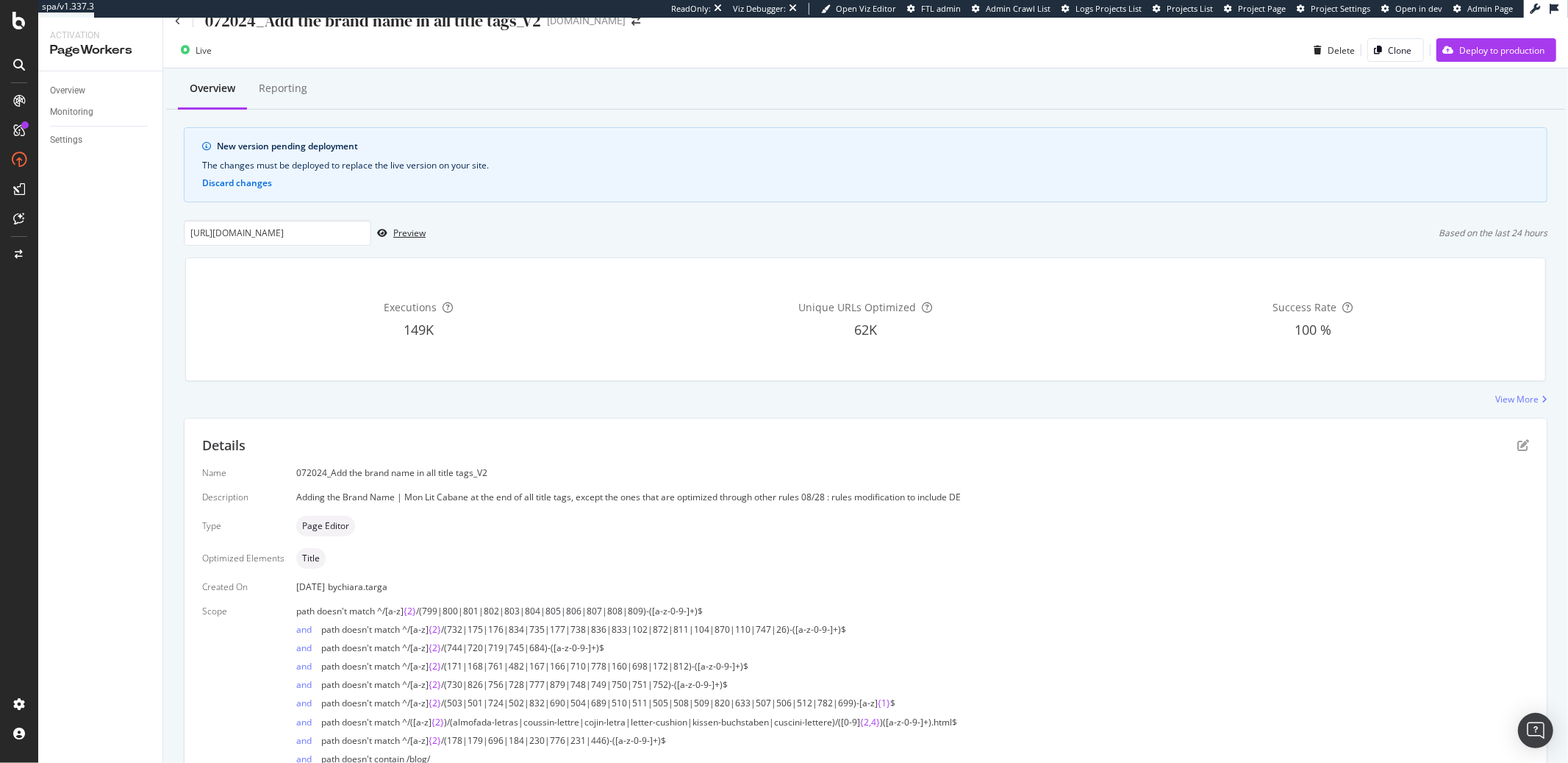
scroll to position [20, 0]
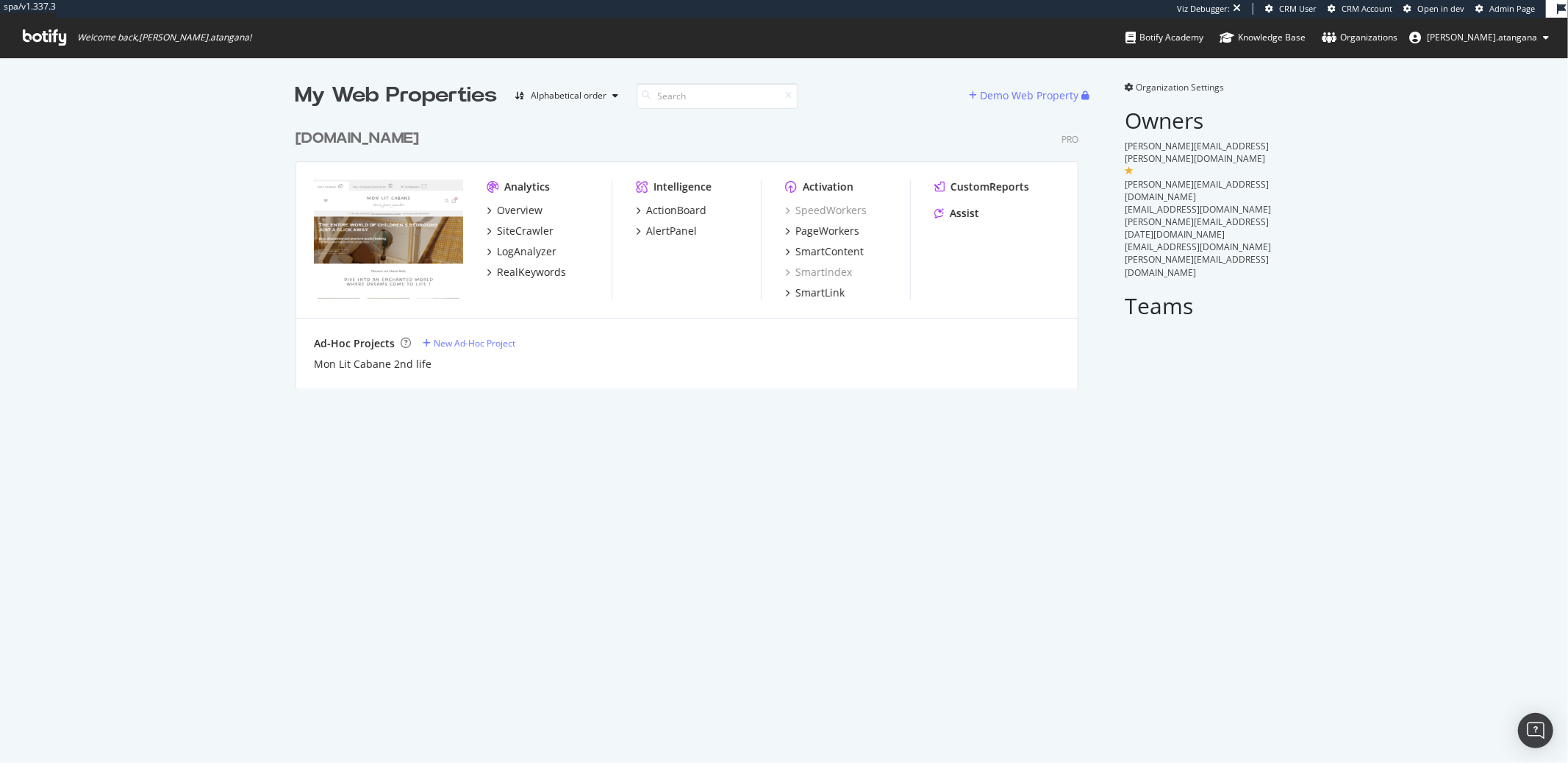
scroll to position [751, 1544]
click at [510, 232] on div "SiteCrawler" at bounding box center [525, 231] width 57 height 15
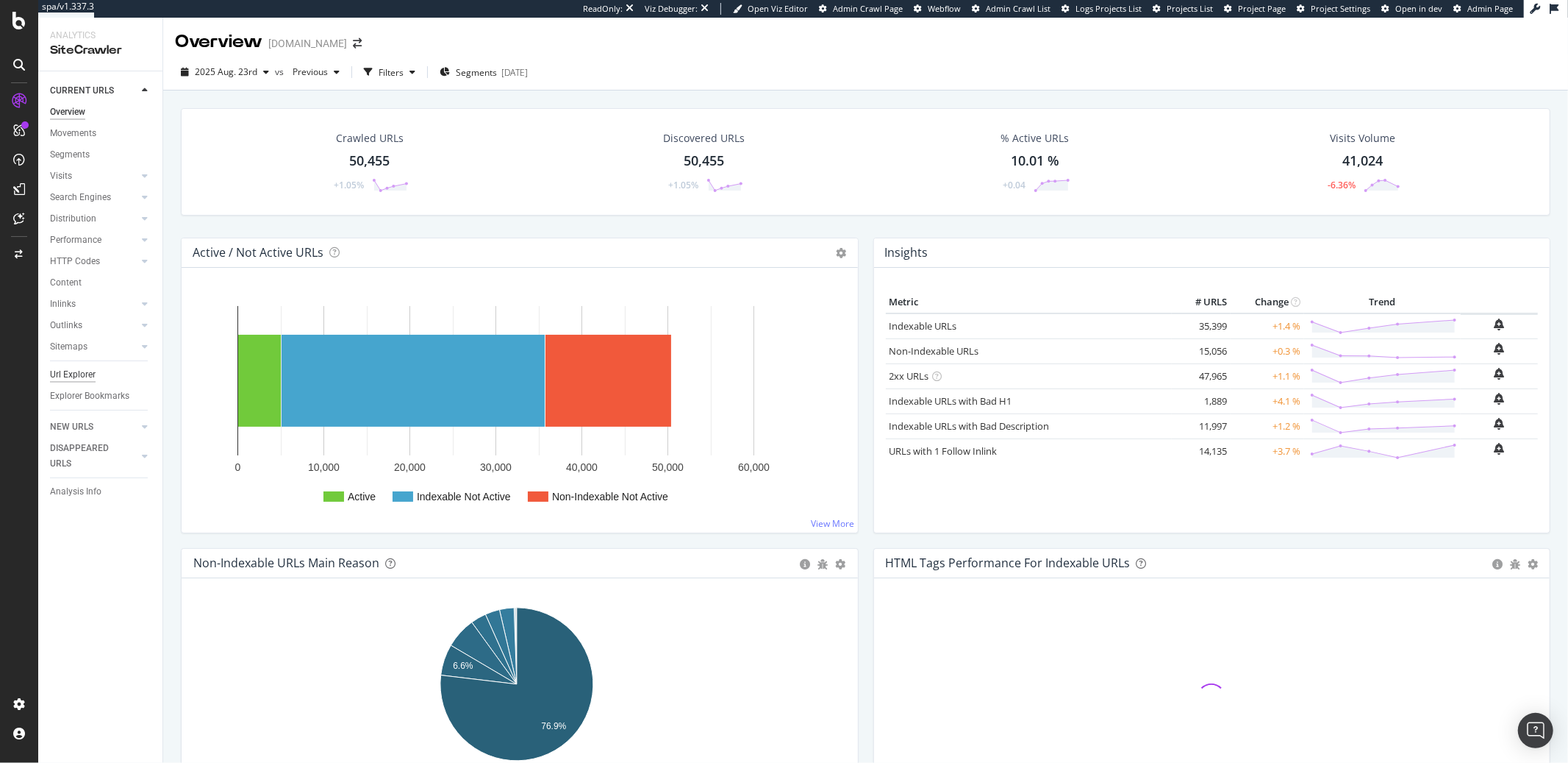
click at [72, 367] on div "Url Explorer" at bounding box center [72, 374] width 45 height 15
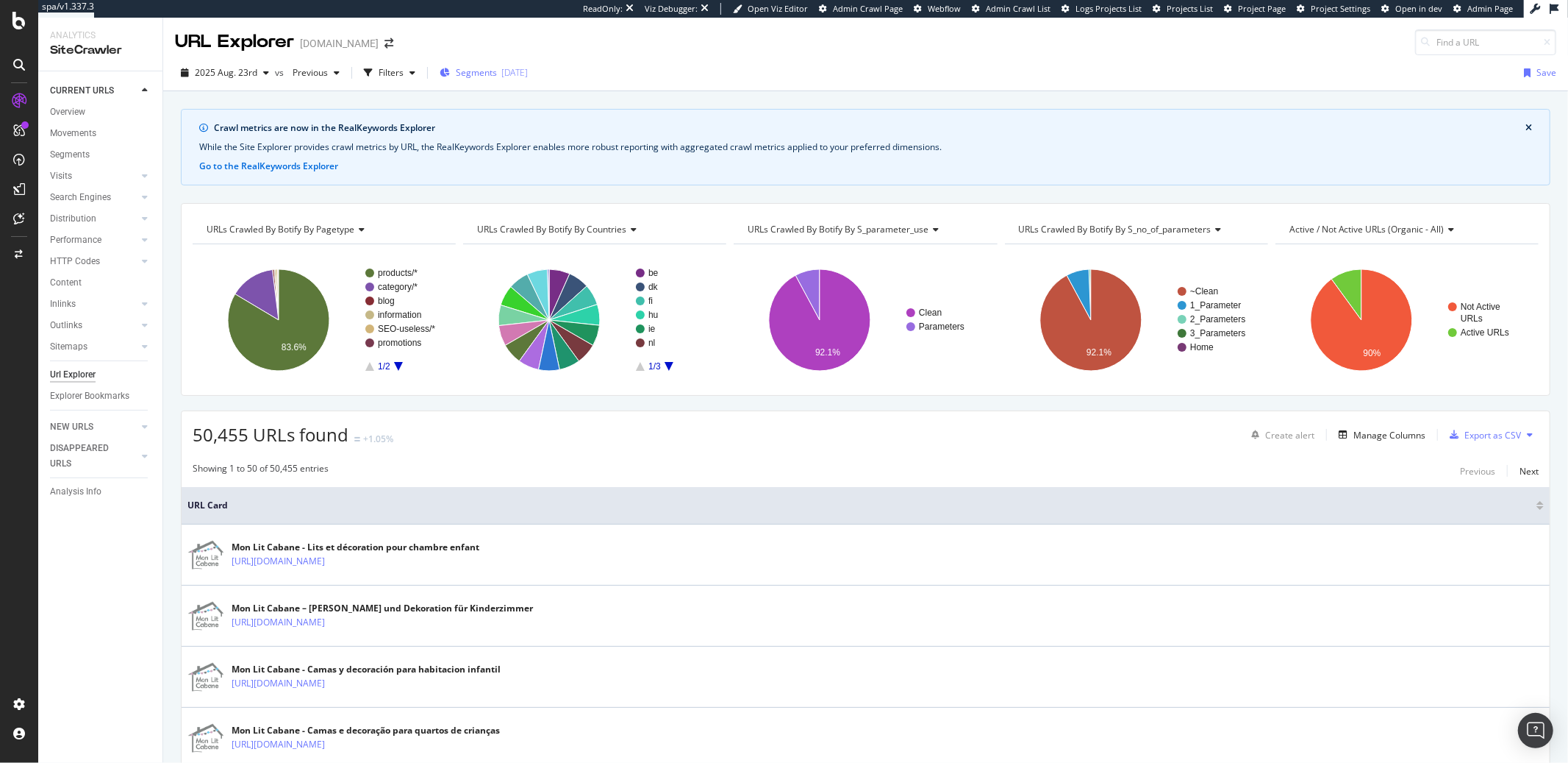
click at [467, 74] on span "Segments" at bounding box center [476, 73] width 41 height 12
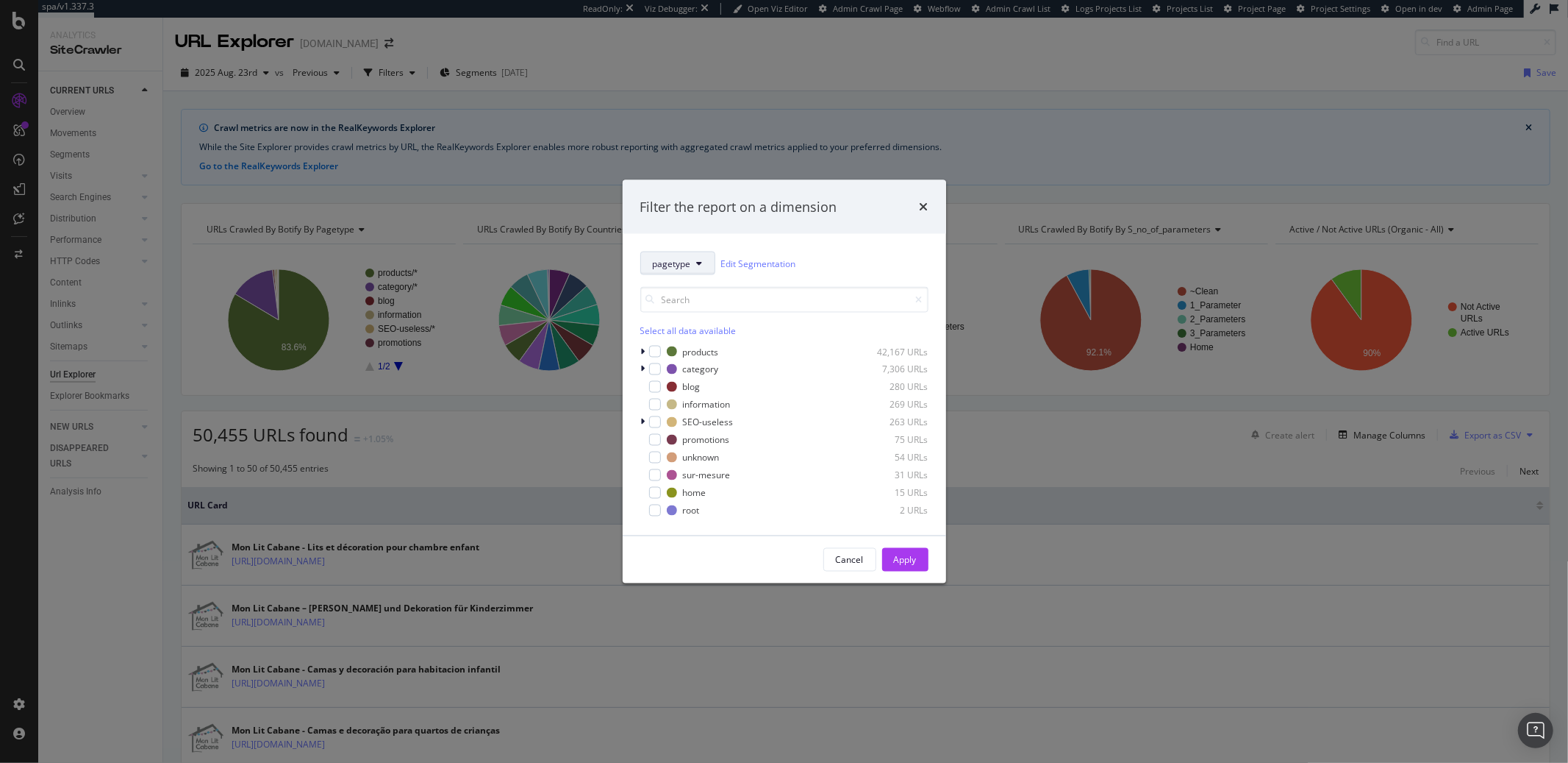
click at [675, 267] on span "pagetype" at bounding box center [671, 263] width 38 height 12
click at [678, 342] on span "countries" at bounding box center [700, 343] width 95 height 13
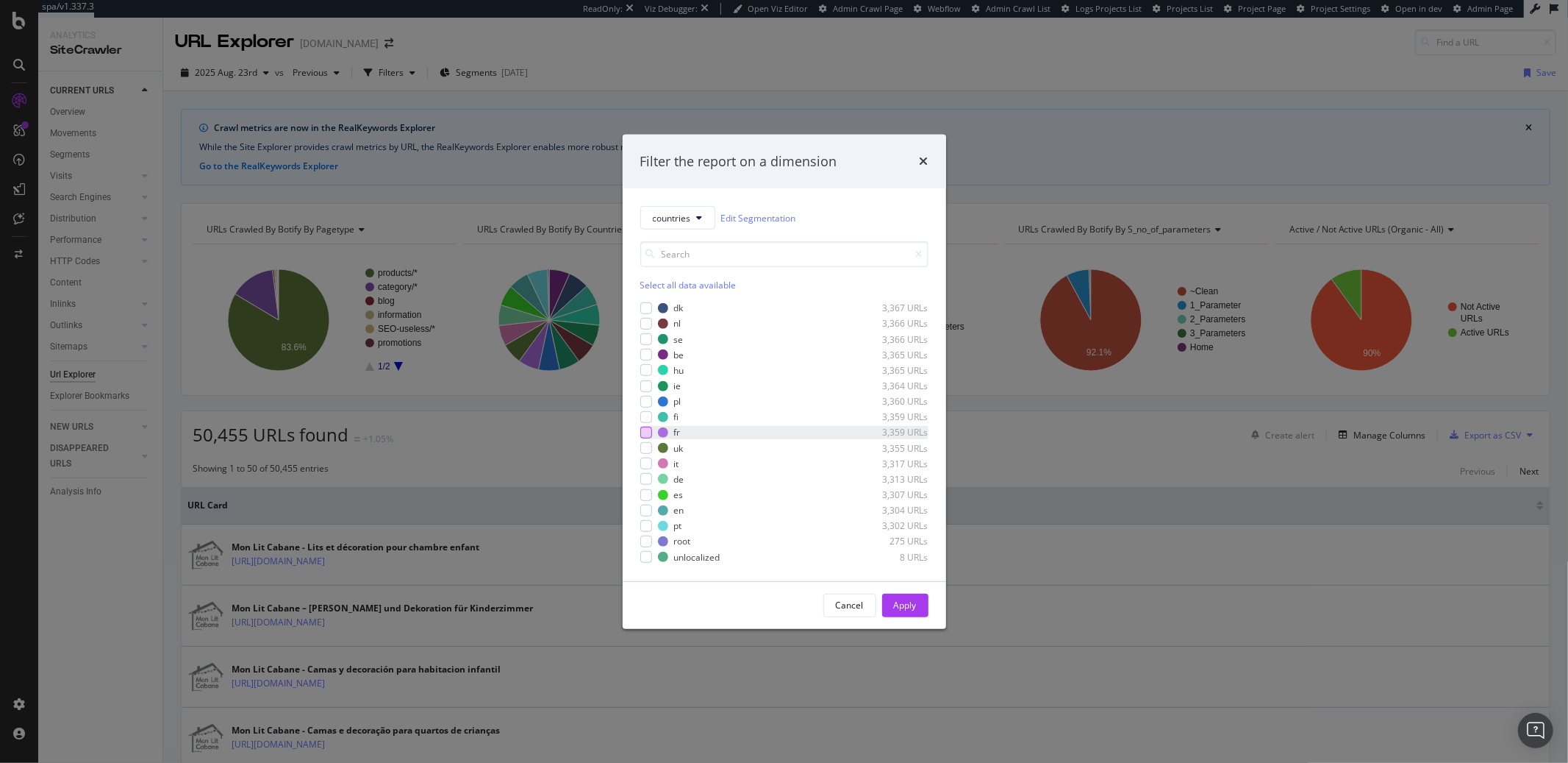
click at [650, 432] on div "modal" at bounding box center [646, 432] width 12 height 12
click at [909, 610] on div "Apply" at bounding box center [906, 605] width 23 height 12
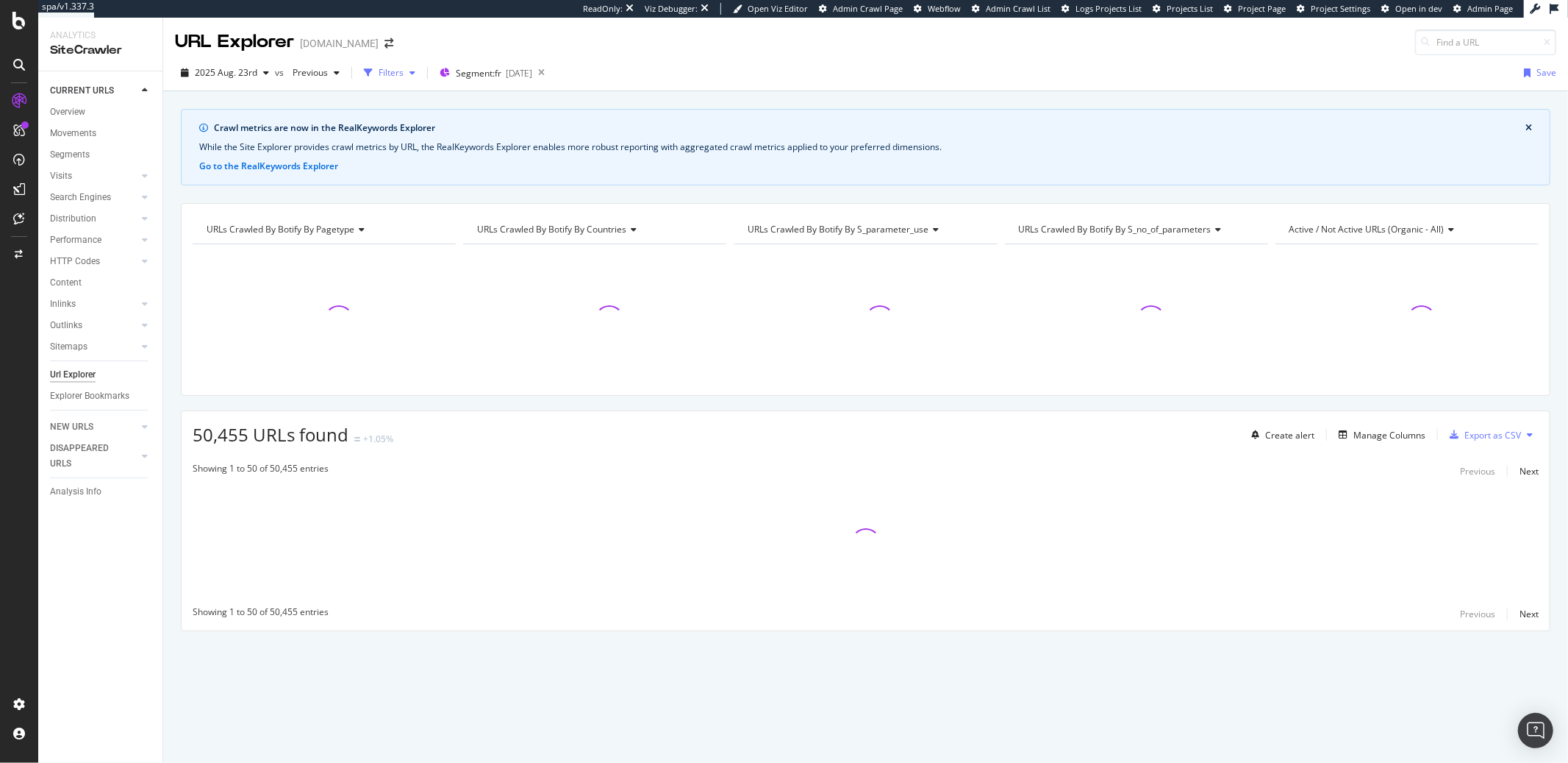
click at [412, 71] on icon "button" at bounding box center [412, 73] width 6 height 9
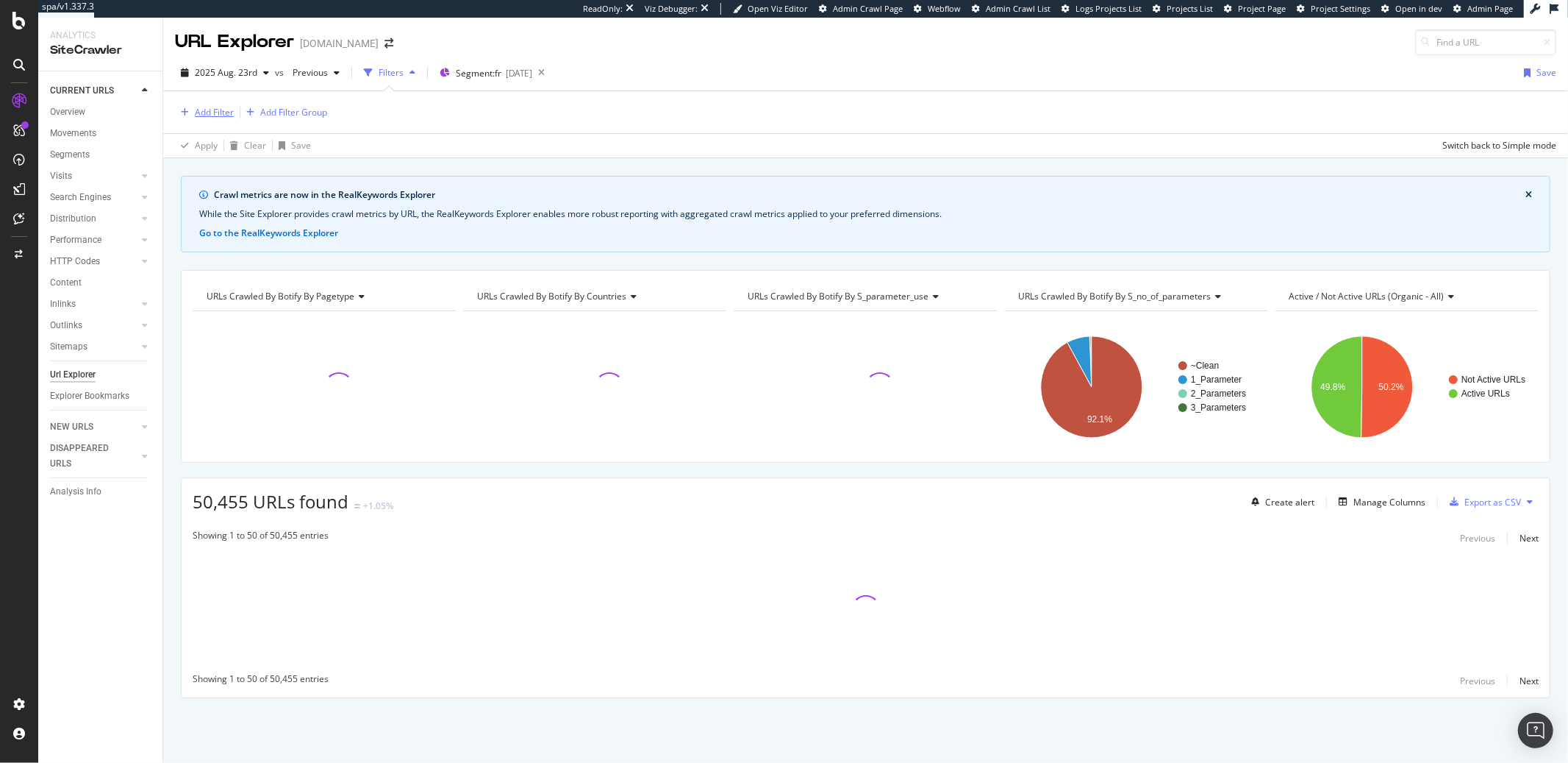
click at [213, 114] on div "Add Filter" at bounding box center [215, 112] width 39 height 12
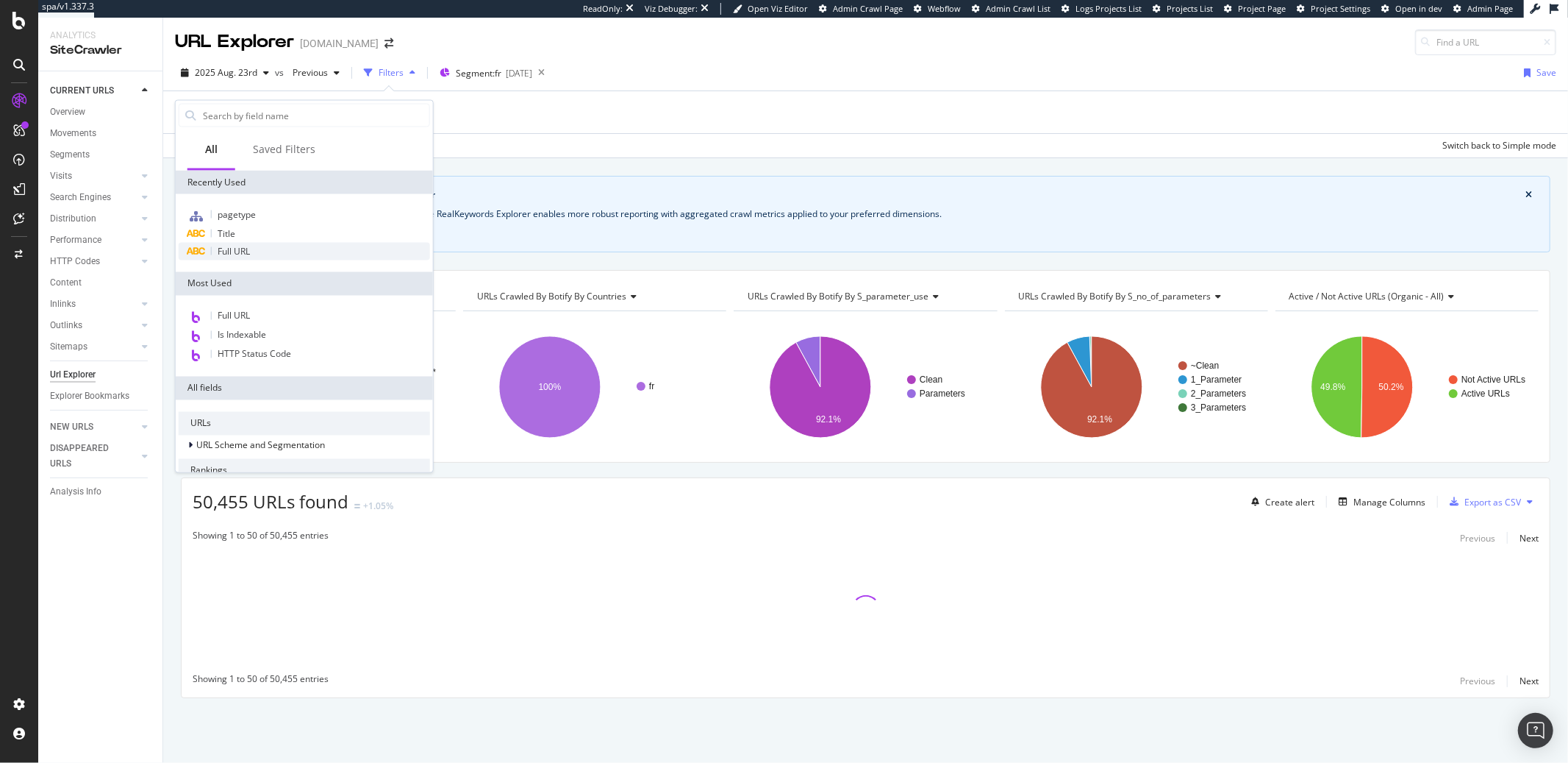
click at [239, 250] on span "Full URL" at bounding box center [233, 251] width 32 height 12
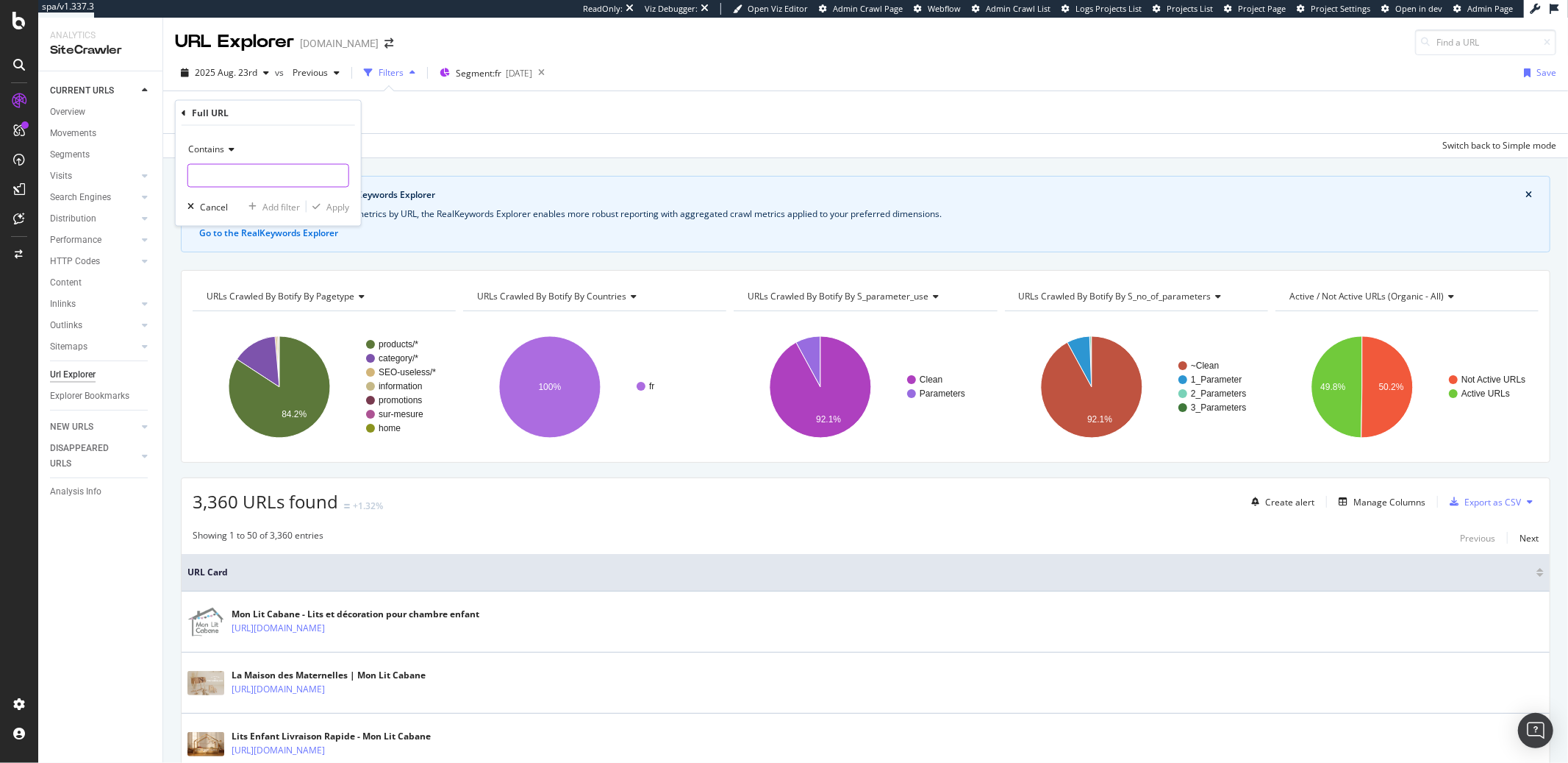
click at [235, 170] on input "text" at bounding box center [268, 176] width 161 height 24
type input "/lit-simple/"
click at [325, 210] on div "button" at bounding box center [317, 207] width 20 height 9
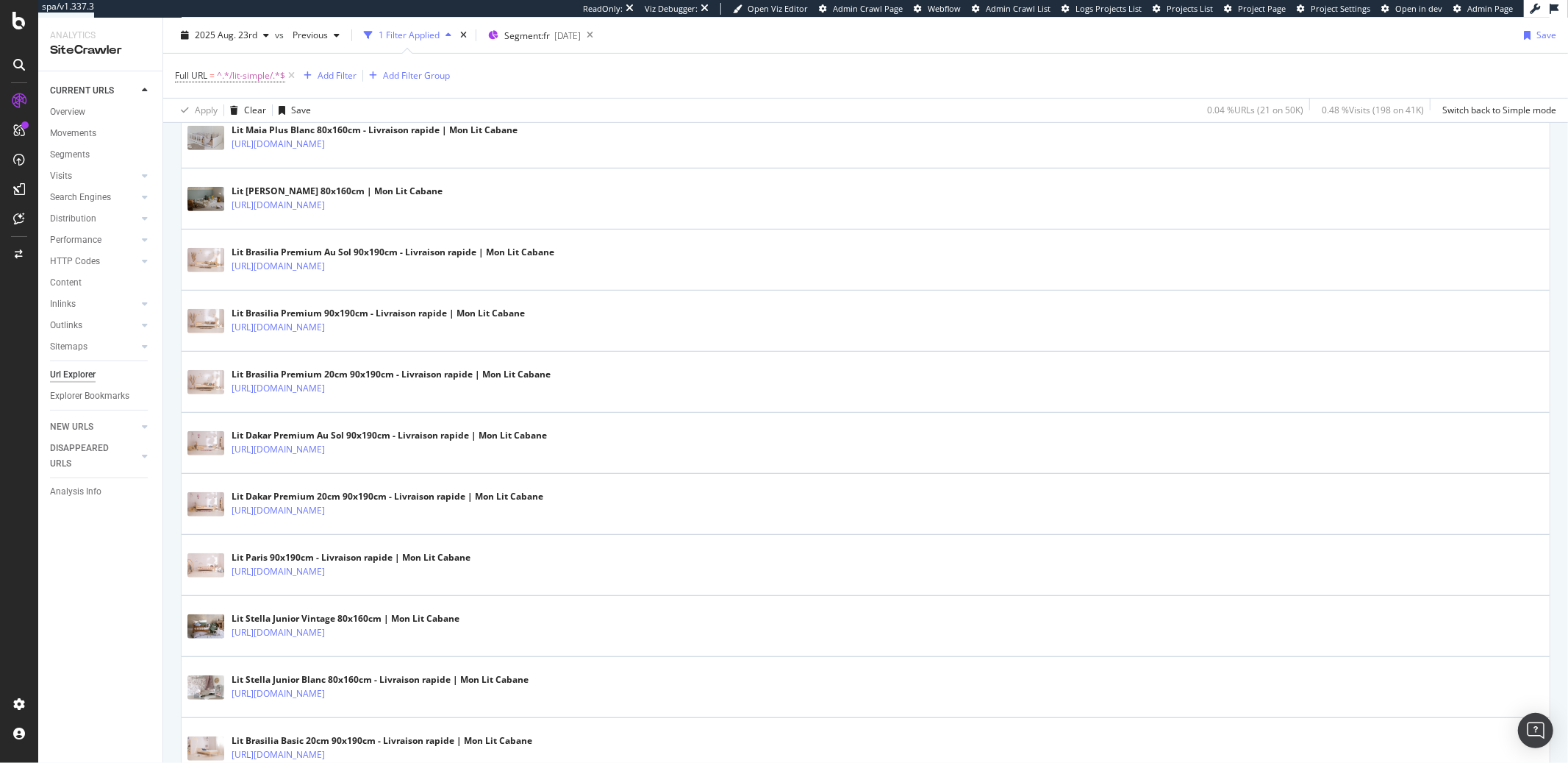
scroll to position [474, 0]
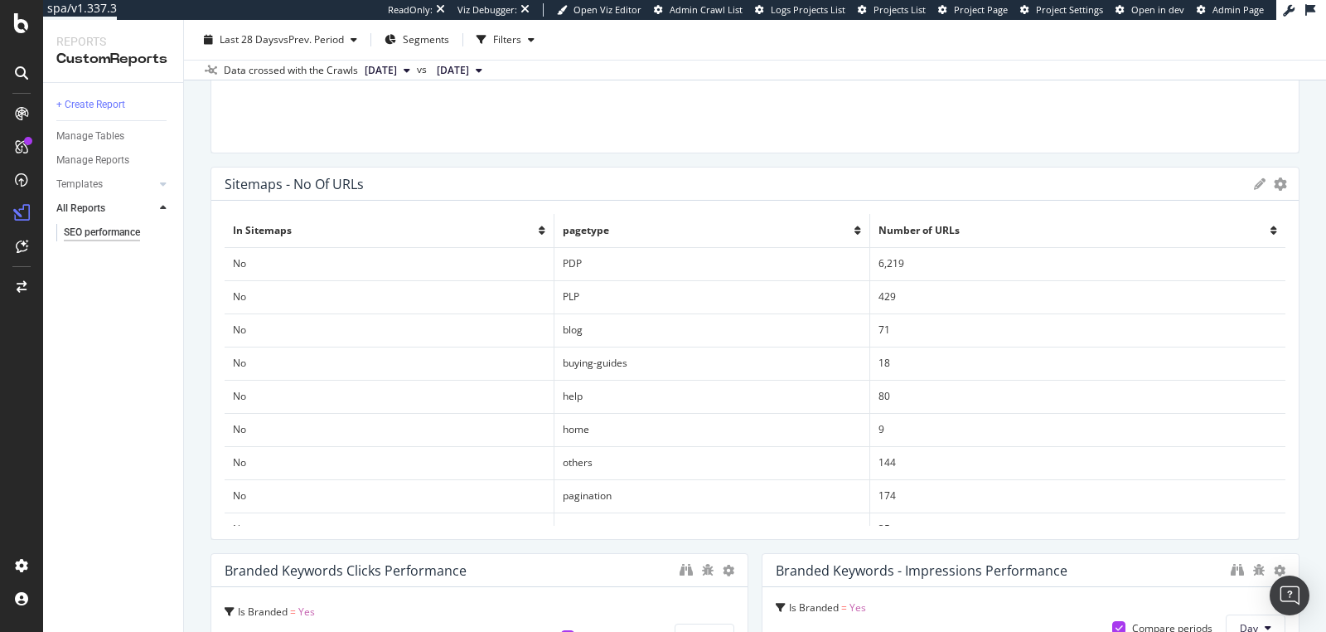
scroll to position [858, 0]
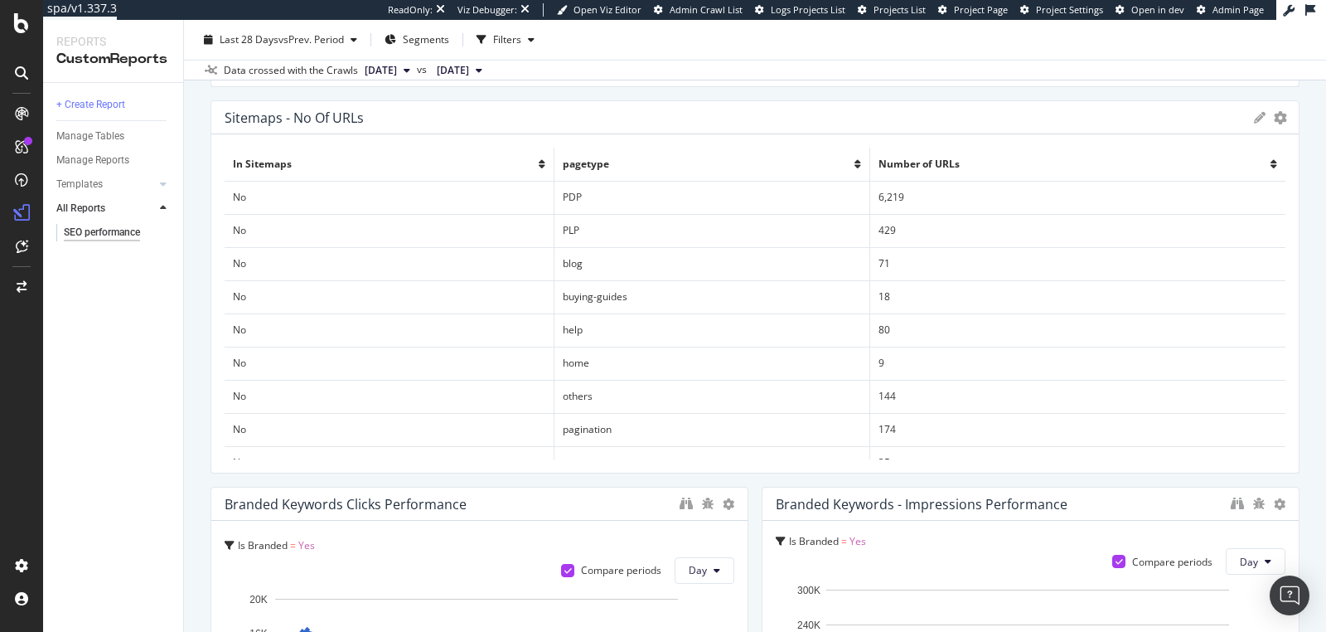
click at [539, 165] on icon at bounding box center [542, 164] width 7 height 10
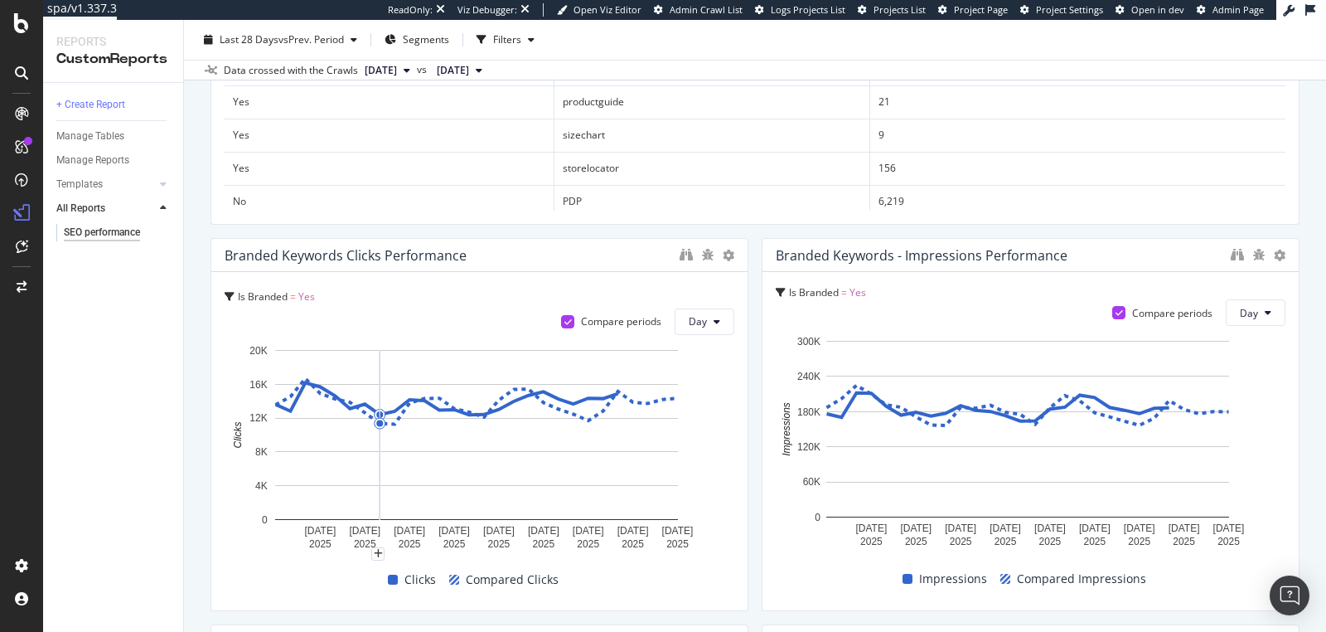
scroll to position [1142, 0]
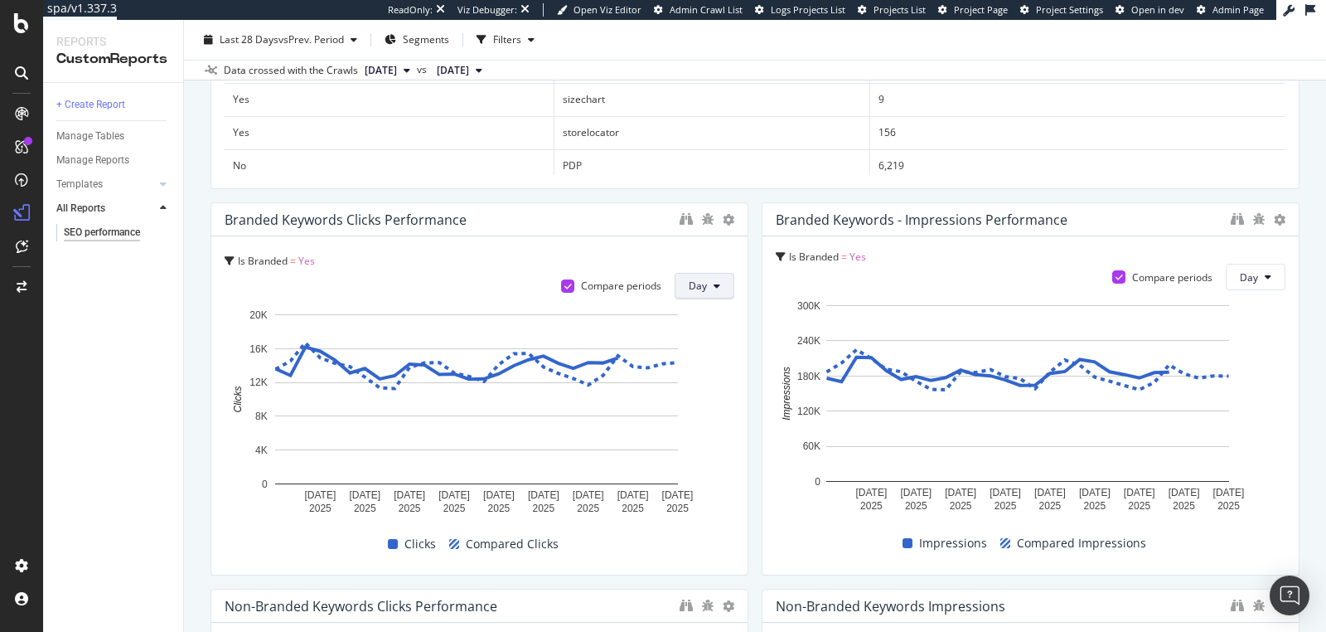
click at [702, 284] on button "Day" at bounding box center [705, 286] width 60 height 27
click at [710, 345] on span "Week" at bounding box center [699, 348] width 30 height 15
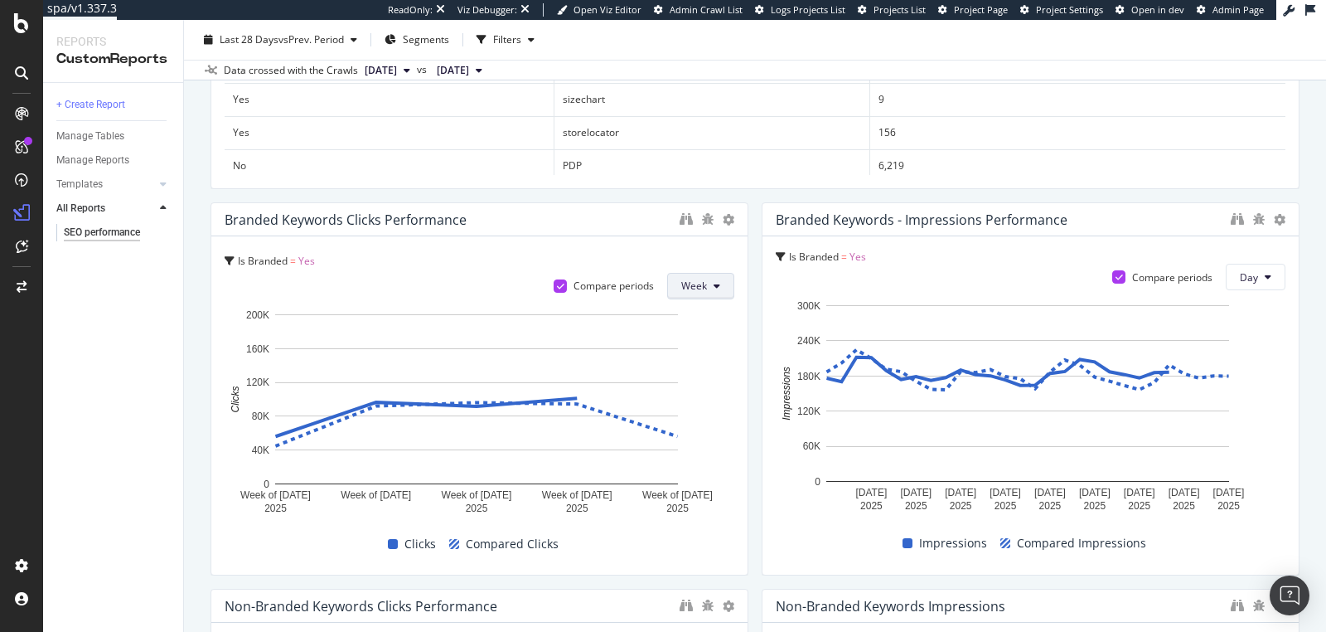
click at [691, 291] on span "Week" at bounding box center [694, 286] width 26 height 14
click at [690, 313] on span "Day" at bounding box center [691, 317] width 30 height 15
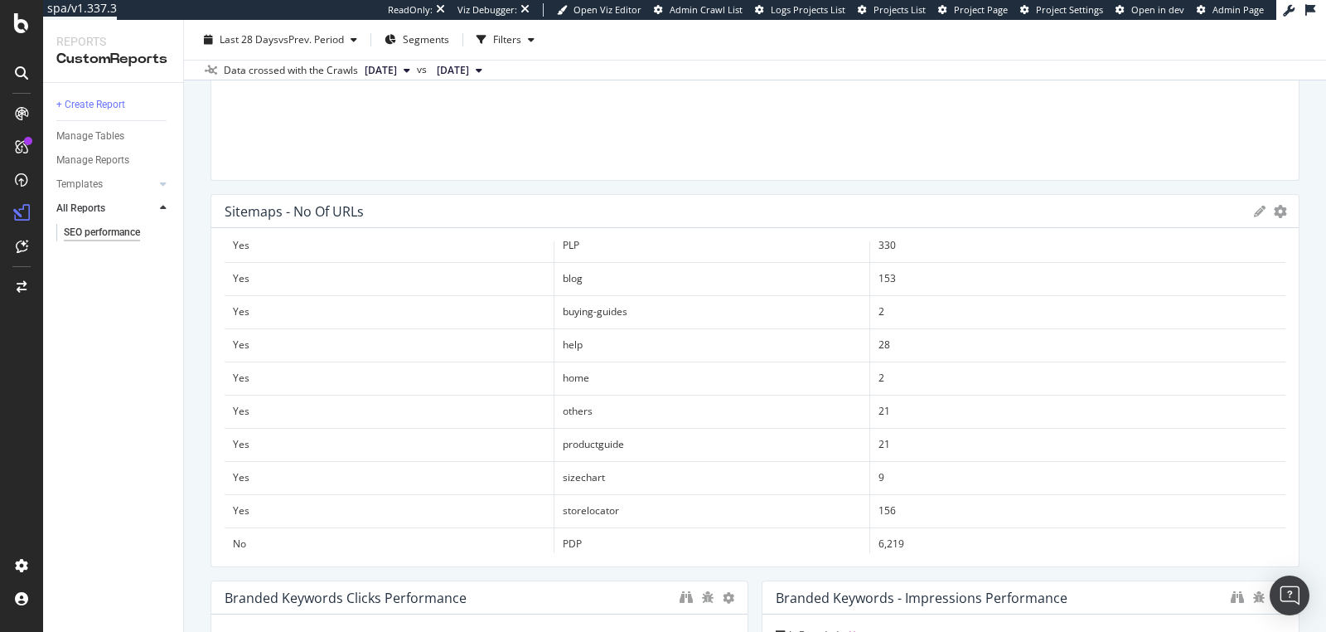
scroll to position [451, 0]
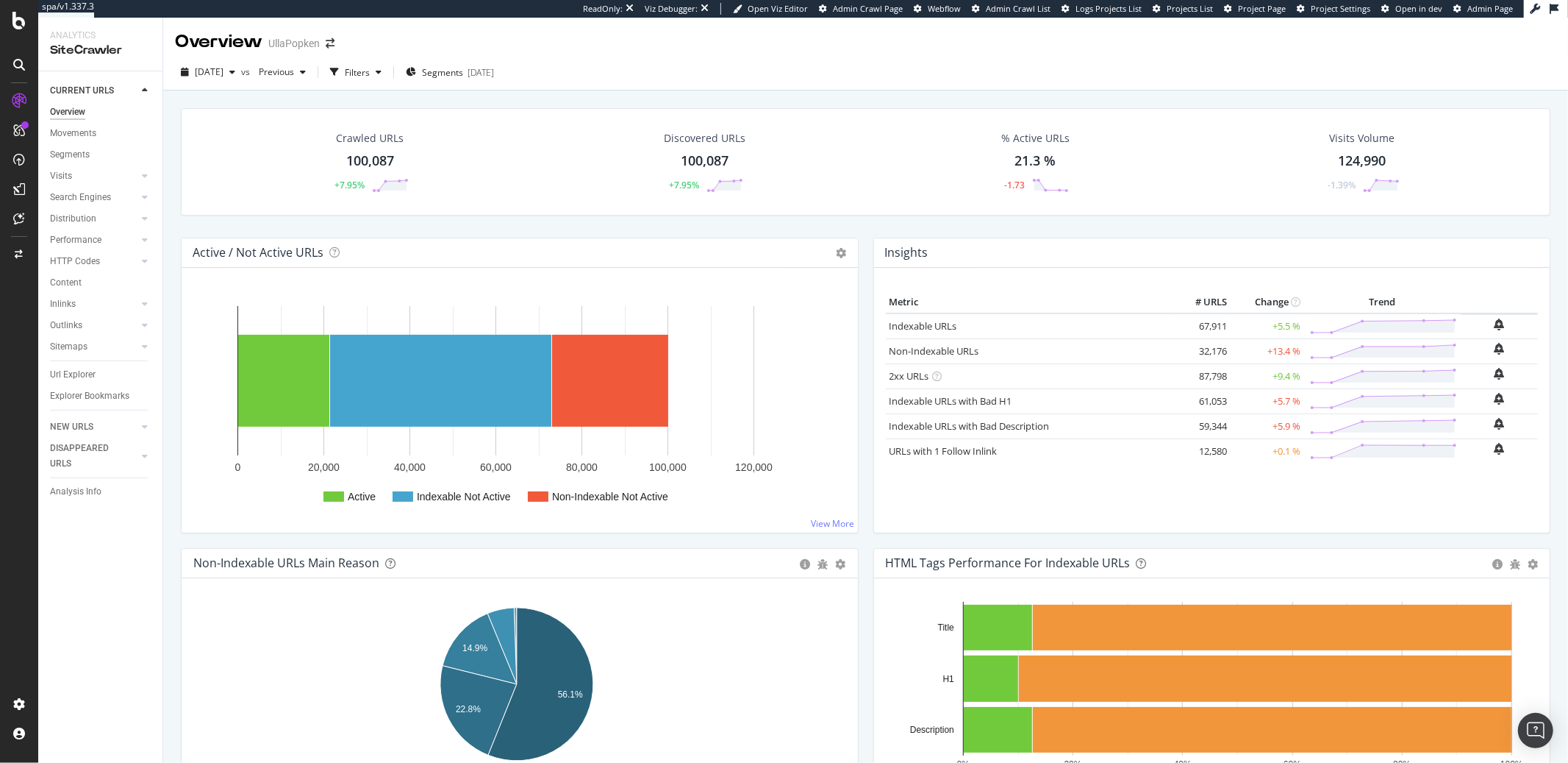
scroll to position [83, 0]
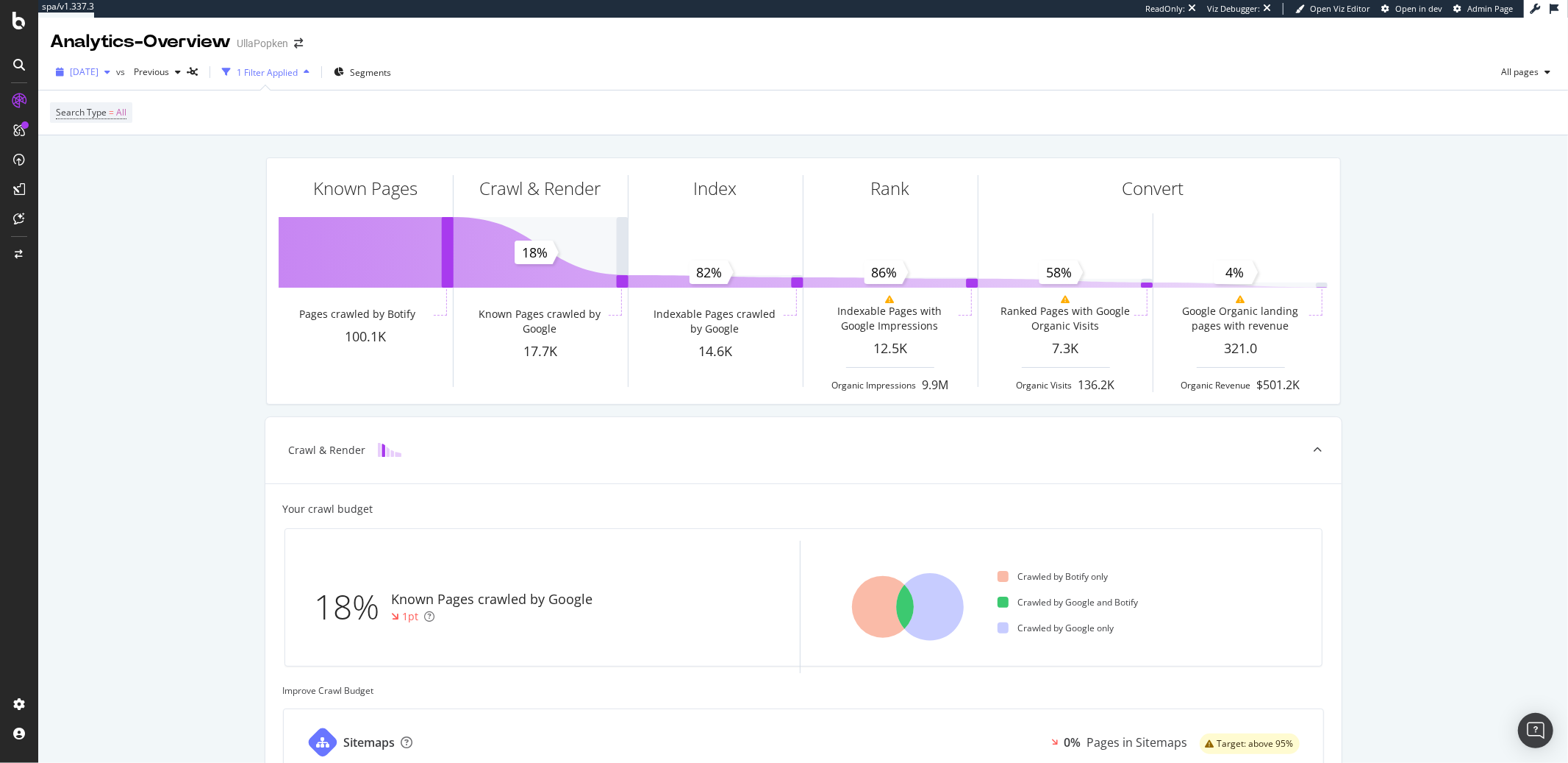
click at [98, 75] on span "[DATE]" at bounding box center [84, 72] width 28 height 12
click at [128, 182] on div "[DATE]" at bounding box center [109, 179] width 76 height 13
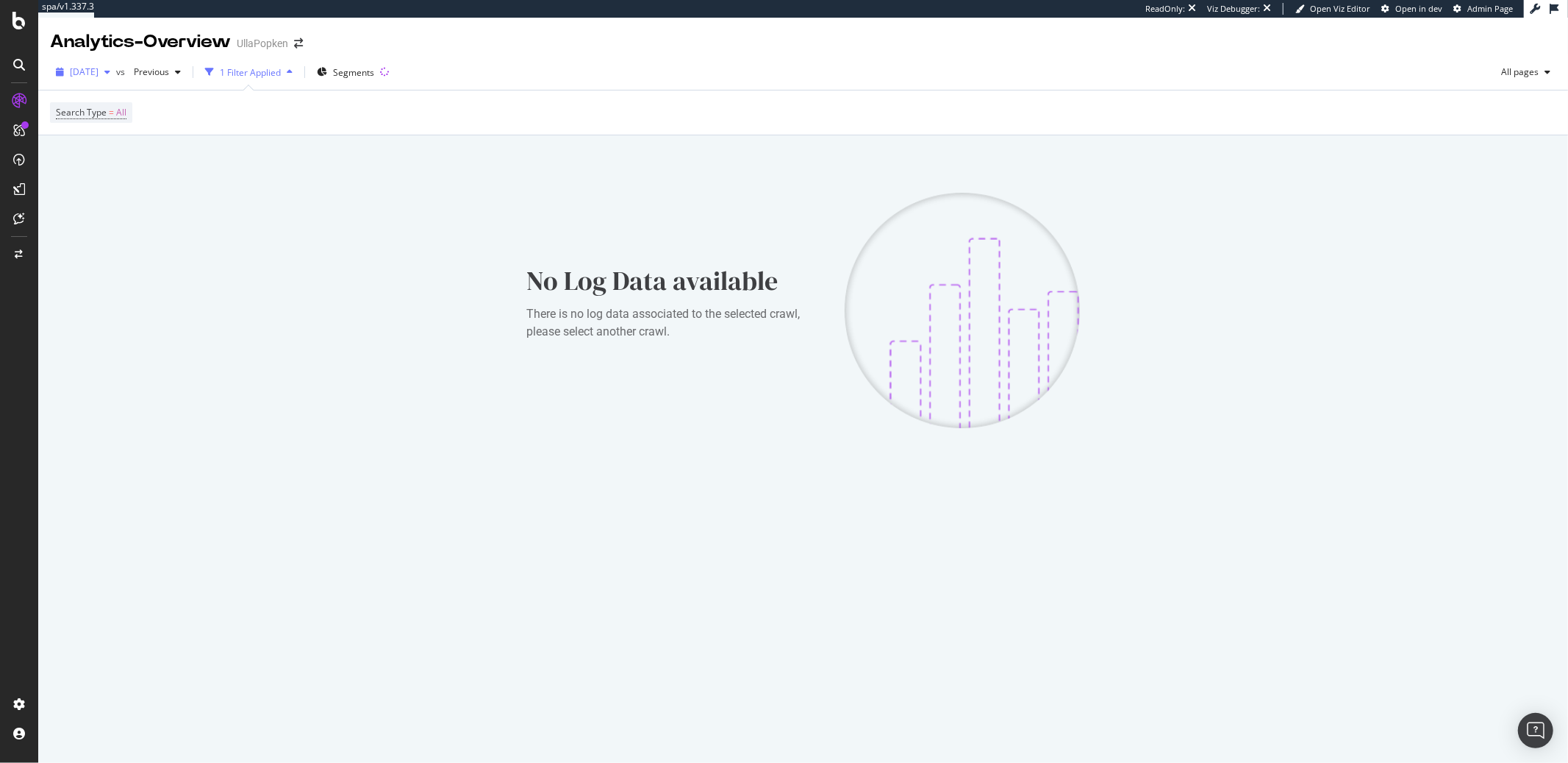
click at [116, 75] on div "button" at bounding box center [107, 72] width 18 height 9
click at [129, 178] on div "[DATE]" at bounding box center [109, 179] width 76 height 13
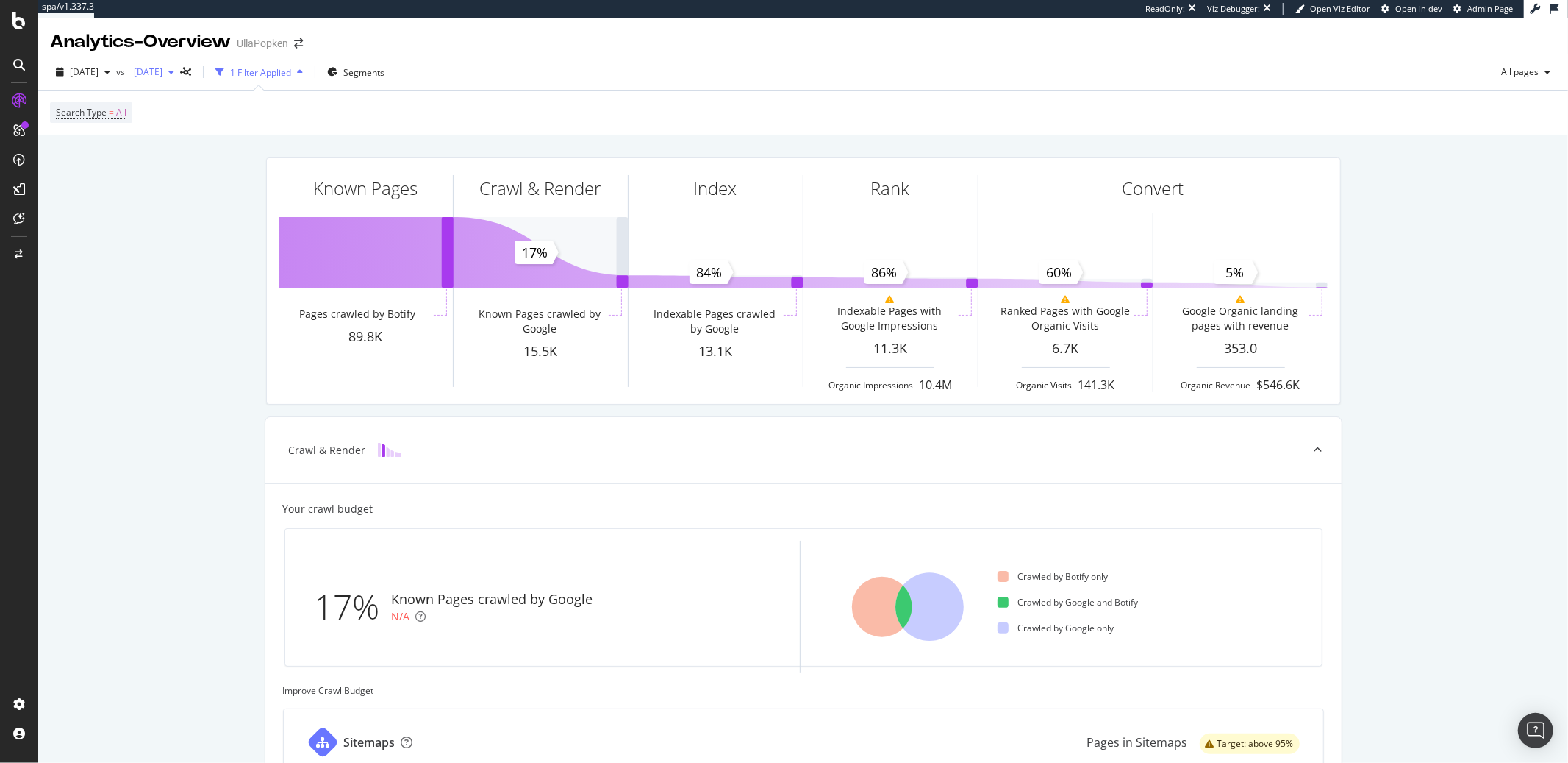
click at [162, 72] on span "[DATE]" at bounding box center [145, 72] width 35 height 12
click at [98, 67] on span "[DATE]" at bounding box center [84, 72] width 28 height 12
click at [115, 121] on div "[DATE]" at bounding box center [110, 124] width 79 height 13
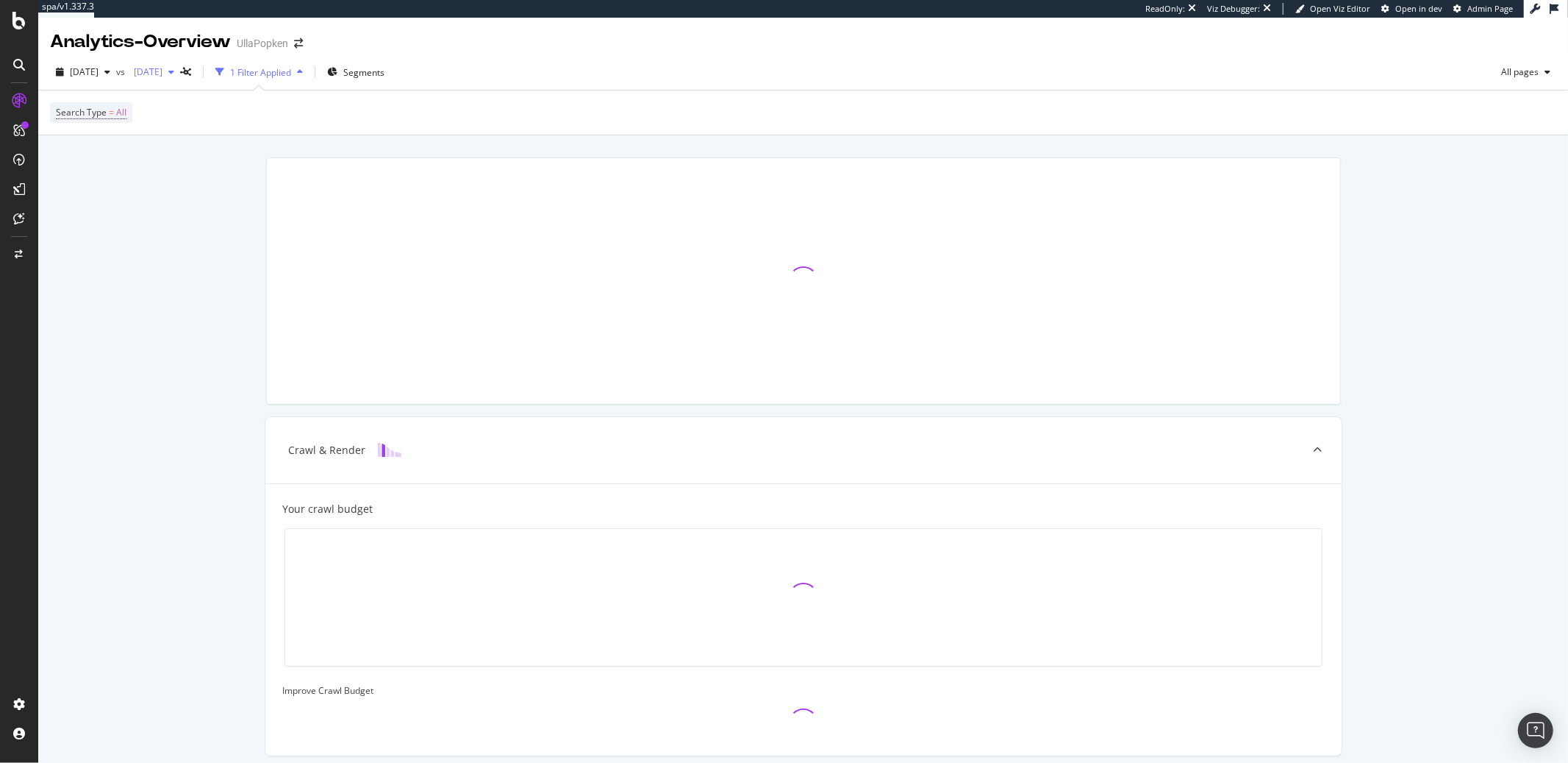
click at [162, 71] on span "[DATE]" at bounding box center [145, 72] width 35 height 12
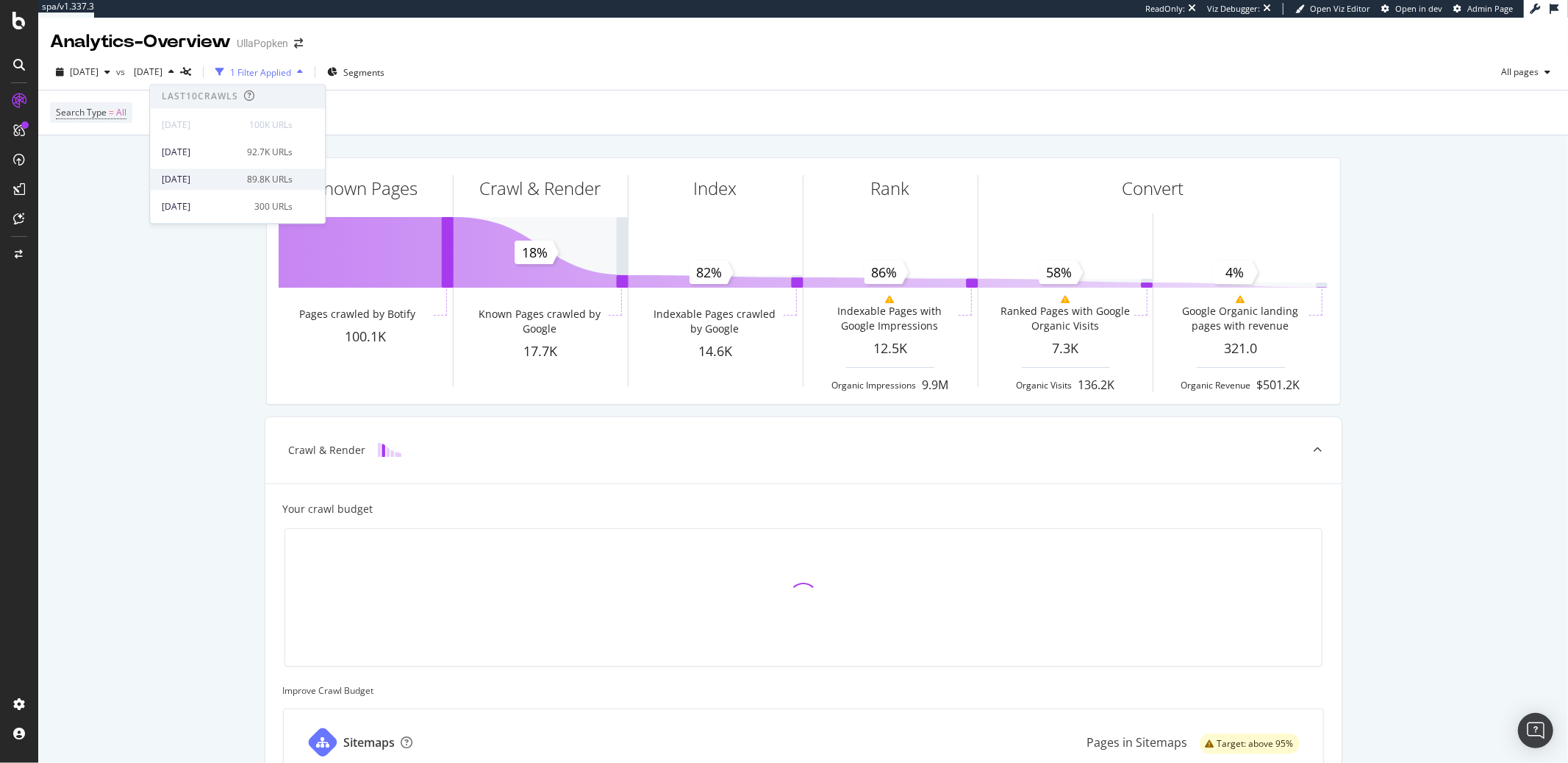
click at [207, 178] on div "[DATE]" at bounding box center [200, 179] width 76 height 13
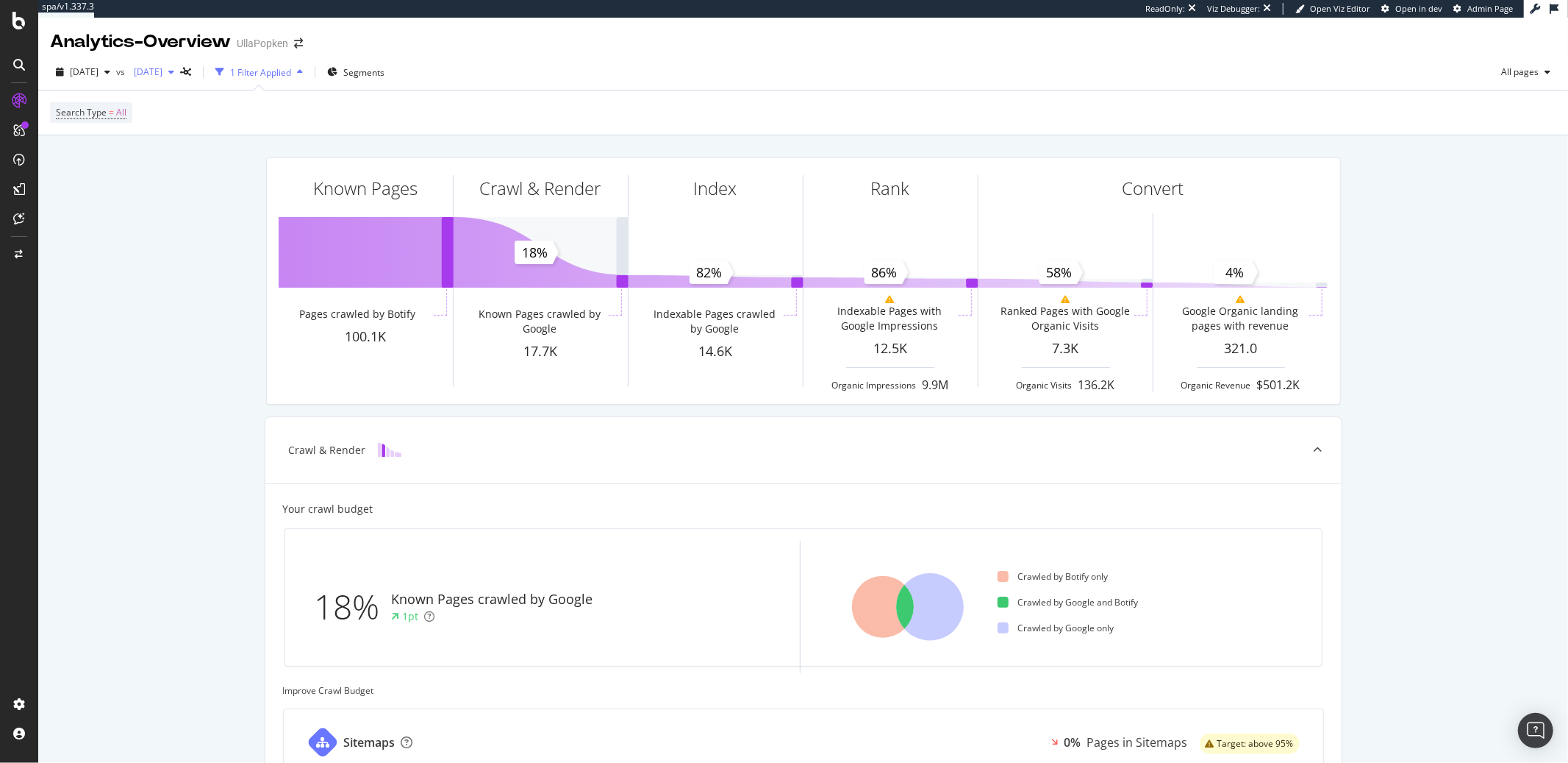
click at [180, 69] on div "button" at bounding box center [171, 72] width 18 height 9
click at [204, 165] on div "[DATE]" at bounding box center [200, 163] width 76 height 13
click at [162, 77] on span "[DATE]" at bounding box center [145, 72] width 35 height 12
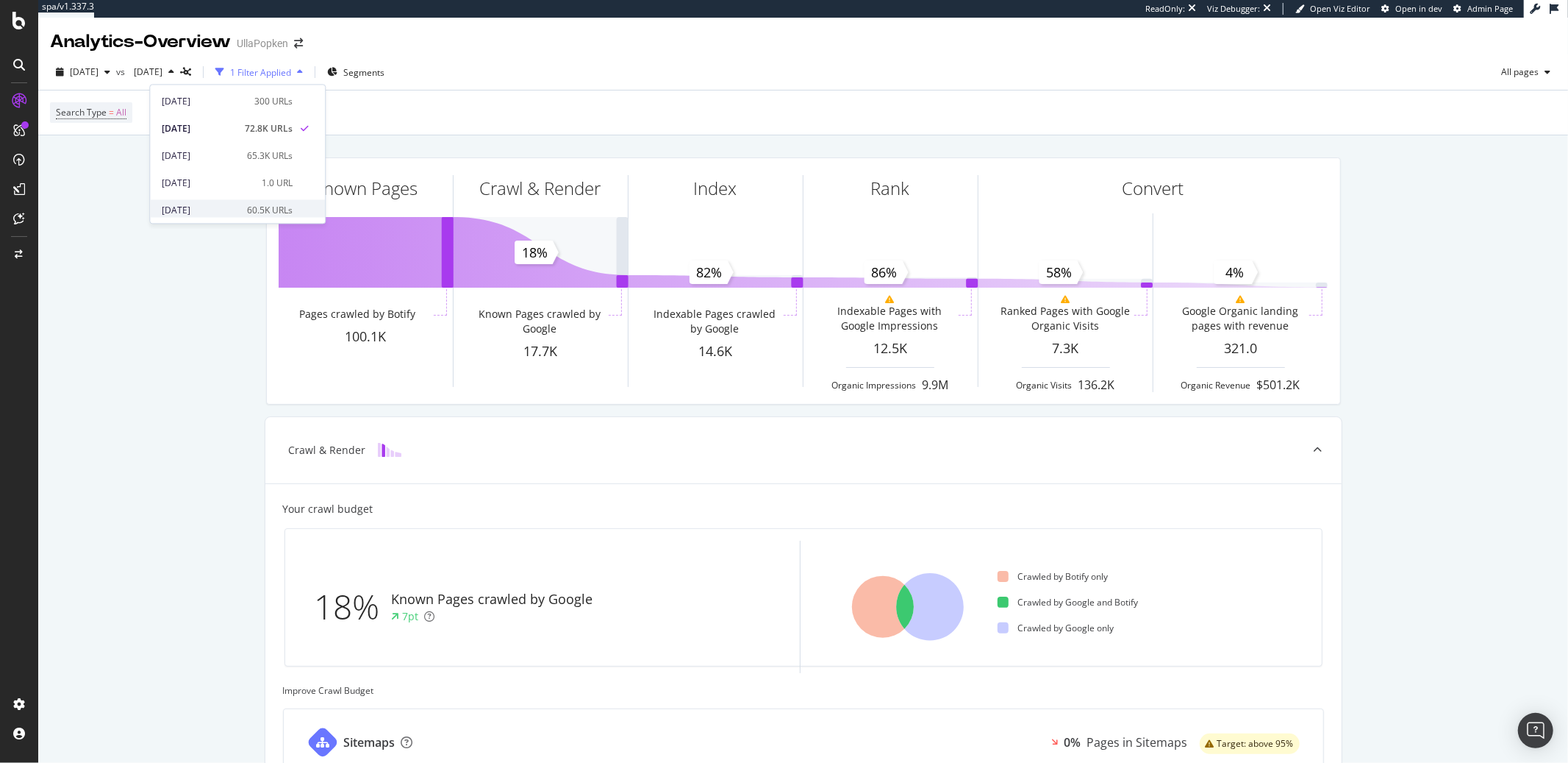
click at [228, 208] on div "[DATE]" at bounding box center [200, 210] width 76 height 13
click at [162, 75] on span "[DATE]" at bounding box center [145, 72] width 35 height 12
click at [222, 172] on div "[DATE]" at bounding box center [200, 176] width 76 height 13
click at [303, 74] on icon "button" at bounding box center [300, 72] width 6 height 9
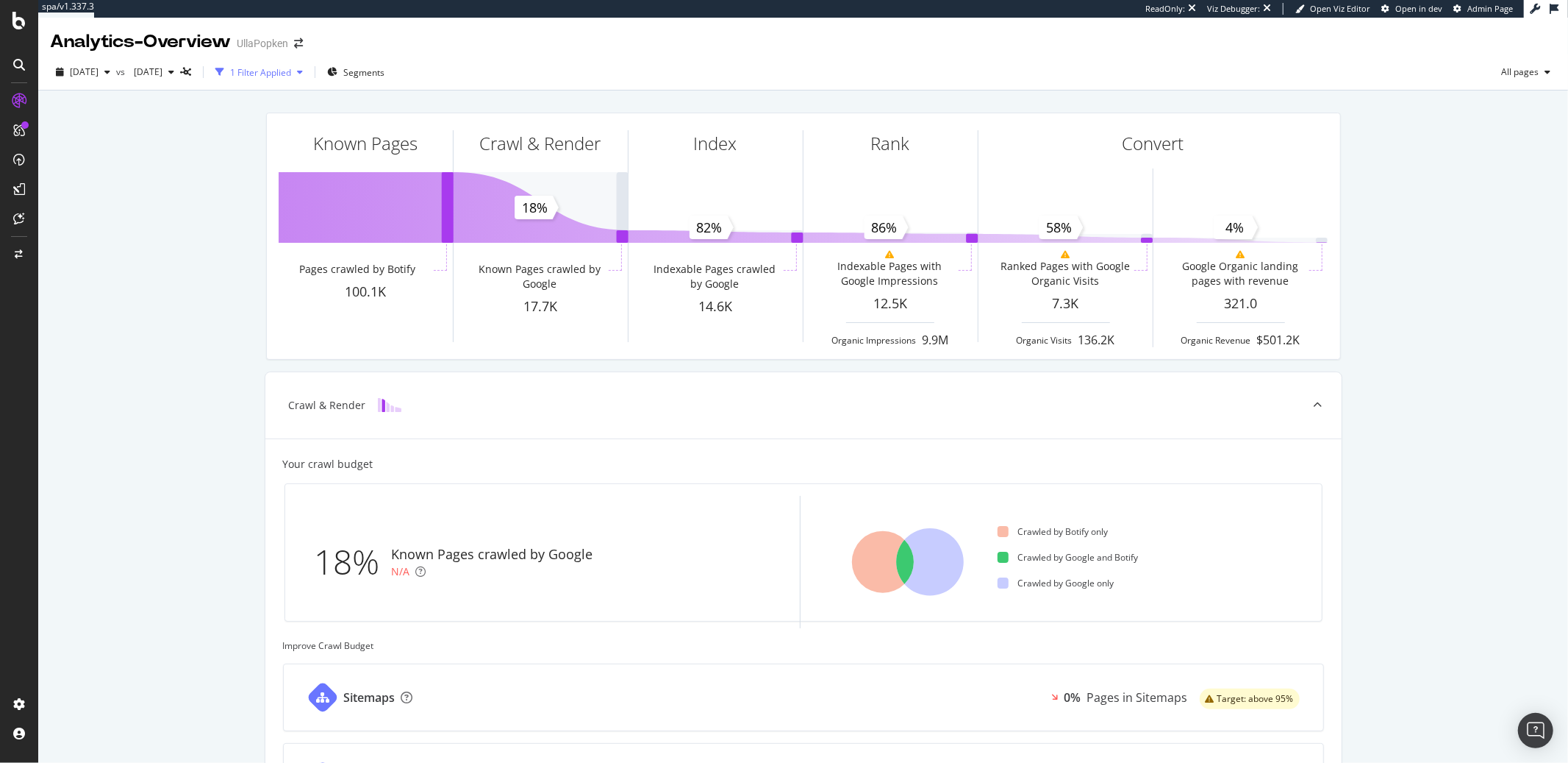
click at [303, 74] on icon "button" at bounding box center [300, 72] width 6 height 9
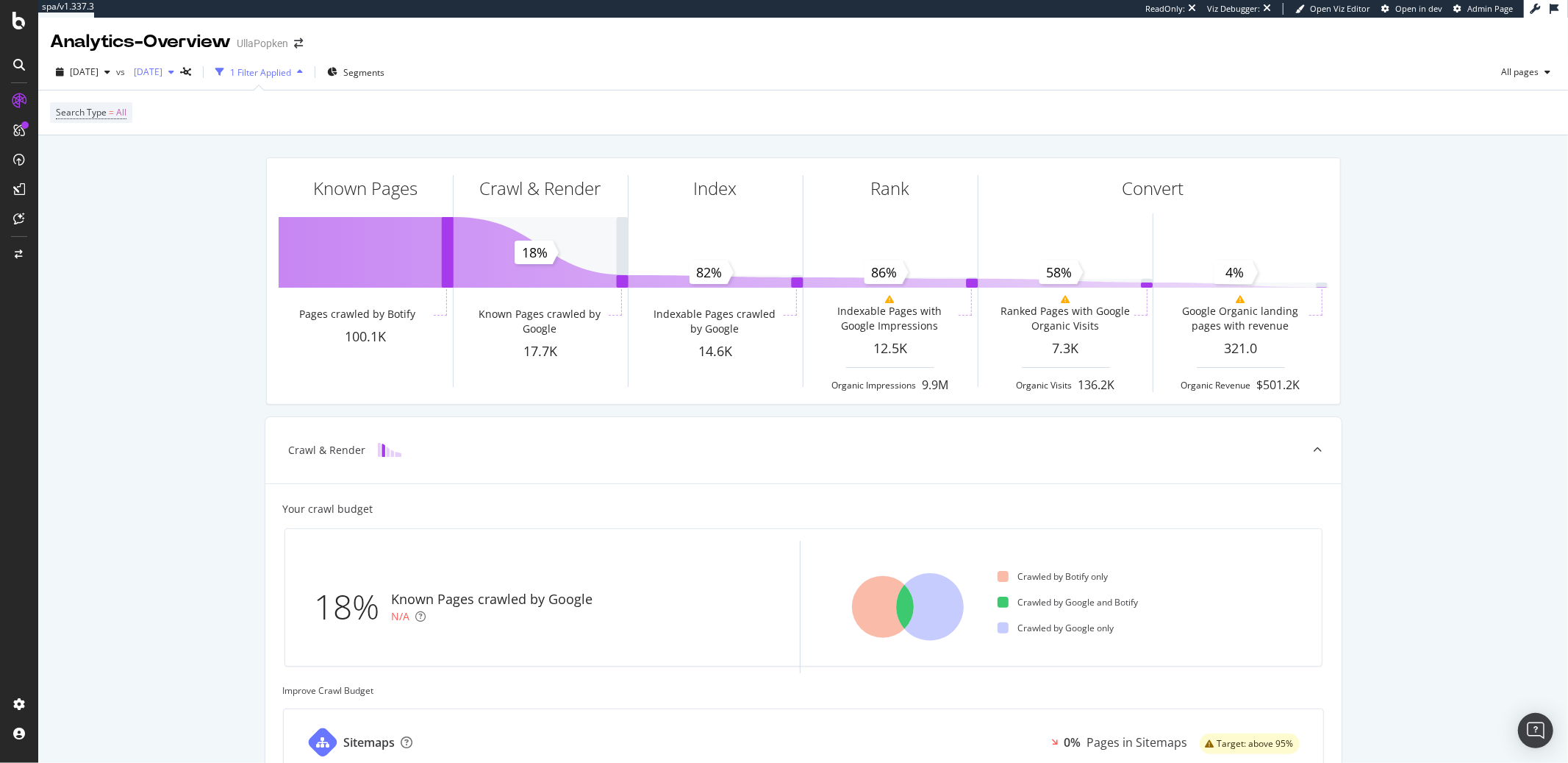
click at [162, 67] on span "[DATE]" at bounding box center [145, 72] width 35 height 12
click at [222, 181] on div "[DATE]" at bounding box center [200, 179] width 76 height 13
click at [180, 75] on div "button" at bounding box center [171, 72] width 18 height 9
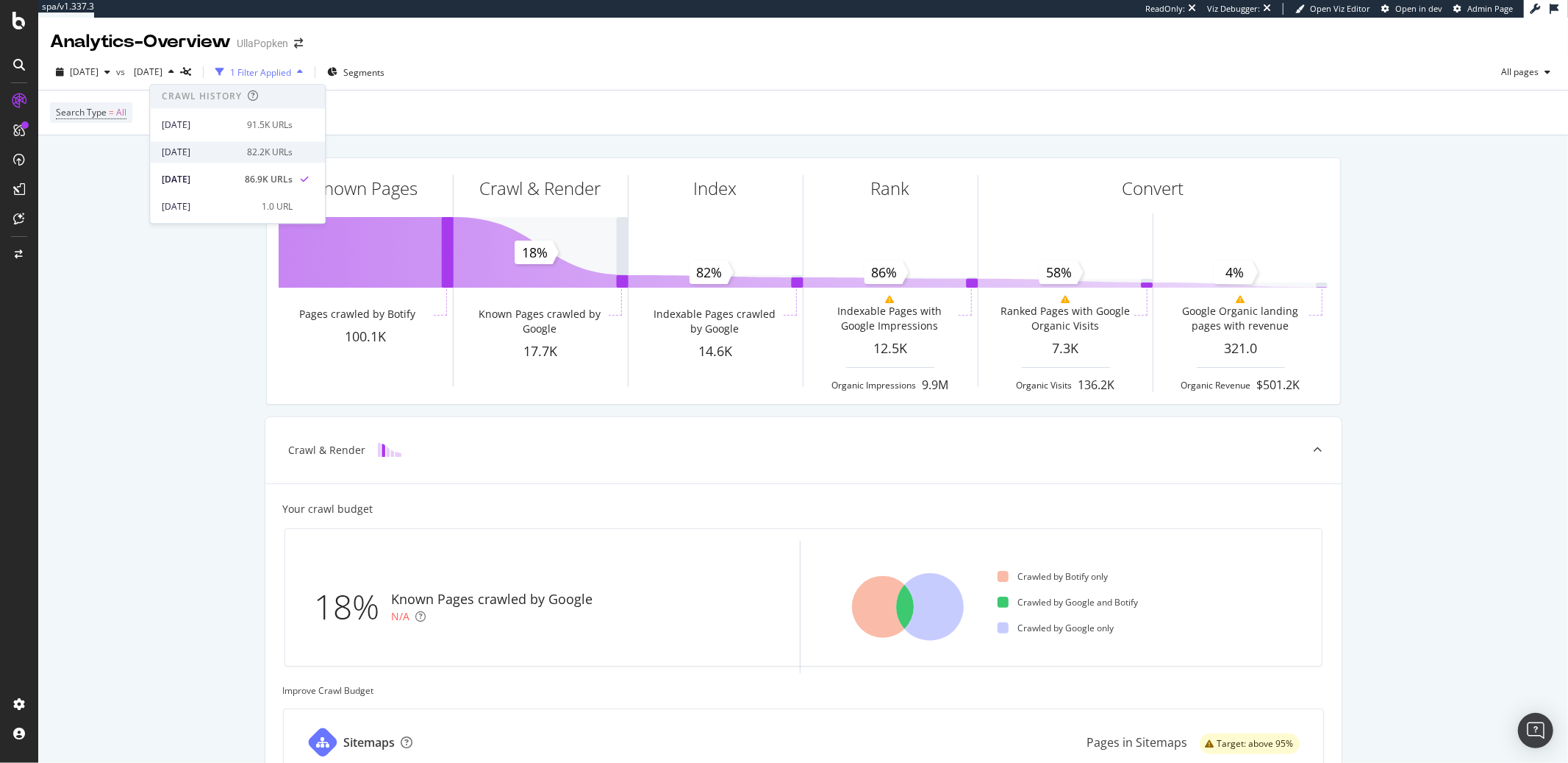
click at [201, 153] on div "[DATE]" at bounding box center [200, 152] width 76 height 13
click at [98, 74] on span "[DATE]" at bounding box center [84, 72] width 28 height 12
click at [139, 178] on div "[DATE]" at bounding box center [109, 179] width 76 height 13
click at [116, 76] on div "[DATE]" at bounding box center [82, 72] width 67 height 22
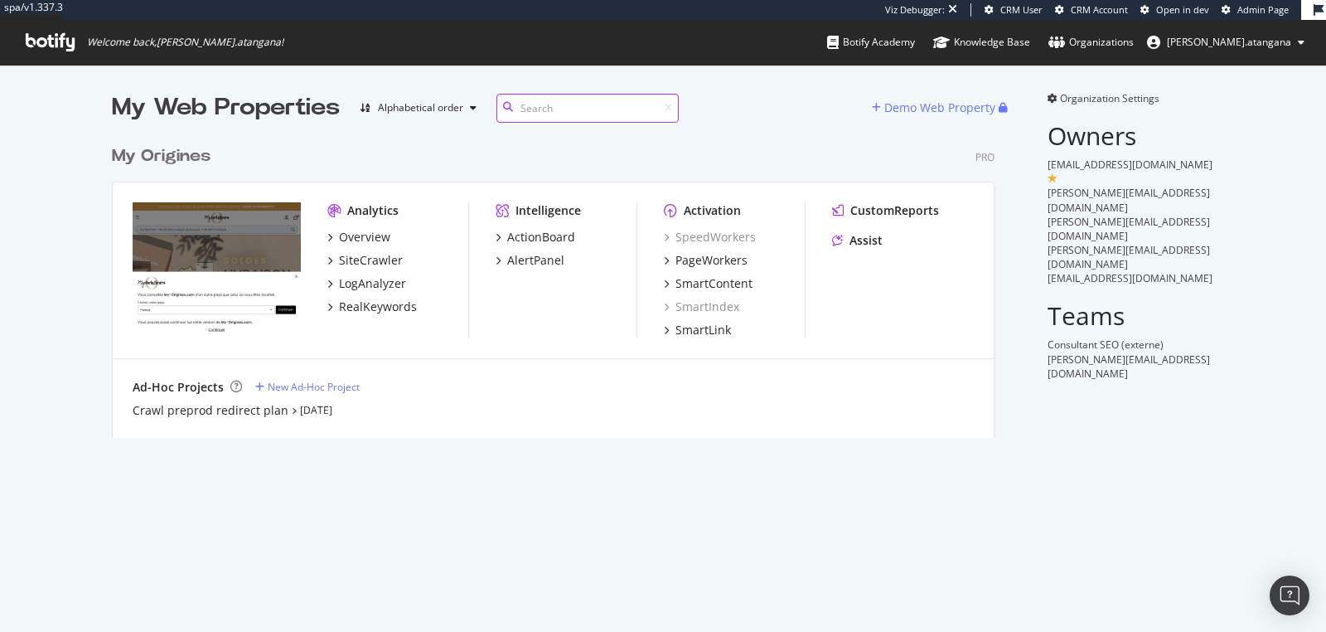
scroll to position [618, 1298]
click at [367, 243] on div "Overview" at bounding box center [364, 237] width 51 height 17
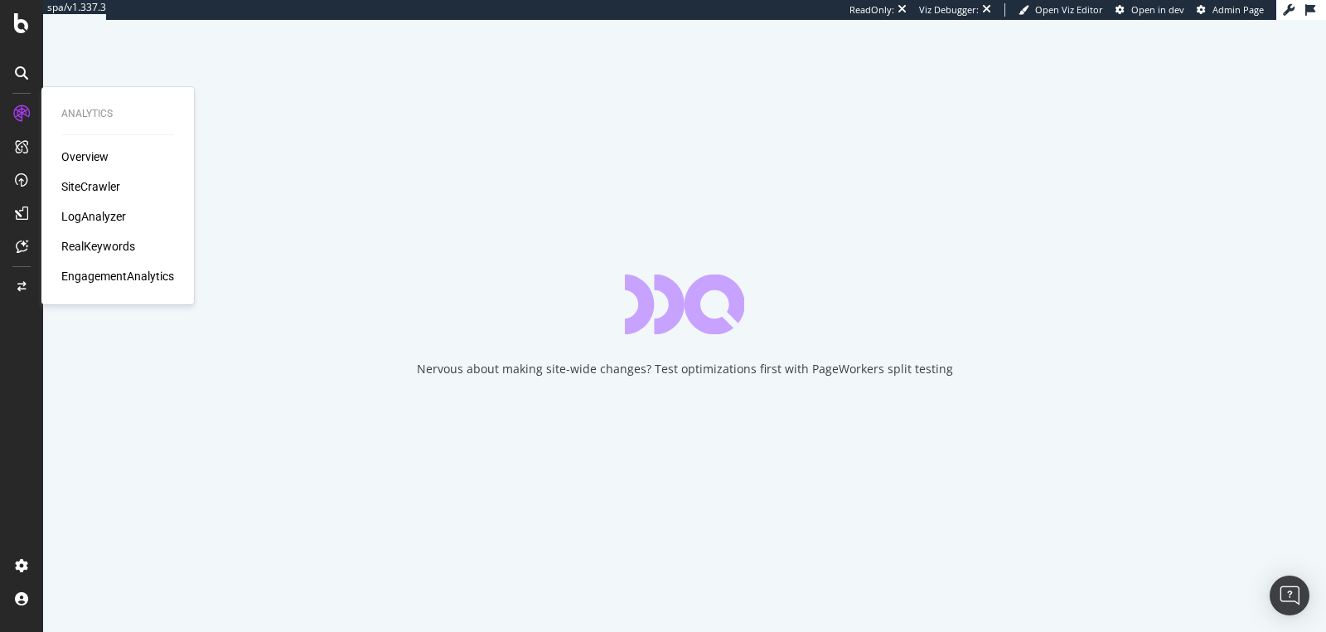
click at [93, 158] on div "Overview" at bounding box center [84, 156] width 47 height 17
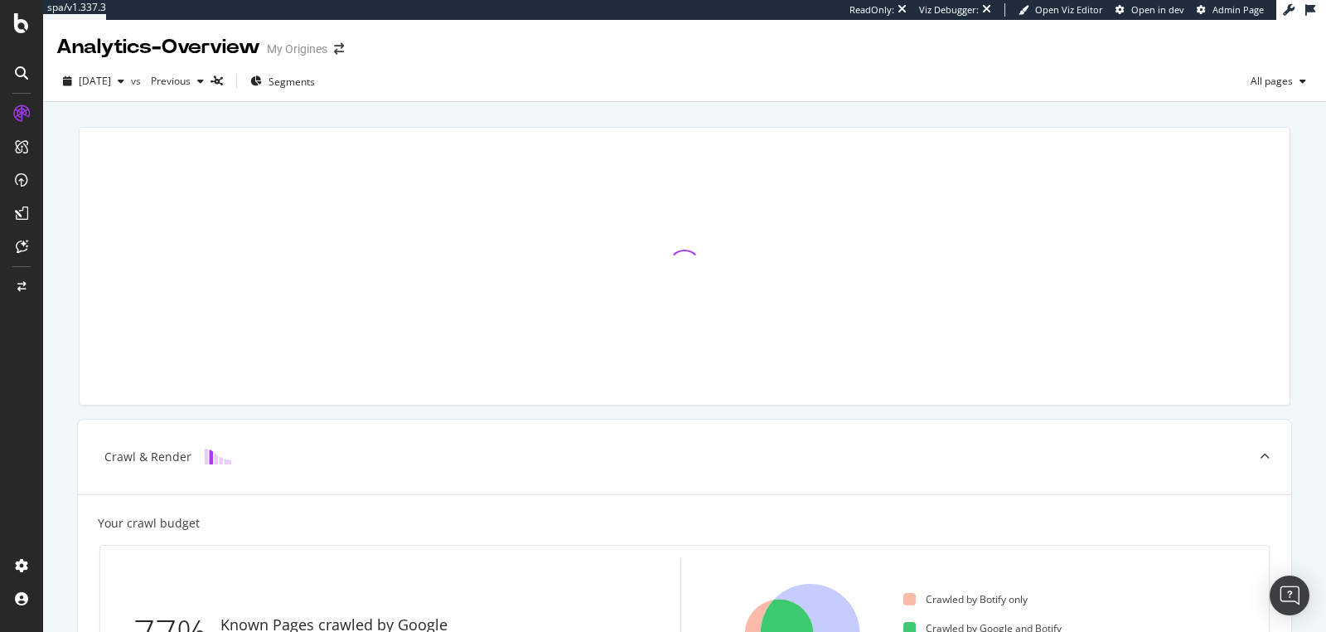
scroll to position [106, 0]
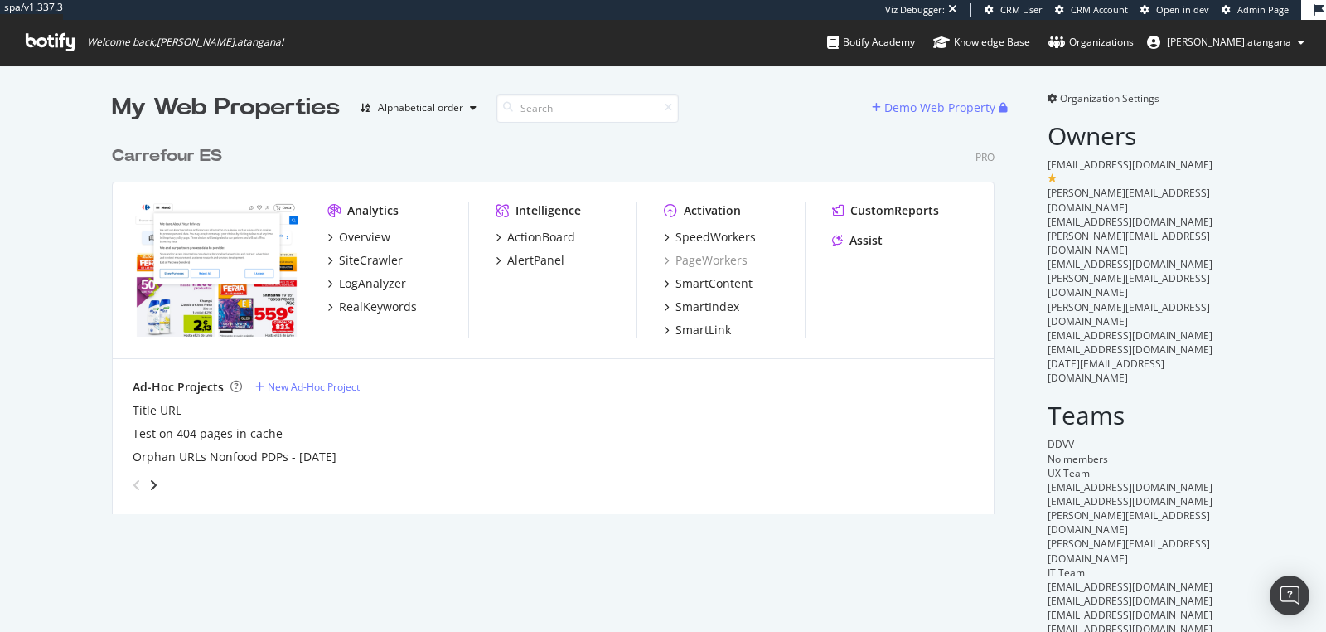
scroll to position [376, 882]
click at [352, 233] on div "Overview" at bounding box center [364, 237] width 51 height 17
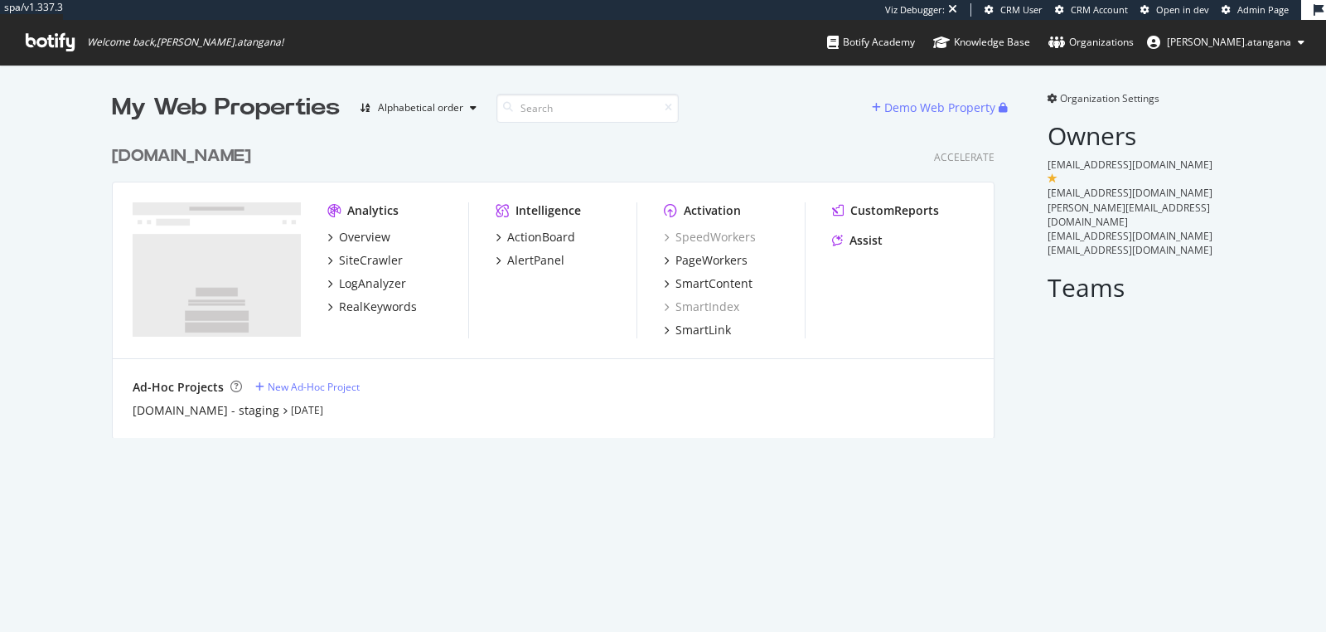
scroll to position [299, 882]
click at [371, 230] on div "Overview" at bounding box center [364, 237] width 51 height 17
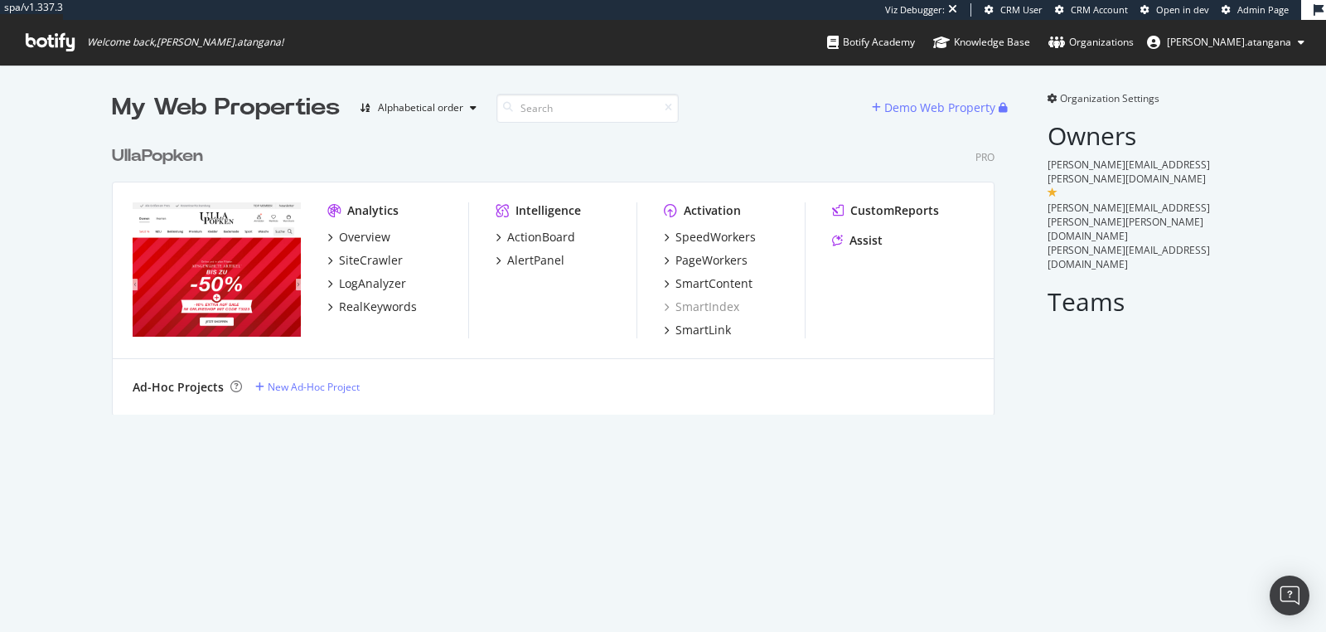
scroll to position [276, 882]
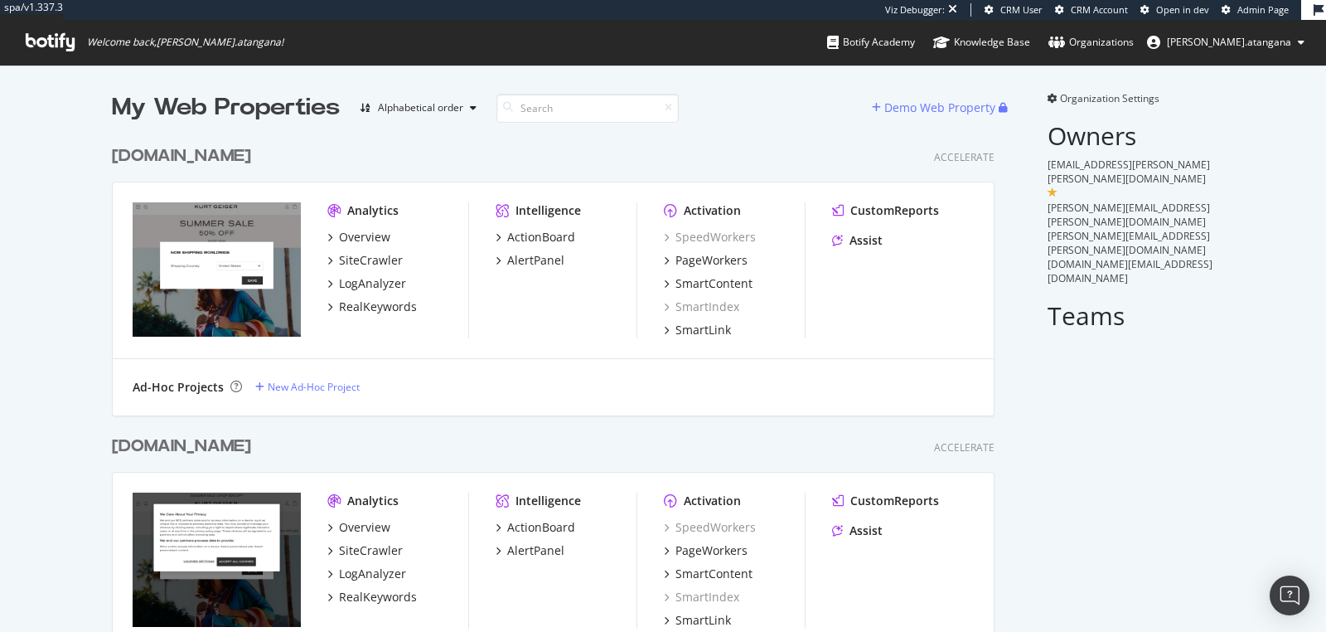
scroll to position [903, 882]
click at [344, 240] on div "Overview" at bounding box center [364, 237] width 51 height 17
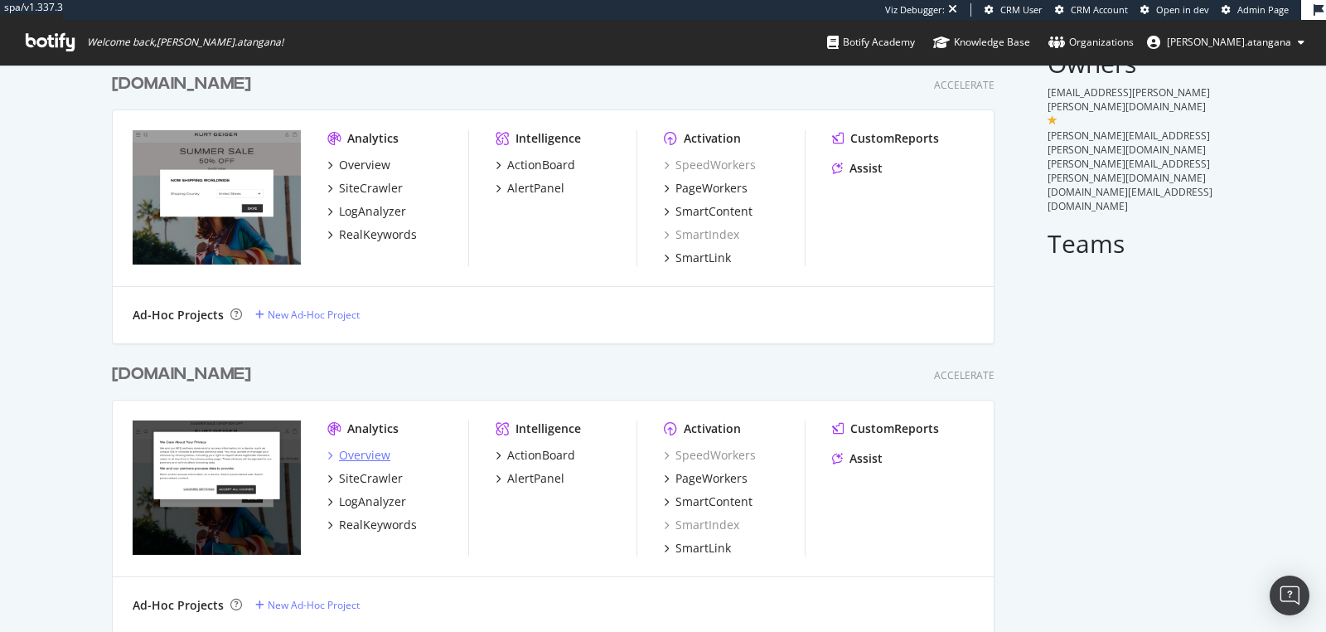
scroll to position [141, 0]
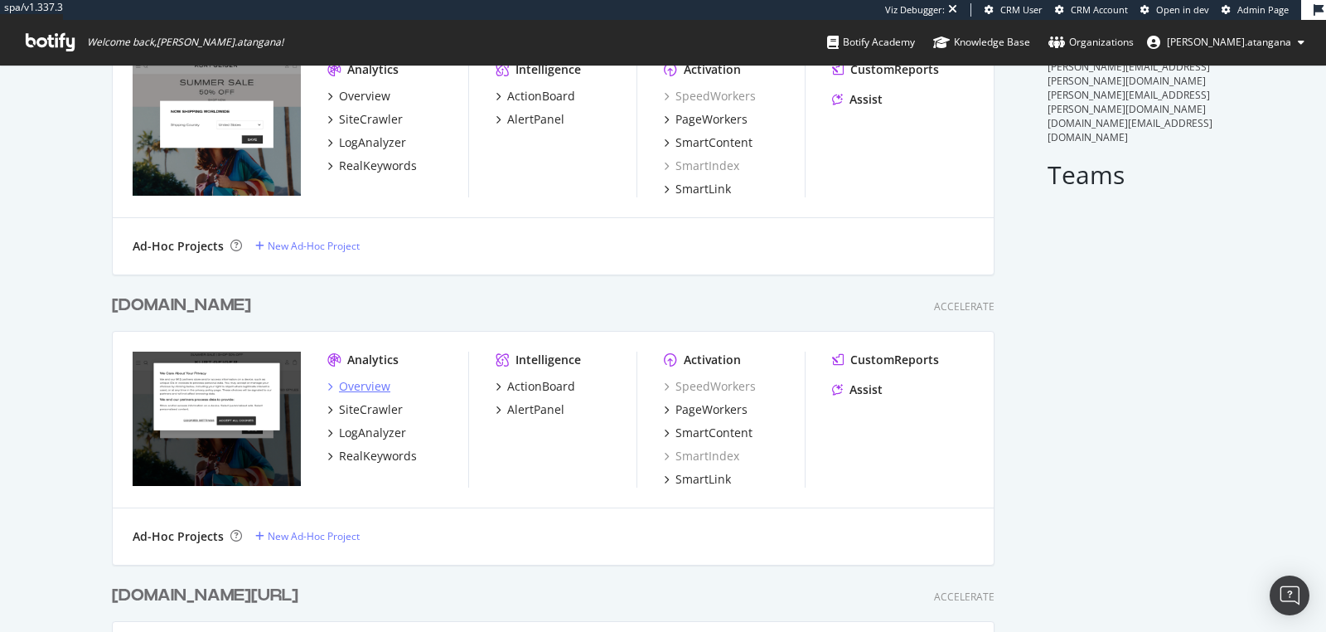
click at [367, 379] on div "Overview" at bounding box center [364, 386] width 51 height 17
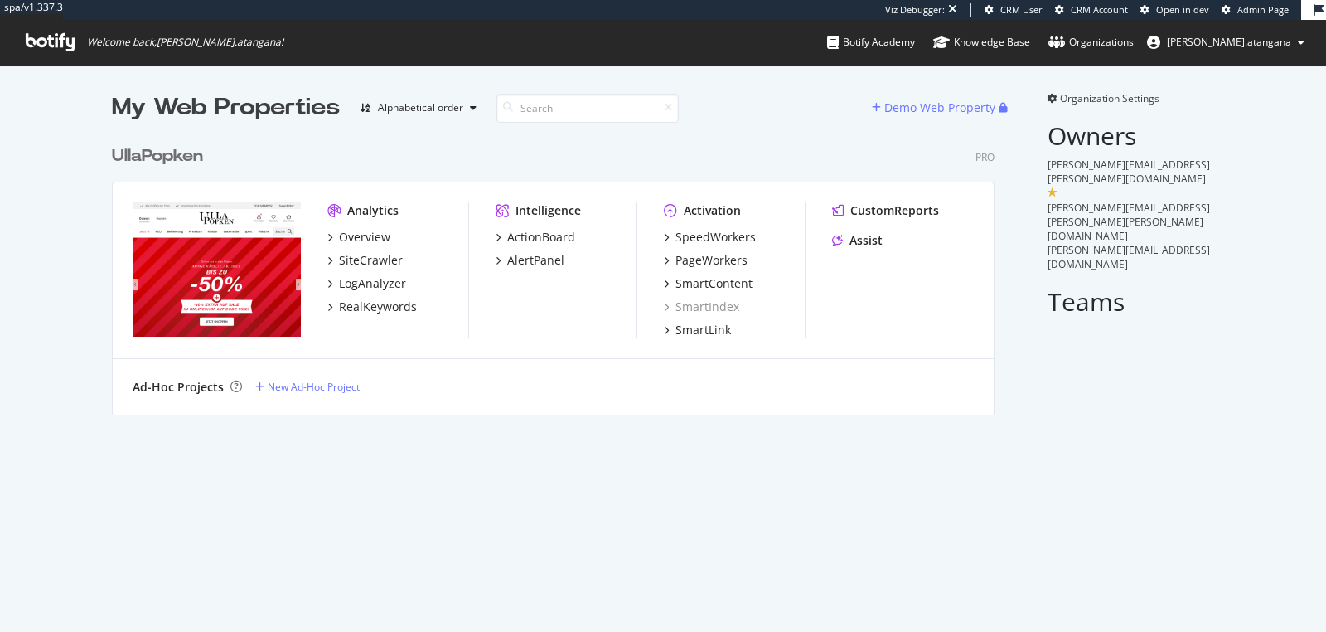
scroll to position [276, 882]
click at [357, 229] on div "Overview" at bounding box center [364, 237] width 51 height 17
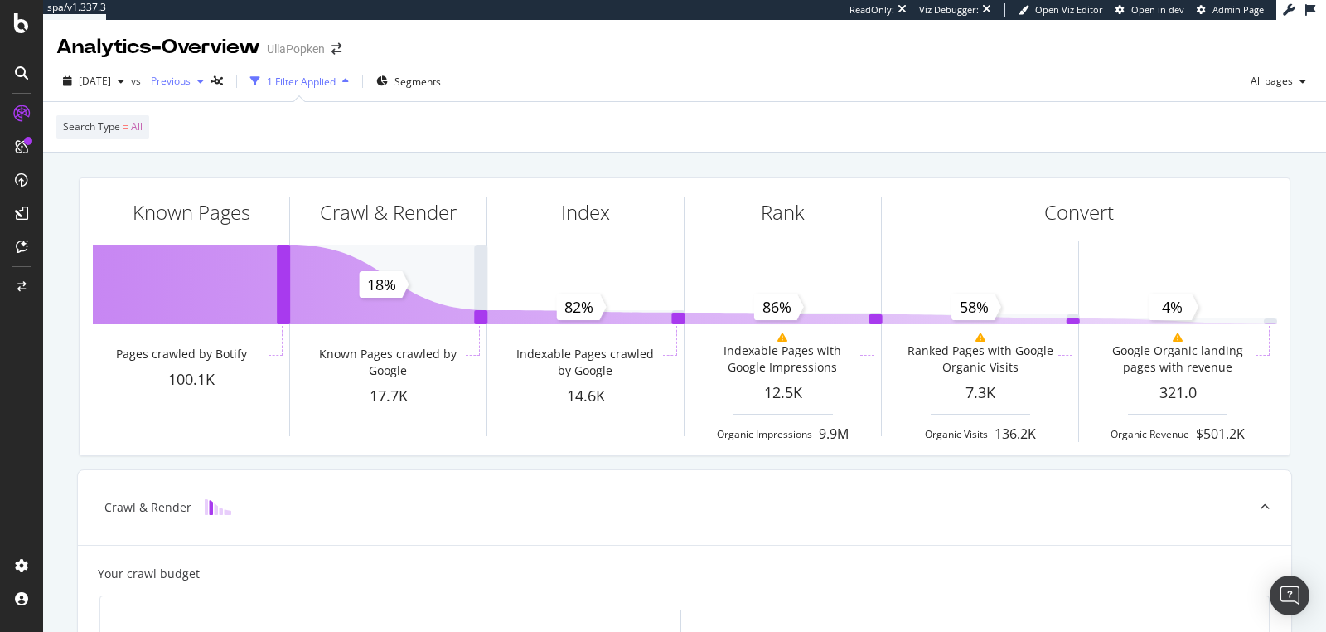
click at [191, 86] on span "Previous" at bounding box center [167, 81] width 46 height 14
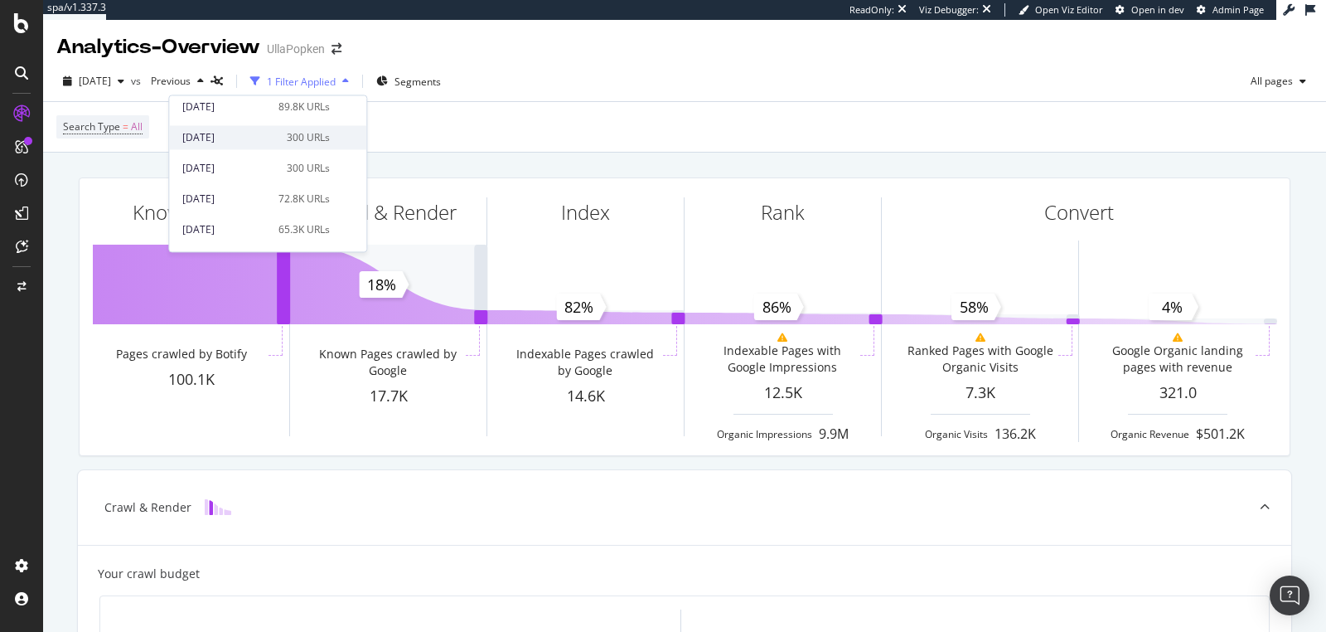
scroll to position [96, 0]
click at [230, 198] on div "[DATE]" at bounding box center [225, 198] width 86 height 15
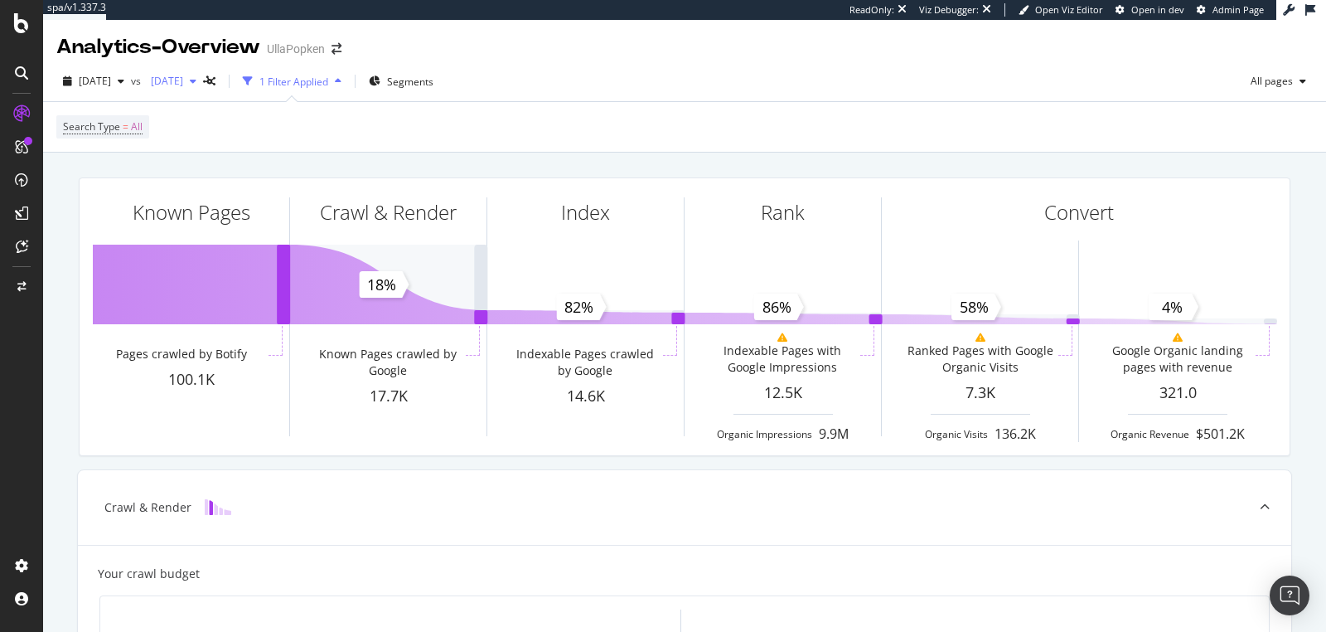
click at [183, 82] on span "[DATE]" at bounding box center [163, 81] width 39 height 14
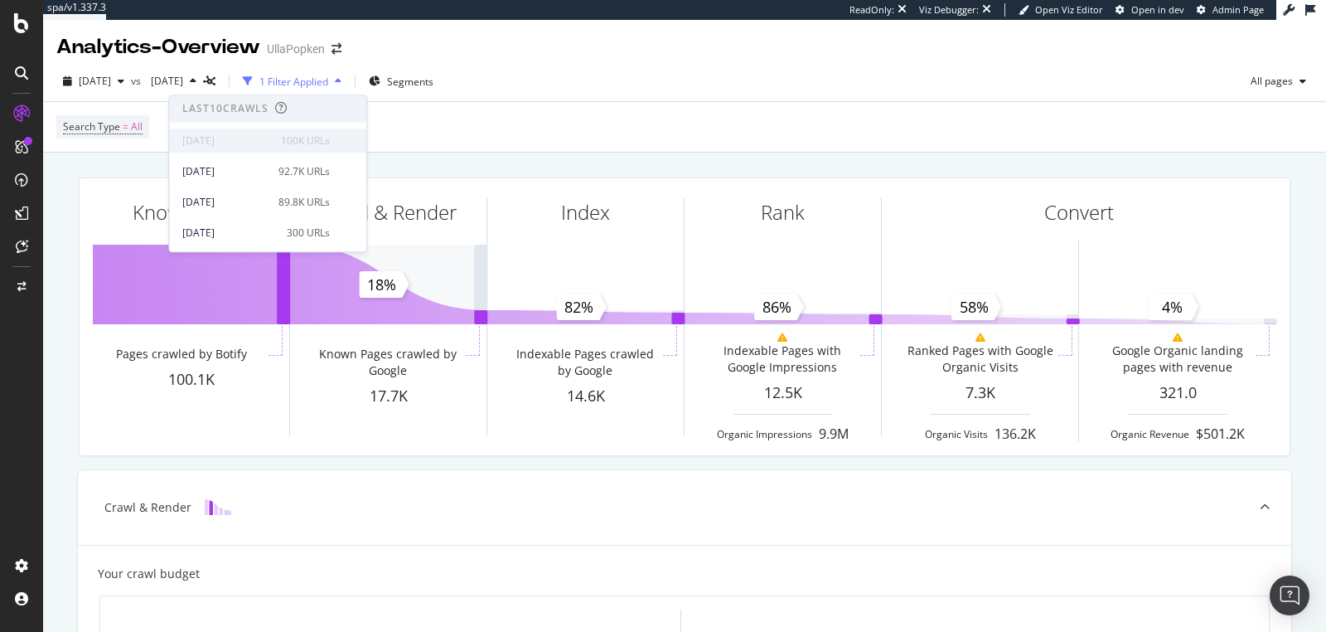
click at [214, 135] on div "[DATE]" at bounding box center [226, 140] width 89 height 15
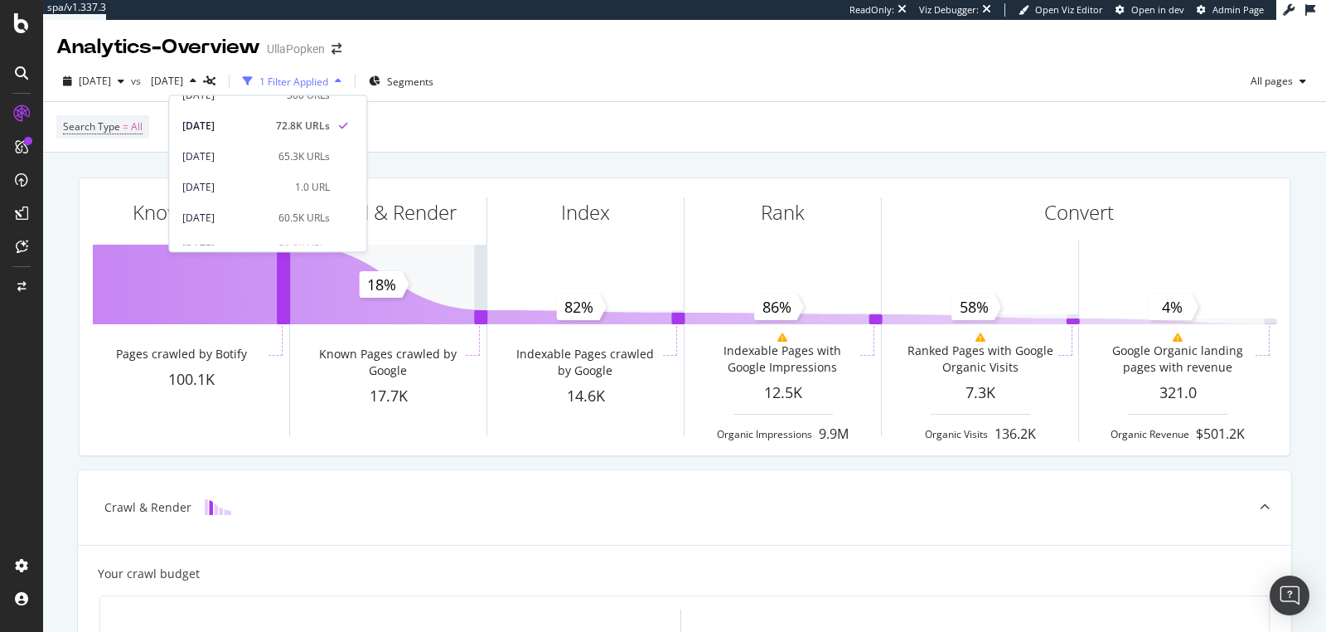
scroll to position [332, 0]
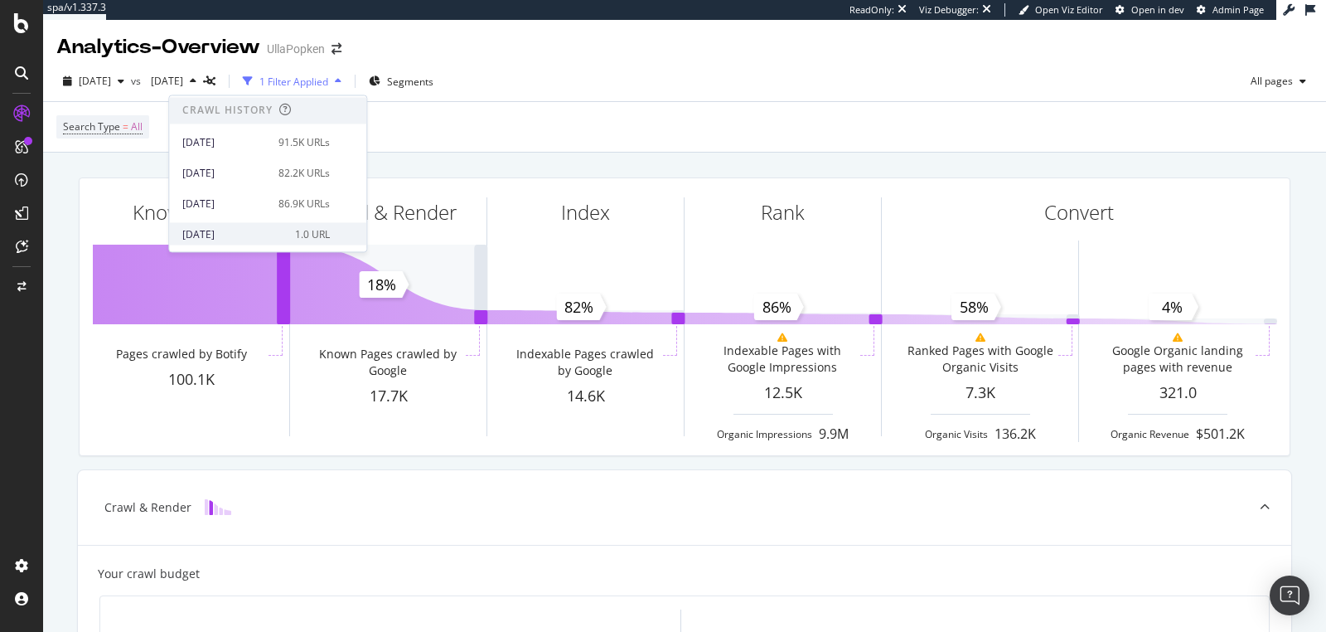
click at [259, 233] on div "[DATE]" at bounding box center [233, 234] width 103 height 15
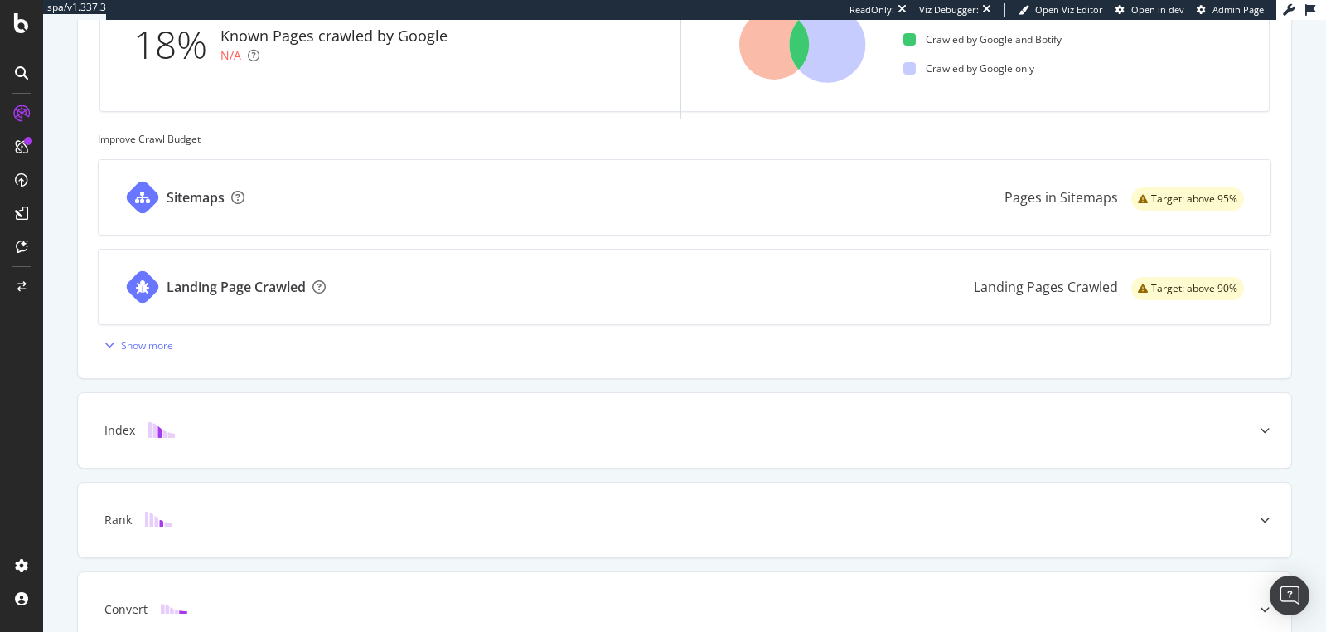
scroll to position [689, 0]
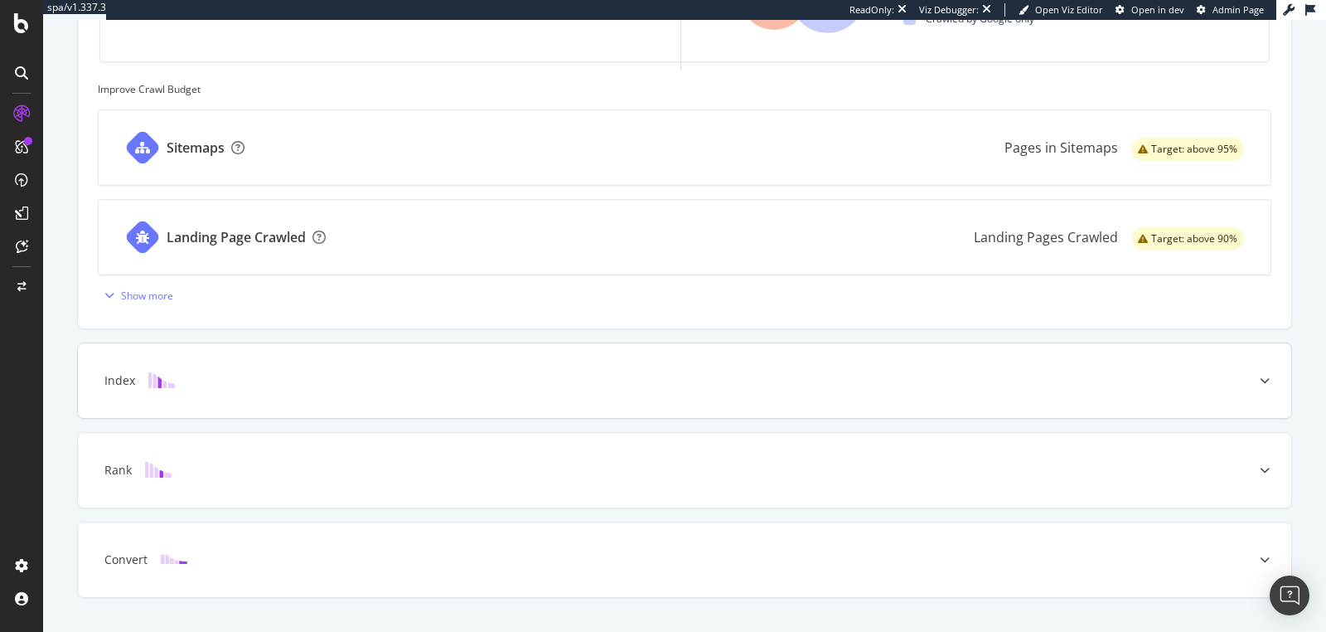
click at [1250, 378] on div at bounding box center [1264, 380] width 53 height 75
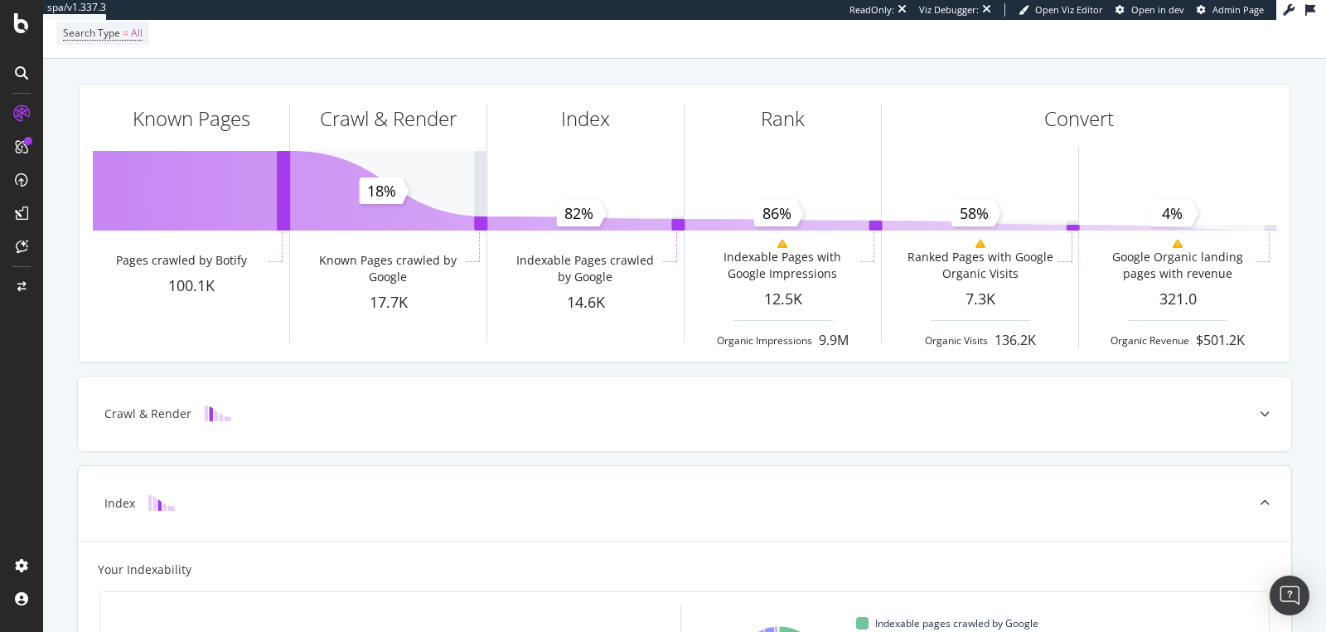
scroll to position [0, 0]
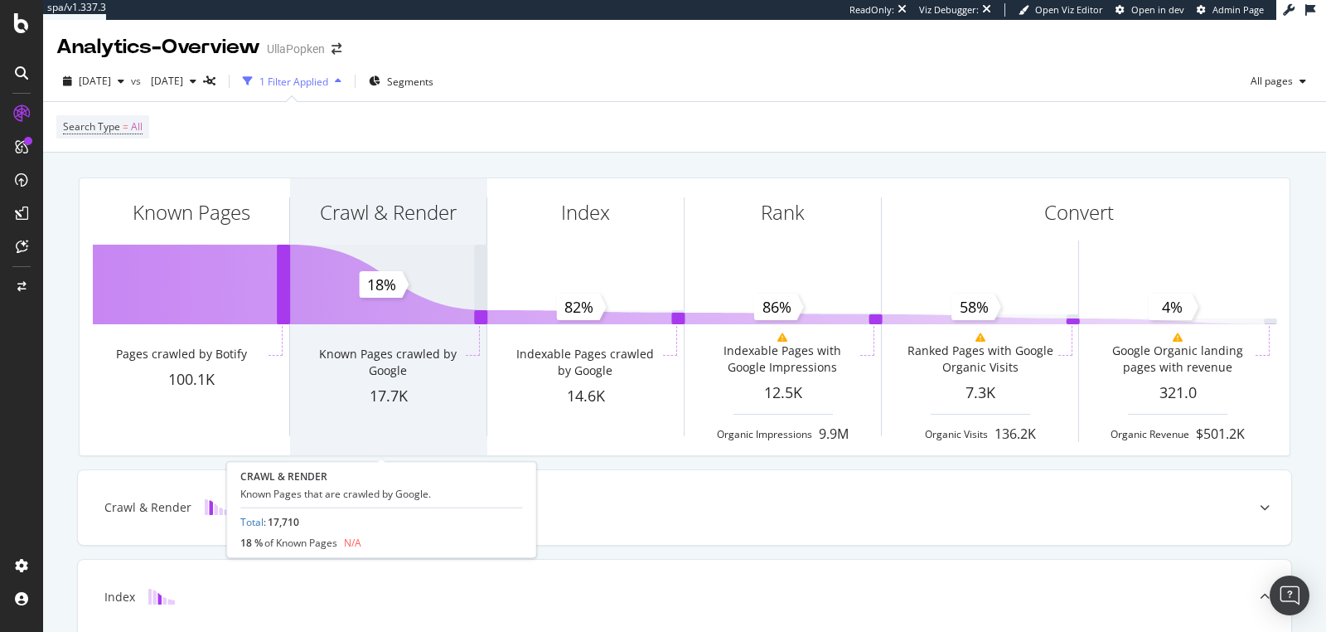
click at [443, 304] on div "Crawl & Render" at bounding box center [388, 242] width 196 height 128
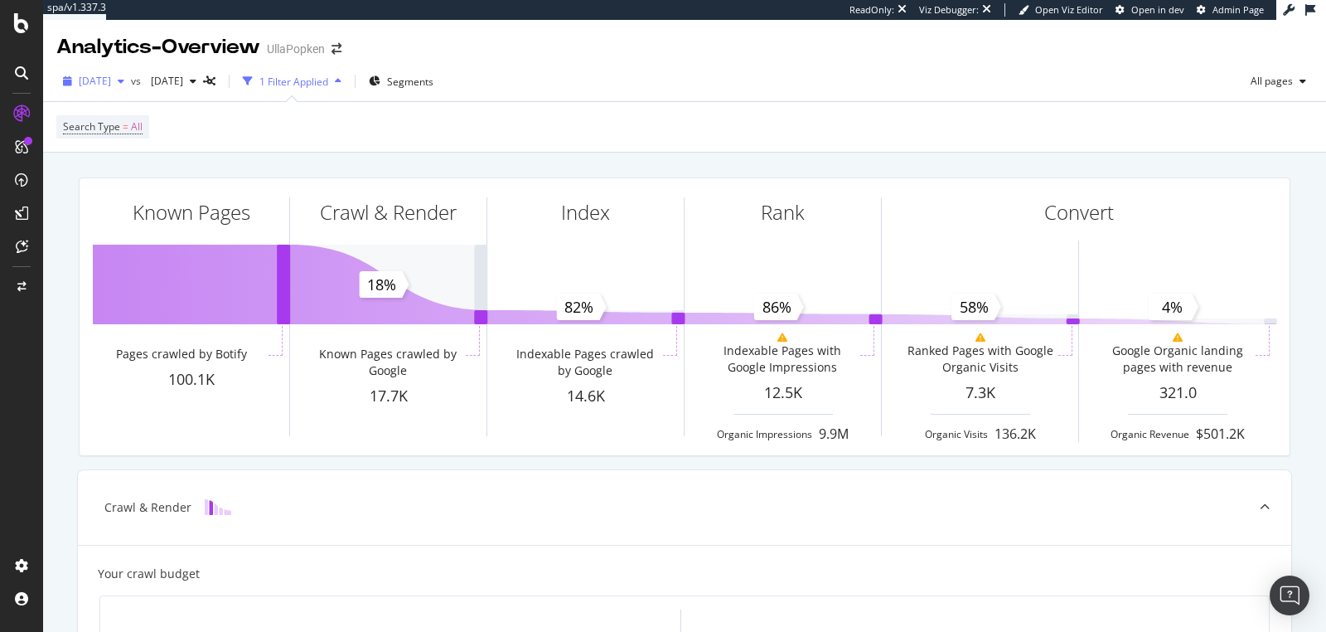
click at [111, 79] on span "[DATE]" at bounding box center [95, 81] width 32 height 14
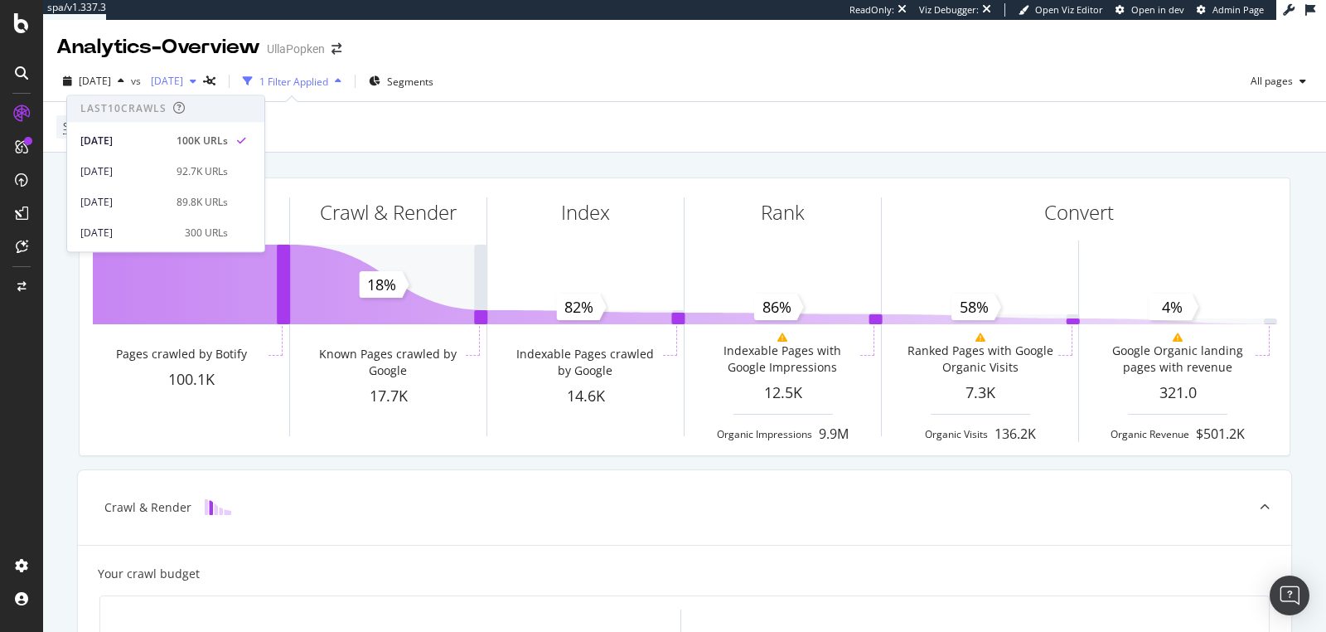
click at [183, 84] on span "[DATE]" at bounding box center [163, 81] width 39 height 14
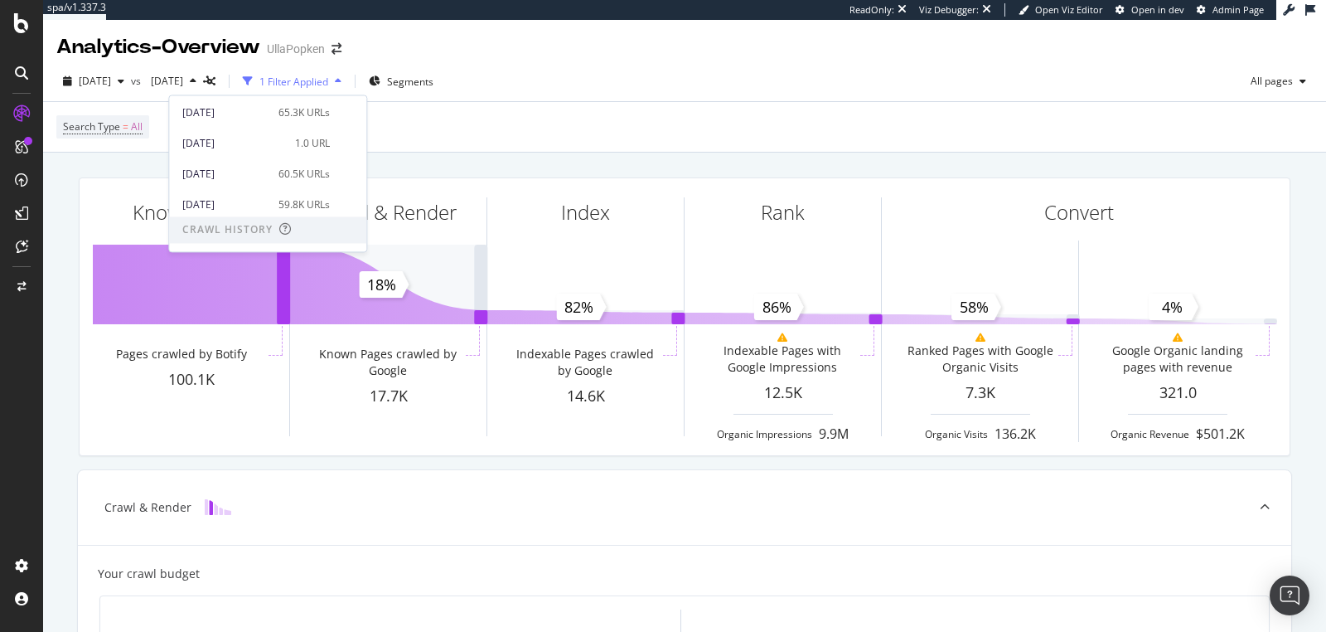
scroll to position [332, 0]
click at [256, 147] on div "[DATE]" at bounding box center [225, 142] width 86 height 15
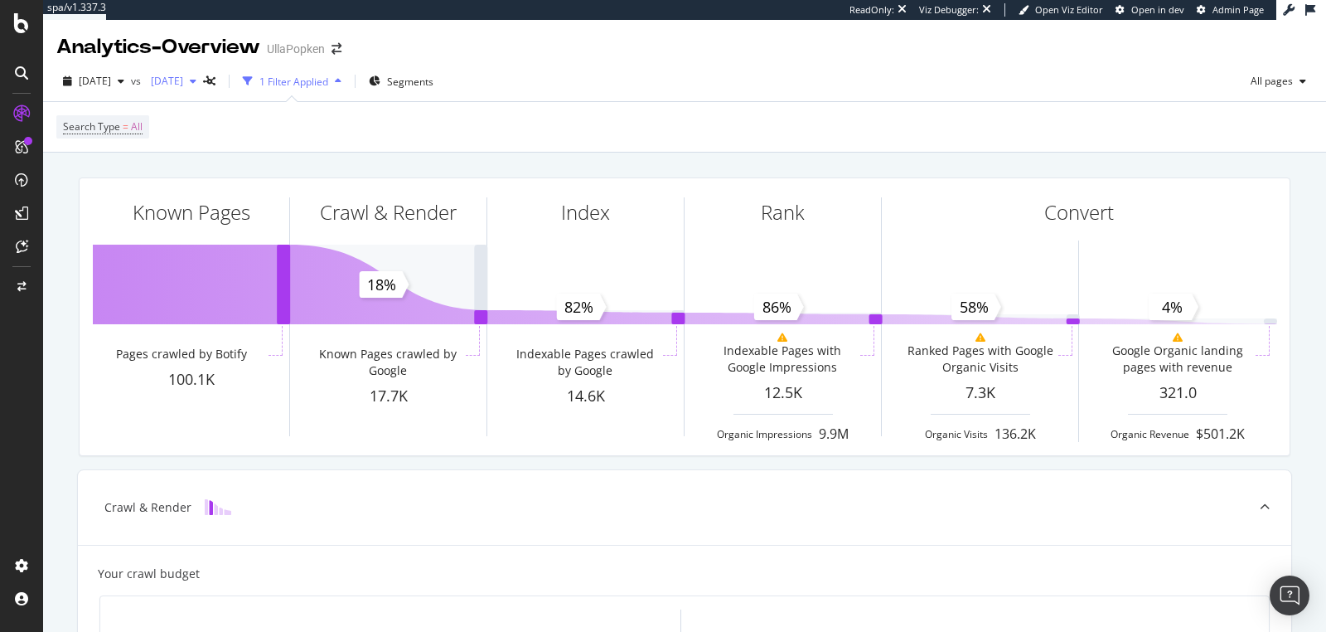
click at [196, 83] on icon "button" at bounding box center [193, 81] width 7 height 10
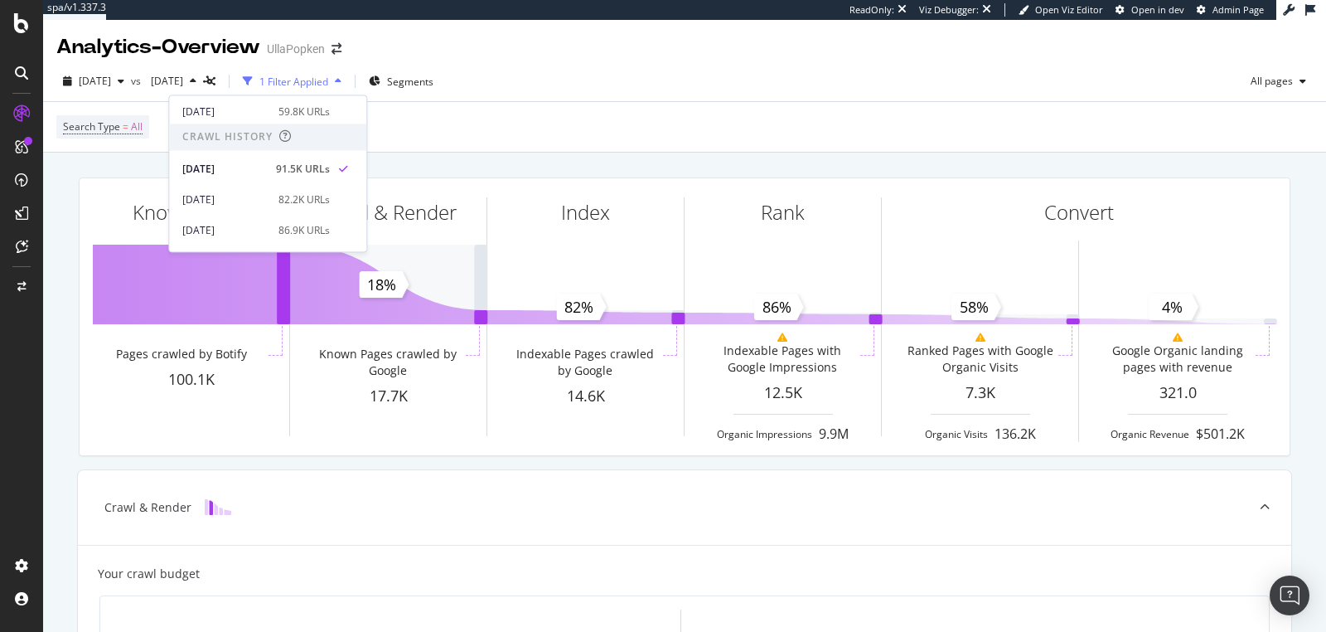
scroll to position [332, 0]
click at [279, 206] on div "86.9K URLs" at bounding box center [304, 203] width 51 height 15
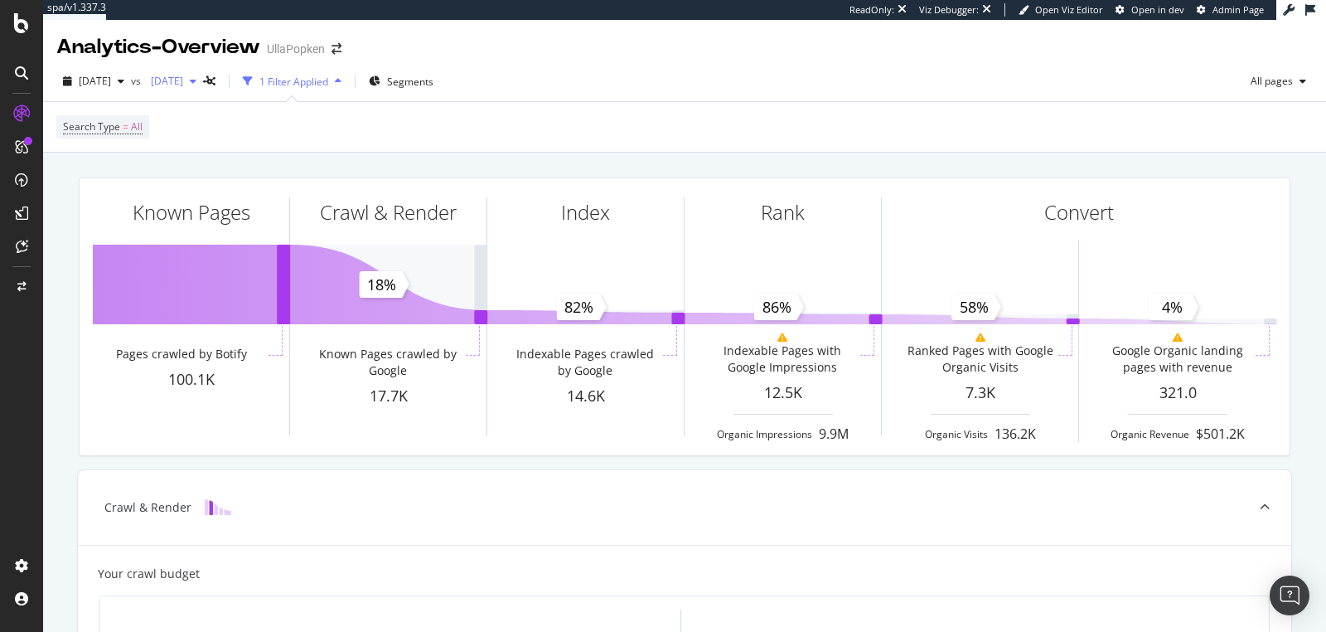
click at [183, 84] on span "[DATE]" at bounding box center [163, 81] width 39 height 14
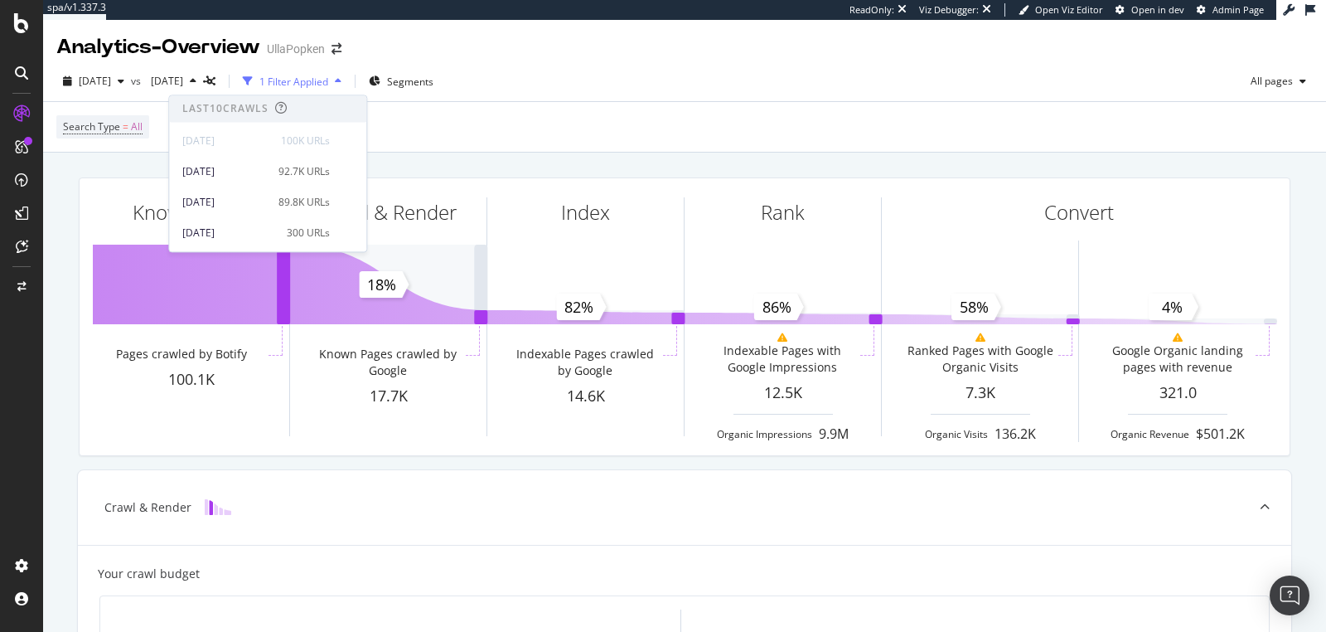
scroll to position [332, 0]
click at [250, 182] on div "[DATE] 82.2K URLs" at bounding box center [267, 173] width 197 height 24
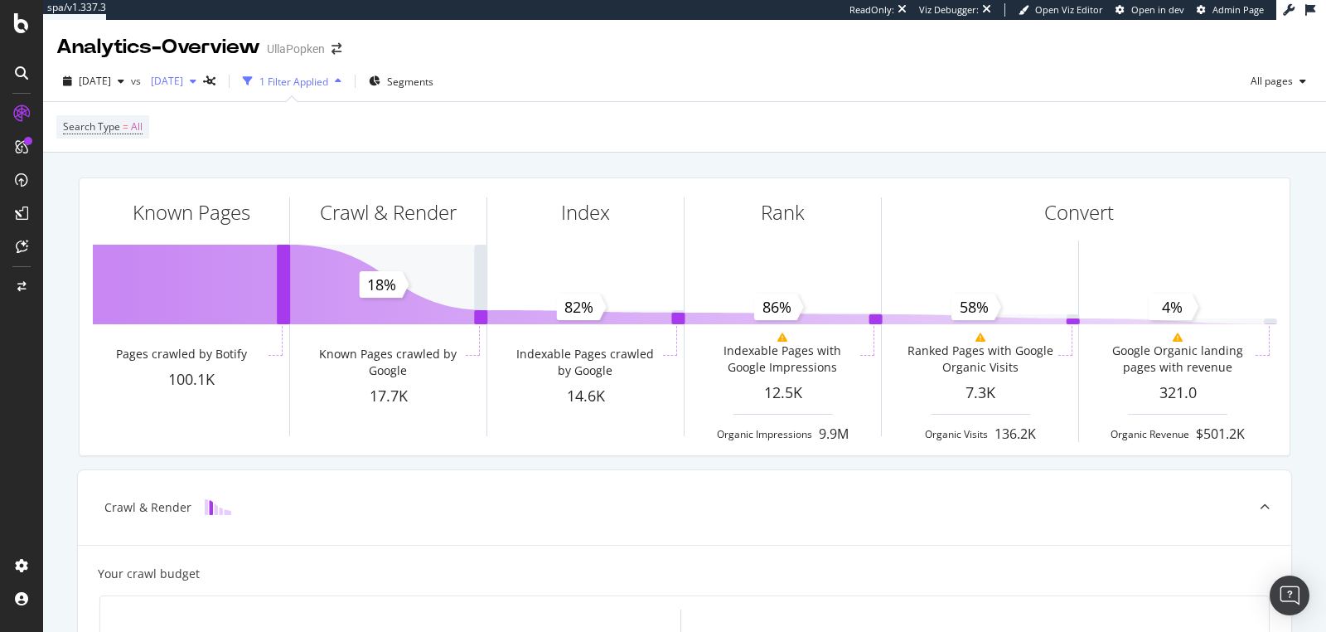
click at [203, 86] on div "[DATE]" at bounding box center [173, 81] width 59 height 25
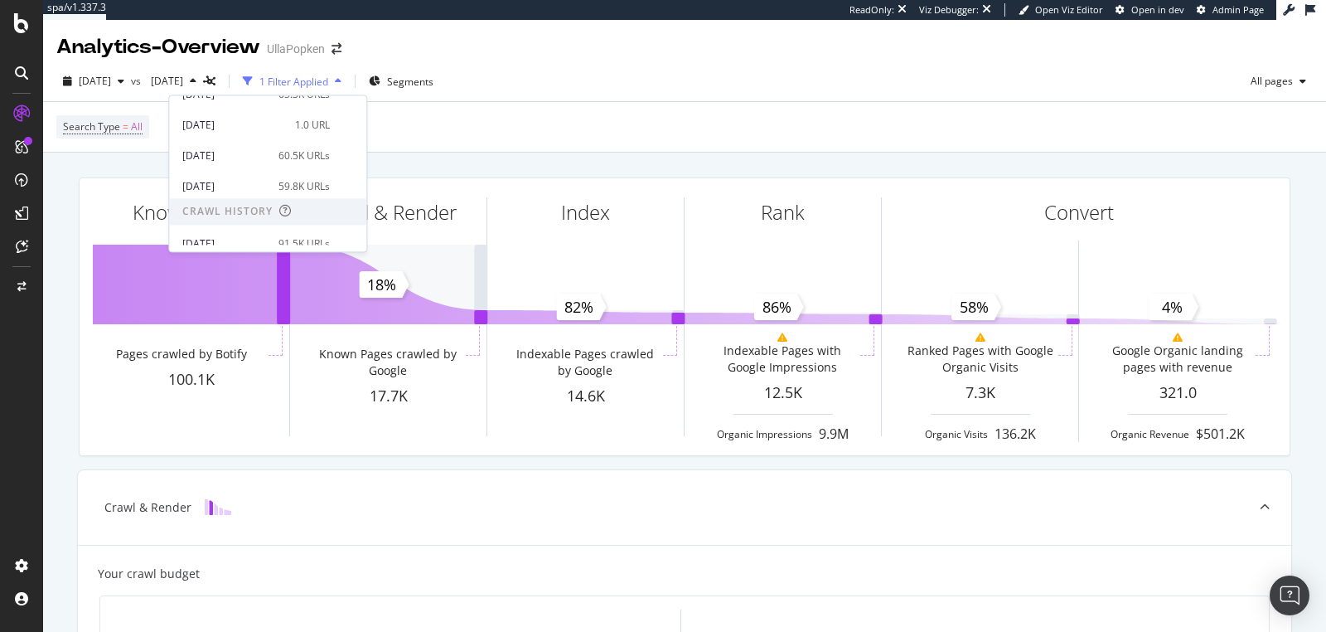
scroll to position [230, 0]
click at [260, 180] on div "[DATE]" at bounding box center [225, 186] width 86 height 15
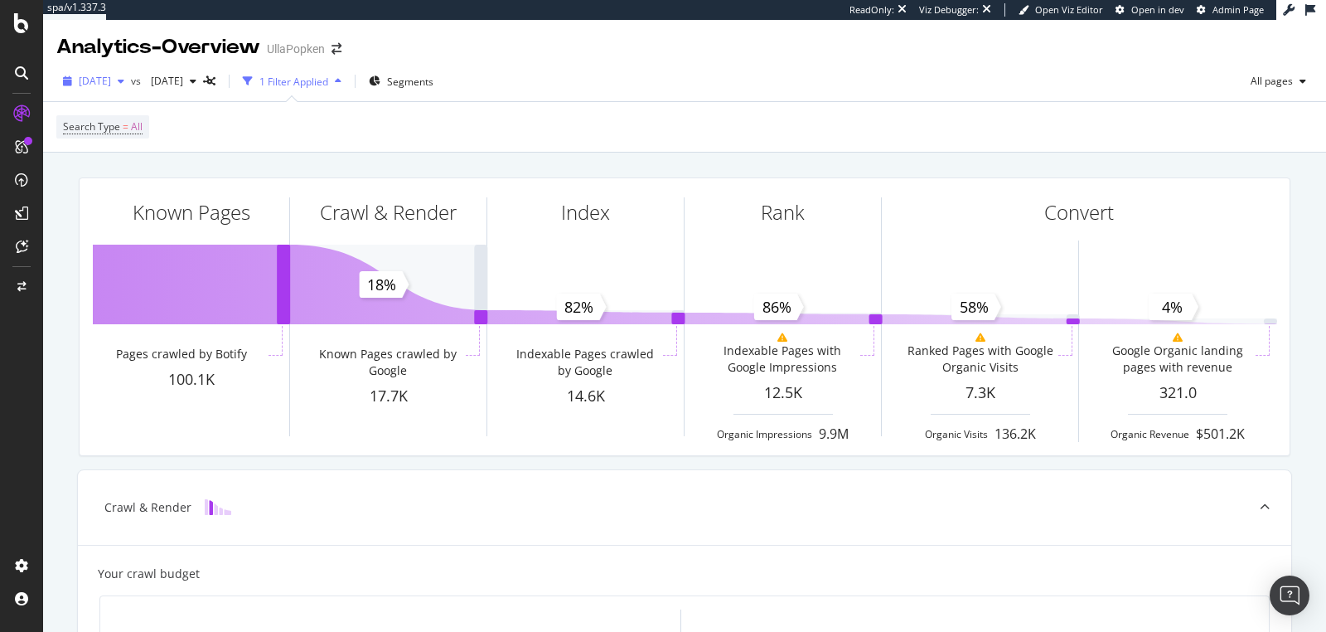
click at [111, 85] on span "[DATE]" at bounding box center [95, 81] width 32 height 14
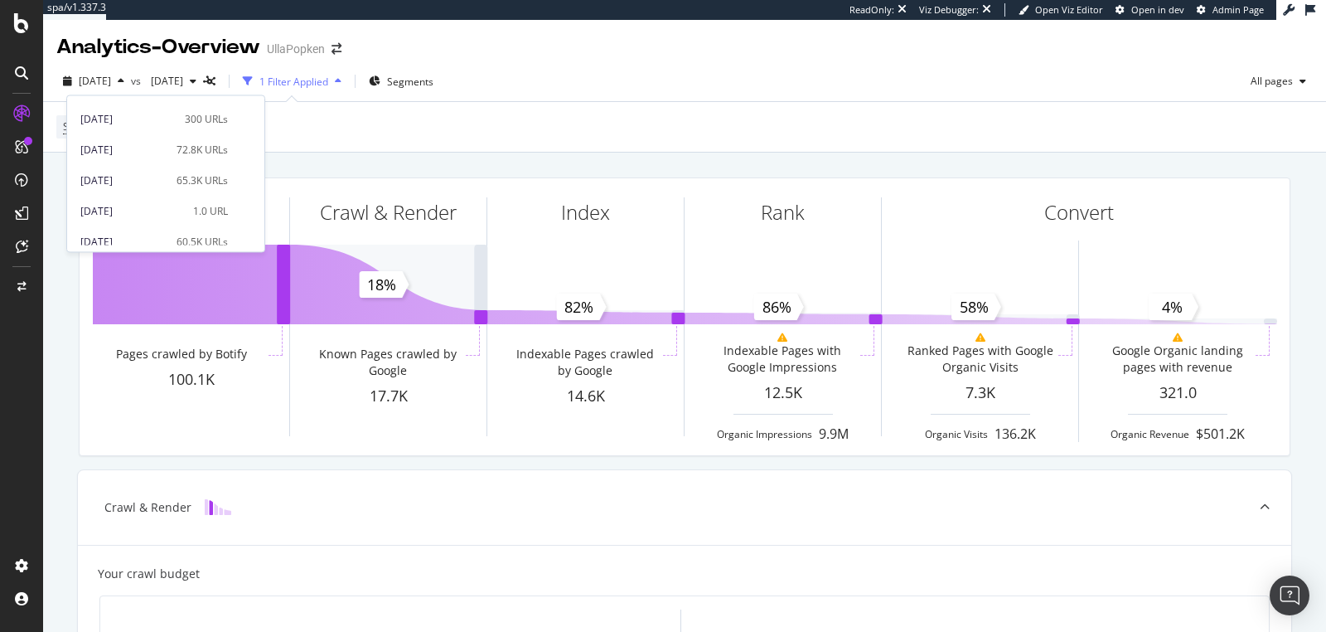
scroll to position [148, 0]
click at [151, 170] on div "[DATE]" at bounding box center [123, 176] width 86 height 15
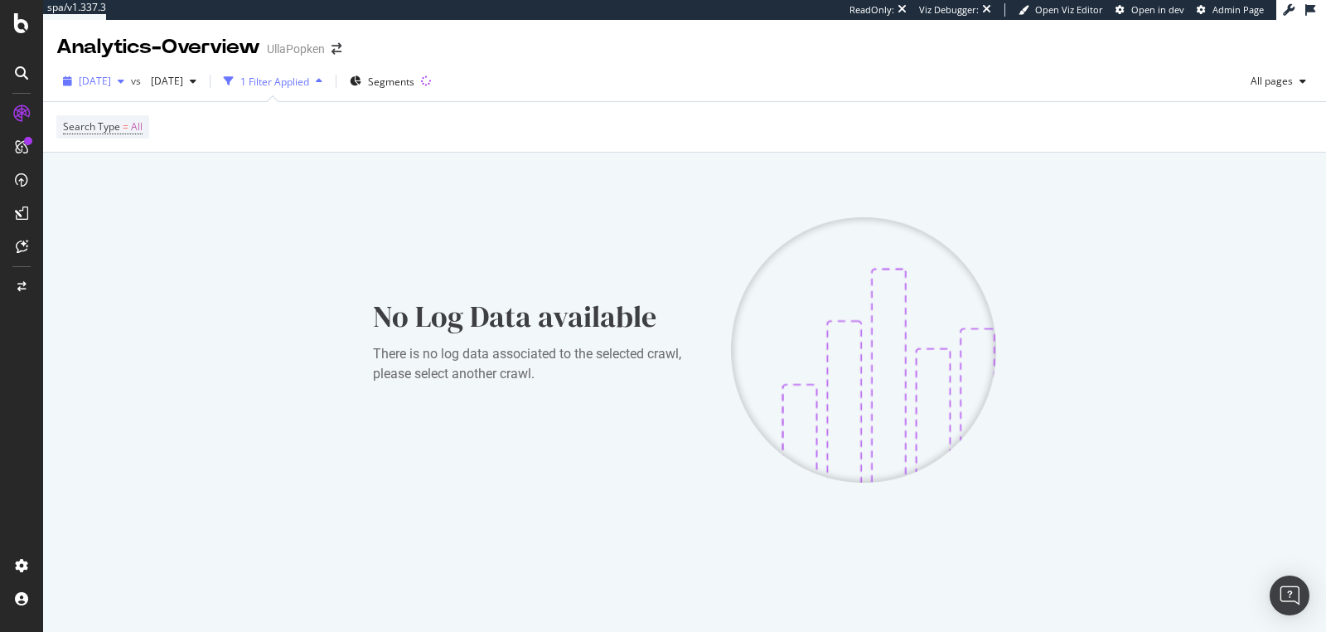
click at [124, 80] on icon "button" at bounding box center [121, 81] width 7 height 10
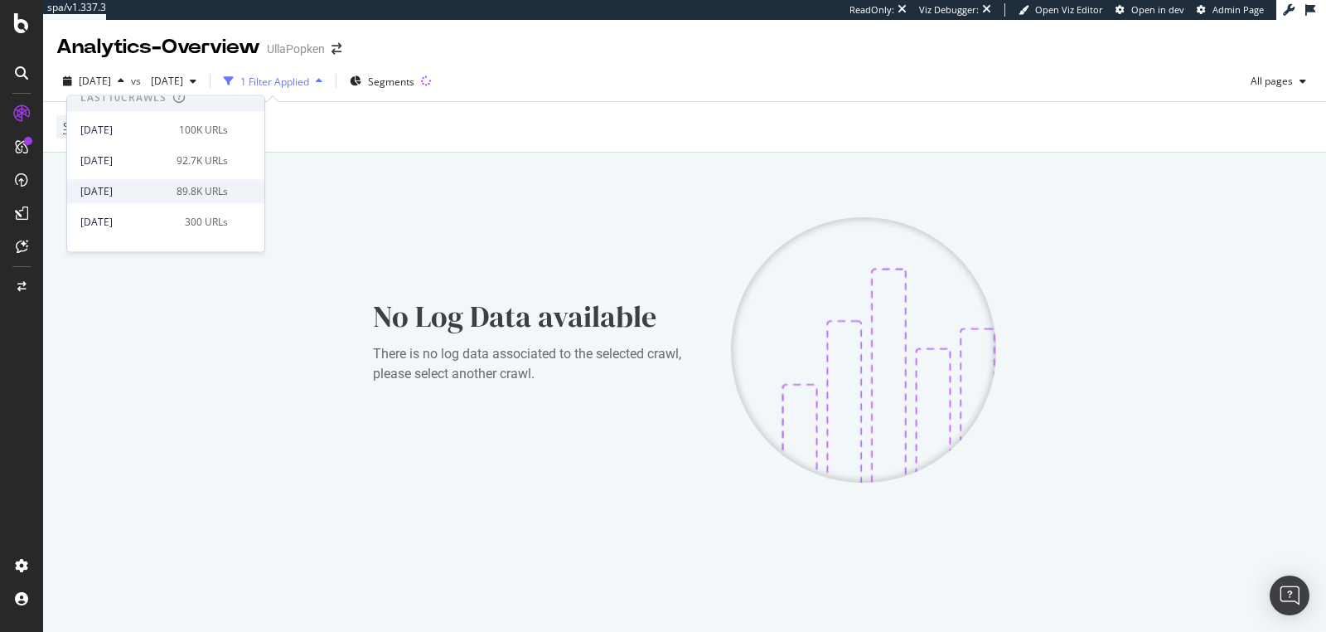
scroll to position [26, 0]
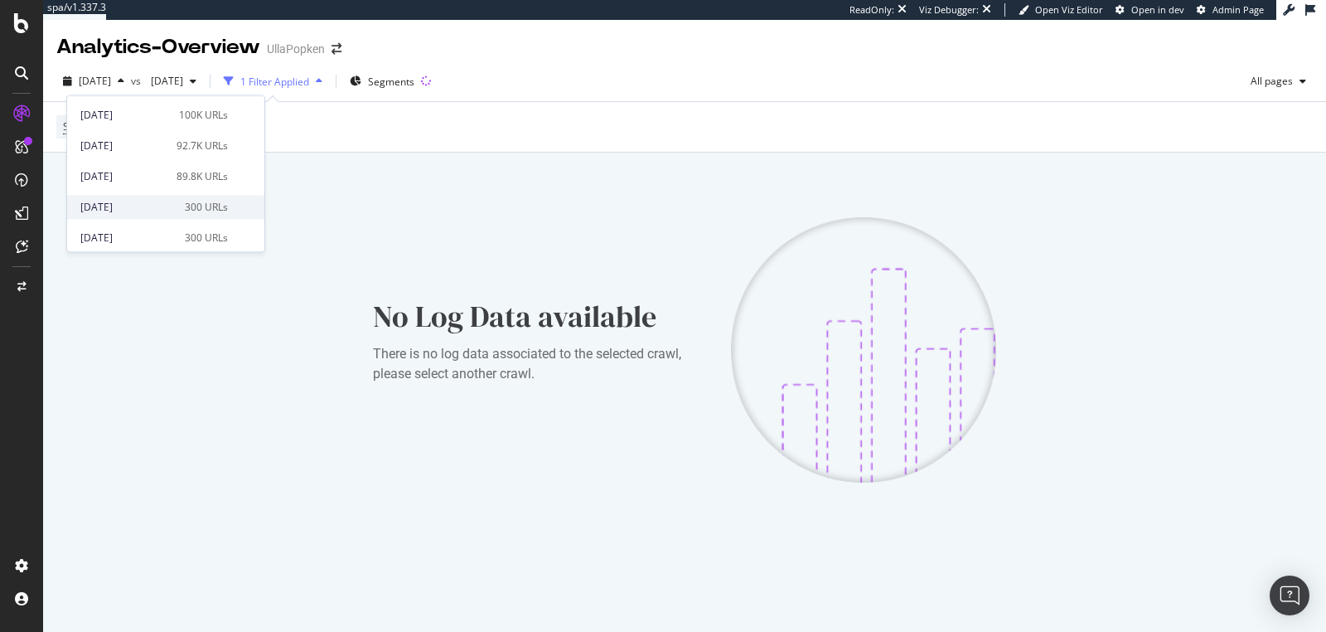
click at [154, 206] on div "[DATE]" at bounding box center [127, 207] width 95 height 15
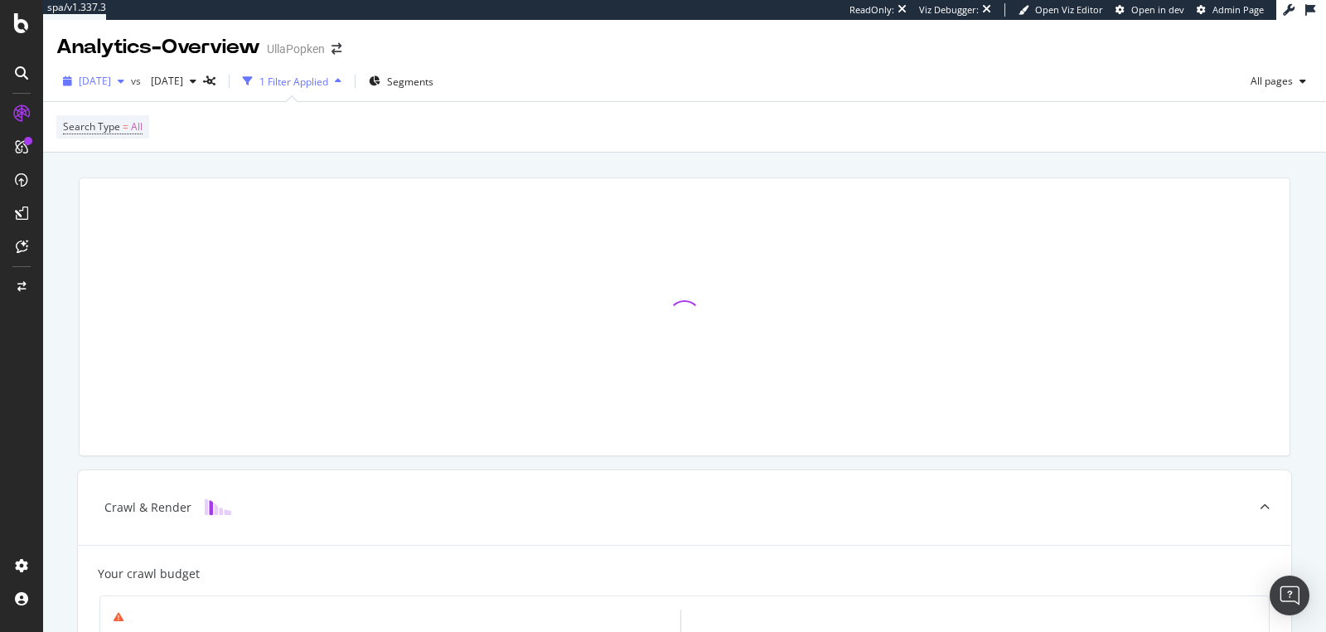
click at [124, 81] on icon "button" at bounding box center [121, 81] width 7 height 10
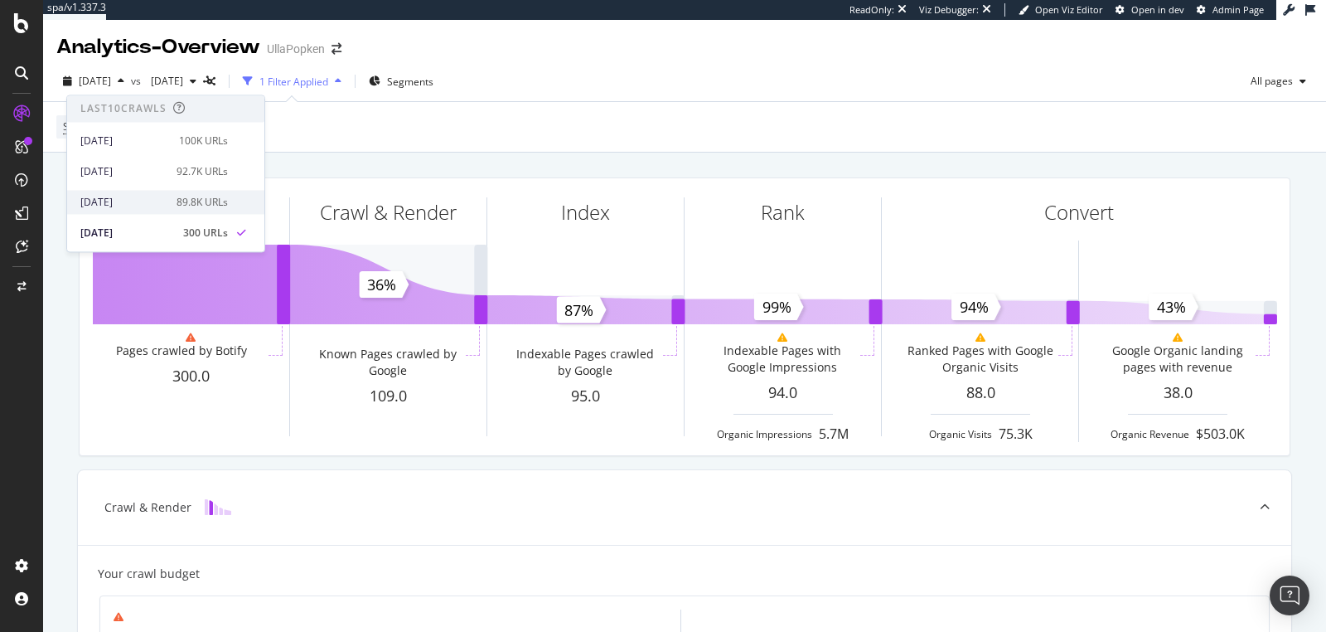
click at [146, 196] on div "[DATE]" at bounding box center [123, 202] width 86 height 15
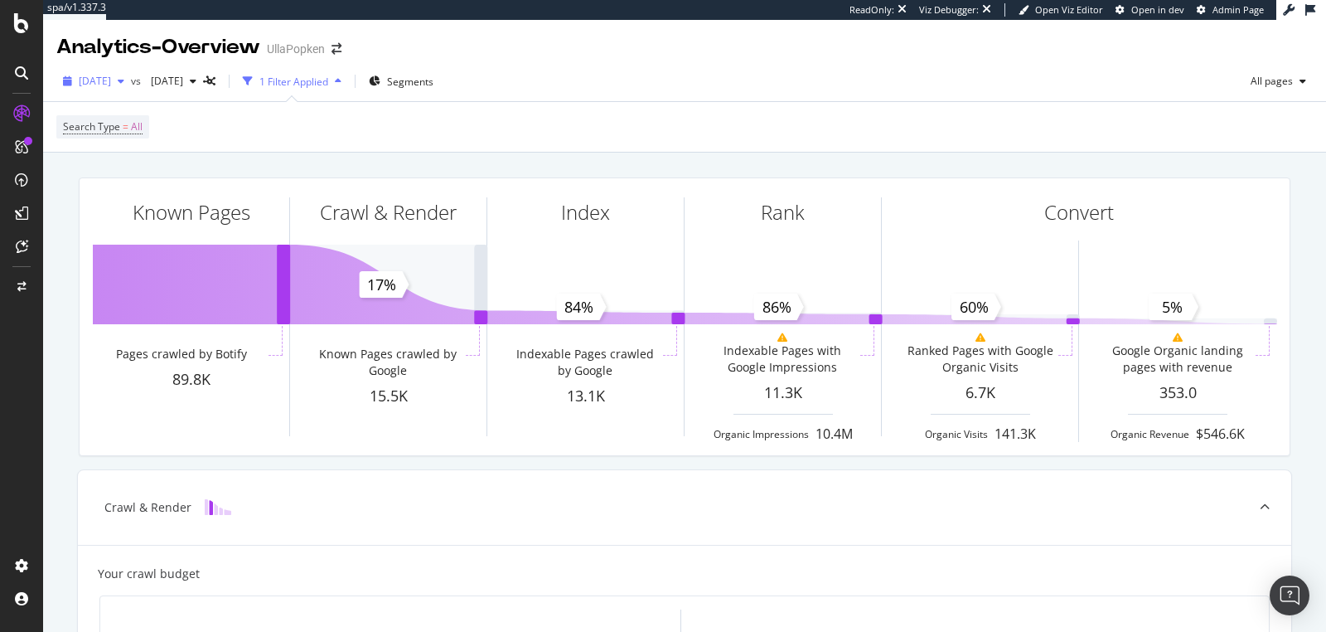
click at [131, 90] on div "[DATE]" at bounding box center [93, 81] width 75 height 25
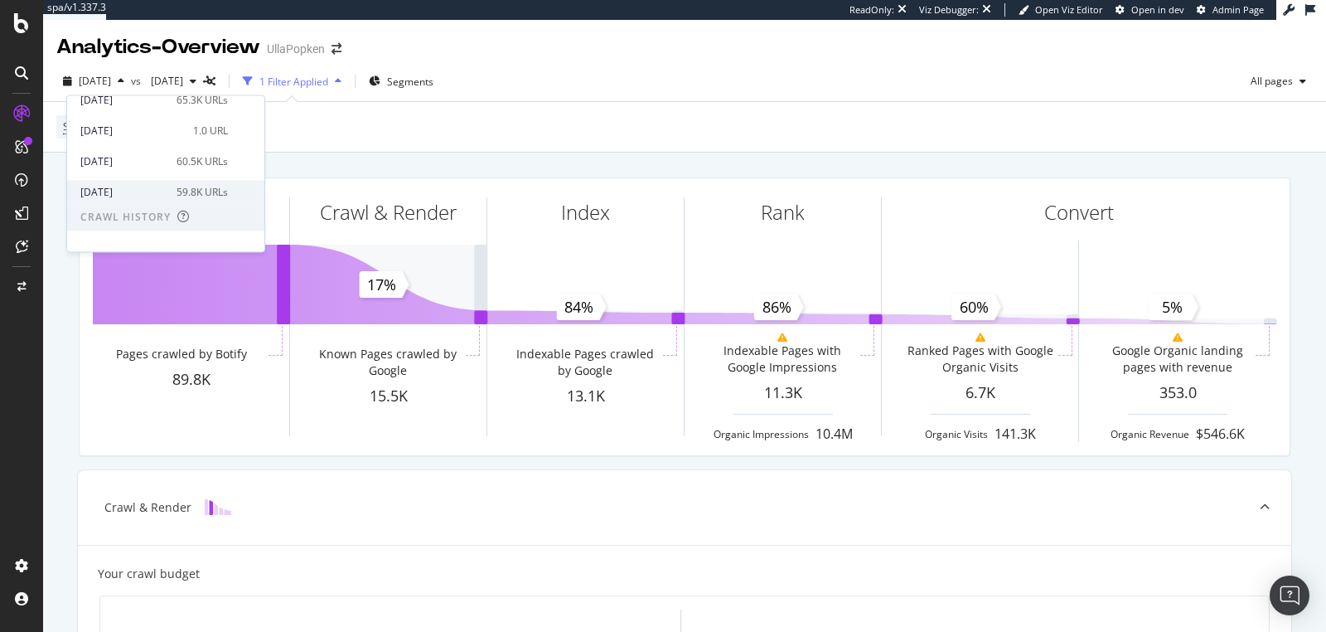
scroll to position [220, 0]
click at [146, 166] on div "[DATE]" at bounding box center [123, 166] width 86 height 15
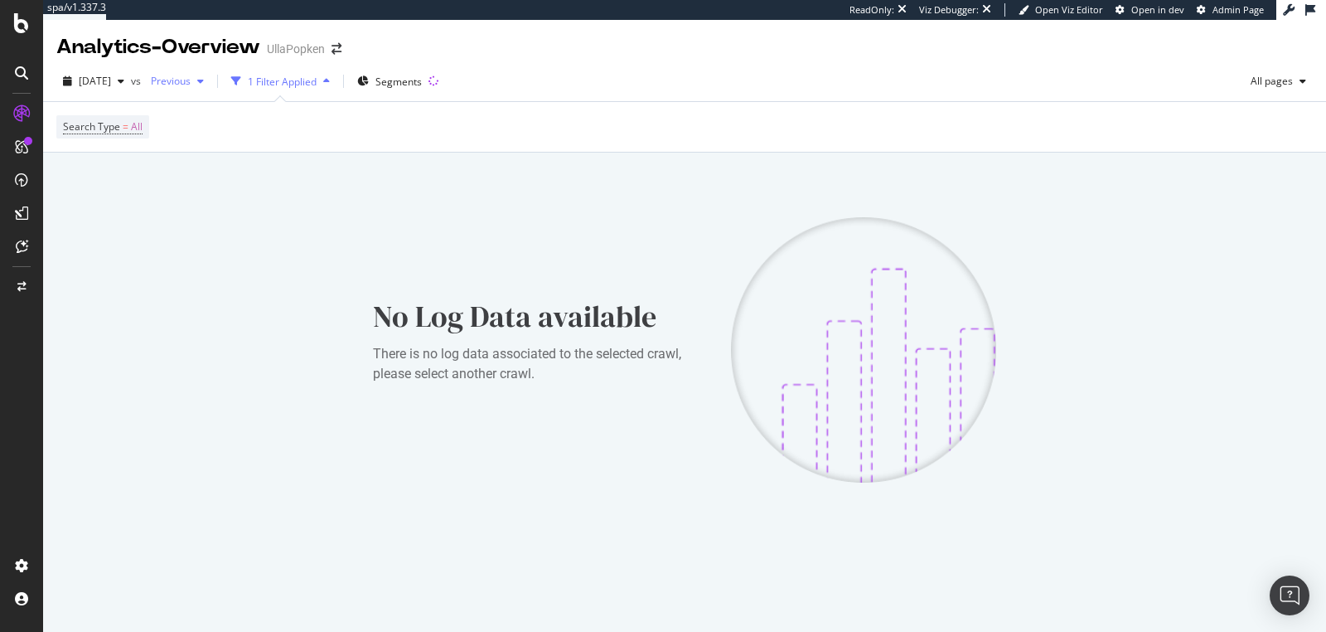
click at [191, 82] on span "Previous" at bounding box center [167, 81] width 46 height 14
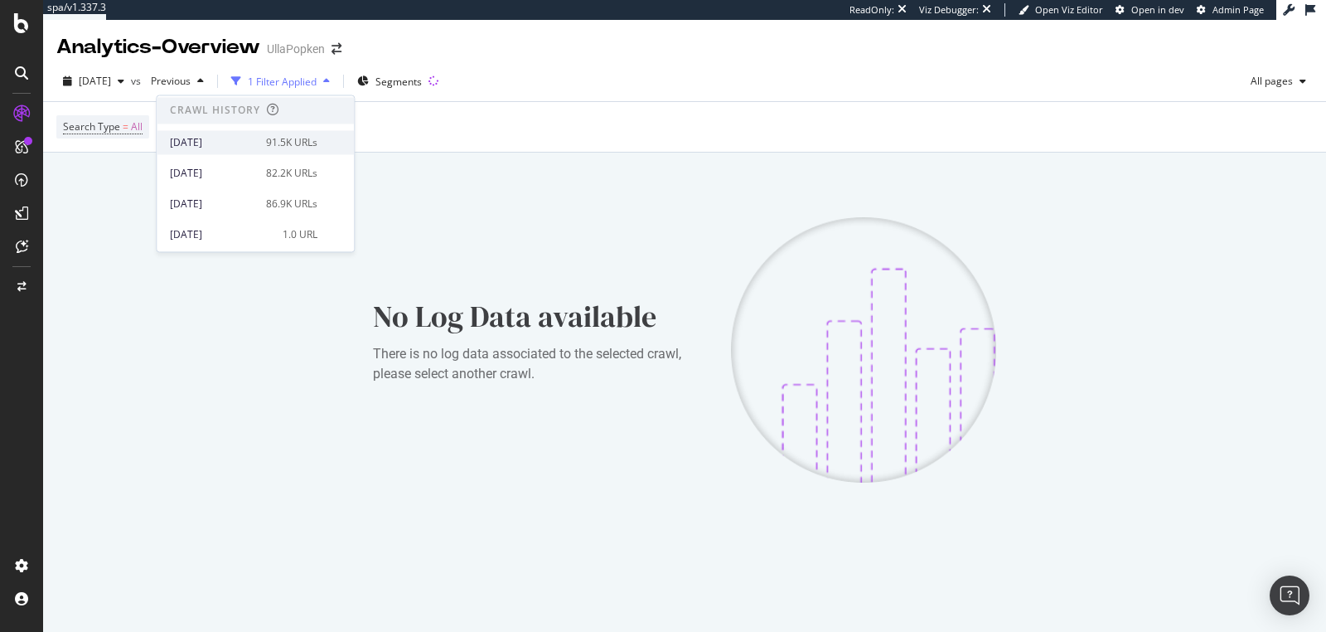
click at [206, 138] on div "[DATE]" at bounding box center [213, 142] width 86 height 15
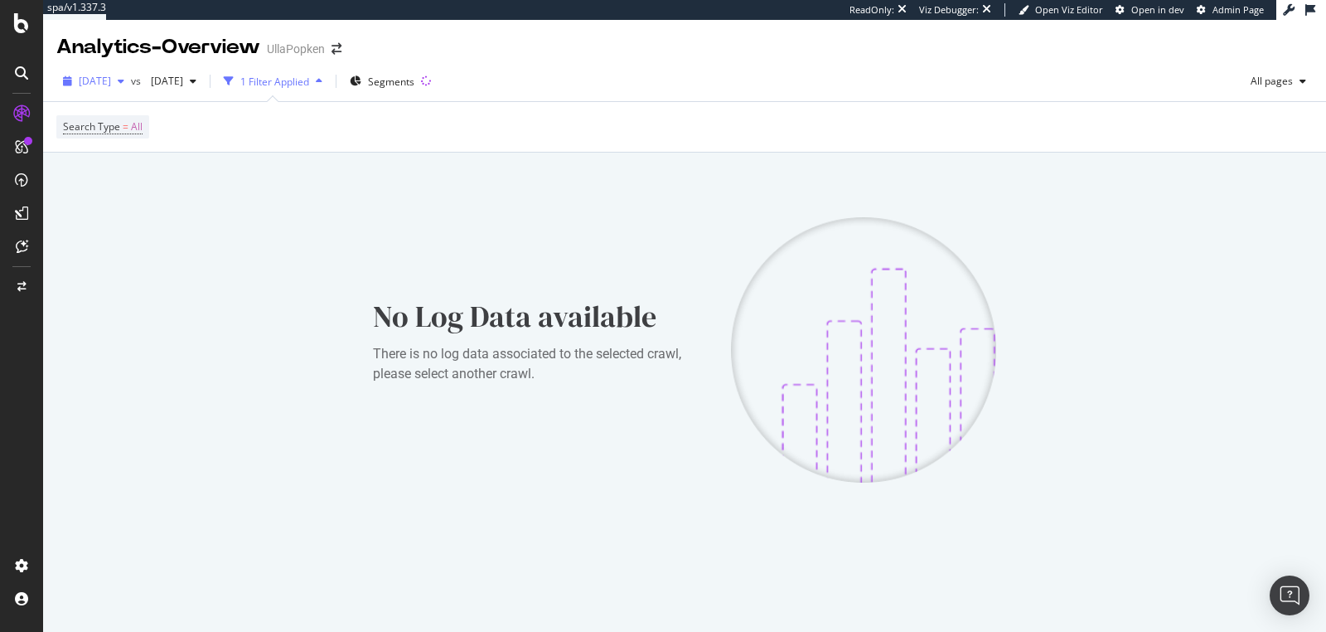
click at [131, 82] on div "button" at bounding box center [121, 81] width 20 height 10
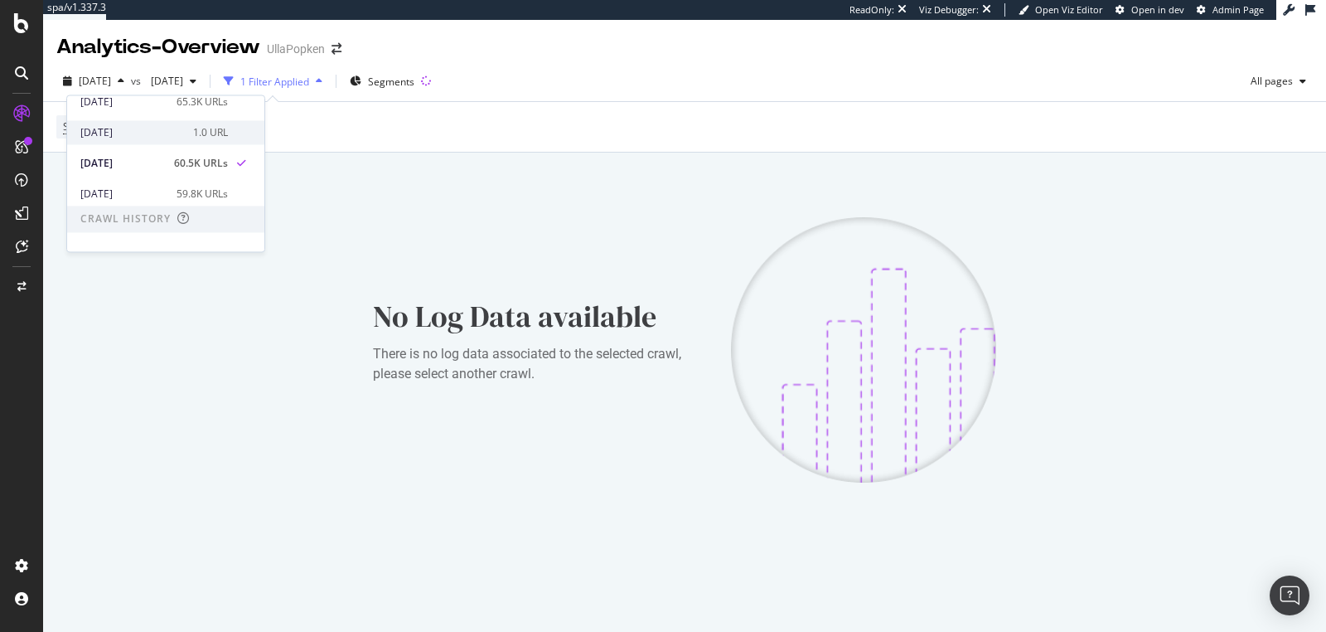
scroll to position [220, 0]
click at [139, 110] on div "[DATE]" at bounding box center [123, 105] width 86 height 15
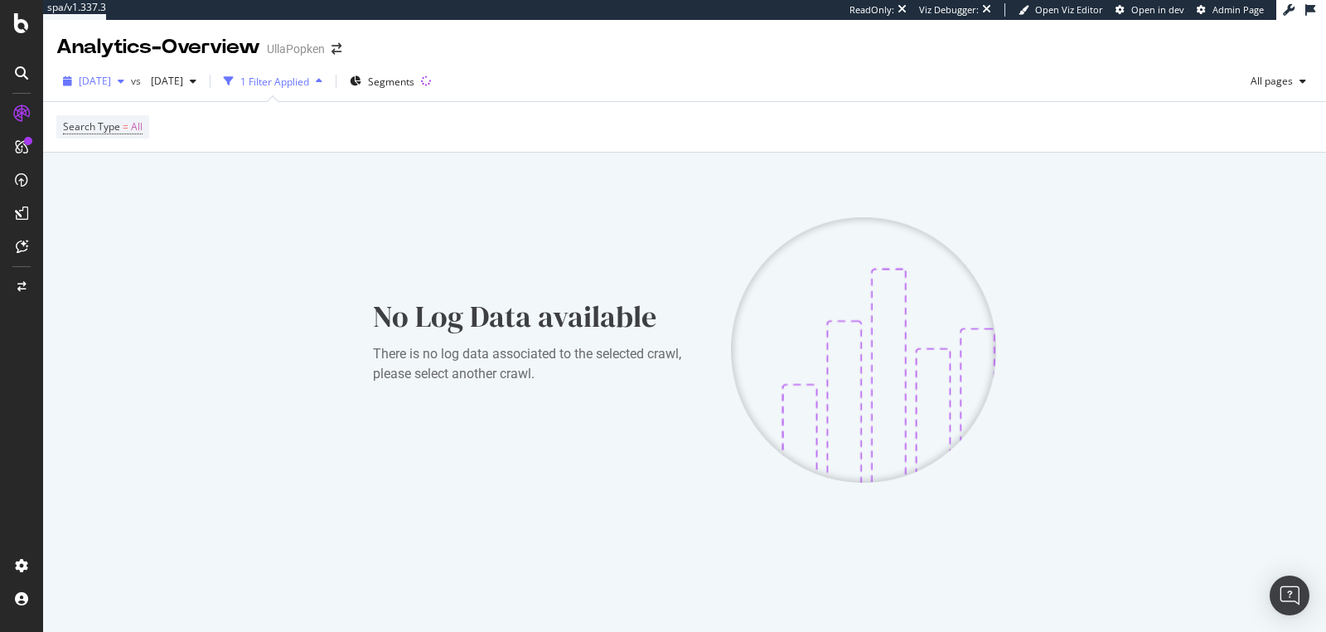
click at [131, 85] on div "button" at bounding box center [121, 81] width 20 height 10
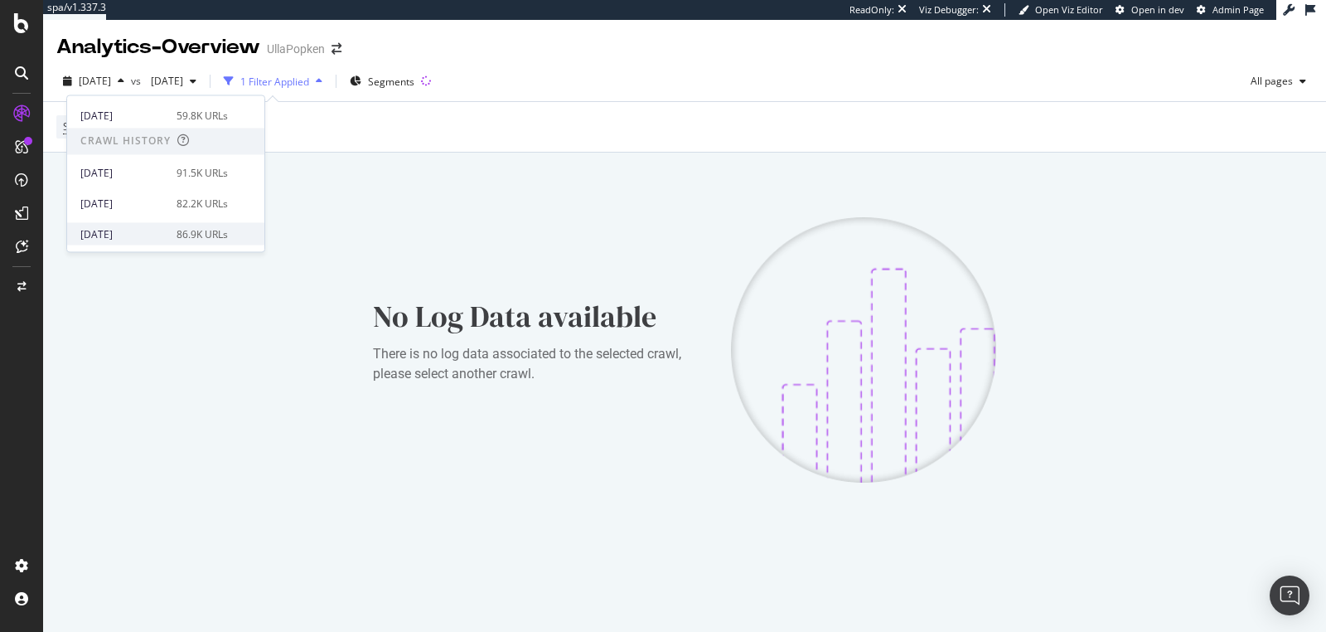
scroll to position [152, 0]
click at [141, 147] on div "[DATE]" at bounding box center [123, 142] width 86 height 15
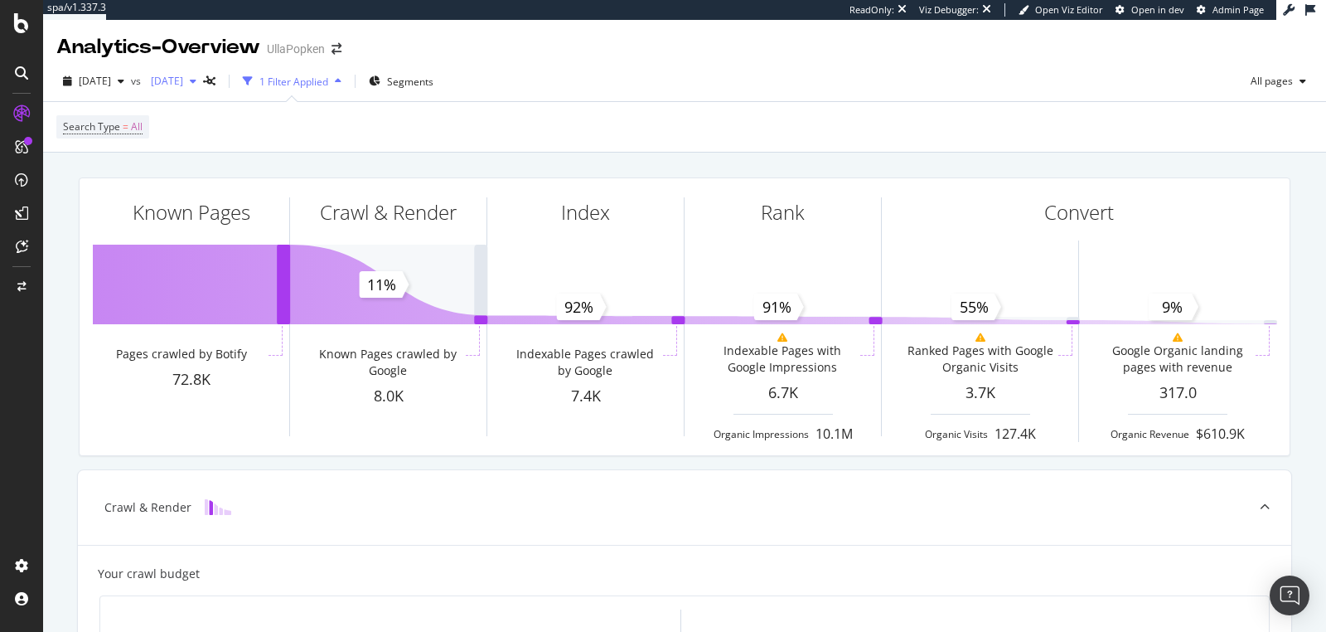
click at [203, 85] on div "button" at bounding box center [193, 81] width 20 height 10
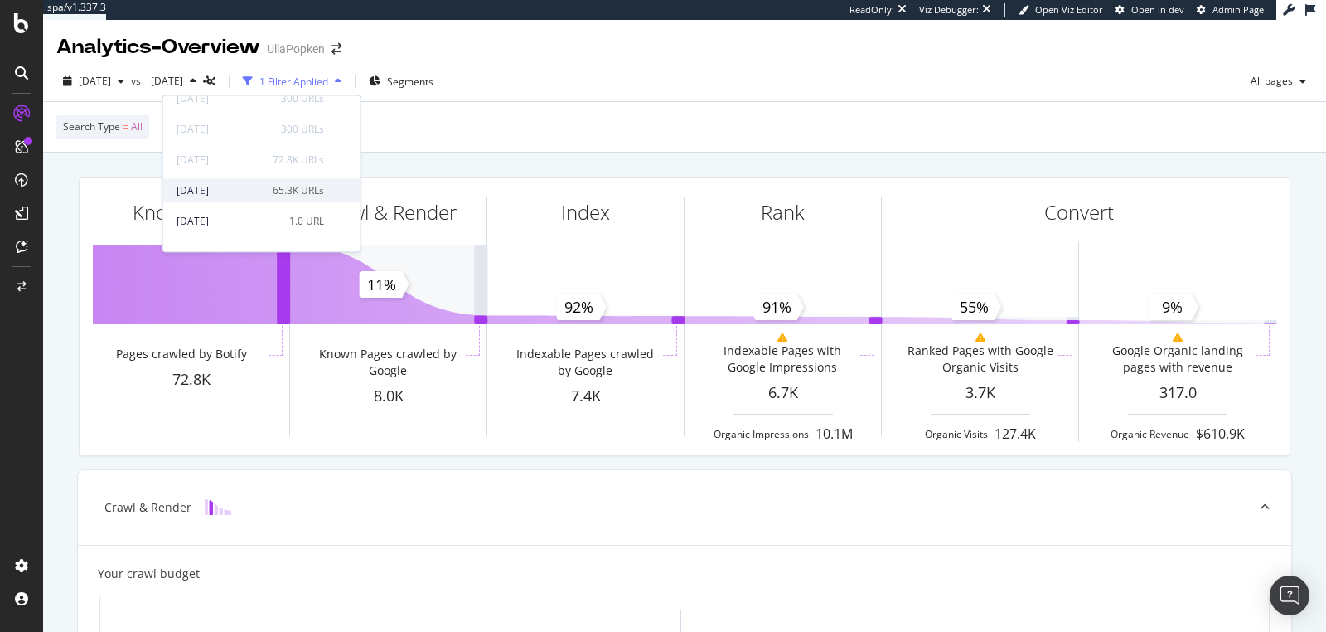
click at [220, 184] on div "[DATE]" at bounding box center [220, 190] width 86 height 15
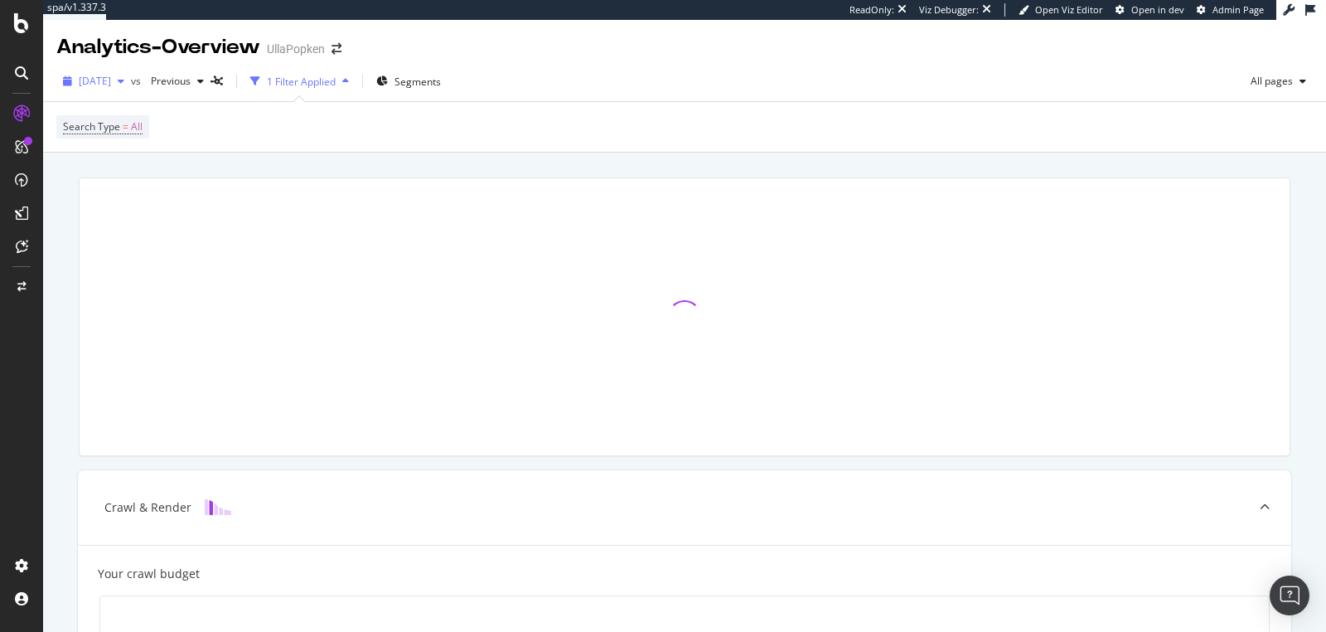
click at [131, 84] on div "button" at bounding box center [121, 81] width 20 height 10
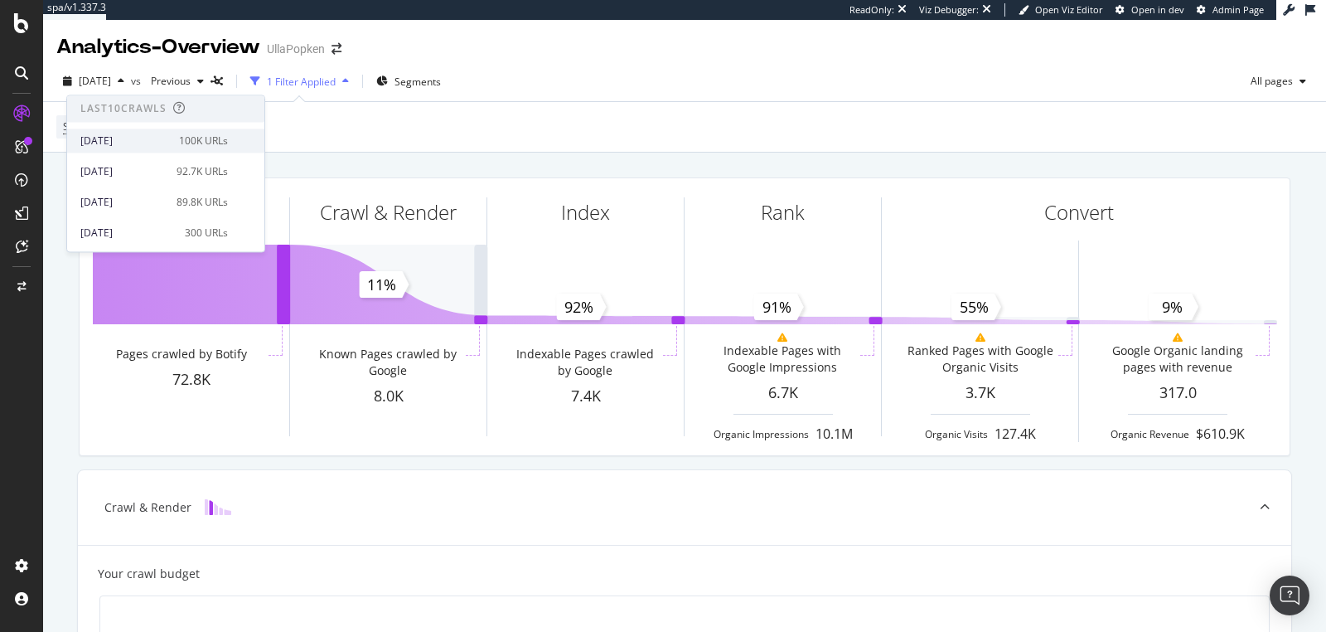
click at [138, 137] on div "[DATE]" at bounding box center [124, 140] width 89 height 15
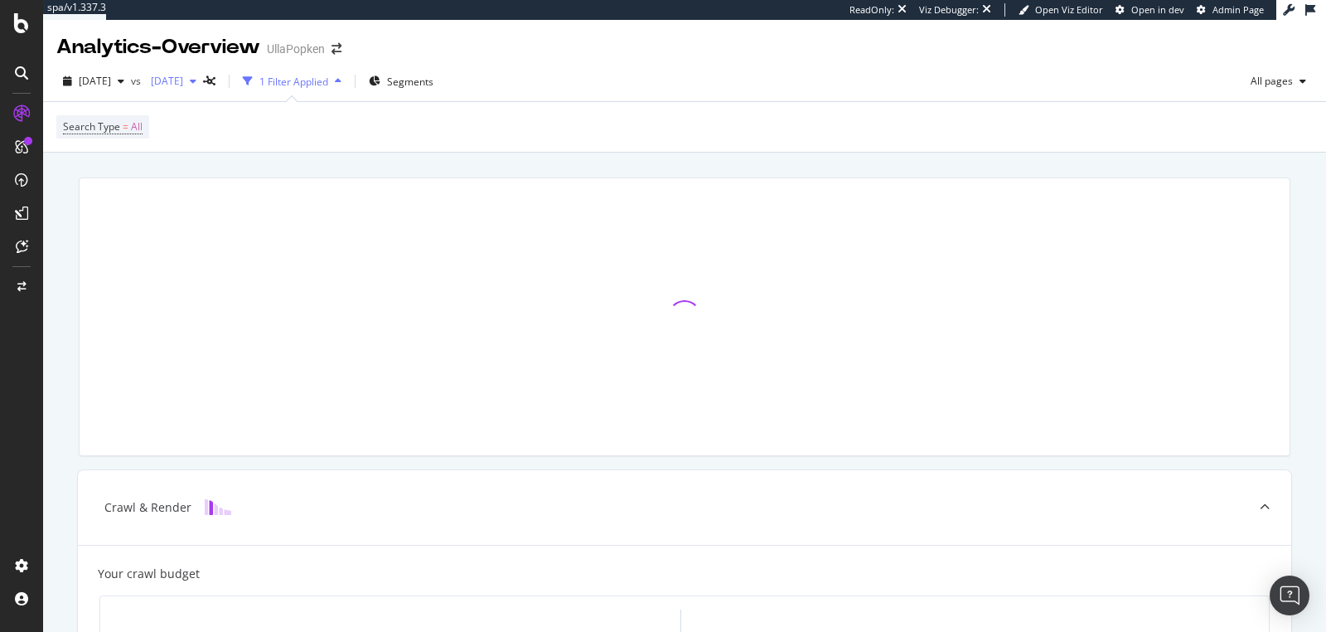
click at [183, 85] on span "[DATE]" at bounding box center [163, 81] width 39 height 14
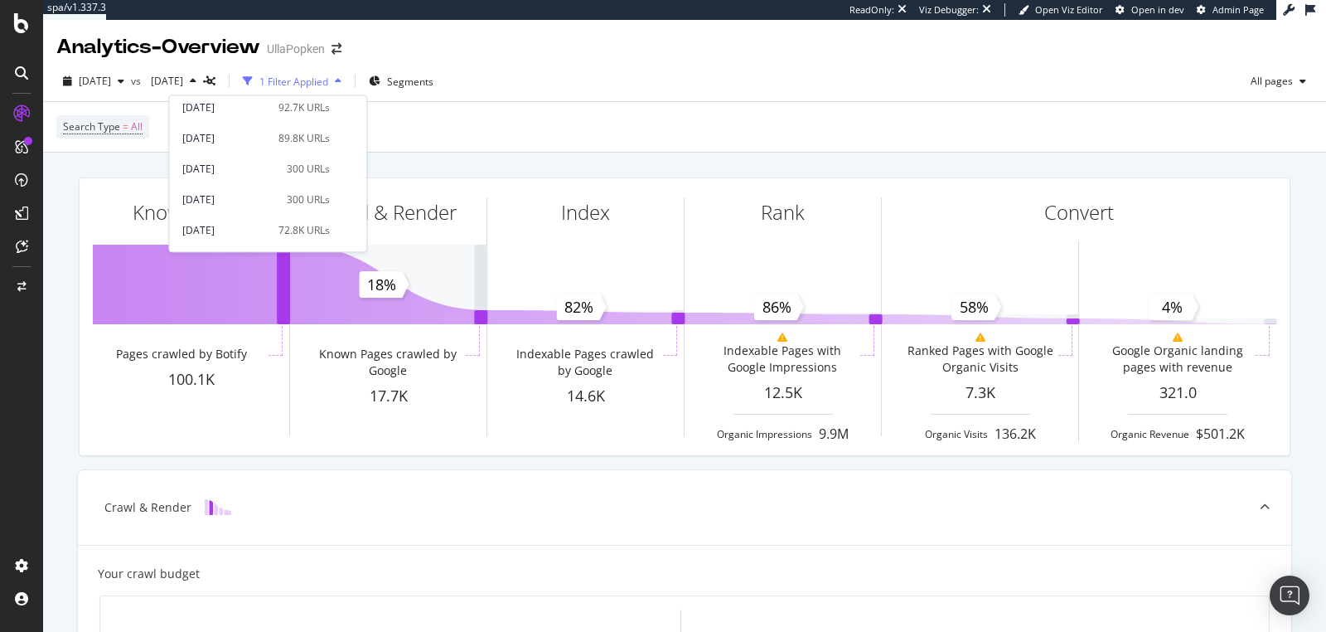
scroll to position [127, 0]
click at [247, 174] on div "[DATE] 72.8K URLs" at bounding box center [267, 167] width 197 height 24
